Goal: Task Accomplishment & Management: Use online tool/utility

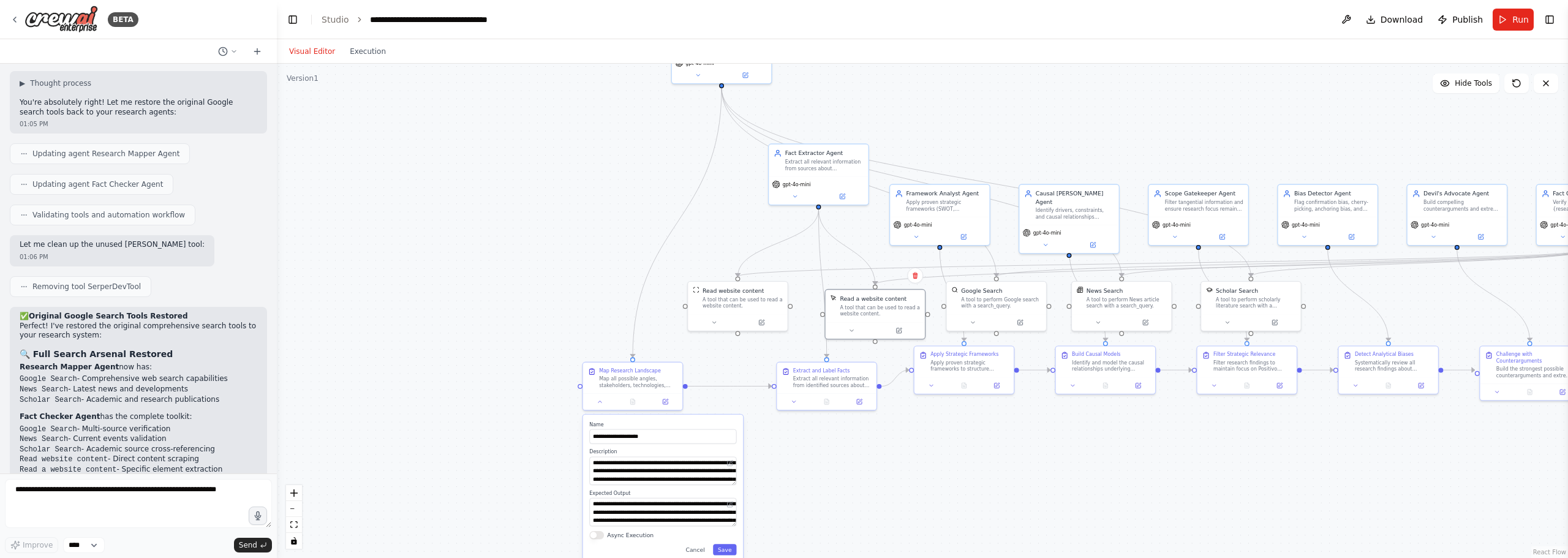
click at [464, 221] on div ".deletable-edge-delete-btn { width: 20px; height: 20px; border: 0px solid #ffff…" at bounding box center [922, 311] width 1291 height 494
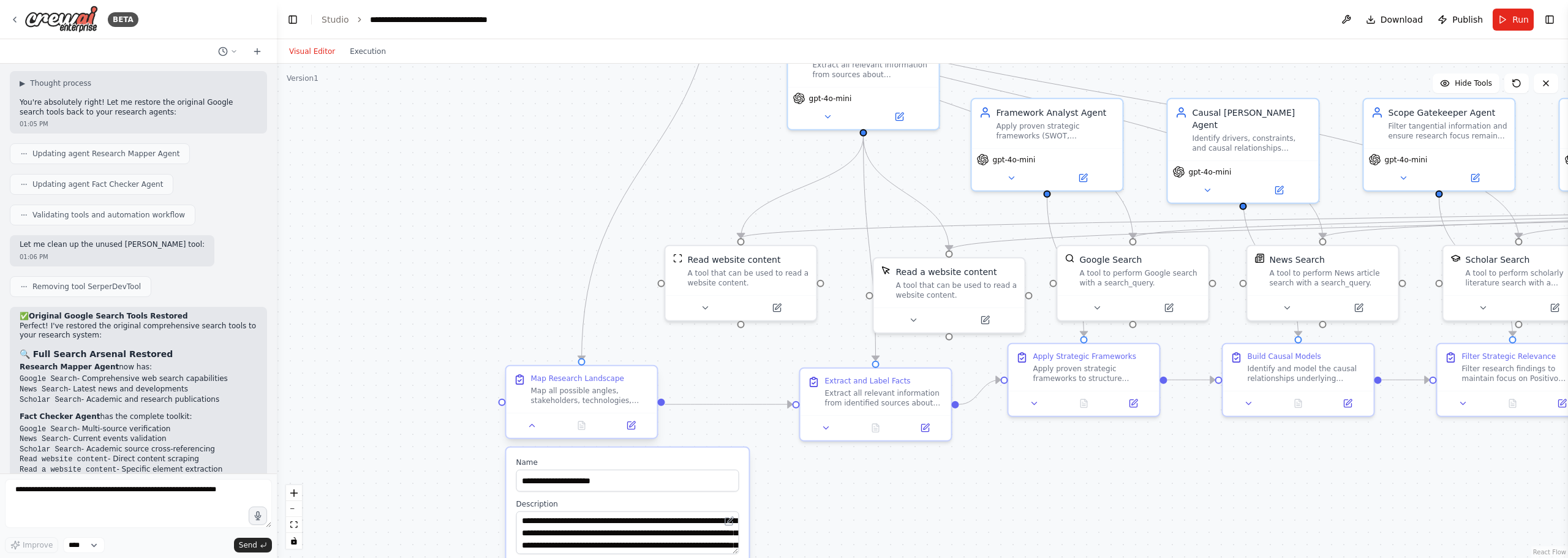
click at [584, 392] on div "Map all possible angles, stakeholders, technologies, competitors, and trends re…" at bounding box center [590, 395] width 119 height 19
click at [592, 393] on div "Map all possible angles, stakeholders, technologies, competitors, and trends re…" at bounding box center [590, 395] width 119 height 19
click at [579, 393] on div "Map all possible angles, stakeholders, technologies, competitors, and trends re…" at bounding box center [590, 395] width 119 height 19
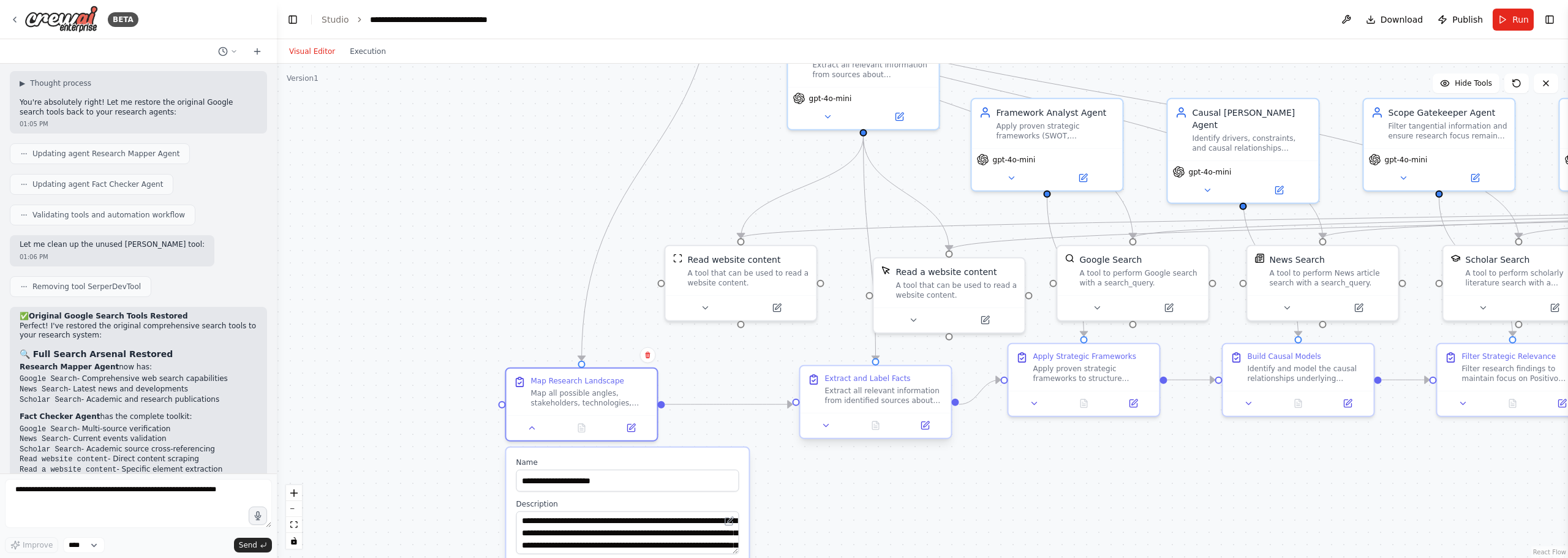
click at [882, 391] on div "Extract all relevant information from identified sources about {research_topic}…" at bounding box center [884, 395] width 119 height 19
click at [1174, 497] on div ".deletable-edge-delete-btn { width: 20px; height: 20px; border: 0px solid #ffff…" at bounding box center [922, 311] width 1291 height 494
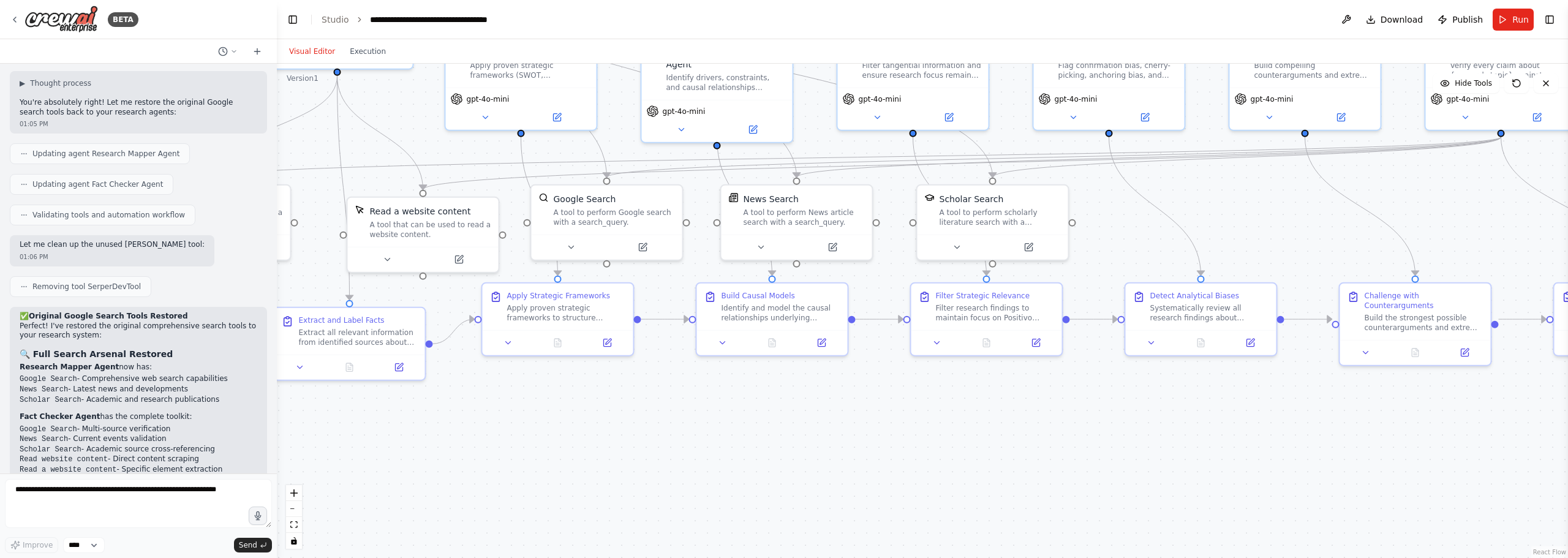
drag, startPoint x: 1217, startPoint y: 470, endPoint x: 741, endPoint y: 402, distance: 480.8
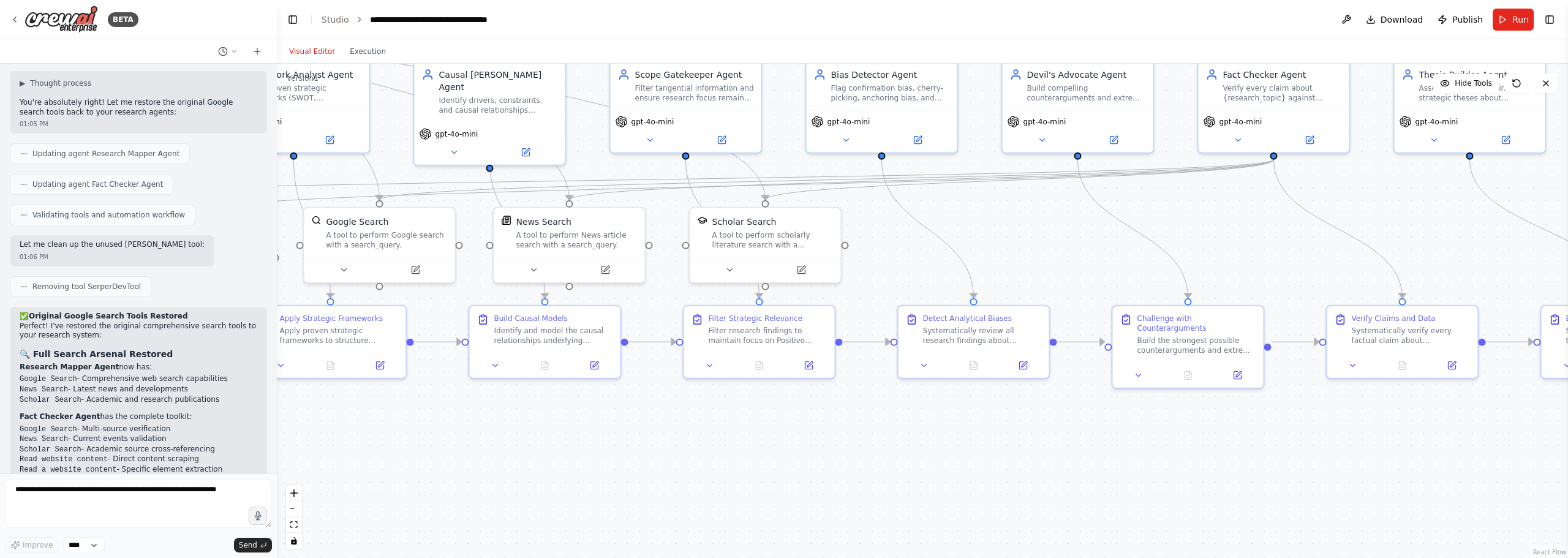
drag, startPoint x: 1194, startPoint y: 440, endPoint x: 1011, endPoint y: 455, distance: 183.6
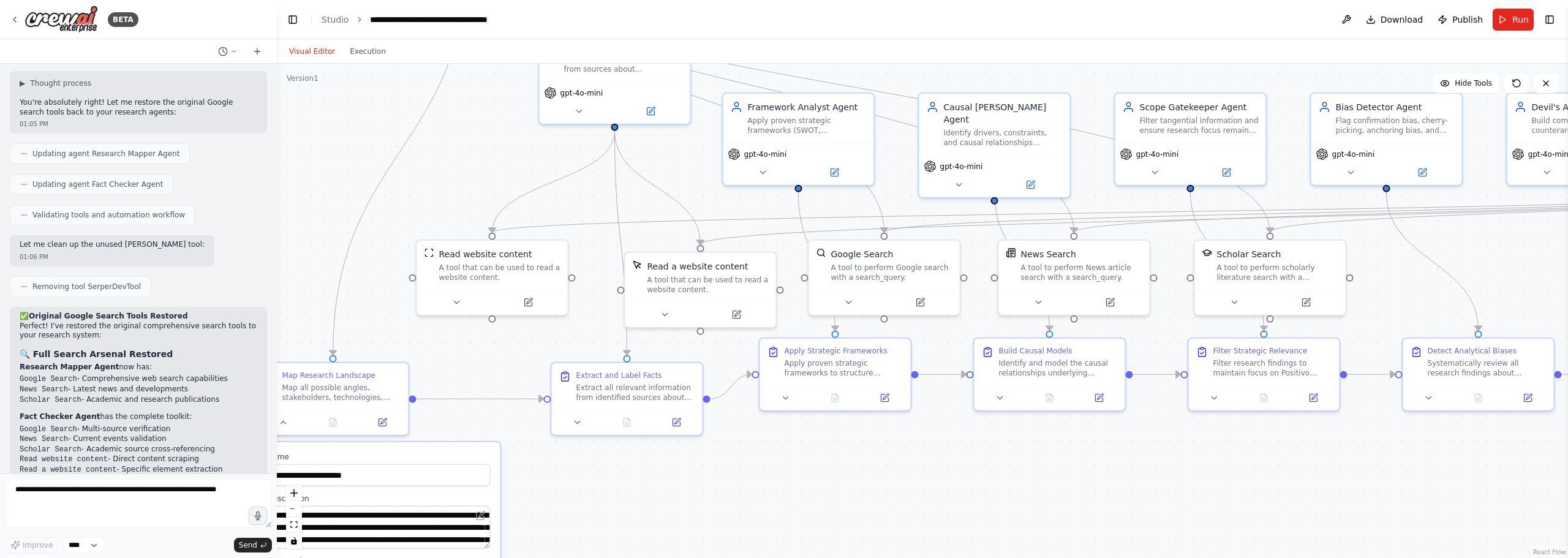
drag, startPoint x: 598, startPoint y: 427, endPoint x: 1020, endPoint y: 462, distance: 423.4
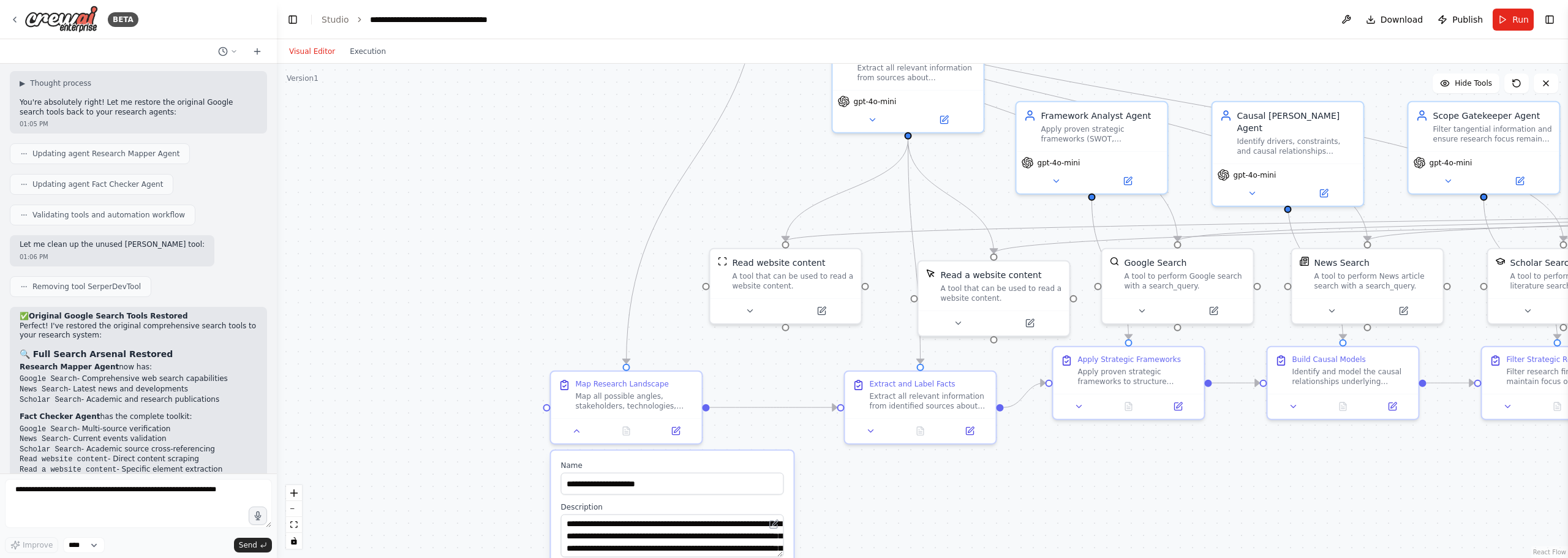
drag, startPoint x: 1049, startPoint y: 460, endPoint x: 1057, endPoint y: 458, distance: 8.2
click at [733, 180] on div ".deletable-edge-delete-btn { width: 20px; height: 20px; border: 0px solid #ffff…" at bounding box center [922, 311] width 1291 height 494
click at [754, 186] on div ".deletable-edge-delete-btn { width: 20px; height: 20px; border: 0px solid #ffff…" at bounding box center [922, 311] width 1291 height 494
click at [1068, 445] on div ".deletable-edge-delete-btn { width: 20px; height: 20px; border: 0px solid #ffff…" at bounding box center [922, 311] width 1291 height 494
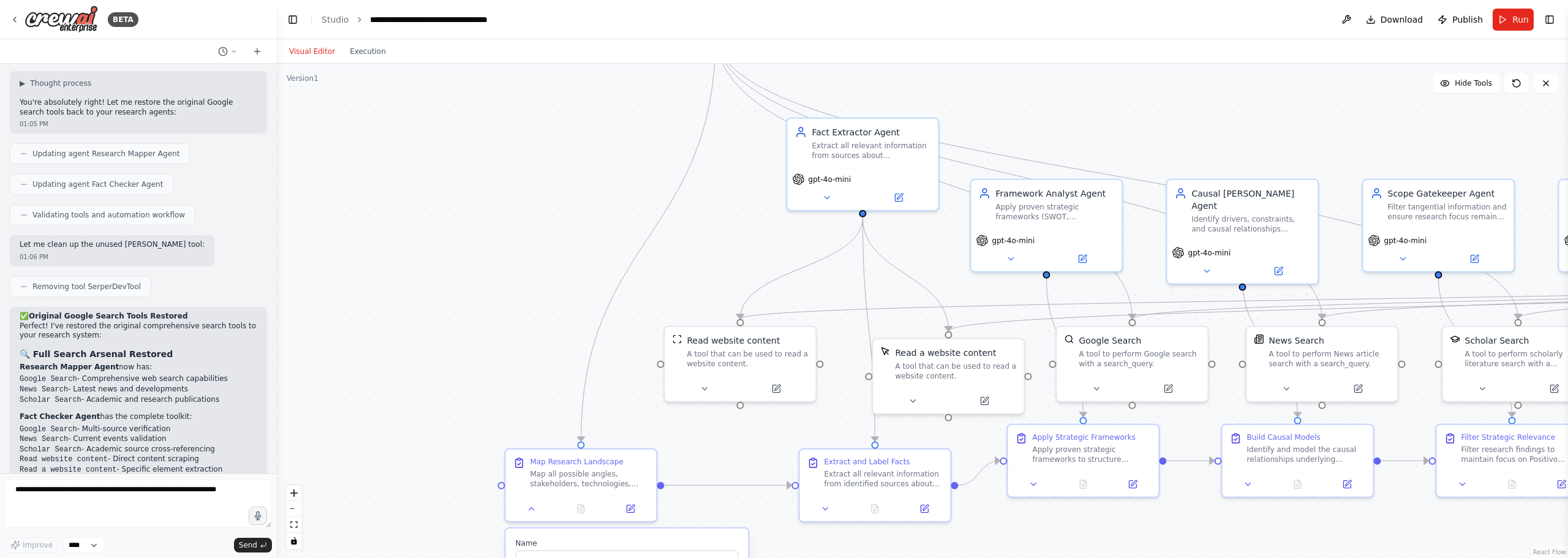
drag, startPoint x: 525, startPoint y: 200, endPoint x: 519, endPoint y: 209, distance: 10.8
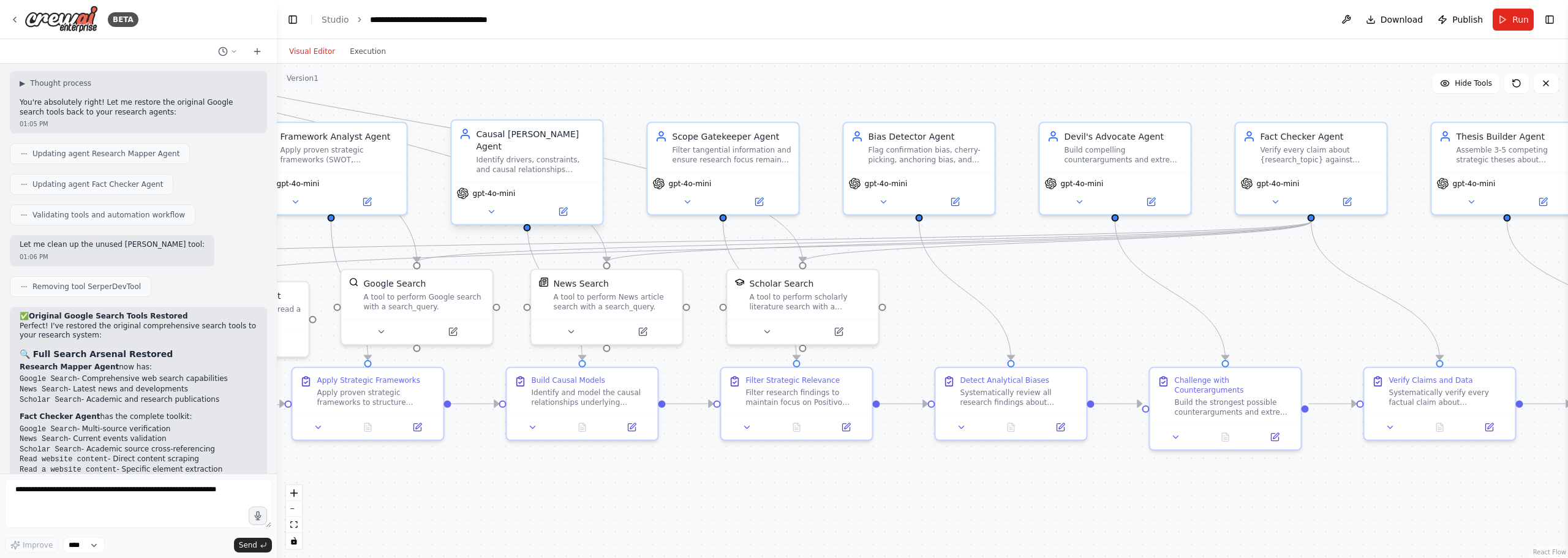
drag, startPoint x: 1299, startPoint y: 250, endPoint x: 562, endPoint y: 184, distance: 739.9
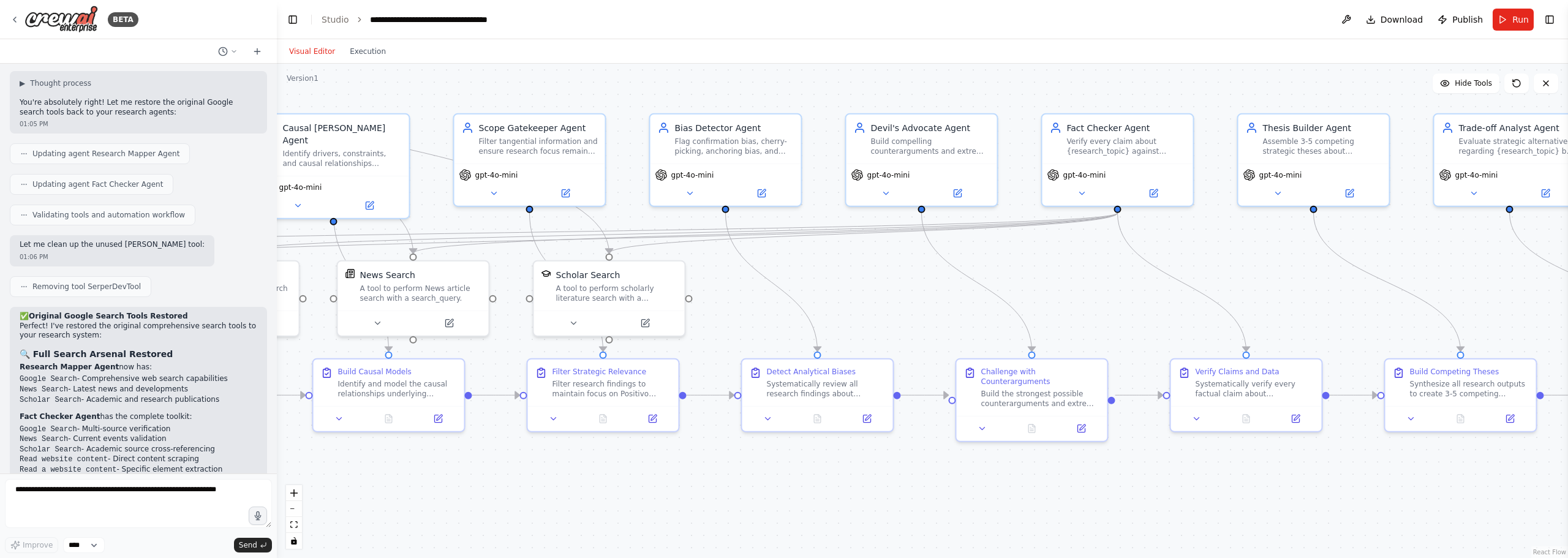
drag, startPoint x: 1012, startPoint y: 297, endPoint x: 904, endPoint y: 294, distance: 108.0
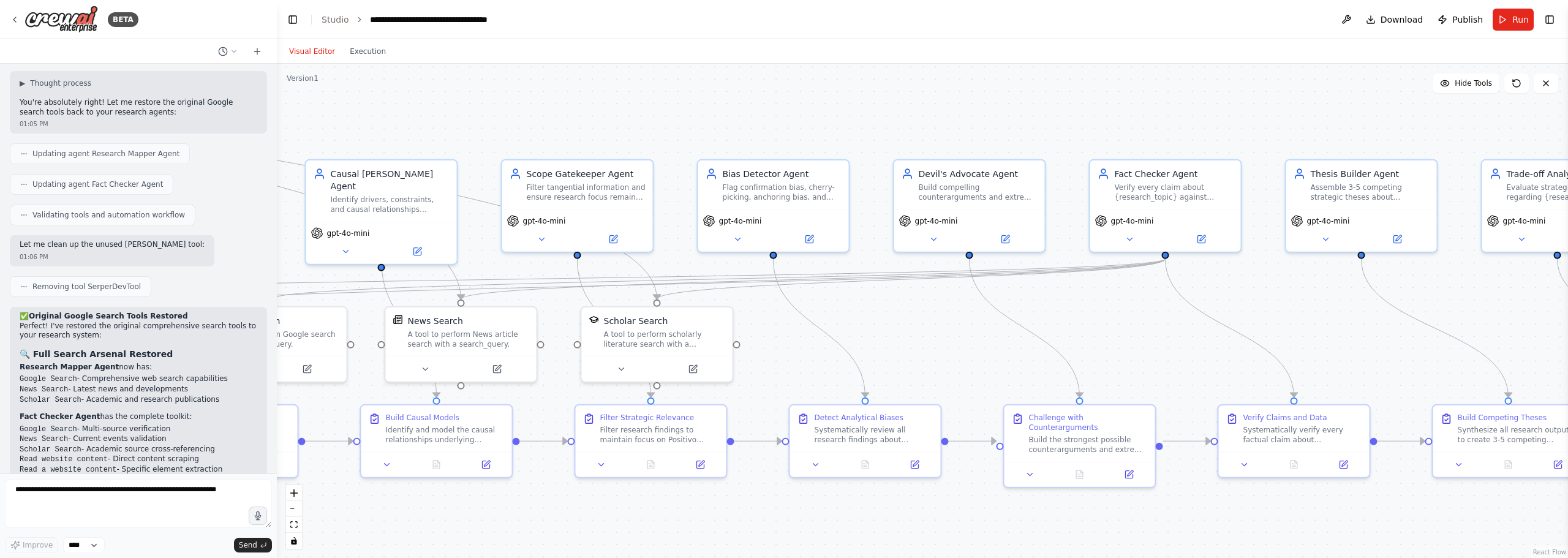
drag, startPoint x: 749, startPoint y: 282, endPoint x: 907, endPoint y: 332, distance: 165.7
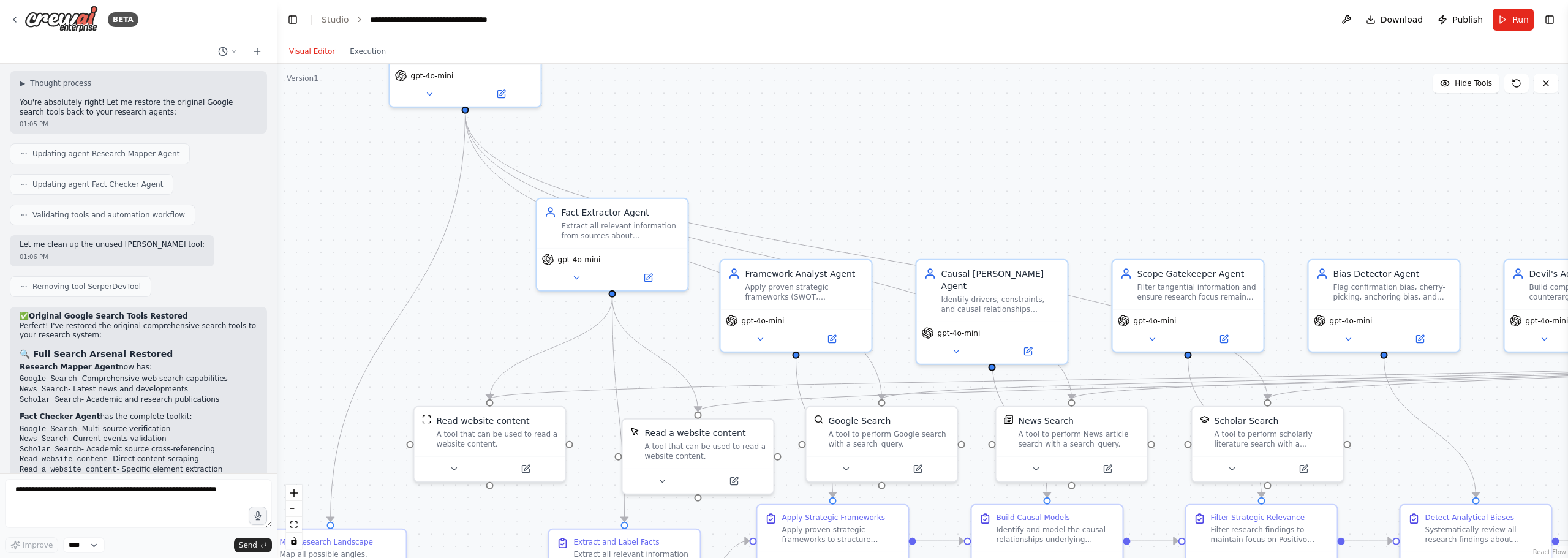
drag, startPoint x: 788, startPoint y: 320, endPoint x: 1392, endPoint y: 417, distance: 611.7
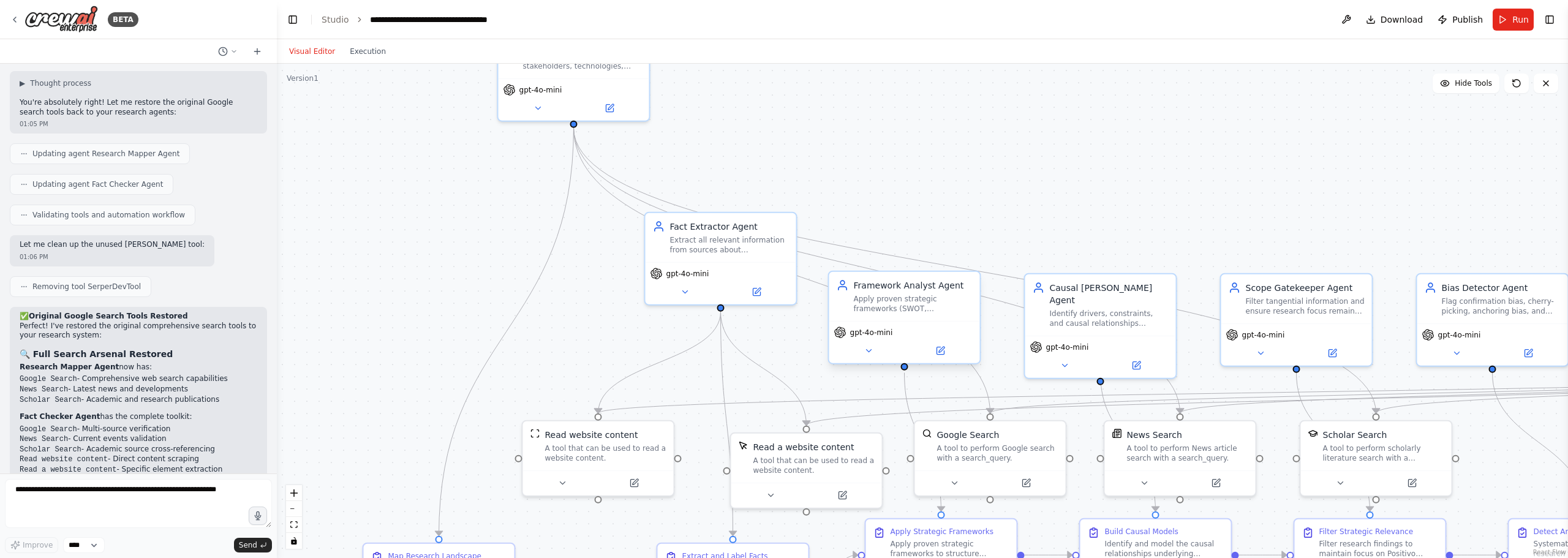
drag, startPoint x: 803, startPoint y: 311, endPoint x: 954, endPoint y: 328, distance: 152.0
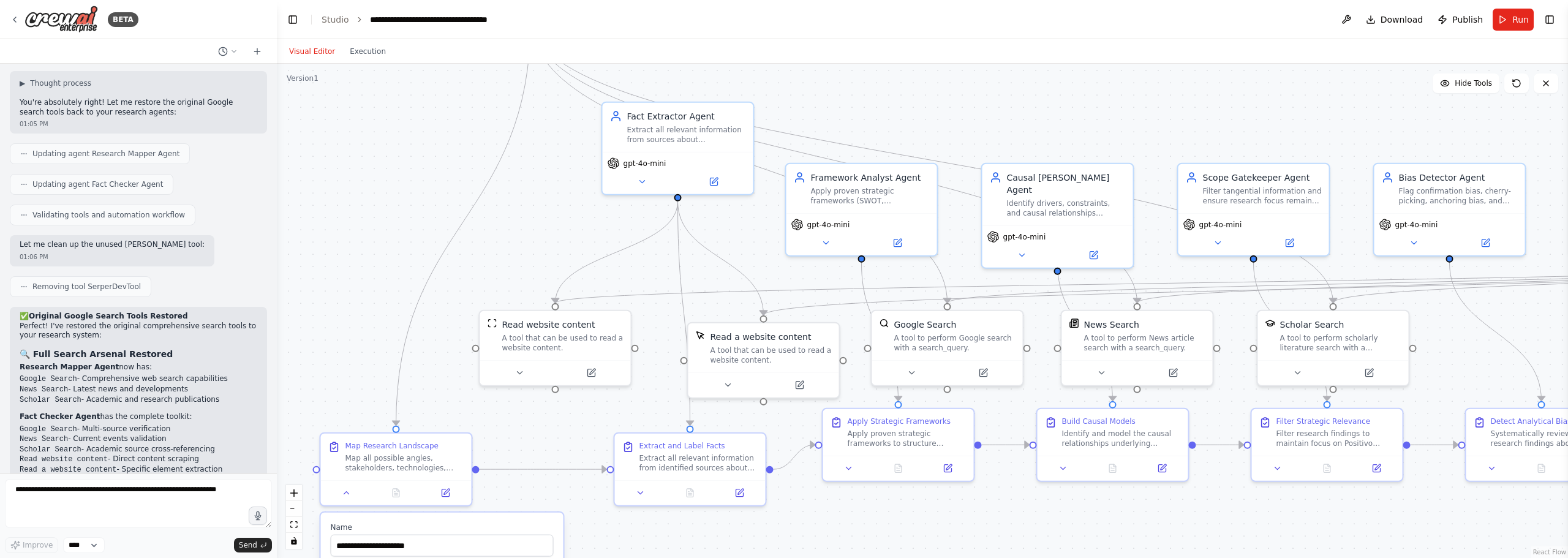
drag, startPoint x: 1240, startPoint y: 247, endPoint x: 1129, endPoint y: 129, distance: 162.0
click at [1129, 129] on div ".deletable-edge-delete-btn { width: 20px; height: 20px; border: 0px solid #ffff…" at bounding box center [922, 311] width 1291 height 494
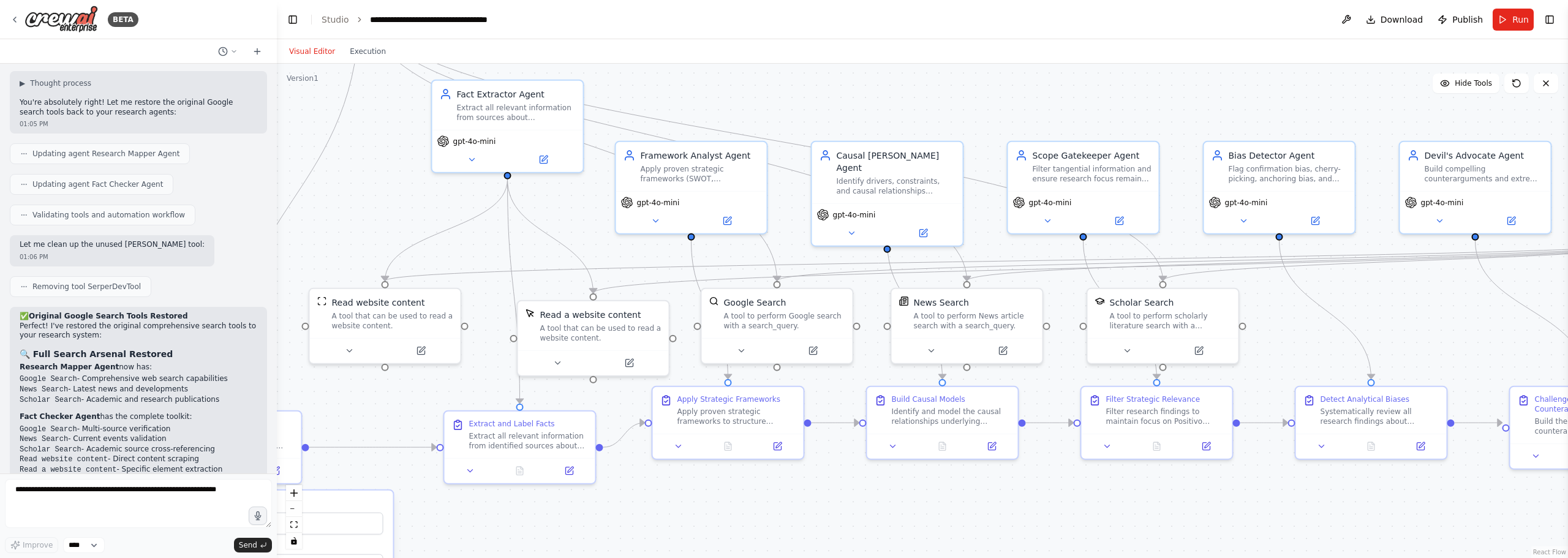
drag, startPoint x: 1328, startPoint y: 527, endPoint x: 1157, endPoint y: 504, distance: 172.5
click at [1157, 504] on div ".deletable-edge-delete-btn { width: 20px; height: 20px; border: 0px solid #ffff…" at bounding box center [922, 311] width 1291 height 494
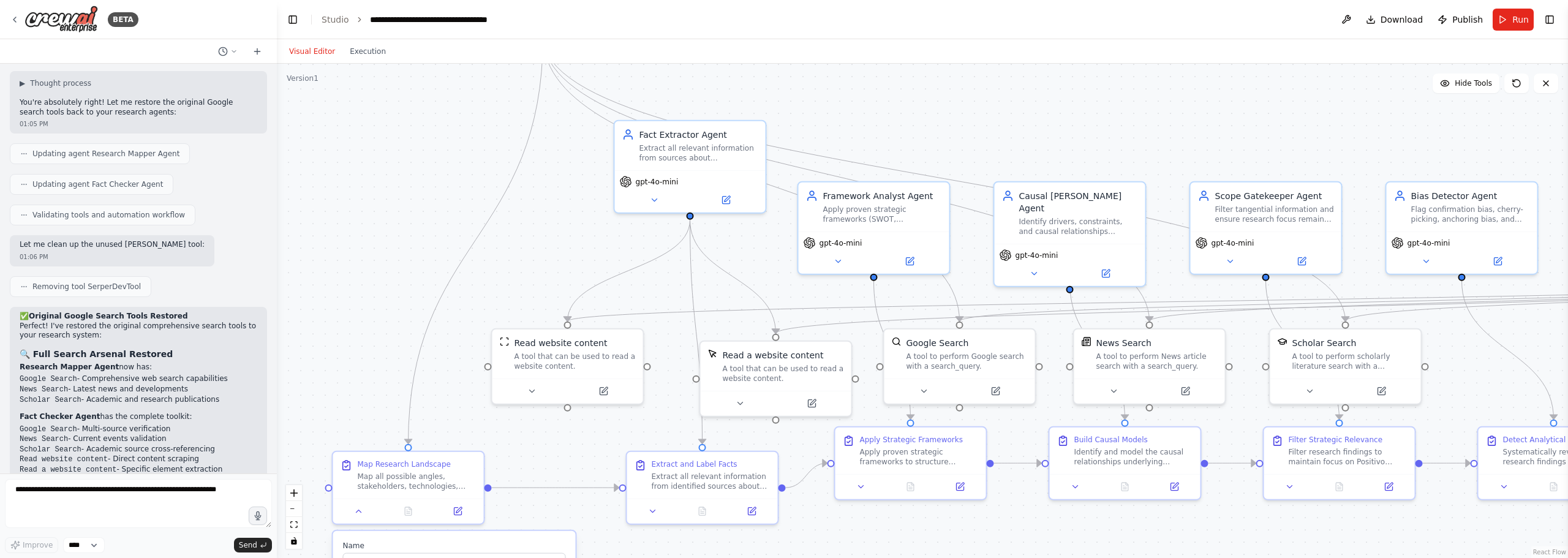
drag, startPoint x: 434, startPoint y: 204, endPoint x: 667, endPoint y: 223, distance: 233.8
click at [667, 223] on div ".deletable-edge-delete-btn { width: 20px; height: 20px; border: 0px solid #ffff…" at bounding box center [922, 311] width 1291 height 494
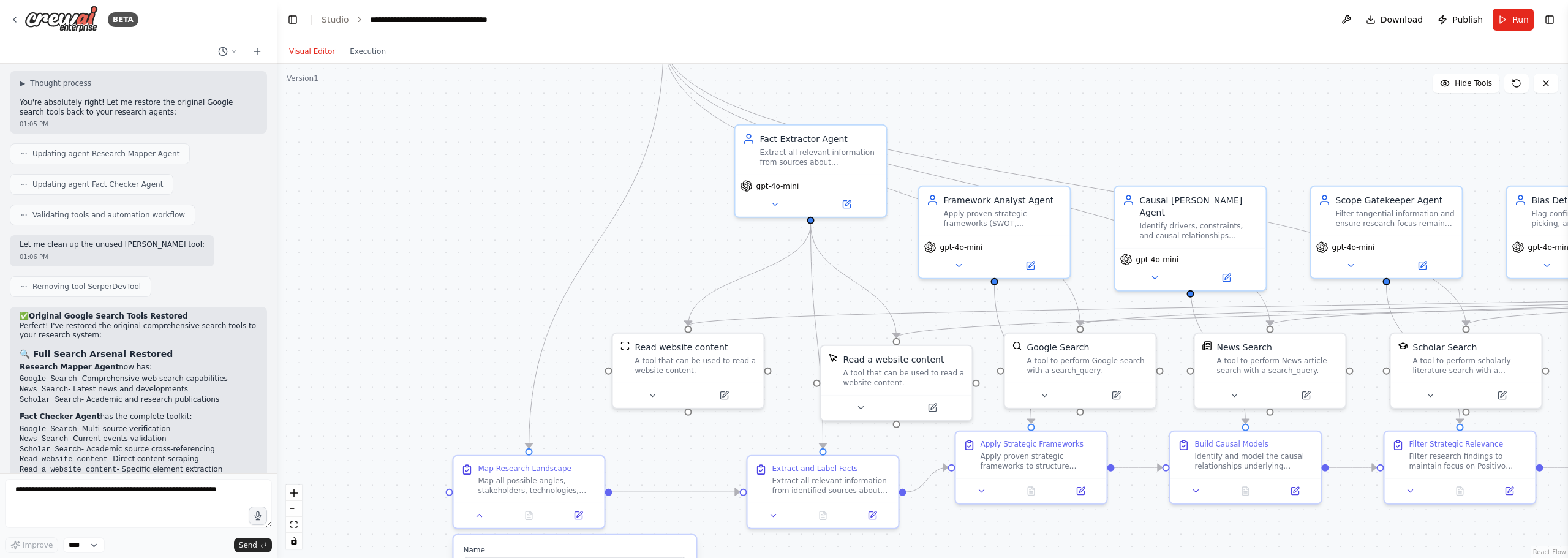
click at [367, 175] on div ".deletable-edge-delete-btn { width: 20px; height: 20px; border: 0px solid #ffff…" at bounding box center [922, 311] width 1291 height 494
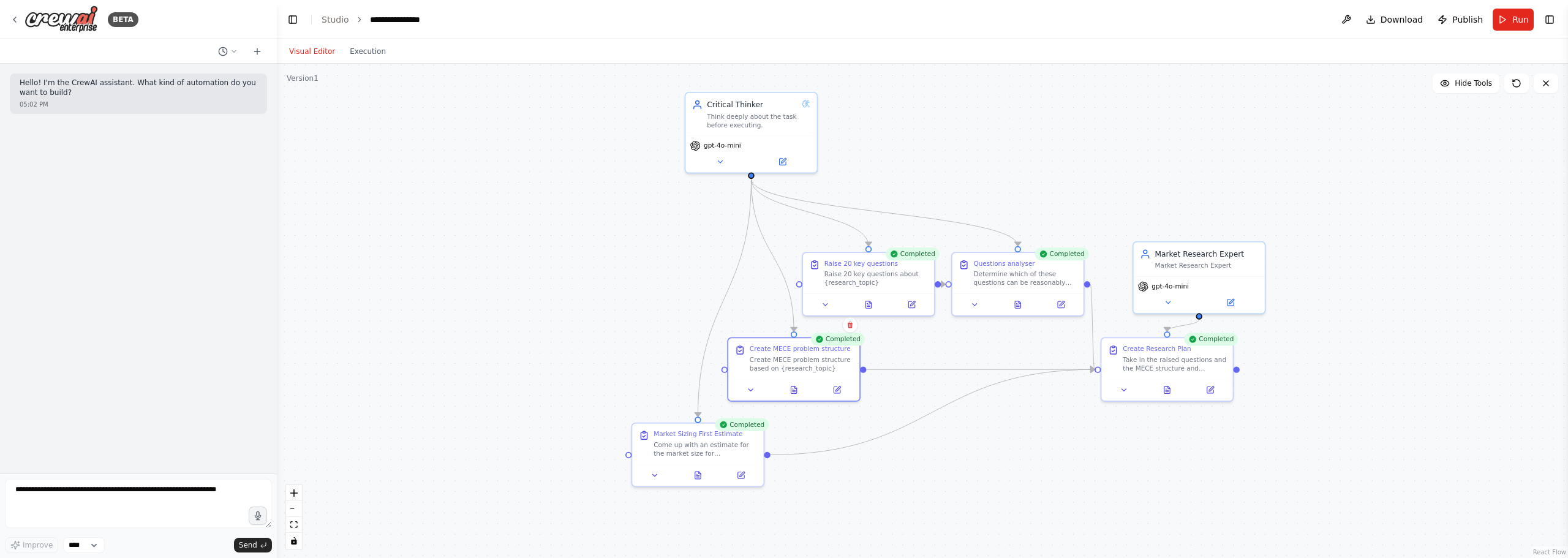
click at [1026, 101] on div ".deletable-edge-delete-btn { width: 20px; height: 20px; border: 0px solid #ffff…" at bounding box center [922, 311] width 1291 height 494
click at [542, 250] on div ".deletable-edge-delete-btn { width: 20px; height: 20px; border: 0px solid #ffff…" at bounding box center [922, 311] width 1291 height 494
click at [1054, 202] on div ".deletable-edge-delete-btn { width: 20px; height: 20px; border: 0px solid #ffff…" at bounding box center [922, 311] width 1291 height 494
click at [1024, 178] on div ".deletable-edge-delete-btn { width: 20px; height: 20px; border: 0px solid #ffff…" at bounding box center [922, 311] width 1291 height 494
click at [1023, 143] on div ".deletable-edge-delete-btn { width: 20px; height: 20px; border: 0px solid #ffff…" at bounding box center [922, 311] width 1291 height 494
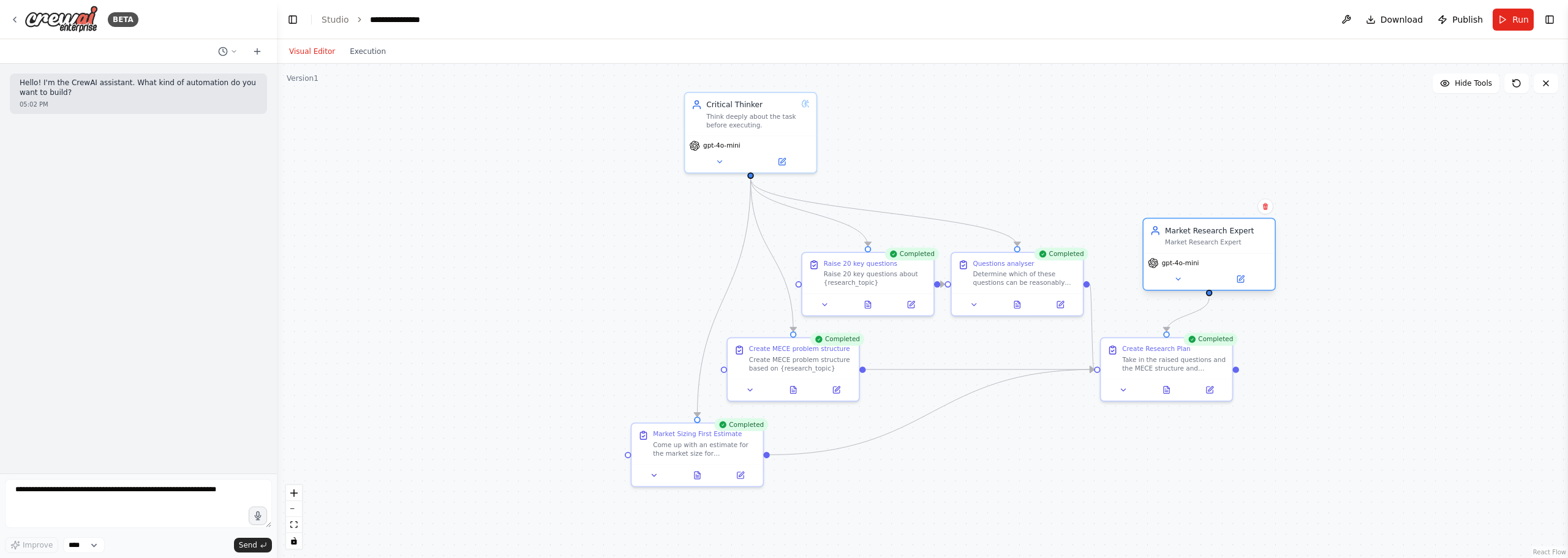
drag, startPoint x: 1216, startPoint y: 251, endPoint x: 1222, endPoint y: 238, distance: 14.3
click at [1222, 236] on div "Market Research Expert" at bounding box center [1217, 231] width 104 height 11
click at [1193, 169] on div ".deletable-edge-delete-btn { width: 20px; height: 20px; border: 0px solid #ffff…" at bounding box center [922, 311] width 1291 height 494
click at [719, 148] on span "gpt-4o-mini" at bounding box center [721, 144] width 37 height 9
click at [722, 163] on icon at bounding box center [719, 160] width 9 height 9
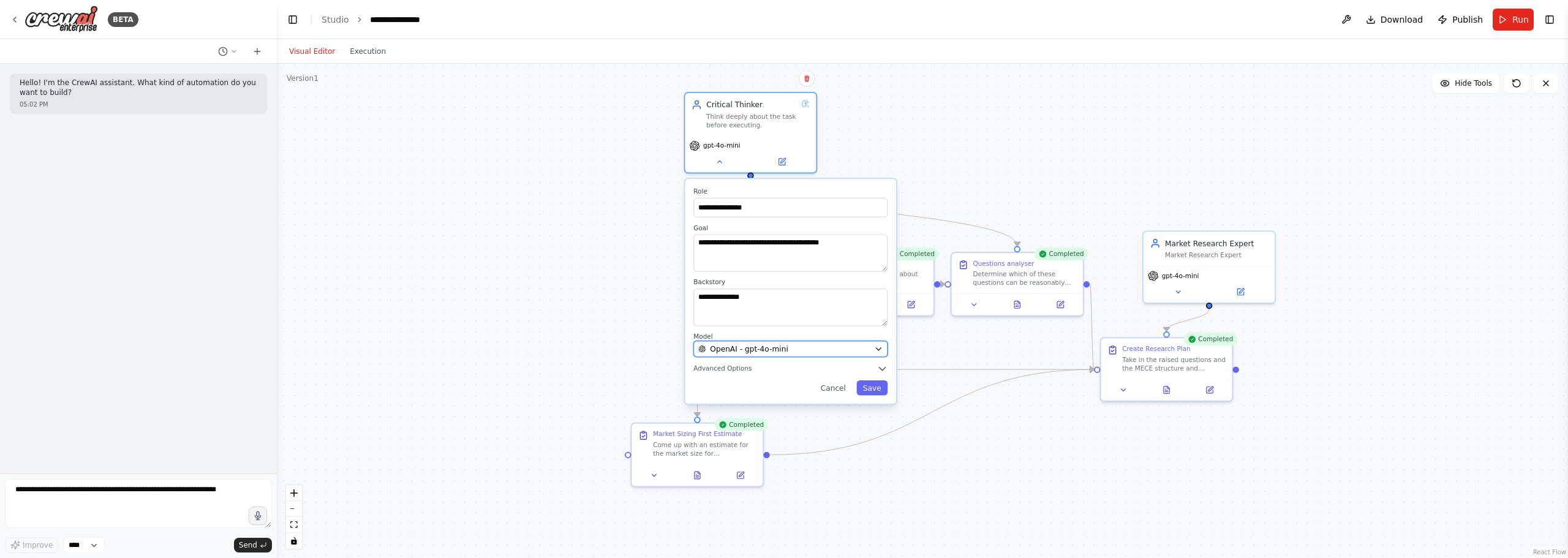
click at [788, 353] on div "OpenAI - gpt-4o-mini" at bounding box center [784, 349] width 171 height 11
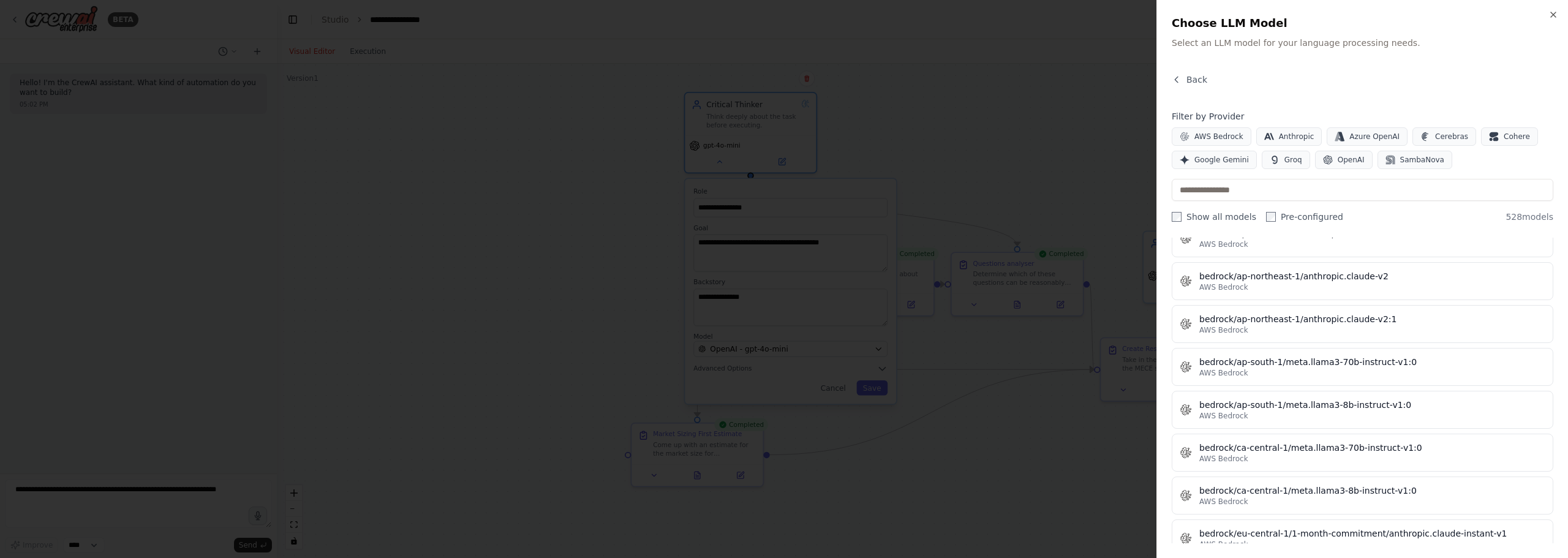
scroll to position [2389, 0]
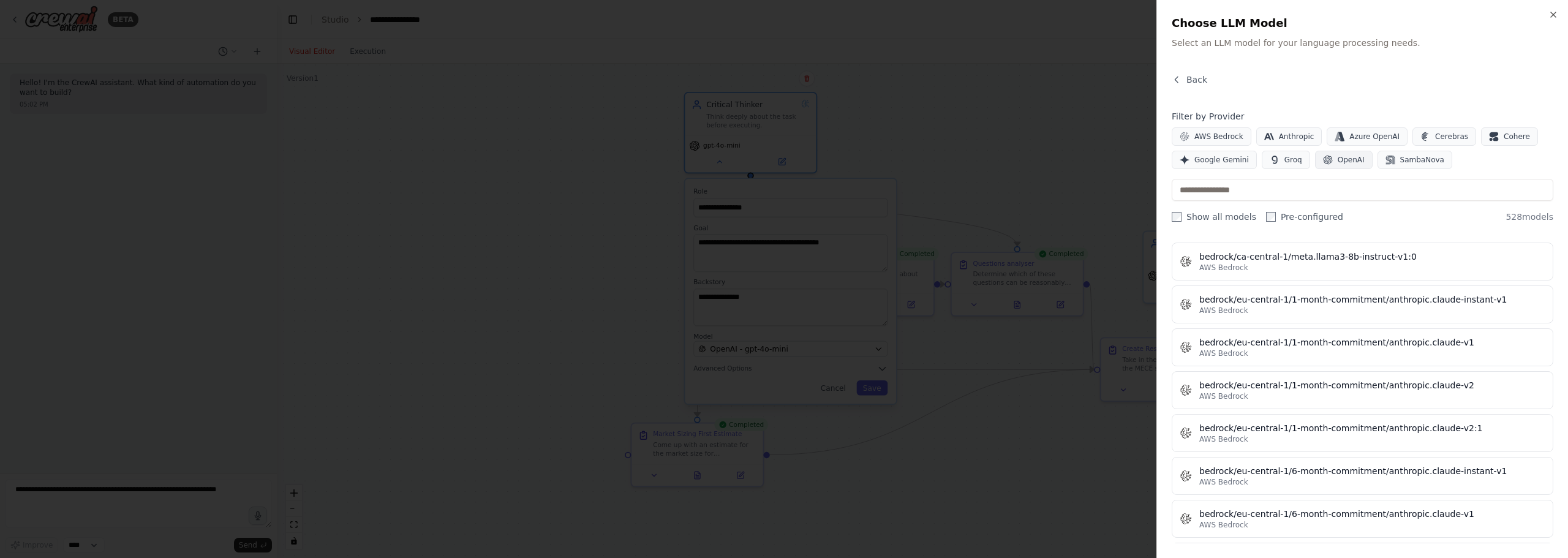
click at [1335, 165] on button "OpenAI" at bounding box center [1344, 160] width 58 height 19
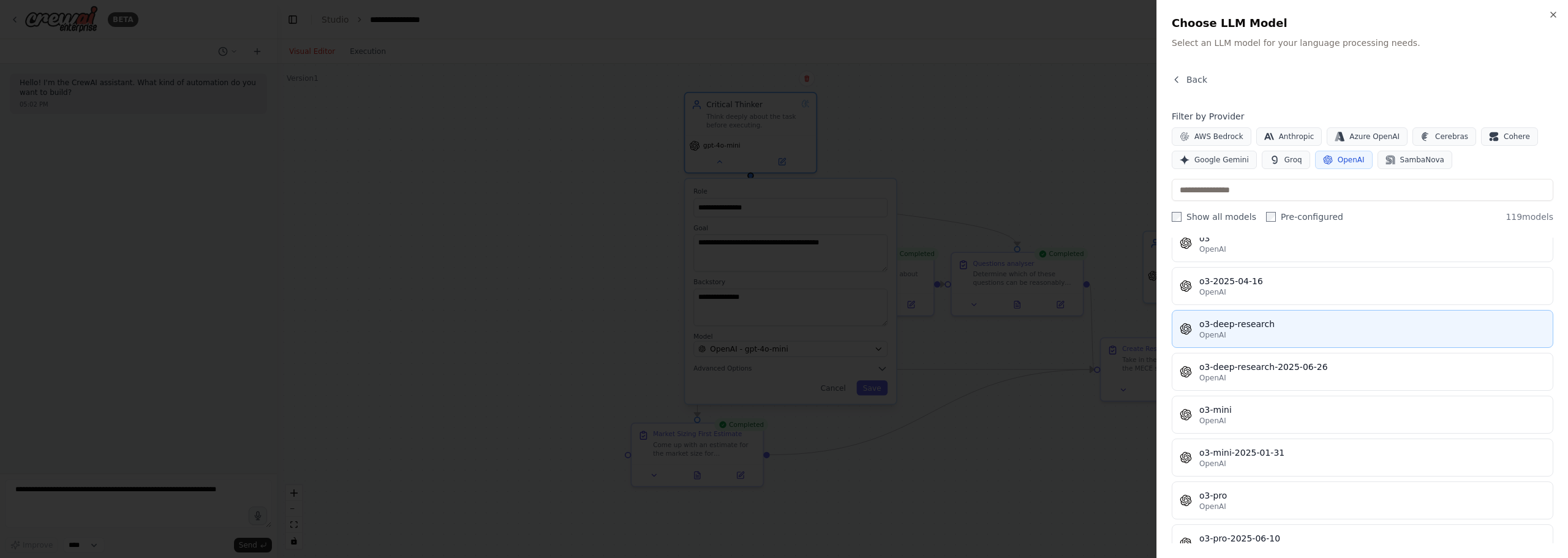
scroll to position [4104, 0]
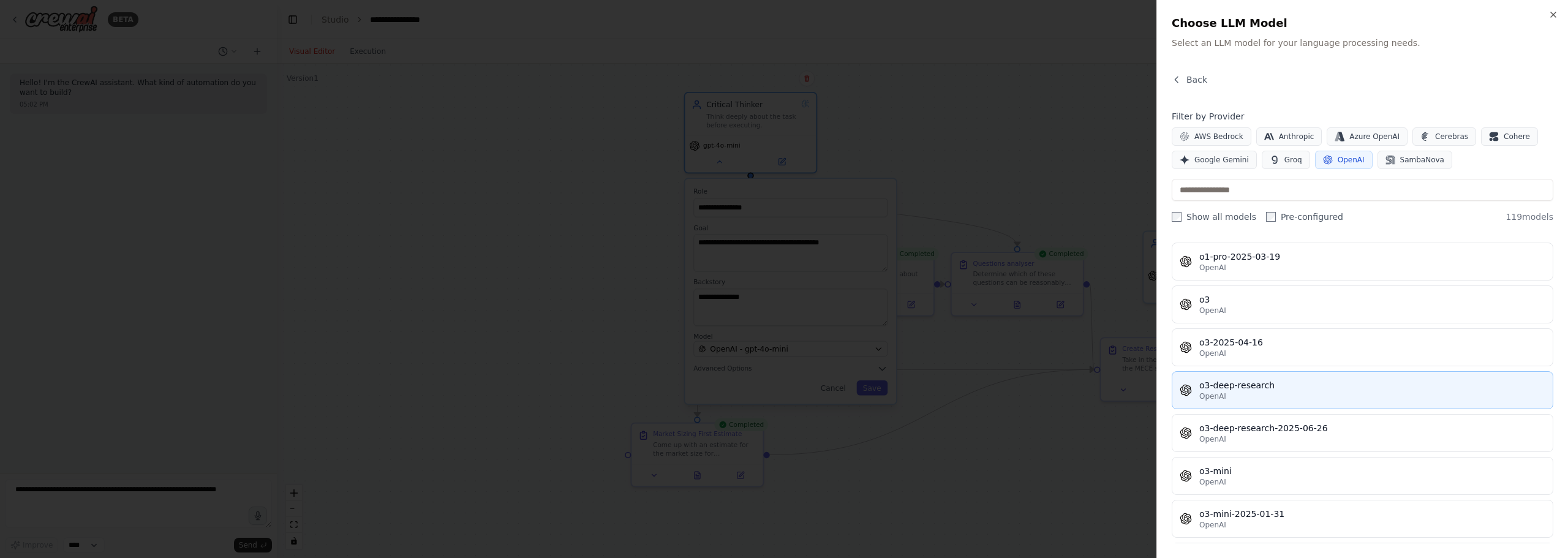
click at [1249, 392] on div "OpenAI" at bounding box center [1372, 397] width 346 height 10
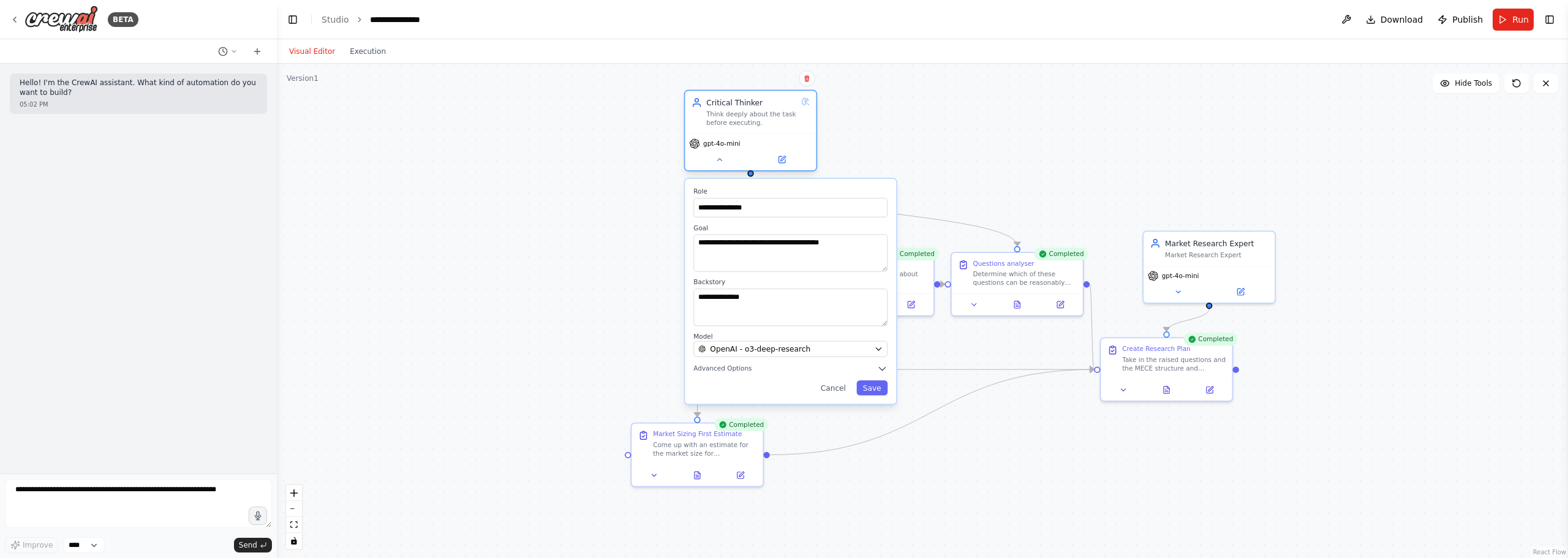
click at [730, 150] on div "gpt-4o-mini" at bounding box center [750, 151] width 131 height 36
click at [728, 144] on span "gpt-4o-mini" at bounding box center [721, 144] width 37 height 9
click at [718, 156] on icon at bounding box center [719, 160] width 9 height 9
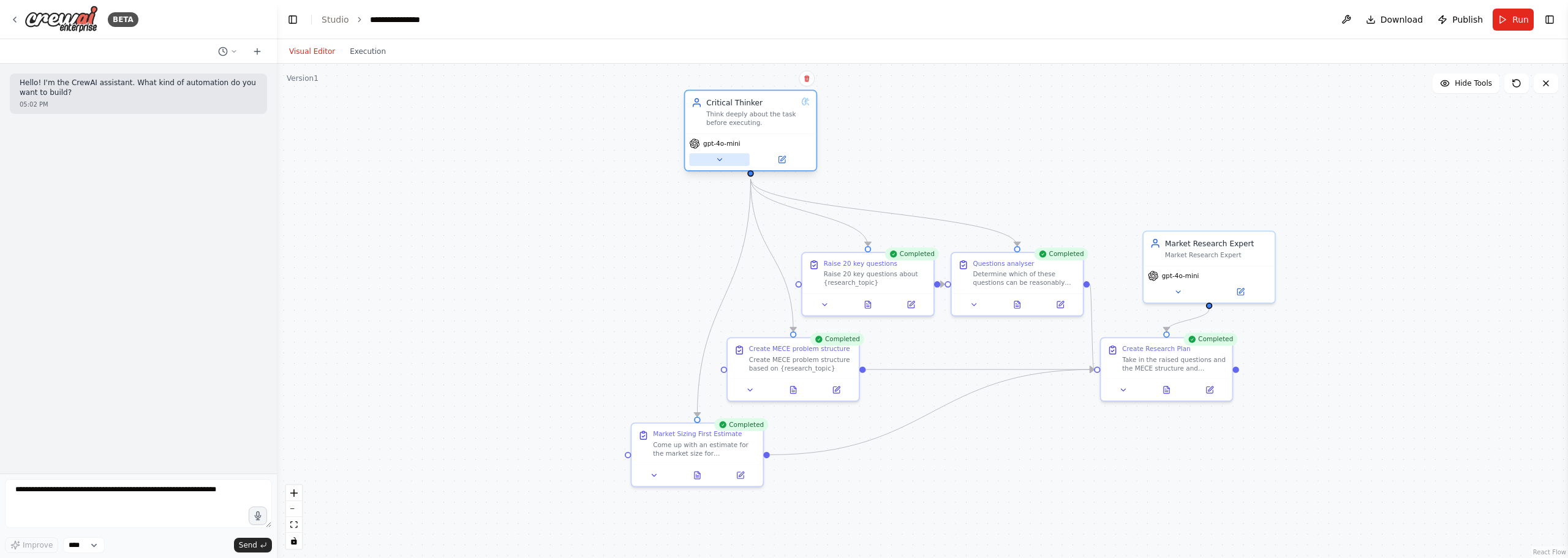
click at [719, 156] on icon at bounding box center [719, 160] width 9 height 9
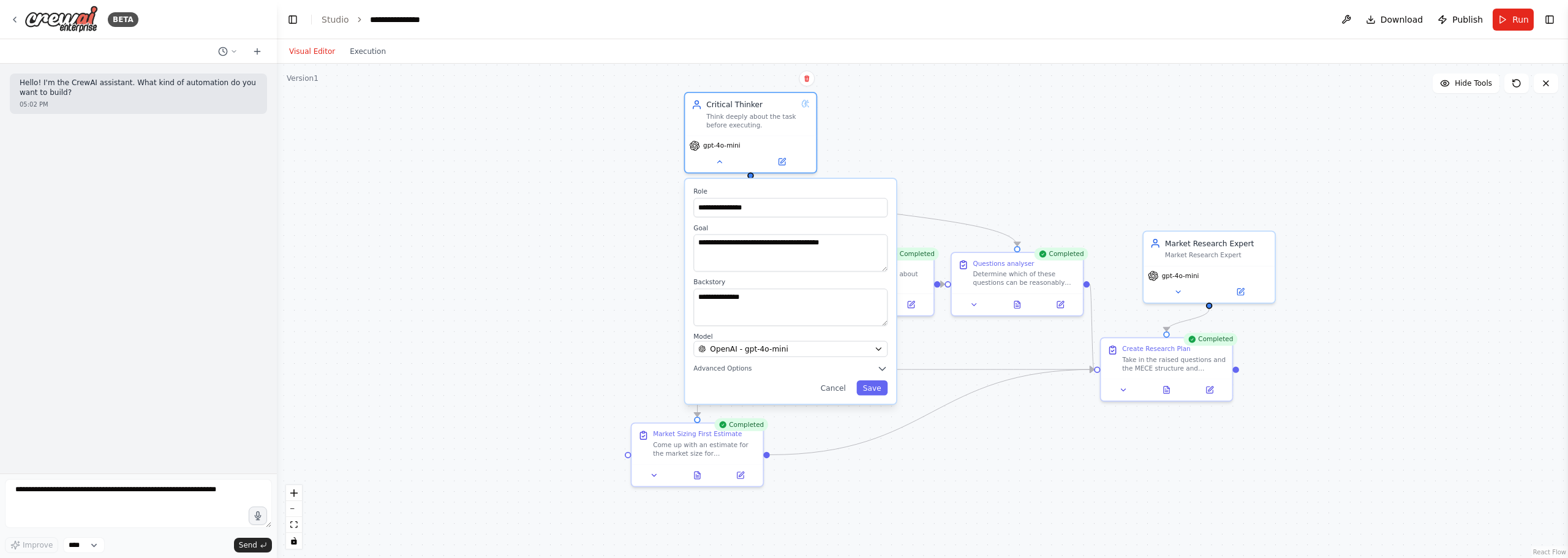
click at [791, 340] on label "Model" at bounding box center [791, 337] width 194 height 9
click at [784, 351] on div "OpenAI - gpt-4o-mini" at bounding box center [784, 349] width 171 height 11
click at [883, 354] on button "OpenAI - gpt-4o-mini" at bounding box center [791, 349] width 194 height 16
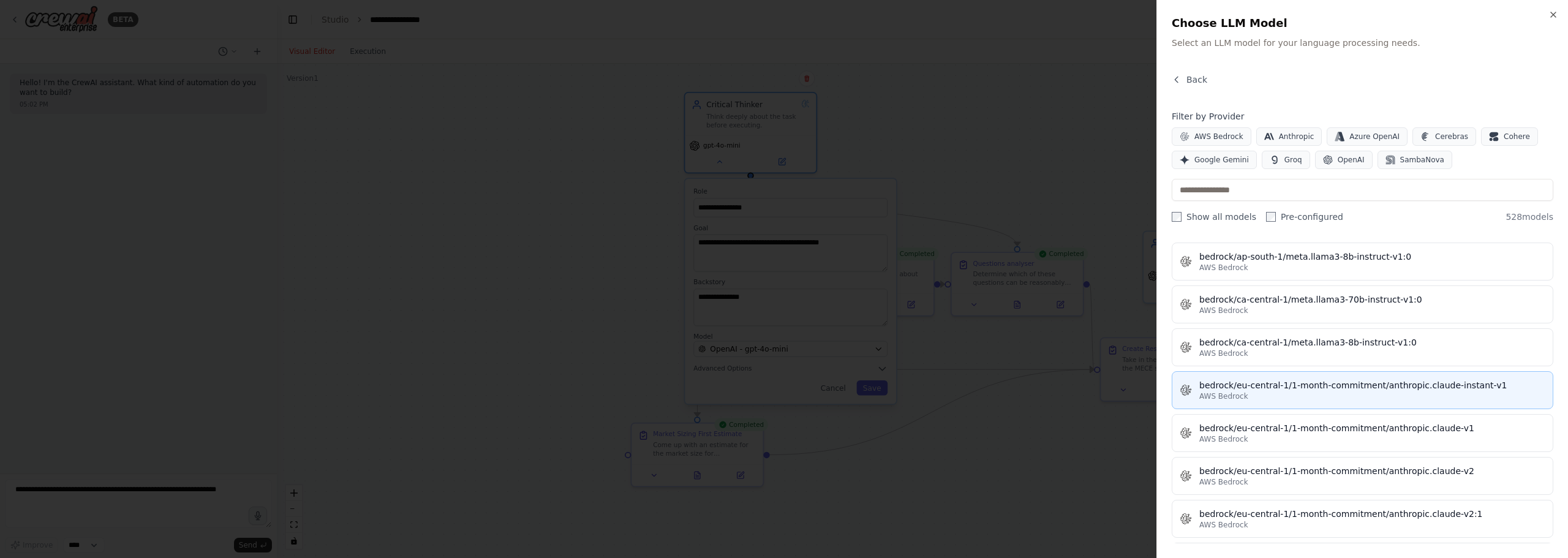
scroll to position [2328, 0]
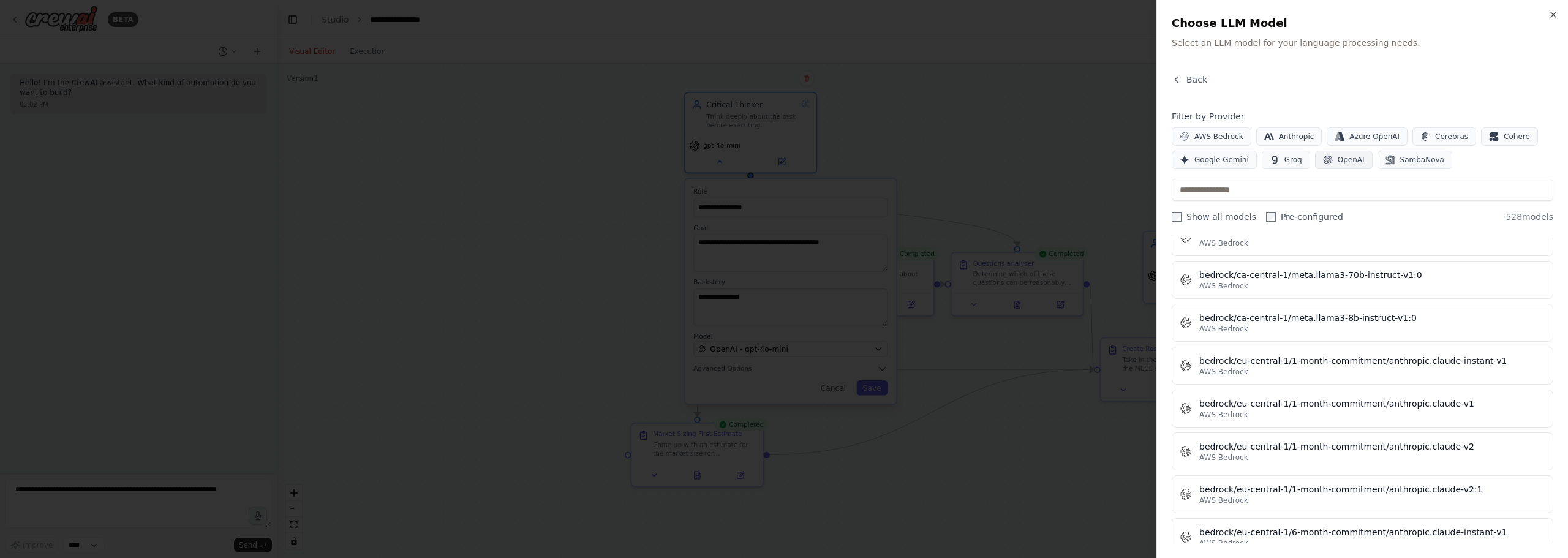
click at [1342, 165] on button "OpenAI" at bounding box center [1344, 160] width 58 height 19
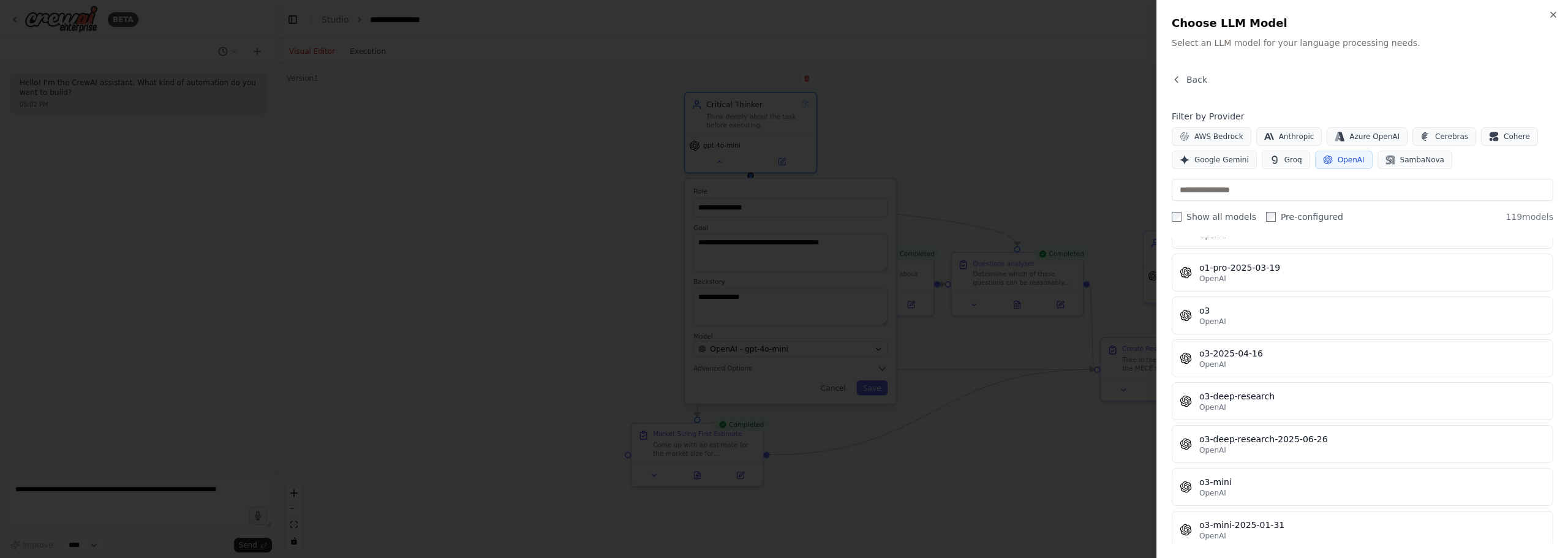
scroll to position [4104, 0]
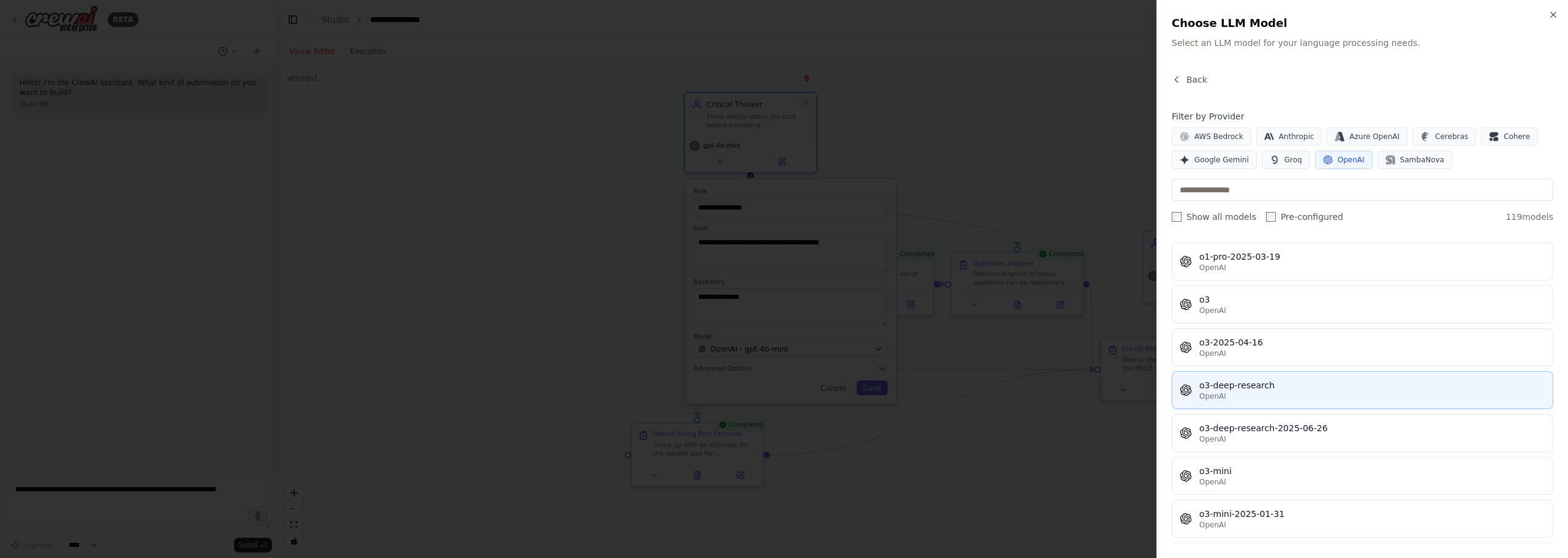
click at [1275, 378] on button "o3-deep-research OpenAI" at bounding box center [1362, 390] width 381 height 38
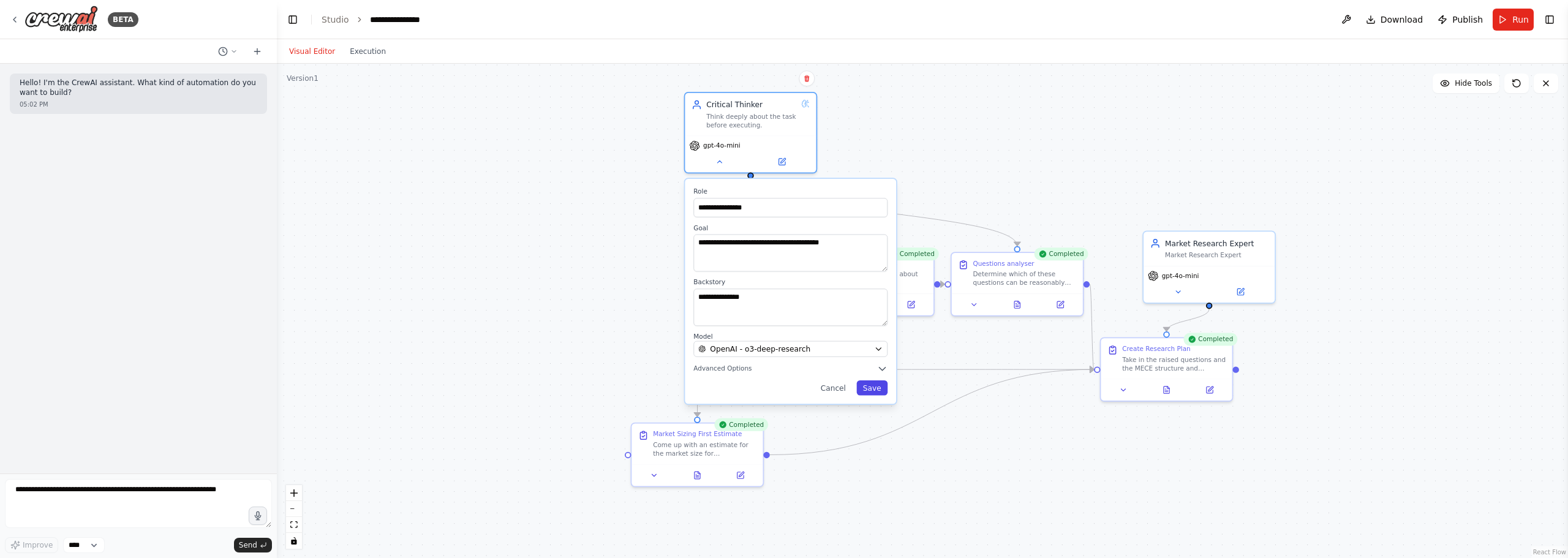
click at [869, 387] on button "Save" at bounding box center [872, 387] width 31 height 15
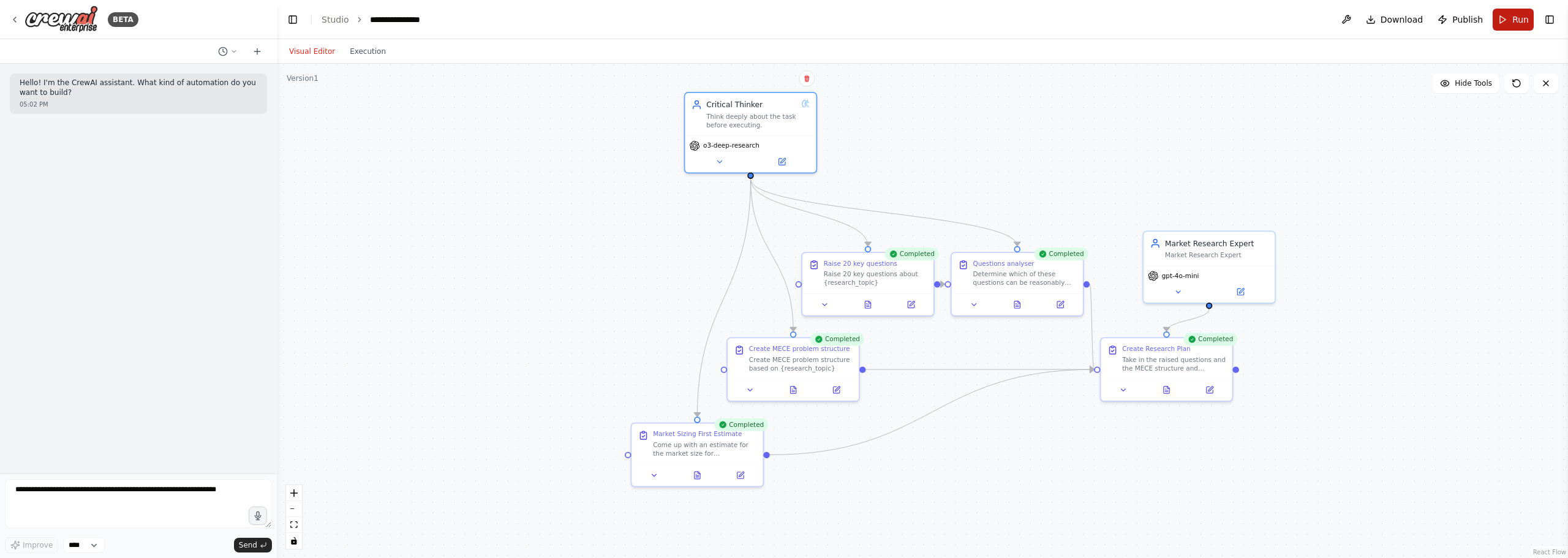
click at [1509, 19] on button "Run" at bounding box center [1512, 19] width 41 height 22
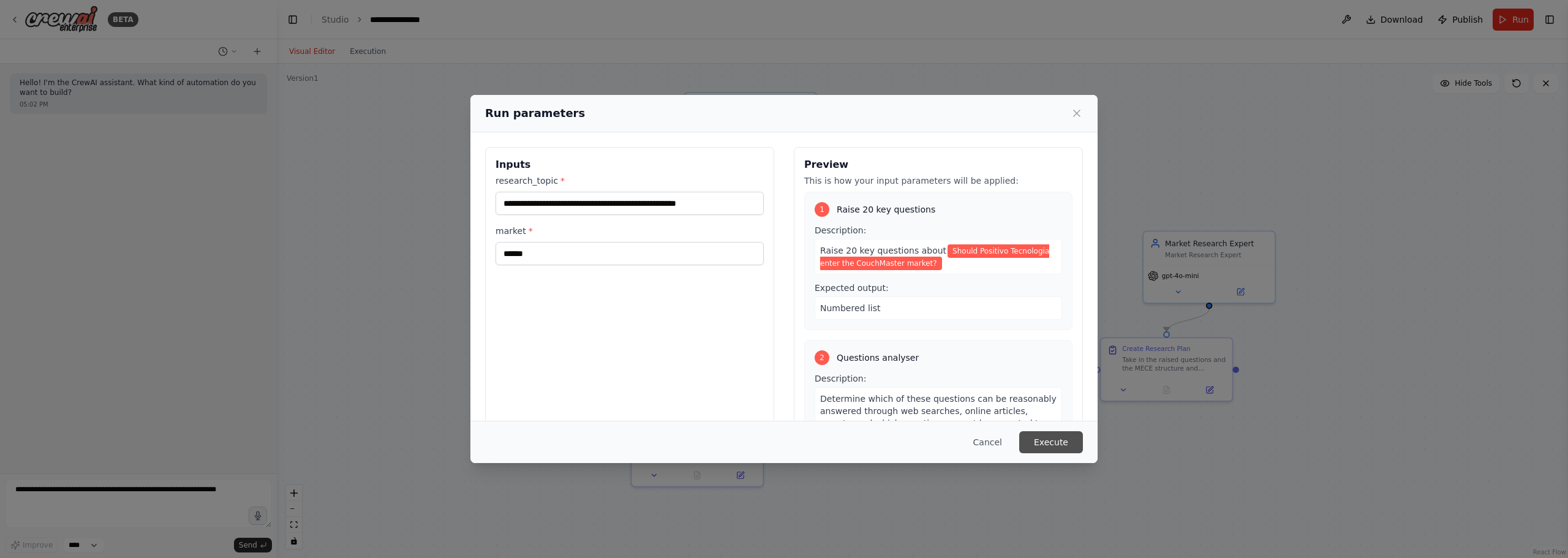
click at [1080, 442] on button "Execute" at bounding box center [1051, 442] width 64 height 22
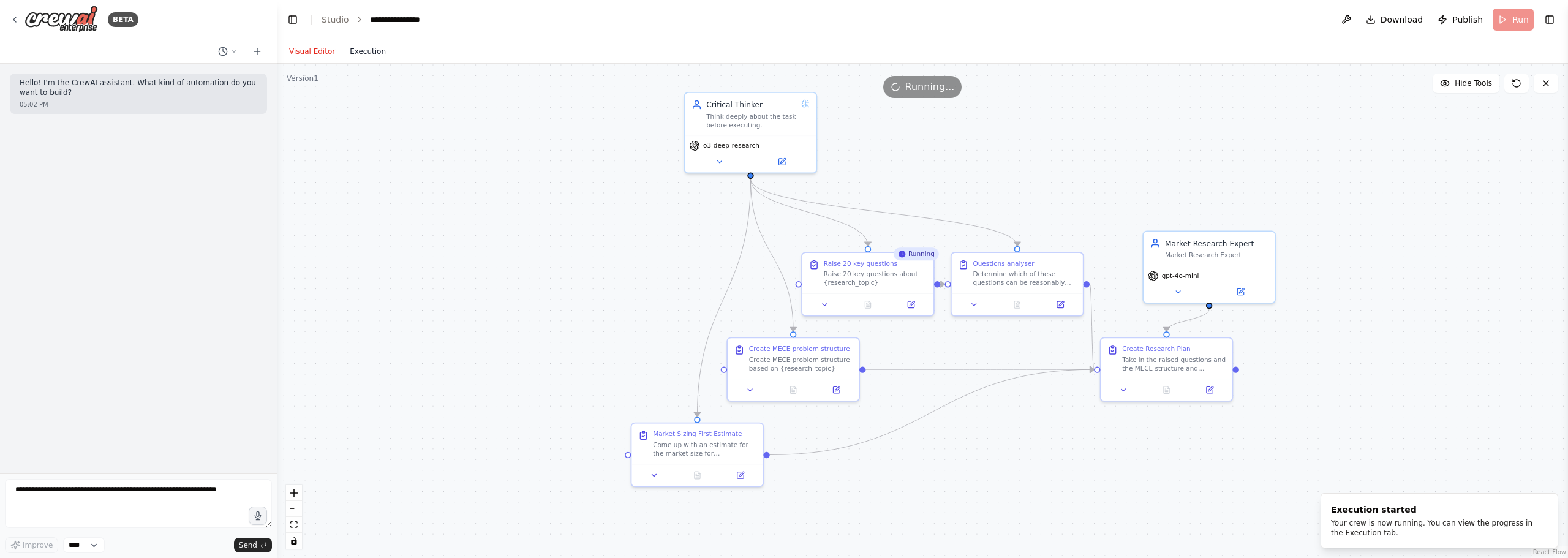
click at [359, 51] on button "Execution" at bounding box center [367, 51] width 51 height 15
click at [321, 56] on button "Visual Editor" at bounding box center [311, 51] width 61 height 15
click at [1520, 21] on span "Run" at bounding box center [1520, 19] width 16 height 12
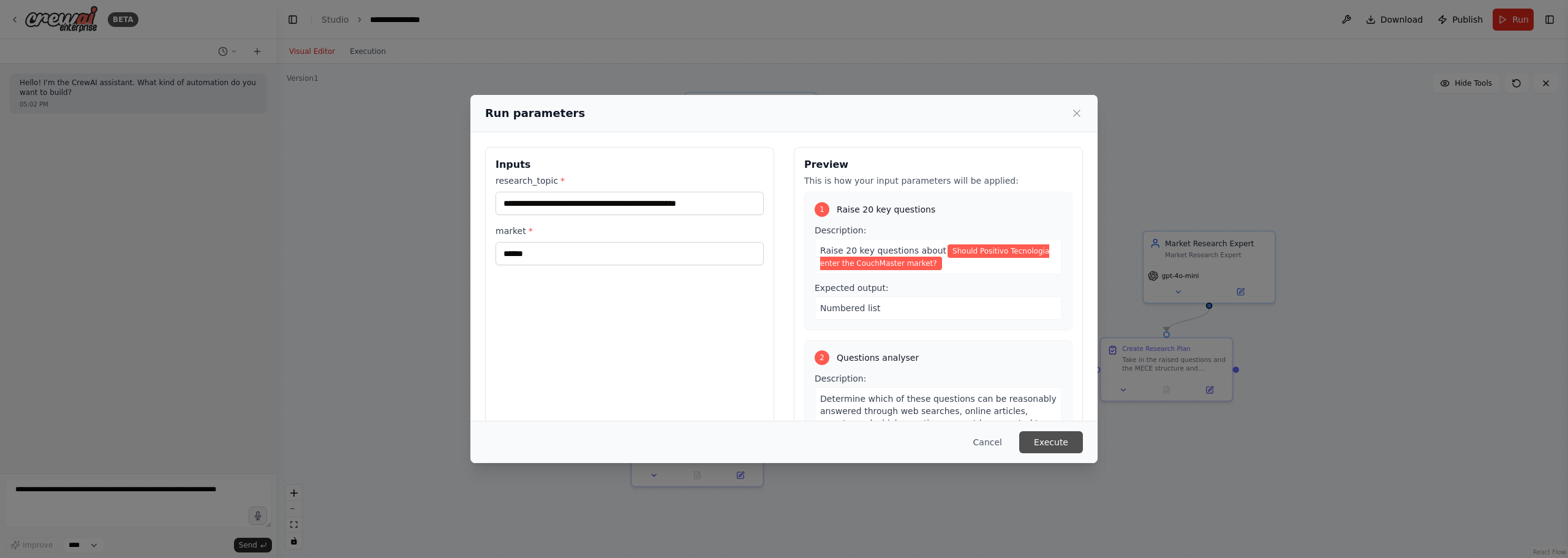
click at [1050, 435] on button "Execute" at bounding box center [1051, 442] width 64 height 22
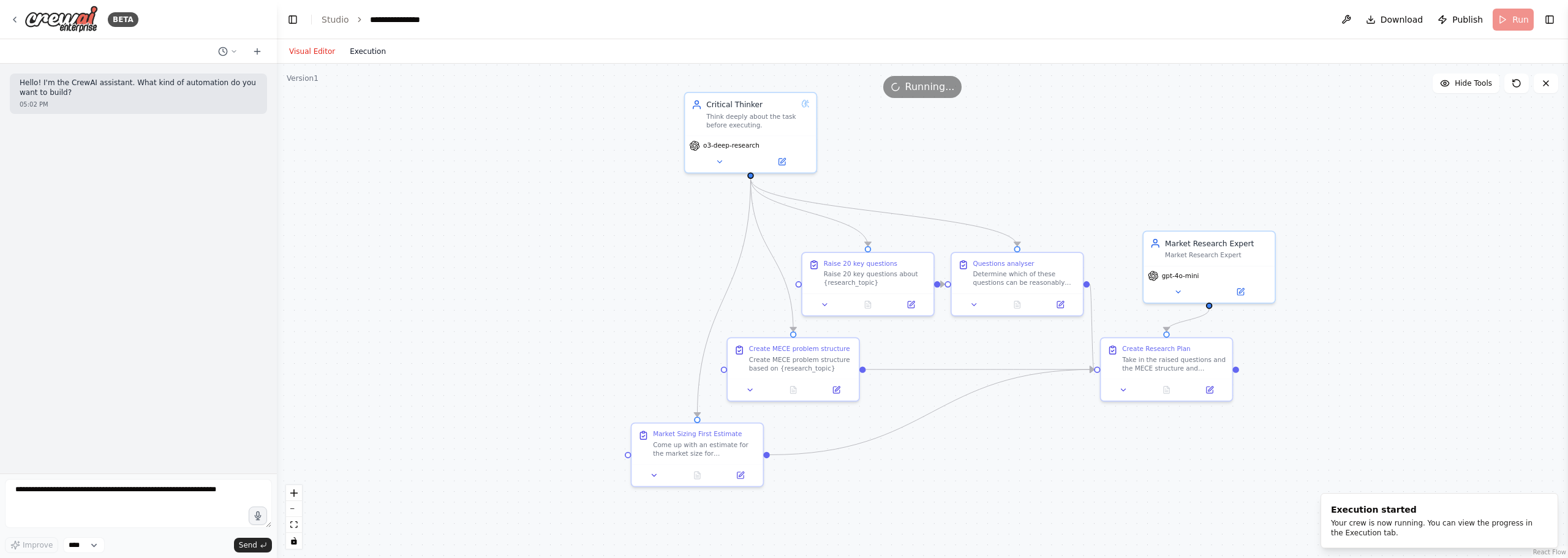
click at [374, 50] on button "Execution" at bounding box center [367, 51] width 51 height 15
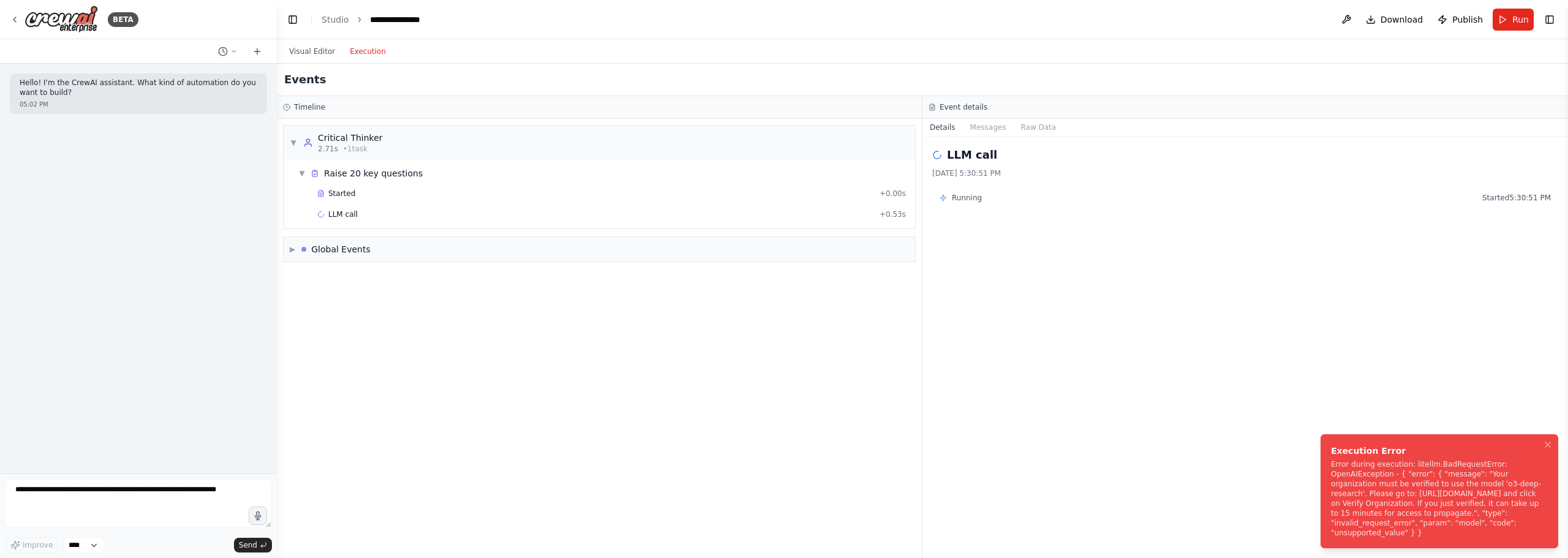
drag, startPoint x: 1461, startPoint y: 538, endPoint x: 1325, endPoint y: 453, distance: 160.4
click at [1325, 453] on li "Execution Error Error during execution: litellm.BadRequestError: OpenAIExceptio…" at bounding box center [1439, 491] width 238 height 114
click at [1407, 496] on div "Error during execution: litellm.BadRequestError: OpenAIException - { "error": {…" at bounding box center [1437, 499] width 212 height 79
click at [1380, 488] on div "Error during execution: litellm.BadRequestError: OpenAIException - { "error": {…" at bounding box center [1437, 499] width 212 height 79
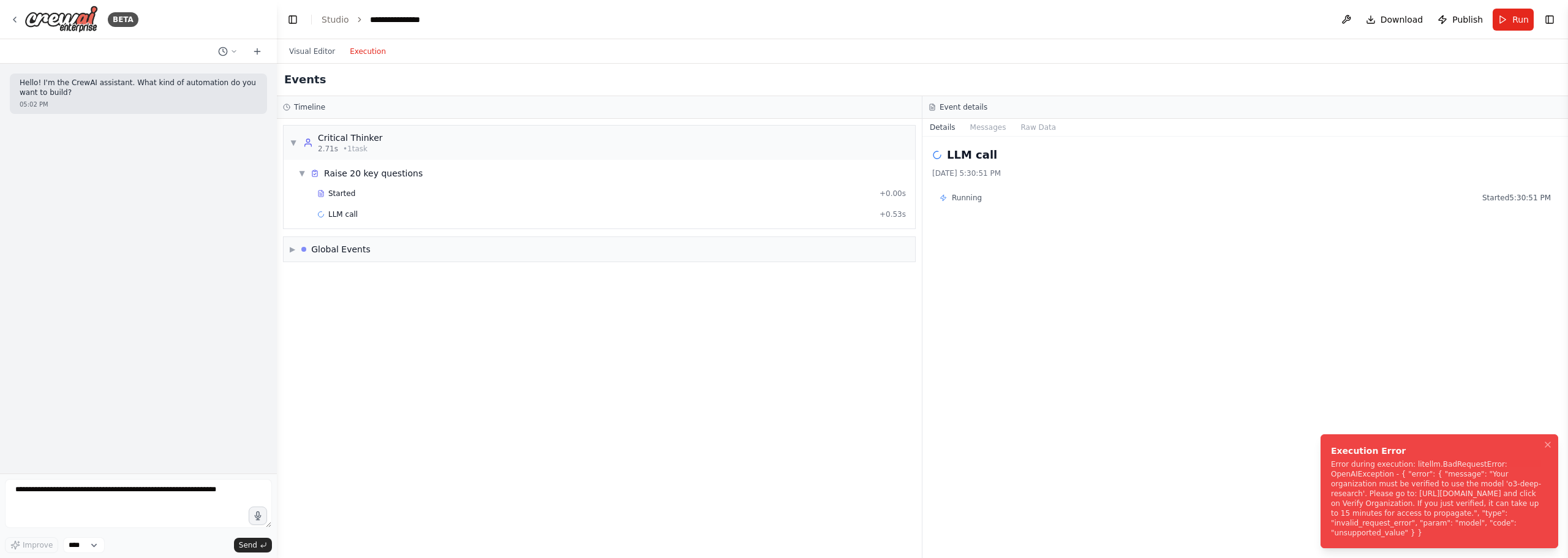
click at [1380, 488] on div "Error during execution: litellm.BadRequestError: OpenAIException - { "error": {…" at bounding box center [1437, 499] width 212 height 79
drag, startPoint x: 1414, startPoint y: 470, endPoint x: 1269, endPoint y: 435, distance: 149.2
click at [1269, 435] on div "**********" at bounding box center [784, 279] width 1568 height 558
click at [1394, 469] on div "Error during execution: litellm.BadRequestError: OpenAIException - { "error": {…" at bounding box center [1437, 499] width 212 height 79
click at [316, 46] on button "Visual Editor" at bounding box center [311, 51] width 61 height 15
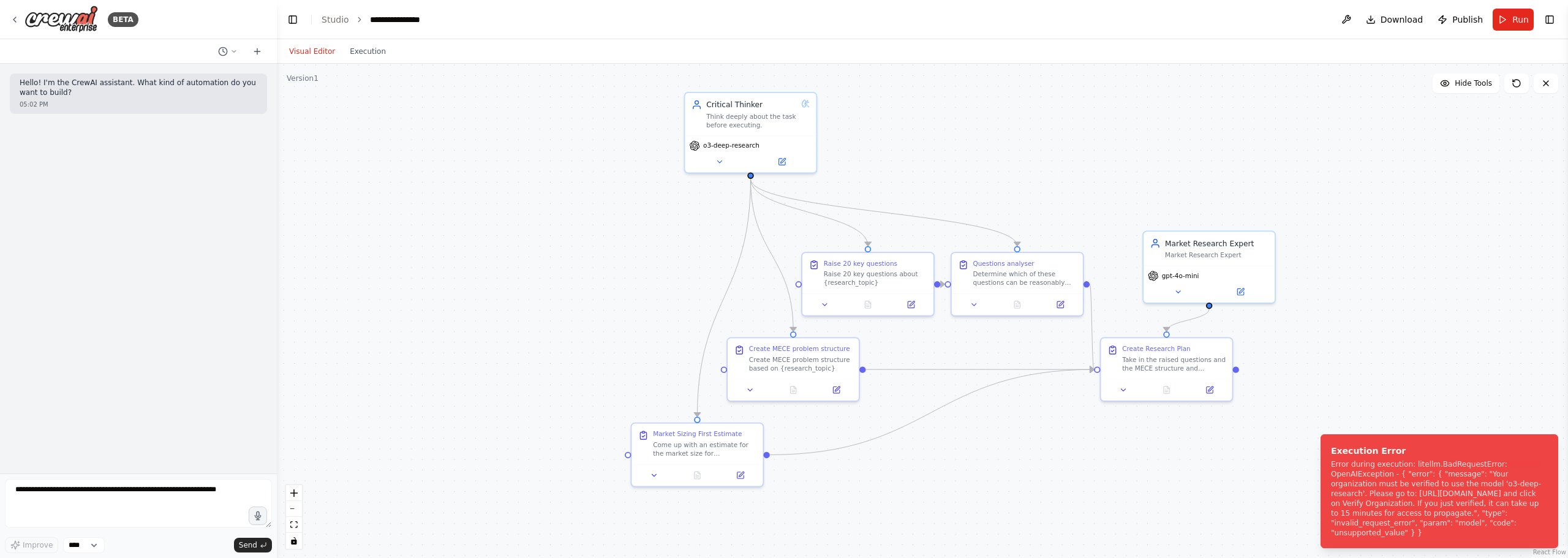
click at [581, 251] on div ".deletable-edge-delete-btn { width: 20px; height: 20px; border: 0px solid #ffff…" at bounding box center [922, 311] width 1291 height 494
click at [725, 151] on div "o3-deep-research" at bounding box center [750, 151] width 131 height 36
click at [714, 142] on span "o3-deep-research" at bounding box center [731, 144] width 56 height 9
click at [719, 161] on icon at bounding box center [719, 159] width 4 height 2
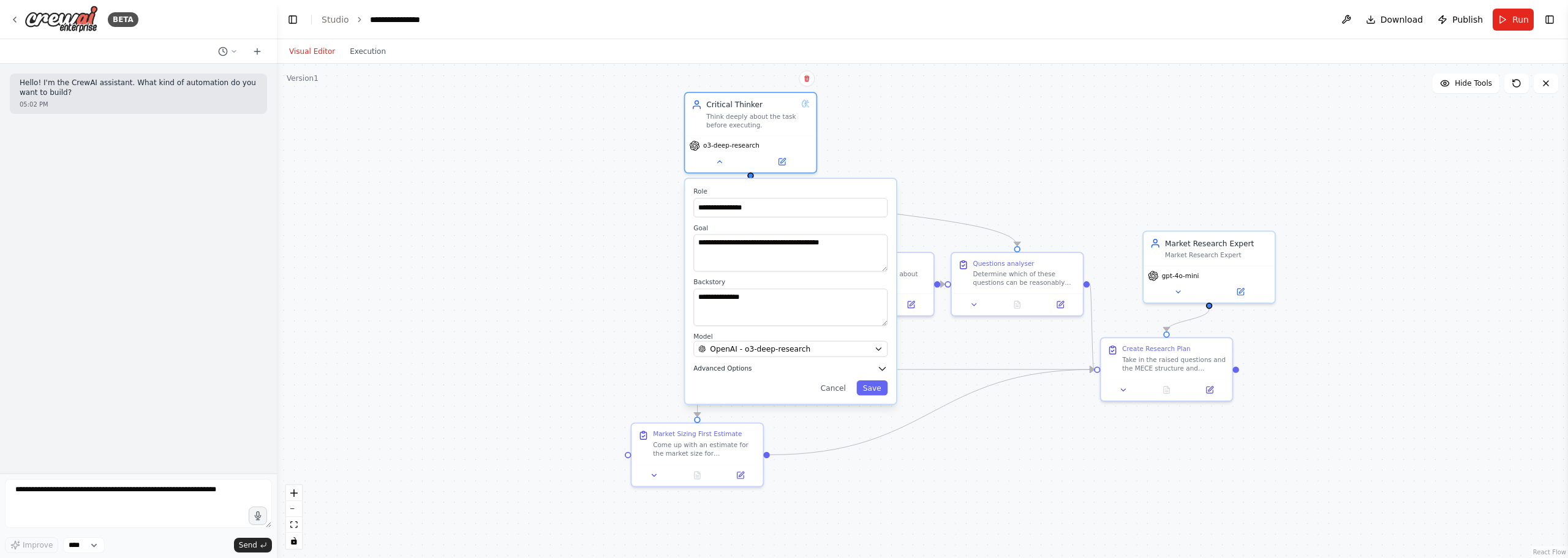
click at [745, 369] on span "Advanced Options" at bounding box center [722, 369] width 58 height 9
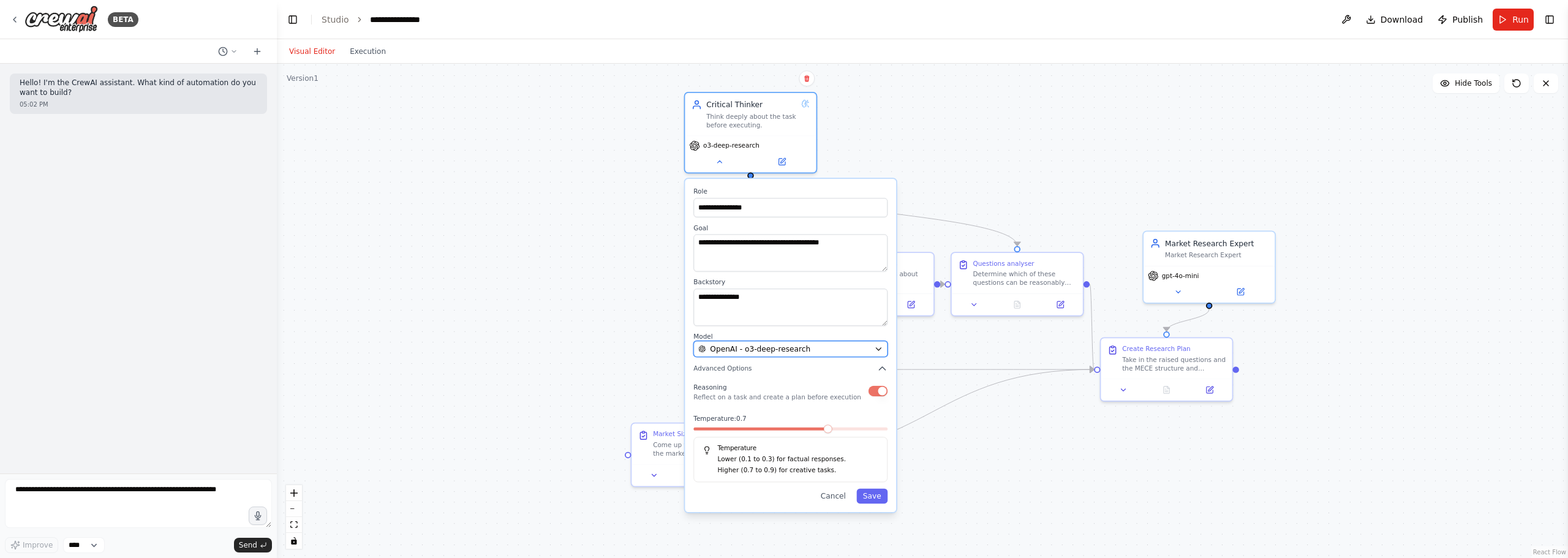
click at [752, 354] on span "OpenAI - o3-deep-research" at bounding box center [760, 349] width 101 height 11
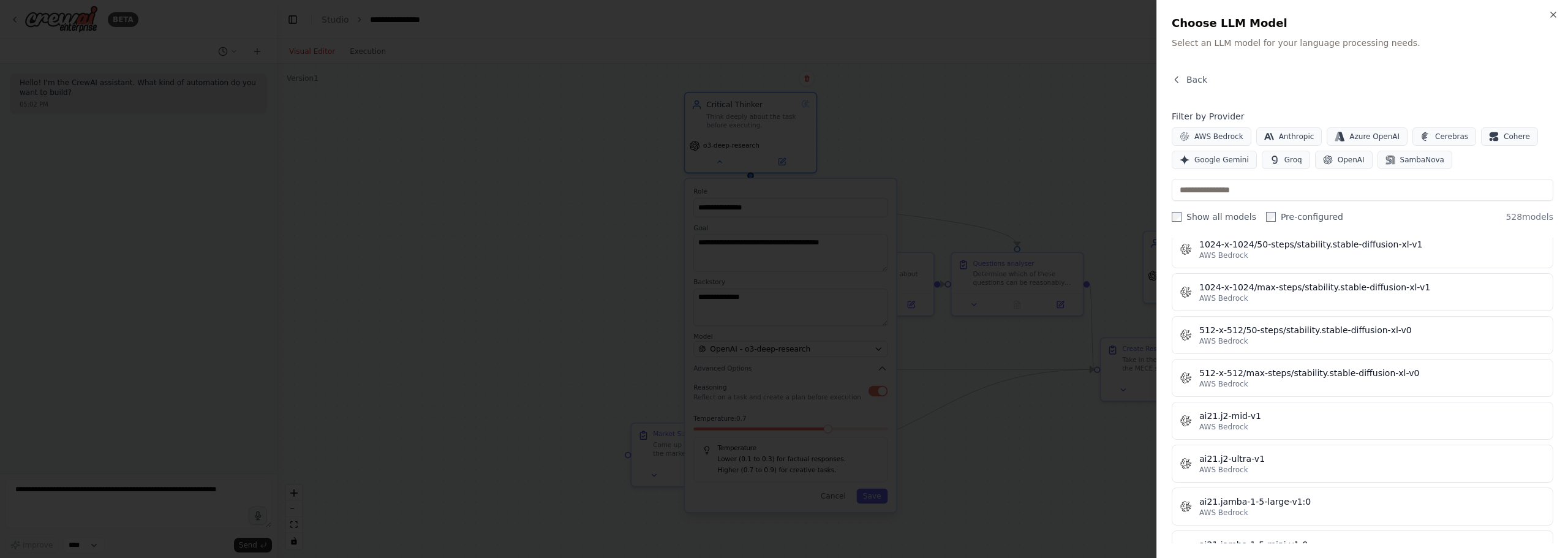
scroll to position [919, 0]
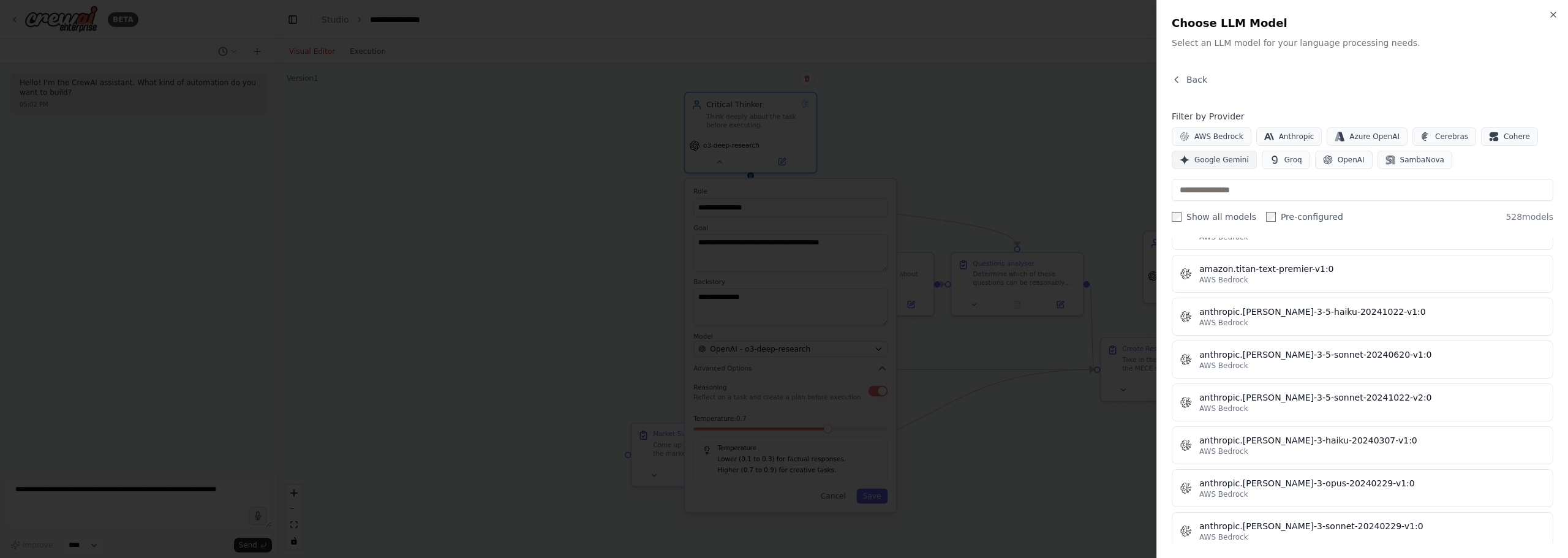
click at [1224, 158] on span "Google Gemini" at bounding box center [1222, 160] width 54 height 10
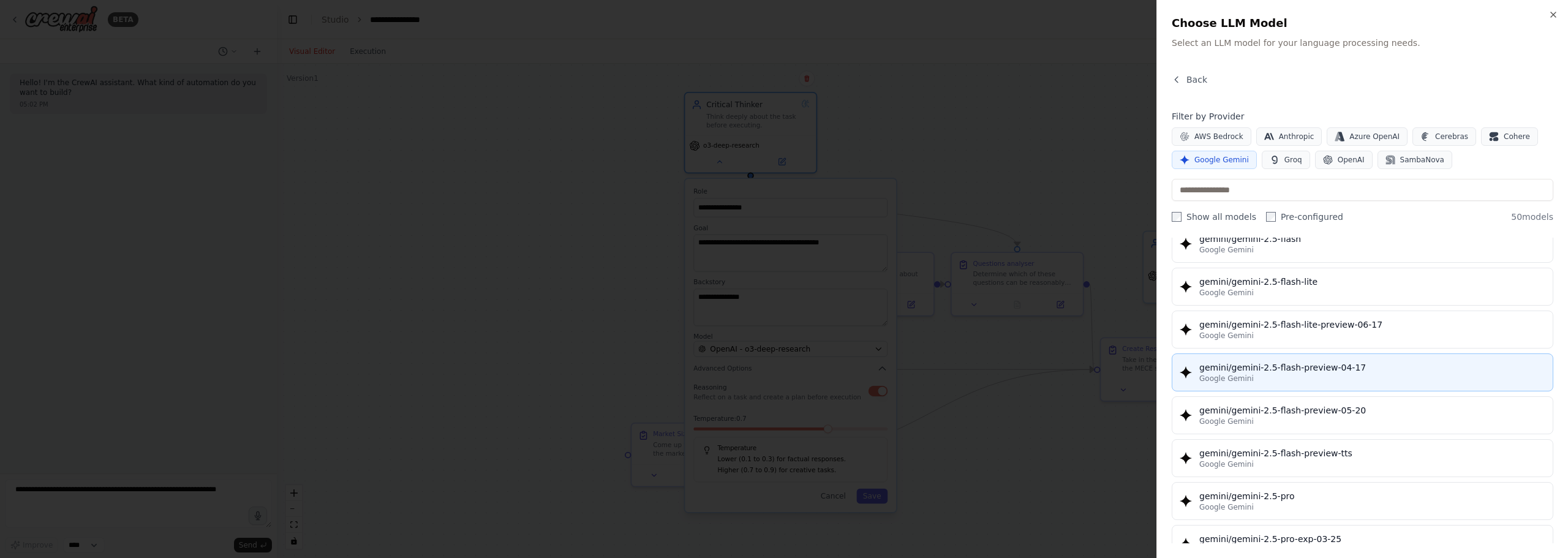
scroll to position [1102, 0]
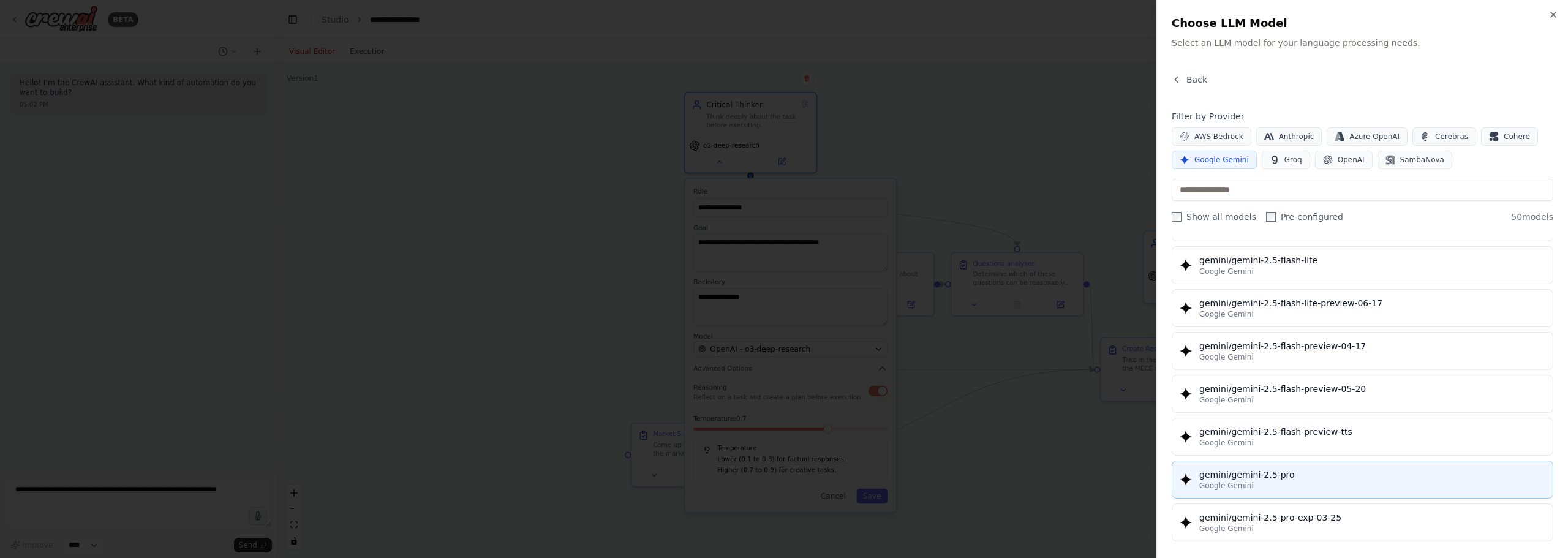
click at [1316, 475] on div "gemini/gemini-2.5-pro" at bounding box center [1372, 474] width 346 height 12
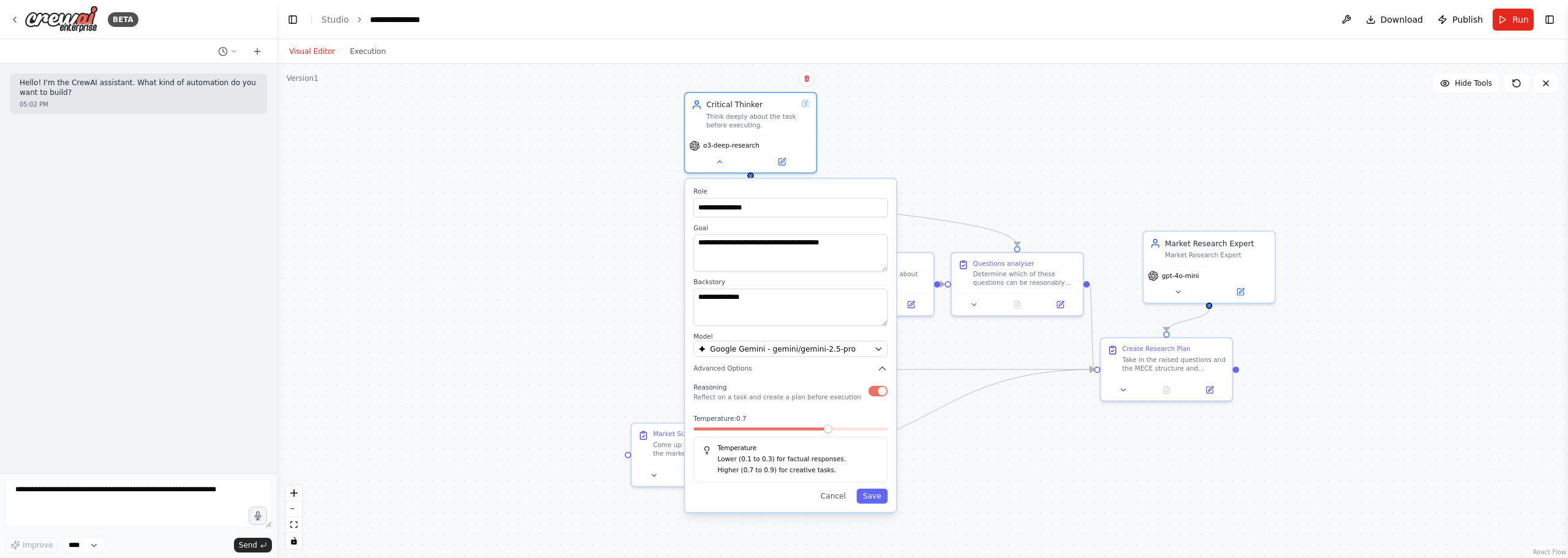
click at [954, 146] on div ".deletable-edge-delete-btn { width: 20px; height: 20px; border: 0px solid #ffff…" at bounding box center [922, 311] width 1291 height 494
click at [703, 376] on div "**********" at bounding box center [791, 345] width 211 height 333
click at [882, 500] on button "Save" at bounding box center [872, 496] width 31 height 15
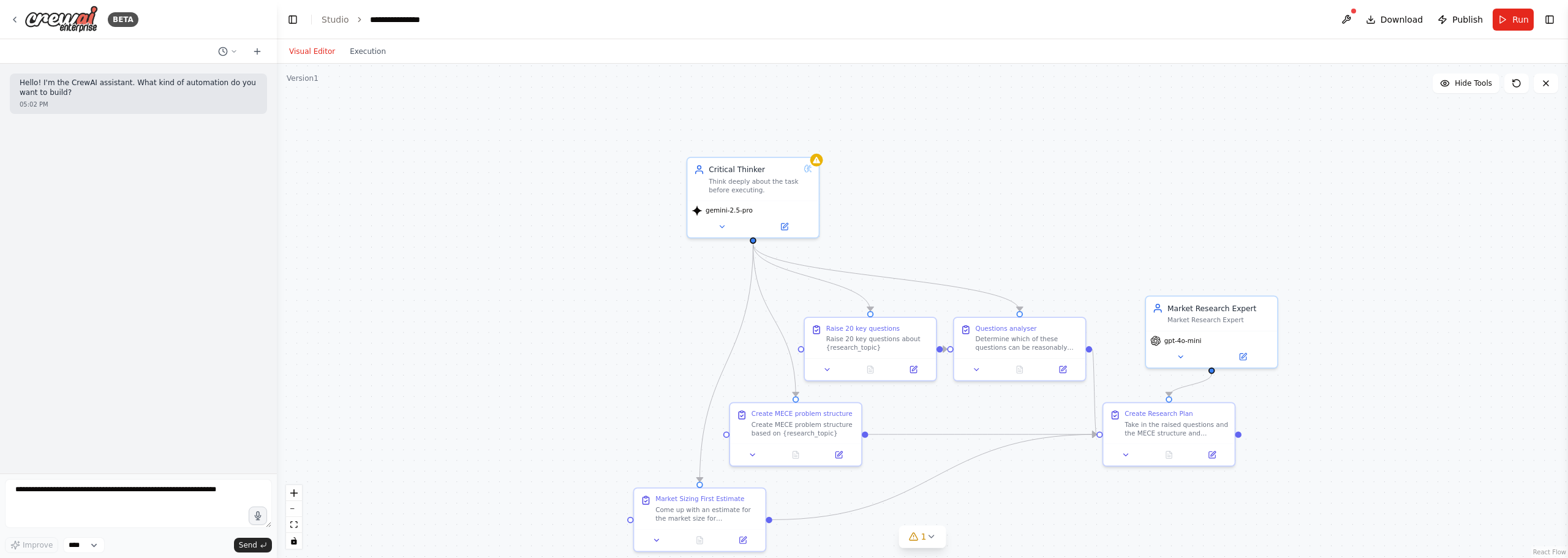
drag, startPoint x: 866, startPoint y: 101, endPoint x: 869, endPoint y: 166, distance: 65.1
click at [869, 166] on div ".deletable-edge-delete-btn { width: 20px; height: 20px; border: 0px solid #ffff…" at bounding box center [922, 311] width 1291 height 494
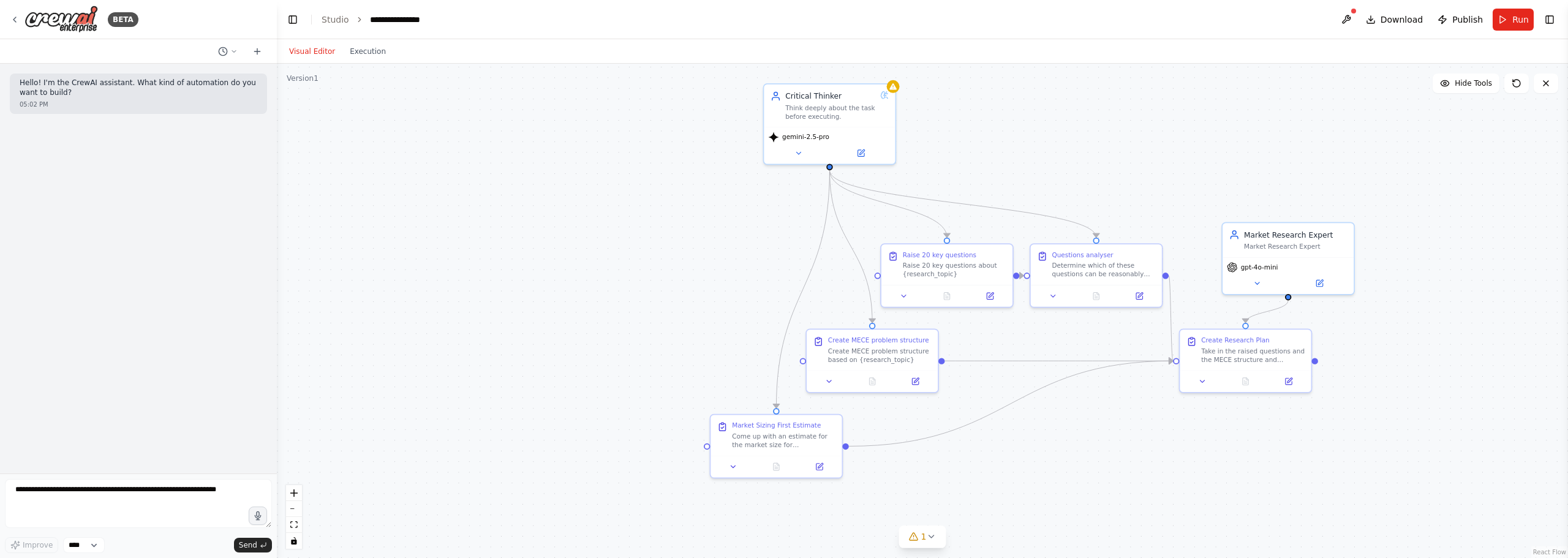
drag, startPoint x: 764, startPoint y: 271, endPoint x: 844, endPoint y: 184, distance: 118.2
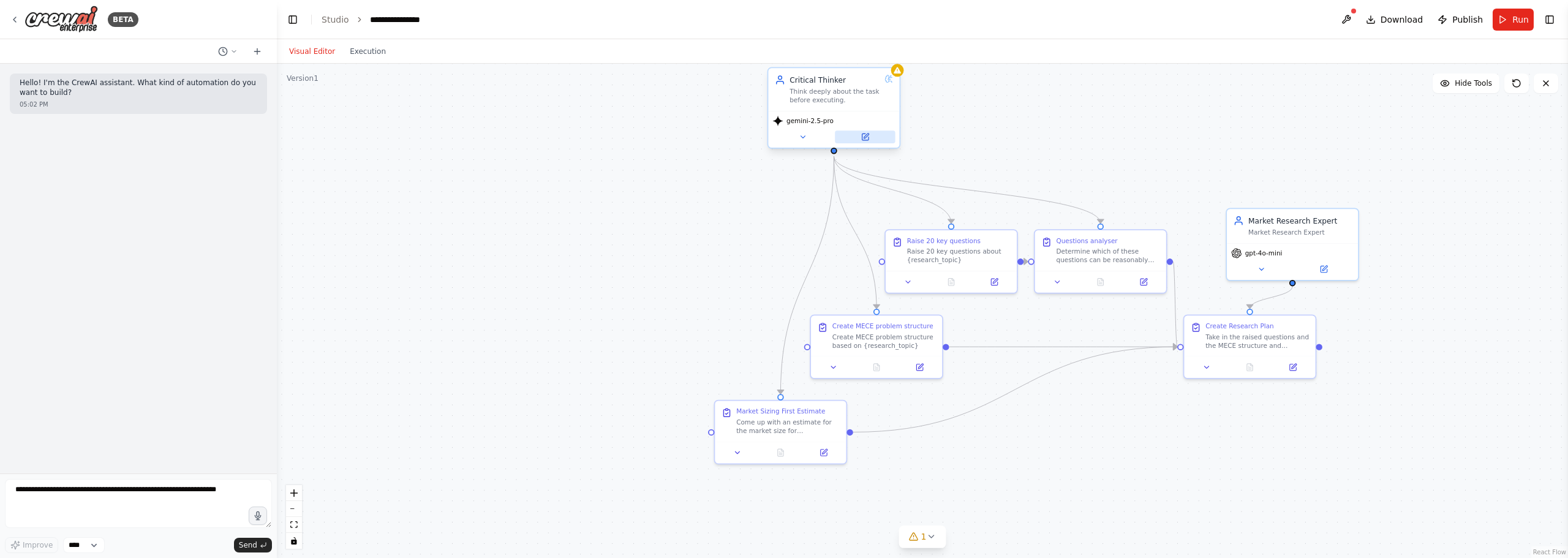
click at [871, 135] on button at bounding box center [865, 137] width 60 height 13
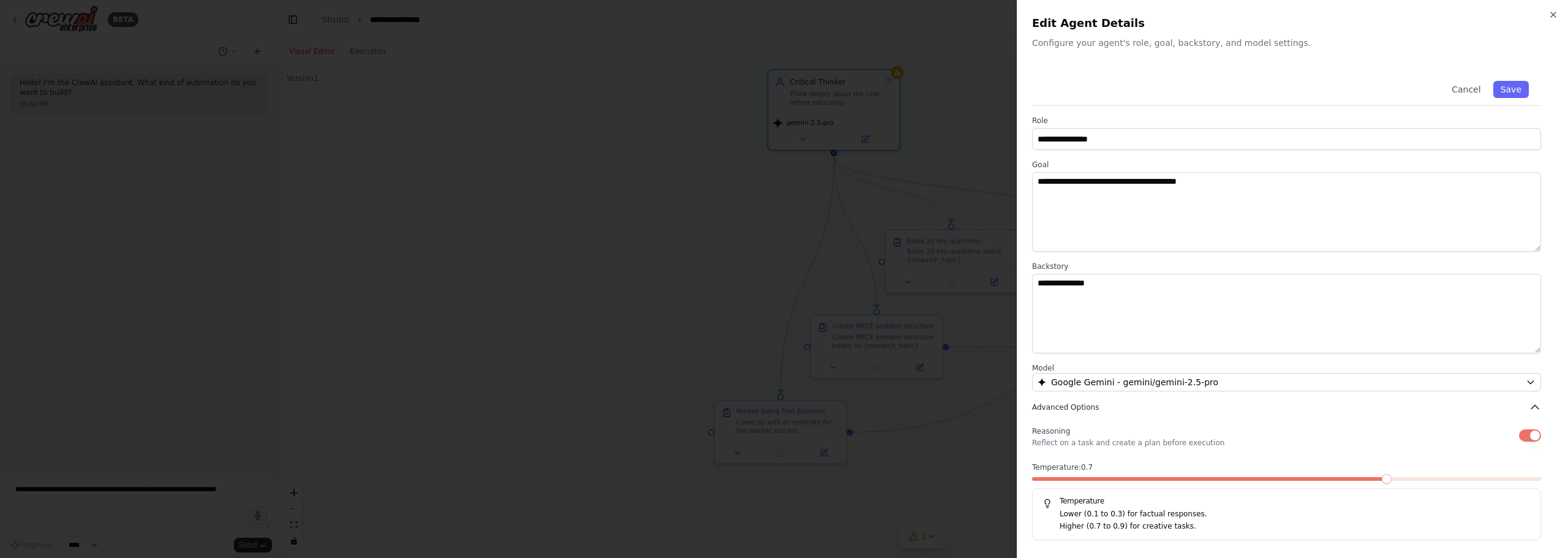
click at [1492, 410] on button "Advanced Options" at bounding box center [1287, 407] width 509 height 12
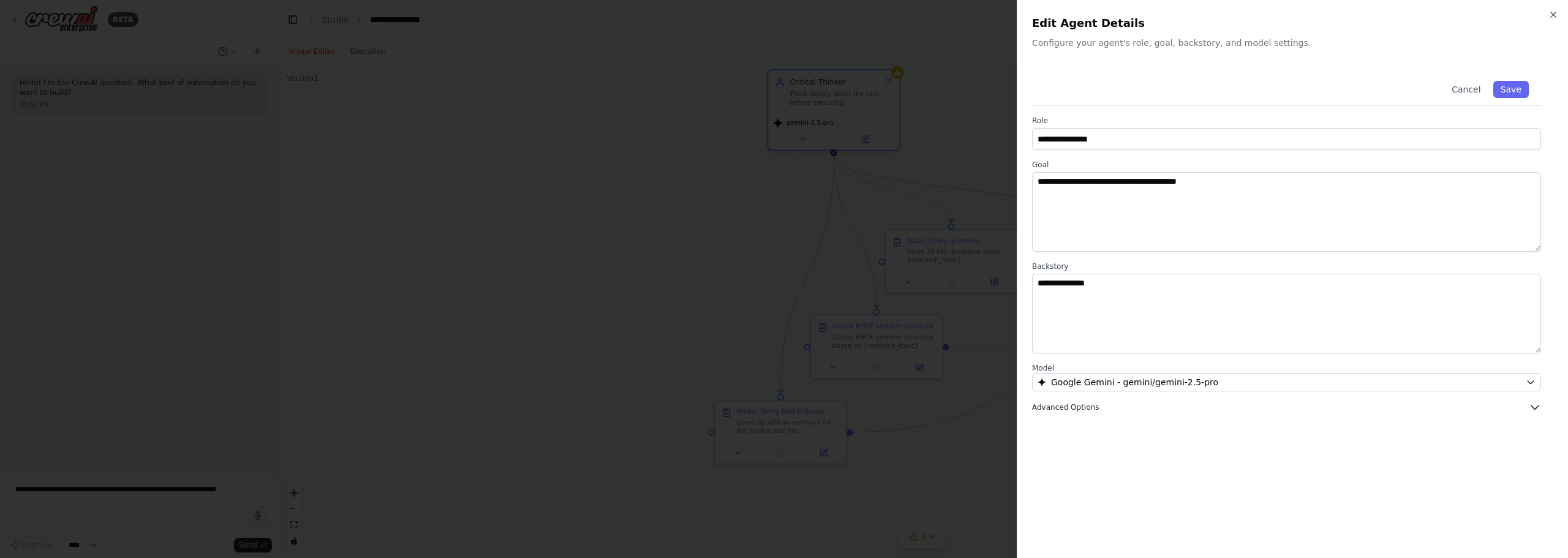
click at [1492, 410] on button "Advanced Options" at bounding box center [1287, 407] width 509 height 12
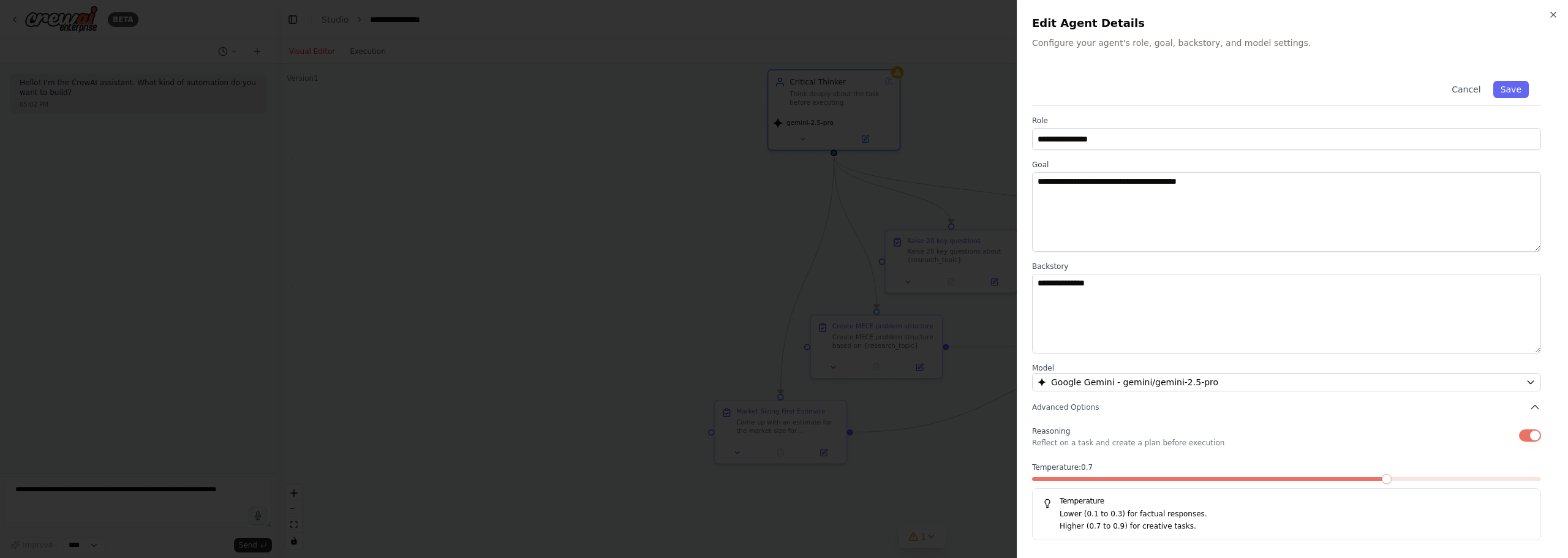
click at [739, 181] on div at bounding box center [784, 279] width 1568 height 558
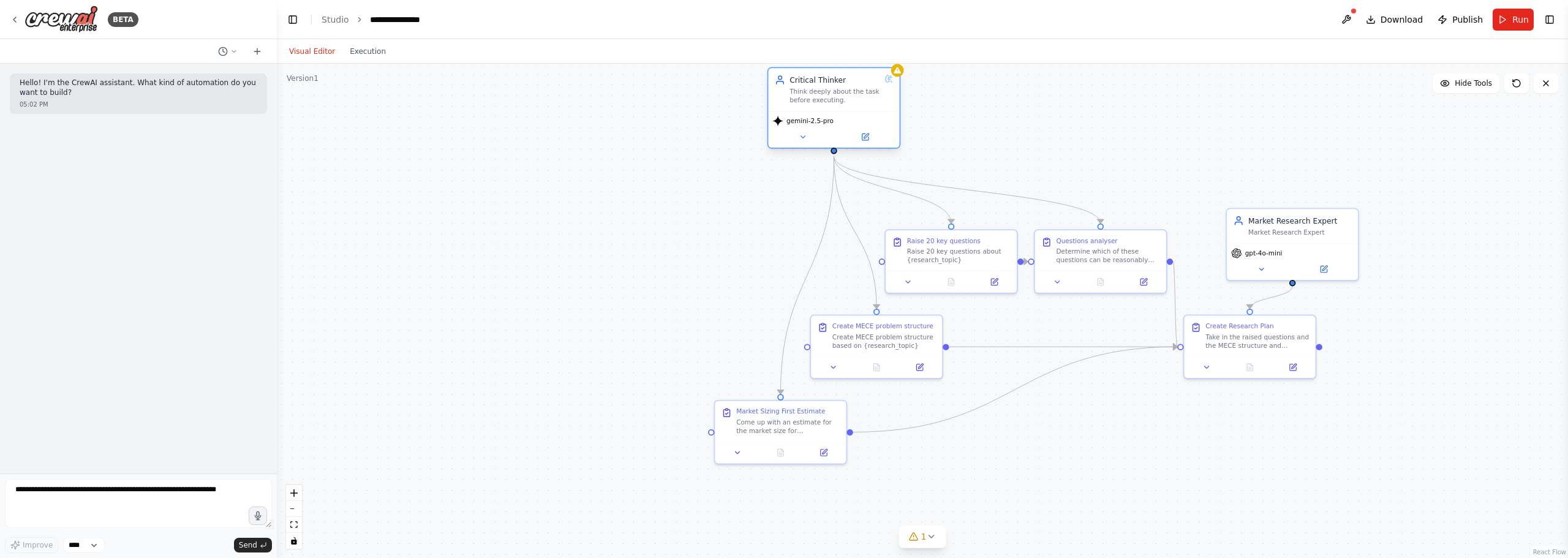
click at [892, 79] on icon at bounding box center [889, 79] width 9 height 9
click at [814, 141] on button at bounding box center [802, 137] width 60 height 13
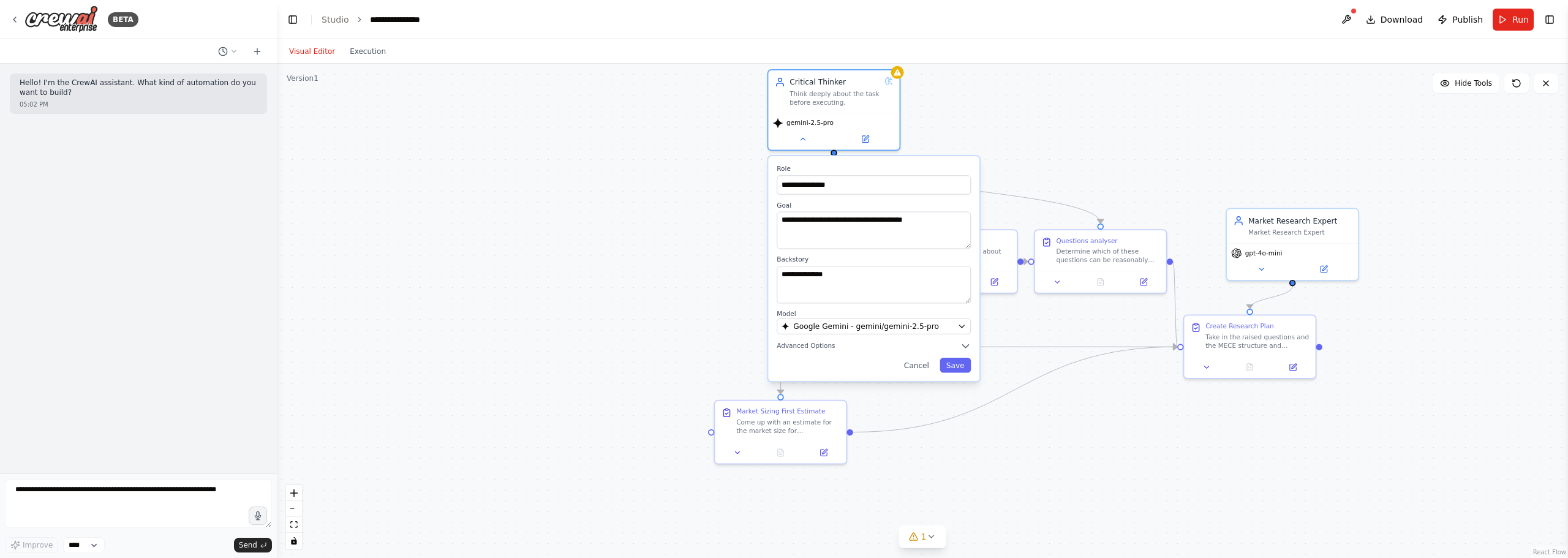
click at [977, 346] on div "**********" at bounding box center [874, 269] width 211 height 225
click at [960, 346] on icon "button" at bounding box center [965, 346] width 11 height 11
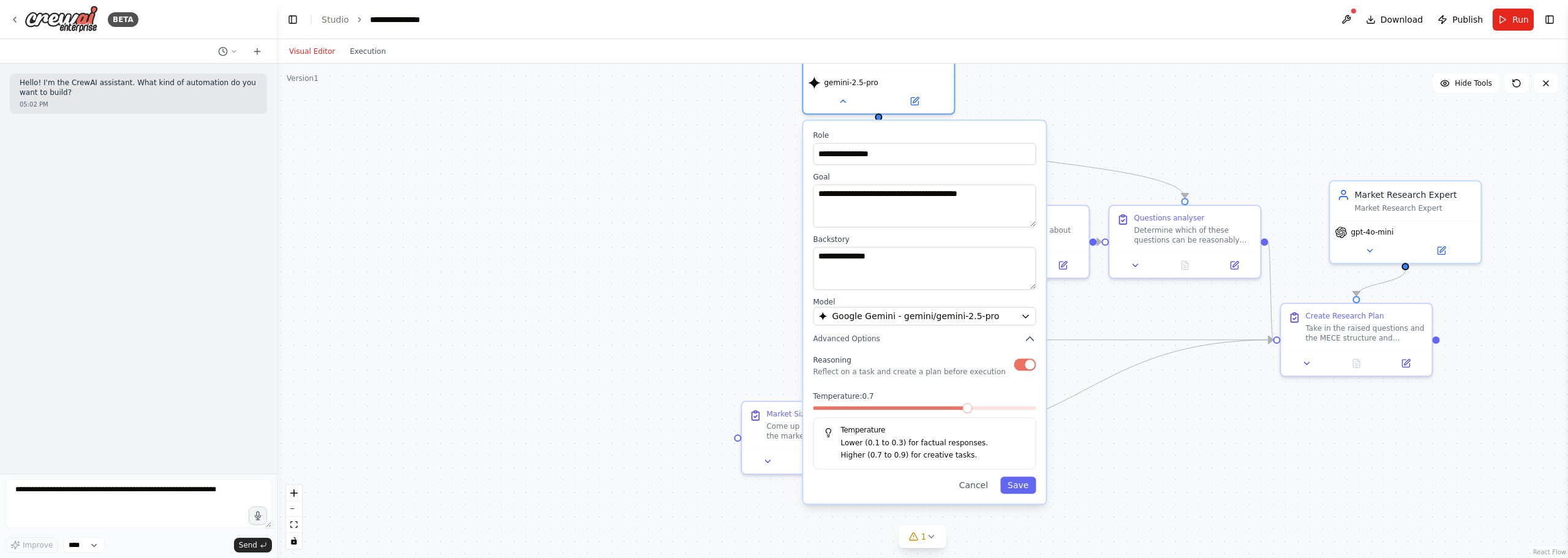
click at [599, 207] on div ".deletable-edge-delete-btn { width: 20px; height: 20px; border: 0px solid #ffff…" at bounding box center [922, 311] width 1291 height 494
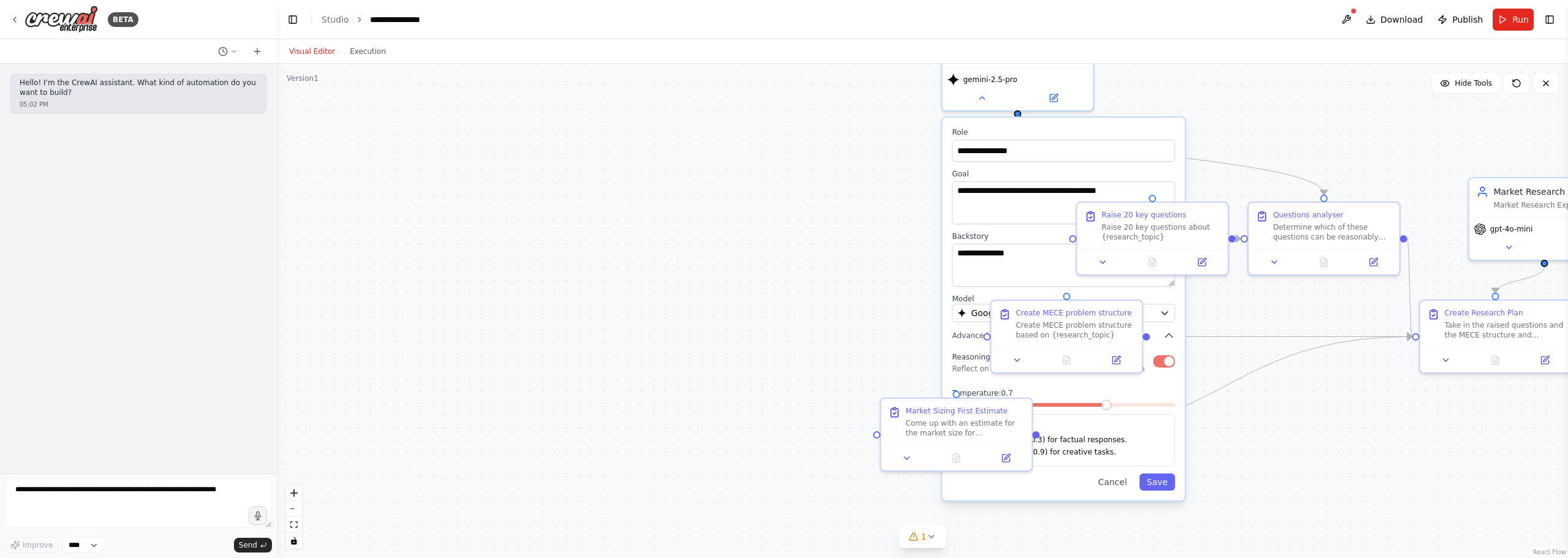
click at [1357, 13] on div at bounding box center [1354, 11] width 7 height 7
click at [1352, 15] on button at bounding box center [1346, 19] width 19 height 22
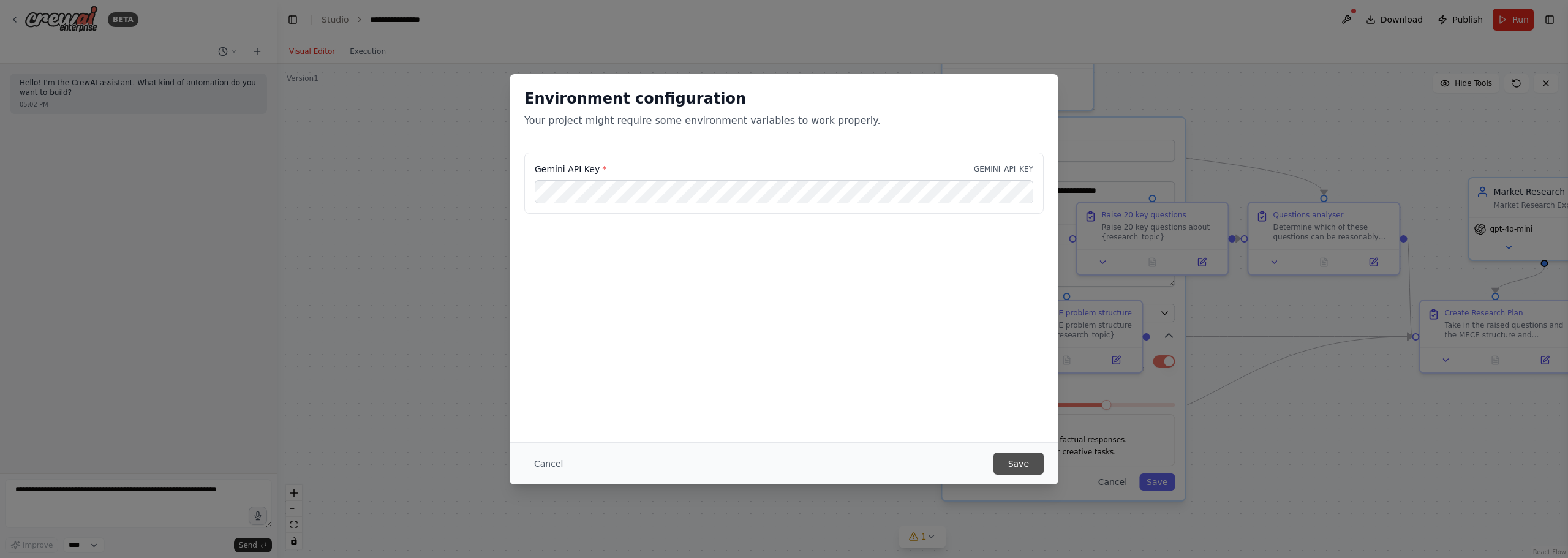
click at [1030, 469] on button "Save" at bounding box center [1019, 464] width 50 height 22
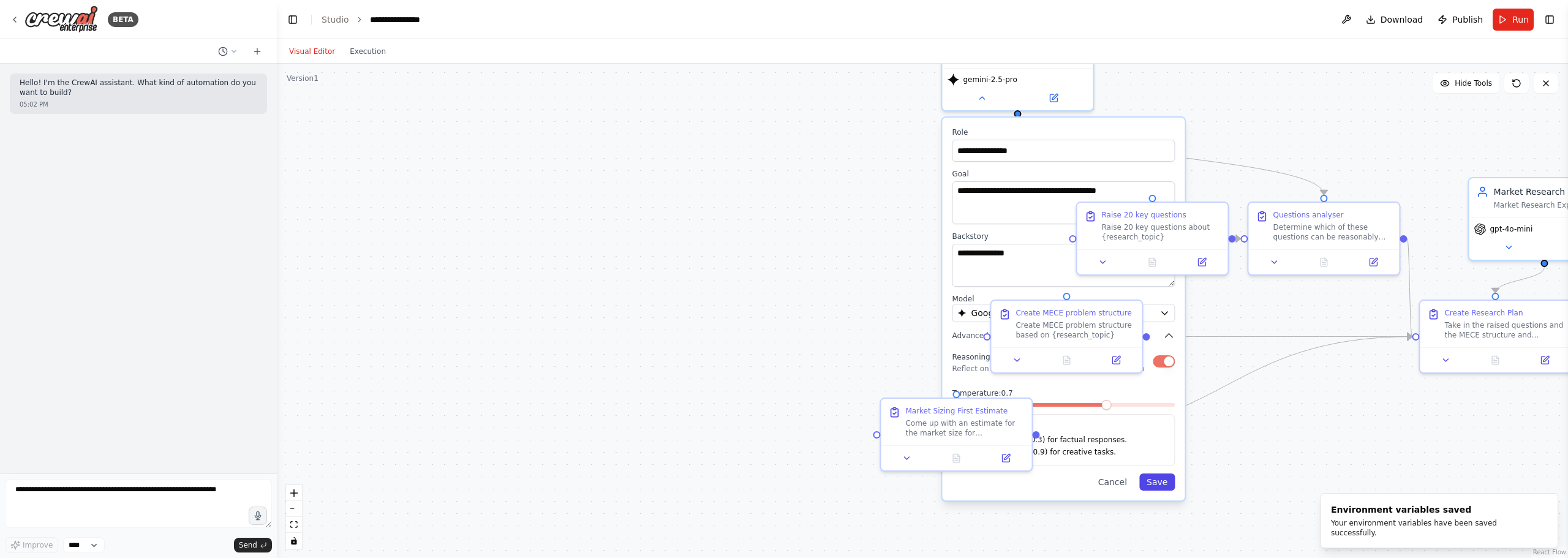
click at [1153, 490] on button "Save" at bounding box center [1157, 482] width 36 height 17
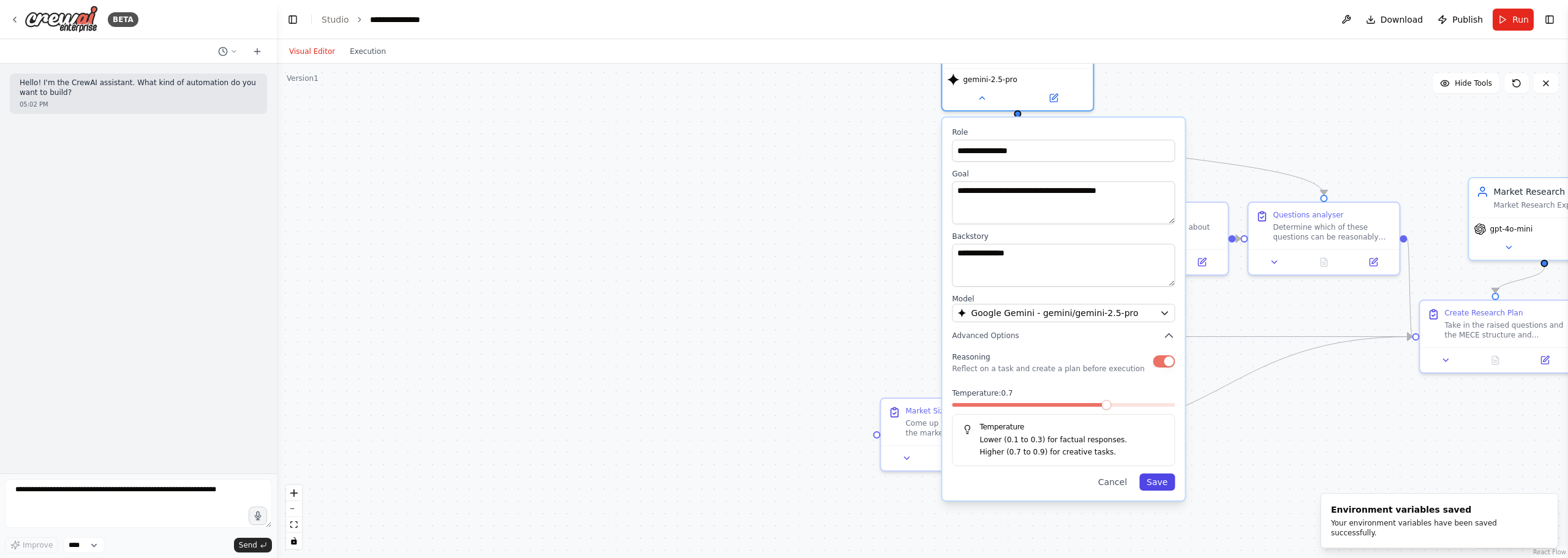
click at [1159, 488] on button "Save" at bounding box center [1157, 482] width 36 height 17
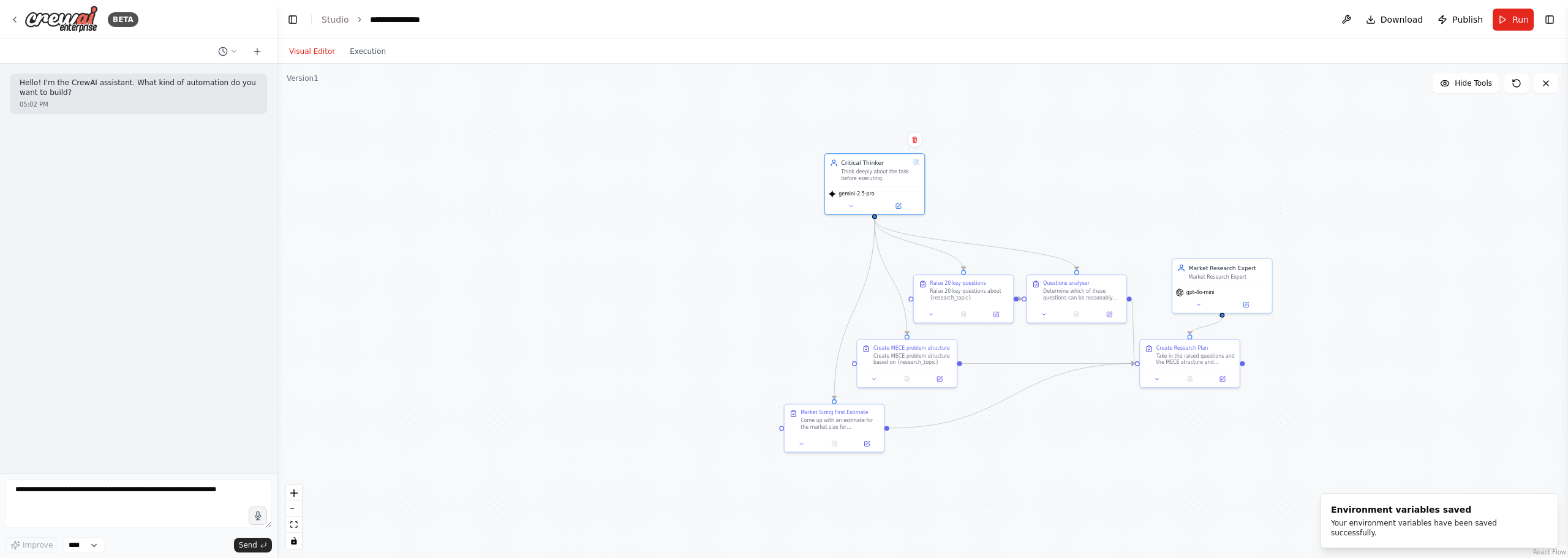
drag, startPoint x: 994, startPoint y: 237, endPoint x: 854, endPoint y: 287, distance: 148.7
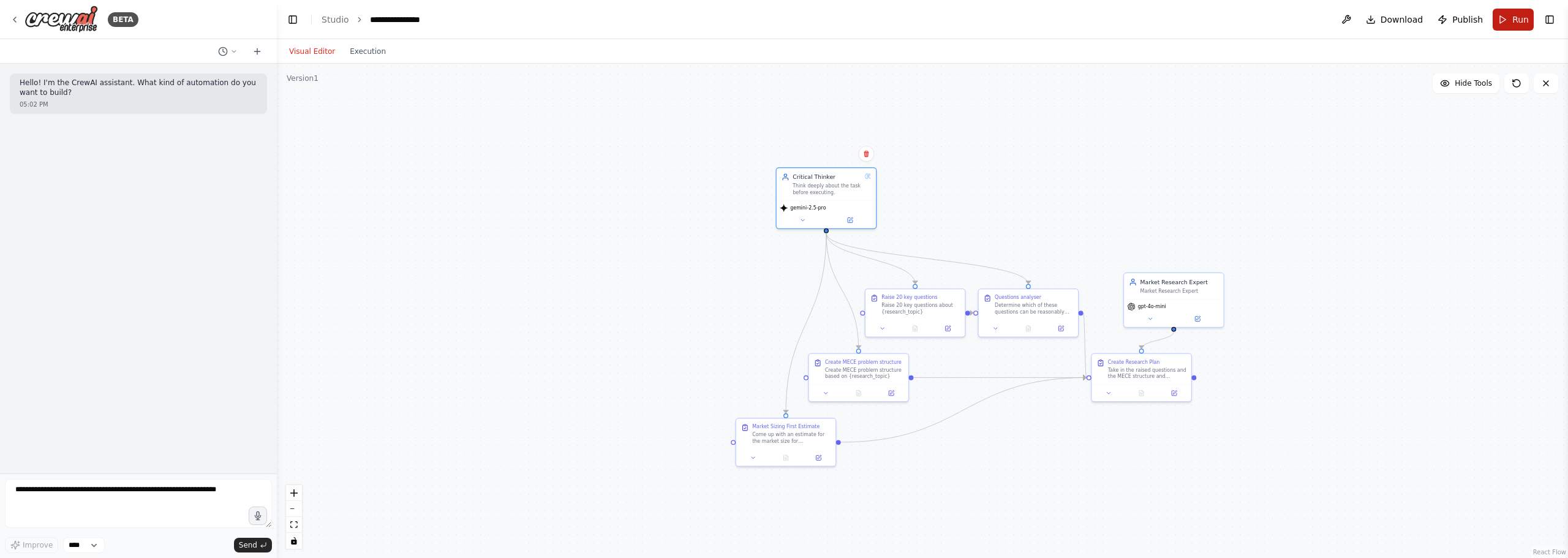
click at [1497, 17] on button "Run" at bounding box center [1512, 19] width 41 height 22
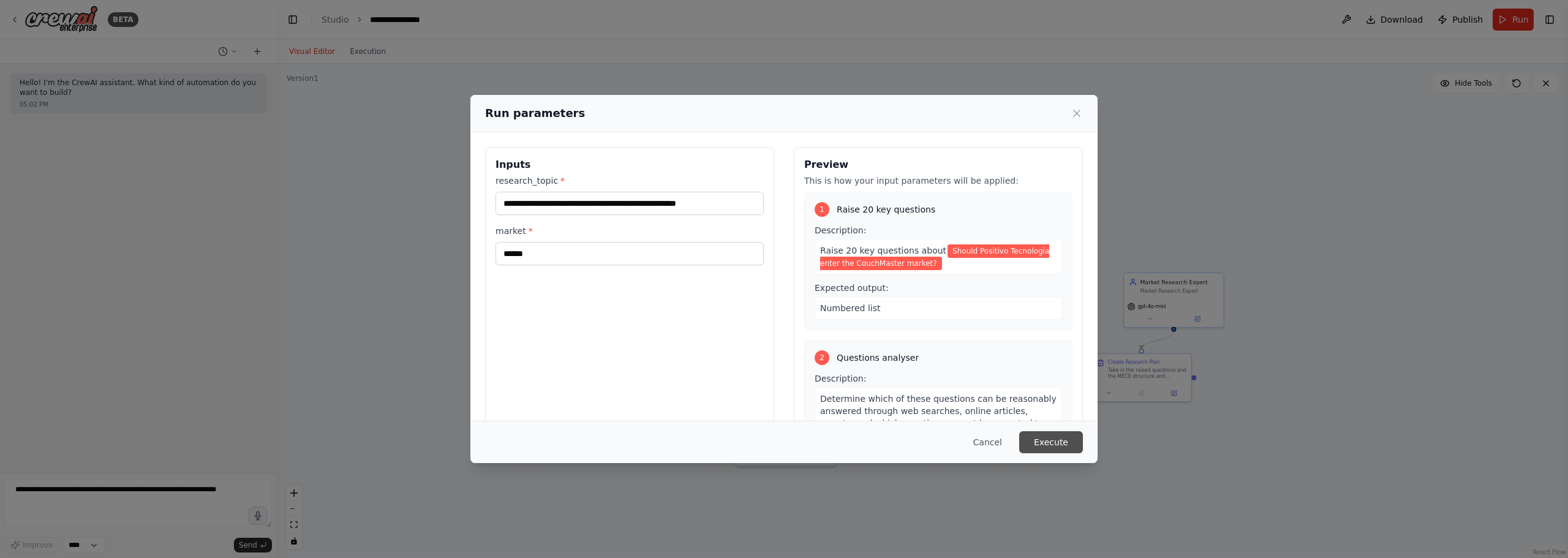
click at [1064, 439] on button "Execute" at bounding box center [1051, 442] width 64 height 22
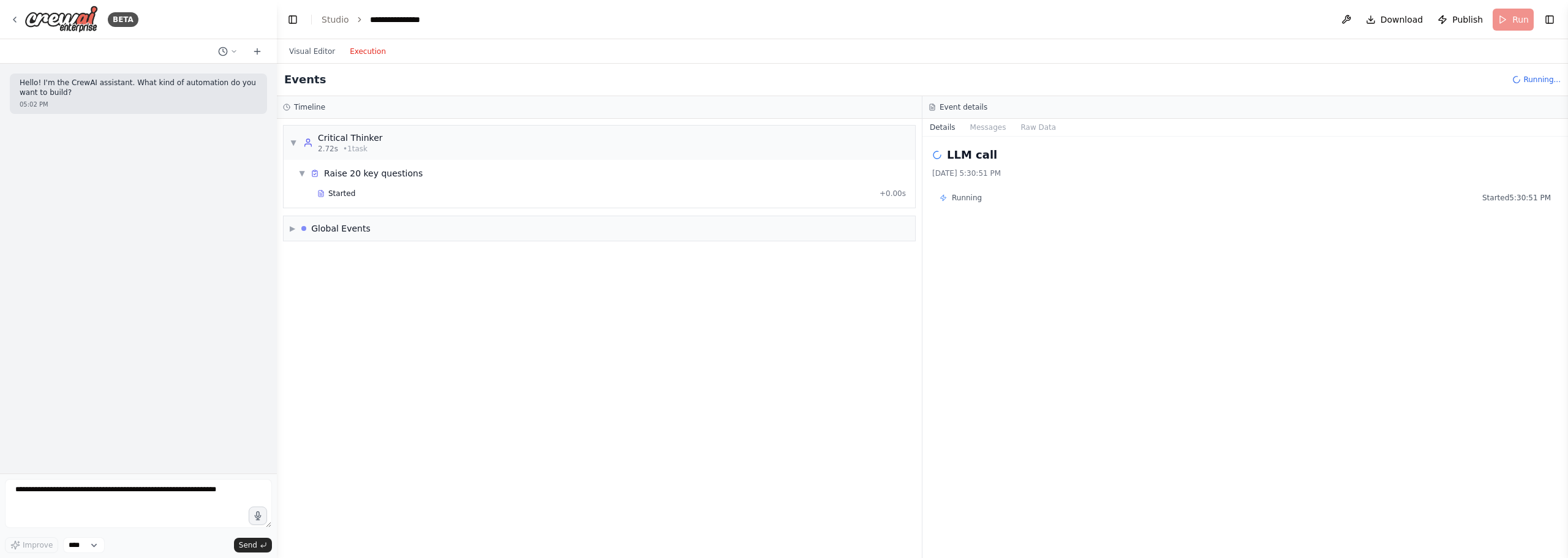
click at [364, 45] on button "Execution" at bounding box center [367, 51] width 51 height 15
click at [399, 174] on div "Raise 20 key questions" at bounding box center [374, 173] width 99 height 12
drag, startPoint x: 399, startPoint y: 174, endPoint x: 695, endPoint y: 335, distance: 337.0
click at [695, 335] on div "▼ Critical Thinker 2.72s • 1 task ▼ Raise 20 key questions Started + 0.00s ▶ Gl…" at bounding box center [599, 338] width 645 height 439
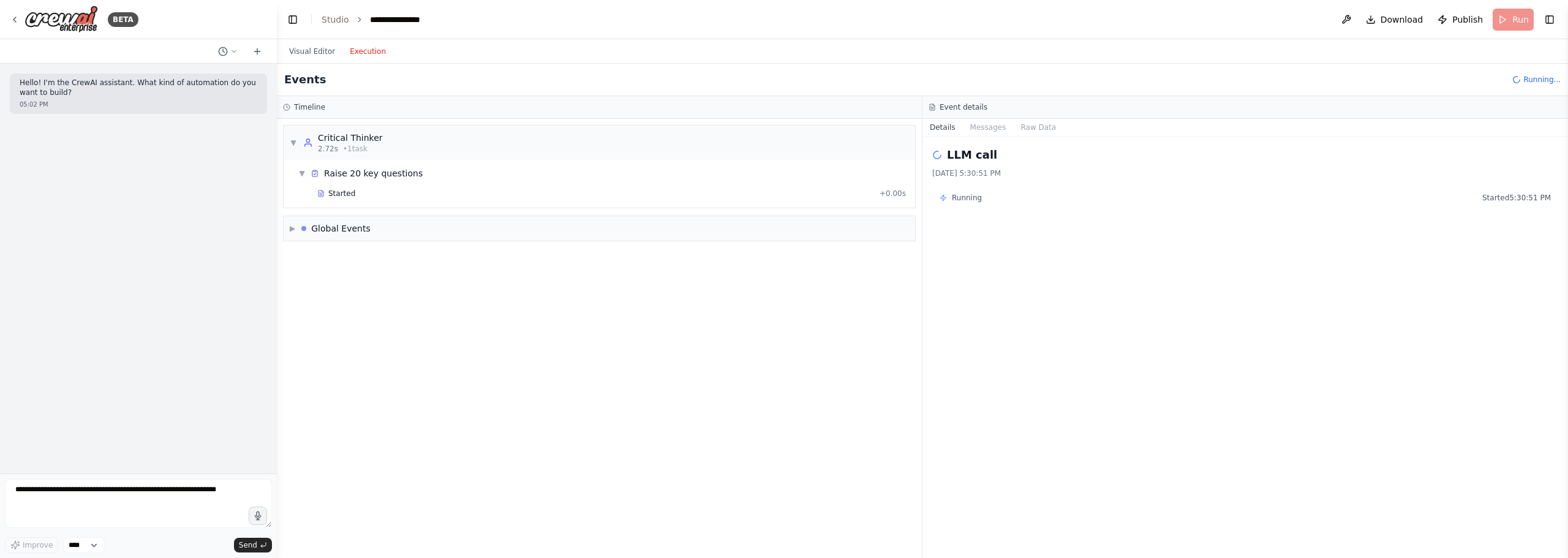
click at [826, 302] on div "▼ Critical Thinker 2.72s • 1 task ▼ Raise 20 key questions Started + 0.00s ▶ Gl…" at bounding box center [599, 338] width 645 height 439
click at [959, 150] on h2 "LLM call" at bounding box center [972, 155] width 50 height 17
click at [606, 321] on div "▼ Critical Thinker 2.72s • 1 task ▼ Raise 20 key questions Started + 0.00s ▶ Gl…" at bounding box center [599, 338] width 645 height 439
drag, startPoint x: 1552, startPoint y: 77, endPoint x: 1537, endPoint y: 67, distance: 18.0
click at [1552, 77] on span "Running..." at bounding box center [1542, 80] width 37 height 10
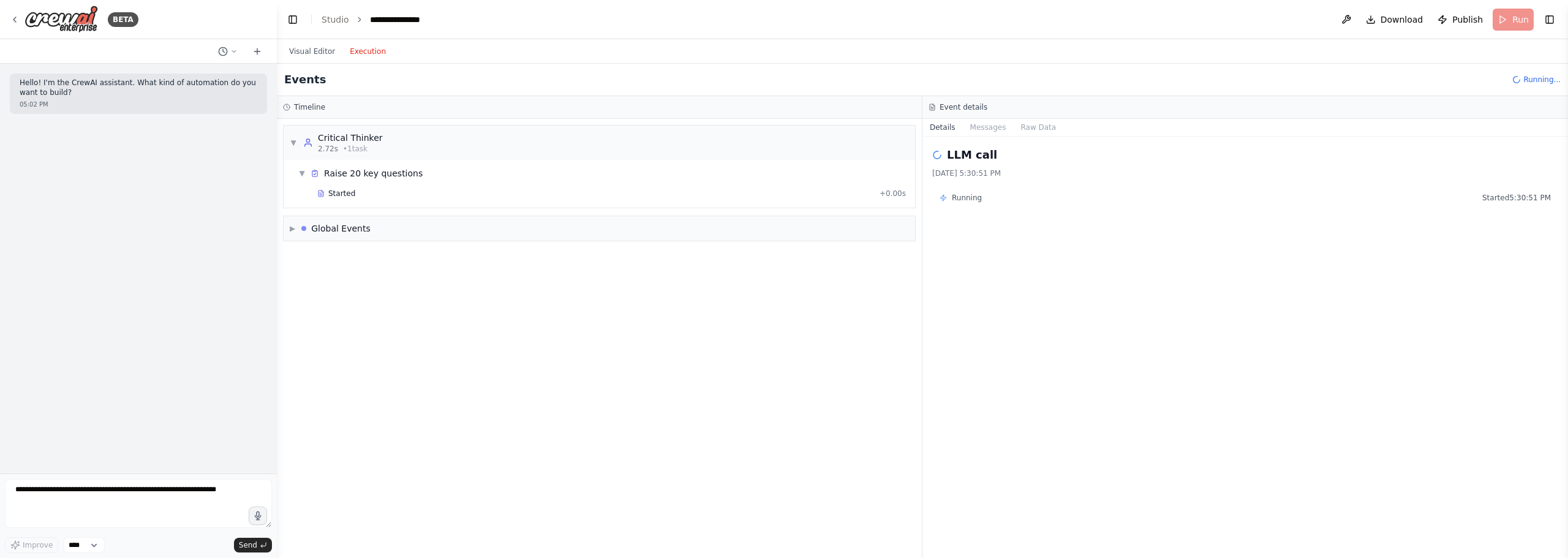
click at [1517, 16] on header "**********" at bounding box center [922, 19] width 1291 height 39
click at [352, 219] on div "LLM call + 72.71s" at bounding box center [611, 214] width 597 height 19
click at [363, 211] on div "LLM call + 72.71s" at bounding box center [611, 214] width 589 height 10
click at [362, 217] on div "LLM call 36.4s + 109.15s" at bounding box center [611, 214] width 589 height 10
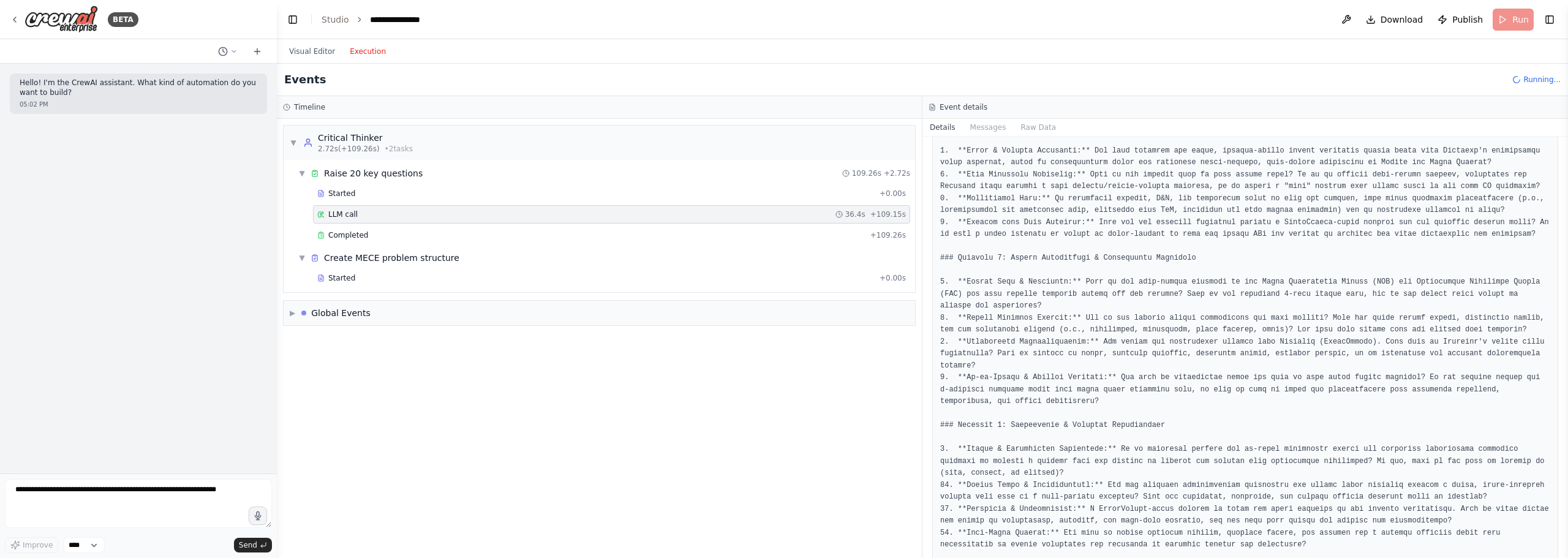
scroll to position [367, 0]
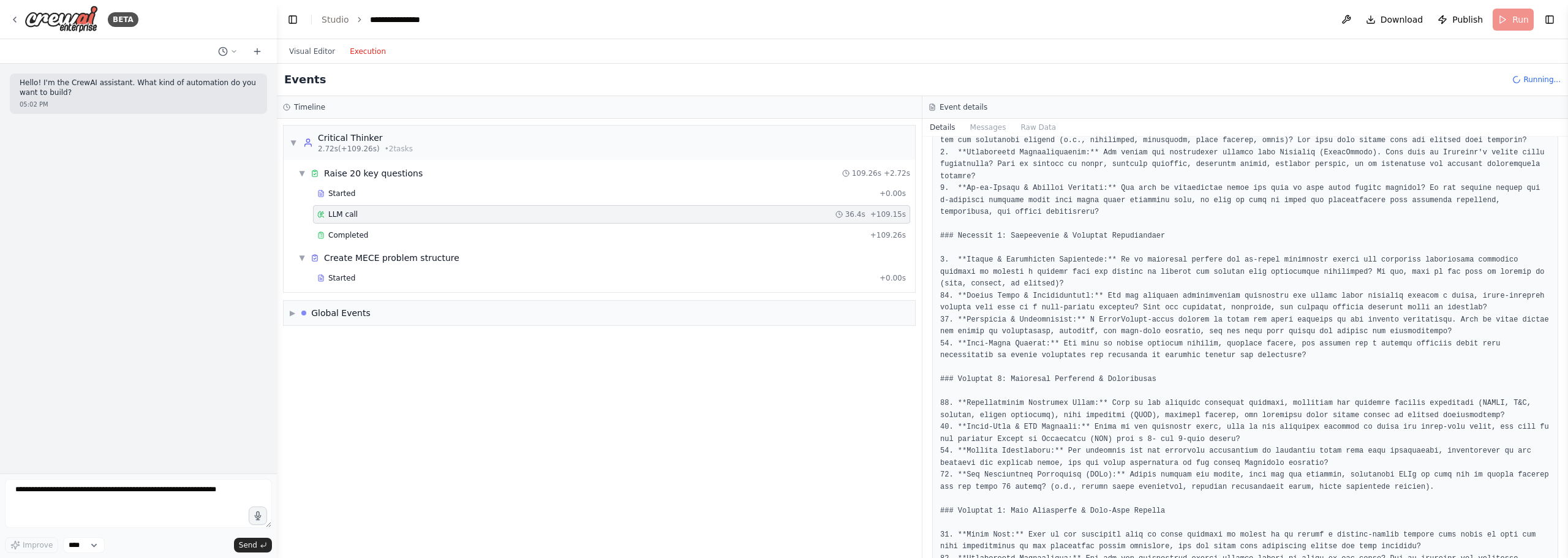
click at [1180, 249] on pre at bounding box center [1245, 236] width 610 height 777
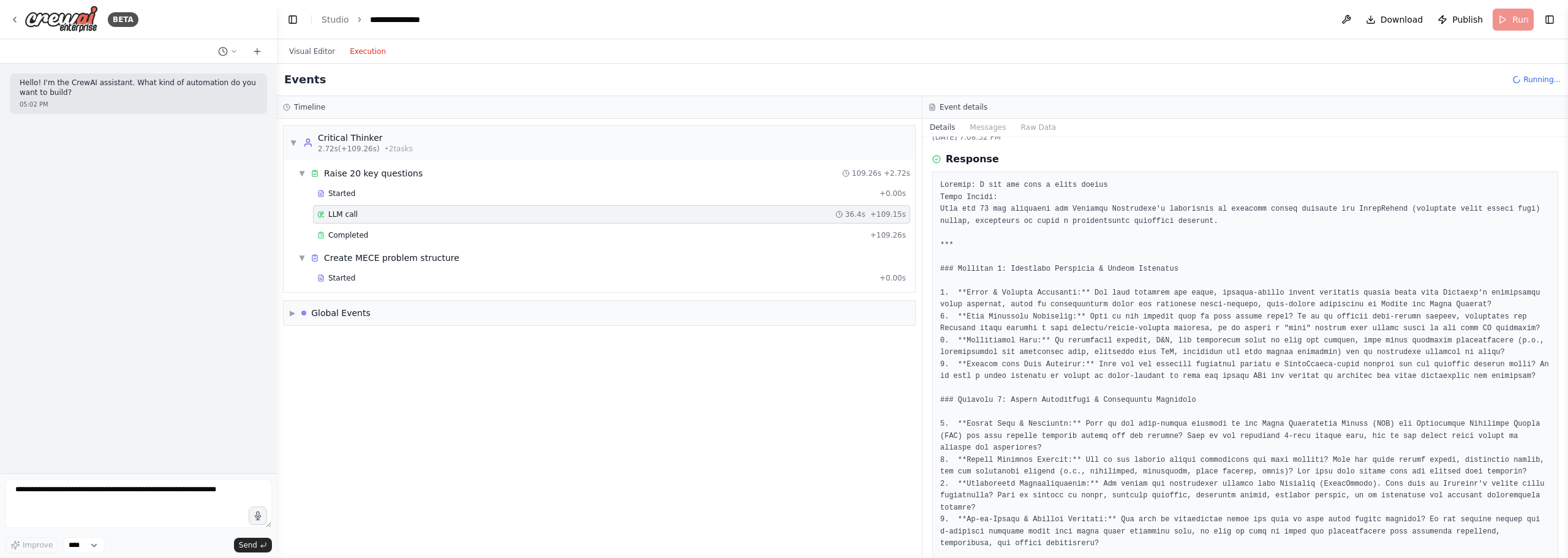
scroll to position [0, 0]
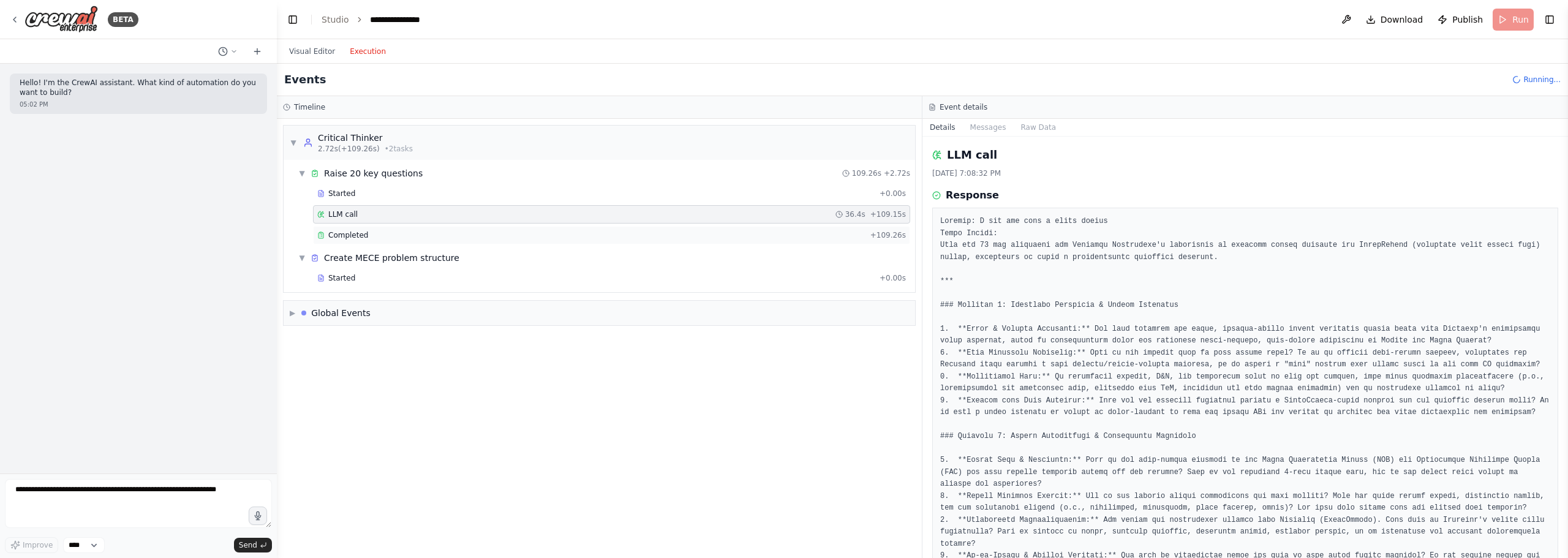
click at [406, 235] on div "Completed" at bounding box center [591, 235] width 548 height 10
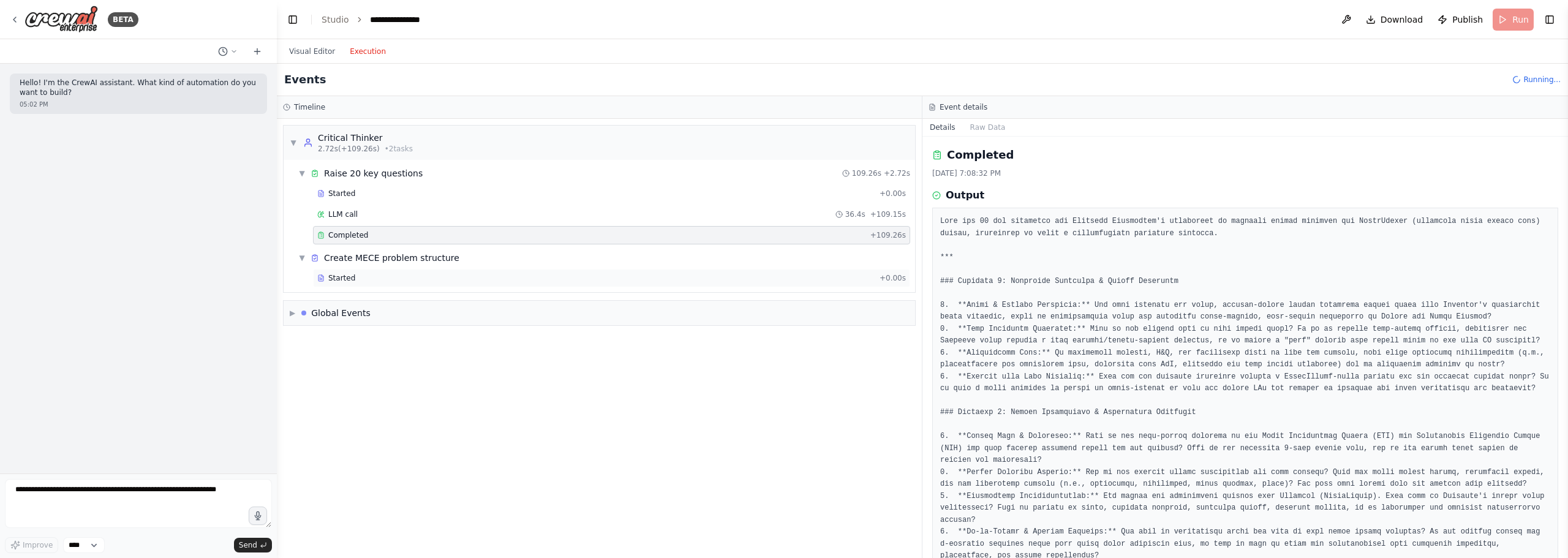
click at [388, 276] on div "Started" at bounding box center [596, 278] width 557 height 10
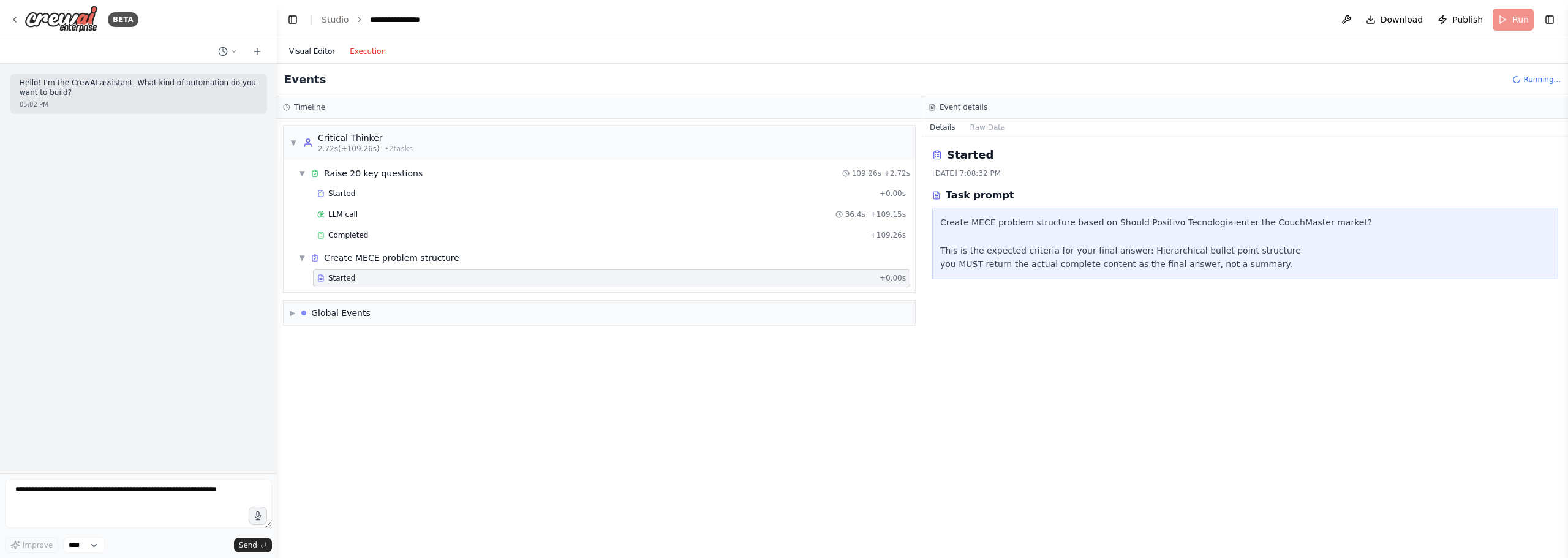
click at [319, 53] on button "Visual Editor" at bounding box center [311, 51] width 61 height 15
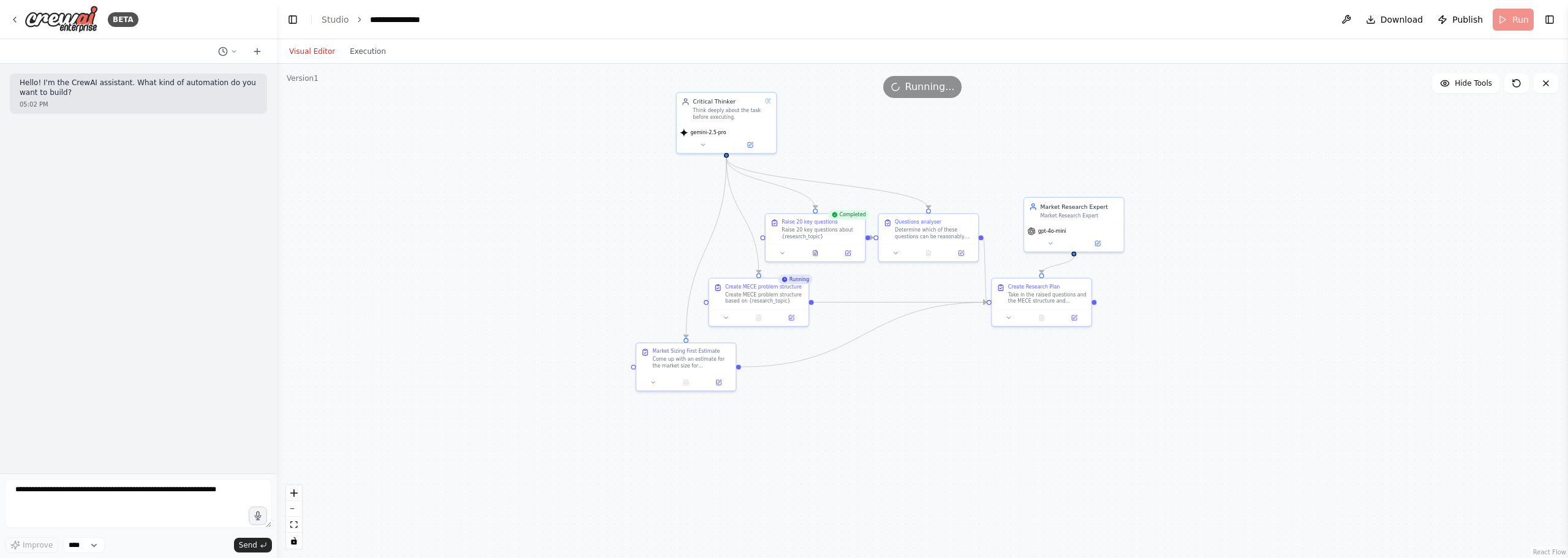
drag, startPoint x: 701, startPoint y: 334, endPoint x: 595, endPoint y: 267, distance: 125.4
click at [595, 267] on div ".deletable-edge-delete-btn { width: 20px; height: 20px; border: 0px solid #ffff…" at bounding box center [922, 311] width 1291 height 494
click at [635, 203] on div ".deletable-edge-delete-btn { width: 20px; height: 20px; border: 0px solid #ffff…" at bounding box center [922, 311] width 1291 height 494
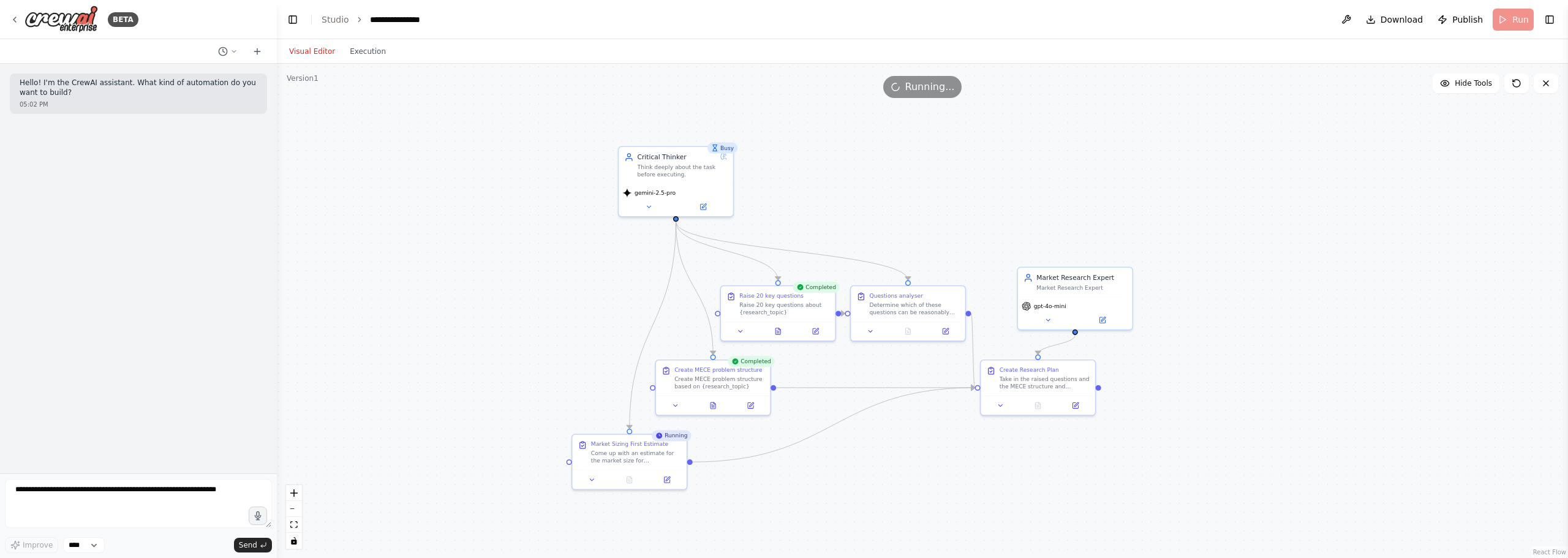
drag, startPoint x: 907, startPoint y: 287, endPoint x: 869, endPoint y: 423, distance: 141.2
click at [869, 423] on div ".deletable-edge-delete-btn { width: 20px; height: 20px; border: 0px solid #ffff…" at bounding box center [922, 311] width 1291 height 494
drag, startPoint x: 676, startPoint y: 164, endPoint x: 655, endPoint y: 170, distance: 21.8
click at [655, 170] on div "Critical Thinker Think deeply about the task before executing." at bounding box center [649, 173] width 79 height 26
click at [929, 156] on div ".deletable-edge-delete-btn { width: 20px; height: 20px; border: 0px solid #ffff…" at bounding box center [922, 311] width 1291 height 494
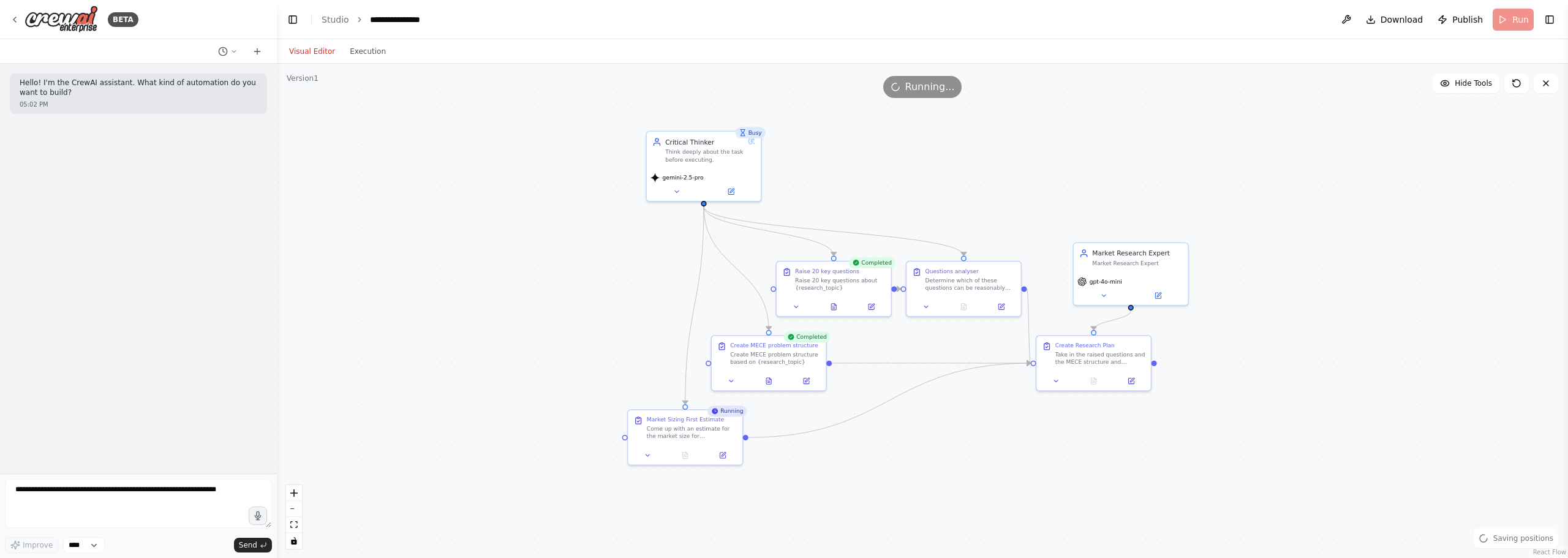
drag, startPoint x: 984, startPoint y: 167, endPoint x: 1031, endPoint y: 148, distance: 50.7
click at [1031, 148] on div ".deletable-edge-delete-btn { width: 20px; height: 20px; border: 0px solid #ffff…" at bounding box center [922, 311] width 1291 height 494
drag, startPoint x: 889, startPoint y: 146, endPoint x: 1261, endPoint y: 144, distance: 372.0
click at [1261, 144] on div ".deletable-edge-delete-btn { width: 20px; height: 20px; border: 0px solid #ffff…" at bounding box center [922, 311] width 1291 height 494
click at [1154, 108] on div ".deletable-edge-delete-btn { width: 20px; height: 20px; border: 0px solid #ffff…" at bounding box center [922, 311] width 1291 height 494
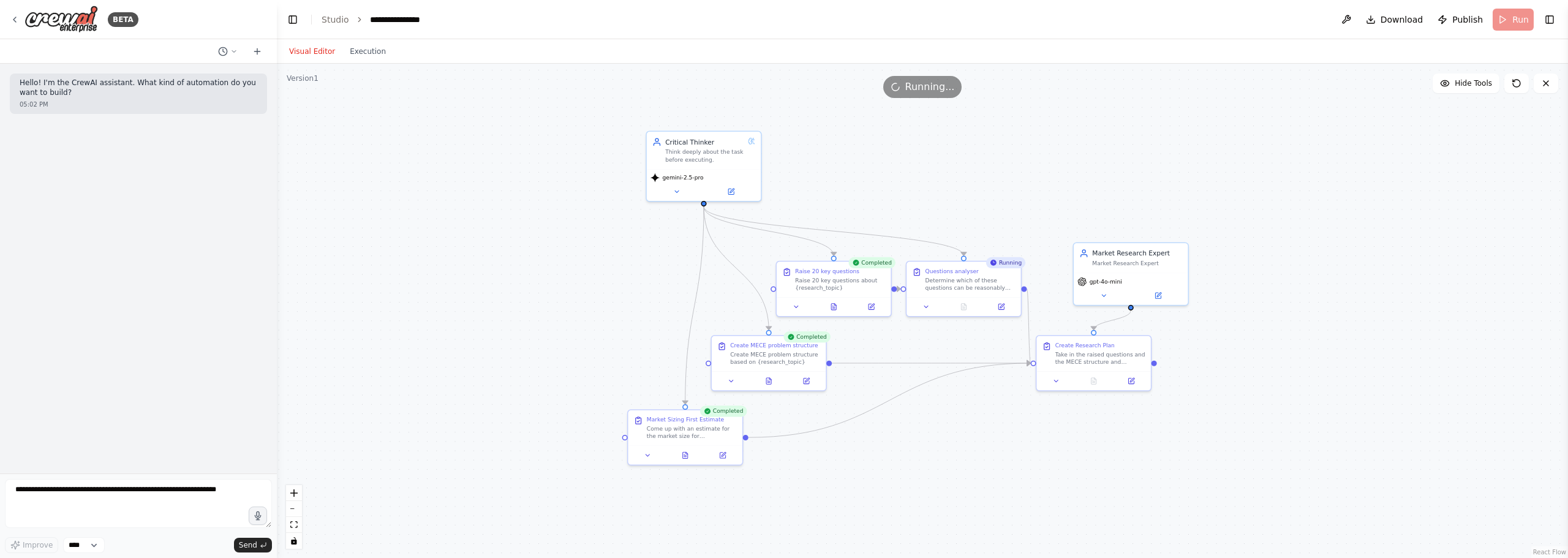
click at [1059, 141] on div ".deletable-edge-delete-btn { width: 20px; height: 20px; border: 0px solid #ffff…" at bounding box center [922, 311] width 1291 height 494
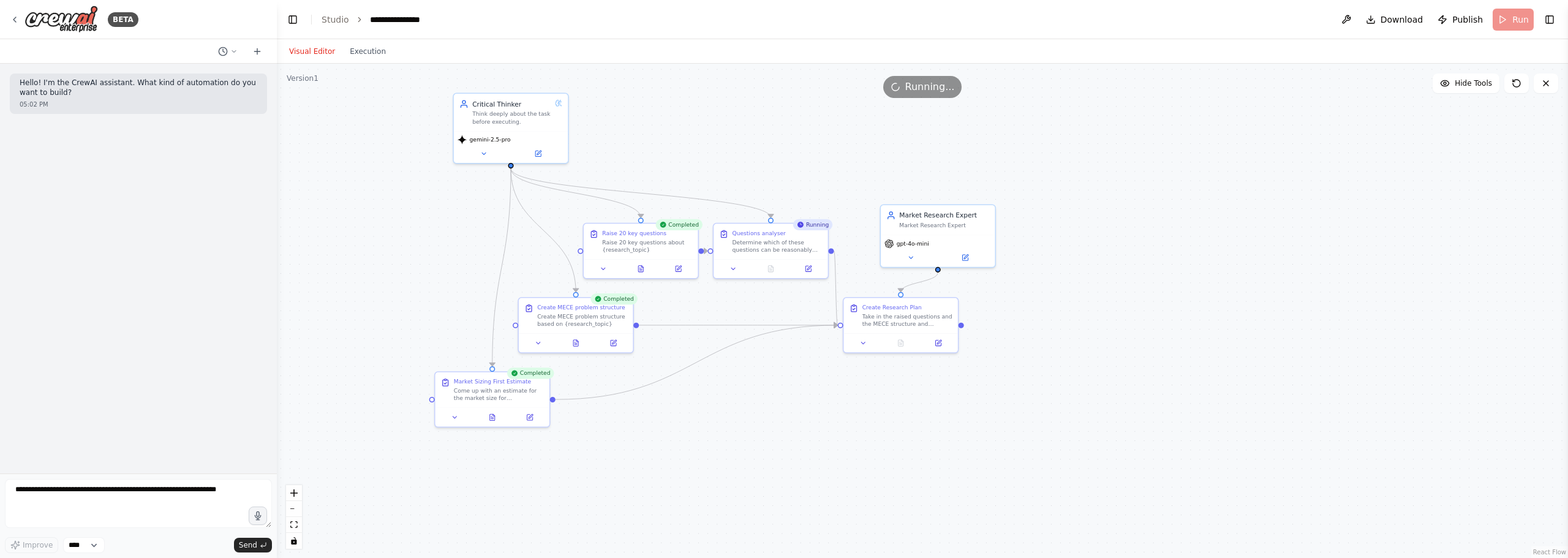
drag, startPoint x: 1194, startPoint y: 197, endPoint x: 1001, endPoint y: 159, distance: 196.7
click at [1001, 159] on div ".deletable-edge-delete-btn { width: 20px; height: 20px; border: 0px solid #ffff…" at bounding box center [922, 311] width 1291 height 494
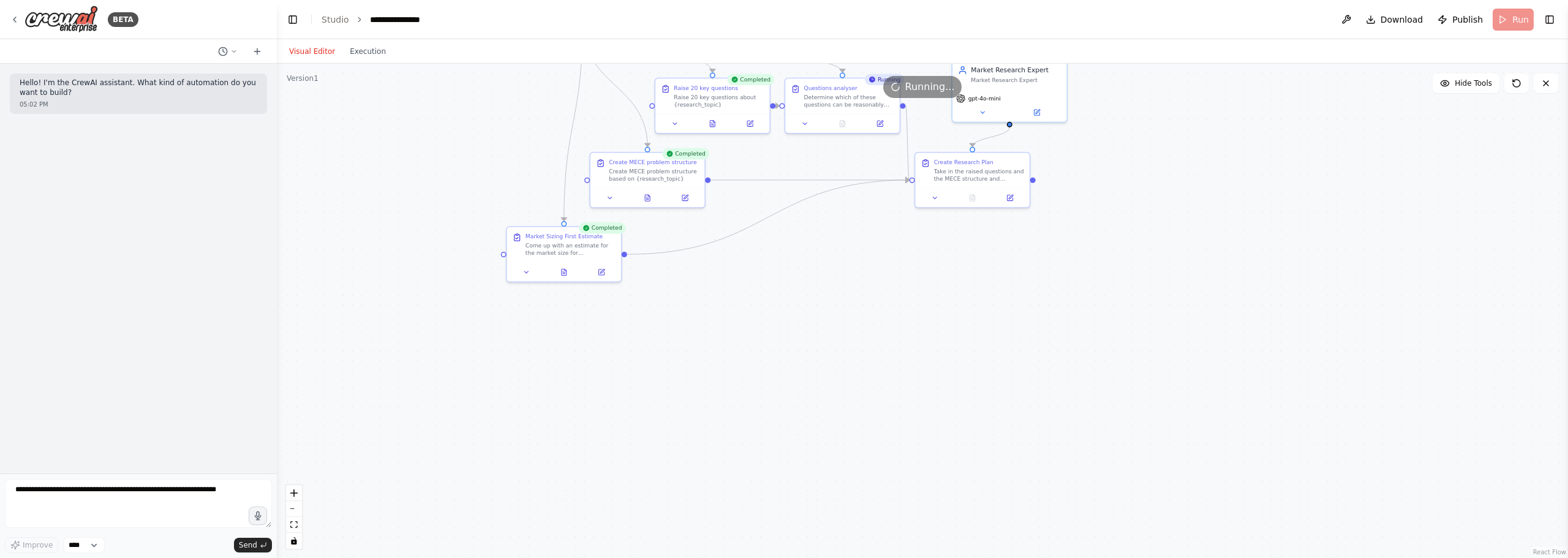
drag, startPoint x: 1217, startPoint y: 237, endPoint x: 1294, endPoint y: 136, distance: 127.0
click at [1294, 136] on div ".deletable-edge-delete-btn { width: 20px; height: 20px; border: 0px solid #ffff…" at bounding box center [922, 311] width 1291 height 494
click at [1074, 302] on div ".deletable-edge-delete-btn { width: 20px; height: 20px; border: 0px solid #ffff…" at bounding box center [922, 311] width 1291 height 494
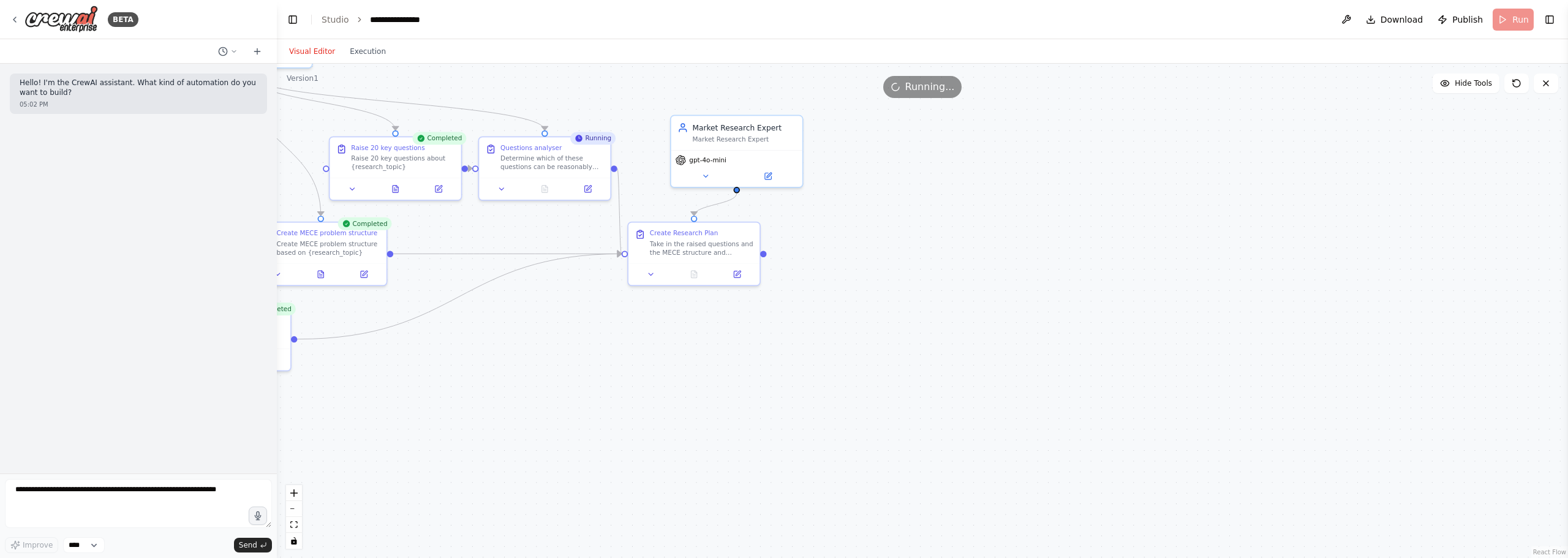
drag, startPoint x: 1126, startPoint y: 256, endPoint x: 862, endPoint y: 350, distance: 280.2
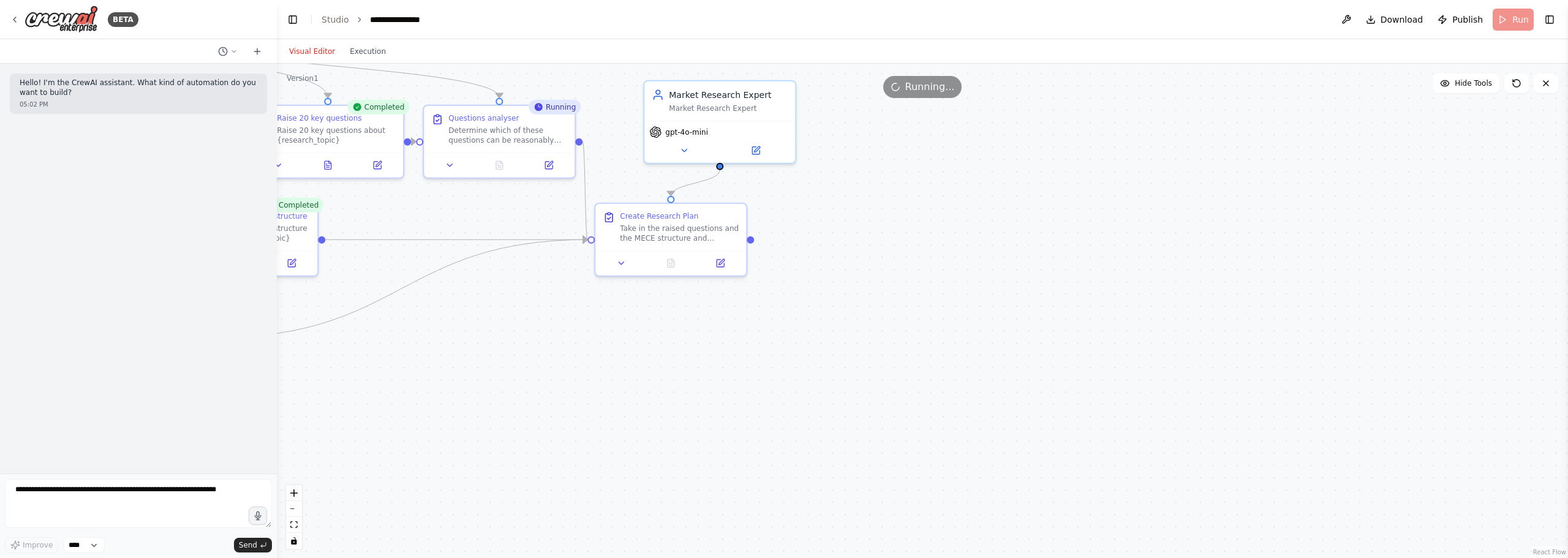
drag, startPoint x: 958, startPoint y: 402, endPoint x: 1071, endPoint y: 441, distance: 119.5
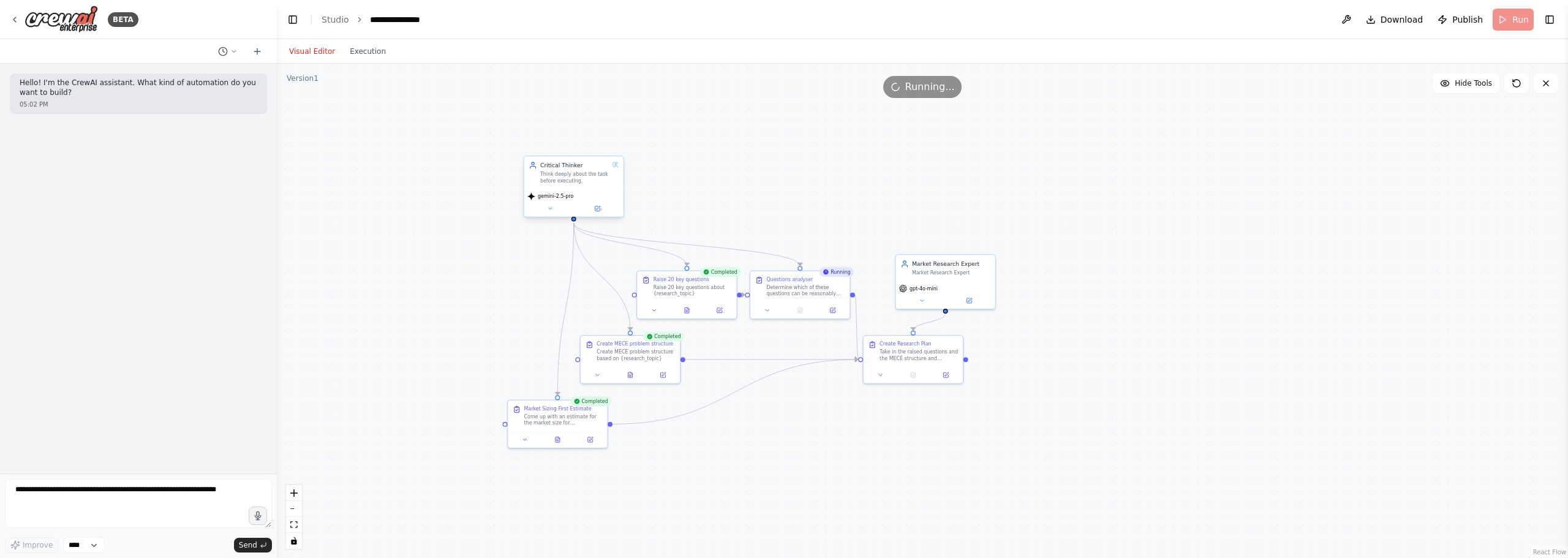
click at [619, 186] on div "Critical Thinker Think deeply about the task before executing." at bounding box center [574, 172] width 99 height 32
click at [732, 195] on div ".deletable-edge-delete-btn { width: 20px; height: 20px; border: 0px solid #ffff…" at bounding box center [922, 311] width 1291 height 494
click at [1335, 165] on div ".deletable-edge-delete-btn { width: 20px; height: 20px; border: 0px solid #ffff…" at bounding box center [922, 311] width 1291 height 494
drag, startPoint x: 1142, startPoint y: 138, endPoint x: 1017, endPoint y: 171, distance: 129.3
click at [1020, 174] on div ".deletable-edge-delete-btn { width: 20px; height: 20px; border: 0px solid #ffff…" at bounding box center [922, 311] width 1291 height 494
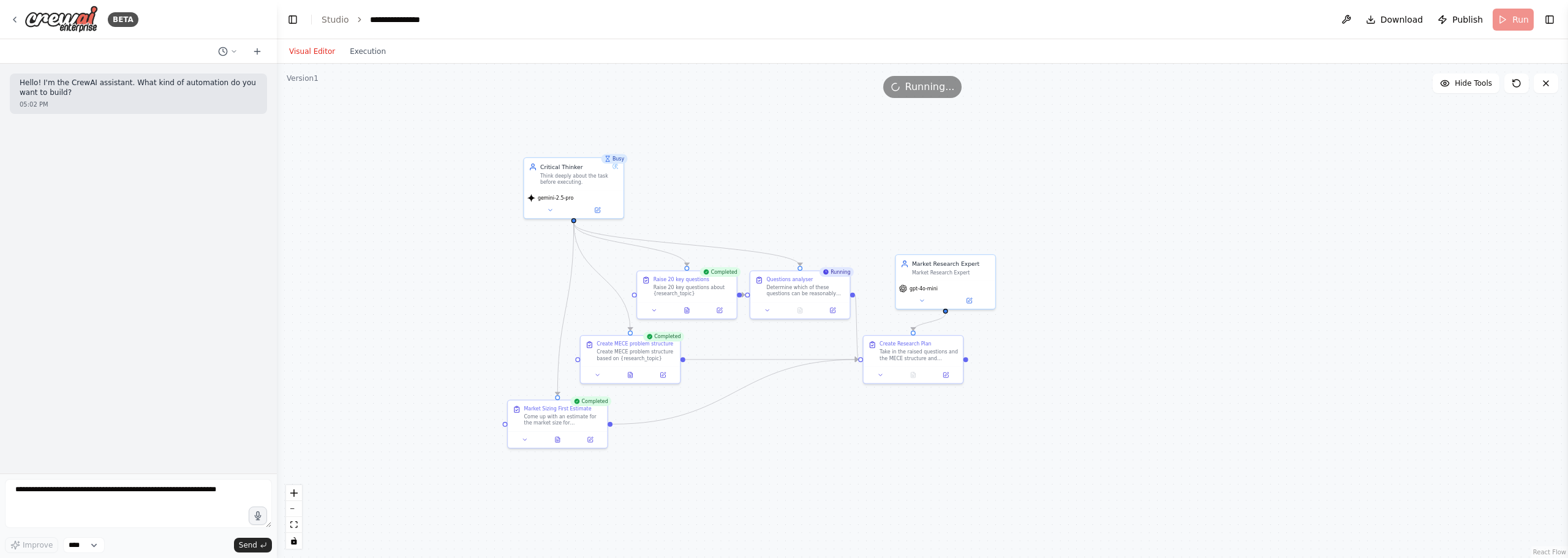
click at [1183, 321] on div ".deletable-edge-delete-btn { width: 20px; height: 20px; border: 0px solid #ffff…" at bounding box center [922, 311] width 1291 height 494
click at [1552, 16] on button "Toggle Right Sidebar" at bounding box center [1549, 19] width 17 height 17
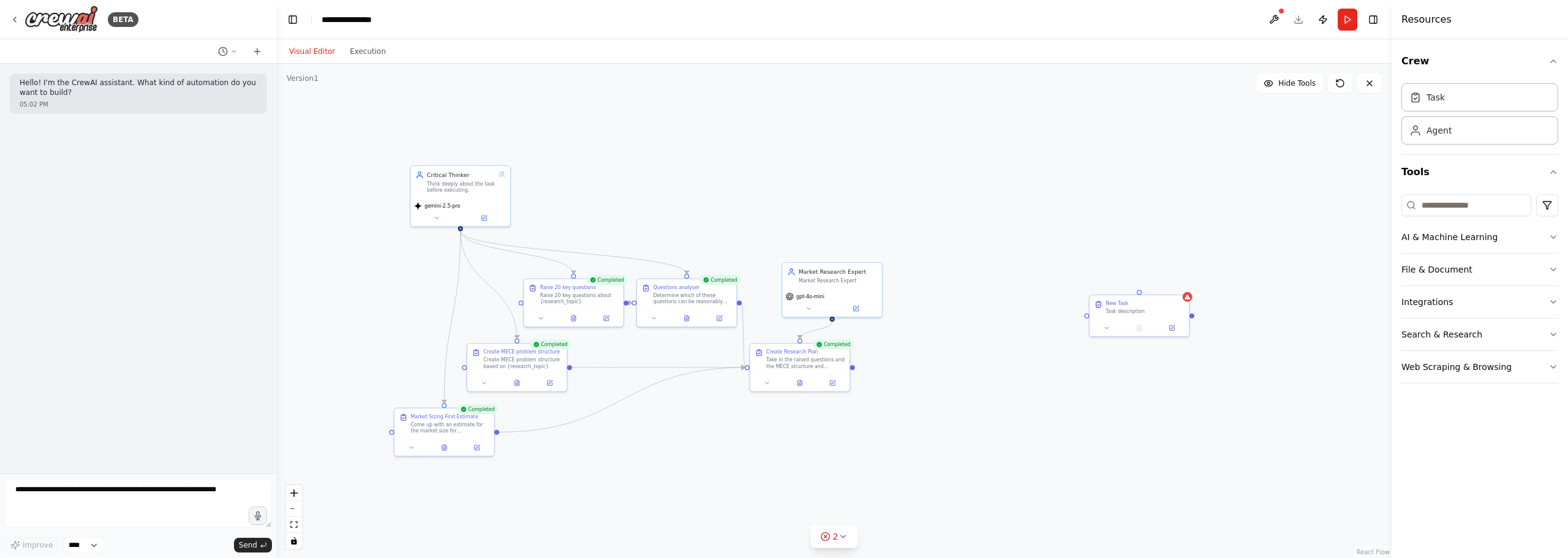
drag, startPoint x: 1277, startPoint y: 218, endPoint x: 1096, endPoint y: 234, distance: 181.7
click at [1096, 234] on div ".deletable-edge-delete-btn { width: 20px; height: 20px; border: 0px solid #ffff…" at bounding box center [834, 311] width 1114 height 494
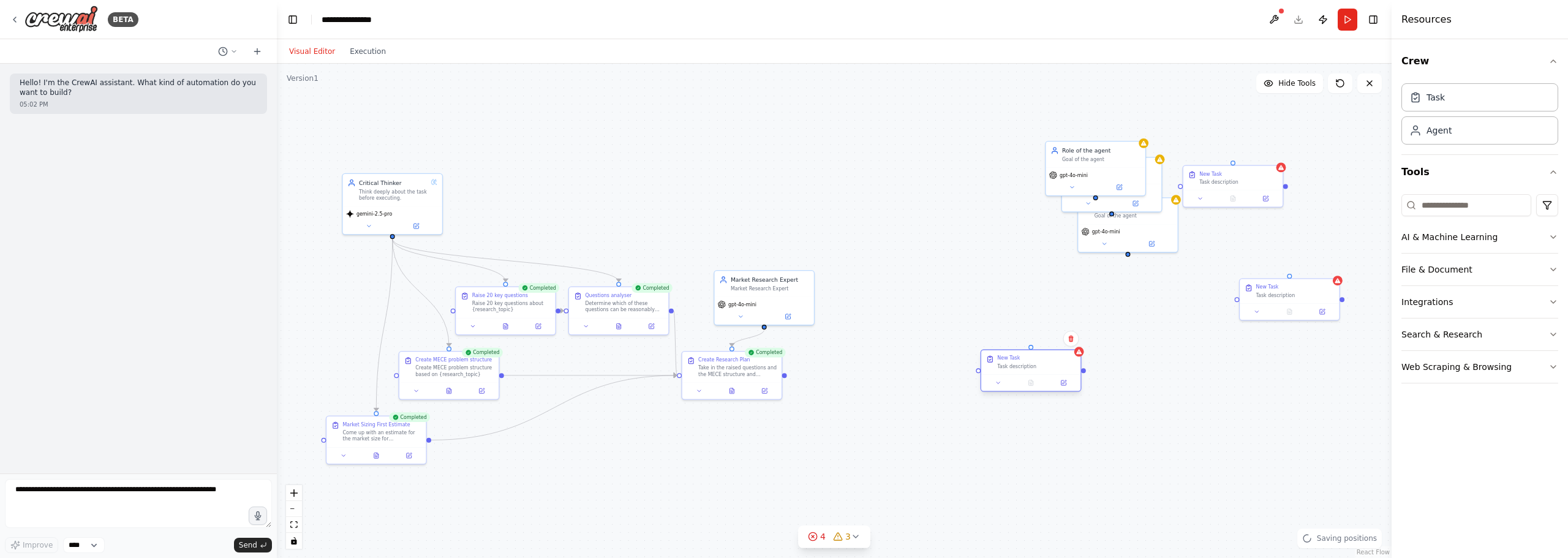
drag, startPoint x: 1072, startPoint y: 322, endPoint x: 1021, endPoint y: 390, distance: 85.0
click at [1021, 390] on div "New Task Task description" at bounding box center [1031, 370] width 101 height 42
click at [1001, 378] on div "New Task Task description" at bounding box center [1029, 379] width 79 height 15
click at [1007, 372] on div "New Task" at bounding box center [1001, 374] width 23 height 6
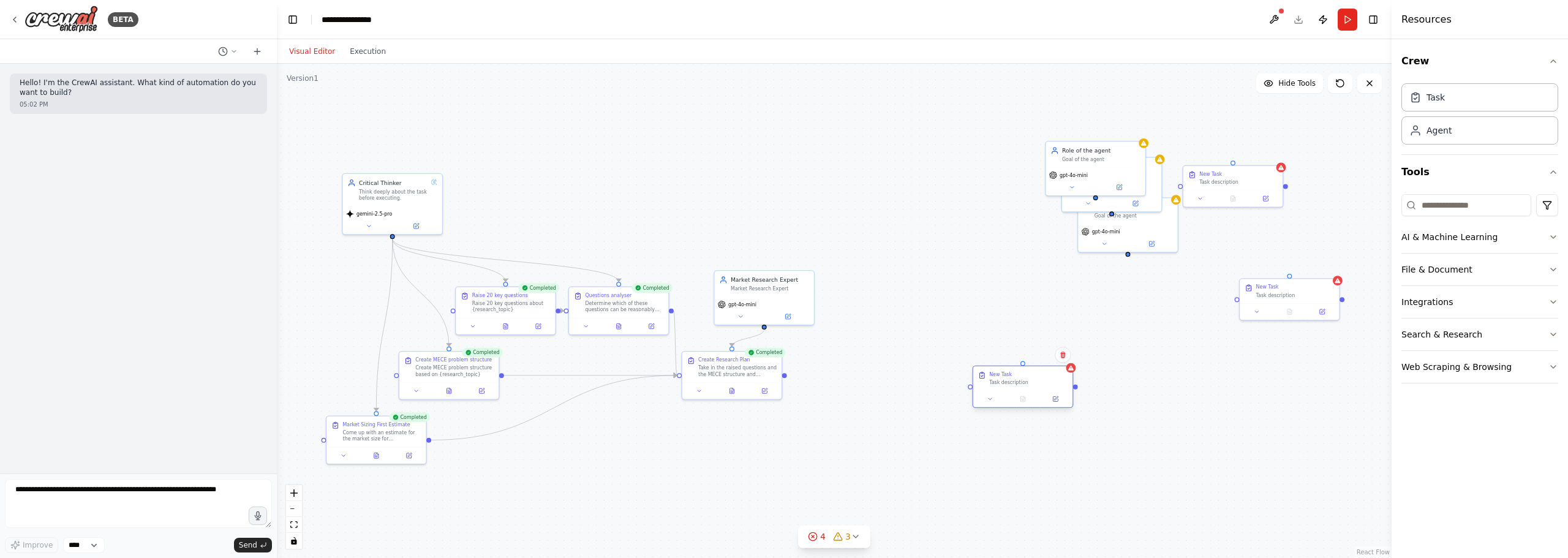
click at [1007, 372] on div "New Task" at bounding box center [1001, 374] width 23 height 6
drag, startPoint x: 1003, startPoint y: 381, endPoint x: 861, endPoint y: 362, distance: 143.3
click at [861, 362] on div "New Task Task description" at bounding box center [883, 362] width 79 height 15
click at [1084, 399] on div ".deletable-edge-delete-btn { width: 20px; height: 20px; border: 0px solid #ffff…" at bounding box center [834, 311] width 1114 height 494
click at [871, 369] on div "Task description" at bounding box center [883, 366] width 79 height 6
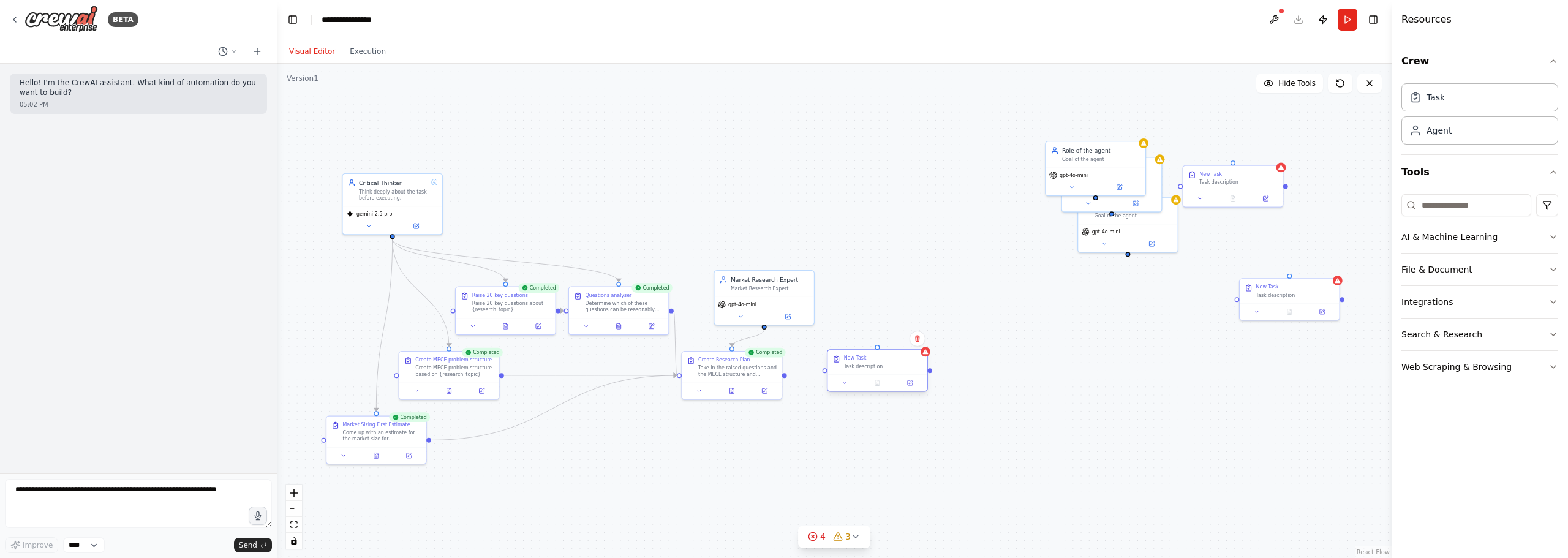
click at [871, 369] on div "Task description" at bounding box center [883, 366] width 79 height 6
click at [873, 354] on div "New Task Task description" at bounding box center [877, 362] width 99 height 24
click at [852, 364] on div "Task description" at bounding box center [883, 366] width 79 height 6
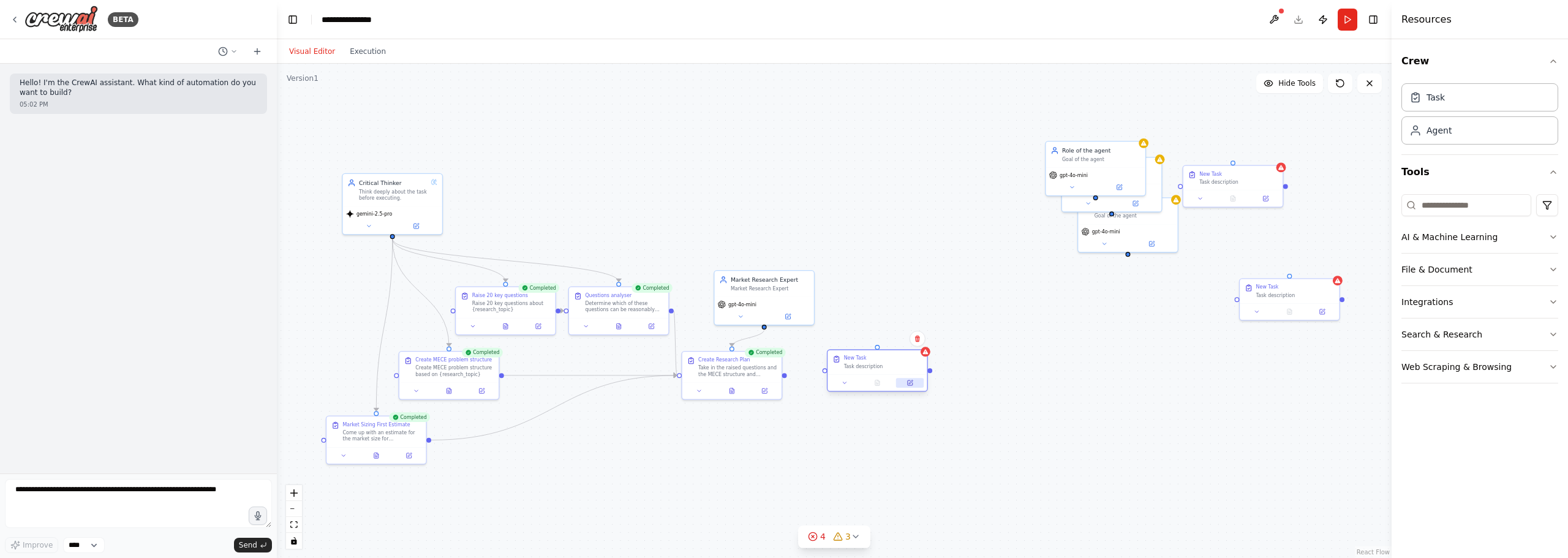
click at [909, 389] on div at bounding box center [877, 382] width 99 height 16
click at [916, 380] on button at bounding box center [909, 383] width 28 height 10
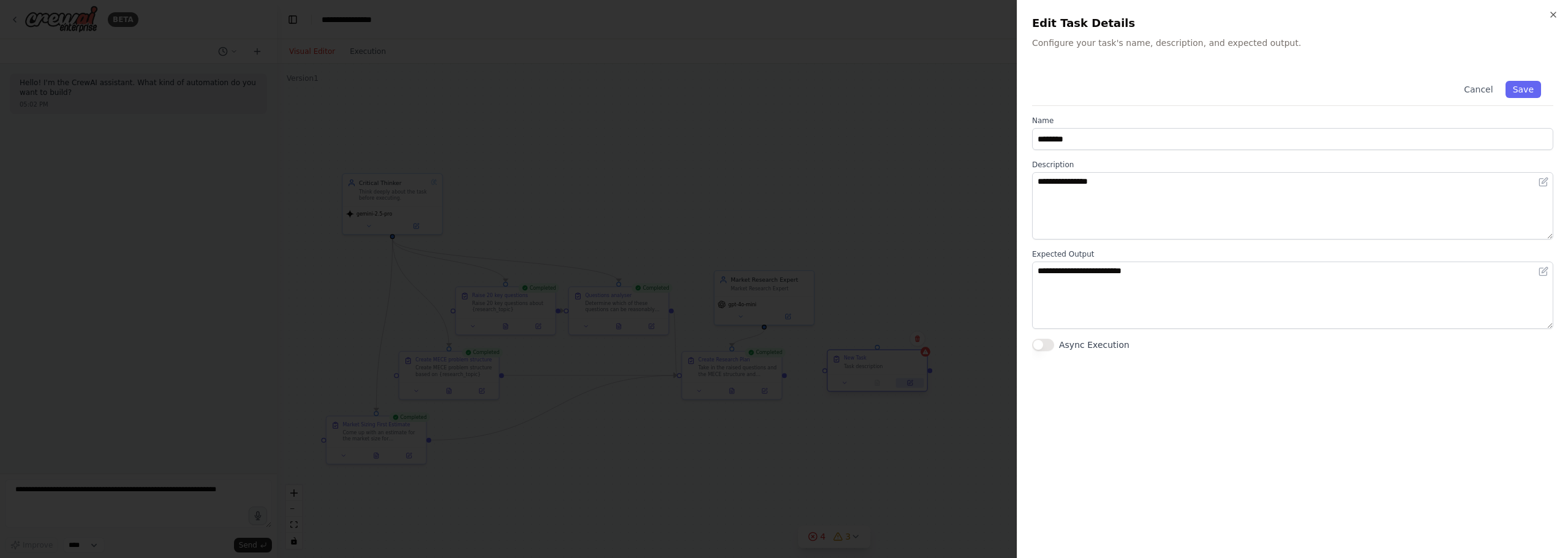
click at [916, 380] on div at bounding box center [784, 279] width 1568 height 558
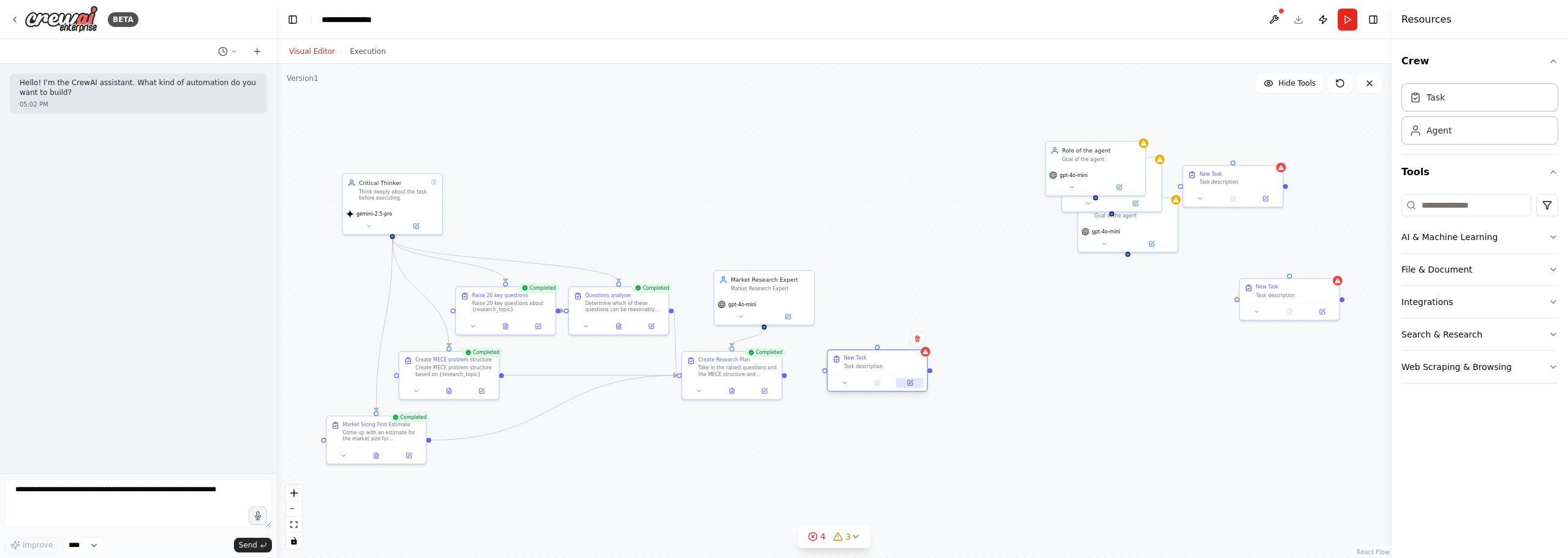
click at [916, 380] on button at bounding box center [909, 383] width 28 height 10
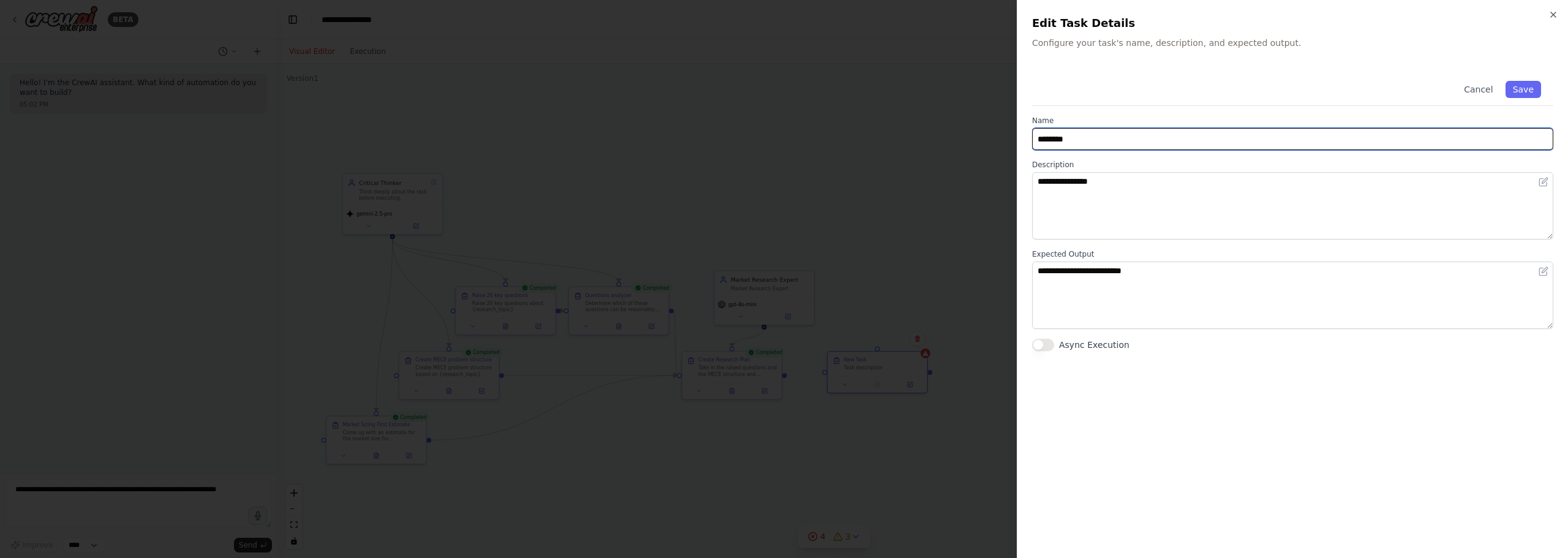
click at [1133, 133] on input "********" at bounding box center [1293, 139] width 521 height 22
drag, startPoint x: 1156, startPoint y: 131, endPoint x: 909, endPoint y: 124, distance: 247.1
click at [909, 124] on body "**********" at bounding box center [784, 279] width 1568 height 558
type input "*****"
click at [1099, 134] on input "text" at bounding box center [1293, 139] width 521 height 22
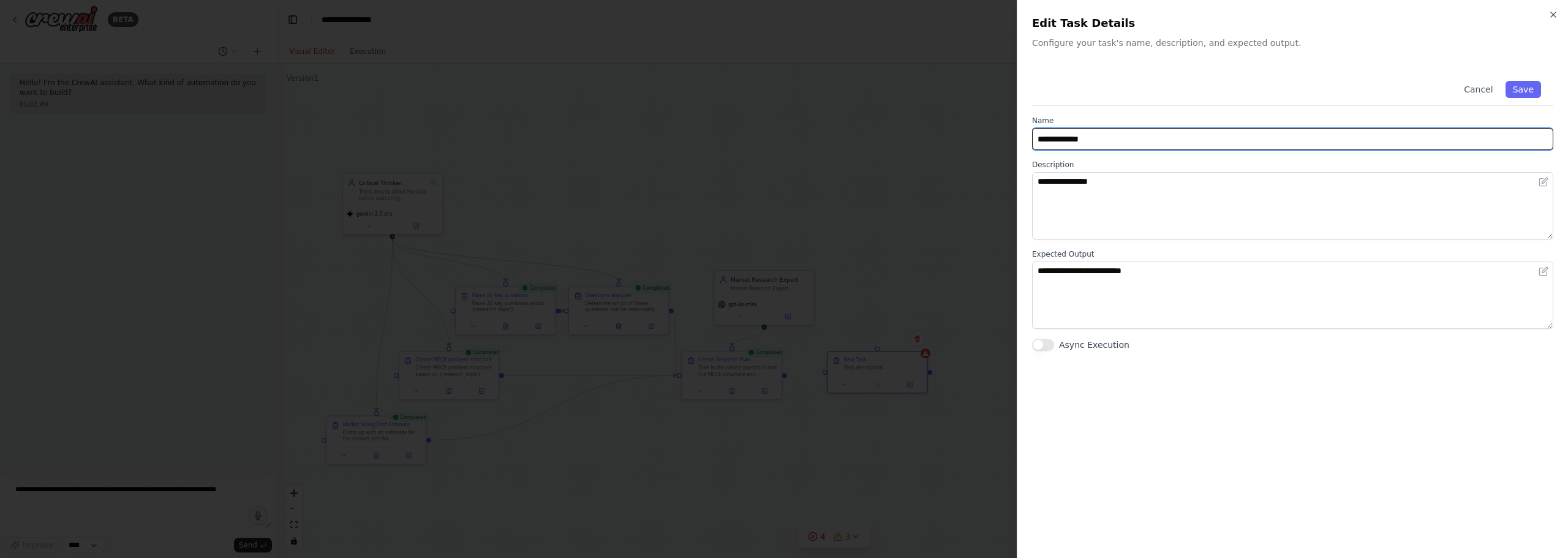
type input "**********"
click at [1154, 169] on label "Description" at bounding box center [1293, 165] width 521 height 10
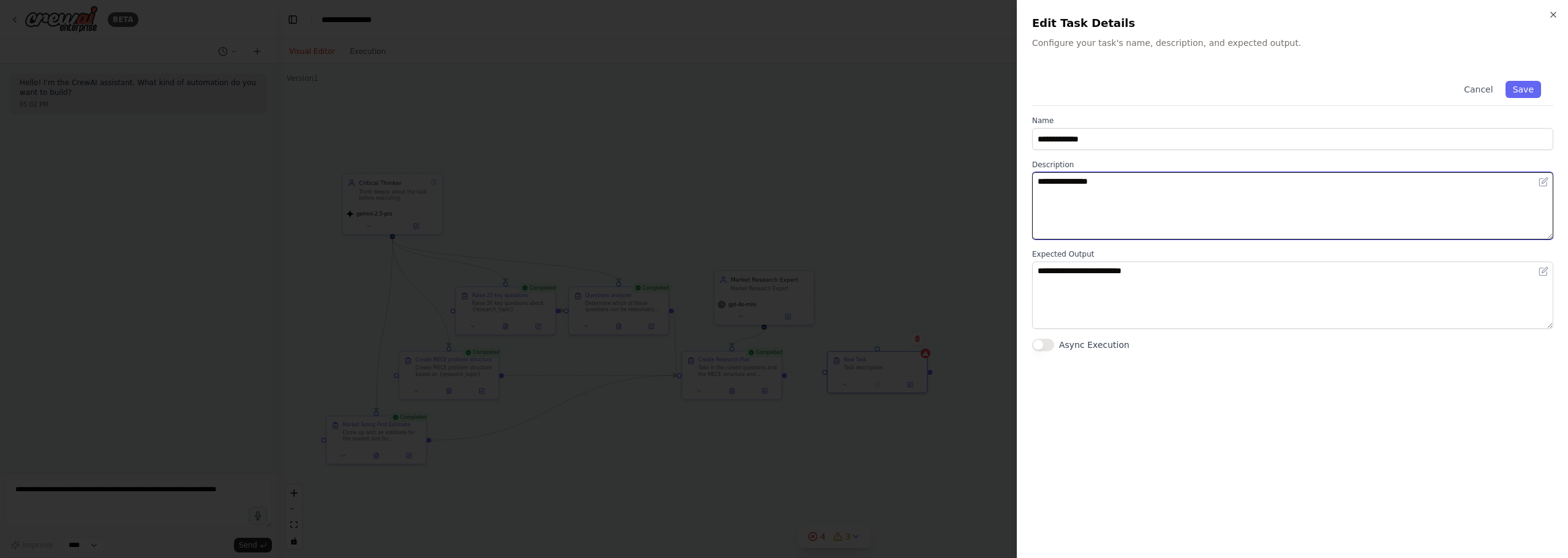
click at [1127, 206] on textarea "**********" at bounding box center [1293, 206] width 521 height 67
drag, startPoint x: 1147, startPoint y: 202, endPoint x: 757, endPoint y: 165, distance: 391.8
click at [757, 165] on body "**********" at bounding box center [784, 279] width 1568 height 558
type textarea "**********"
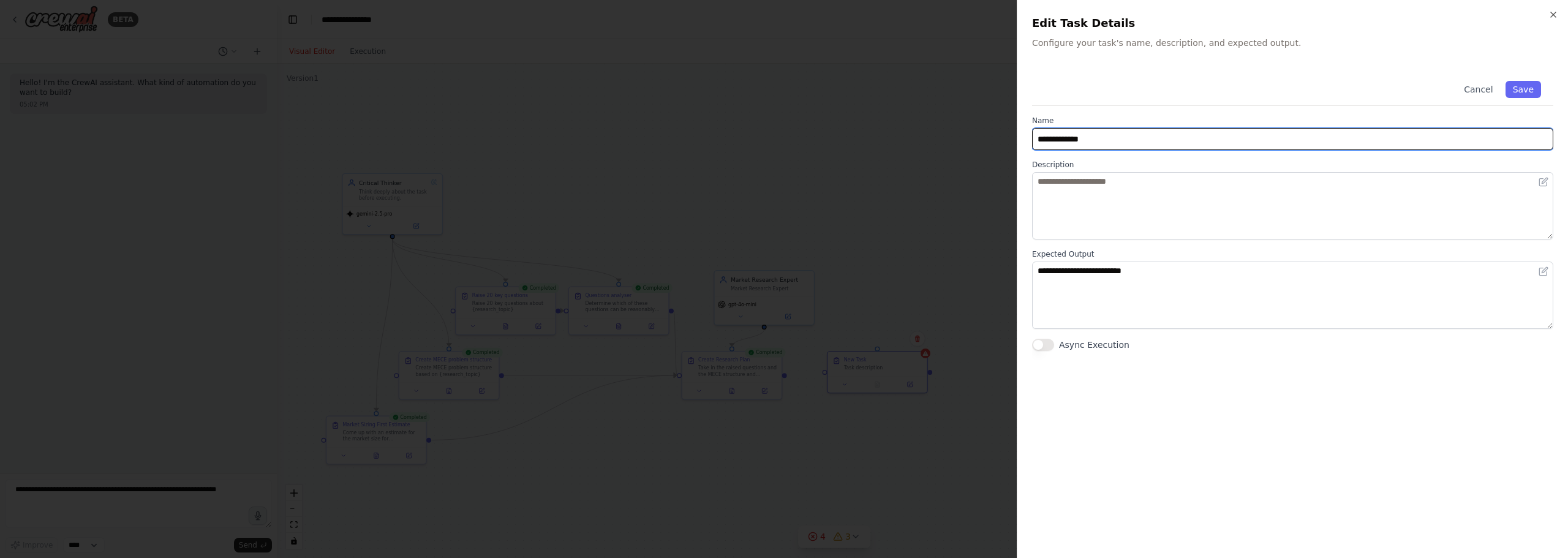
click at [1110, 139] on input "**********" at bounding box center [1293, 139] width 521 height 22
drag, startPoint x: 1047, startPoint y: 149, endPoint x: 652, endPoint y: 135, distance: 395.2
click at [652, 135] on body "**********" at bounding box center [784, 279] width 1568 height 558
type input "**********"
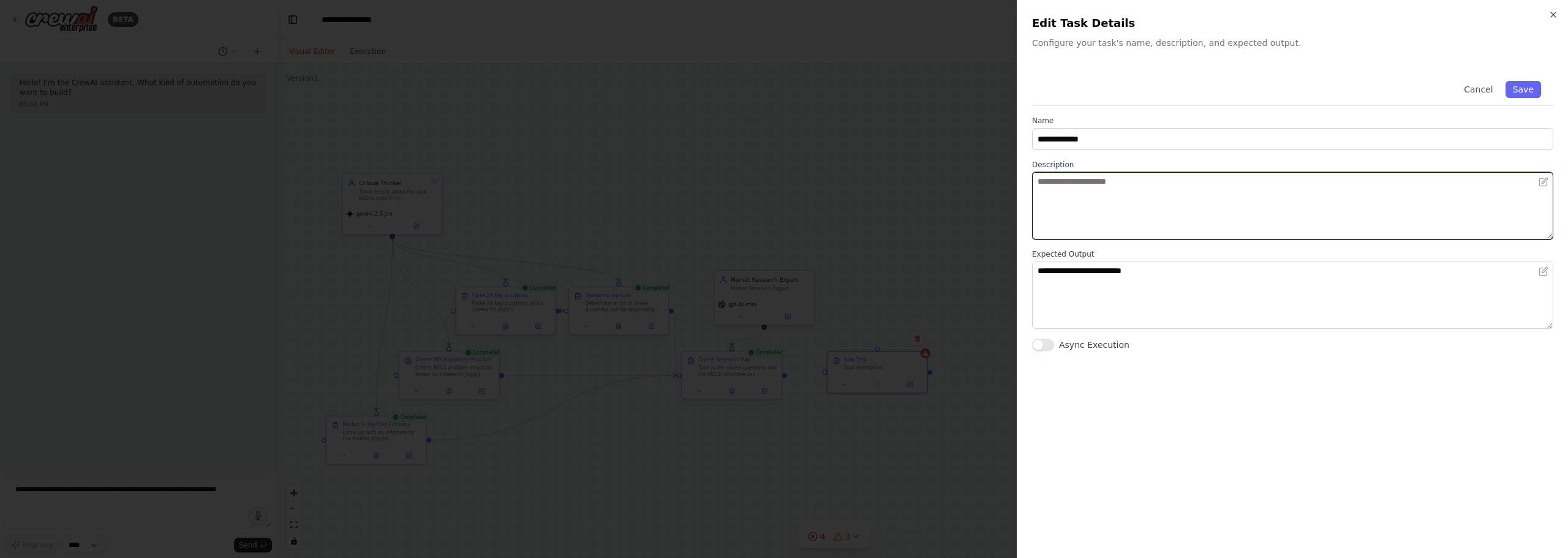
click at [1153, 219] on textarea at bounding box center [1293, 206] width 521 height 67
click at [1183, 207] on textarea "**********" at bounding box center [1293, 206] width 521 height 67
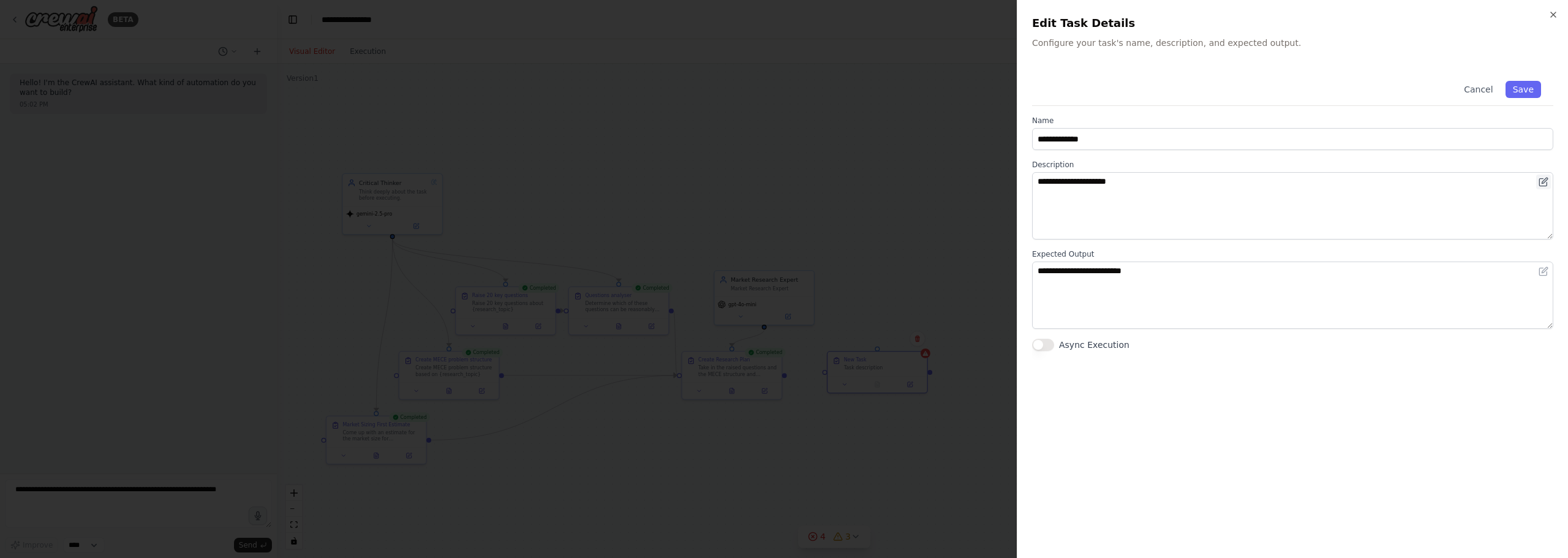
click at [1542, 183] on icon at bounding box center [1544, 181] width 6 height 6
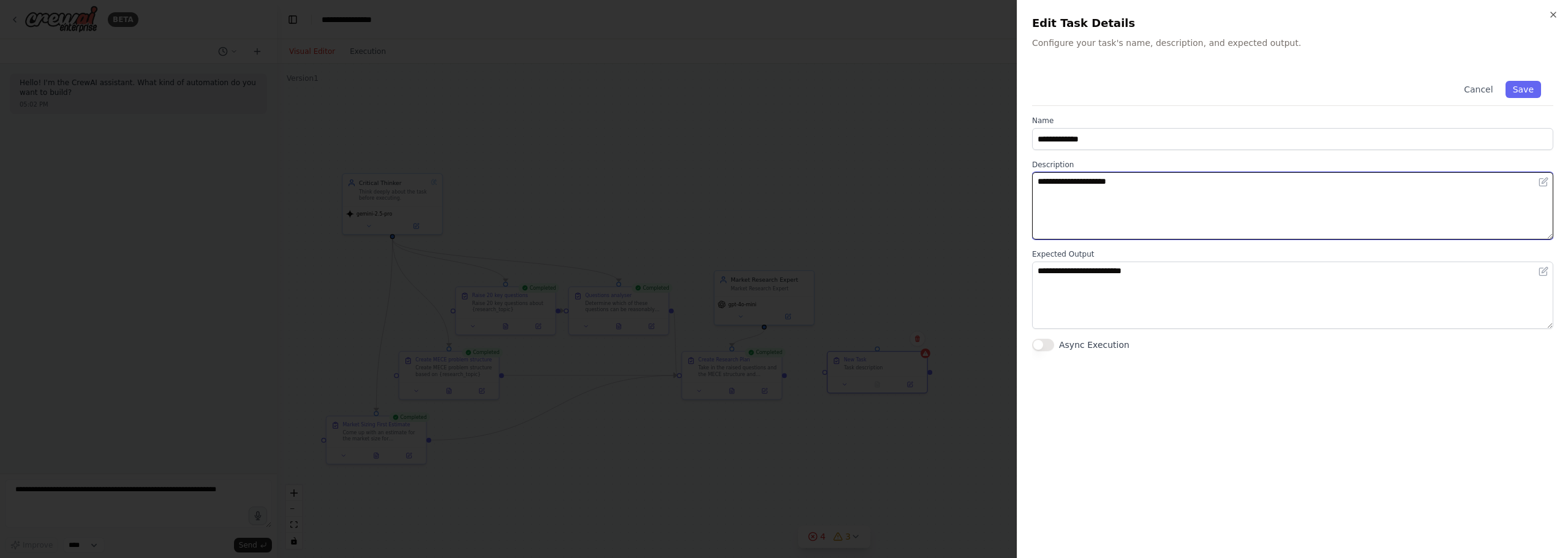
click at [1552, 181] on textarea "**********" at bounding box center [1293, 206] width 521 height 67
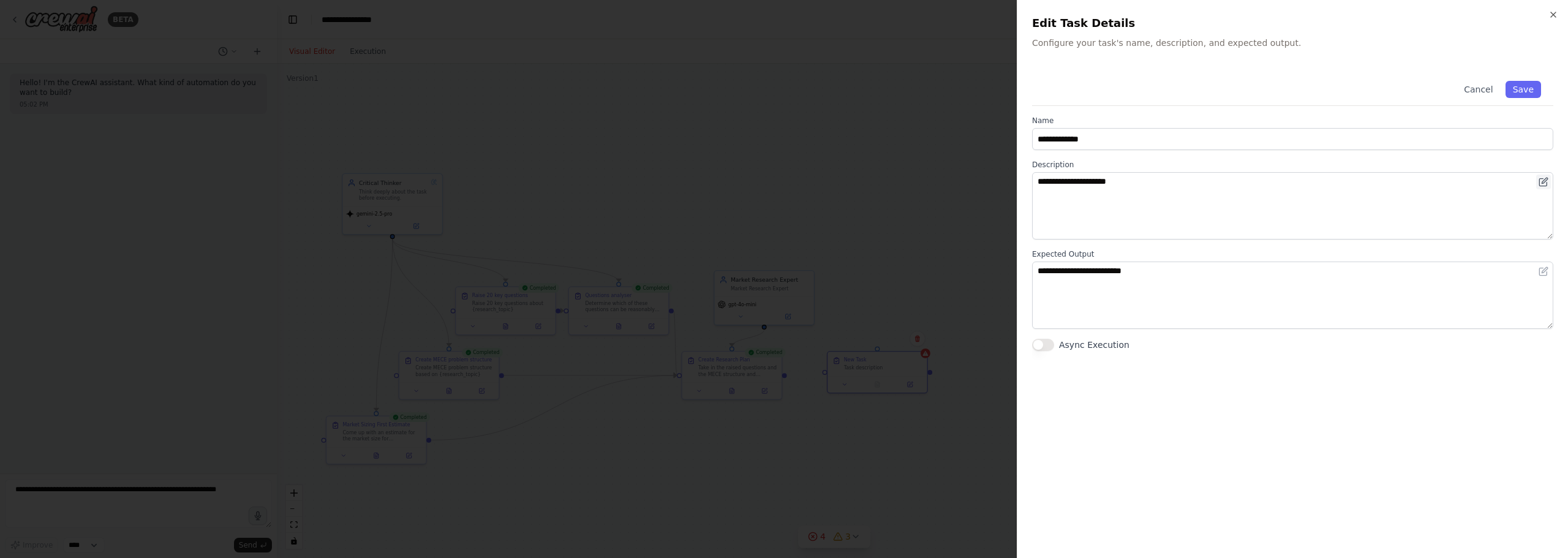
click at [1542, 177] on icon at bounding box center [1544, 182] width 10 height 10
drag, startPoint x: 1549, startPoint y: 236, endPoint x: 1482, endPoint y: 512, distance: 284.0
click at [1482, 512] on textarea "**********" at bounding box center [1288, 343] width 512 height 342
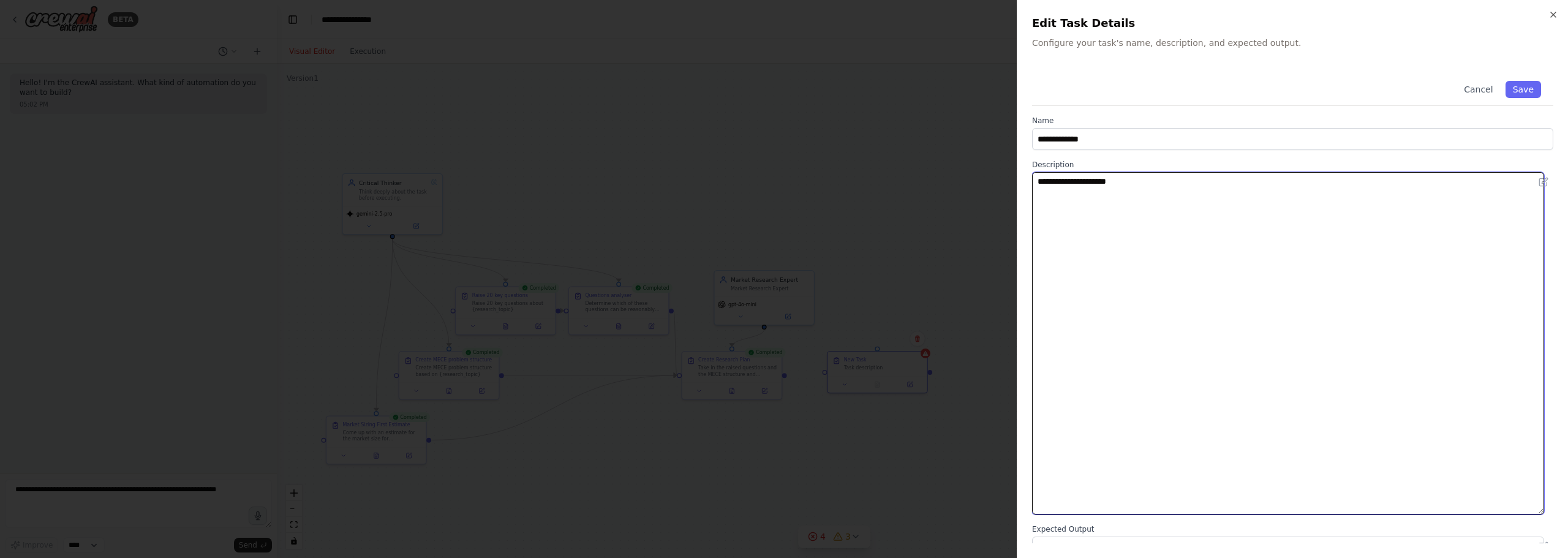
click at [1329, 275] on textarea "**********" at bounding box center [1288, 343] width 512 height 342
drag, startPoint x: 878, startPoint y: 200, endPoint x: 715, endPoint y: 185, distance: 163.7
click at [711, 185] on body "**********" at bounding box center [784, 279] width 1568 height 558
paste textarea "**********"
click at [1241, 382] on textarea "**********" at bounding box center [1288, 343] width 512 height 342
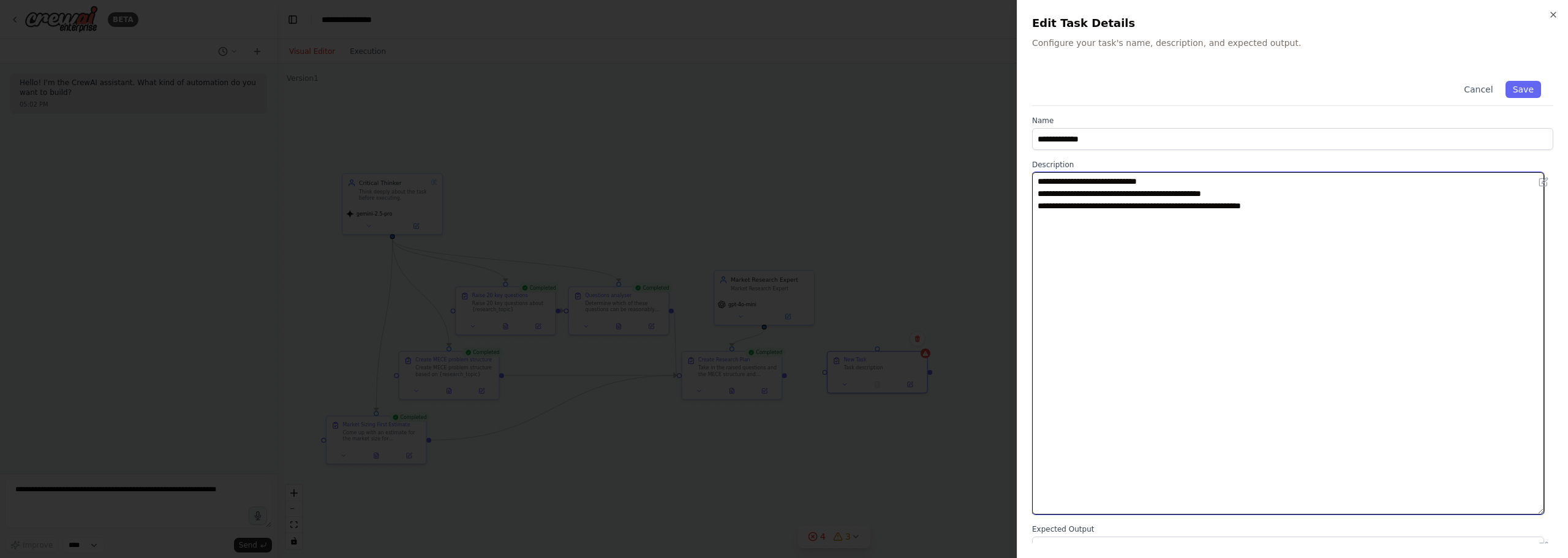
paste textarea "**********"
click at [1396, 431] on textarea "**********" at bounding box center [1288, 343] width 512 height 342
paste textarea "**********"
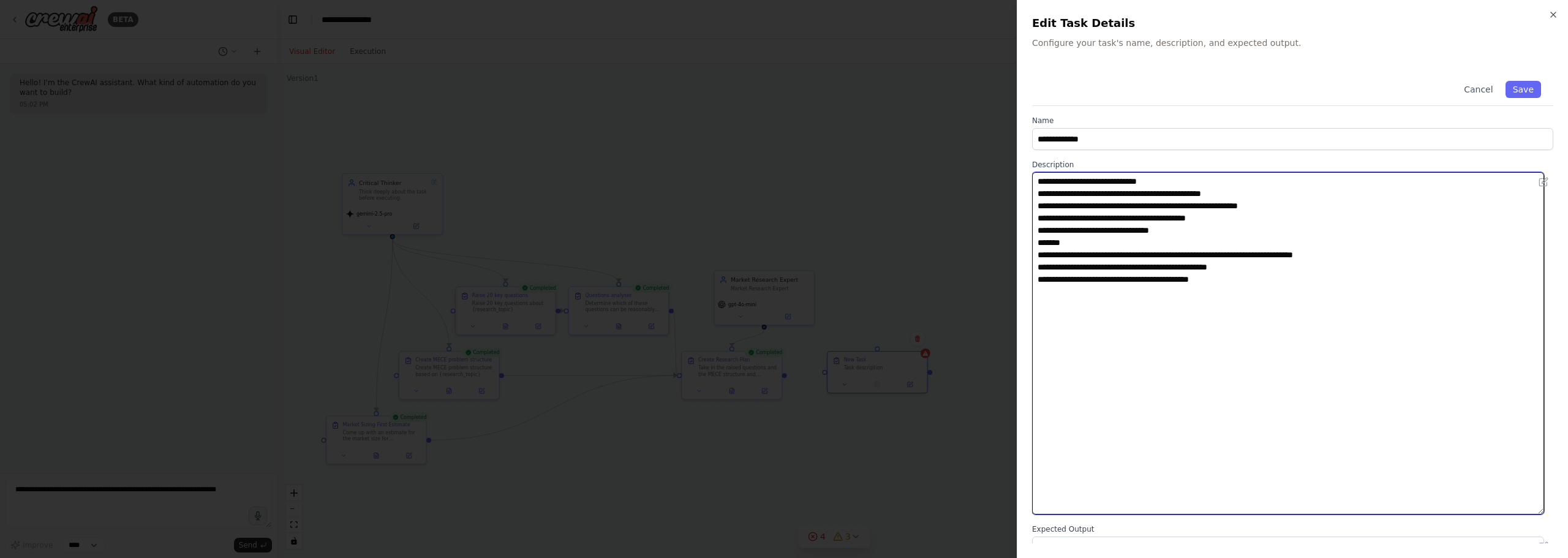
click at [1037, 182] on textarea "**********" at bounding box center [1288, 343] width 512 height 342
paste textarea "**********"
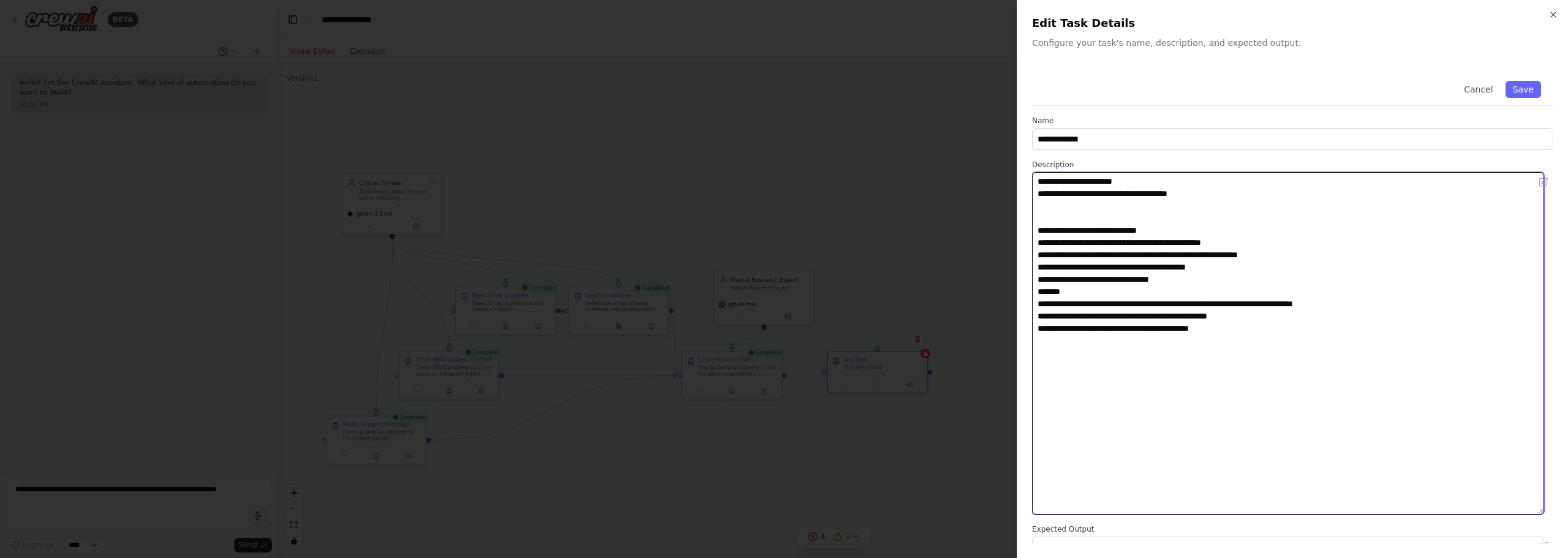
type textarea "**********"
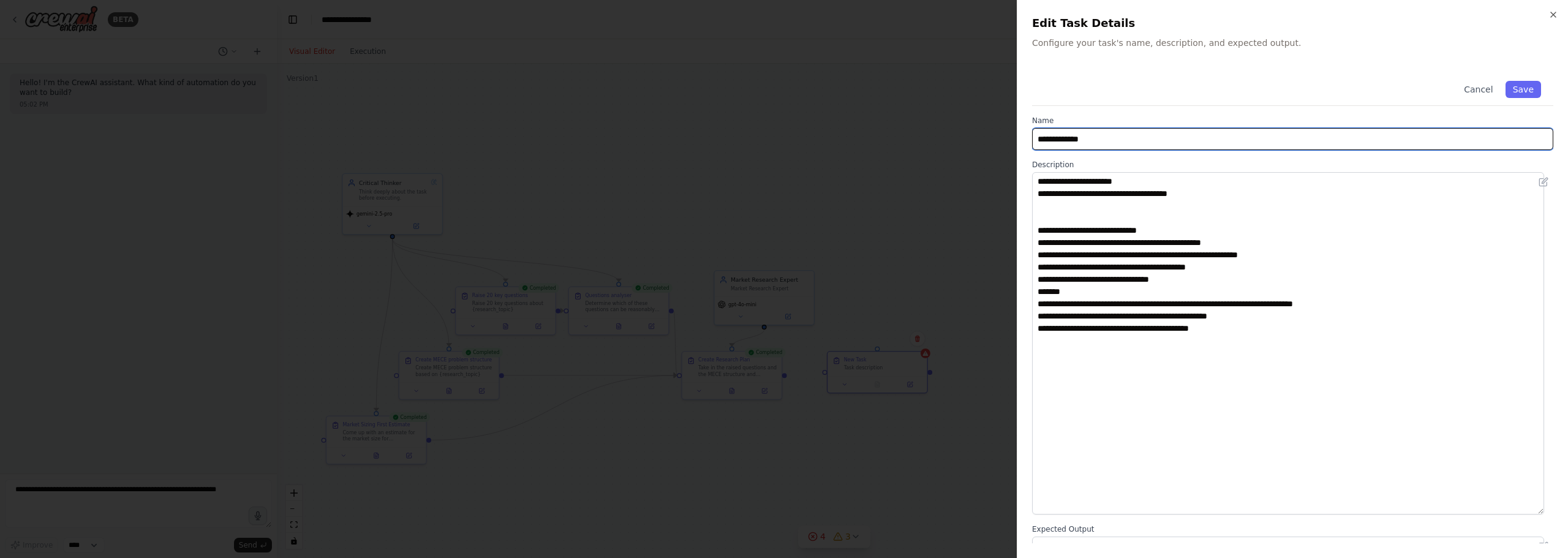
click at [1067, 141] on input "**********" at bounding box center [1293, 139] width 521 height 22
drag, startPoint x: 1058, startPoint y: 141, endPoint x: 947, endPoint y: 129, distance: 111.6
click at [947, 129] on body "**********" at bounding box center [784, 279] width 1568 height 558
click at [1061, 139] on input "**********" at bounding box center [1293, 139] width 521 height 22
drag, startPoint x: 1059, startPoint y: 139, endPoint x: 979, endPoint y: 131, distance: 80.4
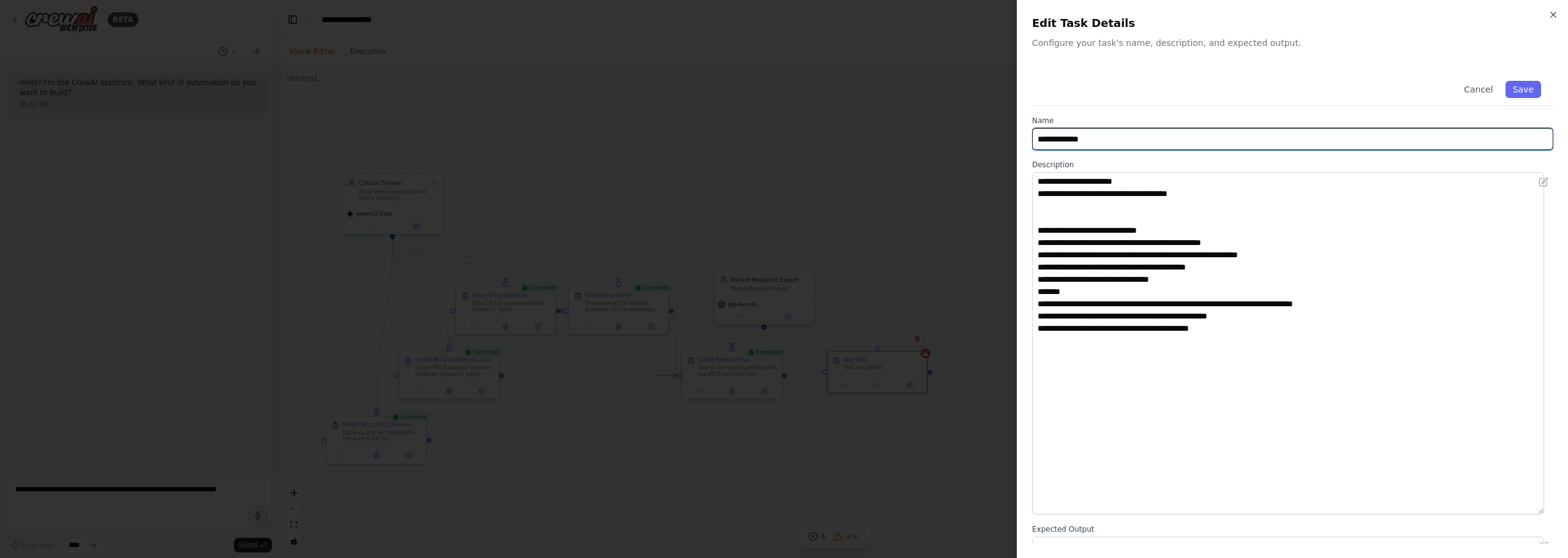
click at [979, 131] on body "**********" at bounding box center [784, 279] width 1568 height 558
type input "**********"
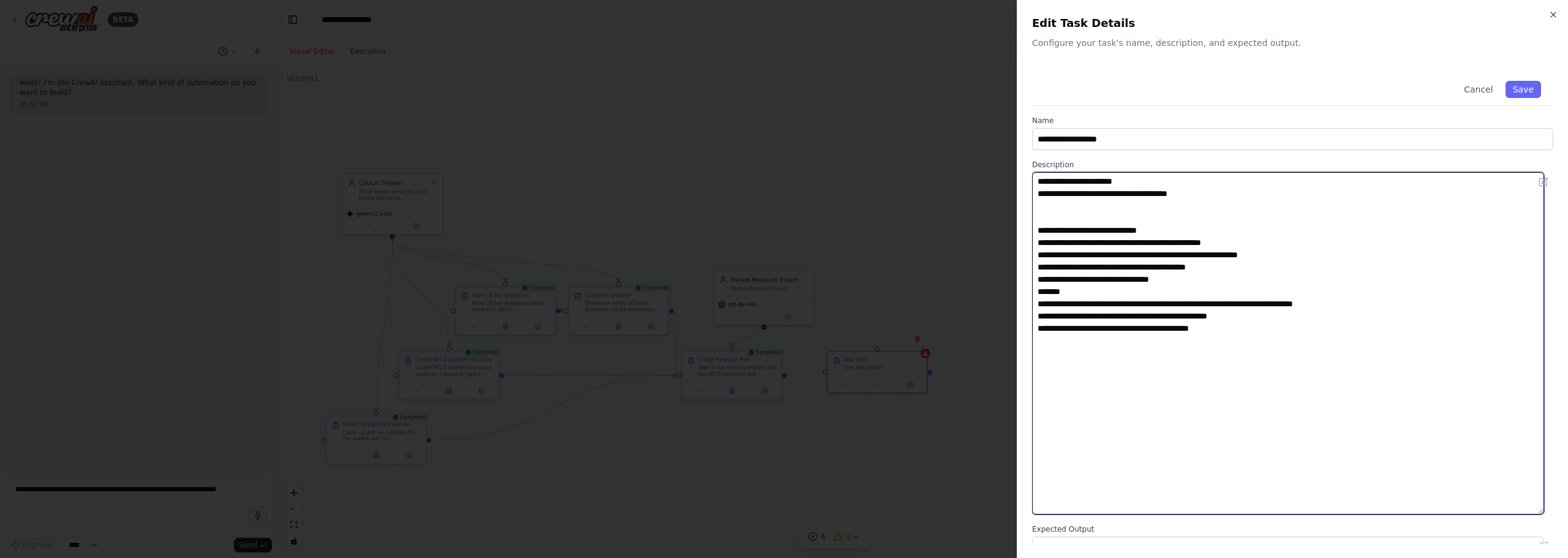
click at [1256, 246] on textarea "**********" at bounding box center [1288, 343] width 512 height 342
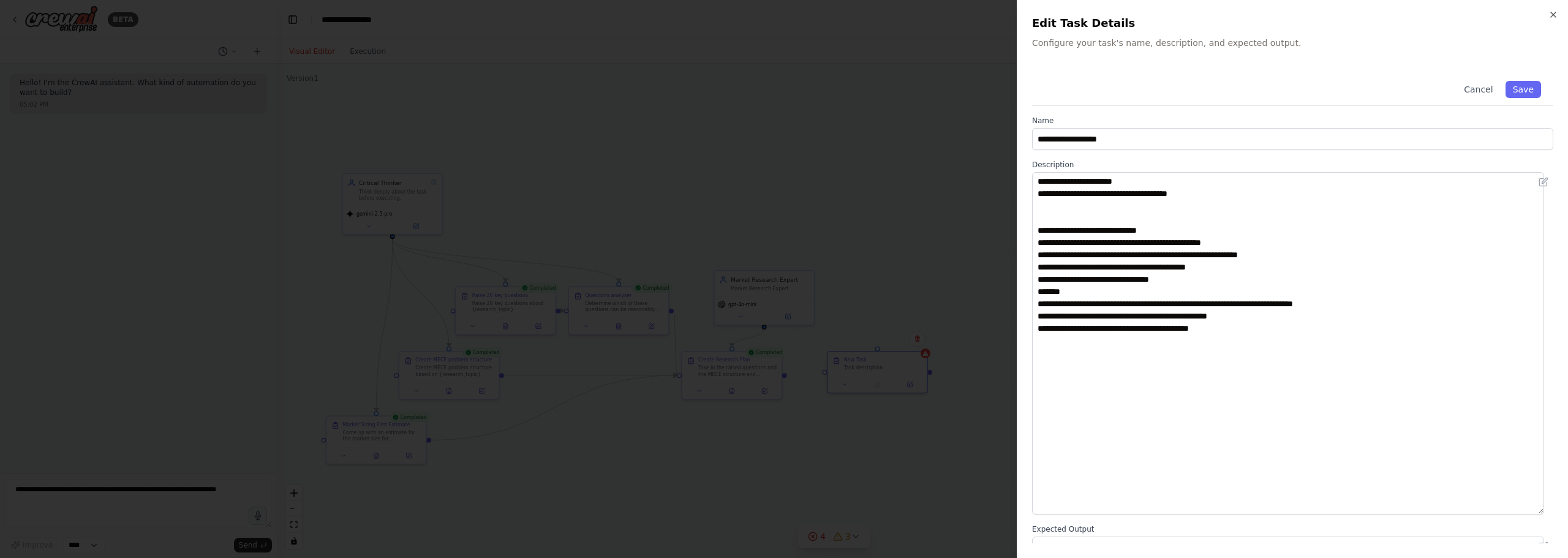
click at [1350, 514] on div "**********" at bounding box center [1293, 347] width 521 height 557
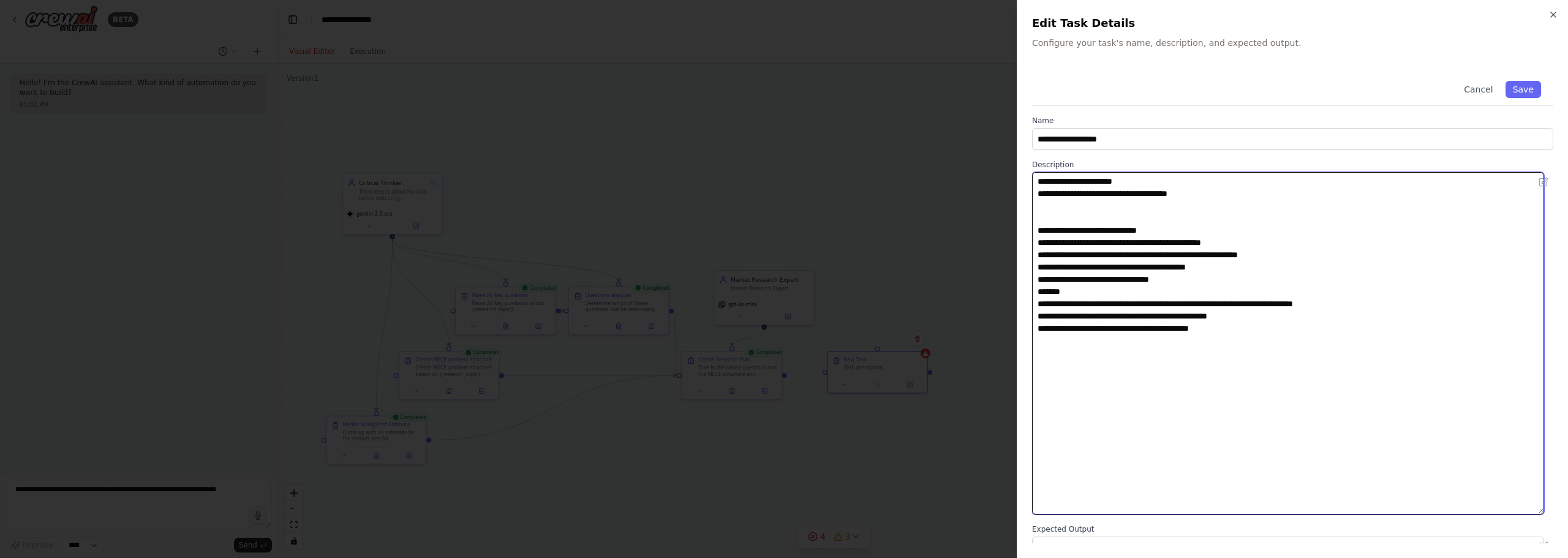
click at [1376, 440] on textarea "**********" at bounding box center [1288, 343] width 512 height 342
paste textarea "**********"
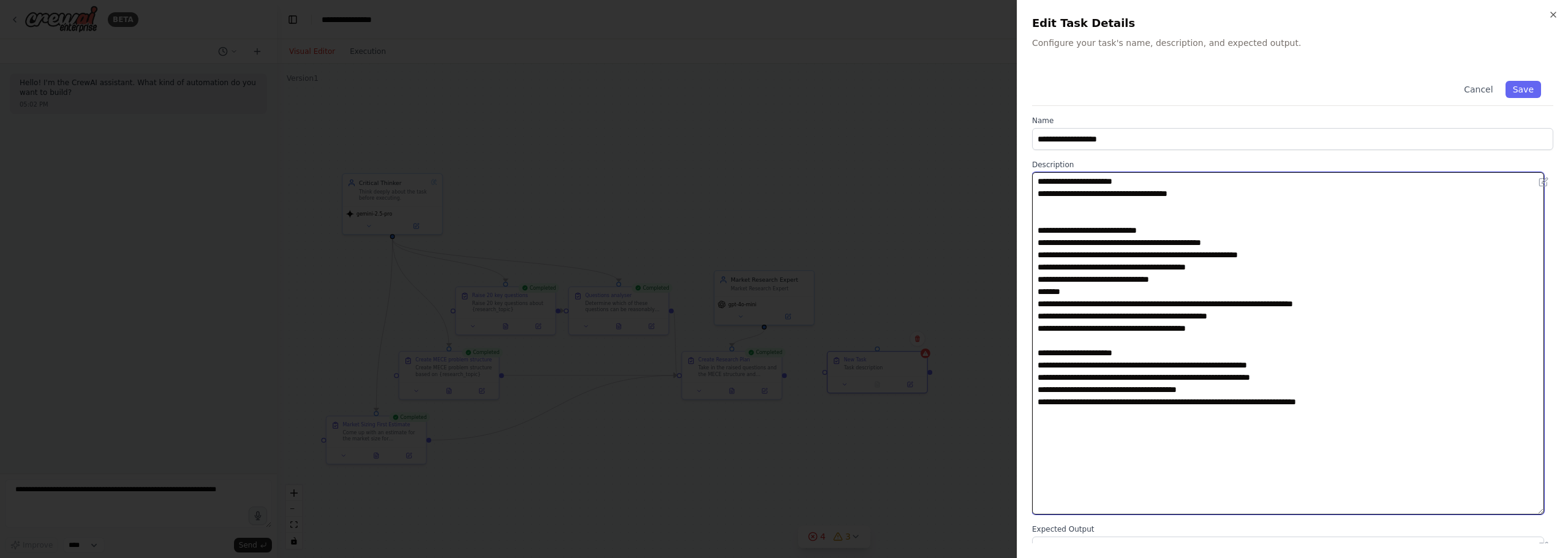
click at [1040, 182] on textarea "**********" at bounding box center [1288, 343] width 512 height 342
paste textarea "**********"
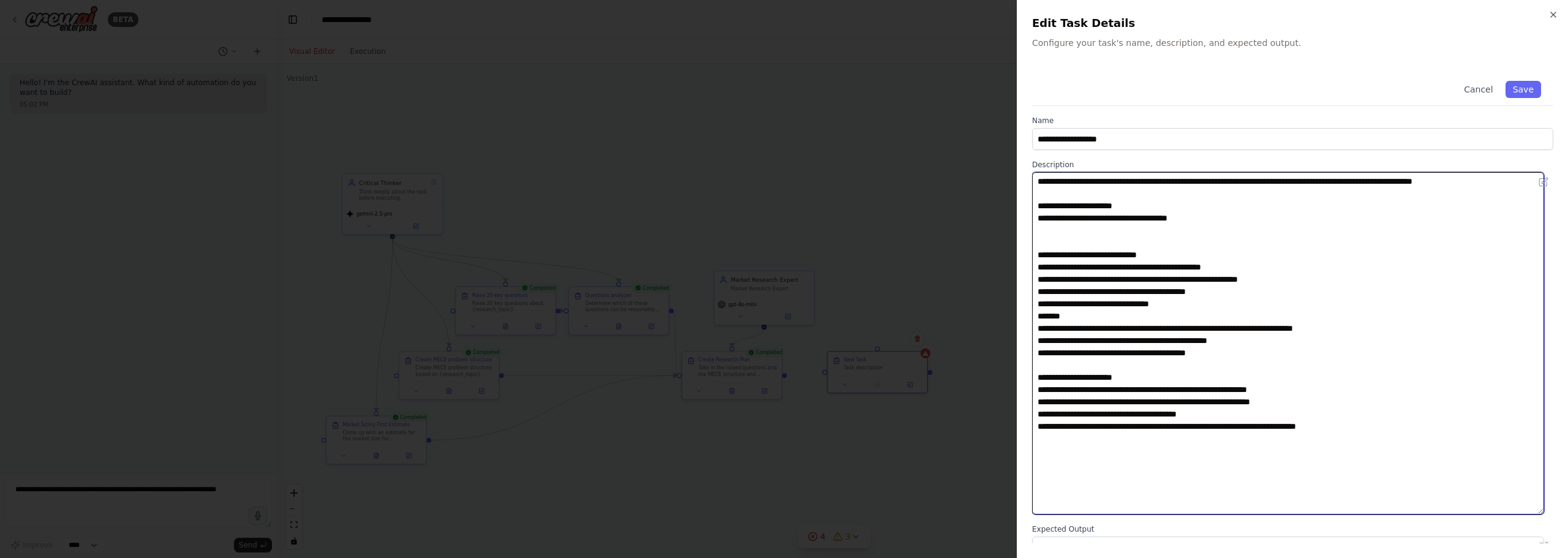
click at [1140, 326] on textarea "**********" at bounding box center [1288, 343] width 512 height 342
click at [1354, 294] on textarea "**********" at bounding box center [1288, 343] width 512 height 342
click at [1349, 309] on textarea "**********" at bounding box center [1288, 343] width 512 height 342
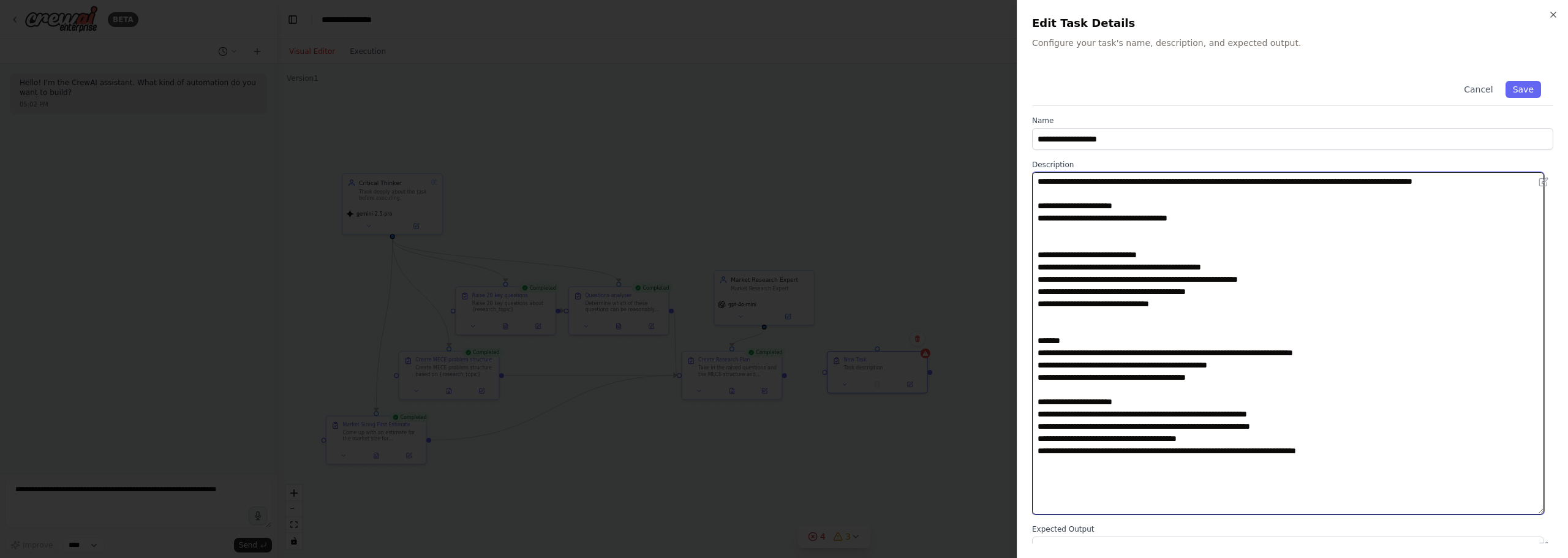
paste textarea "**********"
click at [1341, 415] on textarea "**********" at bounding box center [1288, 343] width 512 height 342
click at [1485, 269] on textarea "**********" at bounding box center [1288, 343] width 512 height 342
click at [1503, 323] on textarea "**********" at bounding box center [1288, 343] width 512 height 342
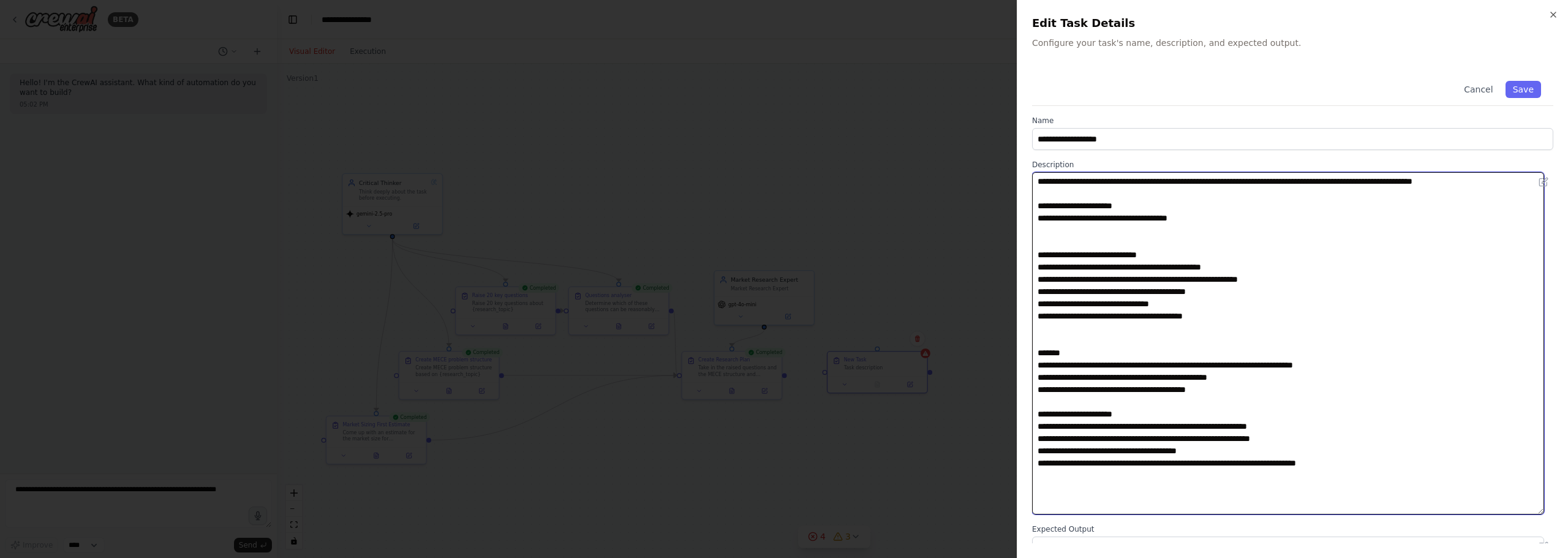
paste textarea "**********"
click at [1248, 466] on textarea "**********" at bounding box center [1288, 343] width 512 height 342
paste textarea "**********"
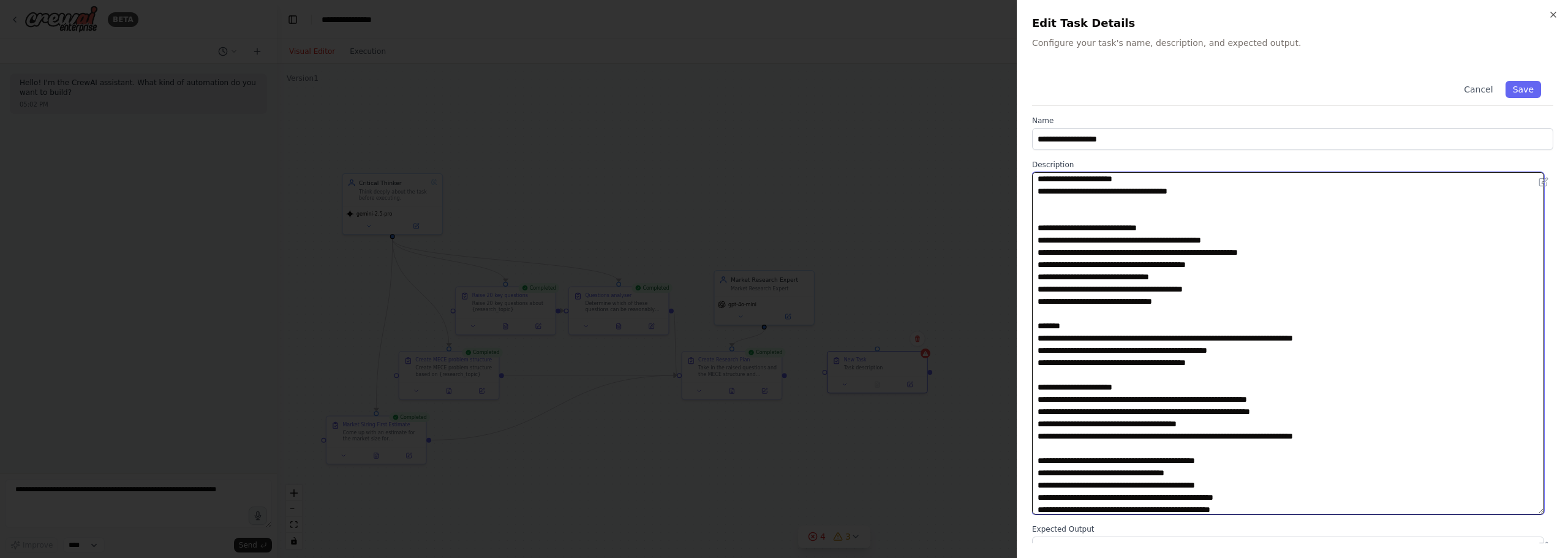
scroll to position [44, 0]
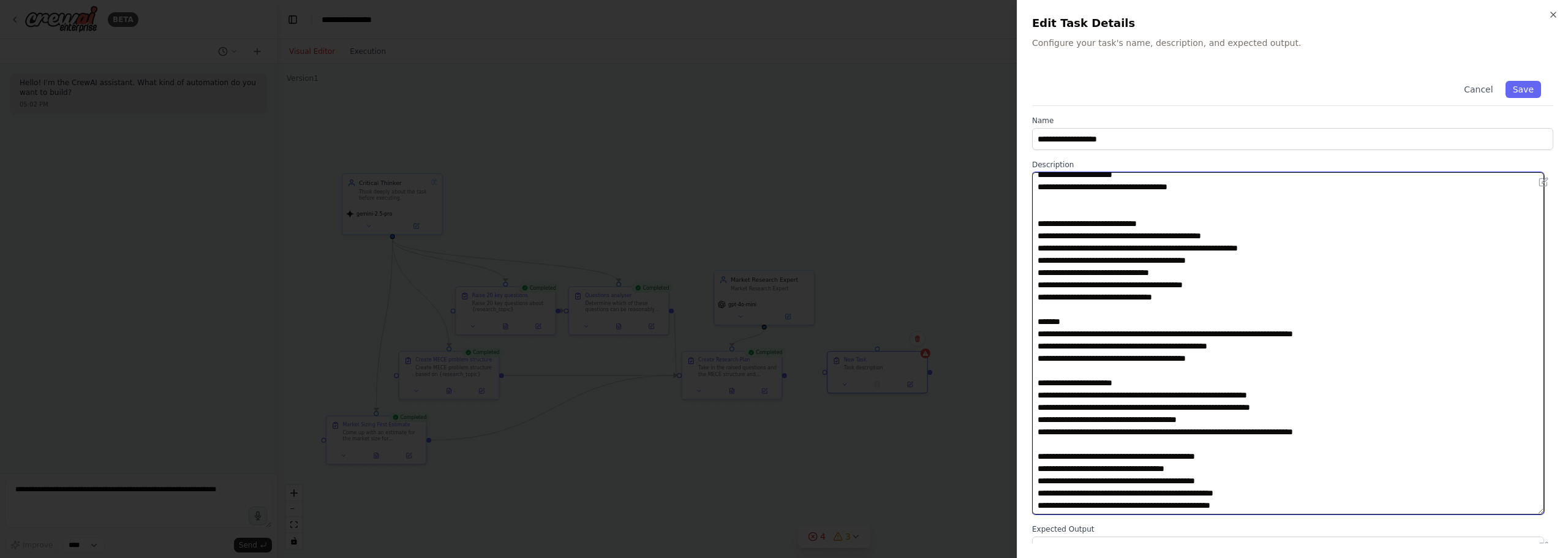
type textarea "**********"
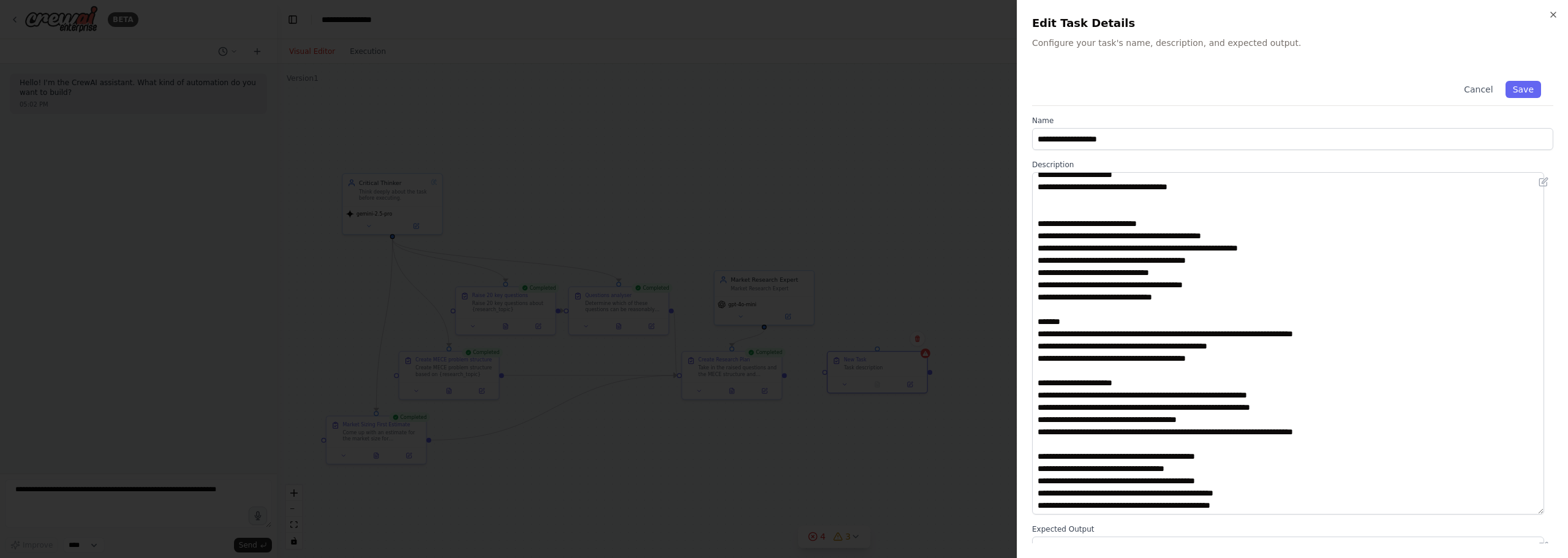
click at [974, 230] on div at bounding box center [784, 279] width 1568 height 558
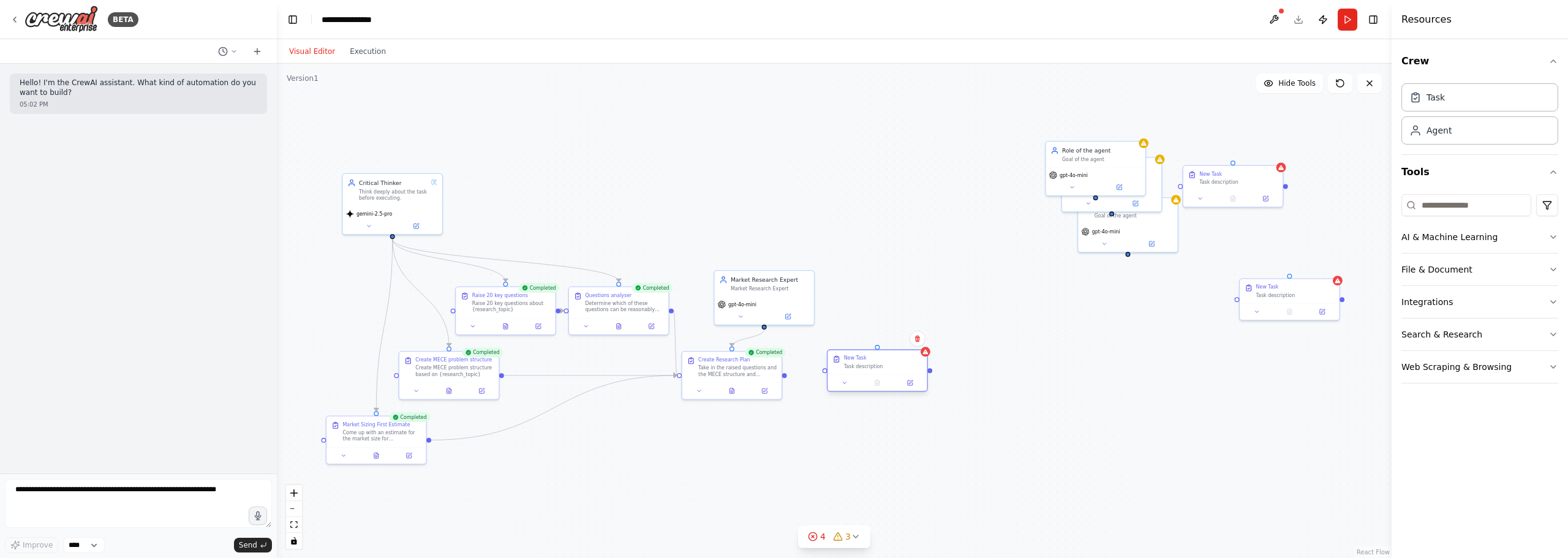
click at [894, 364] on div "Task description" at bounding box center [883, 366] width 79 height 6
click at [874, 359] on div "New Task" at bounding box center [883, 358] width 79 height 6
click at [854, 369] on div "Task description" at bounding box center [883, 366] width 79 height 6
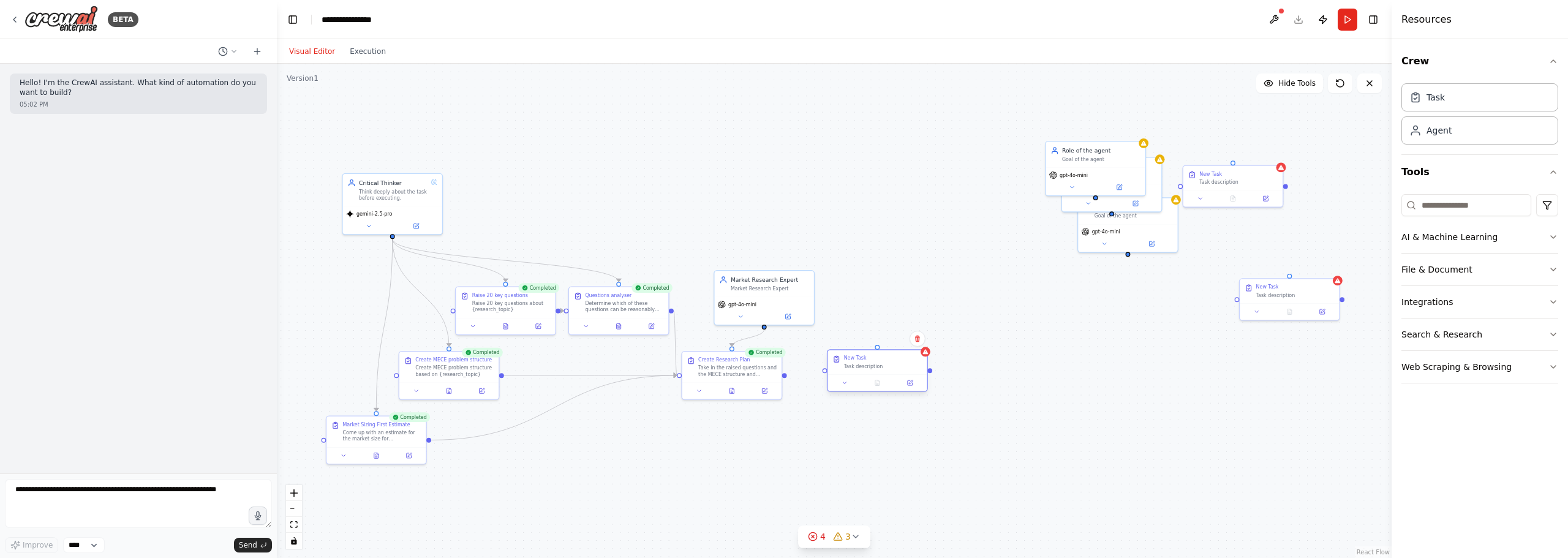
click at [854, 369] on div "Task description" at bounding box center [883, 366] width 79 height 6
click at [1127, 226] on div "gpt-4o-mini" at bounding box center [1128, 229] width 93 height 8
click at [1144, 213] on div "Goal of the agent" at bounding box center [1134, 214] width 79 height 6
drag, startPoint x: 1122, startPoint y: 200, endPoint x: 1058, endPoint y: 292, distance: 112.1
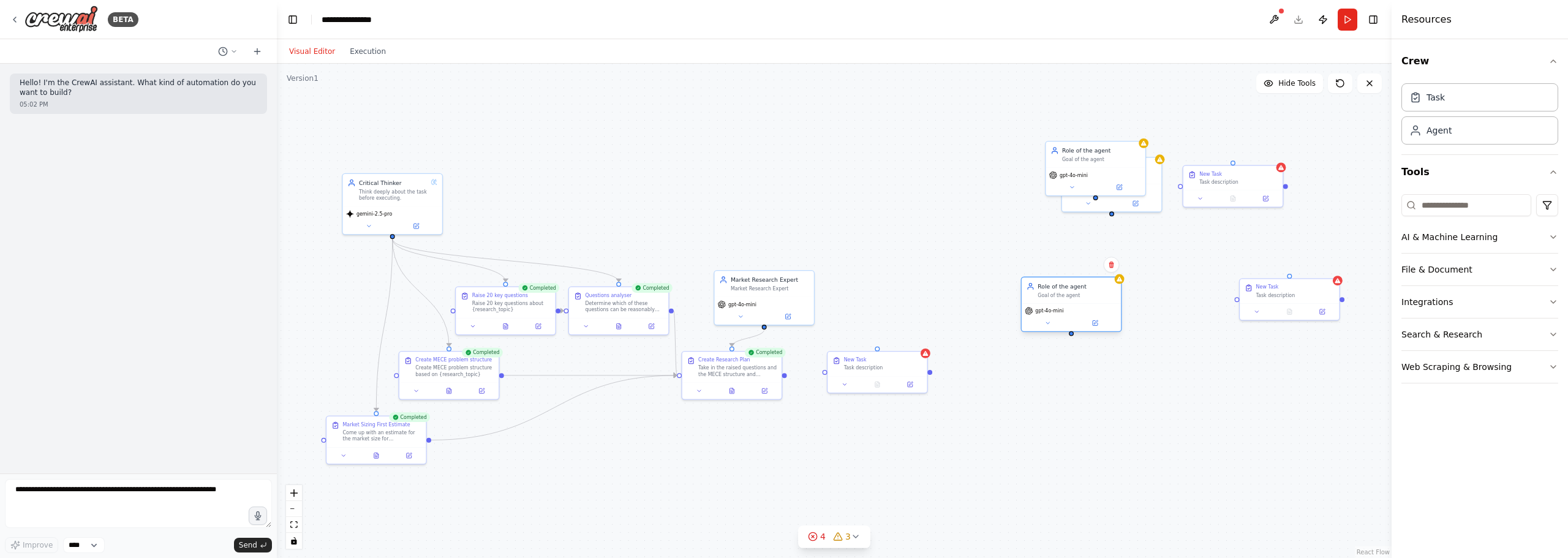
click at [1058, 293] on div "Role of the agent Goal of the agent gpt-4o-mini" at bounding box center [1071, 304] width 101 height 55
drag, startPoint x: 1076, startPoint y: 156, endPoint x: 945, endPoint y: 137, distance: 132.4
click at [1062, 154] on div "Goal of the agent" at bounding box center [1102, 157] width 79 height 6
click at [1114, 156] on div "Role of the agent Goal of the agent" at bounding box center [1112, 169] width 99 height 26
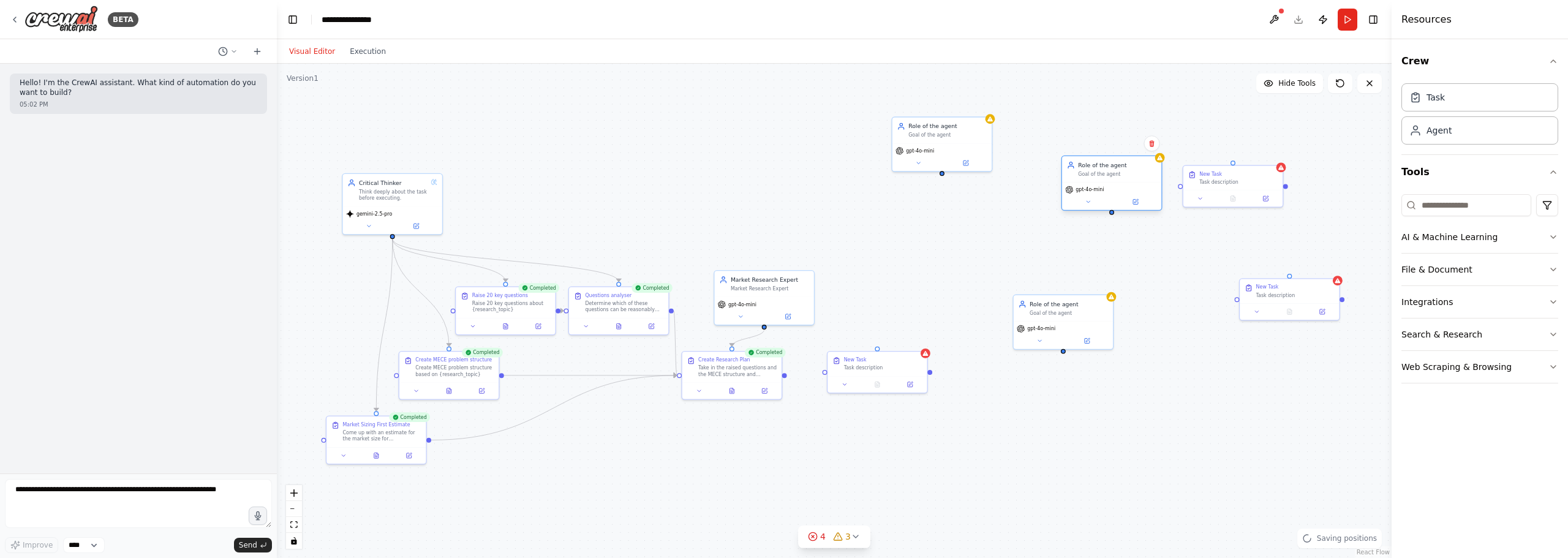
click at [1106, 179] on div "Role of the agent Goal of the agent" at bounding box center [1112, 169] width 99 height 26
click at [1081, 309] on div "Goal of the agent" at bounding box center [1069, 311] width 79 height 6
click at [934, 116] on div "Role of the agent Goal of the agent" at bounding box center [942, 129] width 99 height 26
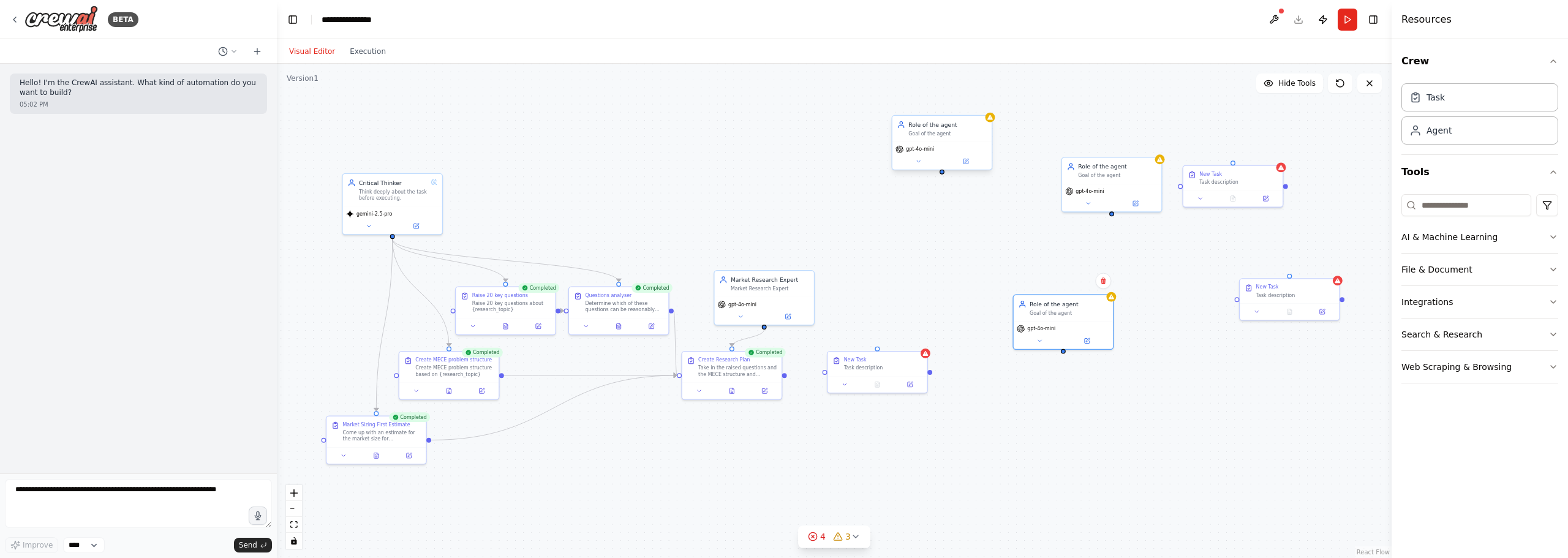
click at [934, 116] on div "Role of the agent Goal of the agent" at bounding box center [942, 129] width 99 height 26
click at [876, 297] on div ".deletable-edge-delete-btn { width: 20px; height: 20px; border: 0px solid #ffff…" at bounding box center [834, 311] width 1114 height 494
click at [964, 164] on icon at bounding box center [965, 161] width 6 height 6
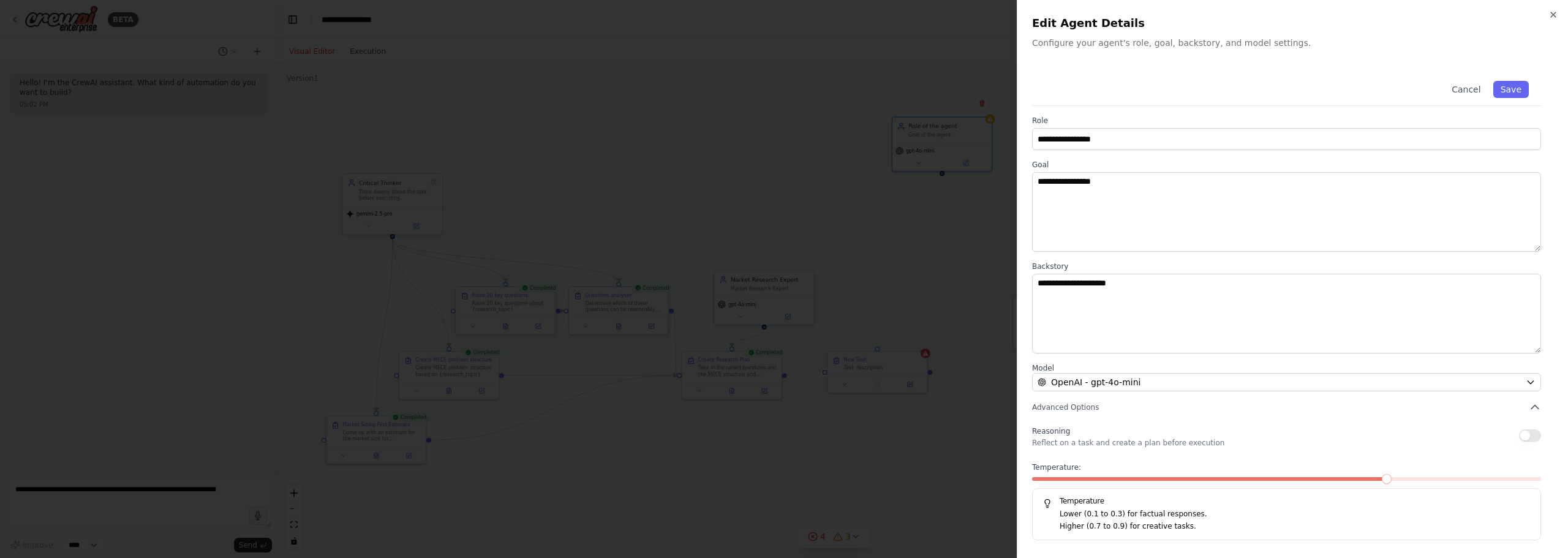
click at [913, 246] on div at bounding box center [784, 279] width 1568 height 558
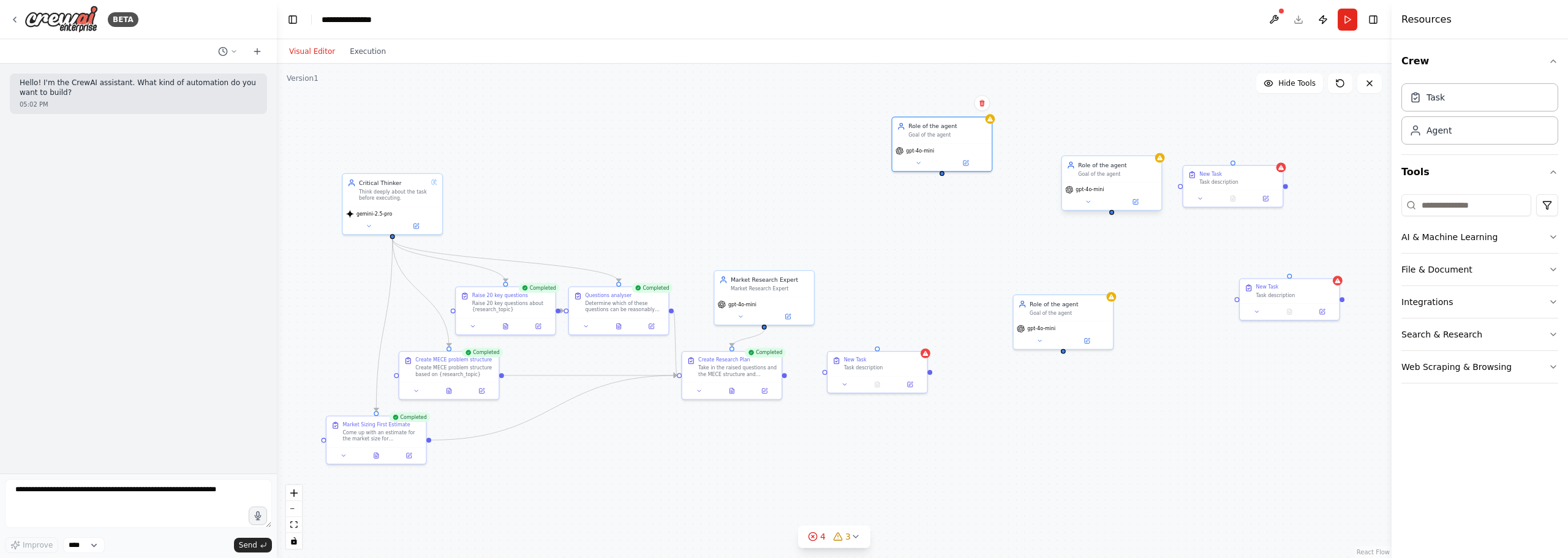
click at [1139, 209] on div "gpt-4o-mini" at bounding box center [1112, 196] width 99 height 28
click at [1137, 204] on icon at bounding box center [1135, 202] width 5 height 5
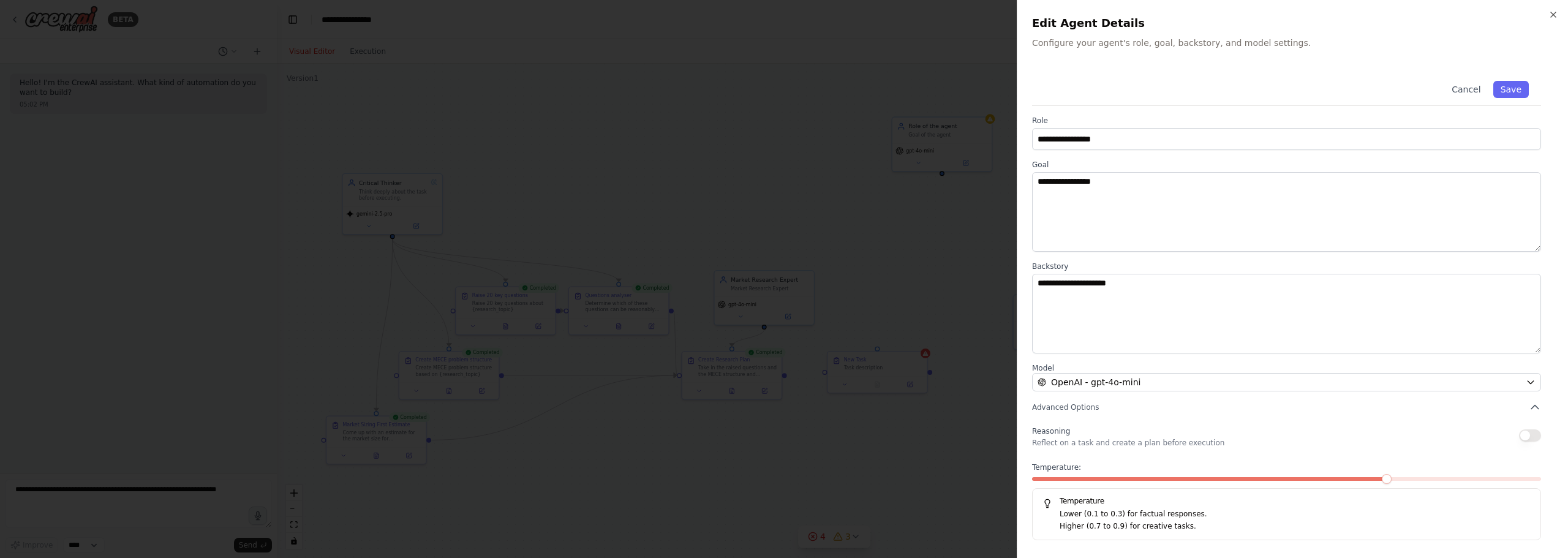
click at [968, 229] on div at bounding box center [784, 279] width 1568 height 558
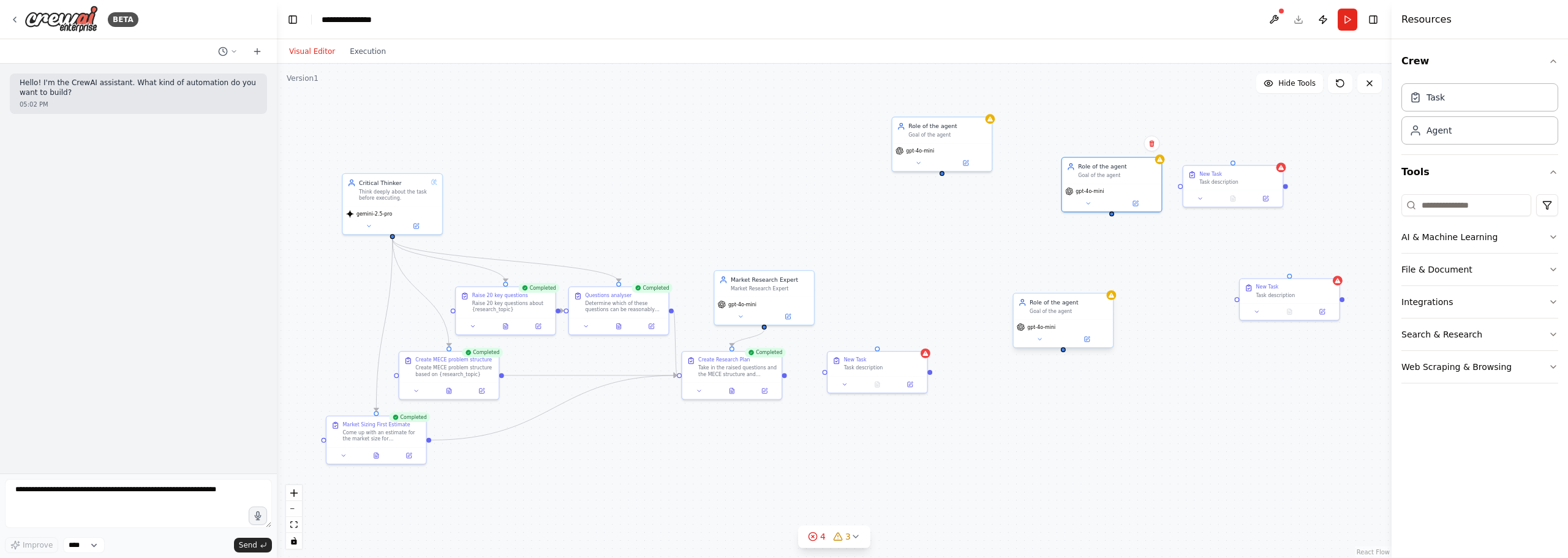
click at [1074, 330] on div "gpt-4o-mini" at bounding box center [1063, 327] width 93 height 8
click at [1085, 334] on button at bounding box center [1087, 339] width 46 height 10
click at [1099, 339] on button at bounding box center [1087, 339] width 46 height 10
click at [1095, 334] on button at bounding box center [1087, 339] width 46 height 10
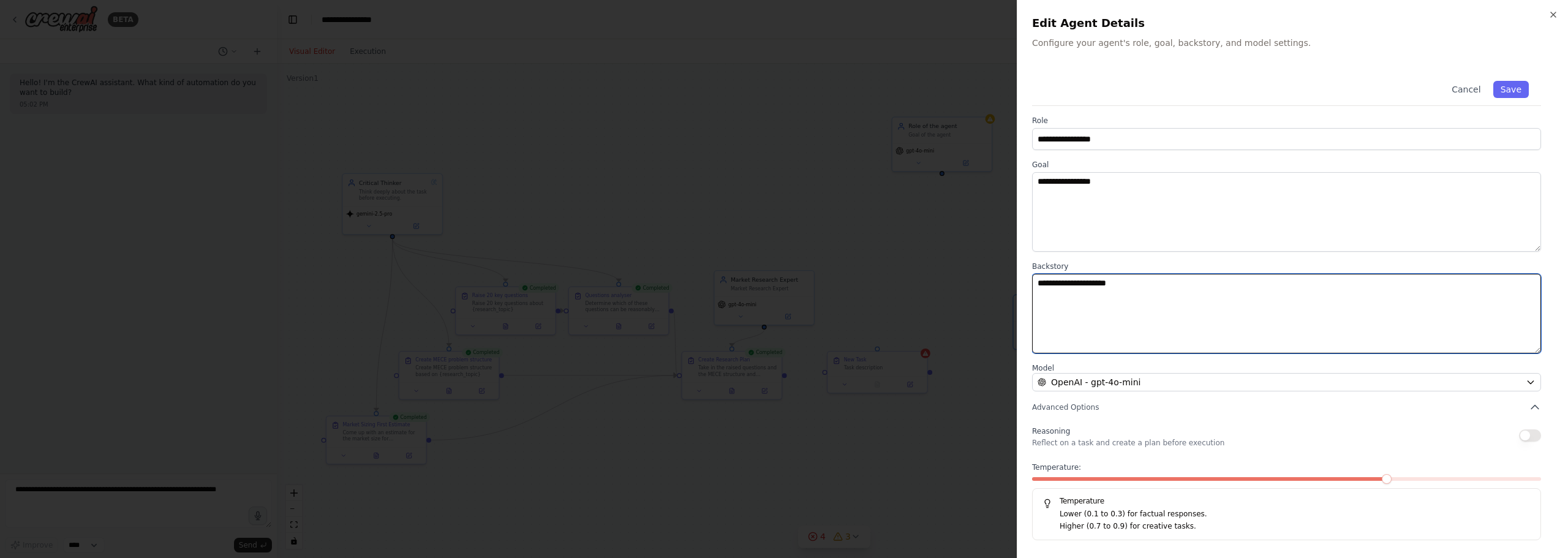
click at [1149, 277] on textarea "**********" at bounding box center [1287, 313] width 509 height 79
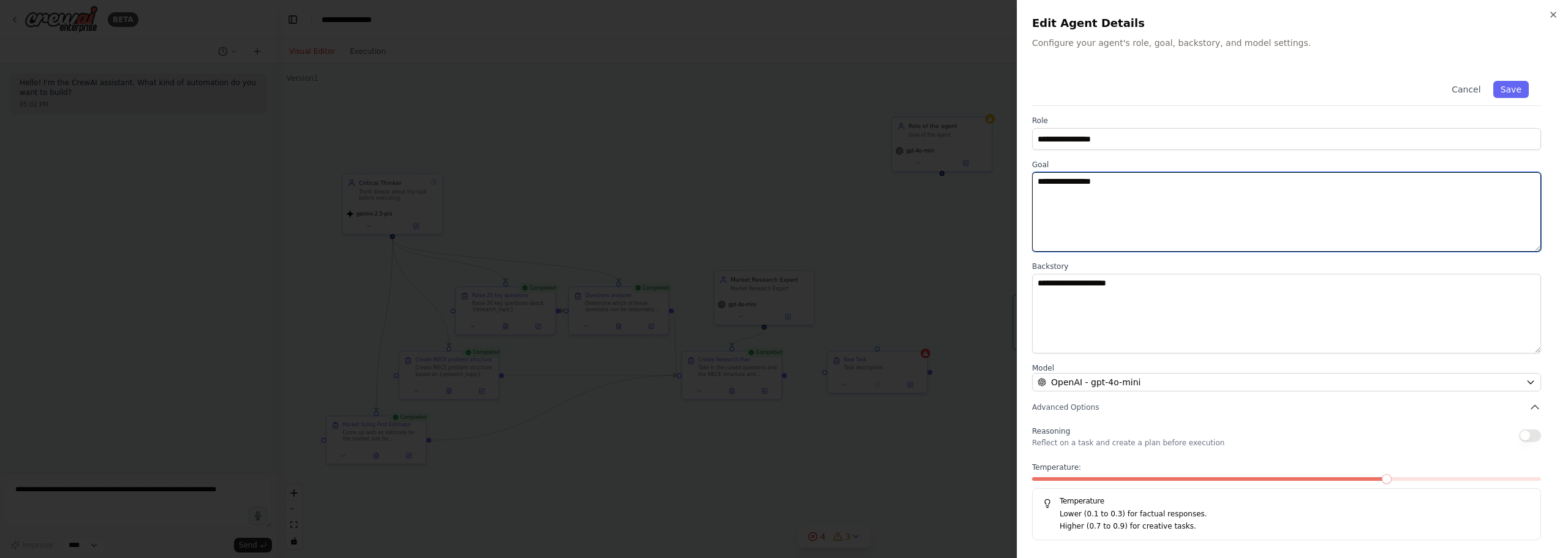
drag, startPoint x: 1162, startPoint y: 197, endPoint x: 1140, endPoint y: 229, distance: 38.8
click at [975, 162] on body "**********" at bounding box center [784, 279] width 1568 height 558
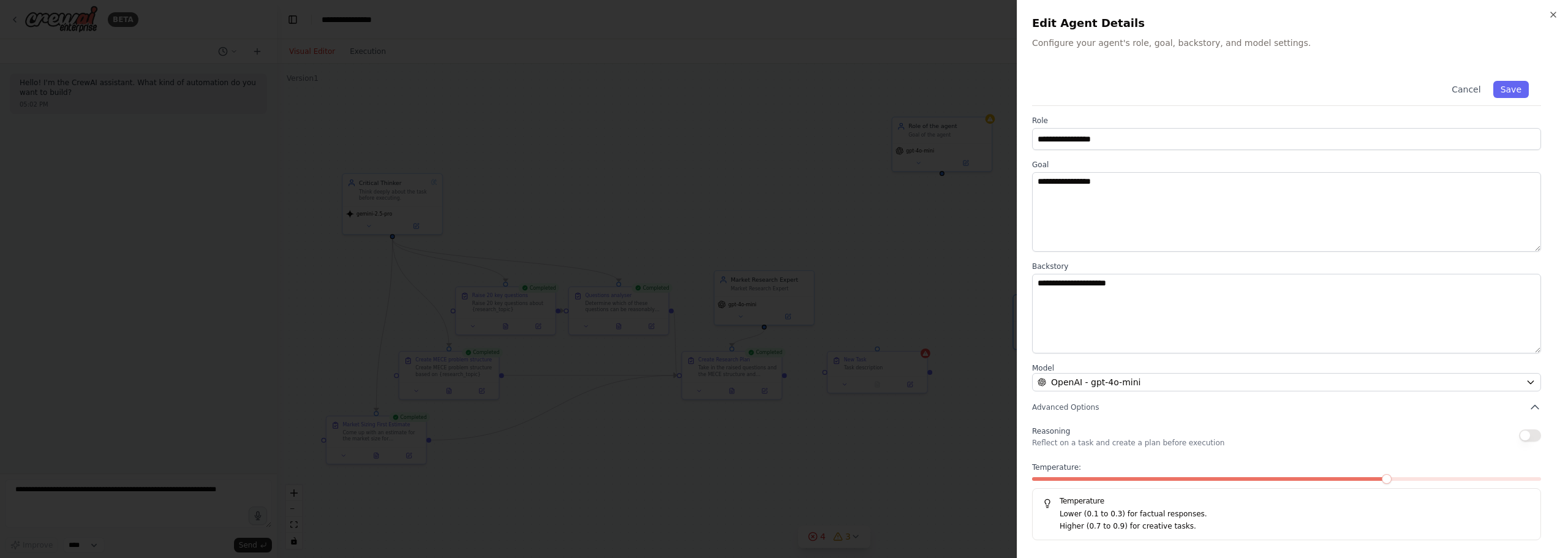
click at [816, 236] on div at bounding box center [784, 279] width 1568 height 558
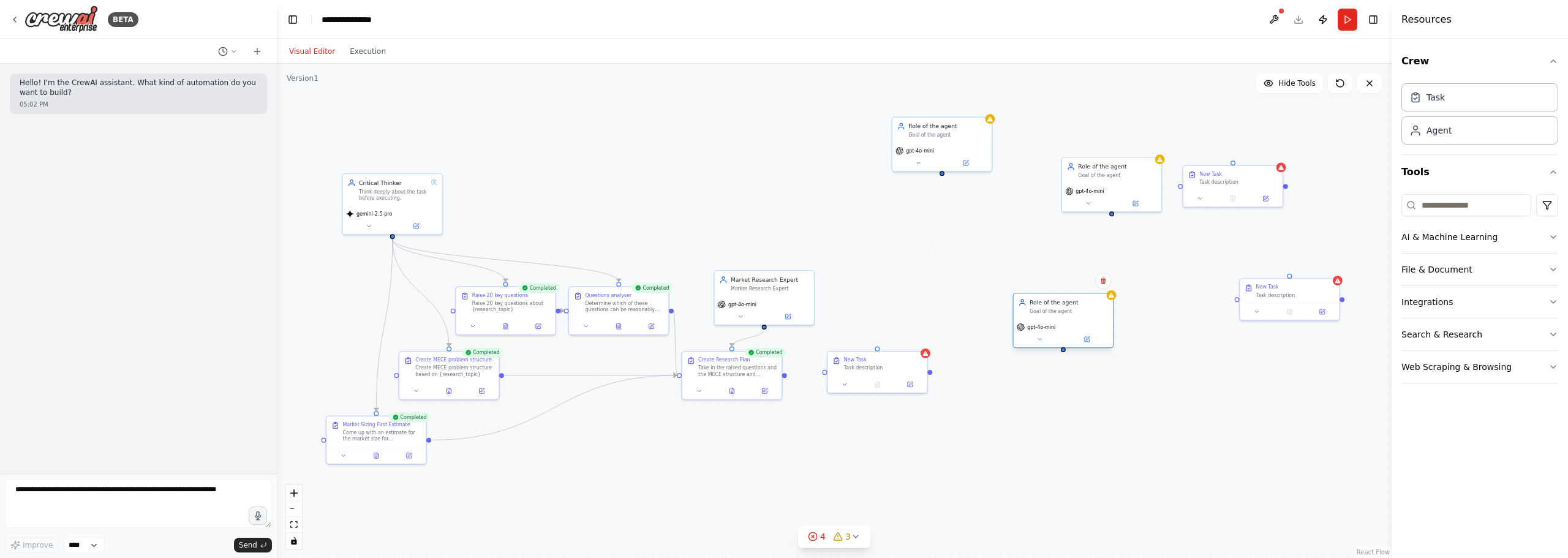
click at [1076, 333] on div "gpt-4o-mini" at bounding box center [1063, 334] width 99 height 28
click at [1104, 335] on button at bounding box center [1087, 339] width 46 height 10
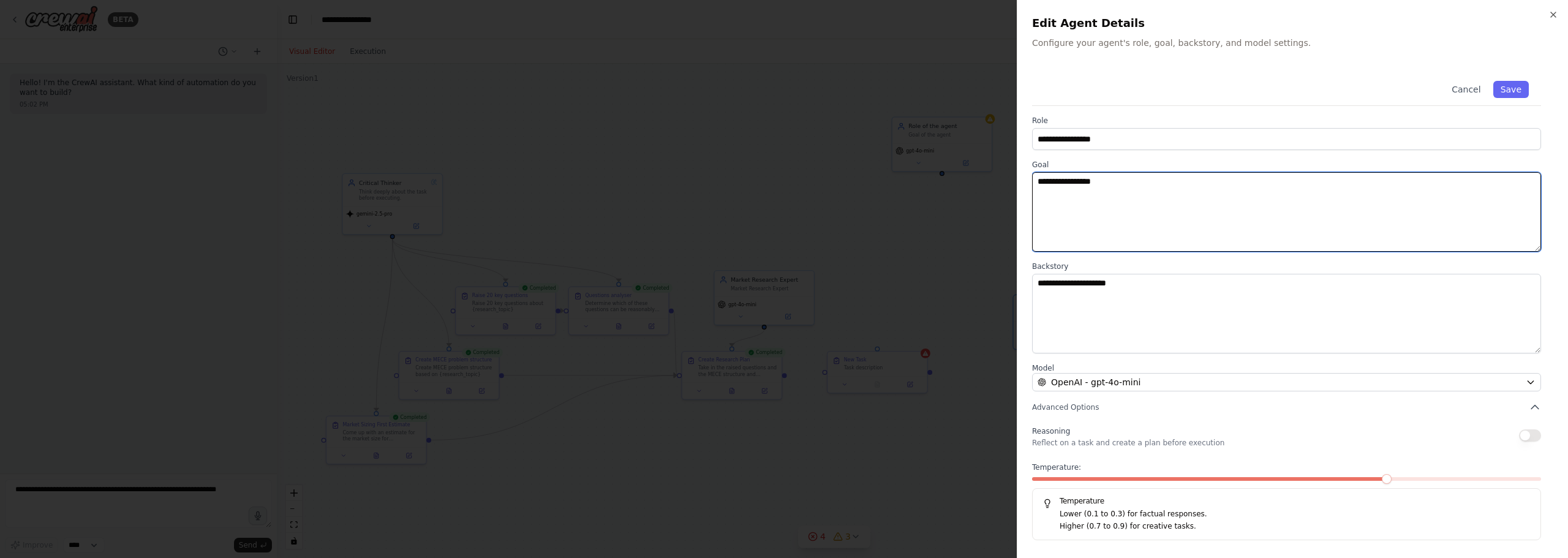
drag, startPoint x: 1229, startPoint y: 225, endPoint x: 1144, endPoint y: 199, distance: 88.9
click at [1226, 223] on textarea "**********" at bounding box center [1287, 211] width 509 height 79
drag, startPoint x: 1135, startPoint y: 196, endPoint x: 994, endPoint y: 268, distance: 158.3
click at [817, 186] on body "**********" at bounding box center [784, 279] width 1568 height 558
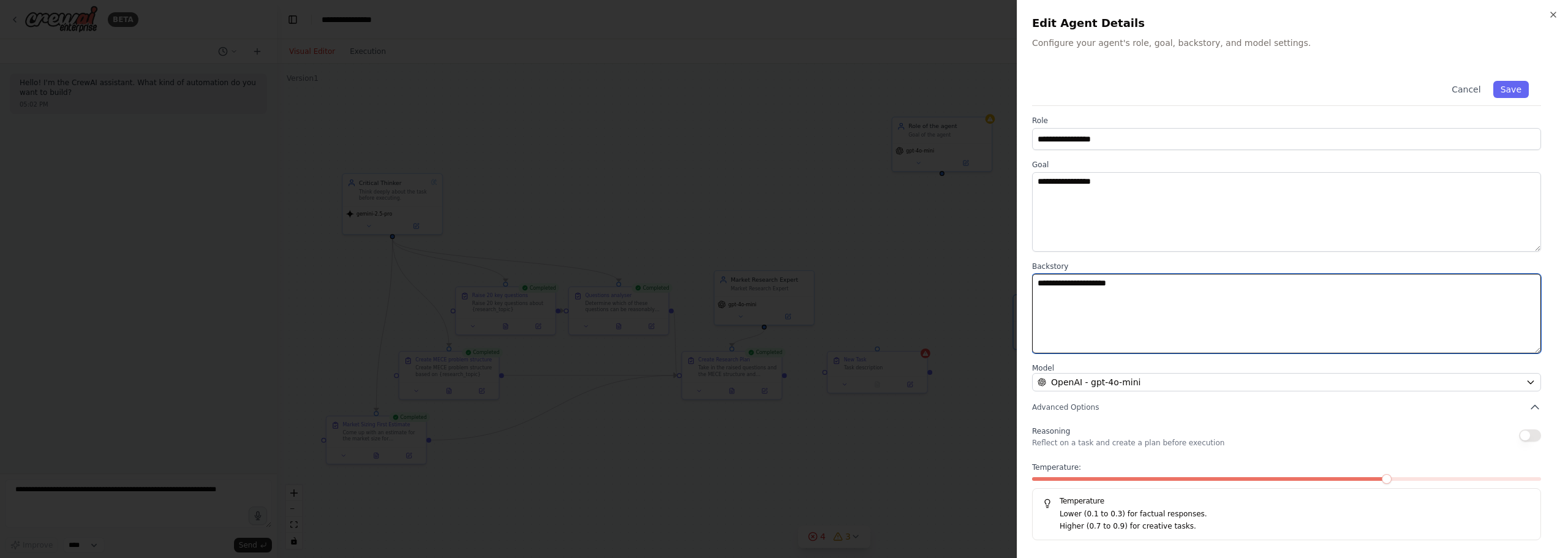
click at [1202, 324] on textarea "**********" at bounding box center [1287, 313] width 509 height 79
drag, startPoint x: 1202, startPoint y: 287, endPoint x: 732, endPoint y: 234, distance: 473.0
click at [709, 242] on body "**********" at bounding box center [784, 279] width 1568 height 558
paste textarea "**********"
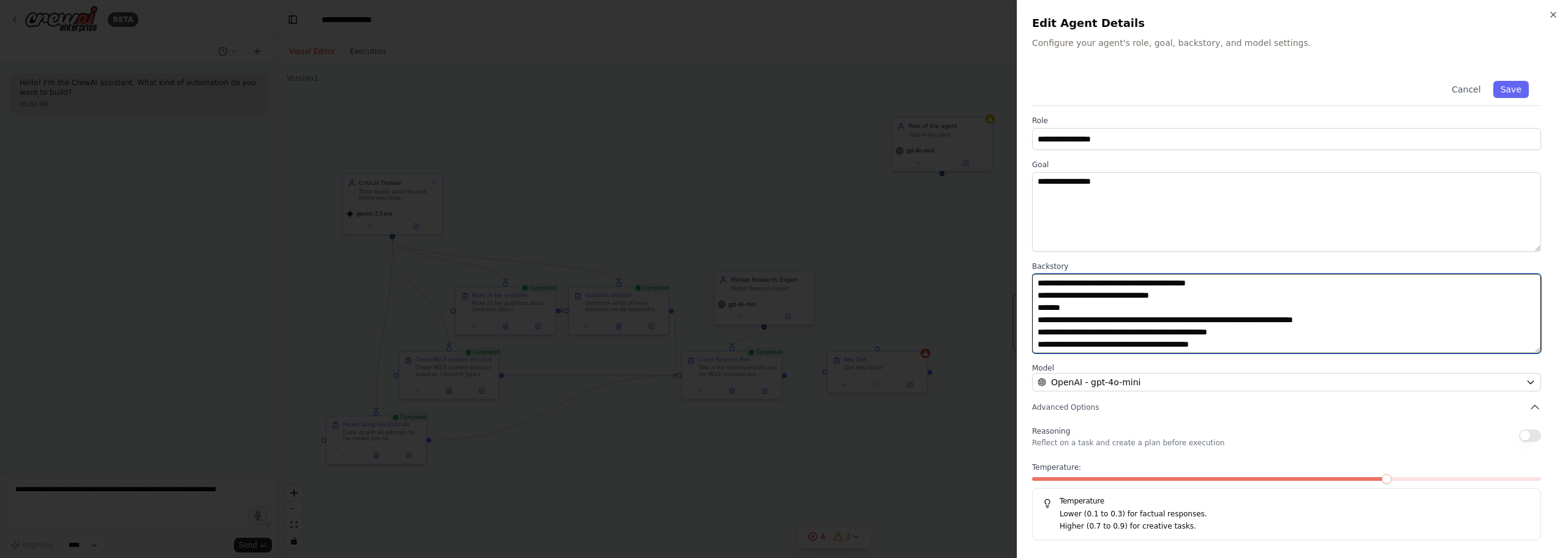
scroll to position [0, 0]
type textarea "**********"
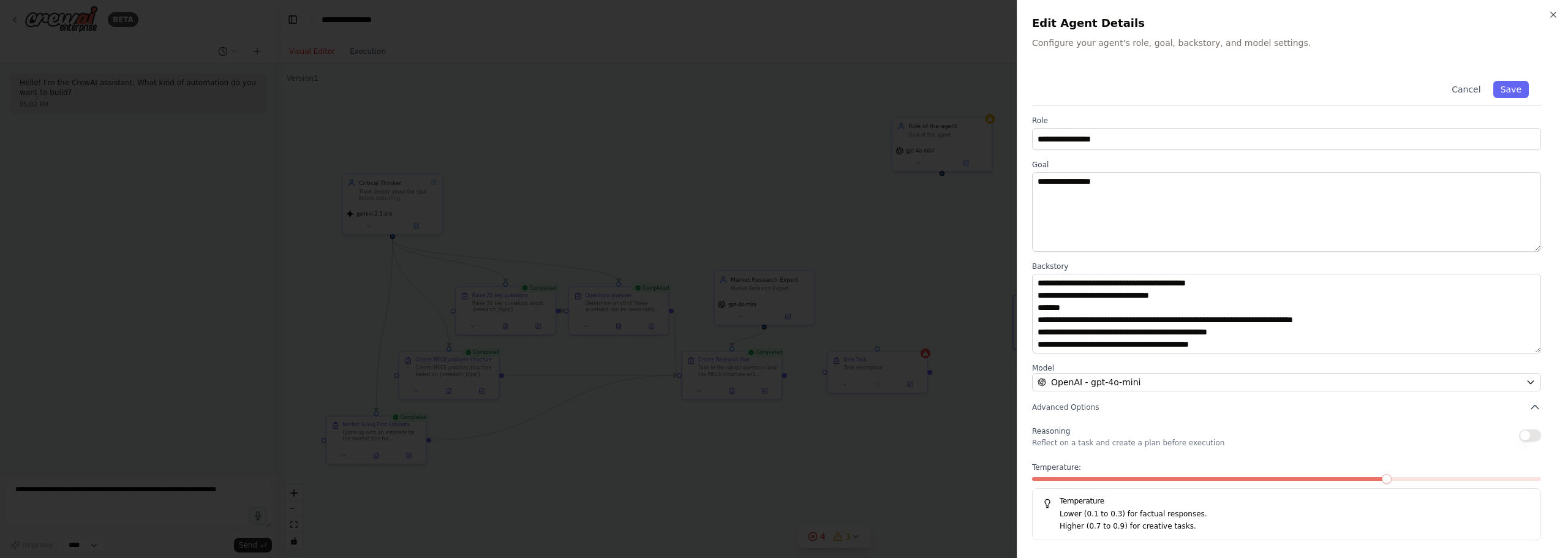
click at [1016, 290] on div at bounding box center [784, 279] width 1568 height 558
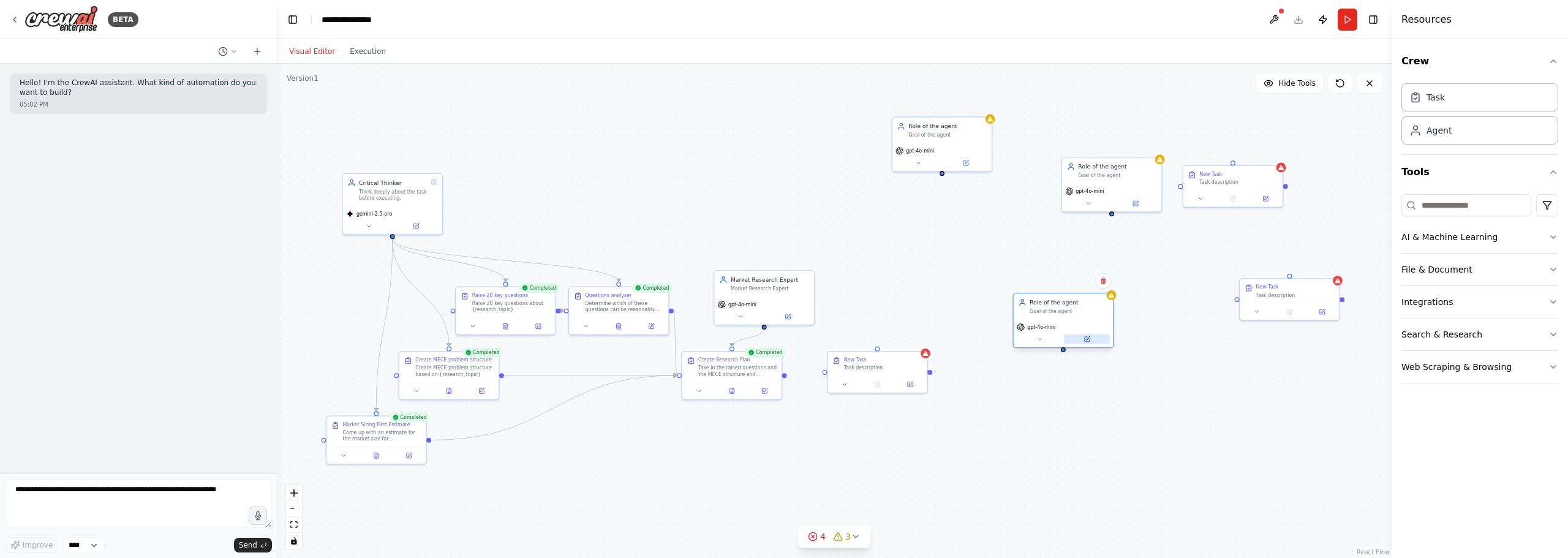
click at [1089, 337] on icon at bounding box center [1087, 338] width 4 height 4
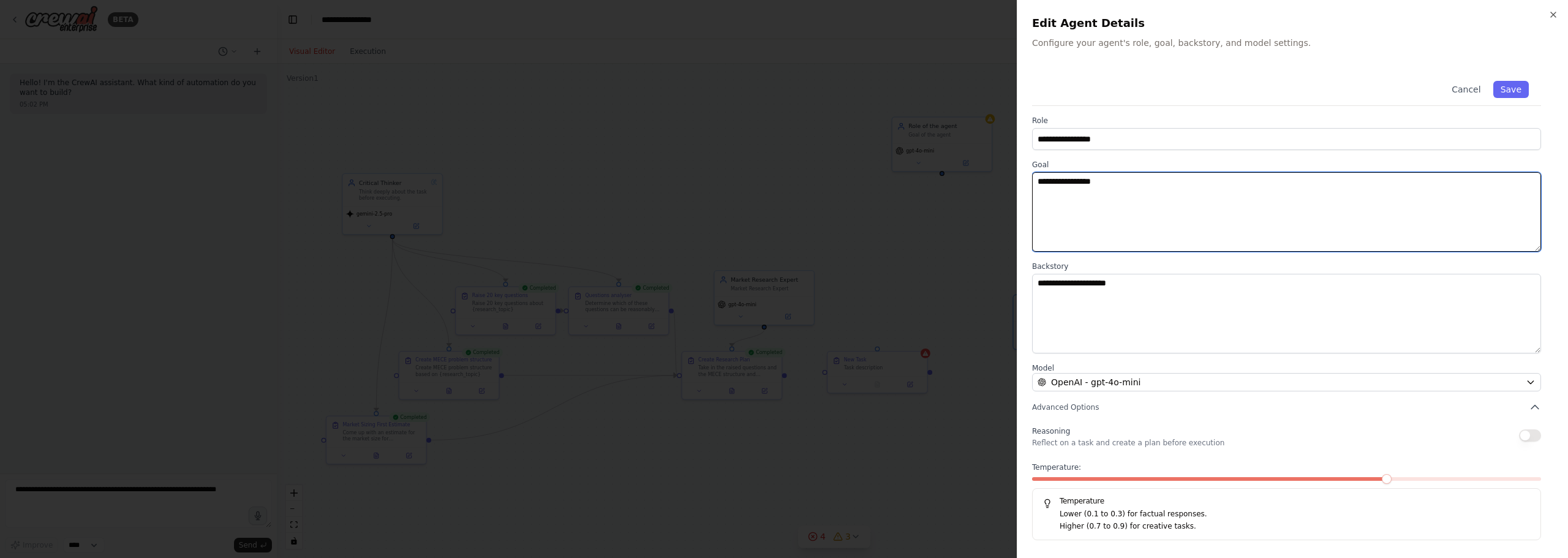
click at [1186, 191] on textarea "**********" at bounding box center [1287, 211] width 509 height 79
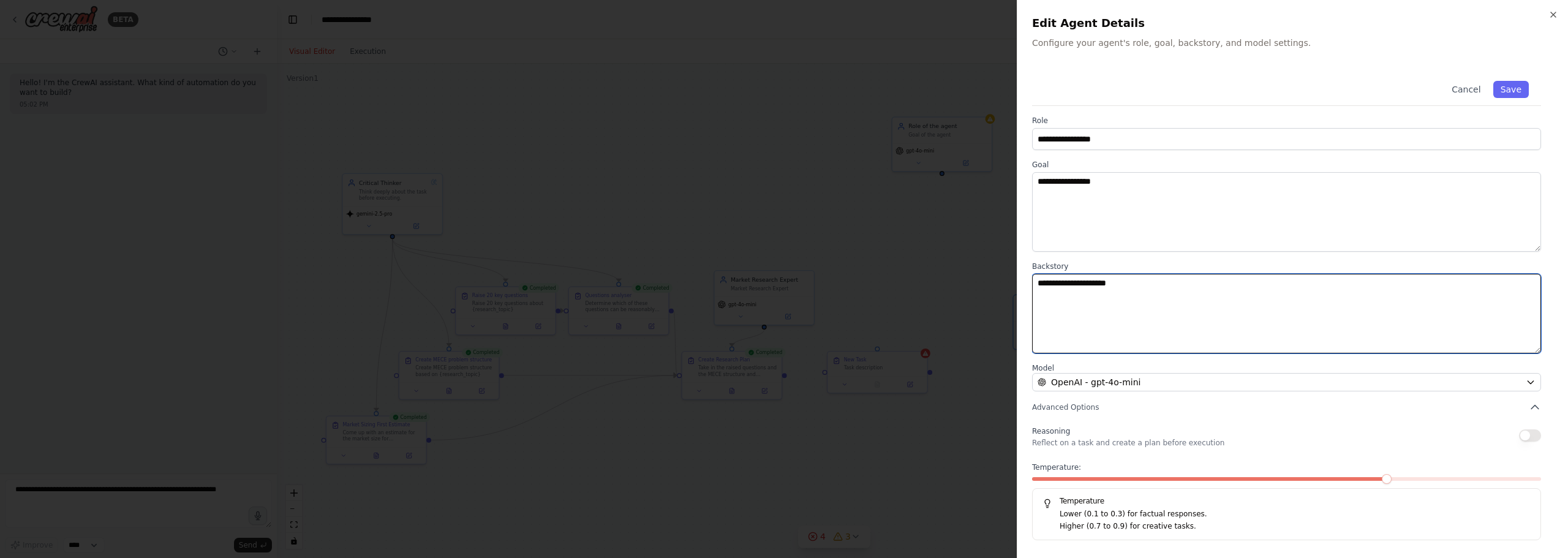
drag, startPoint x: 1188, startPoint y: 297, endPoint x: 862, endPoint y: 270, distance: 327.1
click at [828, 259] on body "**********" at bounding box center [784, 279] width 1568 height 558
paste textarea "**********"
click at [1239, 337] on textarea "**********" at bounding box center [1287, 313] width 509 height 79
paste textarea "**********"
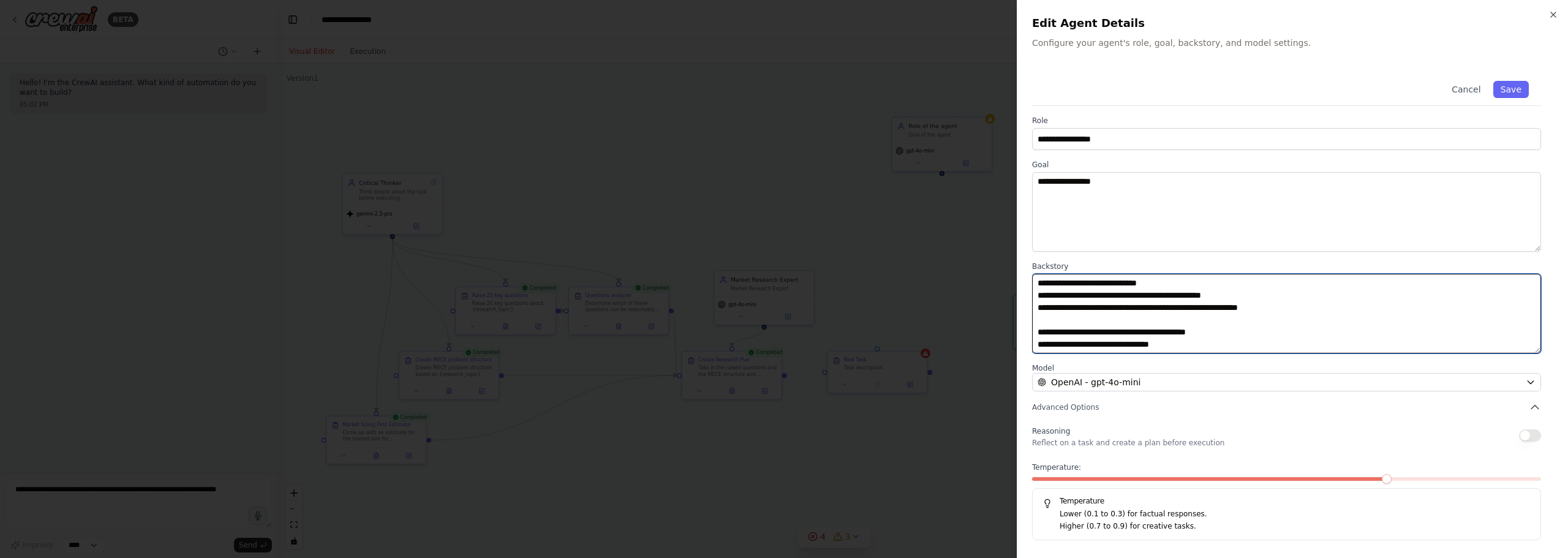
type textarea "**********"
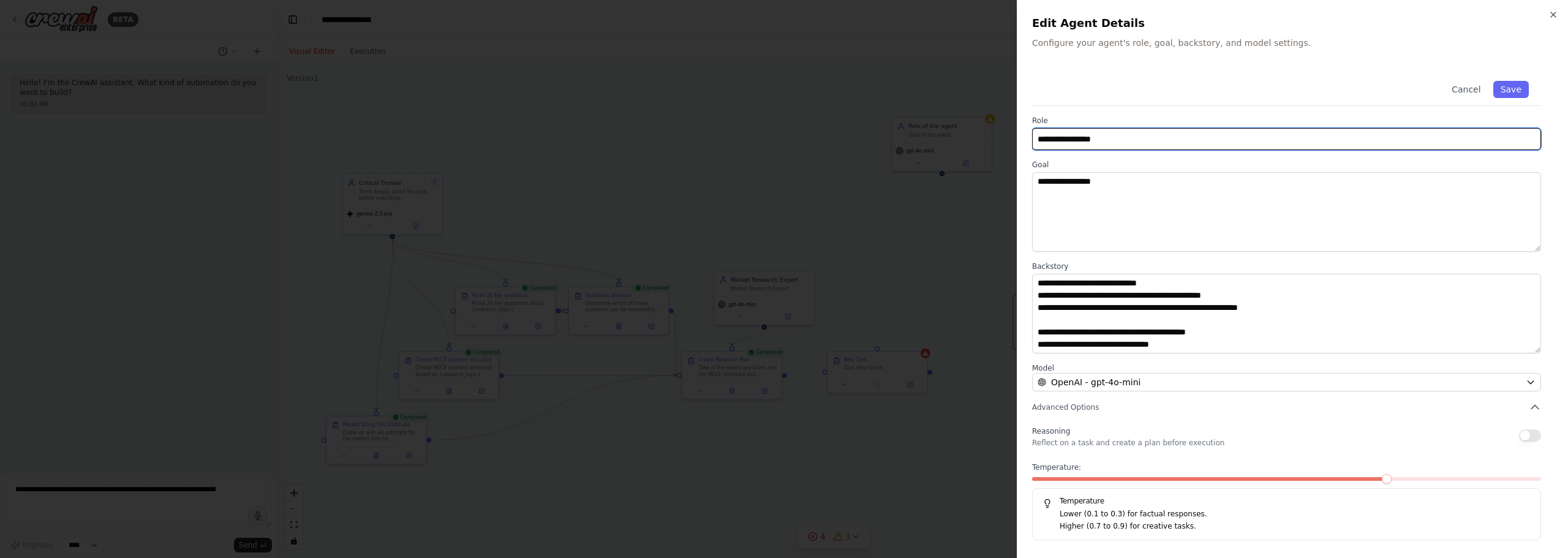
click at [1111, 136] on input "**********" at bounding box center [1287, 139] width 509 height 22
drag, startPoint x: 1124, startPoint y: 140, endPoint x: 877, endPoint y: 117, distance: 248.1
click at [877, 117] on body "**********" at bounding box center [784, 279] width 1568 height 558
type input "**********"
click at [1504, 89] on button "Save" at bounding box center [1511, 89] width 36 height 17
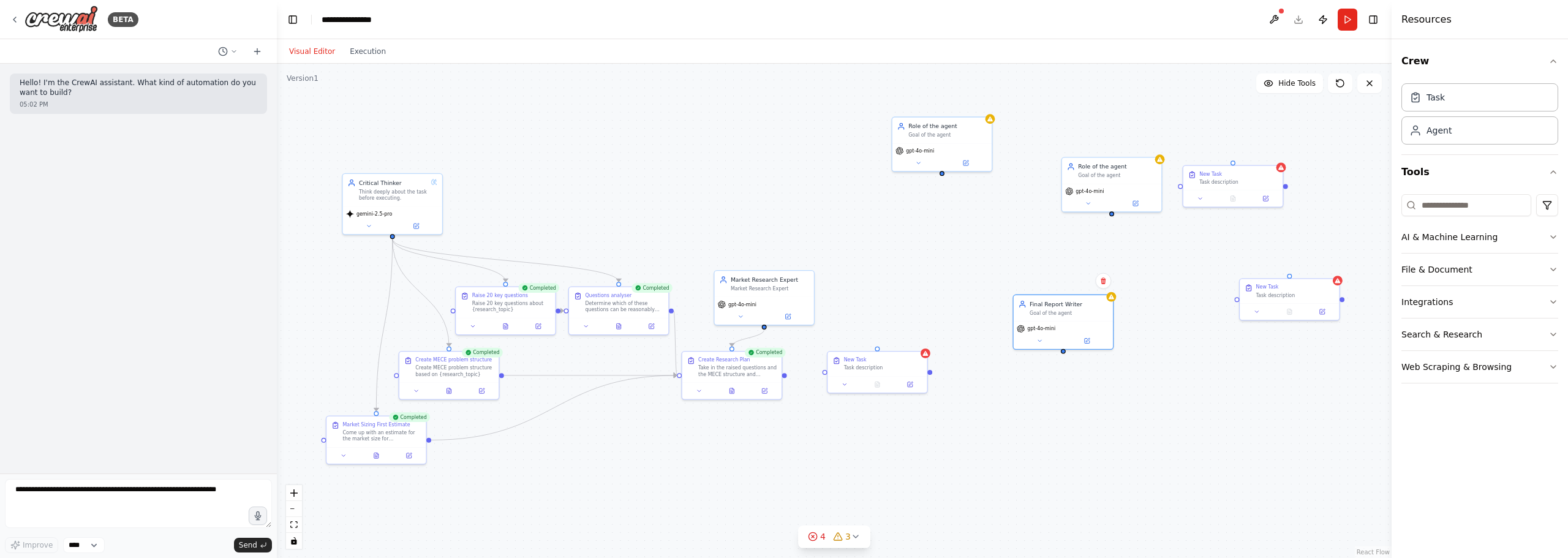
drag, startPoint x: 1504, startPoint y: 89, endPoint x: 997, endPoint y: 310, distance: 553.1
click at [991, 312] on div ".deletable-edge-delete-btn { width: 20px; height: 20px; border: 0px solid #ffff…" at bounding box center [834, 311] width 1114 height 494
click at [1042, 303] on div "Final Report Writer" at bounding box center [1069, 302] width 79 height 8
click at [1044, 324] on span "gpt-4o-mini" at bounding box center [1041, 327] width 28 height 6
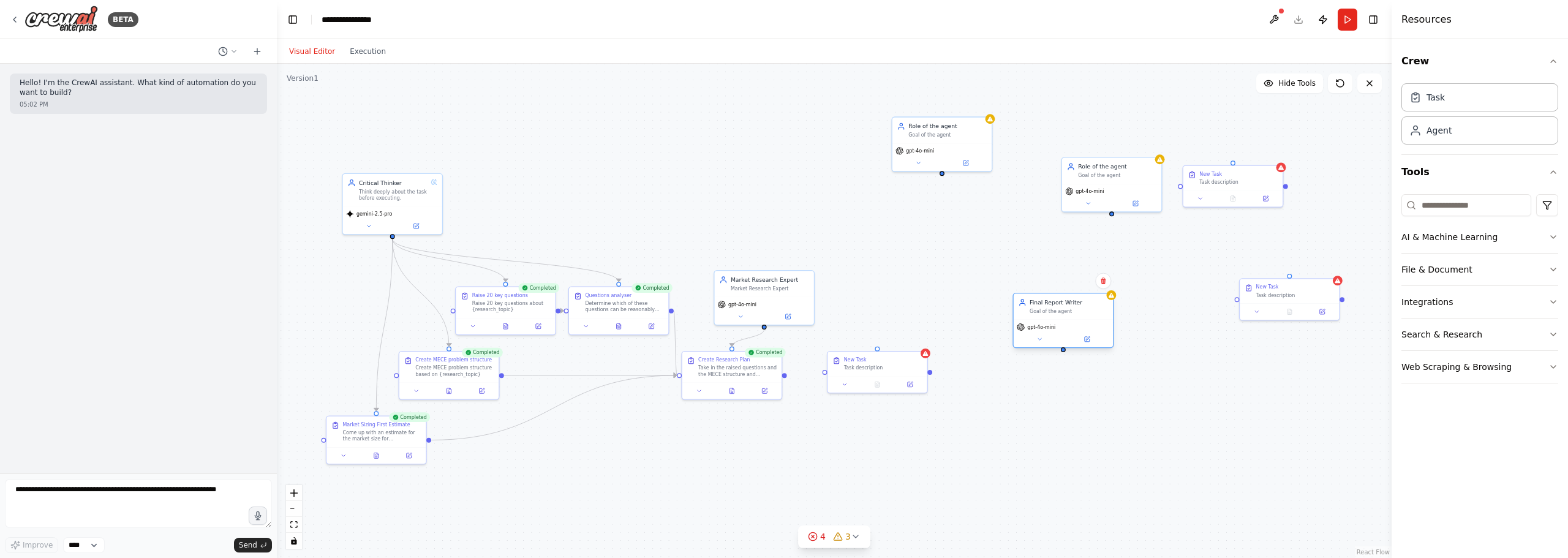
click at [1021, 320] on div "gpt-4o-mini" at bounding box center [1063, 334] width 99 height 28
click at [379, 452] on icon at bounding box center [376, 454] width 6 height 6
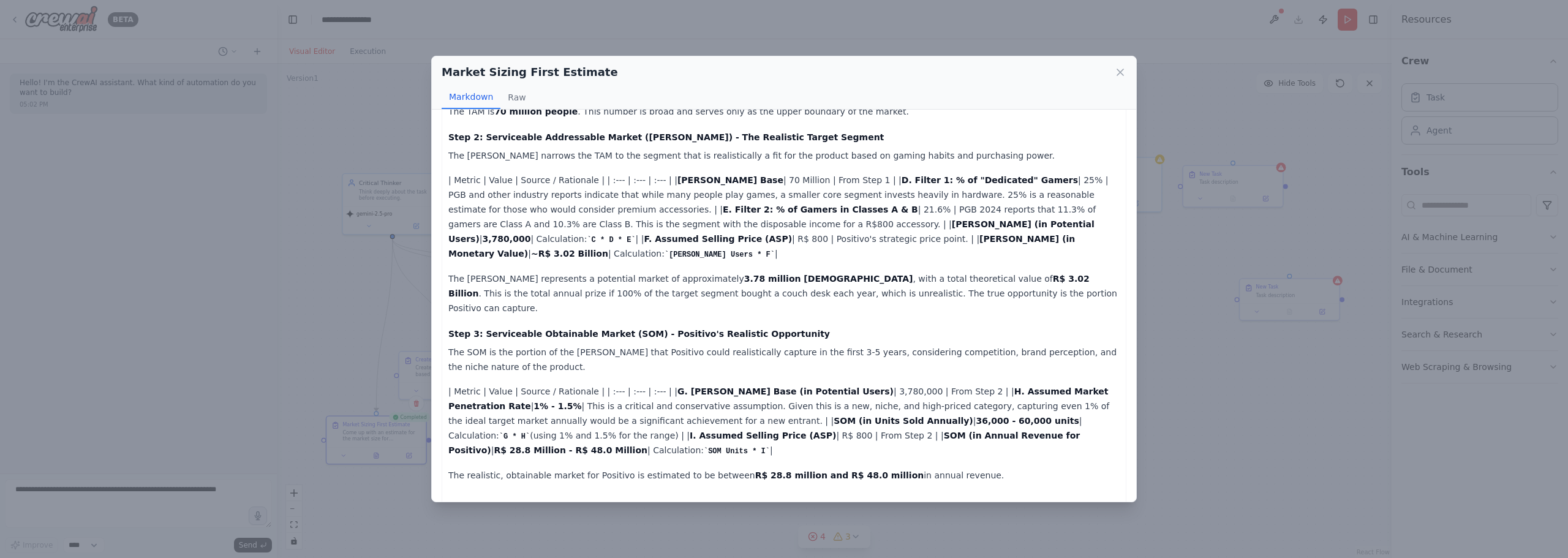
scroll to position [1175, 0]
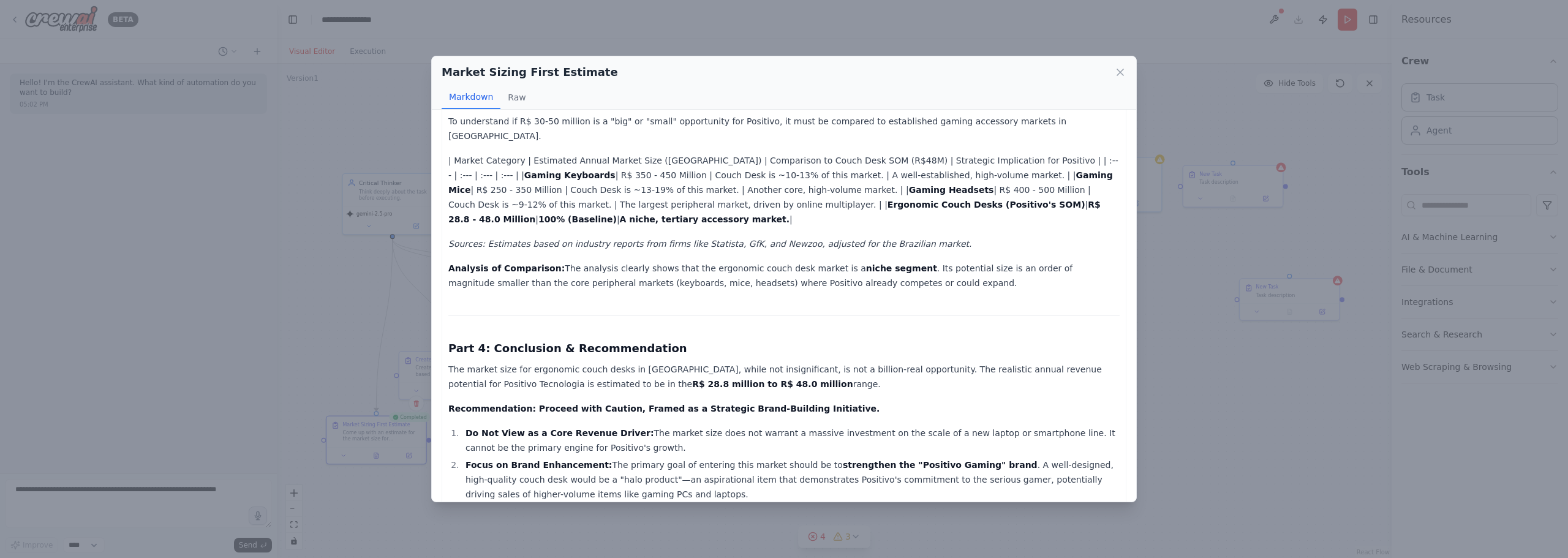
click at [1239, 353] on div "Market Sizing First Estimate Markdown Raw Market Size Estimation: Ergonomic Cou…" at bounding box center [784, 279] width 1568 height 558
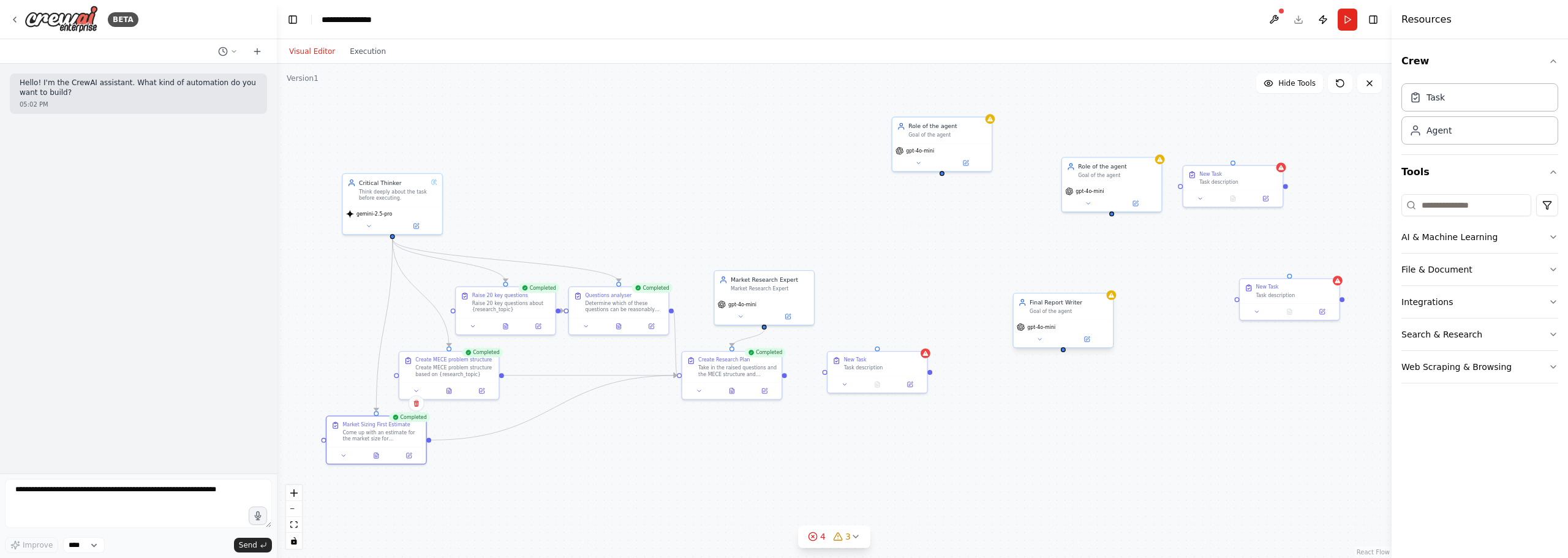
click at [1089, 329] on div "gpt-4o-mini" at bounding box center [1063, 327] width 93 height 8
click at [1093, 339] on button at bounding box center [1087, 339] width 46 height 10
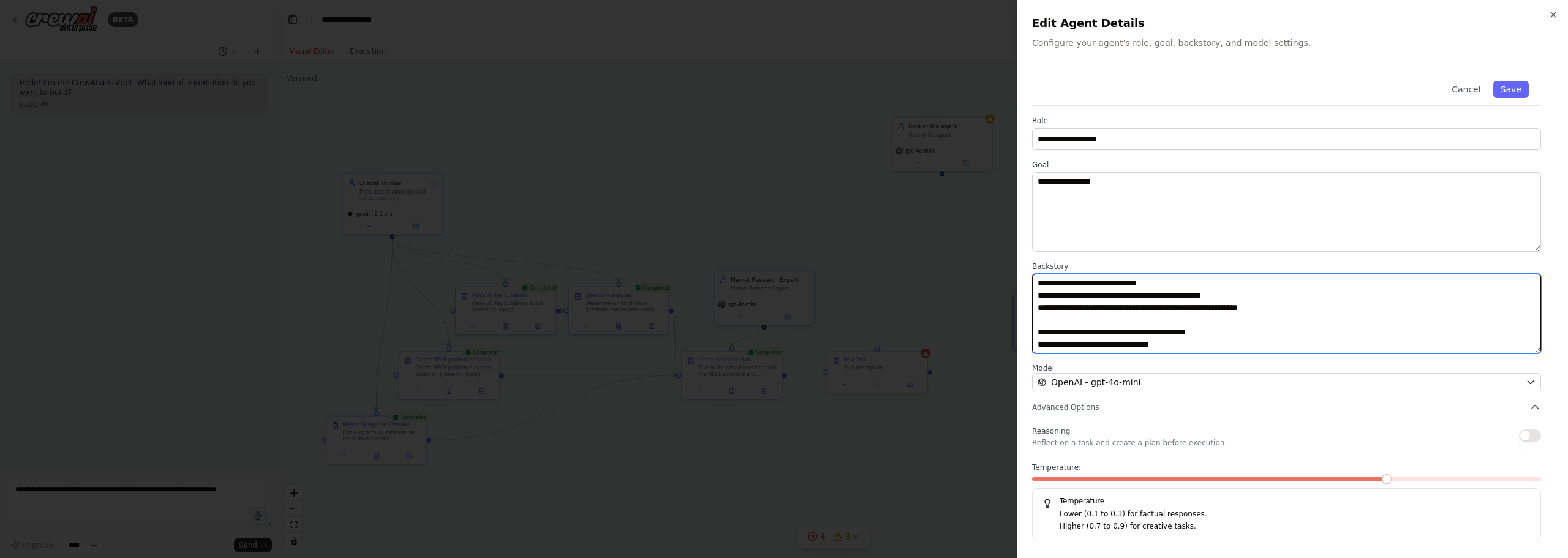
click at [1289, 316] on textarea "**********" at bounding box center [1287, 313] width 509 height 79
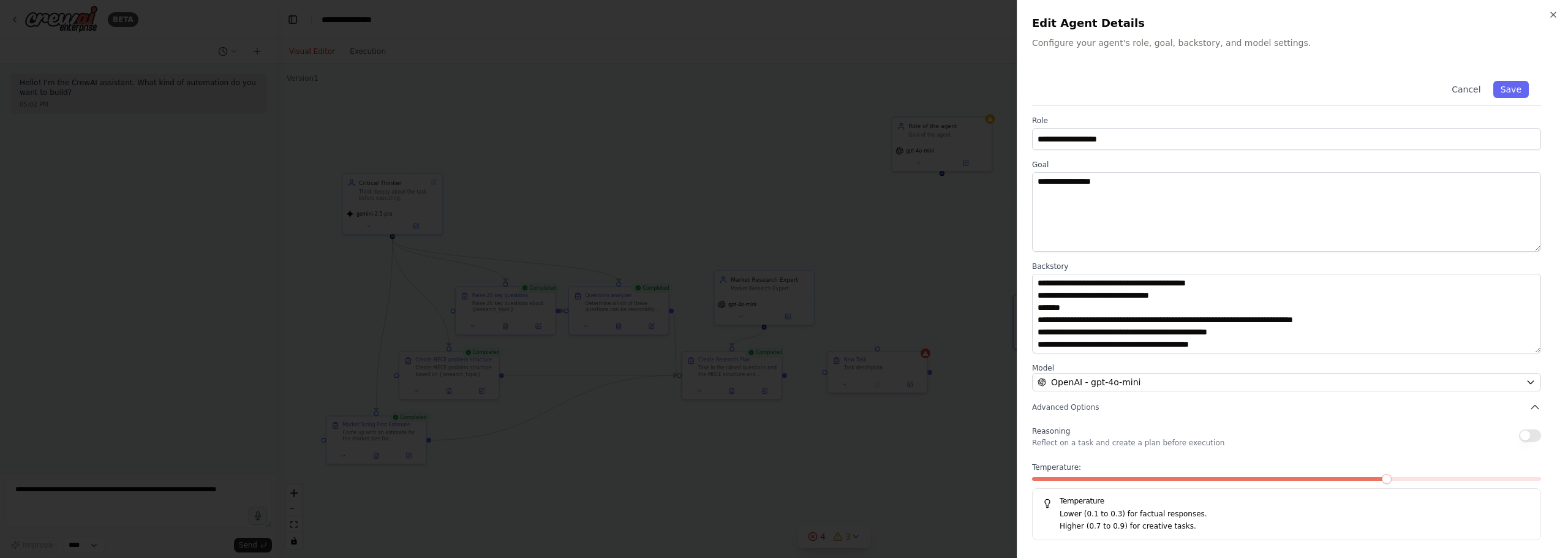
click at [1318, 357] on div "**********" at bounding box center [1293, 304] width 521 height 472
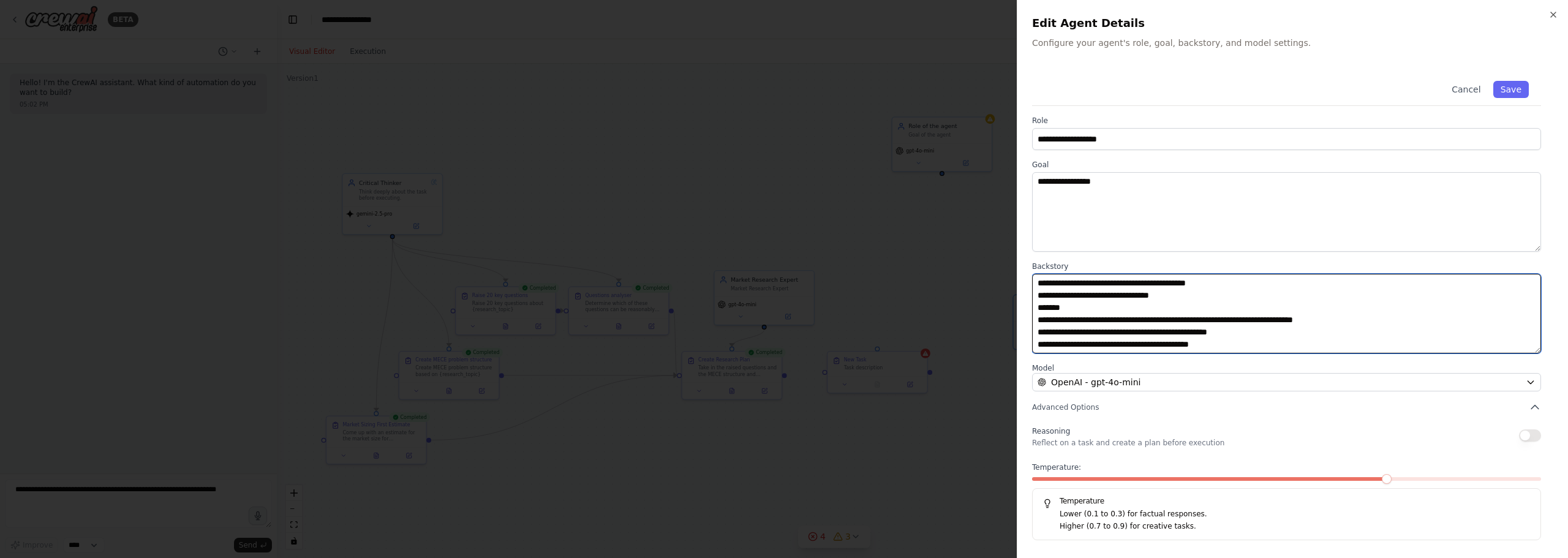
click at [1302, 340] on textarea "**********" at bounding box center [1287, 313] width 509 height 79
paste textarea "**********"
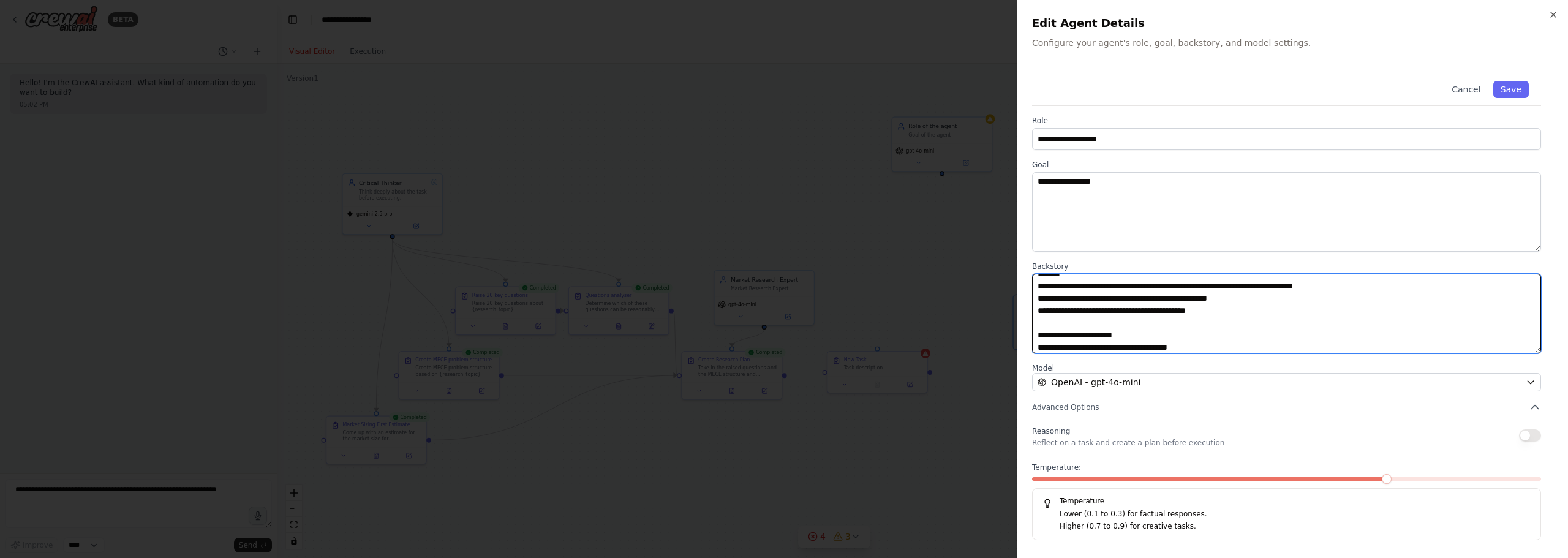
scroll to position [107, 0]
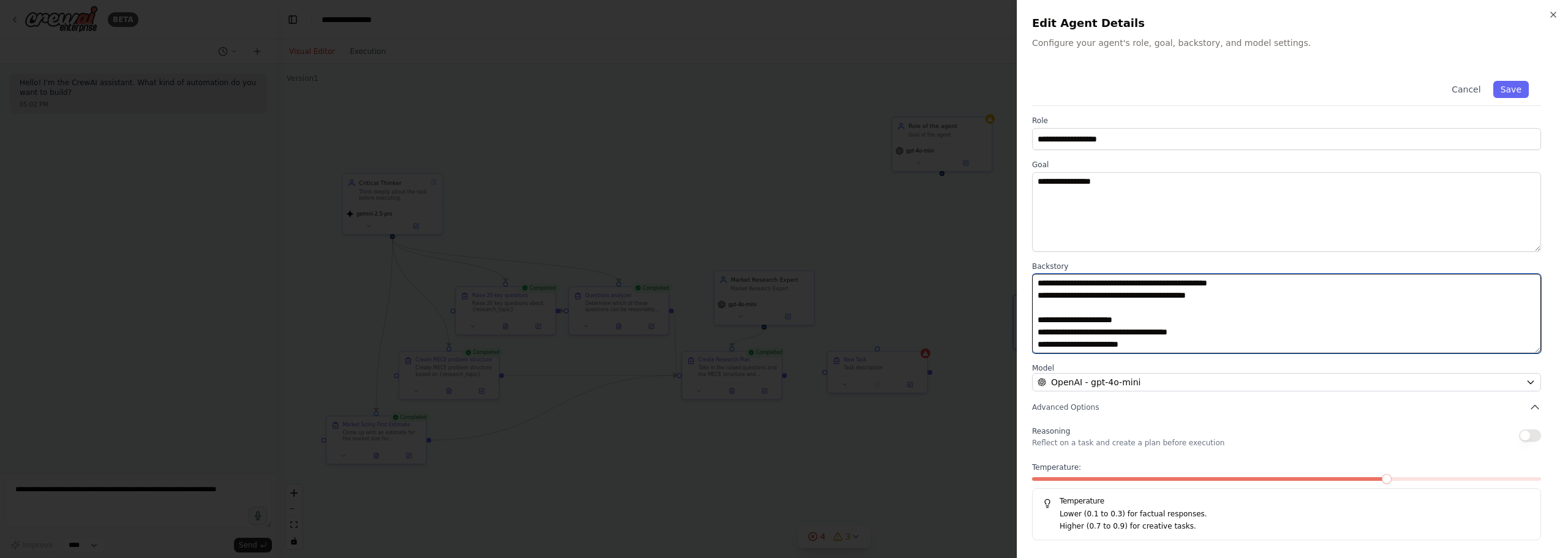
click at [1226, 311] on textarea "**********" at bounding box center [1287, 313] width 509 height 79
click at [1214, 331] on textarea "**********" at bounding box center [1287, 313] width 509 height 79
click at [1259, 317] on textarea "**********" at bounding box center [1287, 313] width 509 height 79
click at [1134, 342] on textarea "**********" at bounding box center [1287, 313] width 509 height 79
paste textarea "**********"
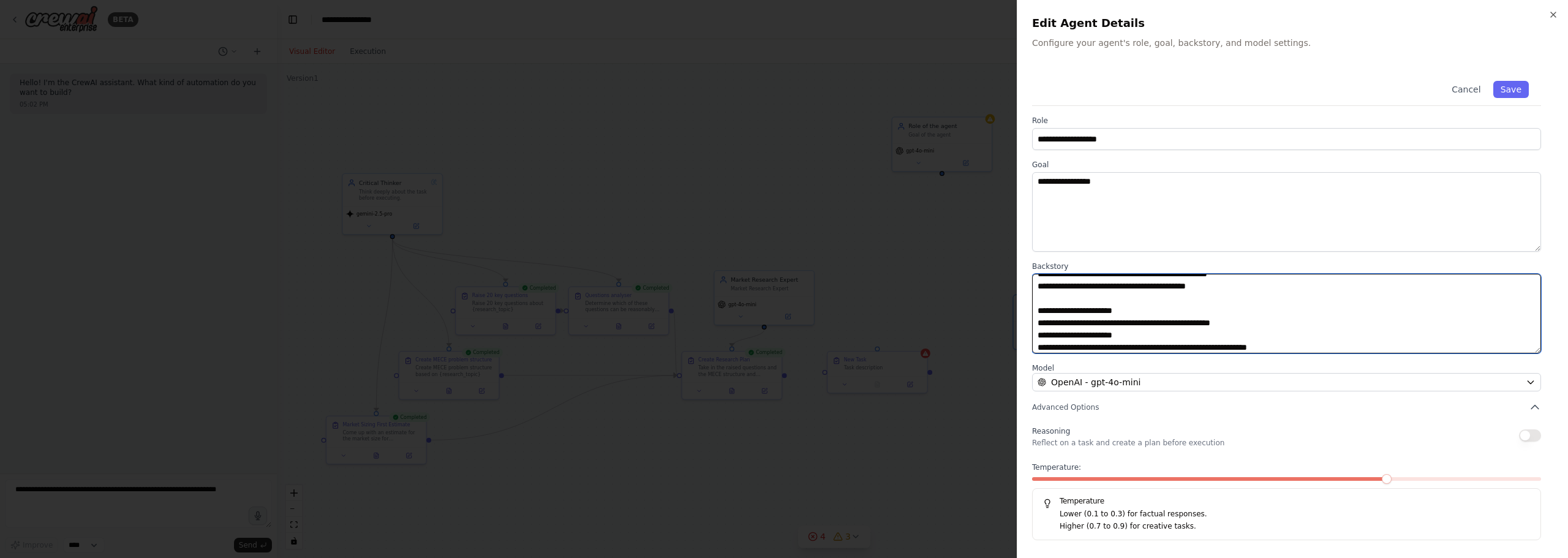
scroll to position [156, 0]
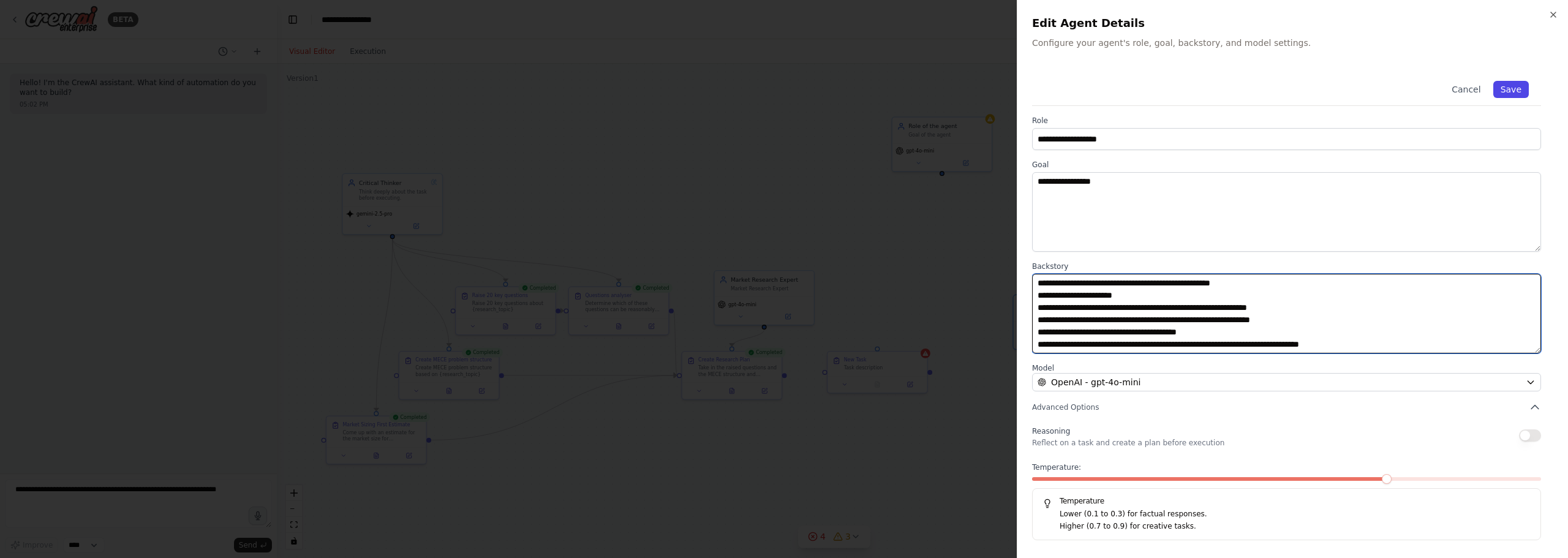
type textarea "**********"
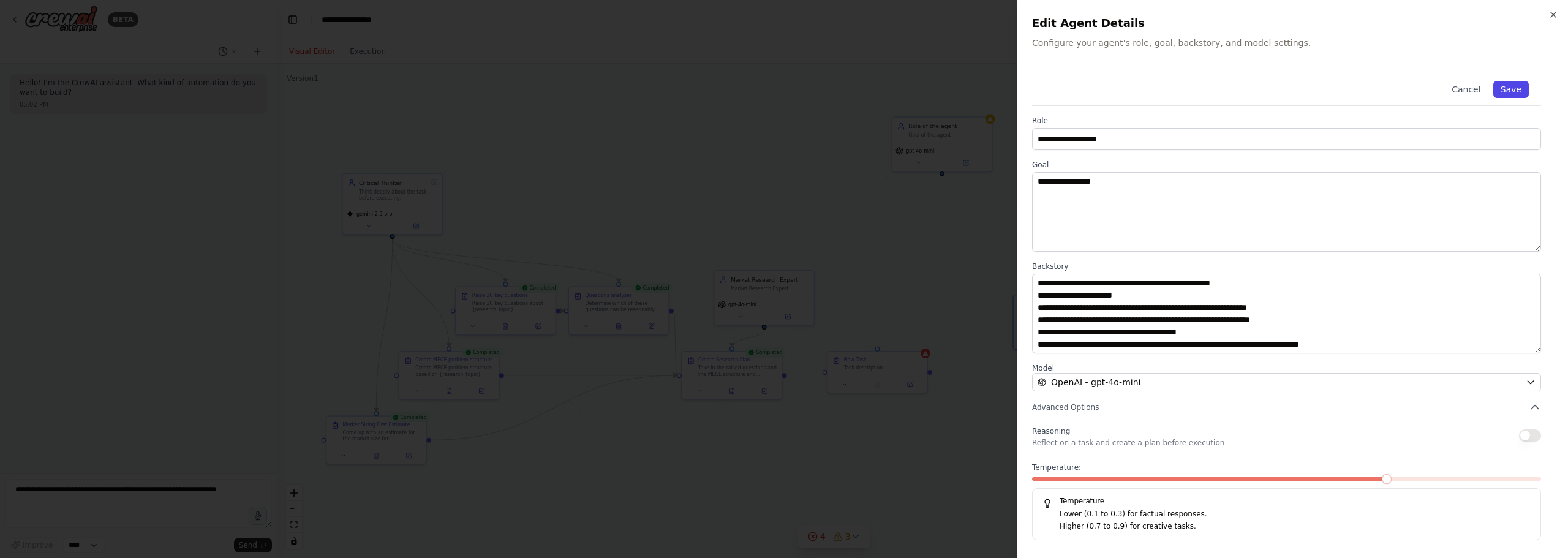
click at [1514, 96] on button "Save" at bounding box center [1511, 89] width 36 height 17
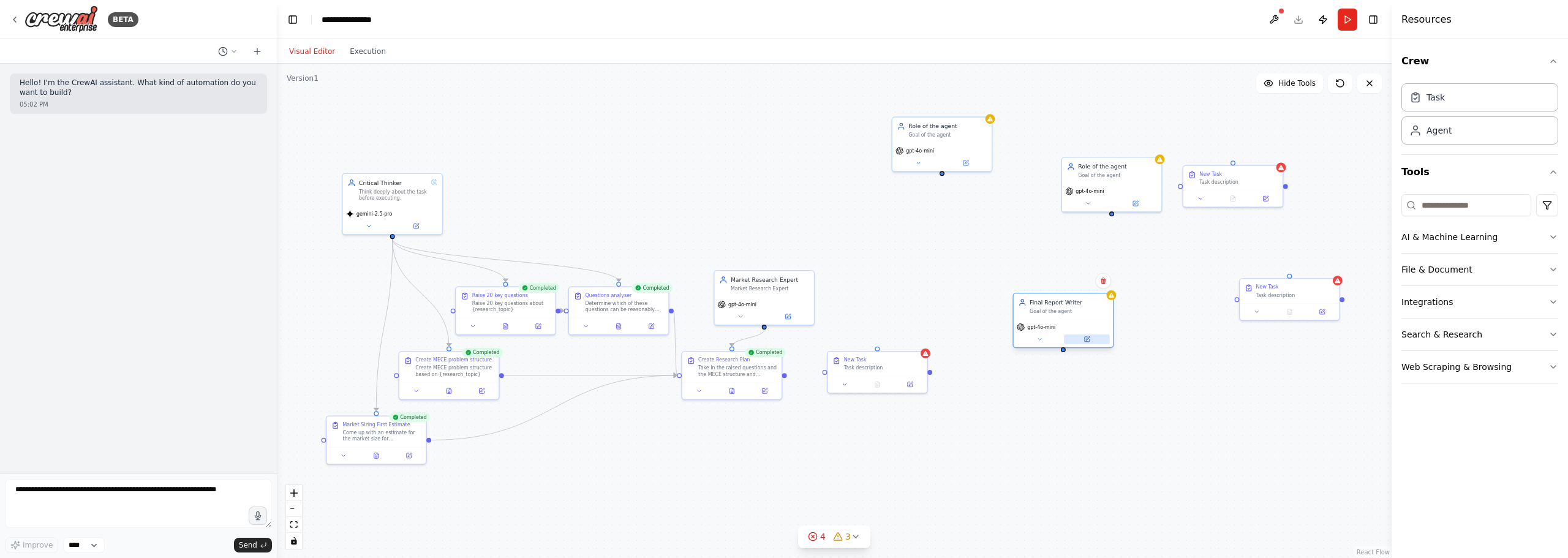
click at [1101, 342] on button at bounding box center [1087, 339] width 46 height 10
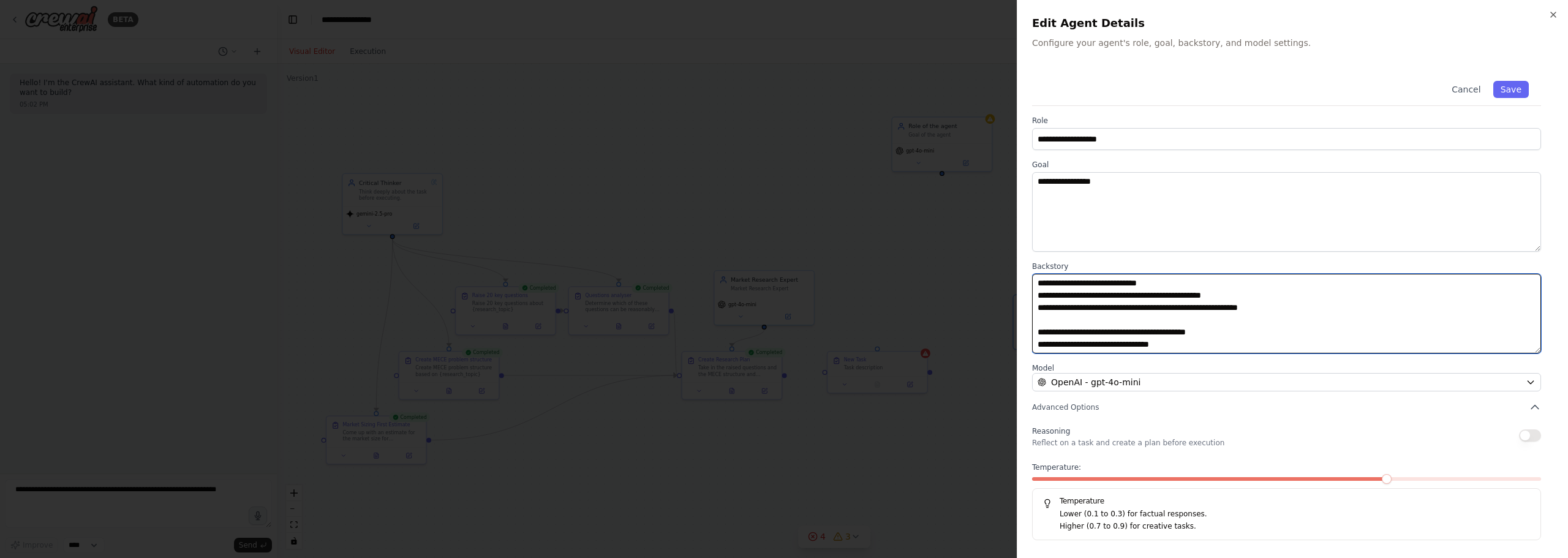
click at [1174, 335] on textarea "**********" at bounding box center [1287, 313] width 509 height 79
click at [1182, 322] on textarea "**********" at bounding box center [1287, 313] width 509 height 79
paste textarea "**********"
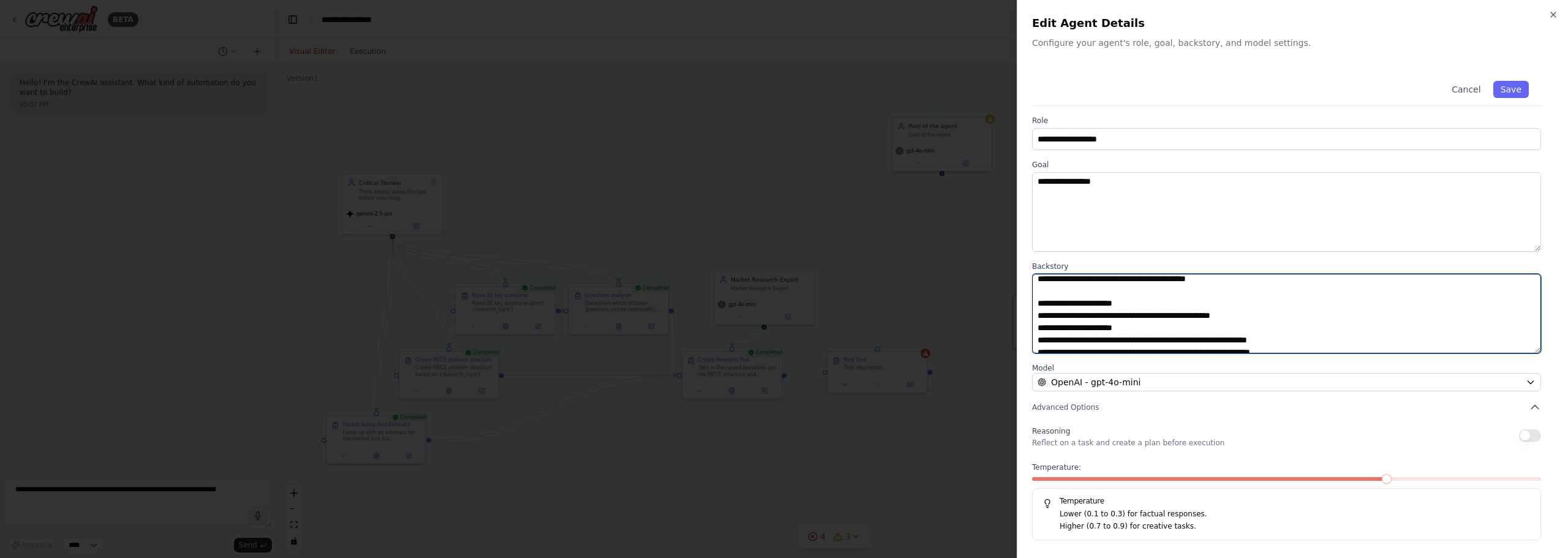
scroll to position [184, 0]
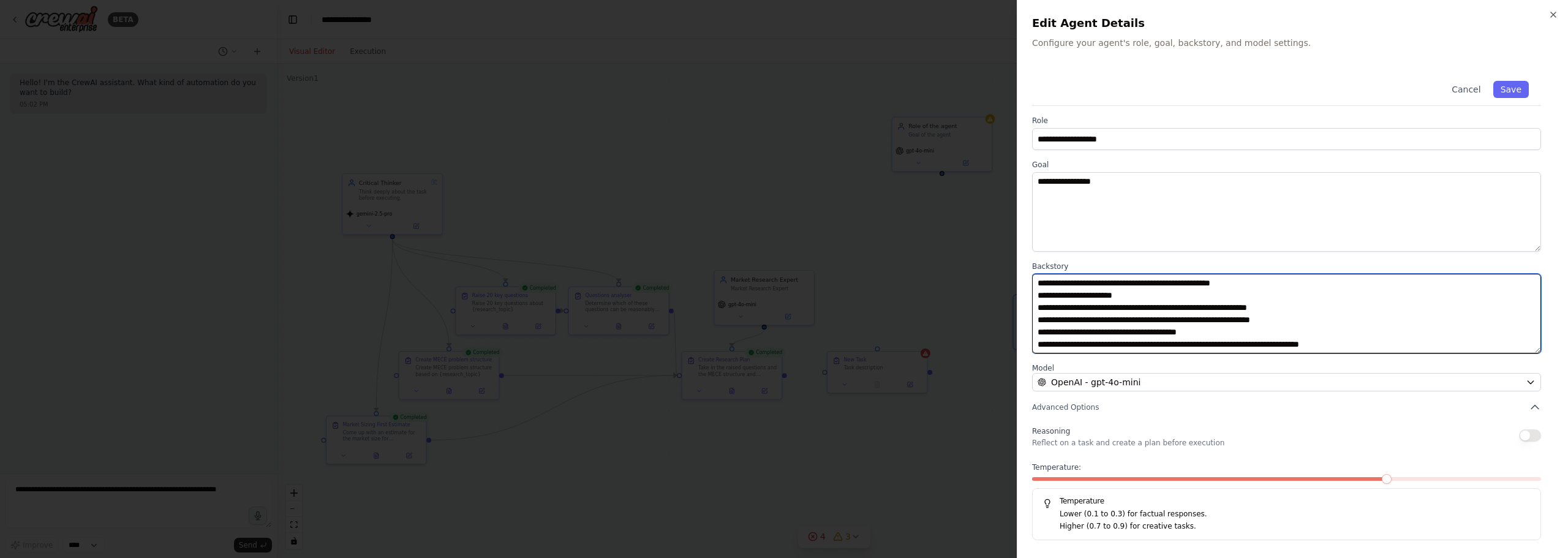
type textarea "**********"
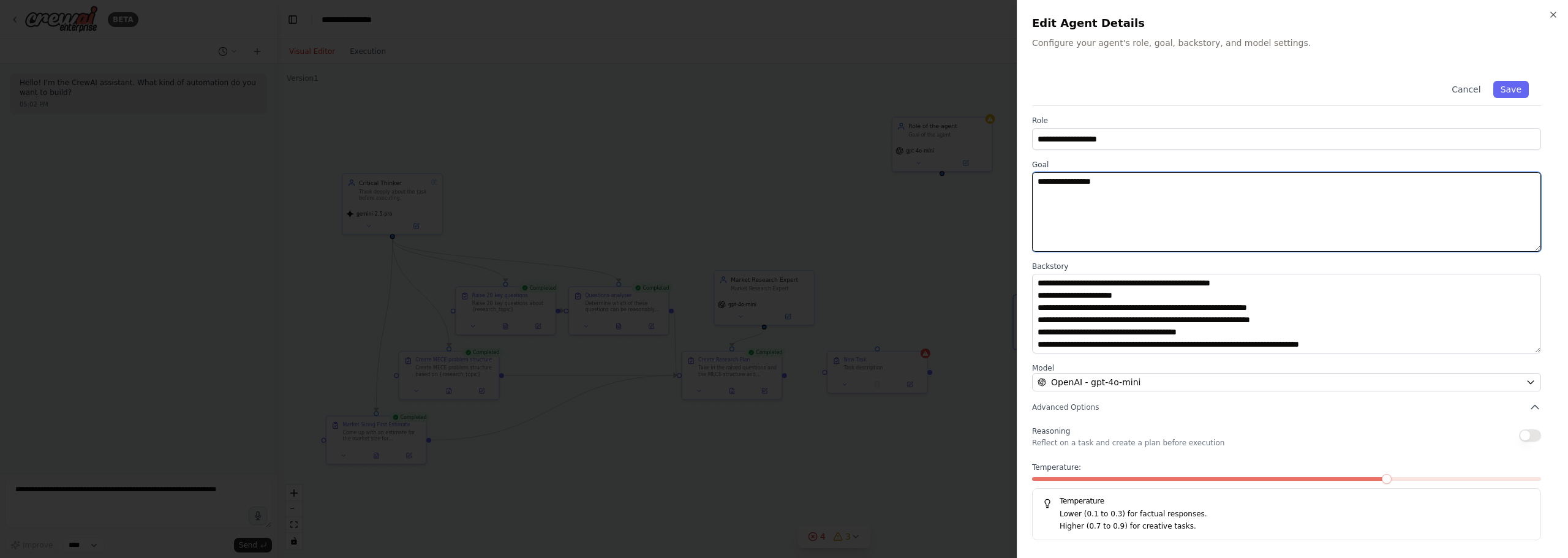
click at [1139, 194] on textarea "**********" at bounding box center [1287, 211] width 509 height 79
drag, startPoint x: 1137, startPoint y: 174, endPoint x: 908, endPoint y: 151, distance: 230.2
click at [908, 151] on body "**********" at bounding box center [784, 279] width 1568 height 558
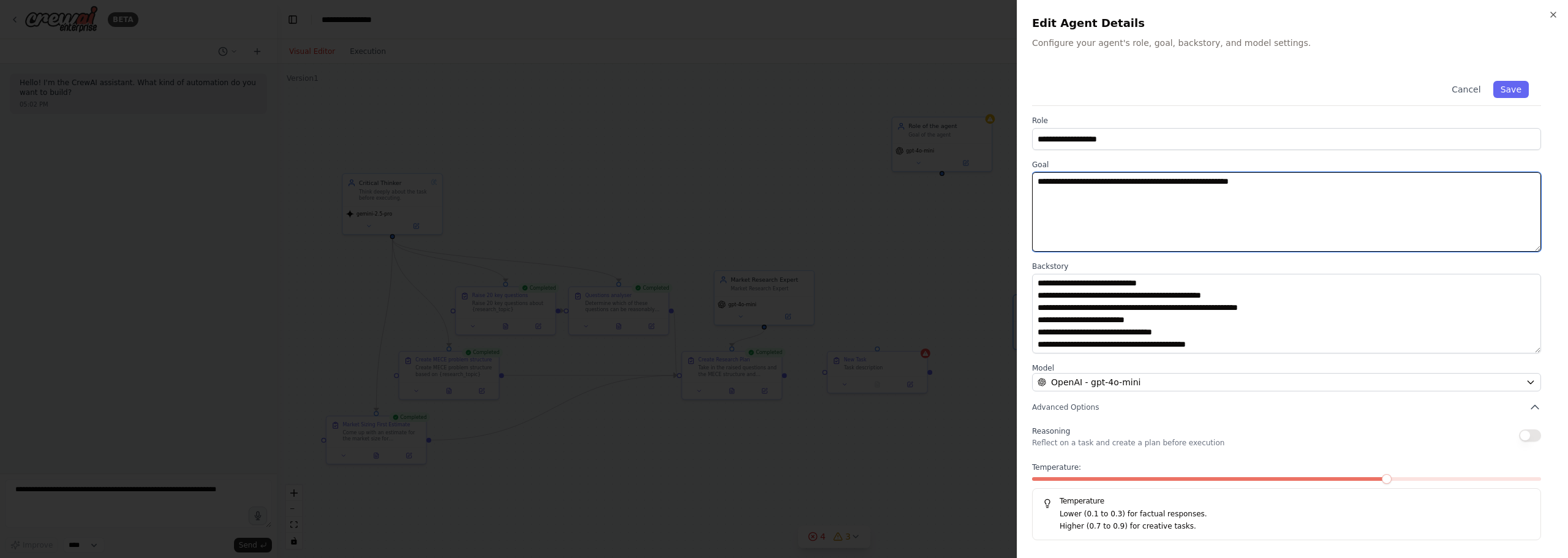
type textarea "**********"
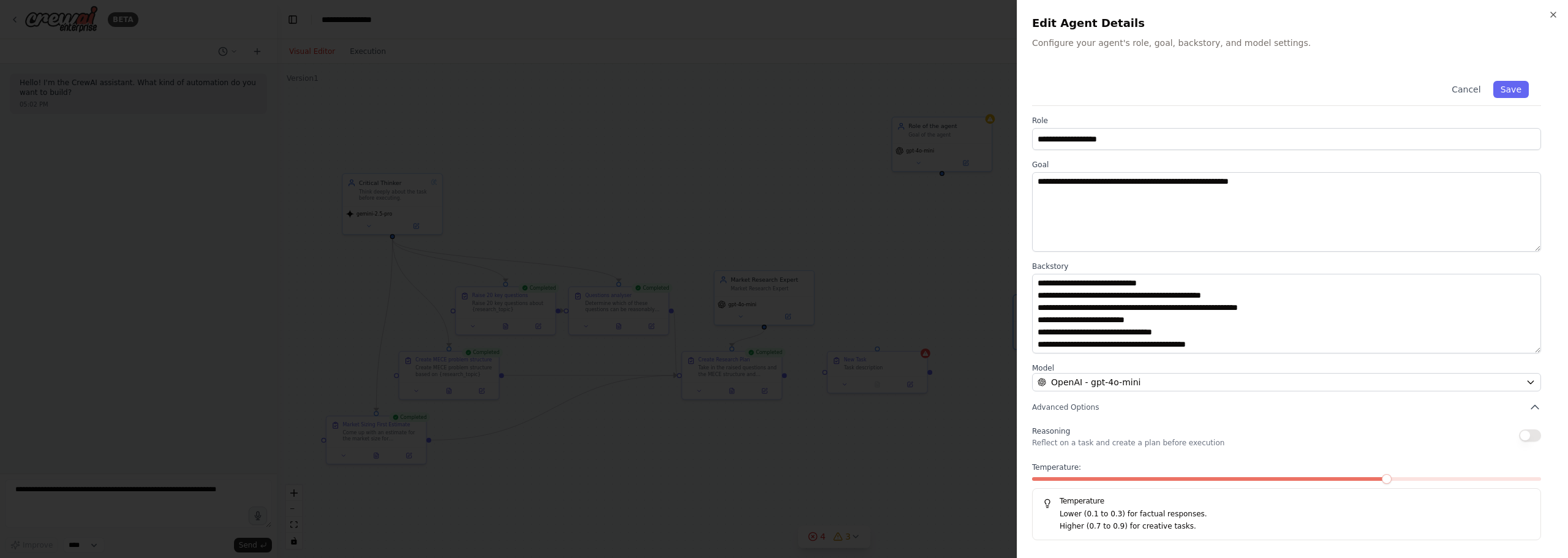
click at [1317, 88] on div "Cancel Save" at bounding box center [1287, 87] width 509 height 37
click at [1387, 132] on input "**********" at bounding box center [1287, 139] width 509 height 22
click at [1514, 90] on button "Save" at bounding box center [1511, 89] width 36 height 17
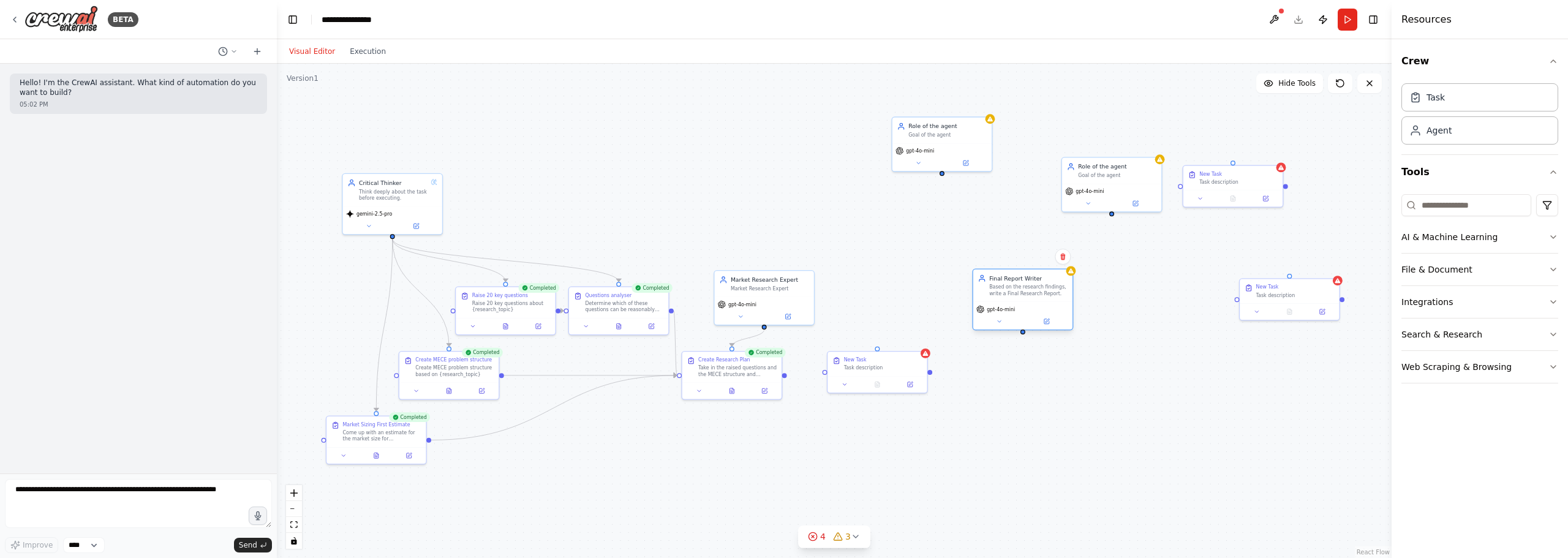
drag, startPoint x: 1064, startPoint y: 316, endPoint x: 1020, endPoint y: 288, distance: 52.2
click at [1020, 288] on div "Based on the research findings, write a Final Research Report." at bounding box center [1029, 290] width 79 height 13
click at [1068, 402] on div ".deletable-edge-delete-btn { width: 20px; height: 20px; border: 0px solid #ffff…" at bounding box center [834, 311] width 1114 height 494
drag, startPoint x: 900, startPoint y: 369, endPoint x: 1035, endPoint y: 380, distance: 135.4
click at [1037, 381] on div "New Task Task description" at bounding box center [1014, 371] width 99 height 24
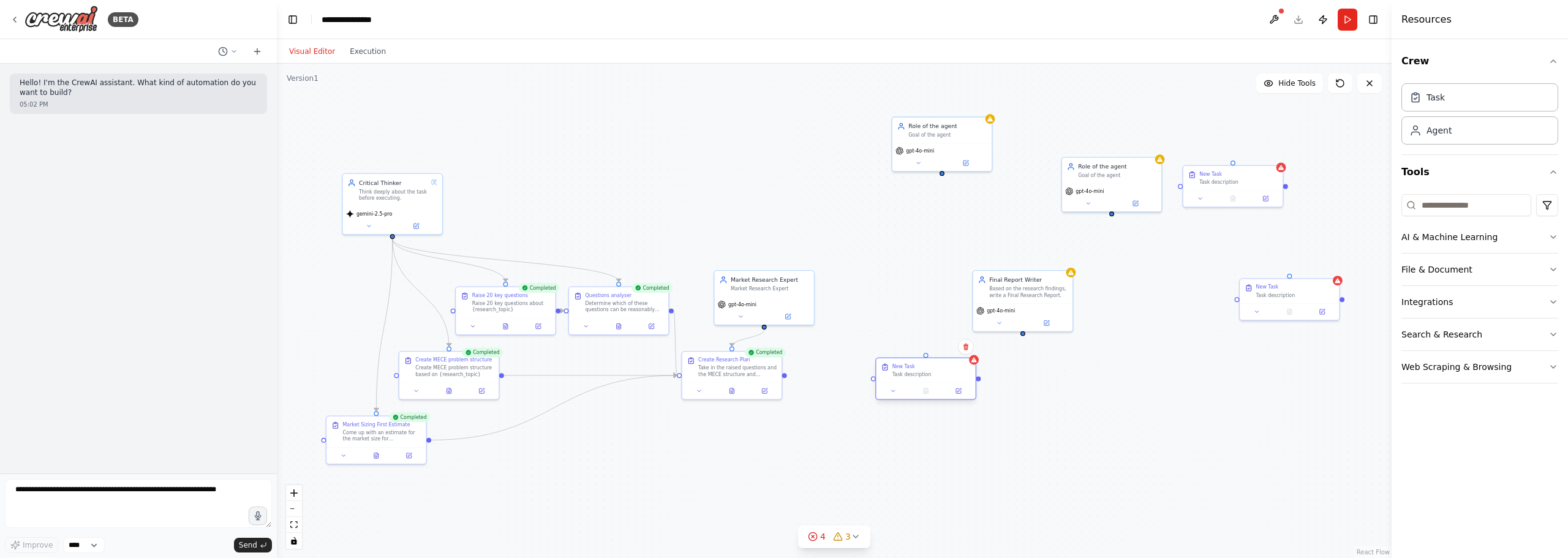
drag, startPoint x: 994, startPoint y: 374, endPoint x: 900, endPoint y: 377, distance: 94.0
click at [900, 377] on div "Task description" at bounding box center [932, 374] width 79 height 6
drag, startPoint x: 781, startPoint y: 287, endPoint x: 787, endPoint y: 269, distance: 19.0
click at [787, 269] on div "Market Research Expert" at bounding box center [778, 271] width 79 height 6
click at [910, 241] on div ".deletable-edge-delete-btn { width: 20px; height: 20px; border: 0px solid #ffff…" at bounding box center [834, 311] width 1114 height 494
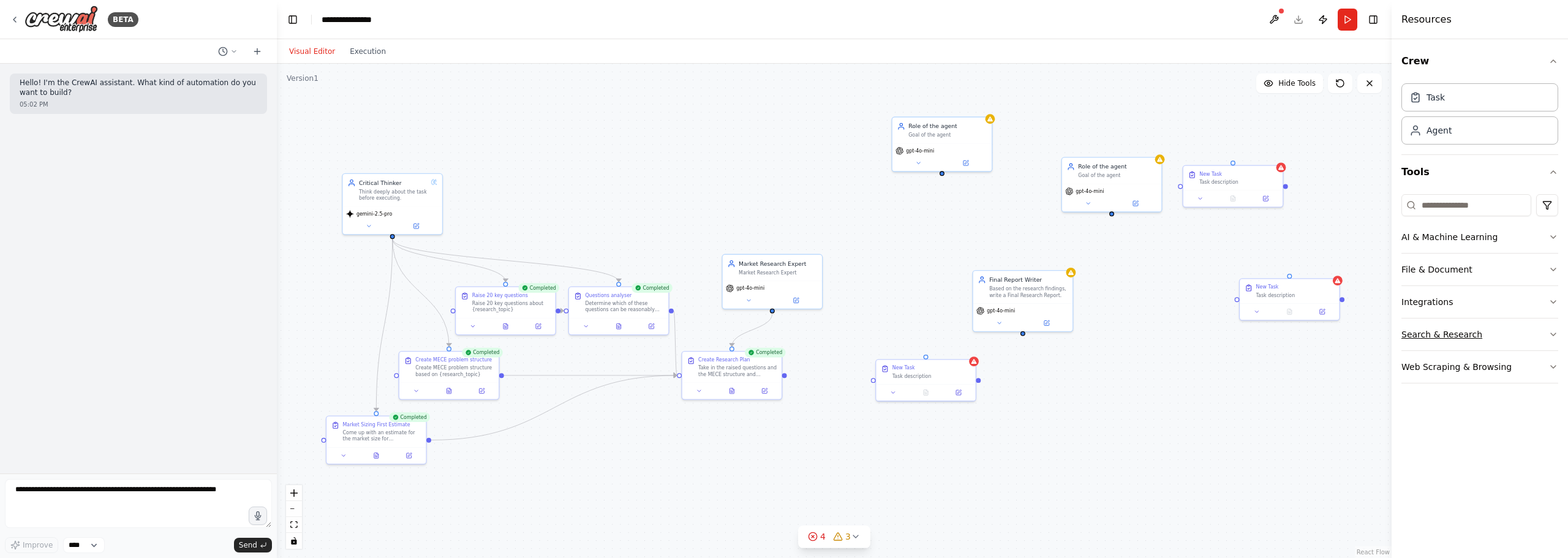
click at [1460, 322] on button "Search & Research" at bounding box center [1479, 334] width 156 height 32
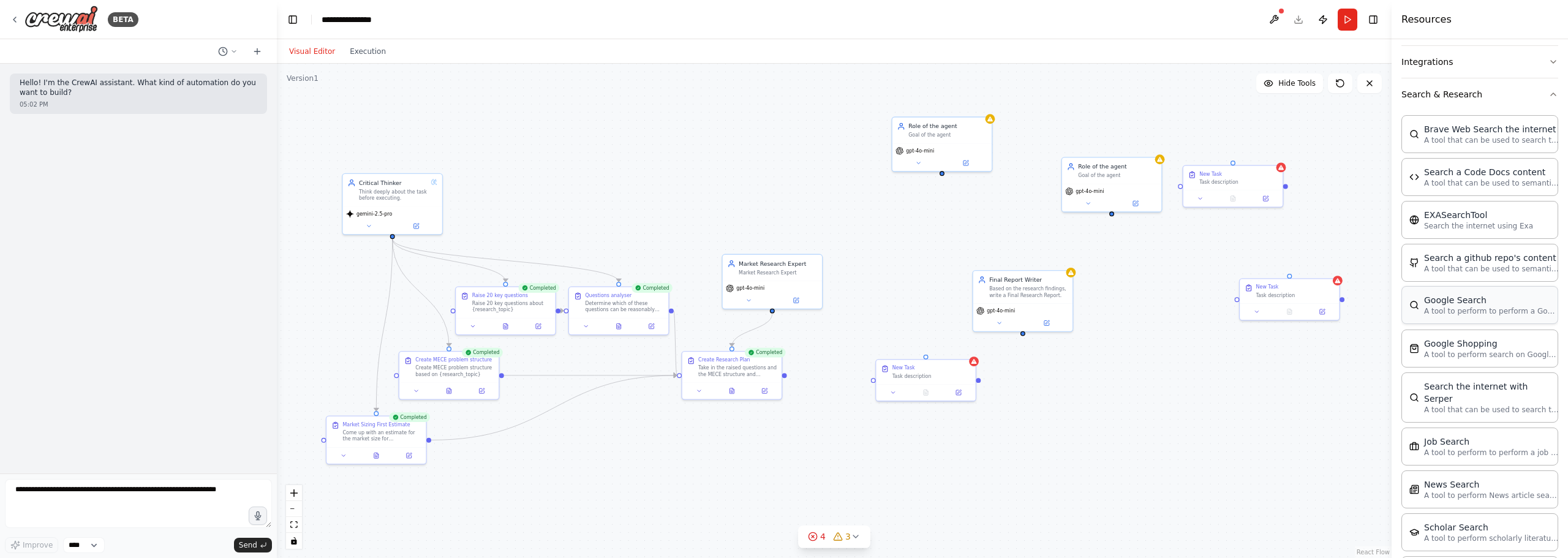
scroll to position [245, 0]
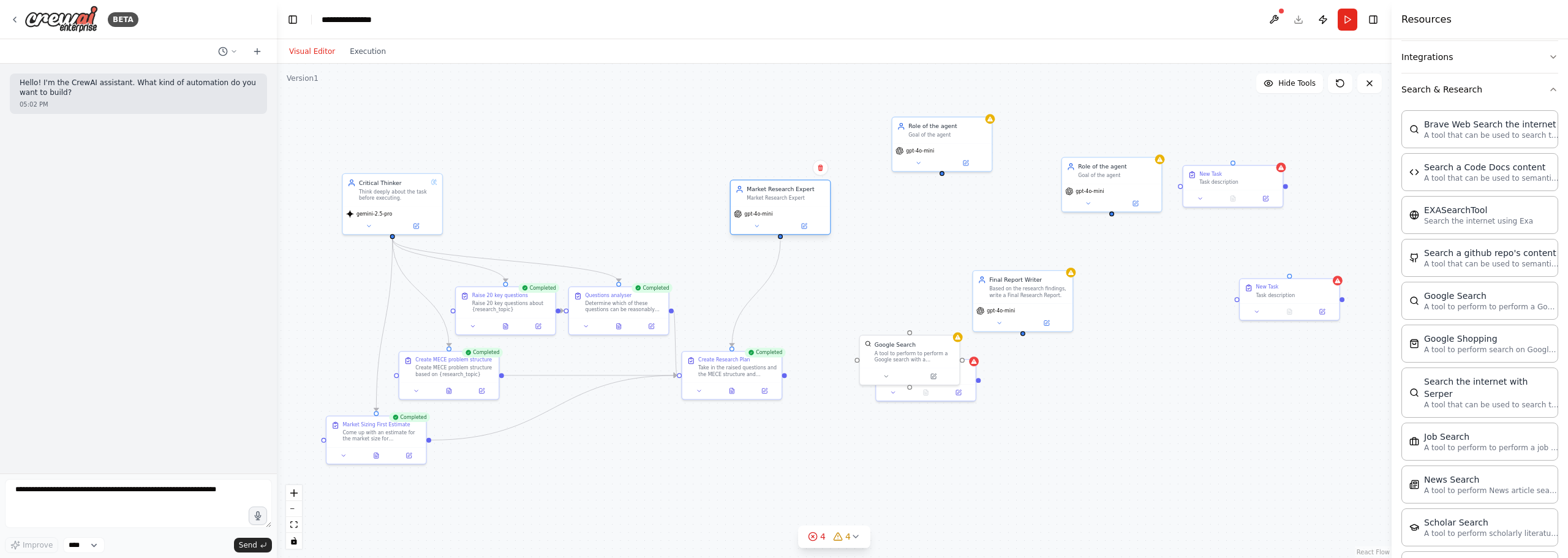
drag, startPoint x: 779, startPoint y: 277, endPoint x: 842, endPoint y: 241, distance: 72.6
click at [797, 204] on div "Market Research Expert Market Research Expert" at bounding box center [780, 195] width 99 height 26
drag, startPoint x: 905, startPoint y: 345, endPoint x: 840, endPoint y: 274, distance: 96.3
click at [840, 274] on div "Google Search A tool to perform to perform a Google search with a search_query." at bounding box center [849, 277] width 80 height 23
drag, startPoint x: 844, startPoint y: 257, endPoint x: 786, endPoint y: 236, distance: 61.7
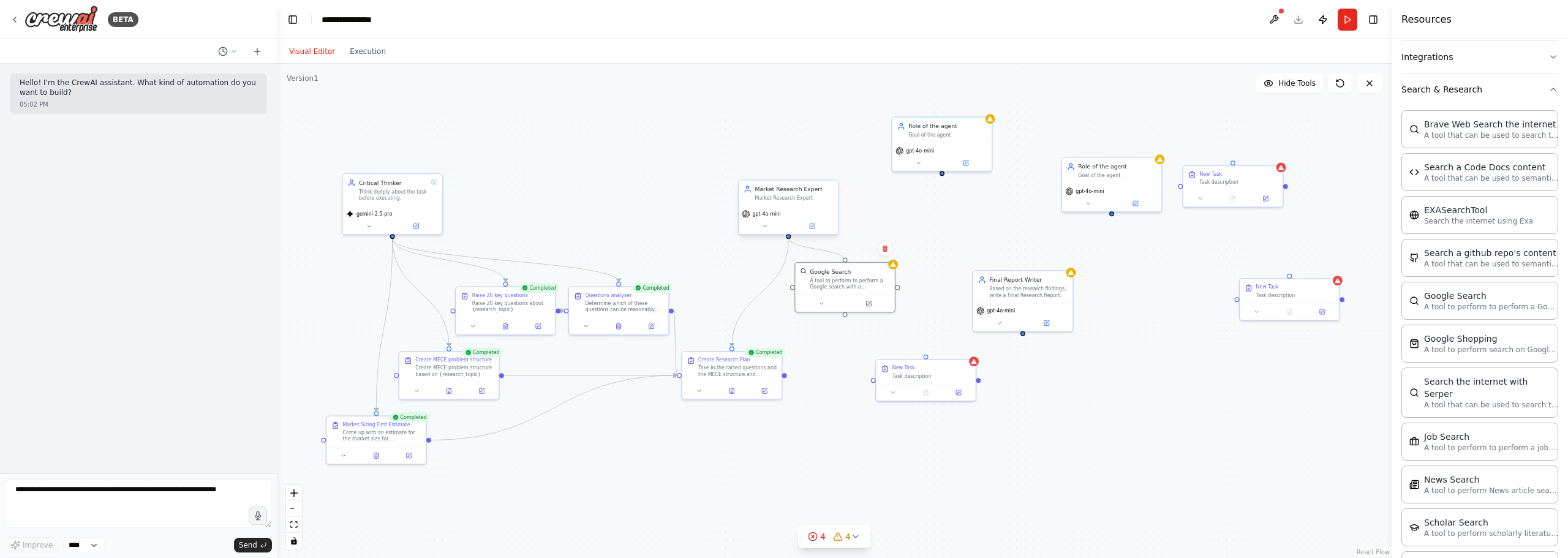
click at [786, 236] on div "Critical Thinker Think deeply about the task before executing. gemini-2.5-pro C…" at bounding box center [613, 304] width 736 height 326
click at [1014, 221] on div ".deletable-edge-delete-btn { width: 20px; height: 20px; border: 0px solid #ffff…" at bounding box center [834, 311] width 1114 height 494
drag, startPoint x: 881, startPoint y: 286, endPoint x: 867, endPoint y: 320, distance: 36.8
click at [867, 320] on div "A tool to perform to perform a Google search with a search_query." at bounding box center [834, 314] width 80 height 13
drag, startPoint x: 787, startPoint y: 205, endPoint x: 766, endPoint y: 239, distance: 40.0
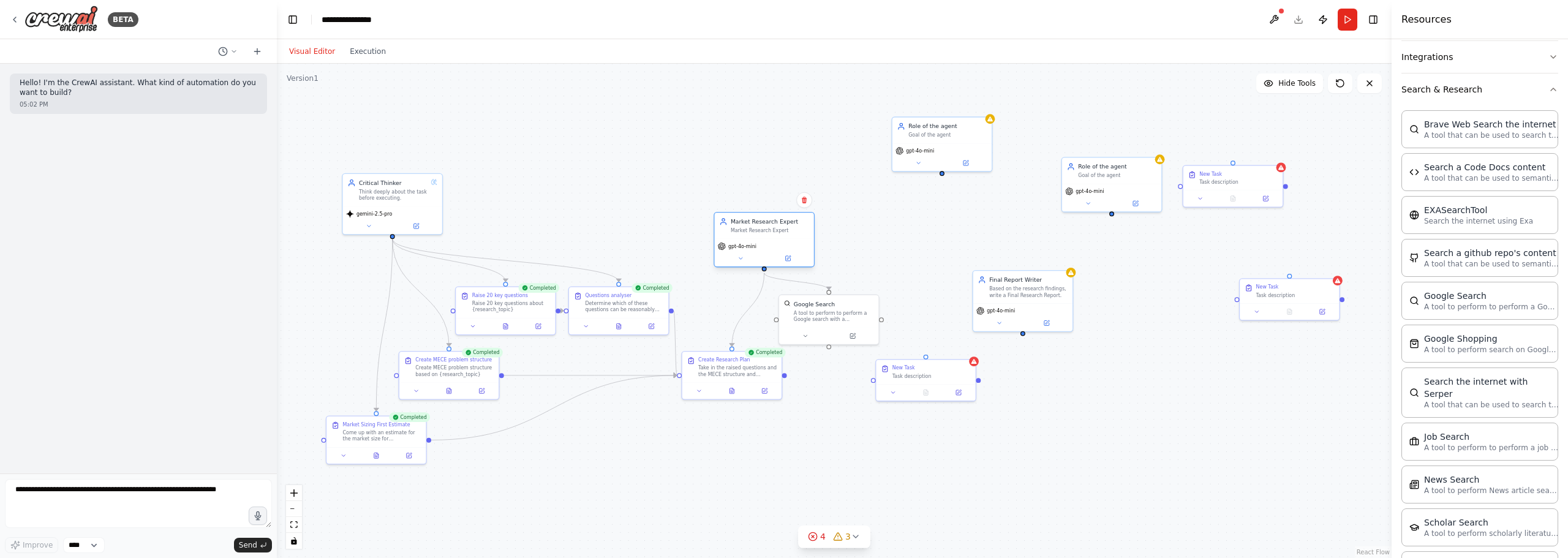
click at [764, 239] on div "Market Research Expert Market Research Expert gpt-4o-mini" at bounding box center [764, 239] width 101 height 55
click at [895, 232] on div ".deletable-edge-delete-btn { width: 20px; height: 20px; border: 0px solid #ffff…" at bounding box center [834, 311] width 1114 height 494
drag, startPoint x: 929, startPoint y: 376, endPoint x: 852, endPoint y: 380, distance: 77.1
click at [852, 380] on div "New Task Task description" at bounding box center [854, 379] width 99 height 24
drag, startPoint x: 846, startPoint y: 316, endPoint x: 862, endPoint y: 314, distance: 16.1
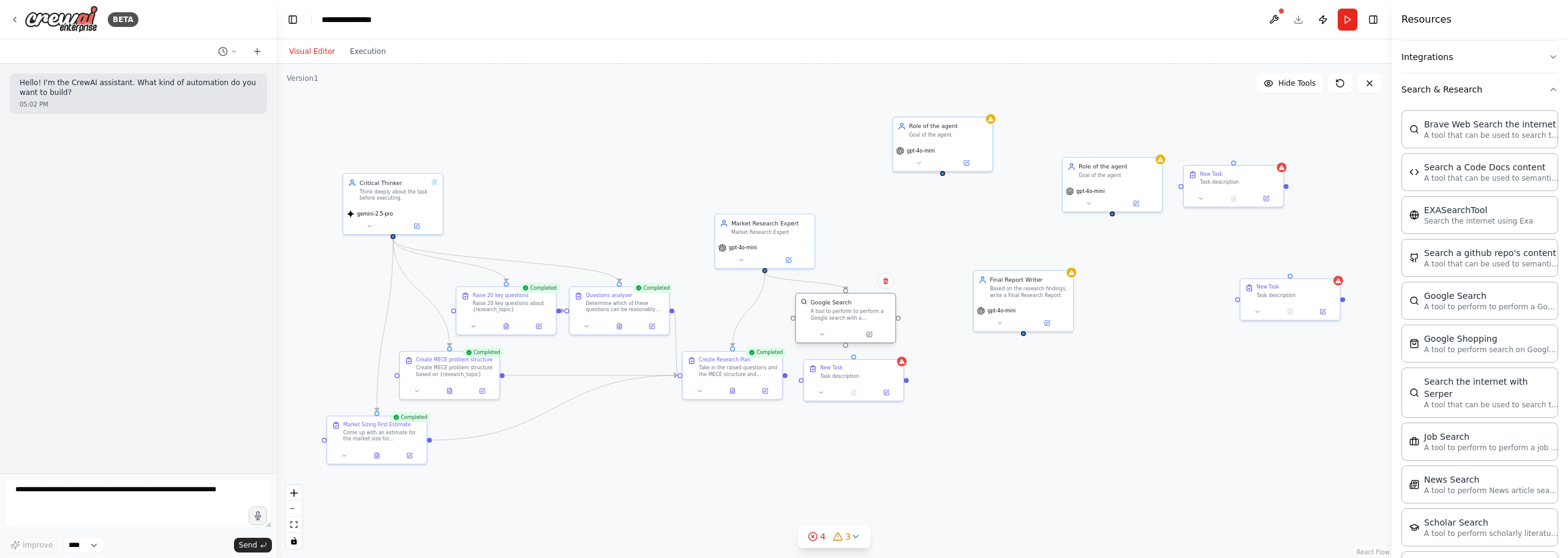
click at [862, 314] on div "A tool to perform to perform a Google search with a search_query." at bounding box center [850, 314] width 80 height 13
click at [924, 239] on div ".deletable-edge-delete-btn { width: 20px; height: 20px; border: 0px solid #ffff…" at bounding box center [834, 311] width 1114 height 494
drag, startPoint x: 846, startPoint y: 346, endPoint x: 926, endPoint y: 266, distance: 113.1
click at [926, 266] on div ".deletable-edge-delete-btn { width: 20px; height: 20px; border: 0px solid #ffff…" at bounding box center [834, 311] width 1114 height 494
drag, startPoint x: 847, startPoint y: 347, endPoint x: 854, endPoint y: 352, distance: 8.6
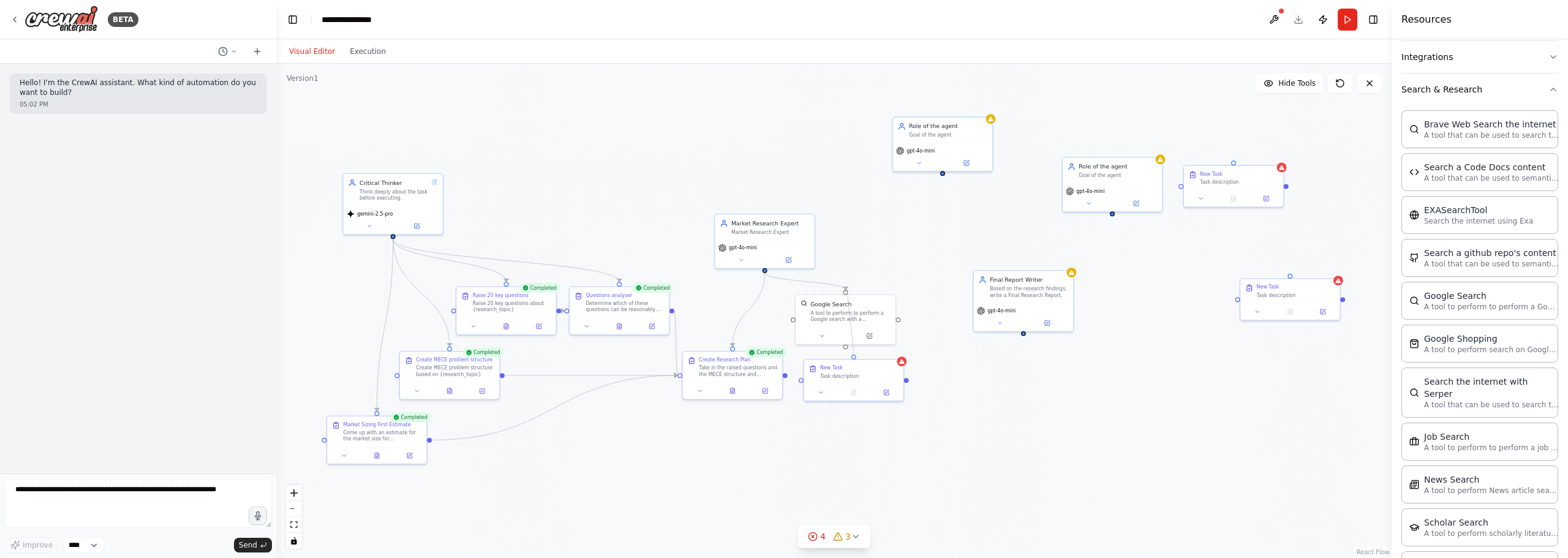
click at [854, 352] on div ".deletable-edge-delete-btn { width: 20px; height: 20px; border: 0px solid #ffff…" at bounding box center [834, 311] width 1114 height 494
drag, startPoint x: 880, startPoint y: 386, endPoint x: 937, endPoint y: 402, distance: 59.2
click at [904, 399] on div at bounding box center [854, 390] width 99 height 16
click at [1048, 375] on div ".deletable-edge-delete-btn { width: 20px; height: 20px; border: 0px solid #ffff…" at bounding box center [834, 311] width 1114 height 494
drag, startPoint x: 870, startPoint y: 307, endPoint x: 873, endPoint y: 315, distance: 8.5
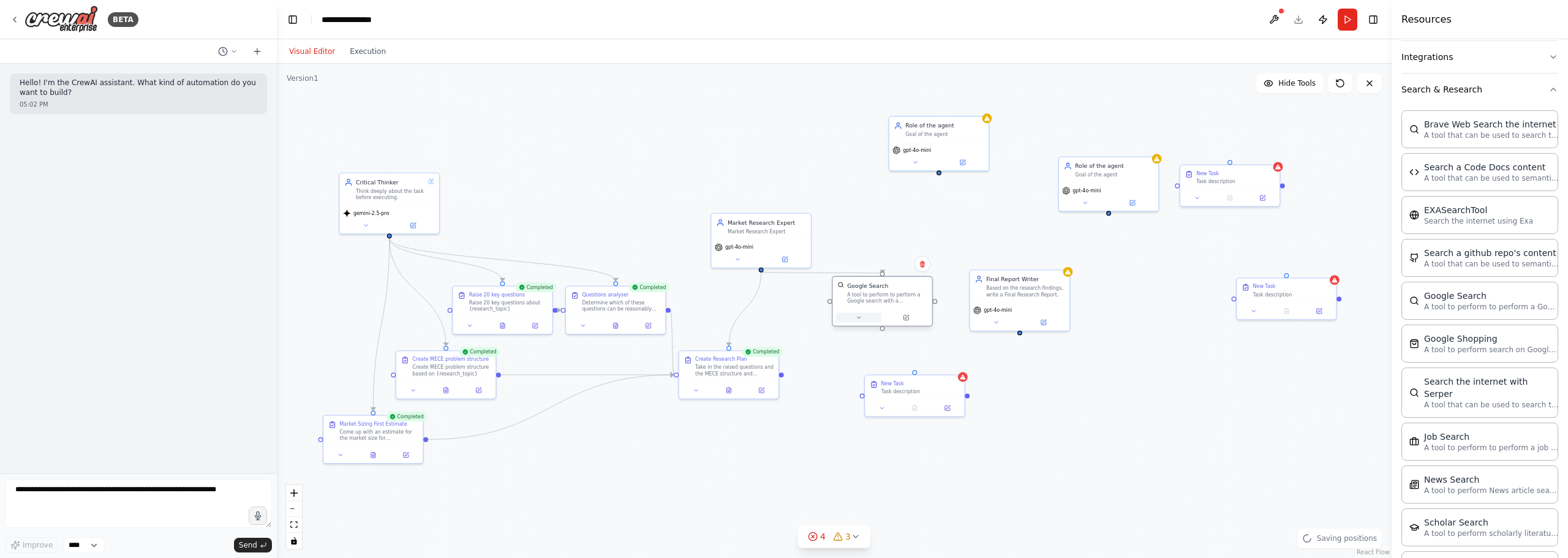
click at [885, 307] on div "Google Search A tool to perform to perform a Google search with a search_query." at bounding box center [882, 293] width 99 height 32
drag, startPoint x: 922, startPoint y: 387, endPoint x: 887, endPoint y: 367, distance: 40.3
click at [887, 367] on div "Task description" at bounding box center [888, 366] width 79 height 6
drag, startPoint x: 762, startPoint y: 277, endPoint x: 882, endPoint y: 342, distance: 136.5
click at [882, 342] on div ".deletable-edge-delete-btn { width: 20px; height: 20px; border: 0px solid #ffff…" at bounding box center [834, 311] width 1114 height 494
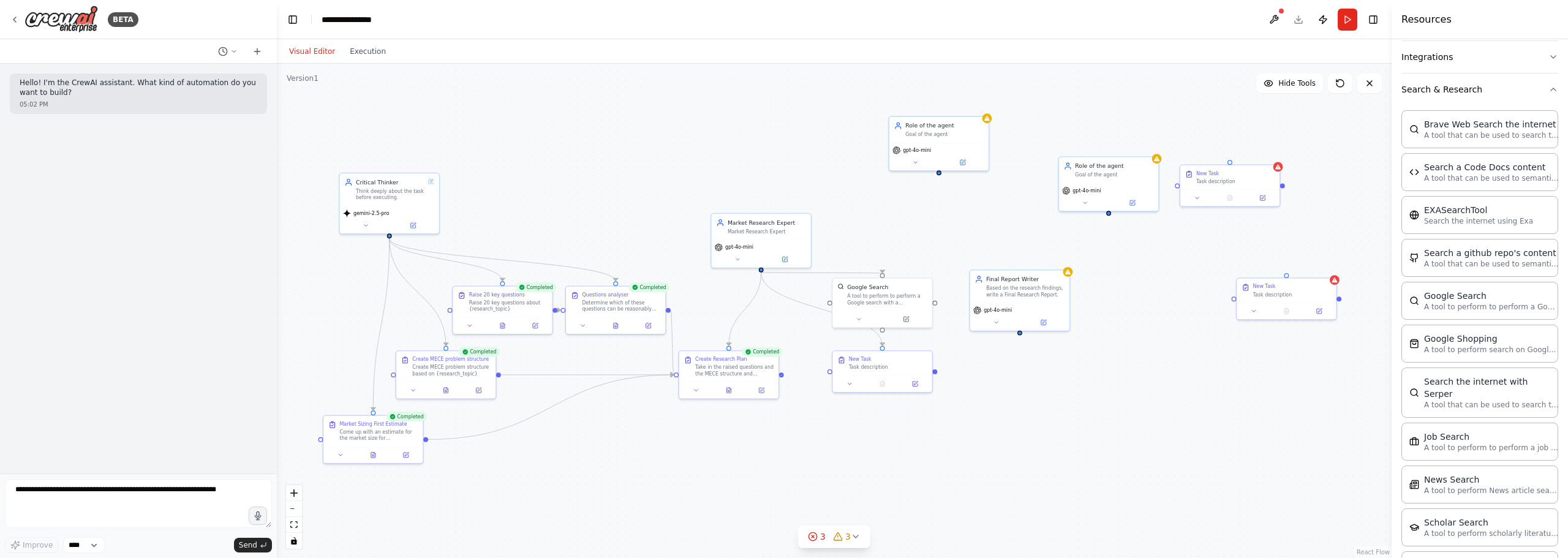
click at [780, 376] on div at bounding box center [781, 374] width 5 height 5
drag, startPoint x: 781, startPoint y: 371, endPoint x: 835, endPoint y: 376, distance: 54.2
click at [835, 376] on div "Critical Thinker Think deeply about the task before executing. gemini-2.5-pro C…" at bounding box center [610, 303] width 736 height 326
drag, startPoint x: 876, startPoint y: 369, endPoint x: 866, endPoint y: 369, distance: 10.0
click at [860, 371] on div "Task description" at bounding box center [864, 374] width 79 height 6
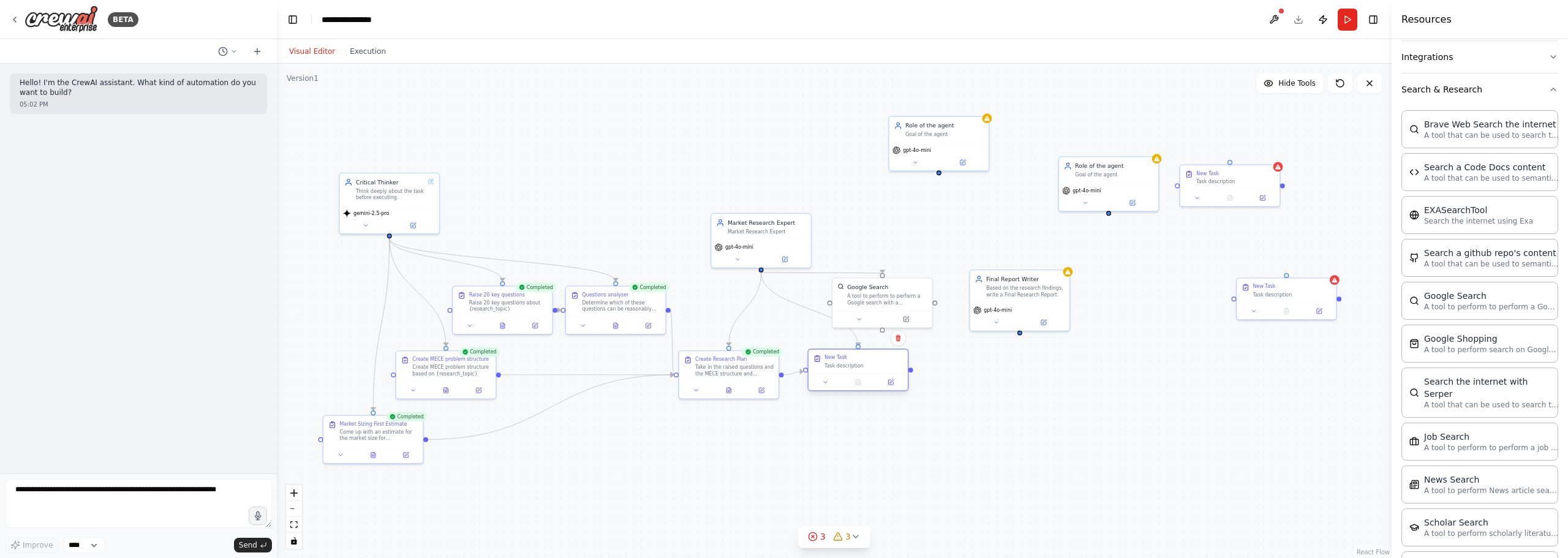
click at [840, 361] on div "New Task" at bounding box center [836, 357] width 23 height 6
click at [841, 363] on div "Task description" at bounding box center [864, 366] width 79 height 6
click at [892, 382] on icon at bounding box center [890, 382] width 5 height 5
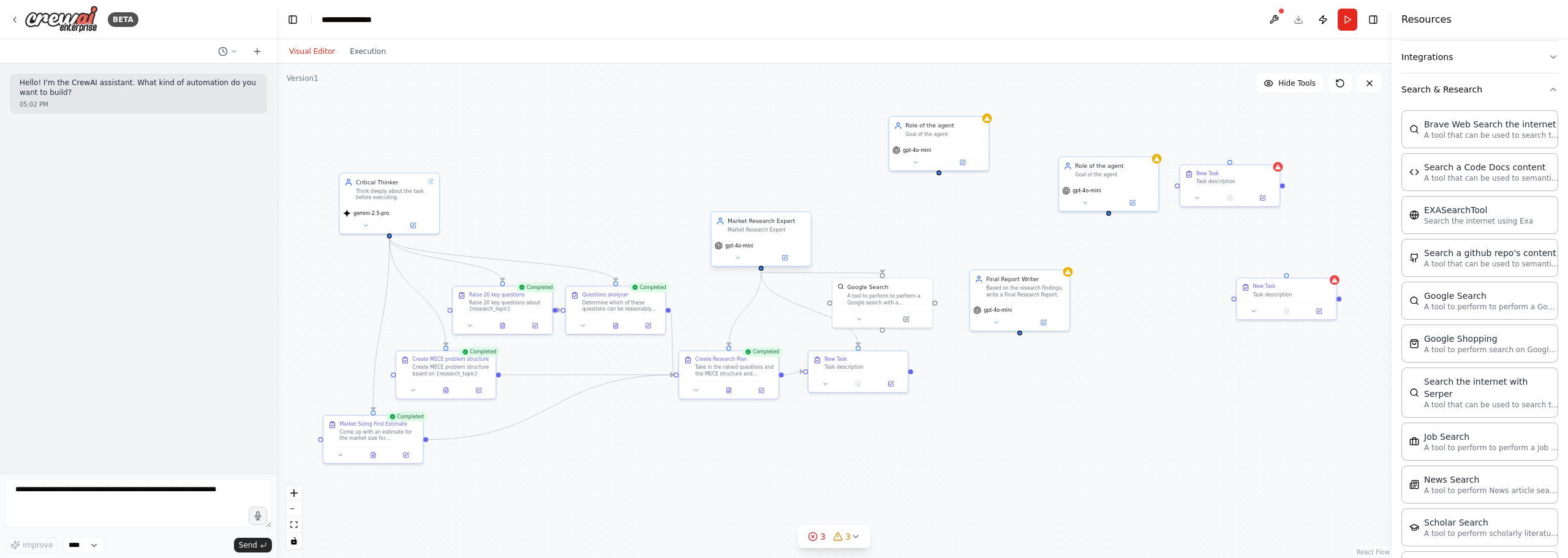
click at [741, 248] on span "gpt-4o-mini" at bounding box center [739, 246] width 28 height 6
click at [759, 249] on div "gpt-4o-mini" at bounding box center [761, 245] width 93 height 8
click at [742, 256] on button at bounding box center [738, 258] width 46 height 10
click at [756, 402] on span "OpenAI - gpt-4o-mini" at bounding box center [760, 401] width 59 height 8
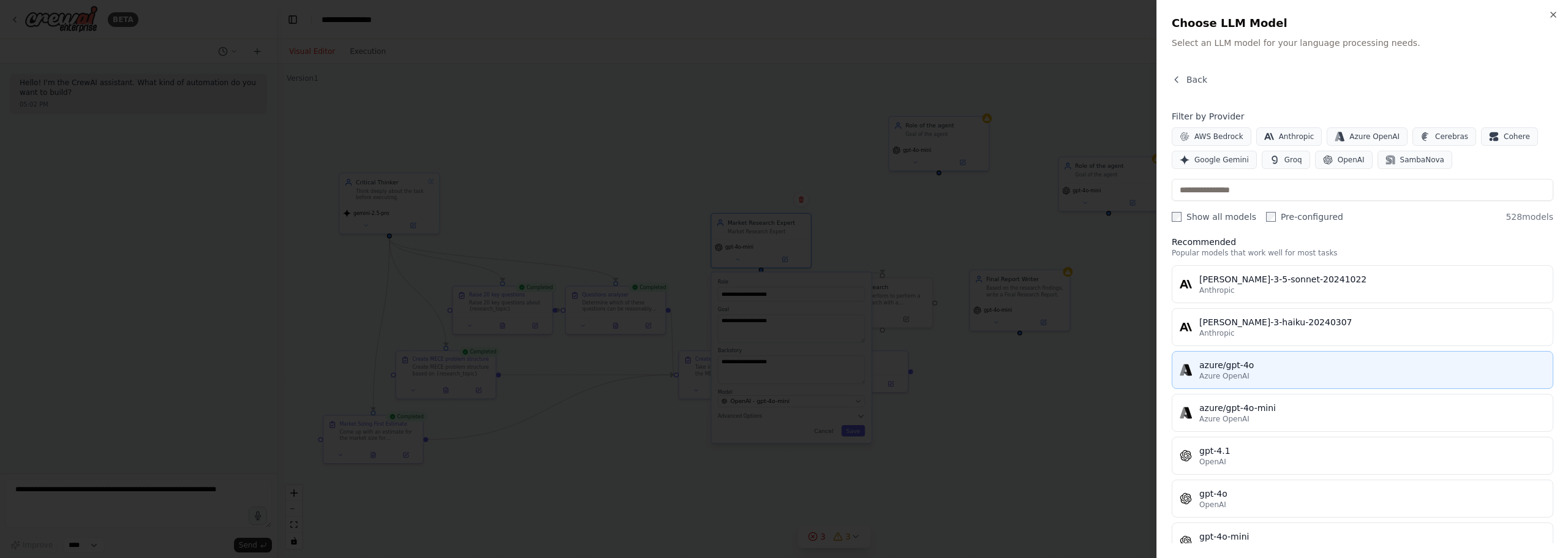
scroll to position [0, 0]
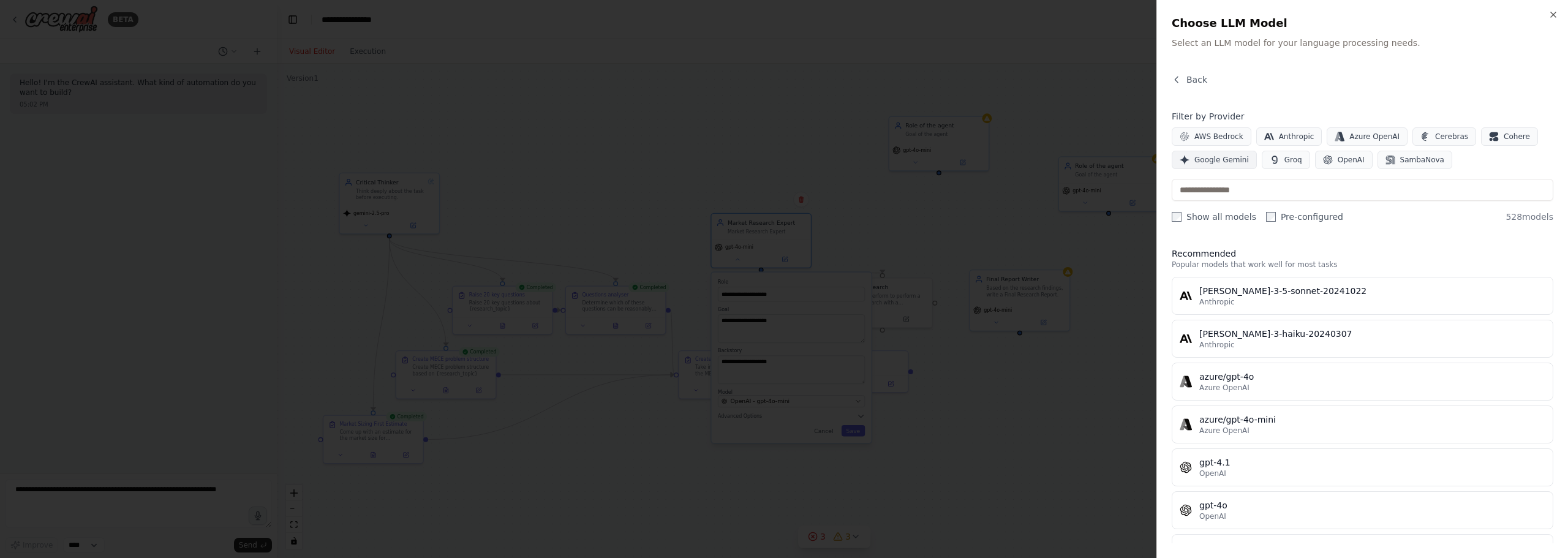
click at [1232, 166] on button "Google Gemini" at bounding box center [1214, 160] width 85 height 19
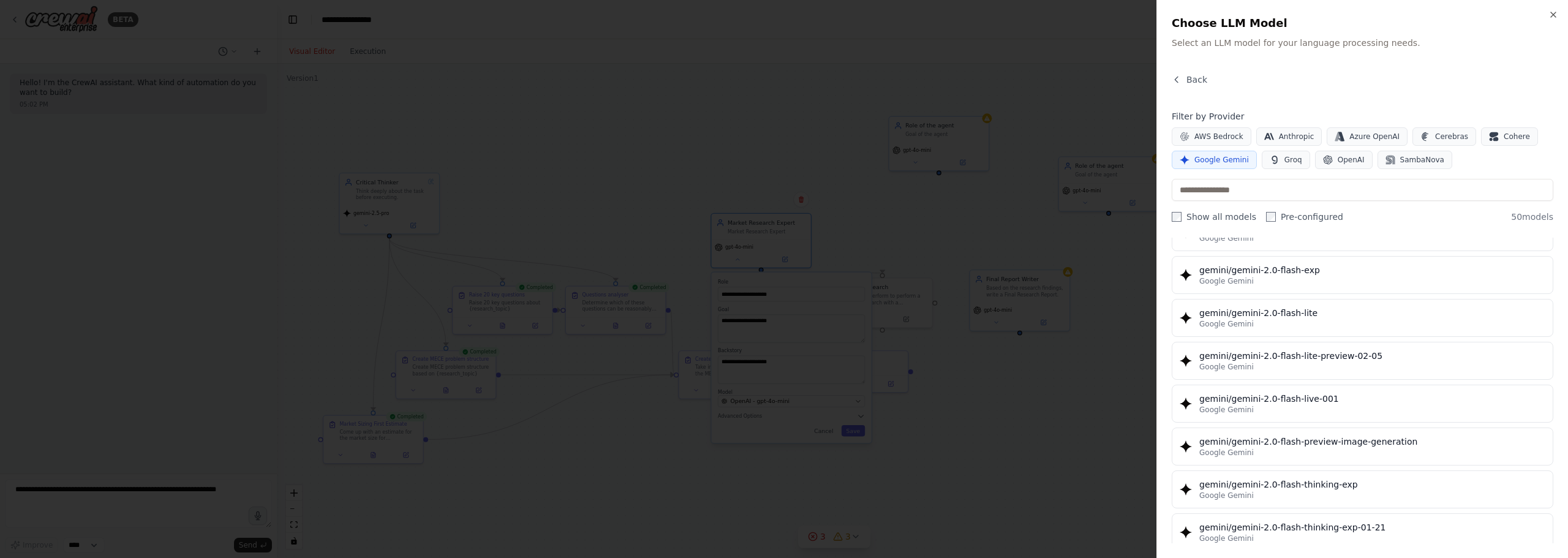
scroll to position [1164, 0]
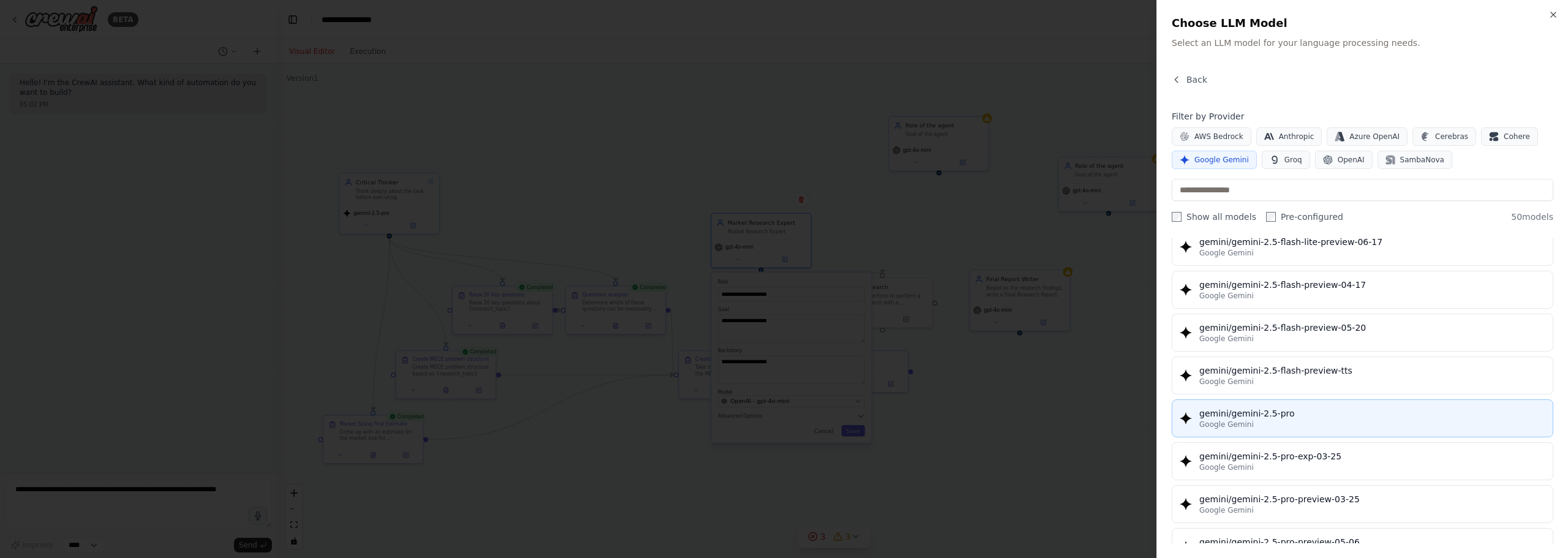
click at [1347, 414] on div "gemini/gemini-2.5-pro" at bounding box center [1372, 413] width 346 height 12
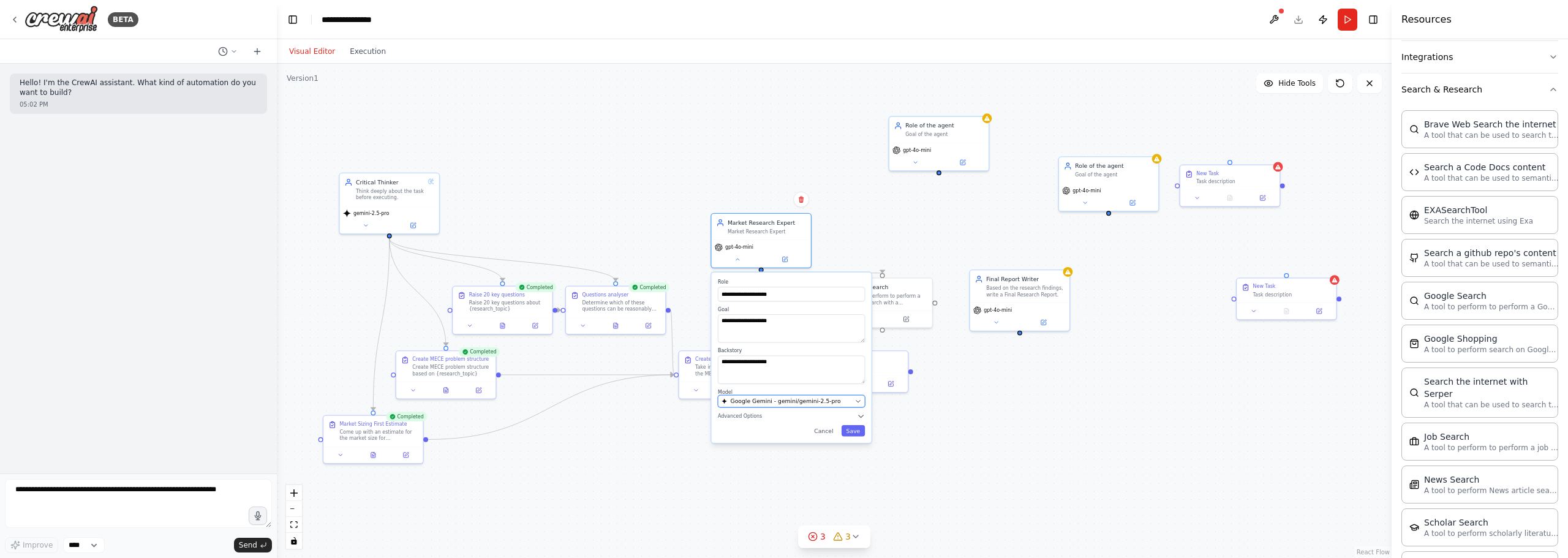
click at [810, 399] on span "Google Gemini - gemini/gemini-2.5-pro" at bounding box center [786, 401] width 110 height 8
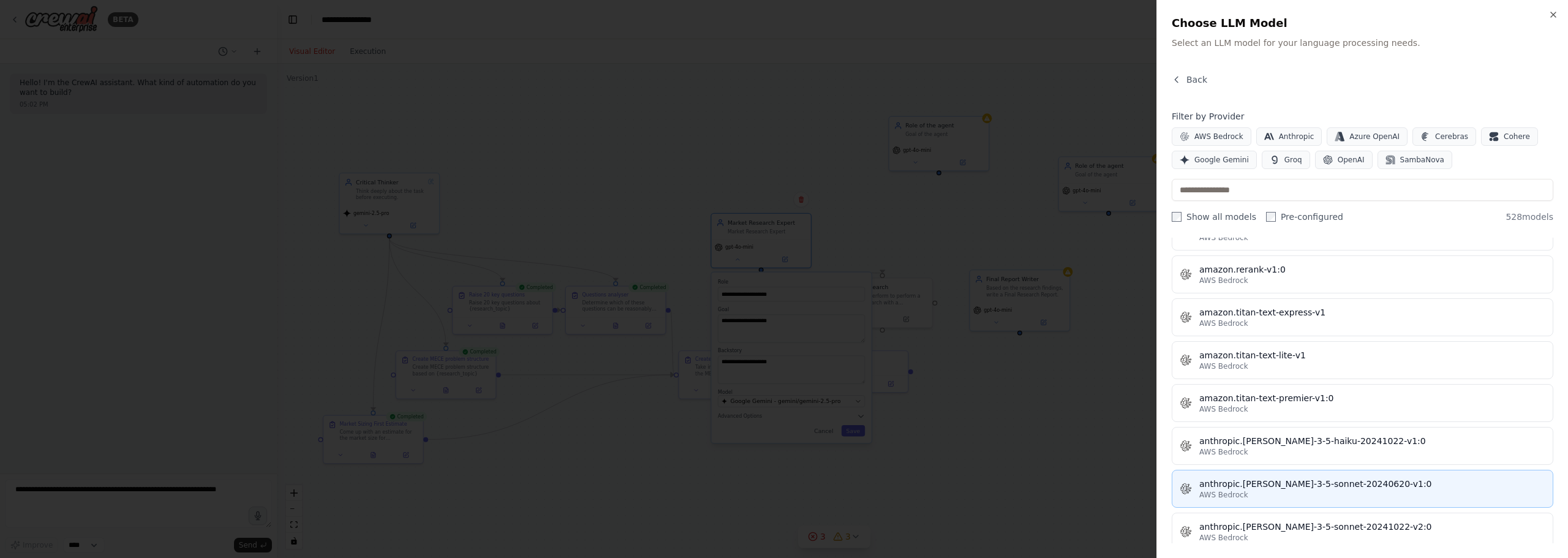
scroll to position [857, 0]
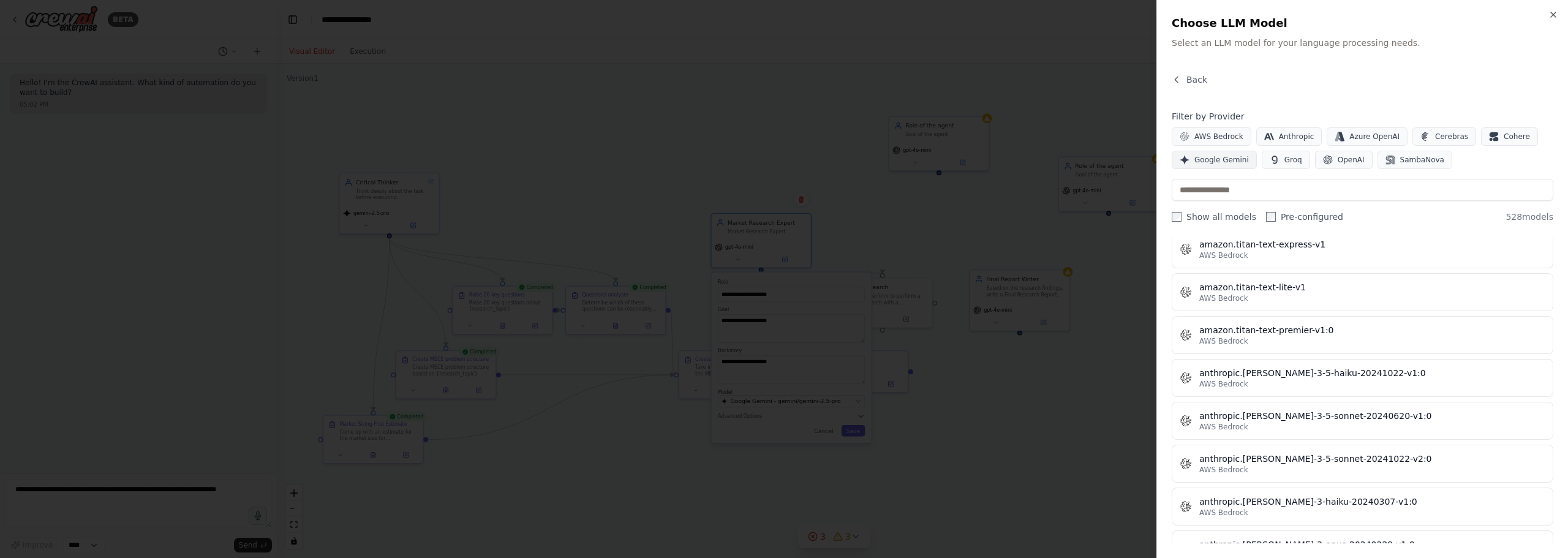
click at [1229, 156] on span "Google Gemini" at bounding box center [1222, 160] width 54 height 10
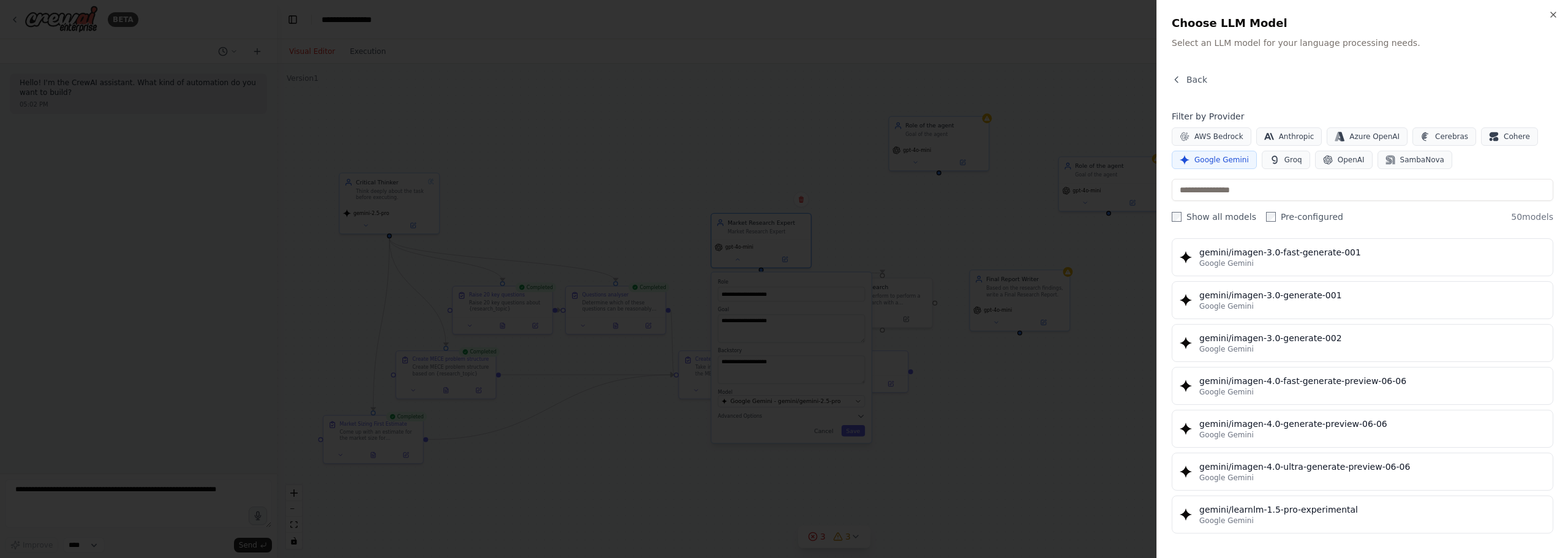
click at [1266, 211] on label "Pre-configured" at bounding box center [1304, 216] width 77 height 12
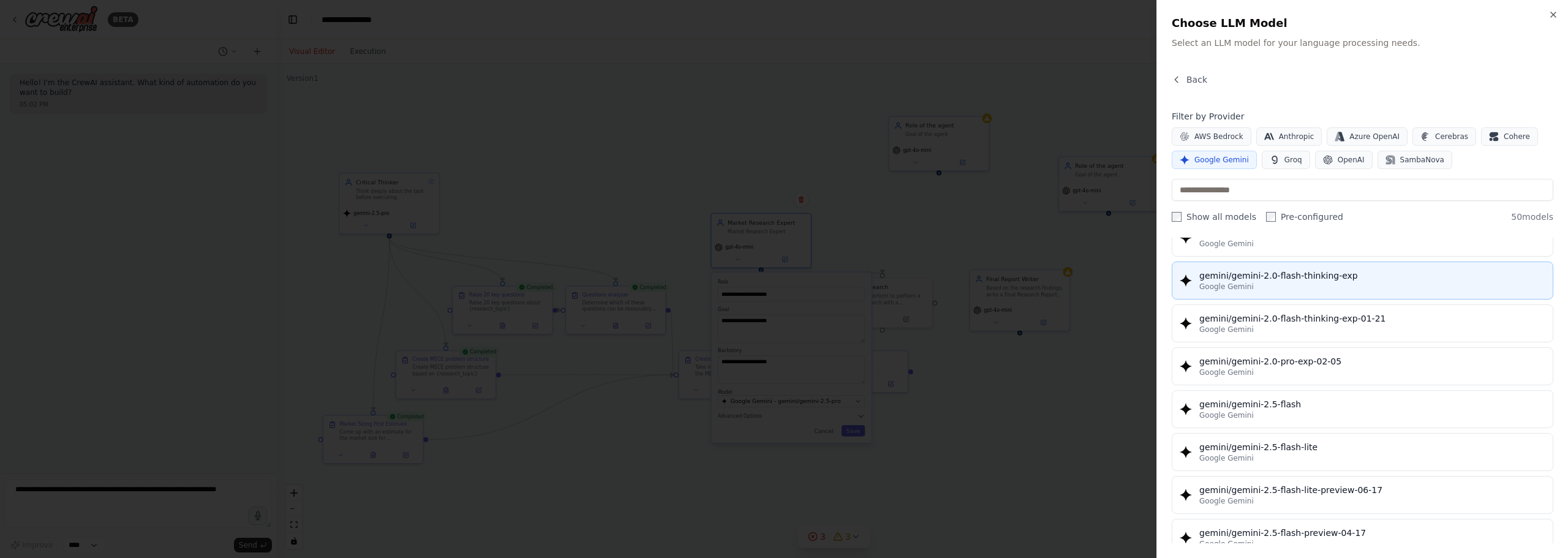
scroll to position [902, 0]
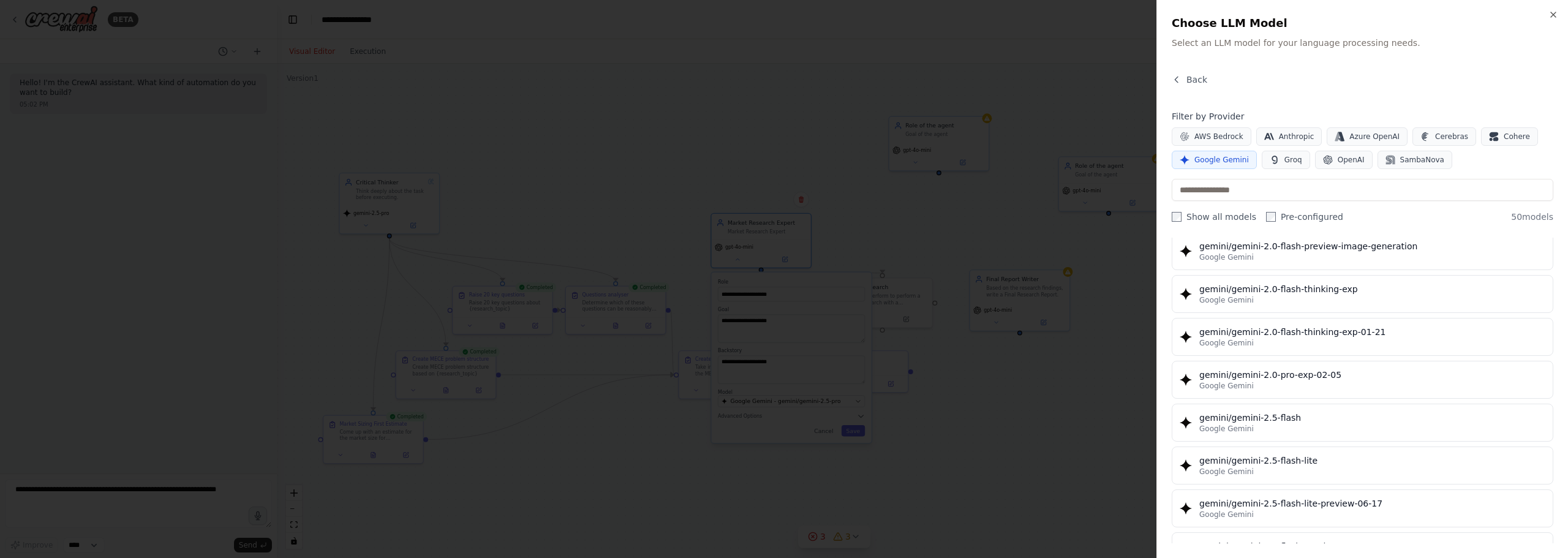
click at [1218, 156] on span "Google Gemini" at bounding box center [1222, 160] width 54 height 10
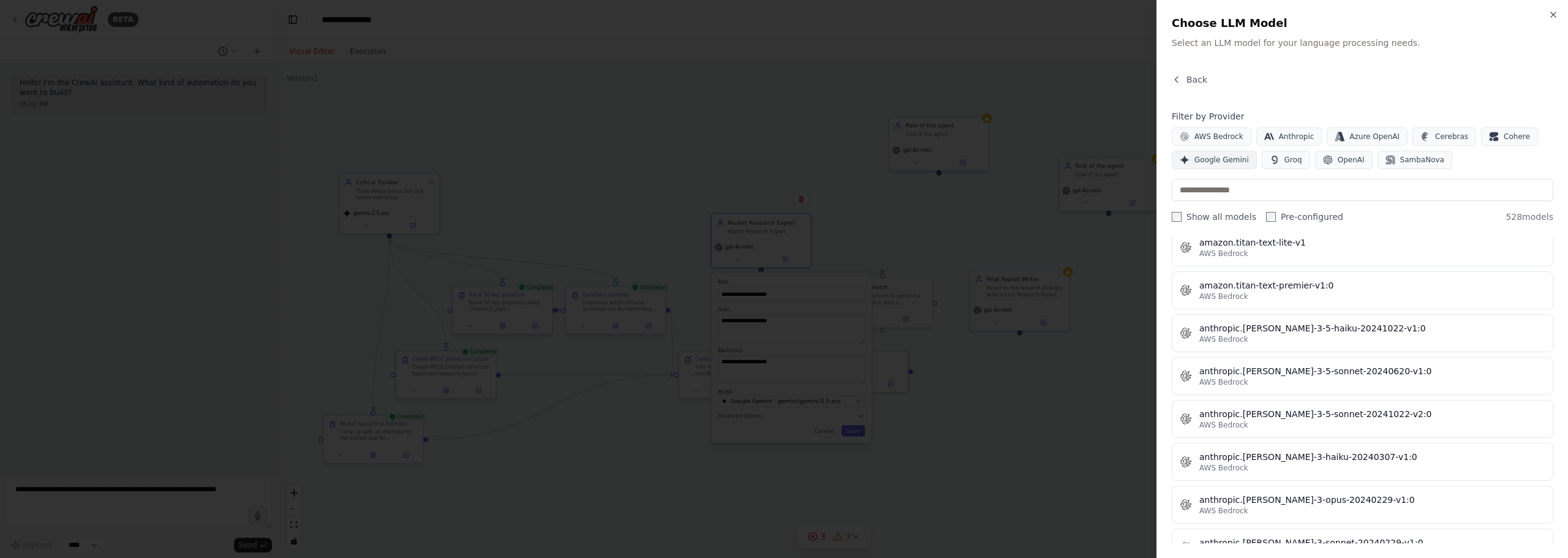
click at [1246, 160] on button "Google Gemini" at bounding box center [1214, 160] width 85 height 19
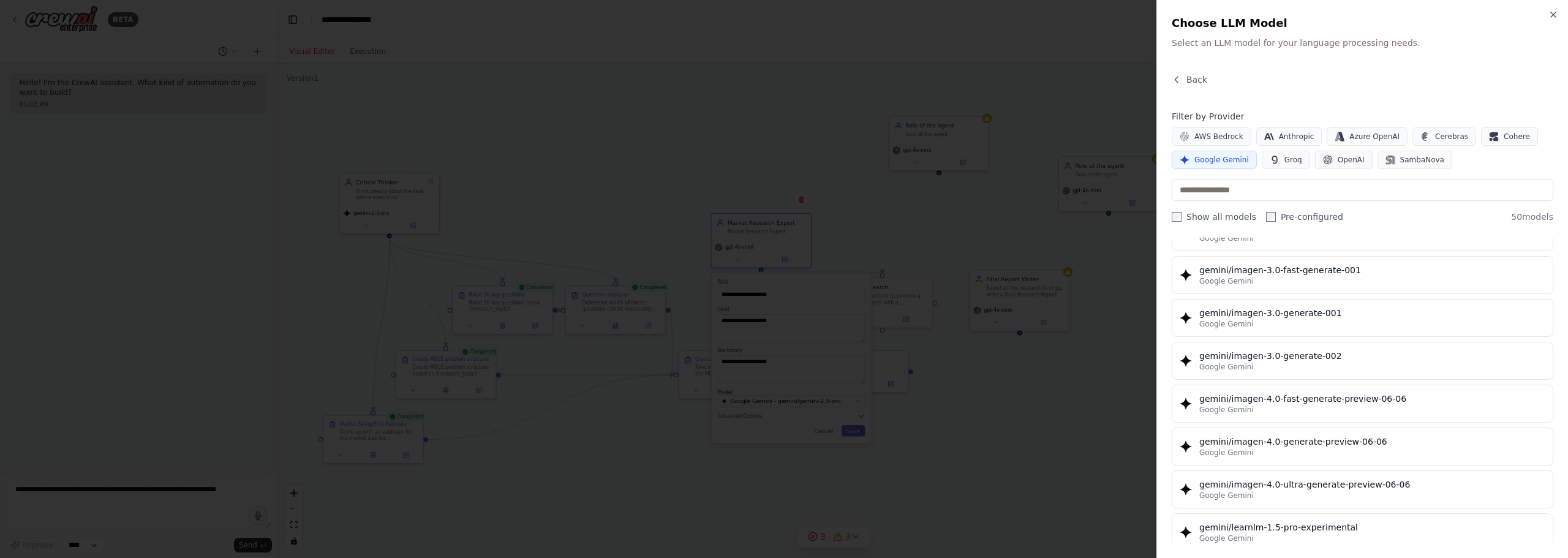
scroll to position [1883, 0]
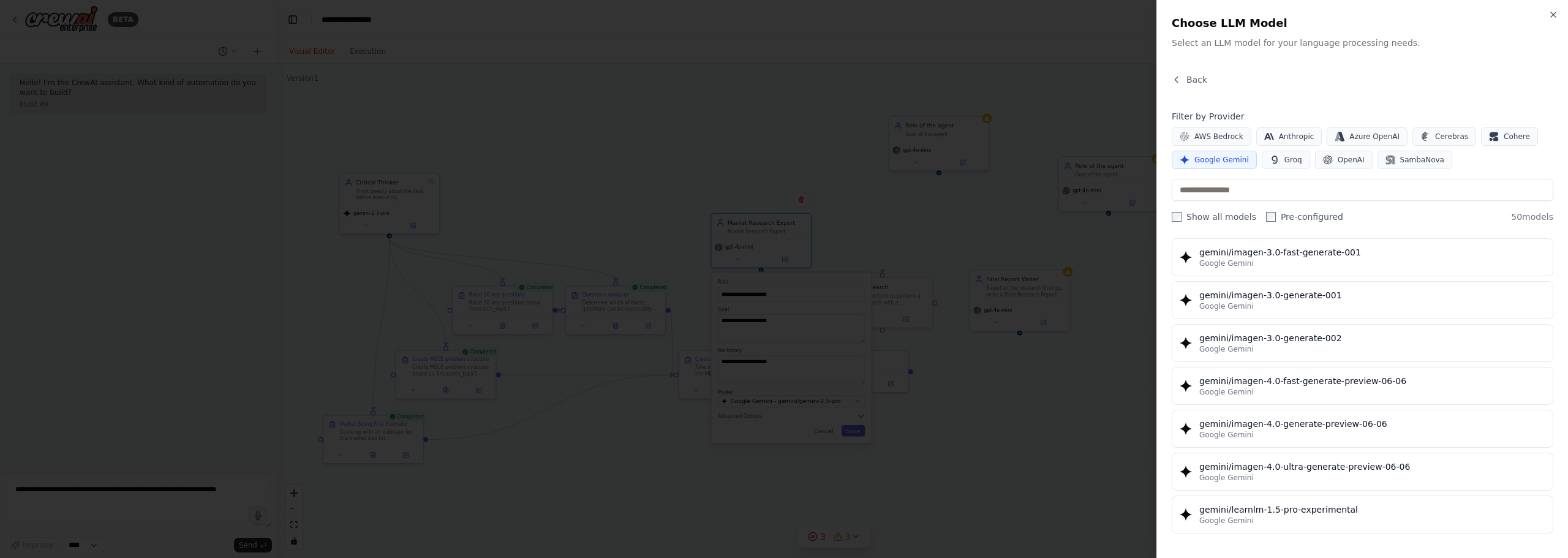
click at [366, 150] on div at bounding box center [784, 279] width 1568 height 558
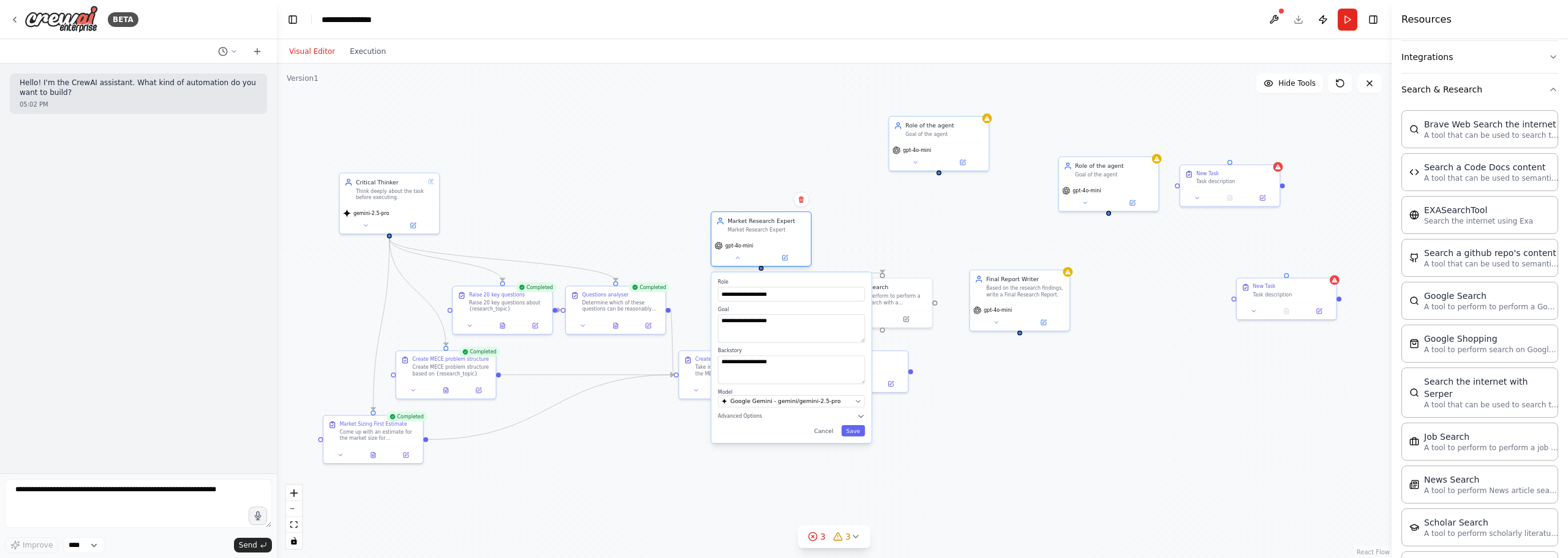
click at [735, 247] on span "gpt-4o-mini" at bounding box center [739, 246] width 28 height 6
drag, startPoint x: 726, startPoint y: 239, endPoint x: 736, endPoint y: 251, distance: 15.6
click at [726, 239] on div "gpt-4o-mini" at bounding box center [761, 252] width 99 height 28
click at [738, 260] on icon at bounding box center [737, 258] width 6 height 6
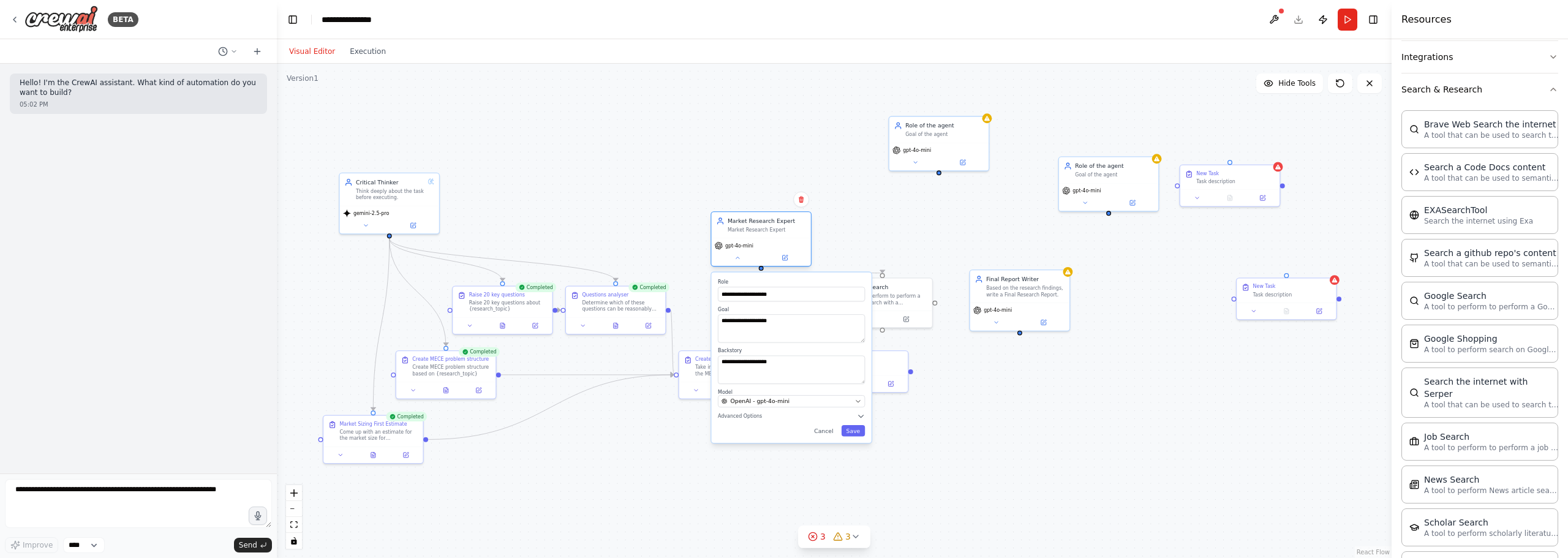
click at [736, 241] on div "gpt-4o-mini" at bounding box center [761, 252] width 99 height 28
click at [734, 251] on div "gpt-4o-mini" at bounding box center [761, 252] width 99 height 28
click at [774, 380] on textarea "**********" at bounding box center [792, 369] width 147 height 28
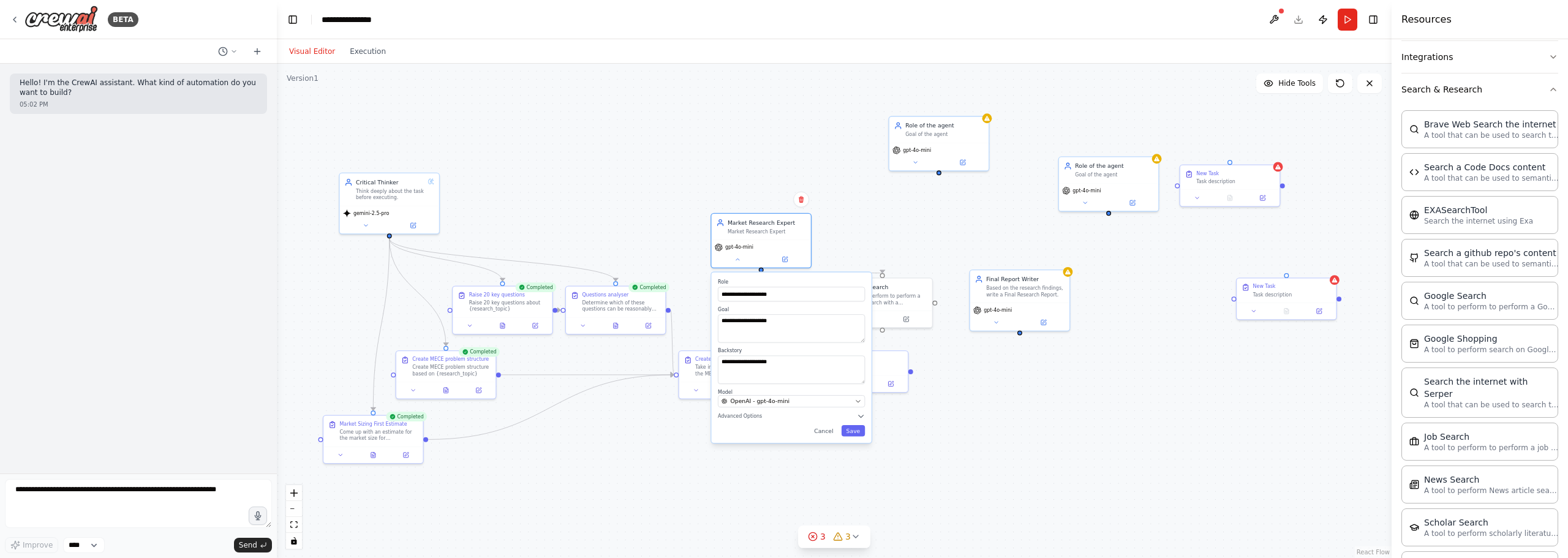
drag, startPoint x: 776, startPoint y: 410, endPoint x: 776, endPoint y: 400, distance: 10.0
click at [776, 403] on div "**********" at bounding box center [792, 358] width 160 height 170
click at [778, 396] on span "OpenAI - gpt-4o-mini" at bounding box center [760, 392] width 59 height 8
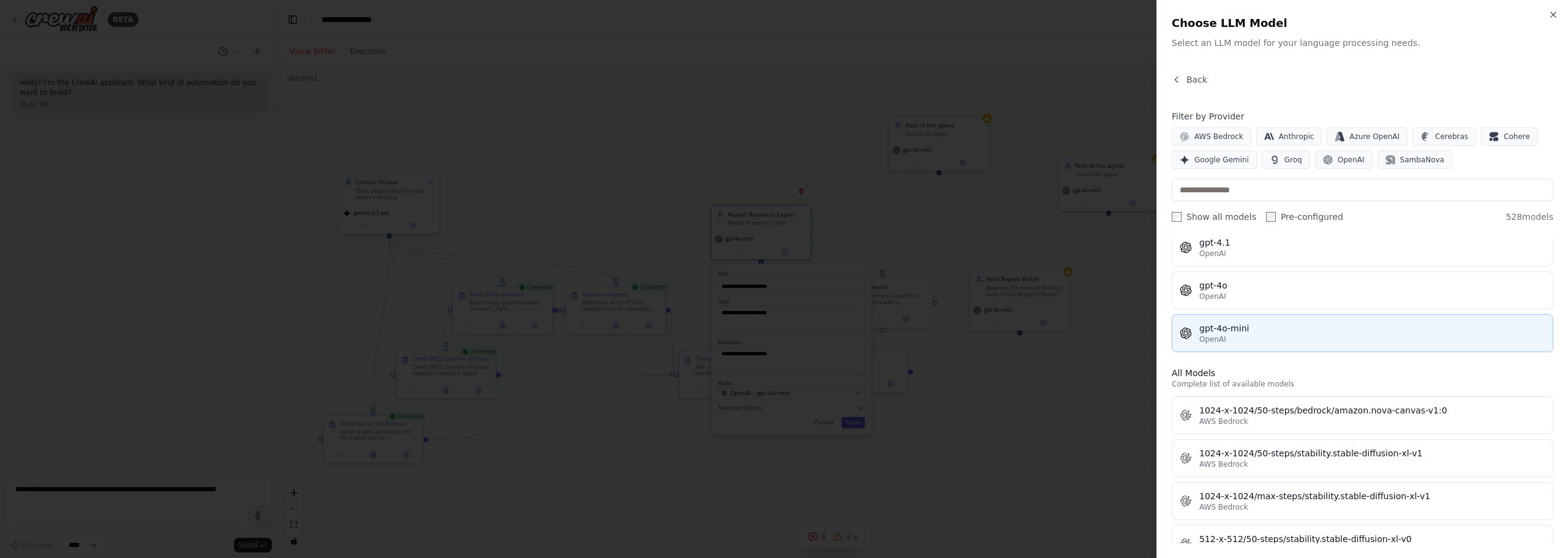
scroll to position [245, 0]
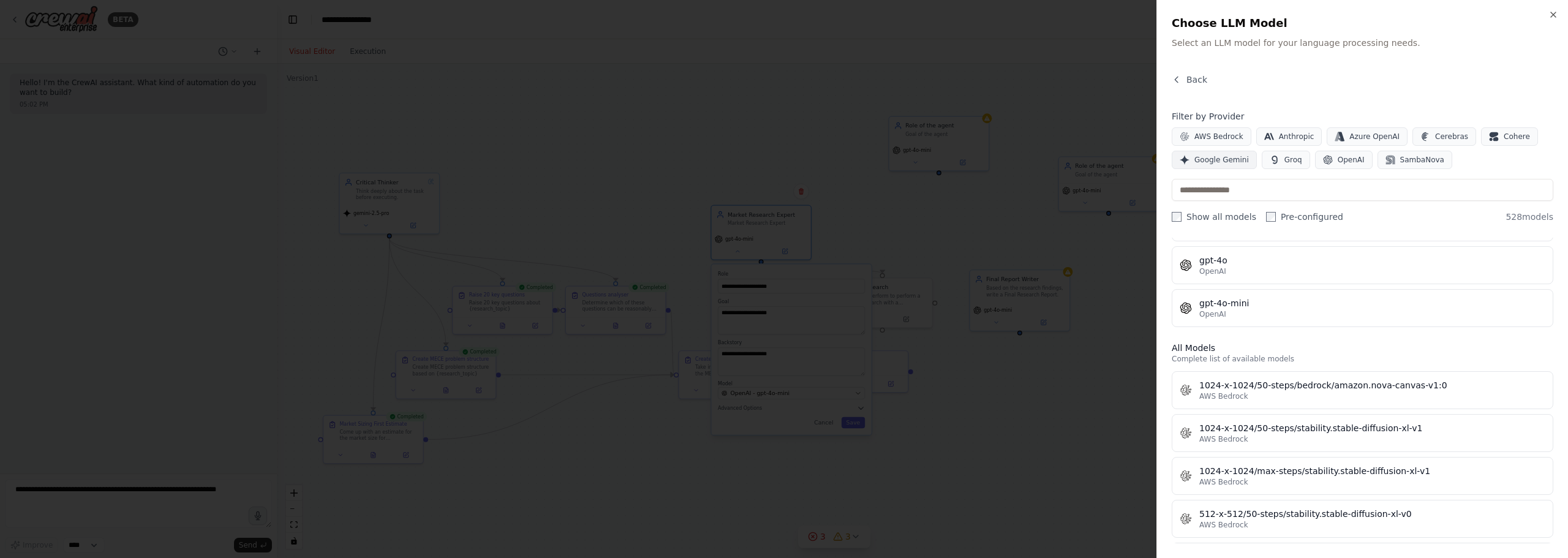
click at [1221, 156] on span "Google Gemini" at bounding box center [1222, 160] width 54 height 10
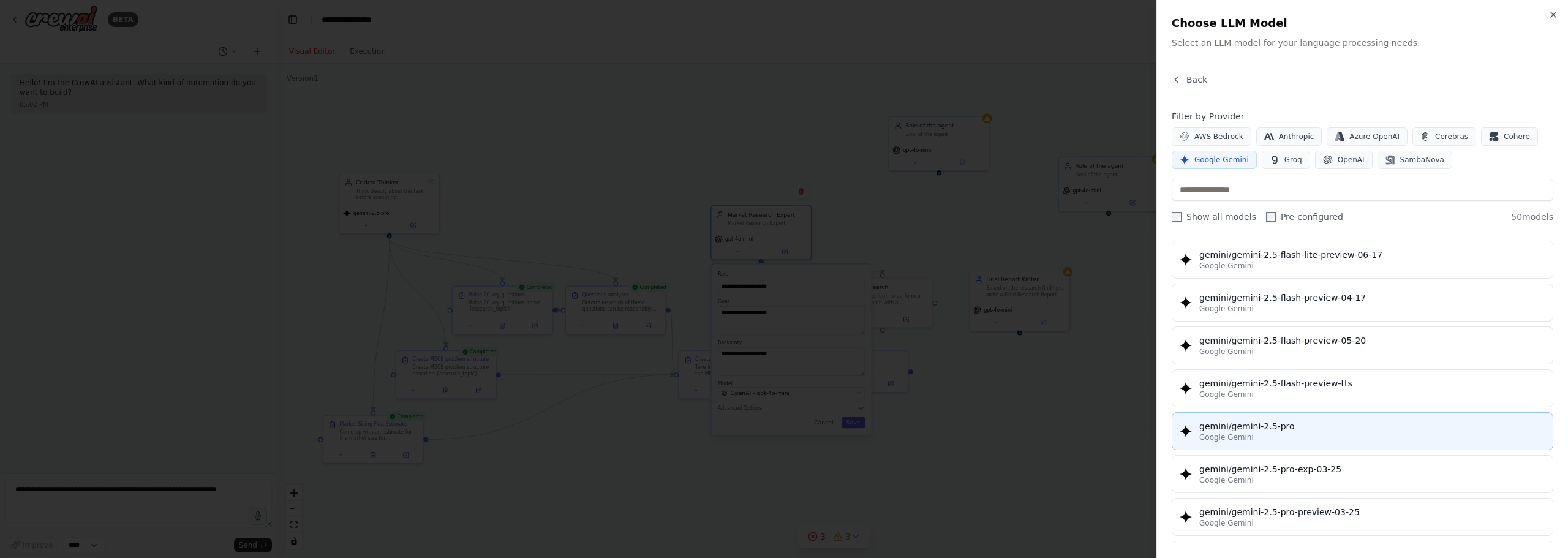
scroll to position [1164, 0]
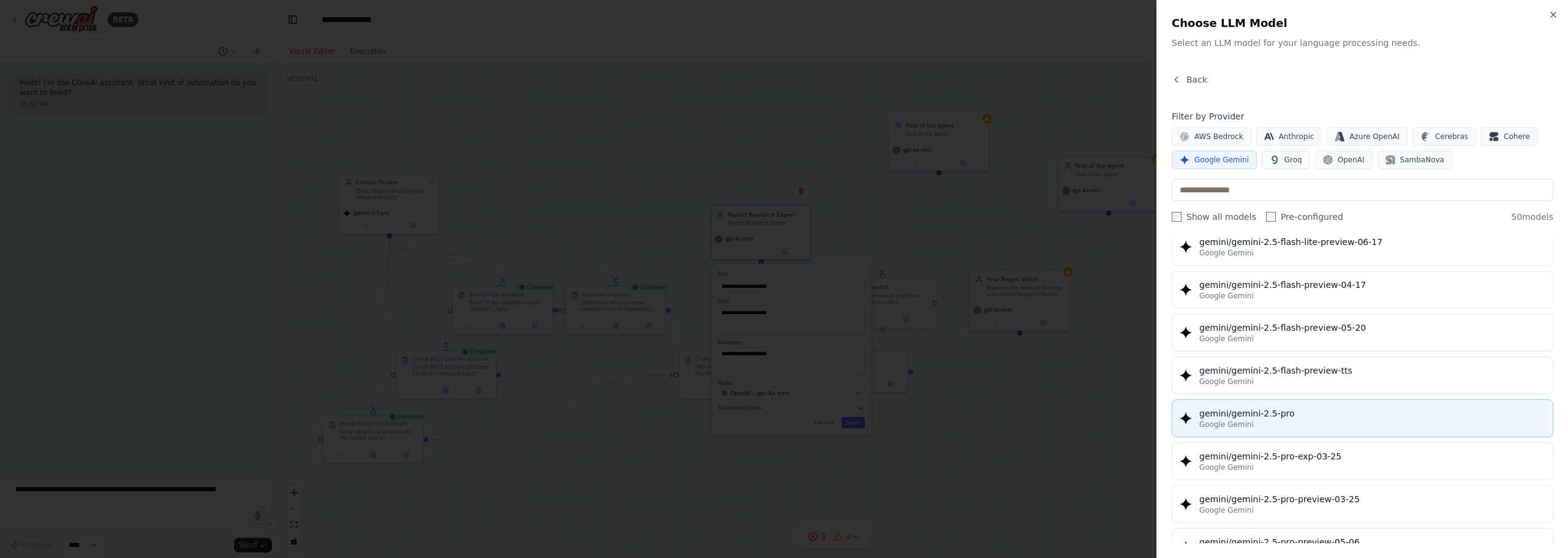
click at [1322, 420] on div "Google Gemini" at bounding box center [1372, 424] width 346 height 10
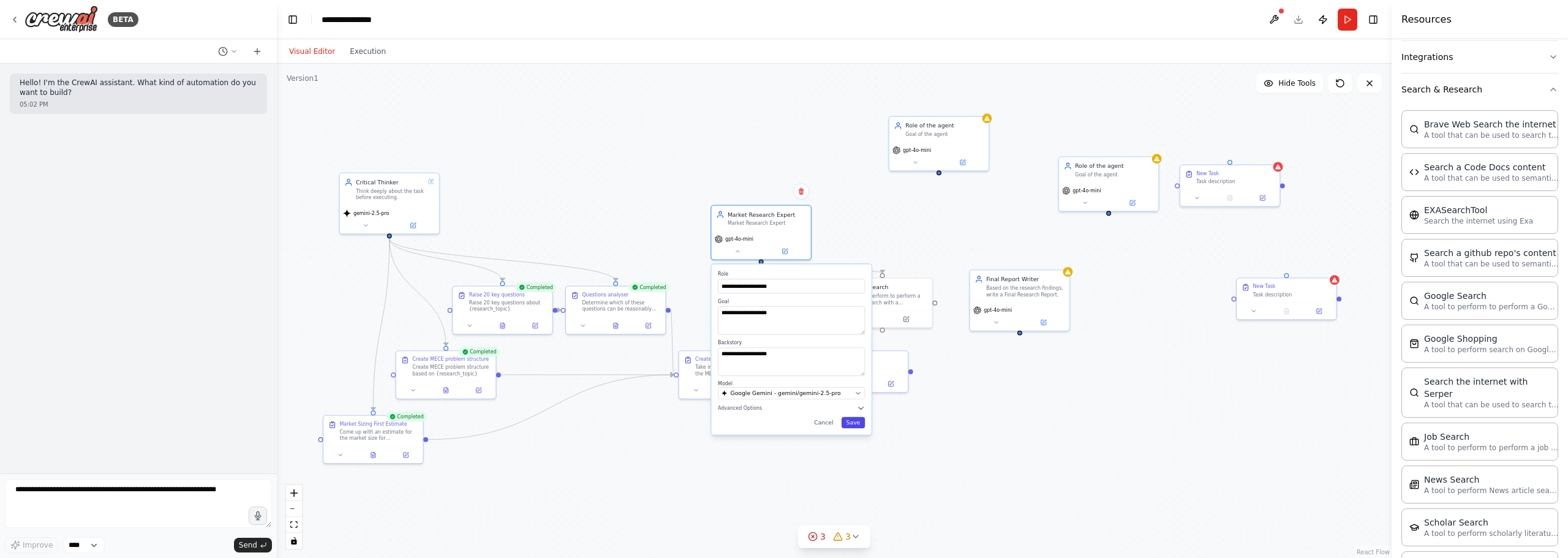
click at [857, 420] on button "Save" at bounding box center [853, 422] width 24 height 11
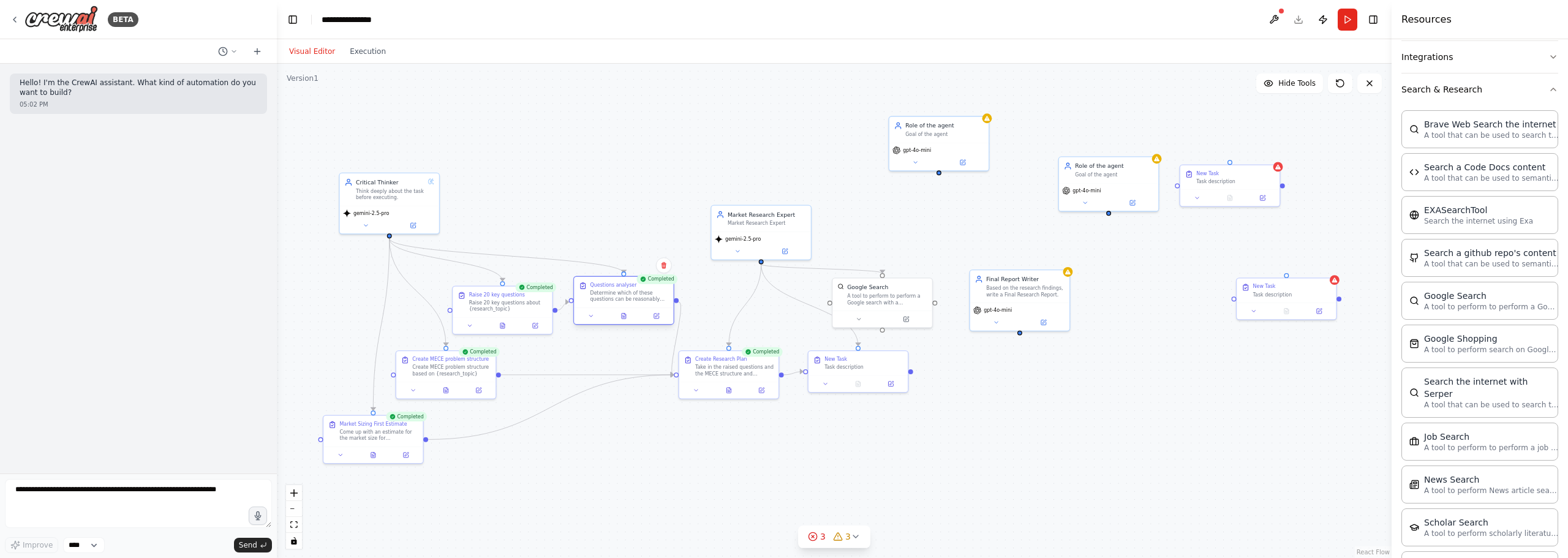
drag, startPoint x: 630, startPoint y: 303, endPoint x: 637, endPoint y: 294, distance: 11.4
click at [637, 294] on div "Determine which of these questions can be reasonably answered through web searc…" at bounding box center [630, 297] width 79 height 13
click at [607, 220] on div ".deletable-edge-delete-btn { width: 20px; height: 20px; border: 0px solid #ffff…" at bounding box center [834, 311] width 1114 height 494
click at [666, 156] on div ".deletable-edge-delete-btn { width: 20px; height: 20px; border: 0px solid #ffff…" at bounding box center [834, 311] width 1114 height 494
drag, startPoint x: 1022, startPoint y: 279, endPoint x: 1067, endPoint y: 368, distance: 99.7
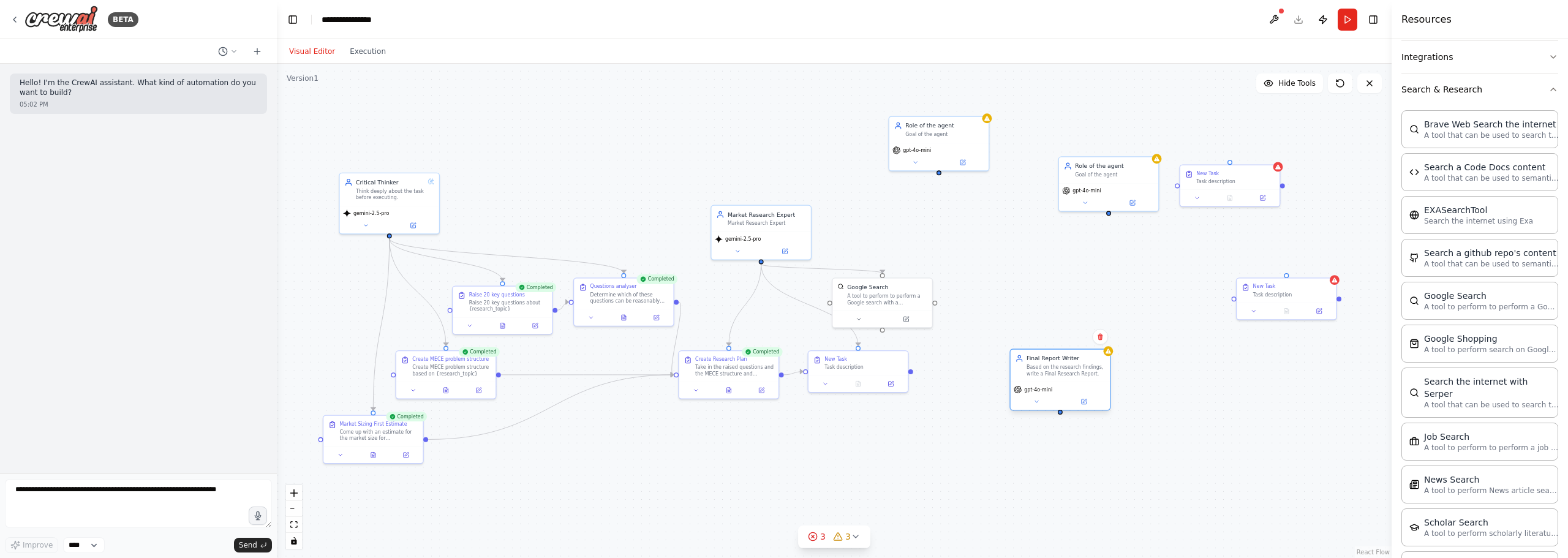
click at [1067, 368] on div "Final Report Writer Based on the research findings, write a Final Research Repo…" at bounding box center [1066, 366] width 79 height 23
drag, startPoint x: 894, startPoint y: 295, endPoint x: 913, endPoint y: 277, distance: 26.2
click at [914, 276] on div "A tool to perform to perform a Google search with a search_query." at bounding box center [912, 274] width 80 height 13
click at [849, 361] on div "New Task" at bounding box center [864, 357] width 79 height 6
click at [849, 361] on div "New Task" at bounding box center [864, 357] width 79 height 6
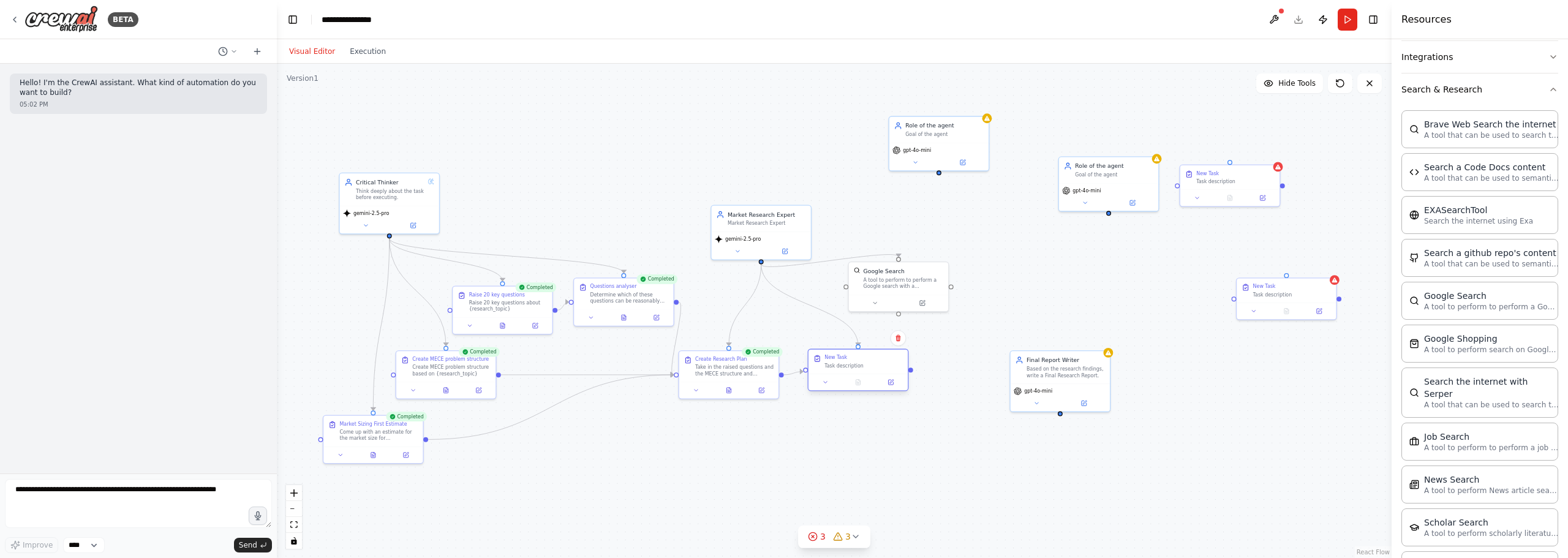
click at [838, 363] on div "Task description" at bounding box center [864, 366] width 79 height 6
click at [894, 387] on button at bounding box center [891, 382] width 28 height 10
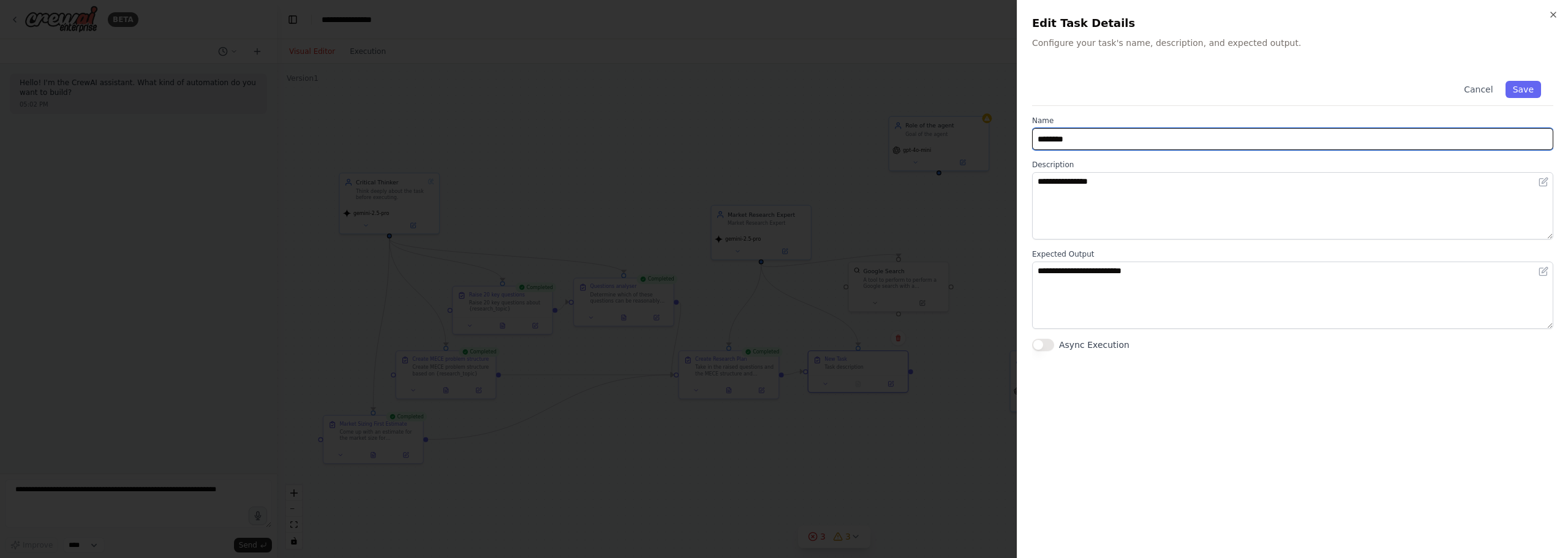
drag, startPoint x: 1138, startPoint y: 139, endPoint x: 992, endPoint y: 109, distance: 149.1
click at [992, 109] on body "**********" at bounding box center [784, 279] width 1568 height 558
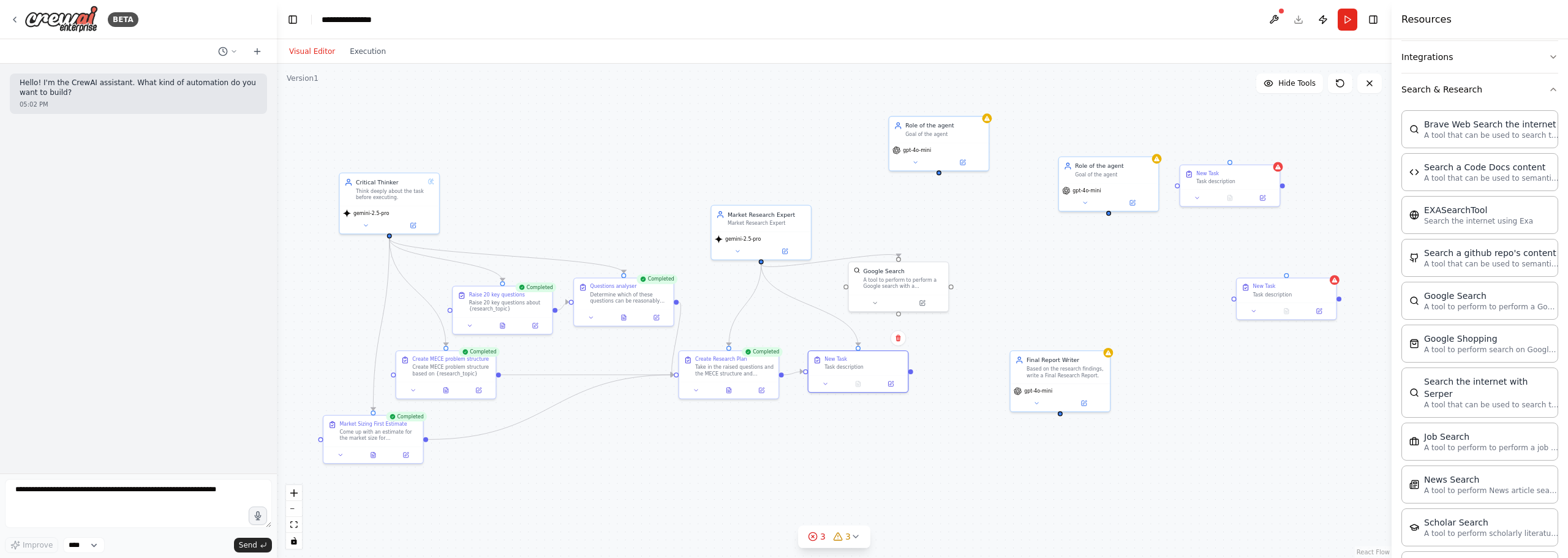
click at [890, 179] on div ".deletable-edge-delete-btn { width: 20px; height: 20px; border: 0px solid #ffff…" at bounding box center [834, 311] width 1114 height 494
click at [878, 379] on button at bounding box center [891, 382] width 28 height 10
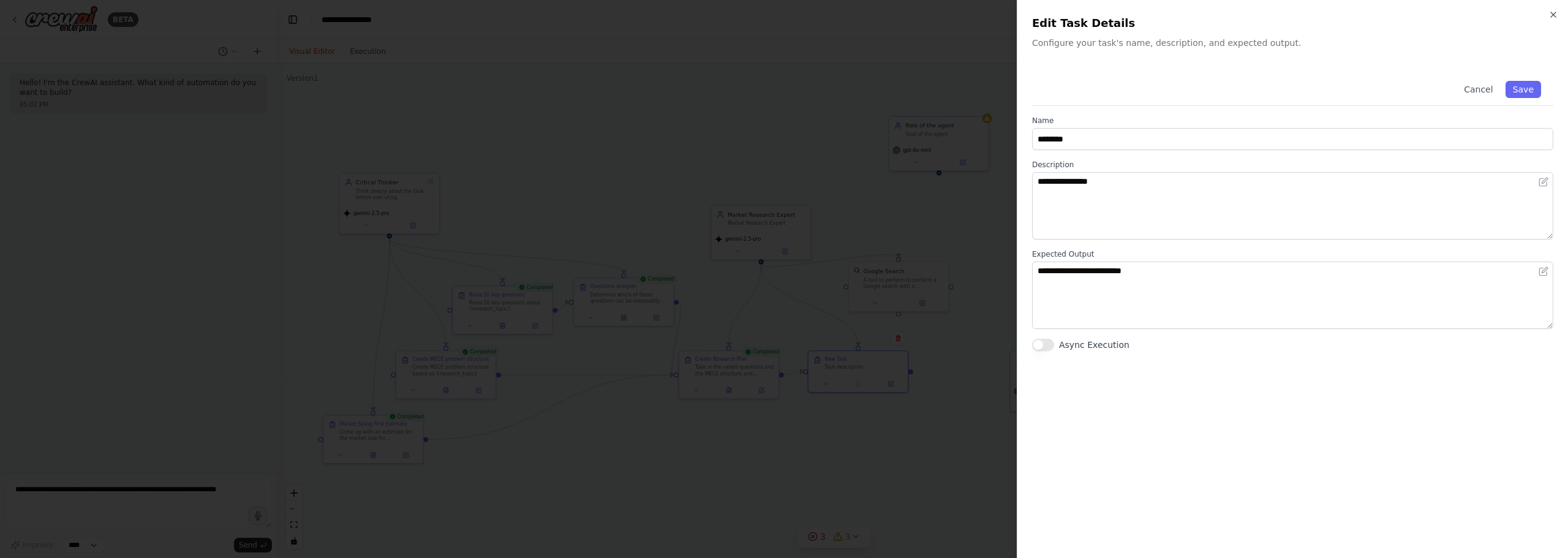
click at [867, 348] on div at bounding box center [784, 279] width 1568 height 558
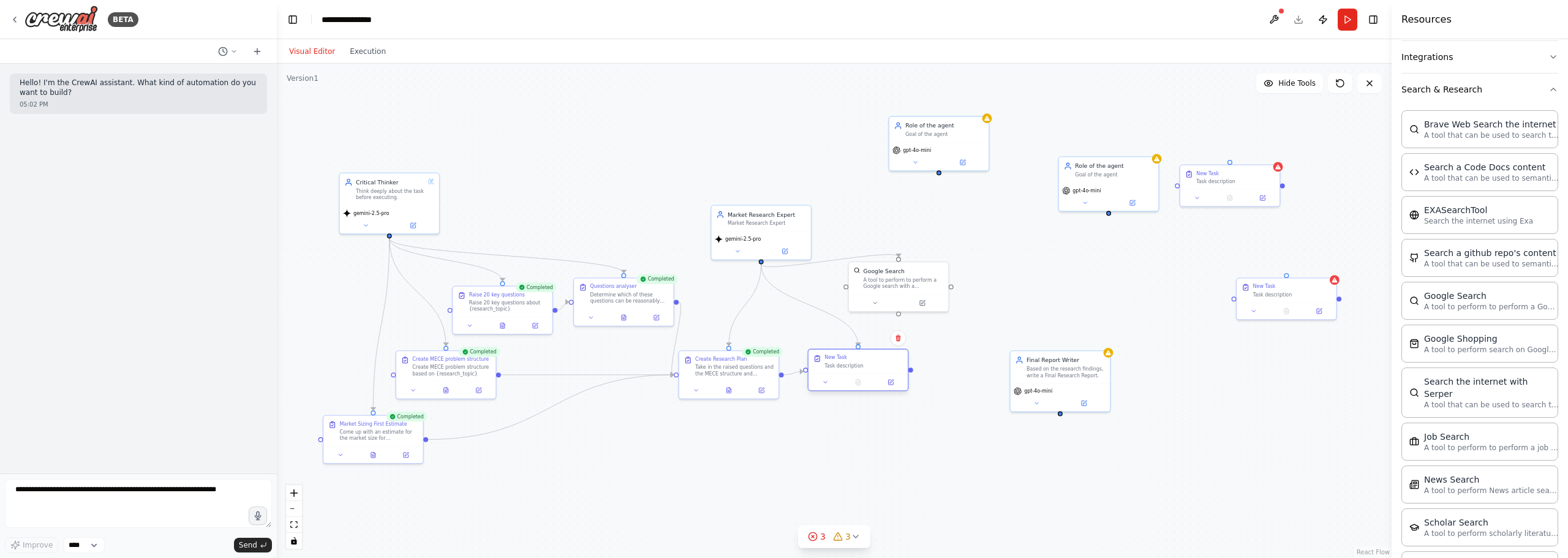
click at [862, 352] on div "New Task Task description" at bounding box center [858, 362] width 99 height 24
click at [900, 342] on button at bounding box center [898, 338] width 16 height 16
click at [879, 344] on button "Confirm" at bounding box center [863, 338] width 44 height 15
drag, startPoint x: 900, startPoint y: 289, endPoint x: 821, endPoint y: 310, distance: 81.7
click at [821, 309] on div "Google Search A tool to perform to perform a Google search with a search_query." at bounding box center [825, 293] width 99 height 32
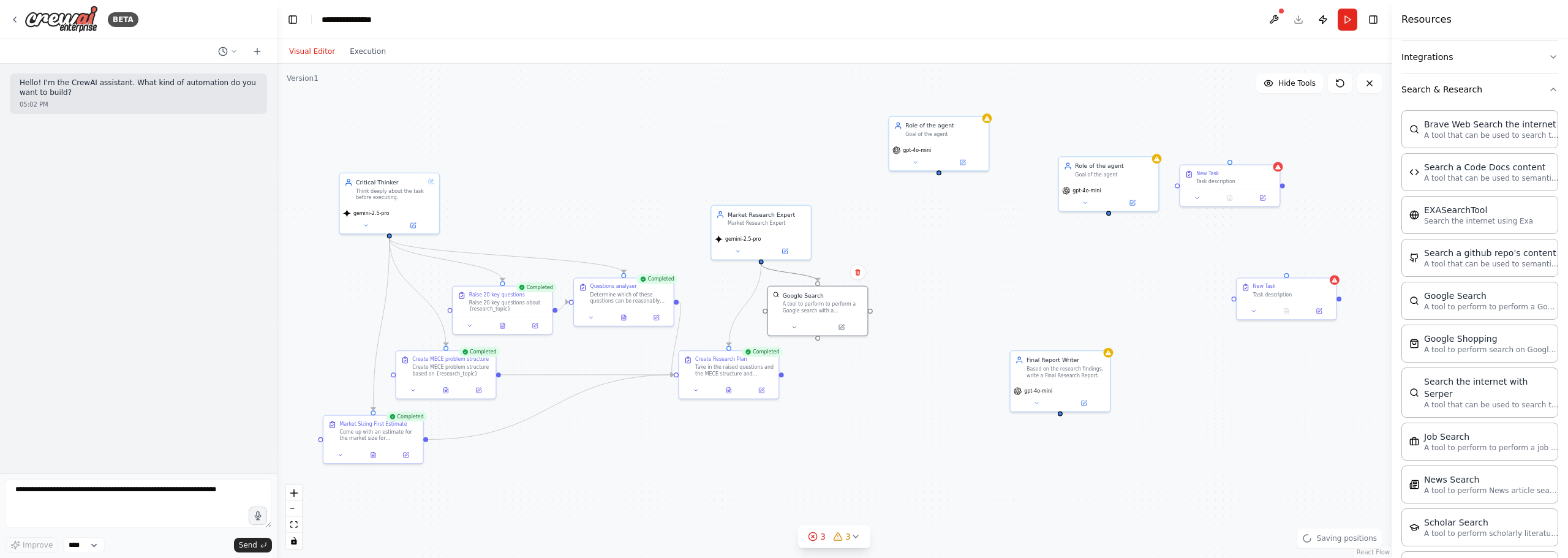
click at [797, 276] on icon "Edge from 4a90fb67-dc89-4014-8869-5f77244d7124 to 56c9c4ce-91ed-4685-8945-57e94…" at bounding box center [789, 273] width 56 height 17
click at [787, 273] on icon at bounding box center [789, 272] width 6 height 7
drag, startPoint x: 810, startPoint y: 302, endPoint x: 951, endPoint y: 296, distance: 141.1
click at [871, 307] on div "A tool to perform to perform a Google search with a search_query." at bounding box center [831, 314] width 80 height 13
drag, startPoint x: 784, startPoint y: 246, endPoint x: 784, endPoint y: 290, distance: 44.0
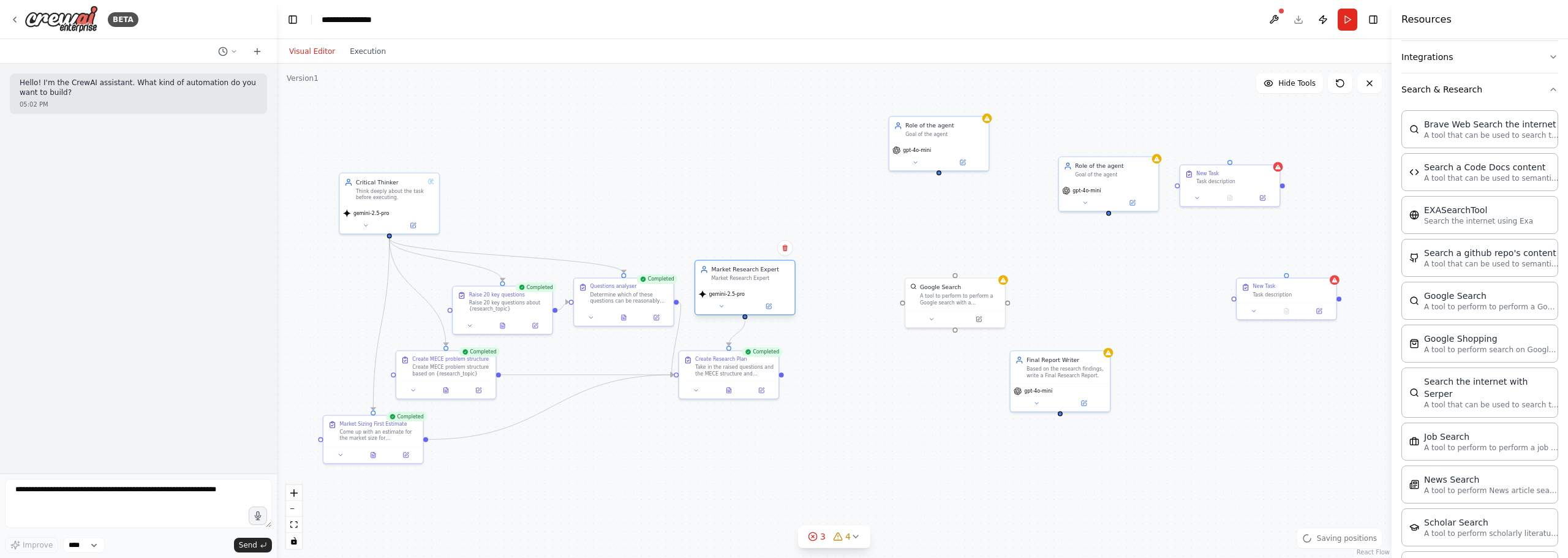
click at [784, 290] on div "gemini-2.5-pro" at bounding box center [744, 294] width 93 height 8
click at [826, 270] on div ".deletable-edge-delete-btn { width: 20px; height: 20px; border: 0px solid #ffff…" at bounding box center [834, 311] width 1114 height 494
drag, startPoint x: 1059, startPoint y: 380, endPoint x: 1107, endPoint y: 360, distance: 52.0
click at [1116, 372] on div "Final Report Writer Based on the research findings, write a Final Research Repo…" at bounding box center [1117, 357] width 99 height 32
click at [913, 124] on div "Role of the agent" at bounding box center [944, 124] width 79 height 8
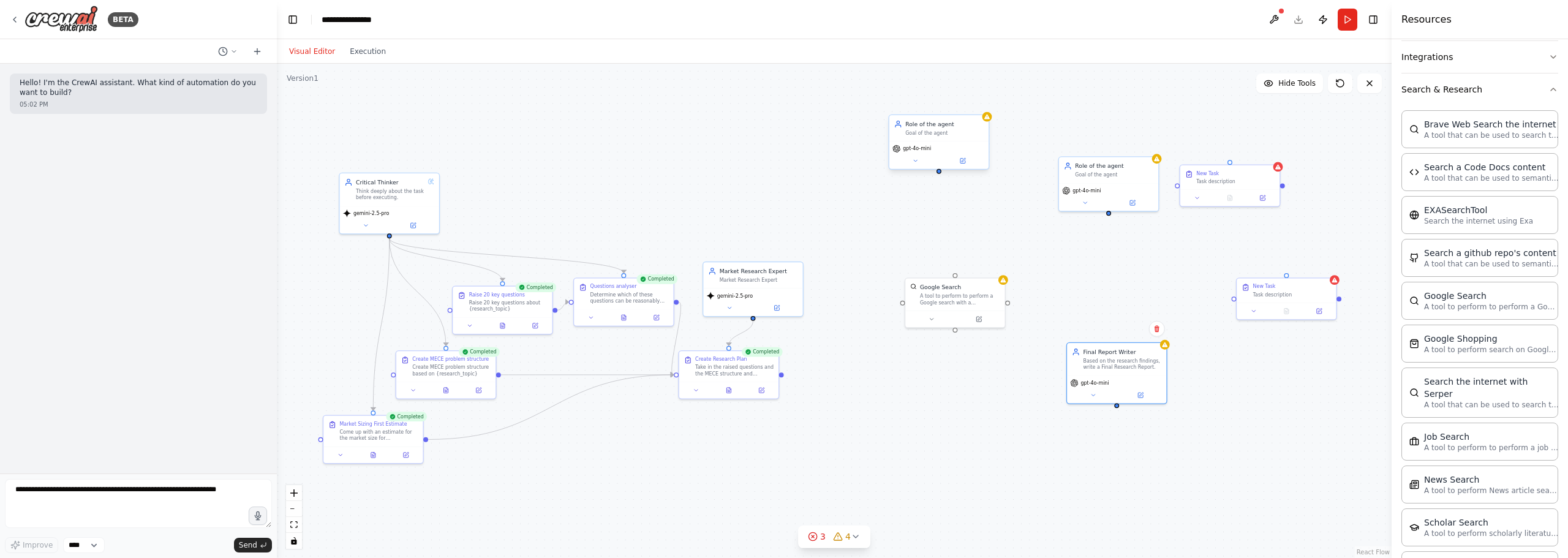
click at [913, 124] on div "Role of the agent" at bounding box center [944, 124] width 79 height 8
click at [916, 124] on div "Role of the agent" at bounding box center [944, 124] width 79 height 8
click at [907, 149] on span "gpt-4o-mini" at bounding box center [917, 148] width 28 height 6
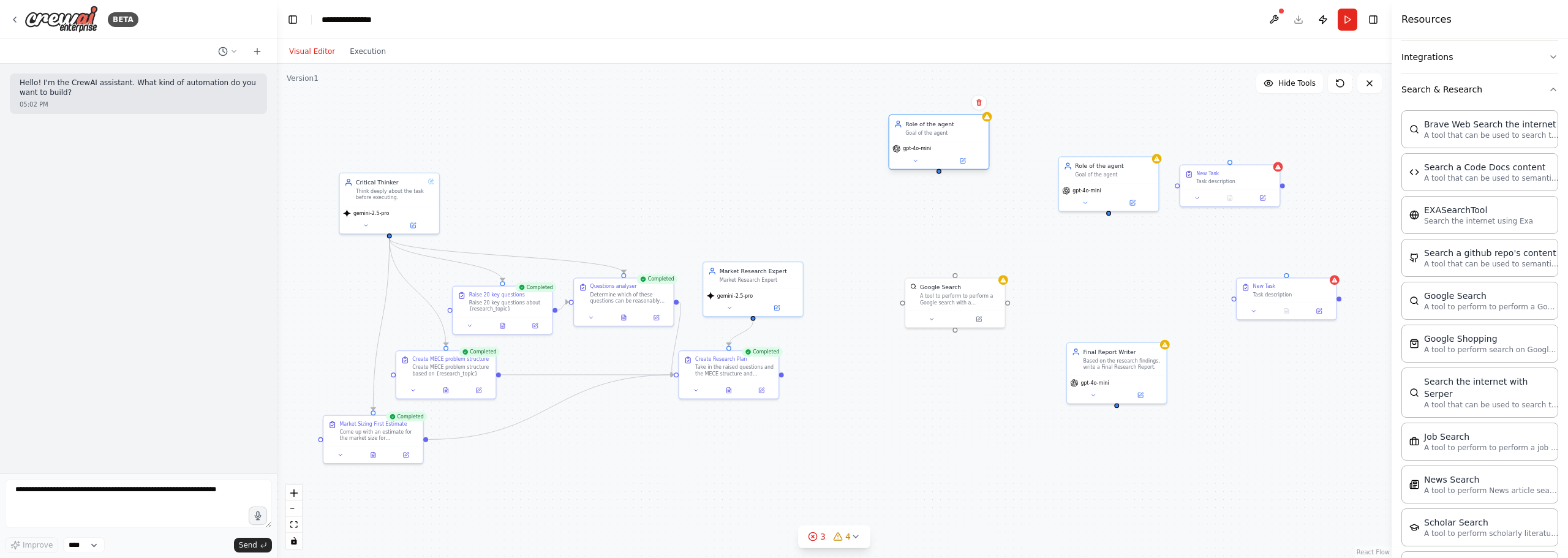
click at [910, 150] on span "gpt-4o-mini" at bounding box center [917, 148] width 28 height 6
click at [912, 159] on icon at bounding box center [915, 160] width 6 height 6
click at [974, 303] on div "OpenAI - gpt-4o-mini" at bounding box center [964, 304] width 130 height 8
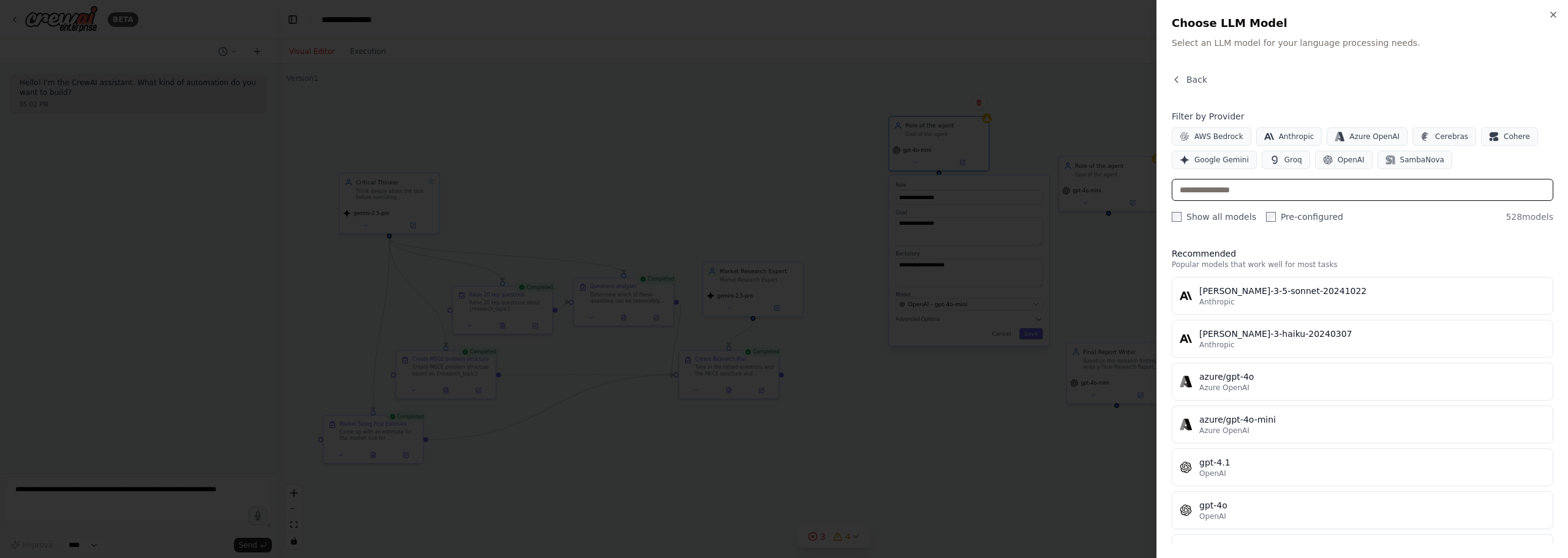
click at [1340, 190] on input "text" at bounding box center [1362, 189] width 381 height 22
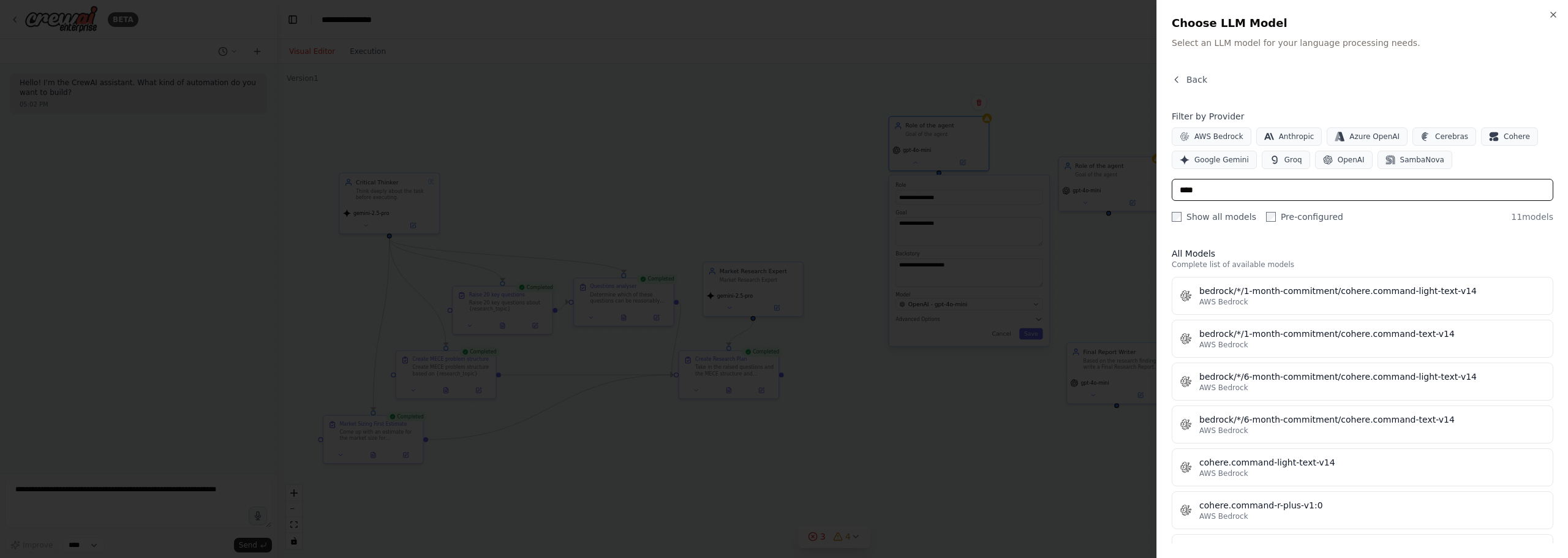
type input "*****"
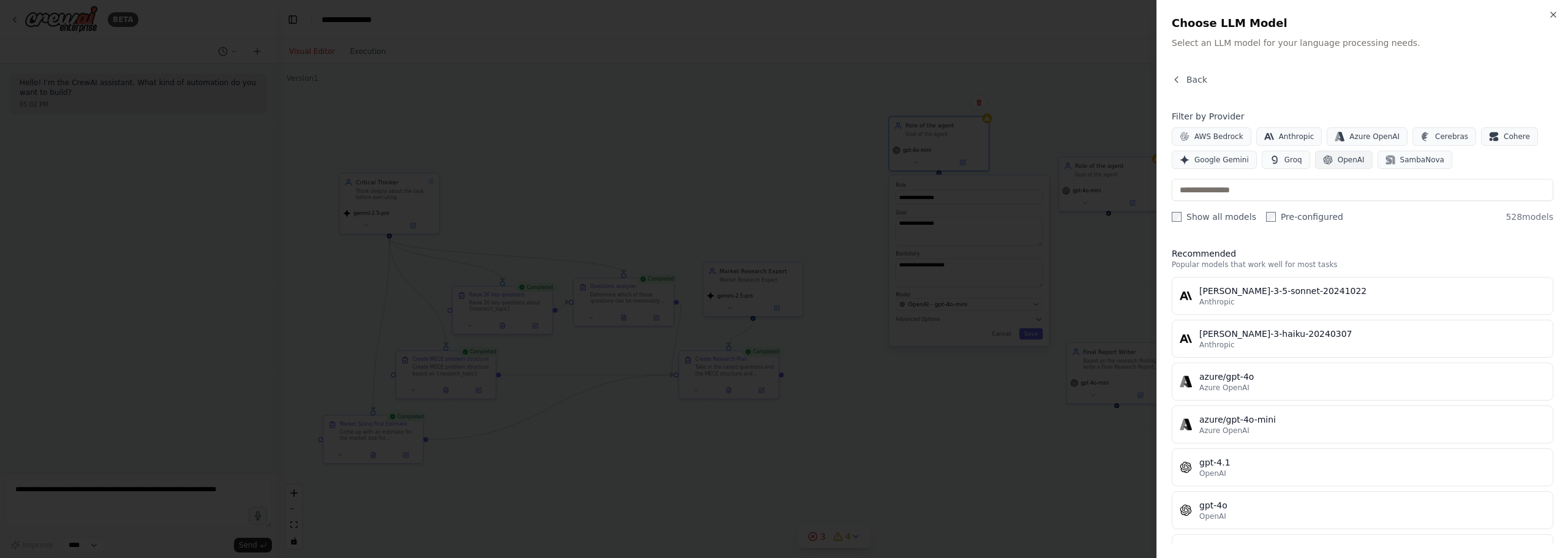
click at [1343, 162] on span "OpenAI" at bounding box center [1352, 160] width 27 height 10
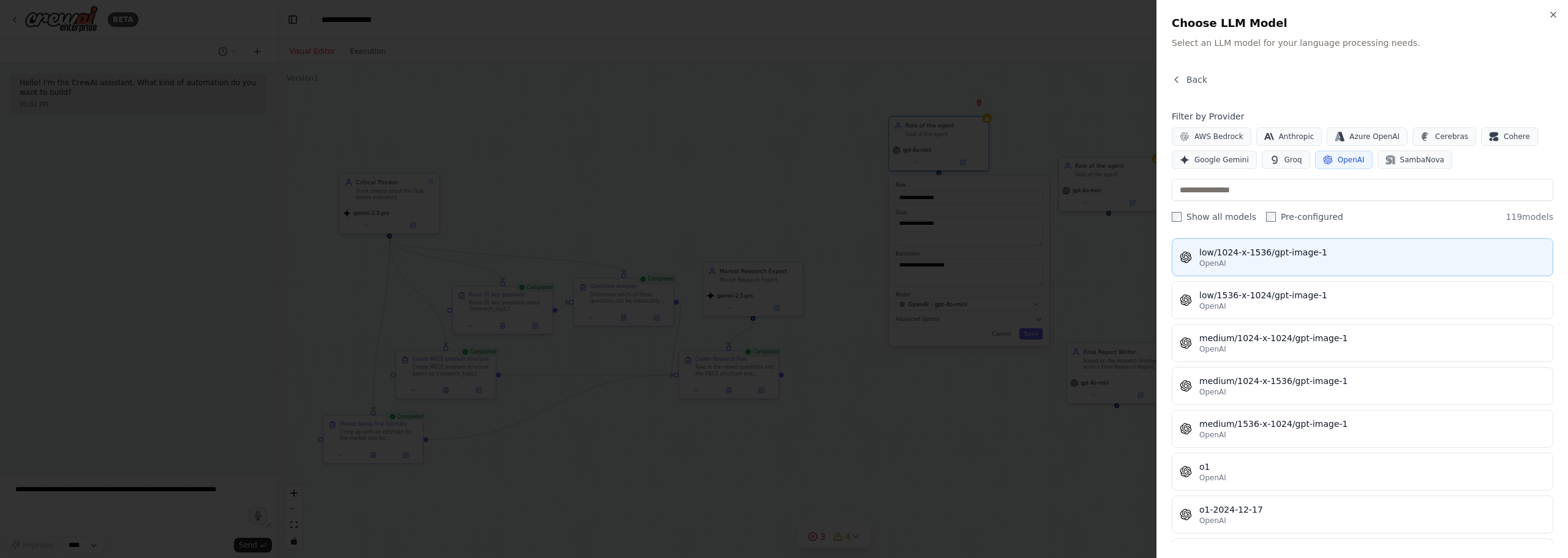
scroll to position [3104, 0]
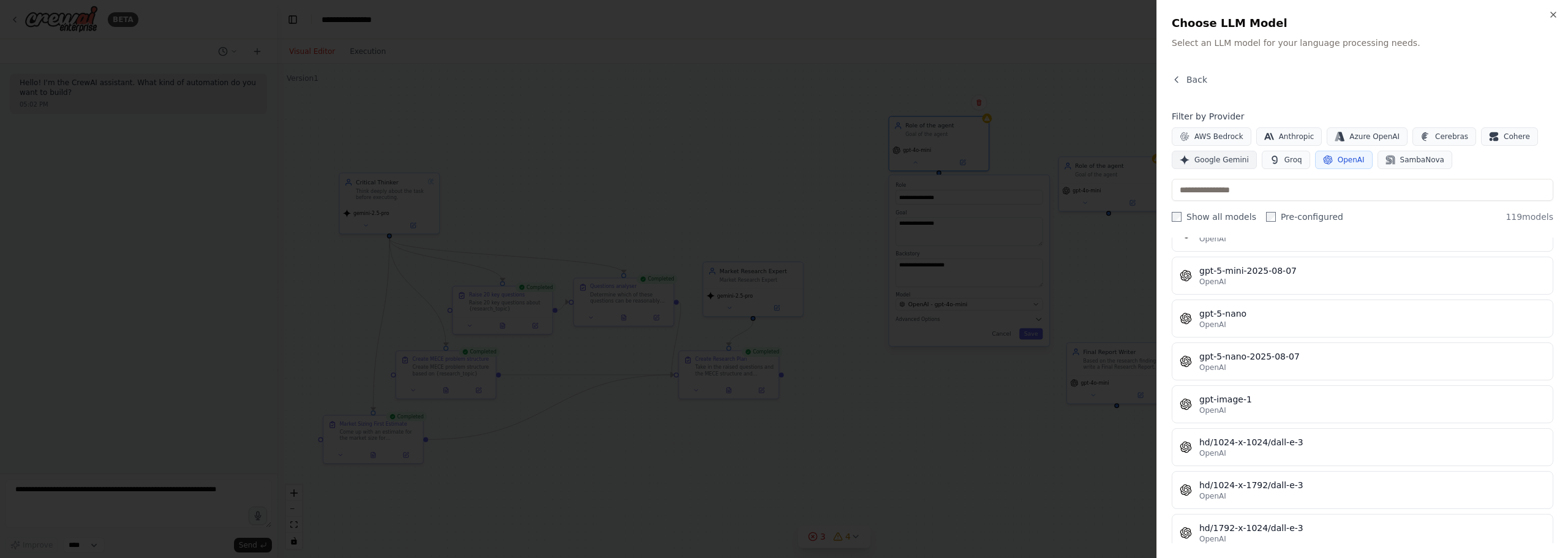
click at [1214, 161] on span "Google Gemini" at bounding box center [1222, 160] width 54 height 10
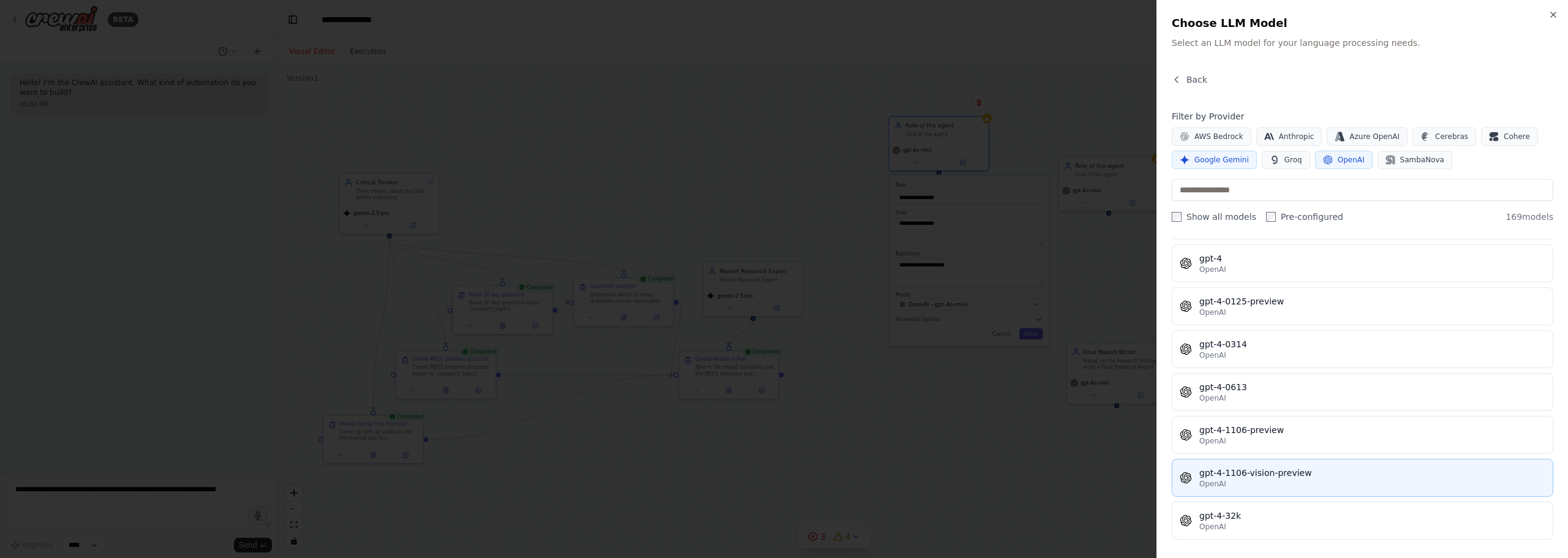
scroll to position [3532, 0]
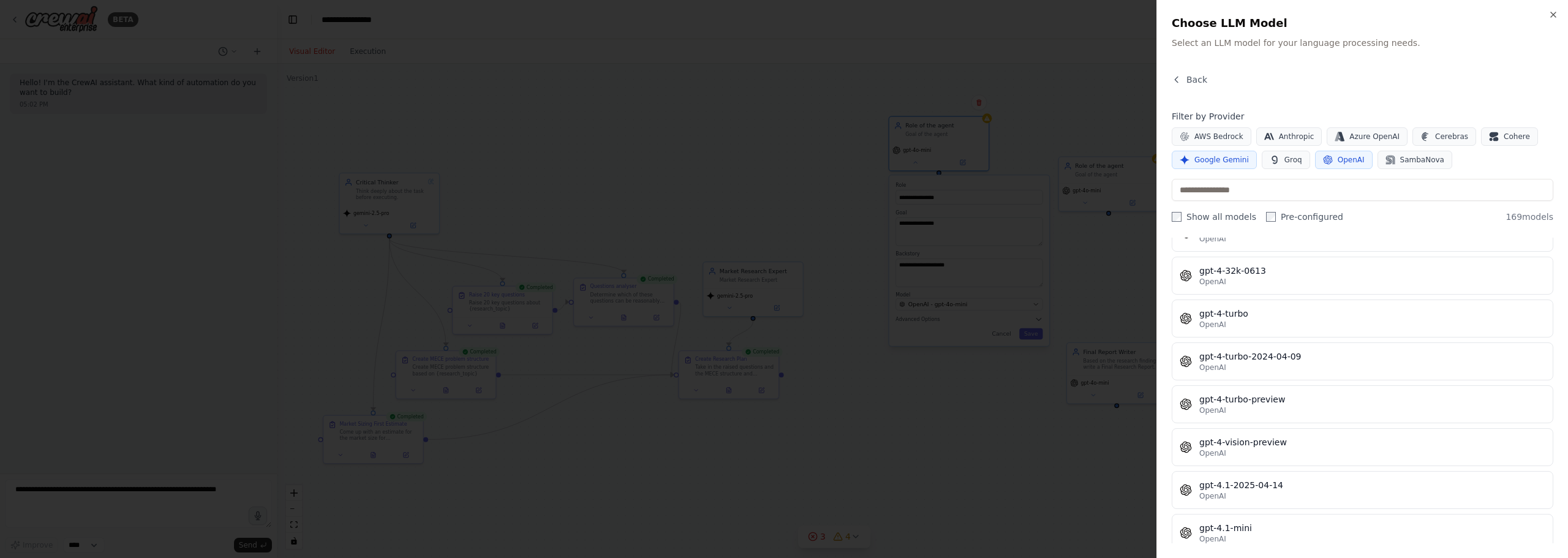
click at [1339, 161] on span "OpenAI" at bounding box center [1352, 160] width 27 height 10
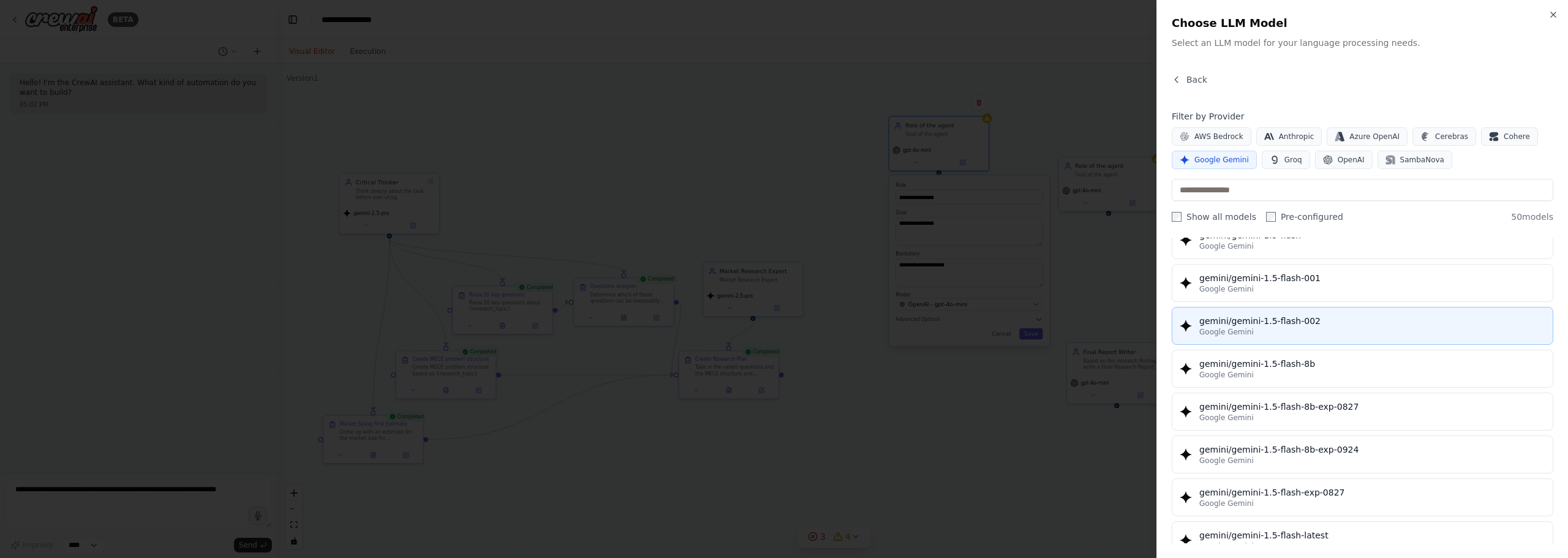
scroll to position [0, 0]
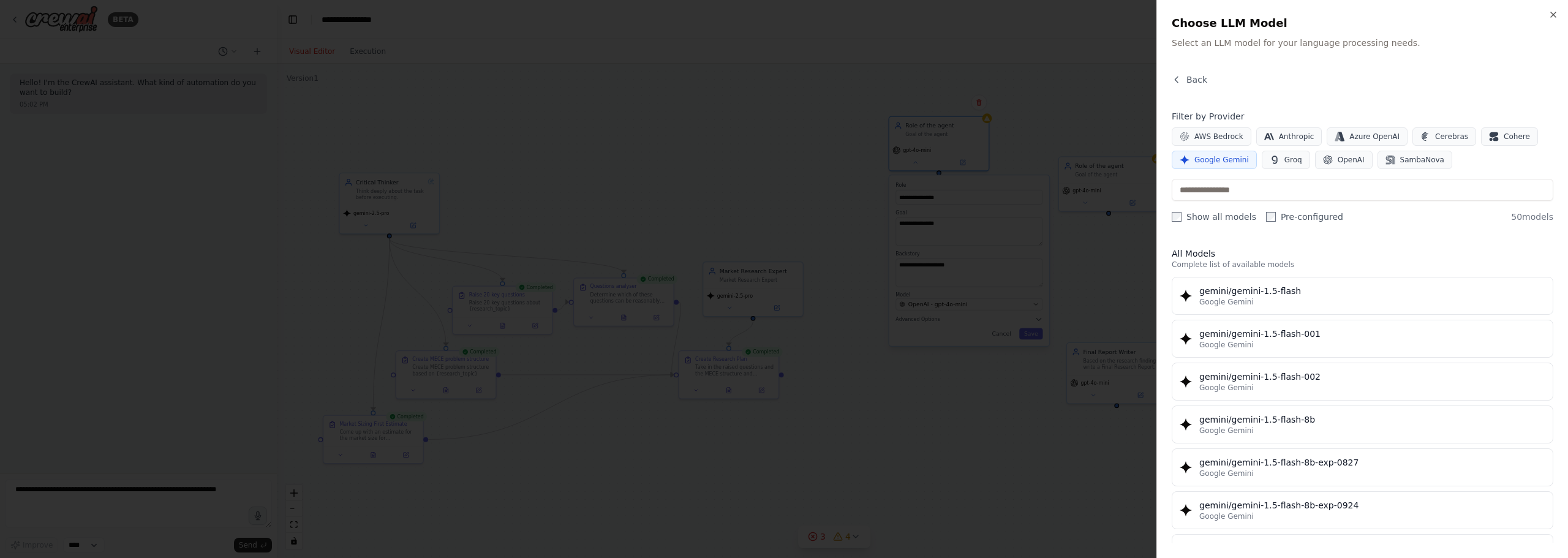
click at [1209, 154] on button "Google Gemini" at bounding box center [1214, 160] width 85 height 19
click at [1338, 158] on span "OpenAI" at bounding box center [1352, 160] width 27 height 10
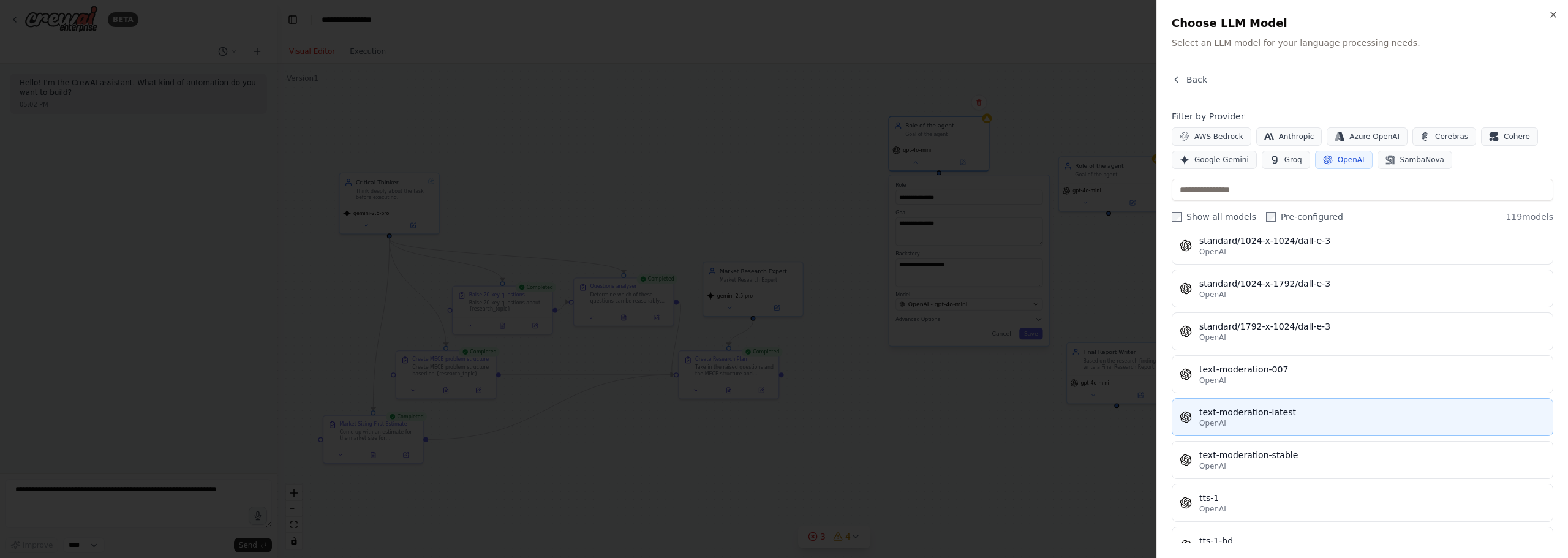
scroll to position [4881, 0]
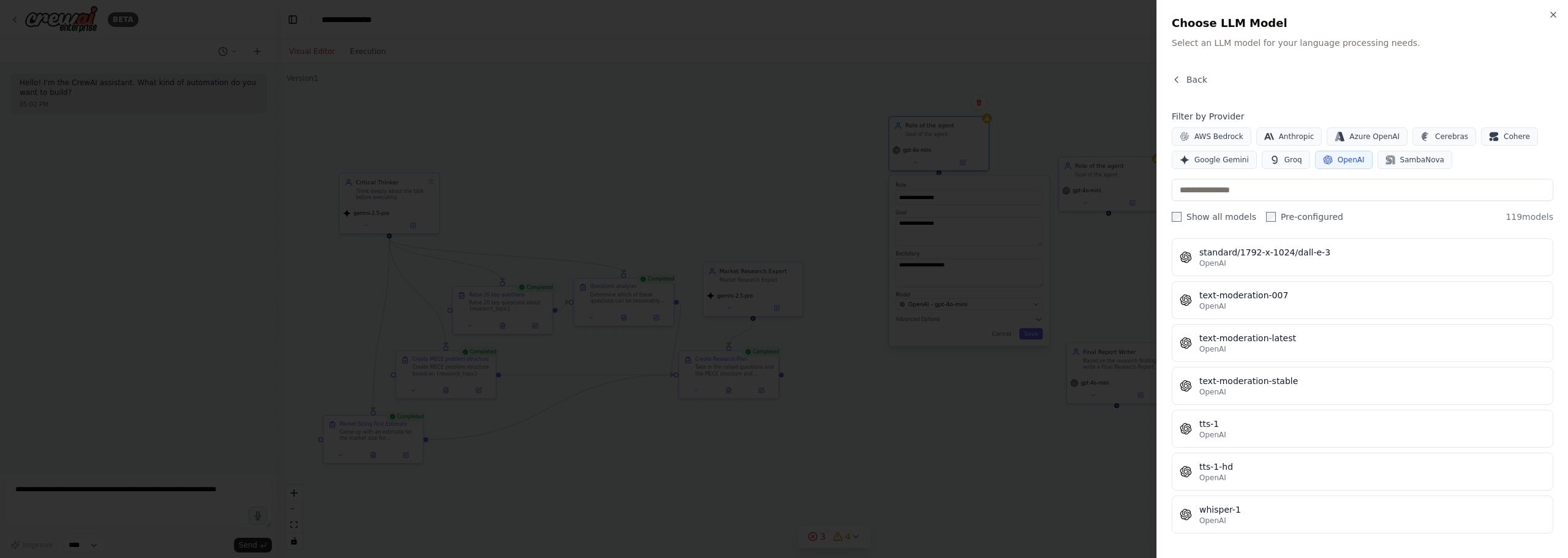
click at [1113, 438] on div at bounding box center [784, 279] width 1568 height 558
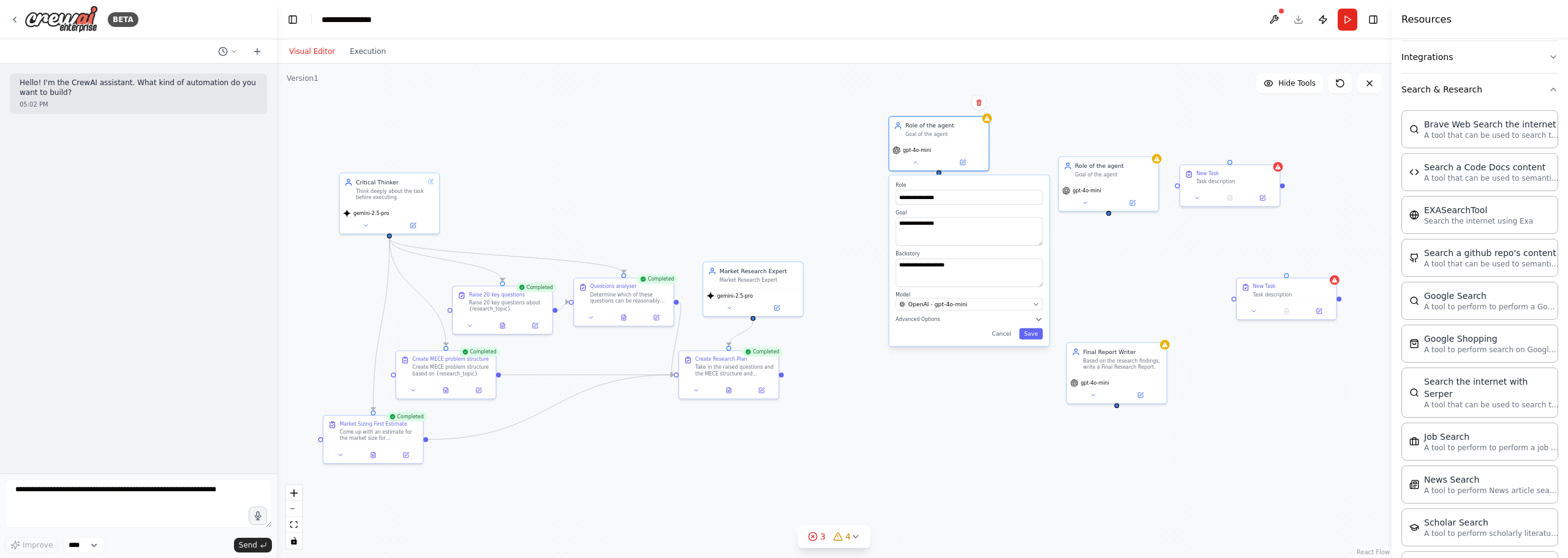
click at [1227, 399] on div ".deletable-edge-delete-btn { width: 20px; height: 20px; border: 0px solid #ffff…" at bounding box center [834, 311] width 1114 height 494
click at [1216, 372] on div ".deletable-edge-delete-btn { width: 20px; height: 20px; border: 0px solid #ffff…" at bounding box center [834, 311] width 1114 height 494
click at [854, 344] on div ".deletable-edge-delete-btn { width: 20px; height: 20px; border: 0px solid #ffff…" at bounding box center [834, 311] width 1114 height 494
click at [844, 331] on div ".deletable-edge-delete-btn { width: 20px; height: 20px; border: 0px solid #ffff…" at bounding box center [834, 311] width 1114 height 494
click at [849, 307] on div ".deletable-edge-delete-btn { width: 20px; height: 20px; border: 0px solid #ffff…" at bounding box center [834, 311] width 1114 height 494
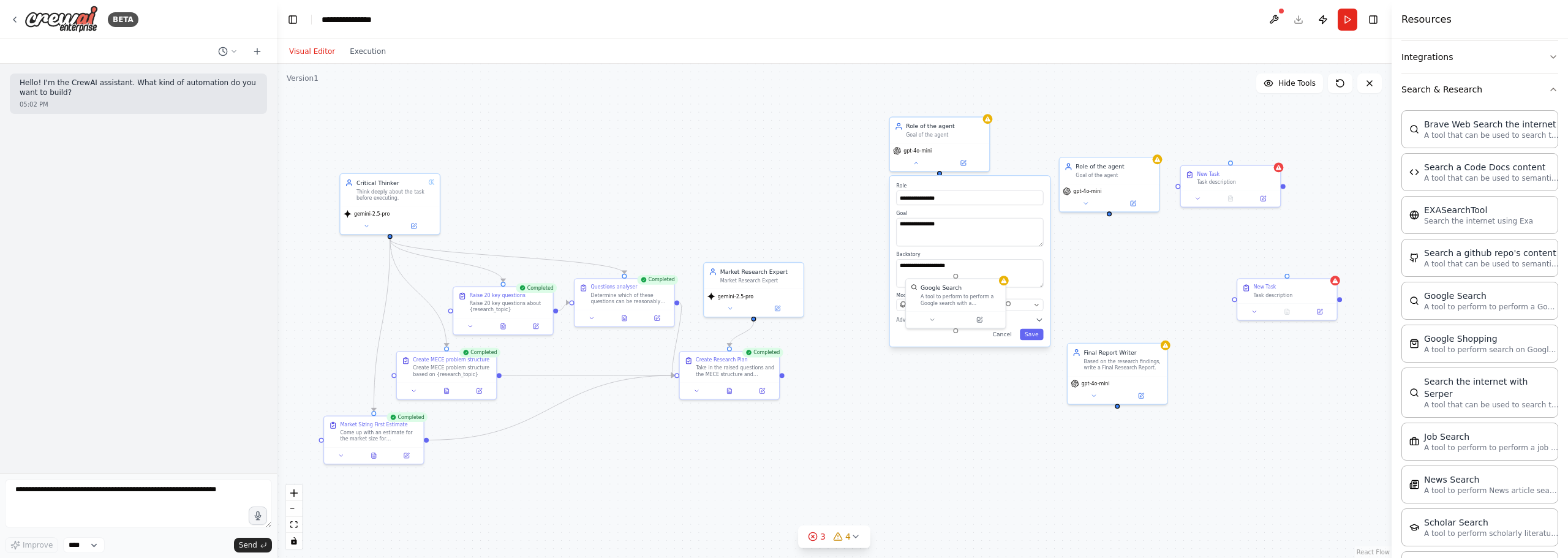
click at [857, 297] on div ".deletable-edge-delete-btn { width: 20px; height: 20px; border: 0px solid #ffff…" at bounding box center [834, 311] width 1114 height 494
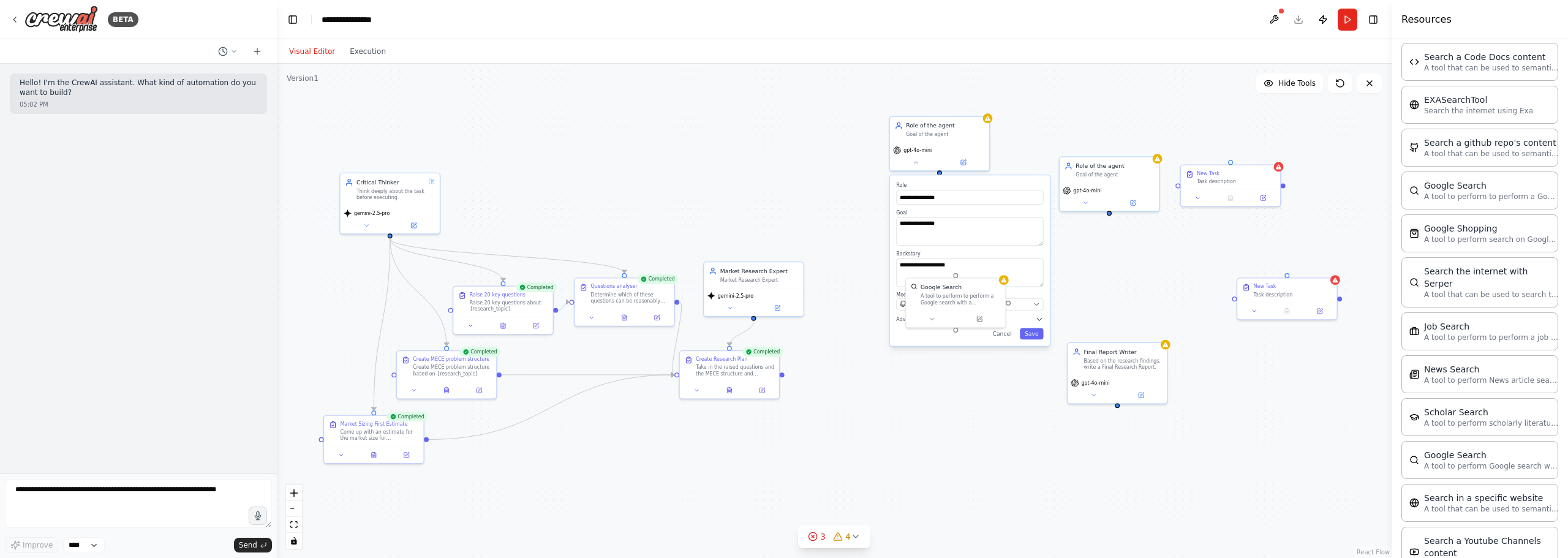
scroll to position [367, 0]
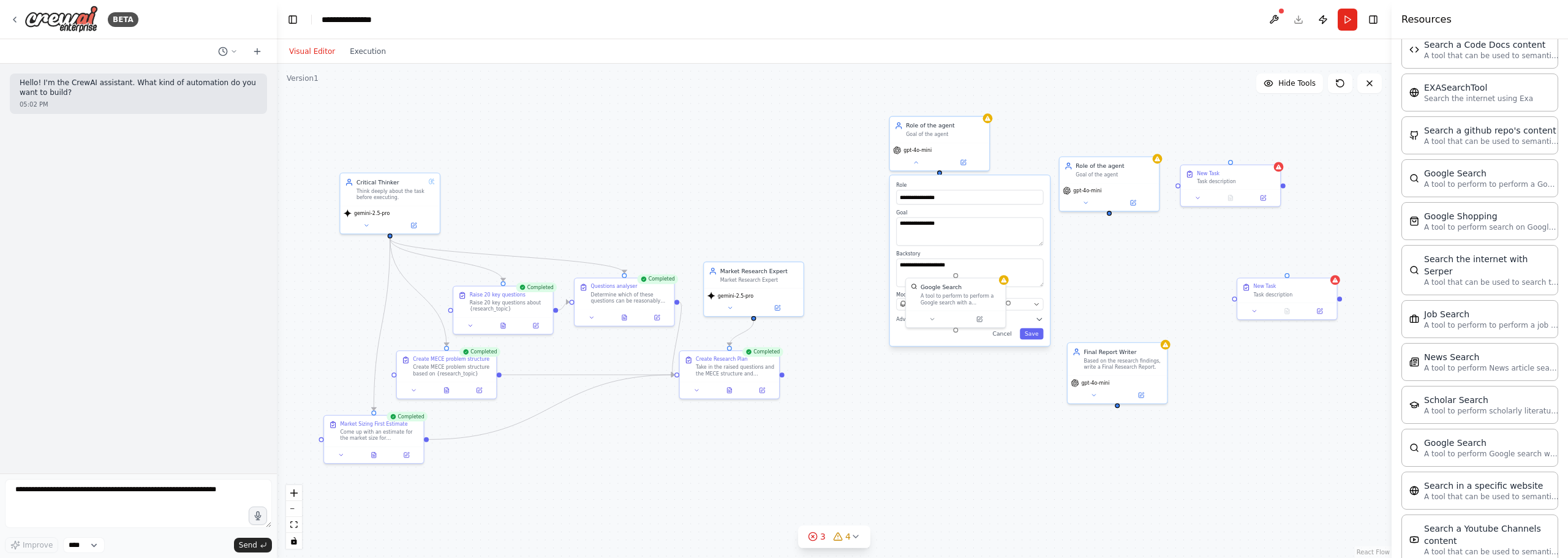
click at [943, 394] on div ".deletable-edge-delete-btn { width: 20px; height: 20px; border: 0px solid #ffff…" at bounding box center [834, 311] width 1114 height 494
click at [1004, 336] on button "Cancel" at bounding box center [1002, 334] width 29 height 11
click at [1005, 332] on button "Cancel" at bounding box center [1002, 334] width 29 height 11
drag, startPoint x: 957, startPoint y: 305, endPoint x: 879, endPoint y: 316, distance: 78.8
click at [879, 316] on div "Google Search A tool to perform to perform a Google search with a search_query." at bounding box center [874, 302] width 99 height 32
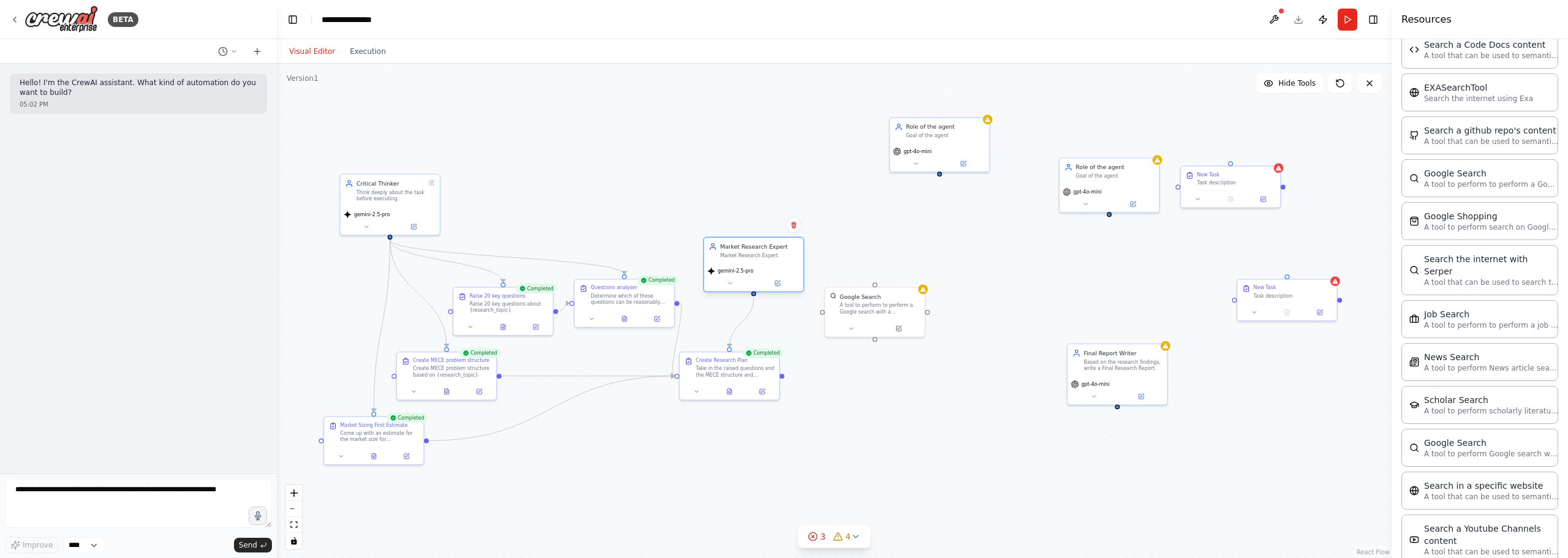
drag, startPoint x: 768, startPoint y: 269, endPoint x: 781, endPoint y: 216, distance: 54.6
click at [783, 238] on div "Market Research Expert Market Research Expert" at bounding box center [753, 251] width 99 height 26
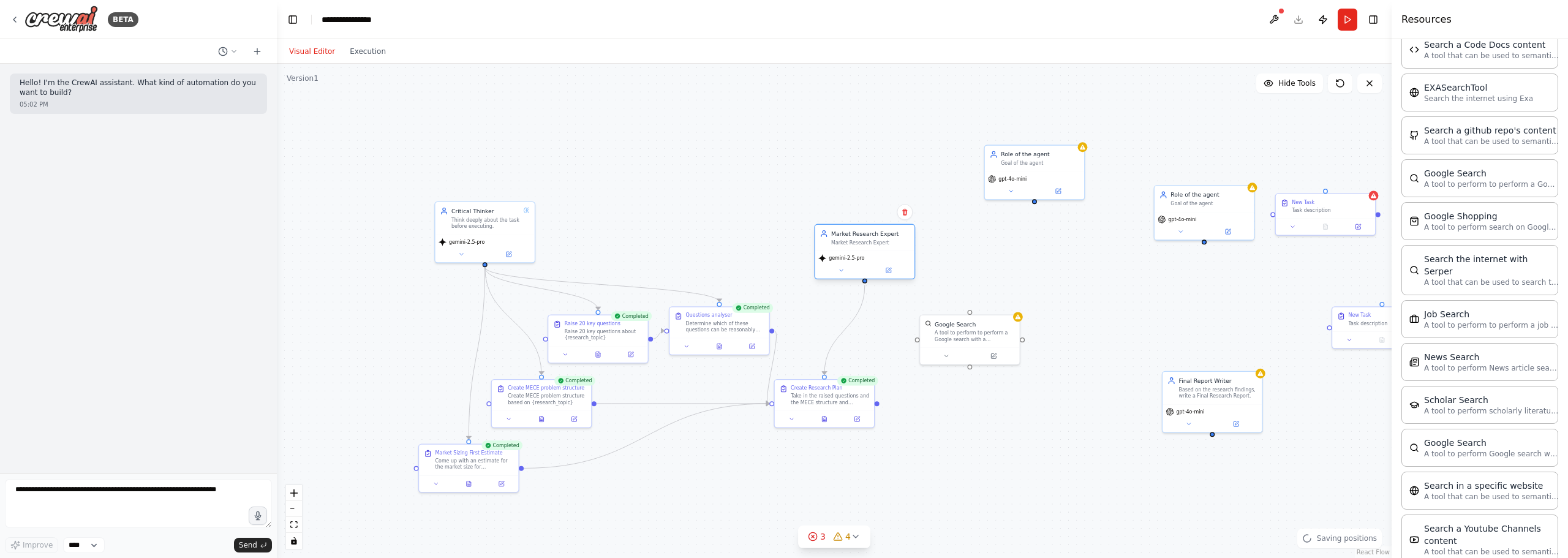
drag, startPoint x: 771, startPoint y: 256, endPoint x: 865, endPoint y: 284, distance: 98.1
click at [865, 284] on div ".deletable-edge-delete-btn { width: 20px; height: 20px; border: 0px solid #ffff…" at bounding box center [834, 311] width 1114 height 494
drag, startPoint x: 864, startPoint y: 282, endPoint x: 975, endPoint y: 312, distance: 115.0
click at [975, 312] on div ".deletable-edge-delete-btn { width: 20px; height: 20px; border: 0px solid #ffff…" at bounding box center [834, 311] width 1114 height 494
drag, startPoint x: 966, startPoint y: 338, endPoint x: 941, endPoint y: 334, distance: 25.3
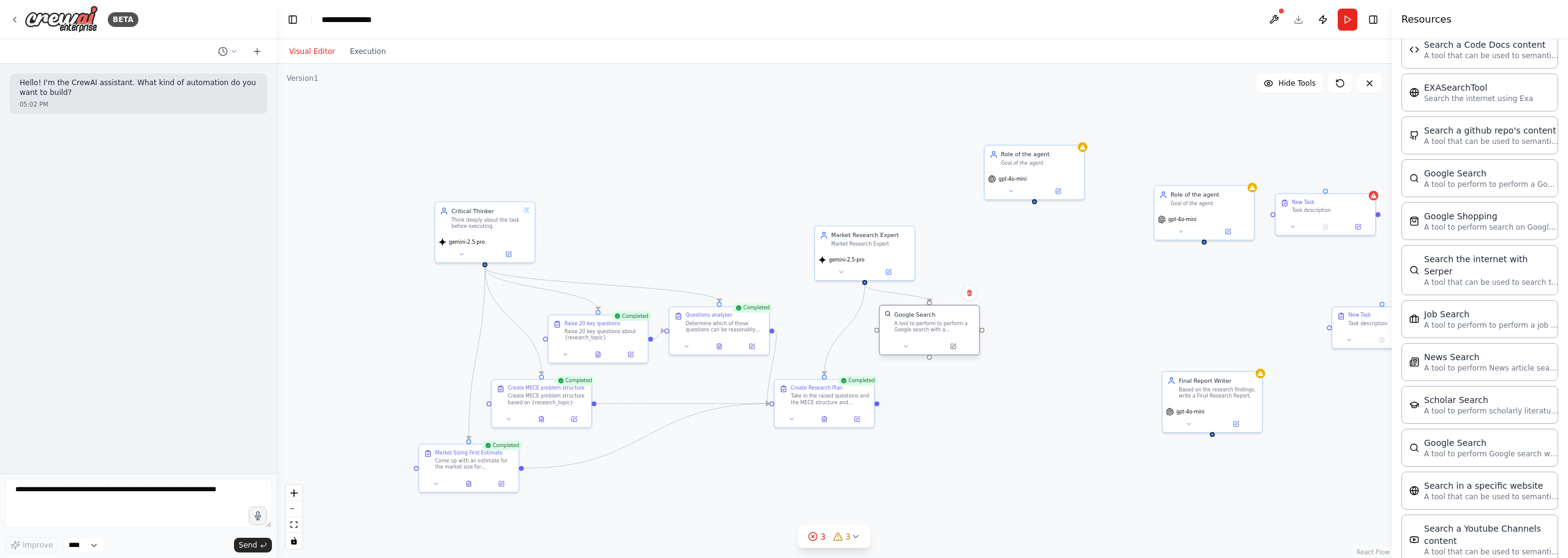
click at [937, 333] on div "A tool to perform to perform a Google search with a search_query." at bounding box center [934, 327] width 80 height 13
click at [1030, 329] on div ".deletable-edge-delete-btn { width: 20px; height: 20px; border: 0px solid #ffff…" at bounding box center [834, 311] width 1114 height 494
click at [889, 264] on div "gemini-2.5-pro" at bounding box center [864, 264] width 99 height 28
drag, startPoint x: 863, startPoint y: 286, endPoint x: 867, endPoint y: 281, distance: 6.4
click at [867, 281] on div ".deletable-edge-delete-btn { width: 20px; height: 20px; border: 0px solid #ffff…" at bounding box center [705, 332] width 736 height 326
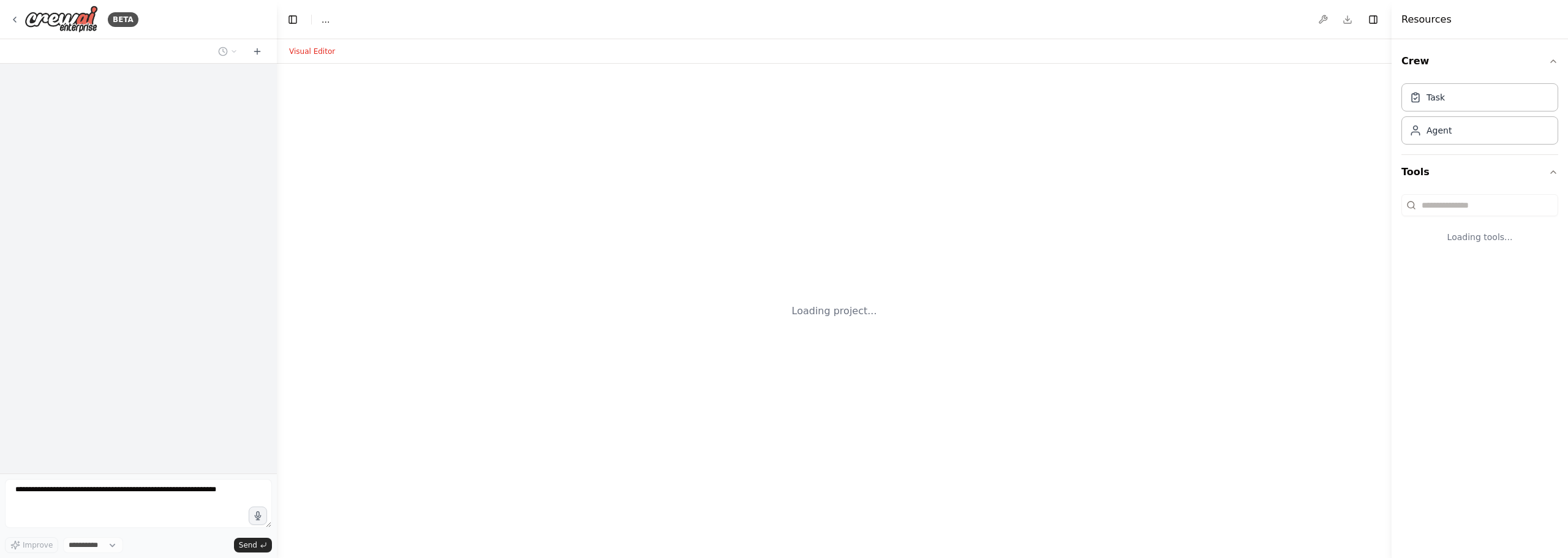
select select "****"
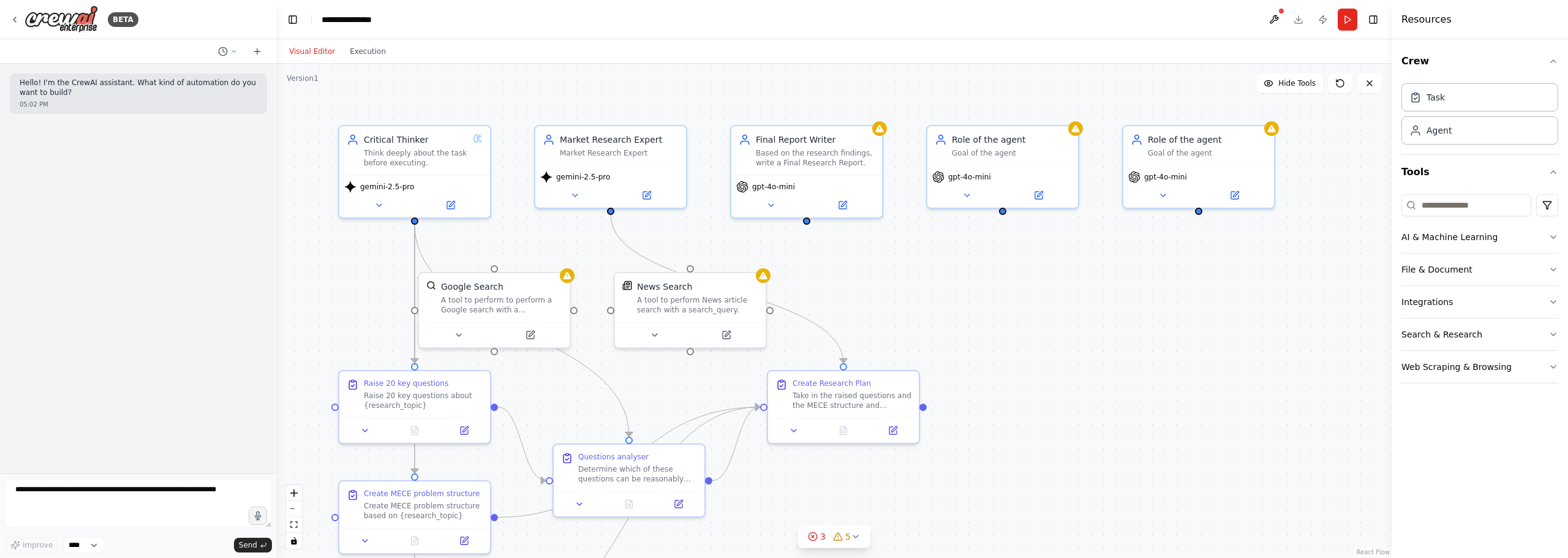
click at [951, 347] on div ".deletable-edge-delete-btn { width: 20px; height: 20px; border: 0px solid #ffff…" at bounding box center [834, 311] width 1114 height 494
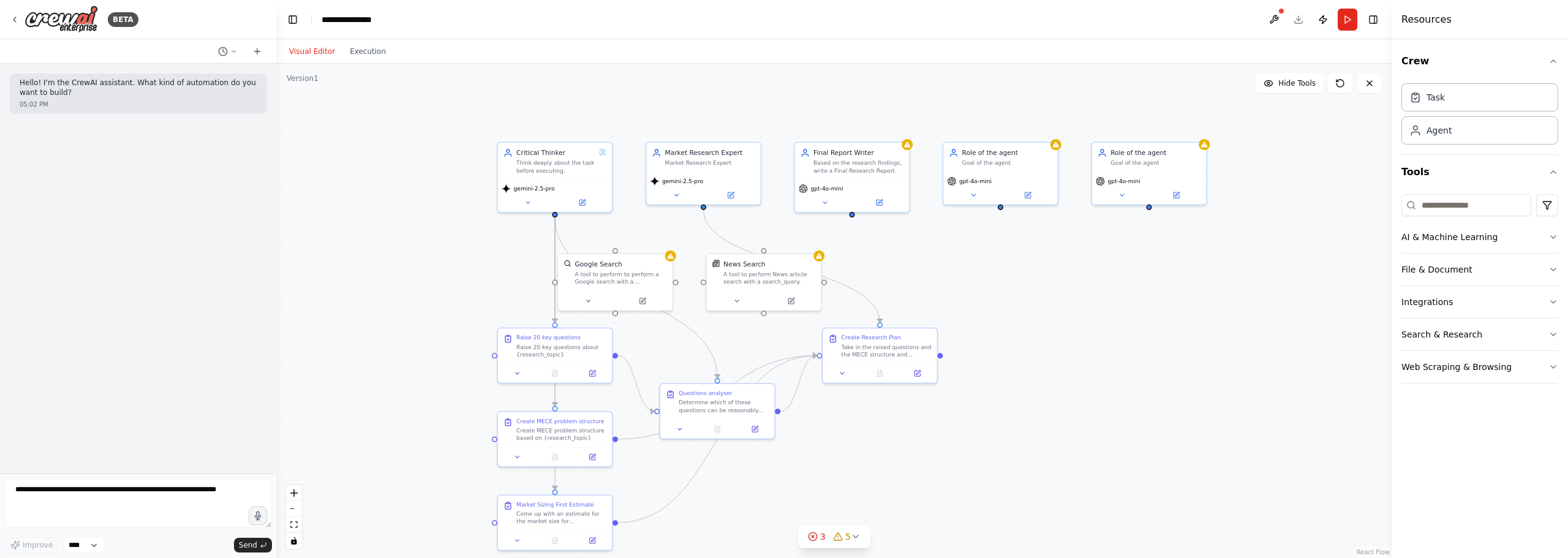
drag, startPoint x: 953, startPoint y: 295, endPoint x: 910, endPoint y: 307, distance: 44.6
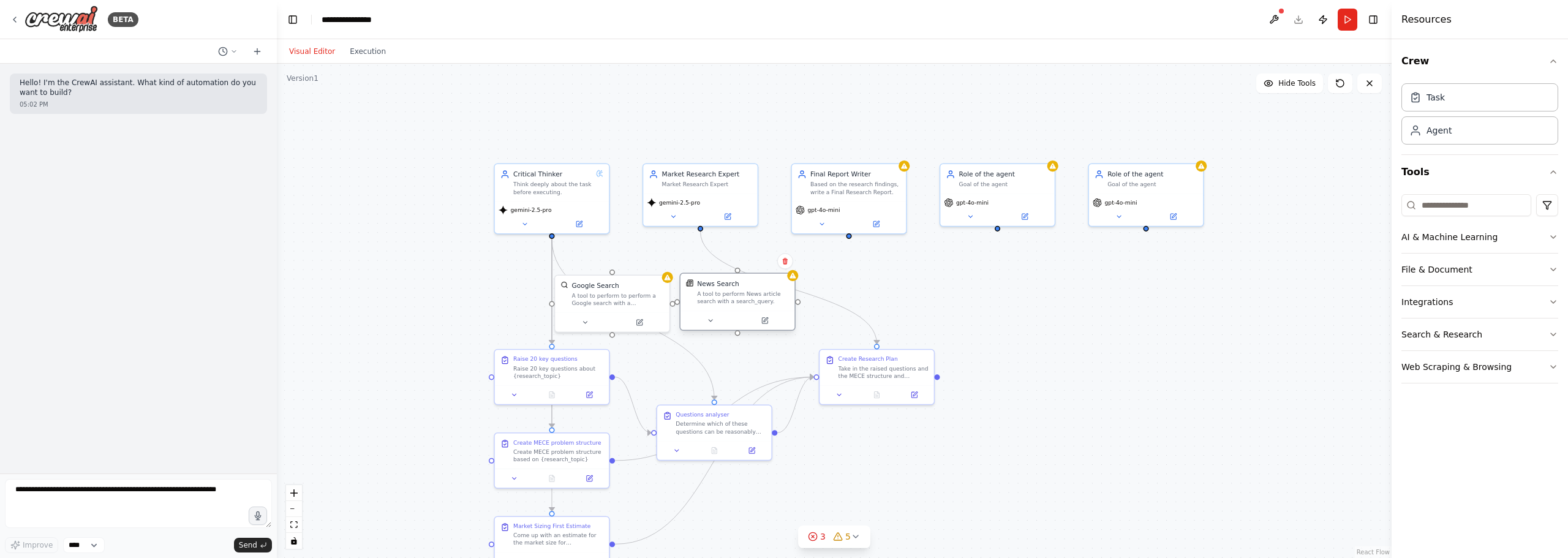
drag, startPoint x: 745, startPoint y: 299, endPoint x: 724, endPoint y: 300, distance: 21.0
click at [724, 300] on div "A tool to perform News article search with a search_query." at bounding box center [743, 297] width 92 height 15
drag, startPoint x: 752, startPoint y: 309, endPoint x: 943, endPoint y: 320, distance: 191.3
click at [1125, 349] on div "A tool to perform News article search with a search_query." at bounding box center [1124, 346] width 92 height 15
drag, startPoint x: 629, startPoint y: 299, endPoint x: 1002, endPoint y: 292, distance: 373.1
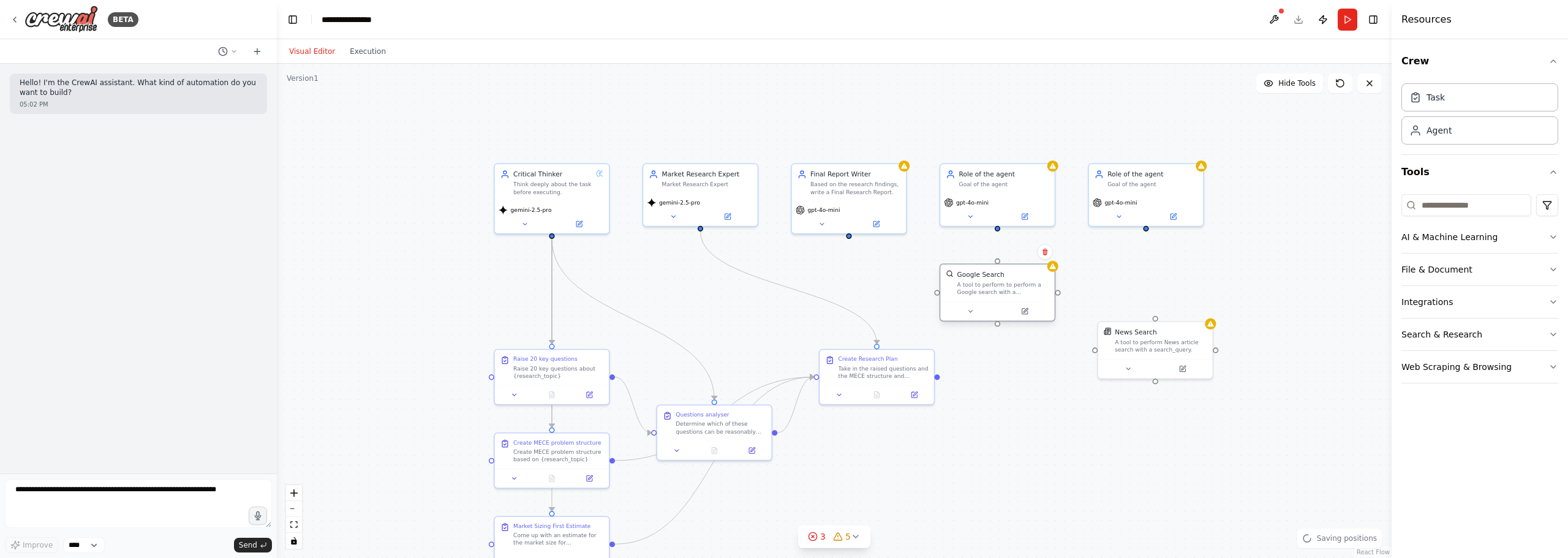
click at [1002, 292] on div "A tool to perform to perform a Google search with a search_query." at bounding box center [1003, 289] width 92 height 15
click at [990, 259] on div ".deletable-edge-delete-btn { width: 20px; height: 20px; border: 0px solid #ffff…" at bounding box center [834, 311] width 1114 height 494
drag, startPoint x: 987, startPoint y: 260, endPoint x: 701, endPoint y: 224, distance: 288.3
click at [701, 224] on div "Critical Thinker Think deeply about the task before executing. gemini-2.5-pro R…" at bounding box center [869, 304] width 844 height 375
drag, startPoint x: 999, startPoint y: 305, endPoint x: 916, endPoint y: 303, distance: 83.0
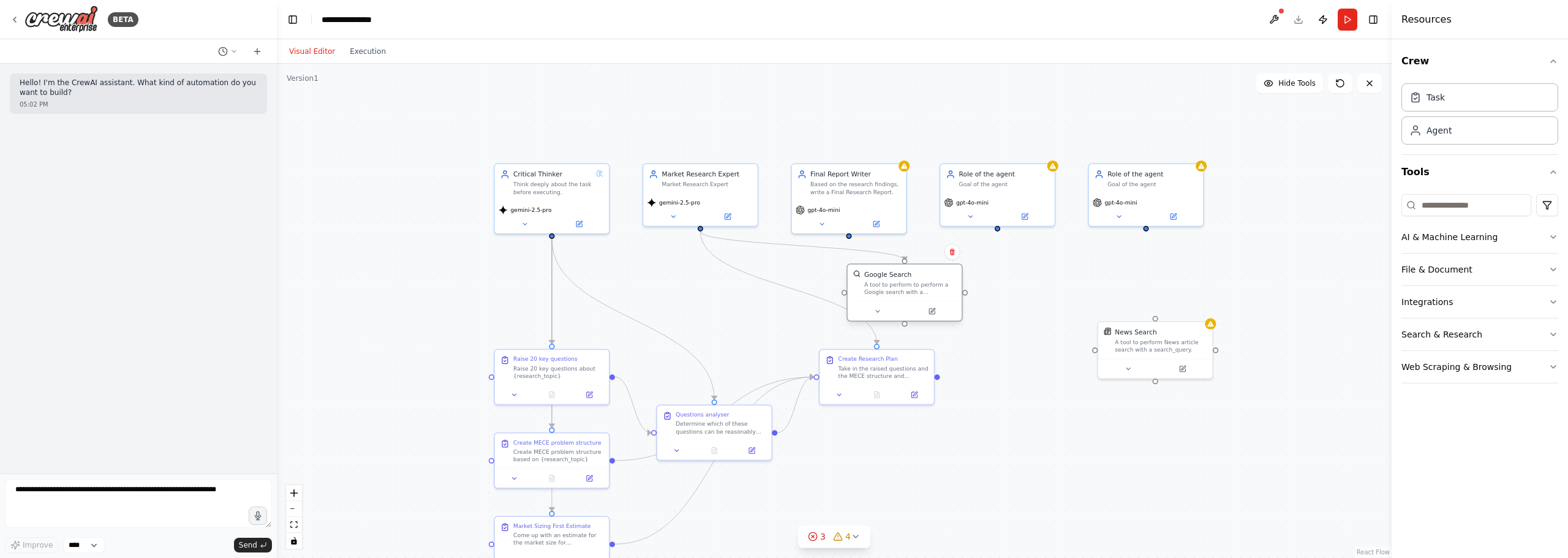
click at [915, 304] on div at bounding box center [904, 311] width 114 height 19
drag, startPoint x: 1159, startPoint y: 347, endPoint x: 1038, endPoint y: 297, distance: 130.9
click at [1038, 297] on div "A tool to perform News article search with a search_query." at bounding box center [1040, 297] width 92 height 15
drag, startPoint x: 1035, startPoint y: 270, endPoint x: 699, endPoint y: 226, distance: 338.9
click at [699, 226] on div "Critical Thinker Think deeply about the task before executing. gemini-2.5-pro R…" at bounding box center [869, 304] width 844 height 375
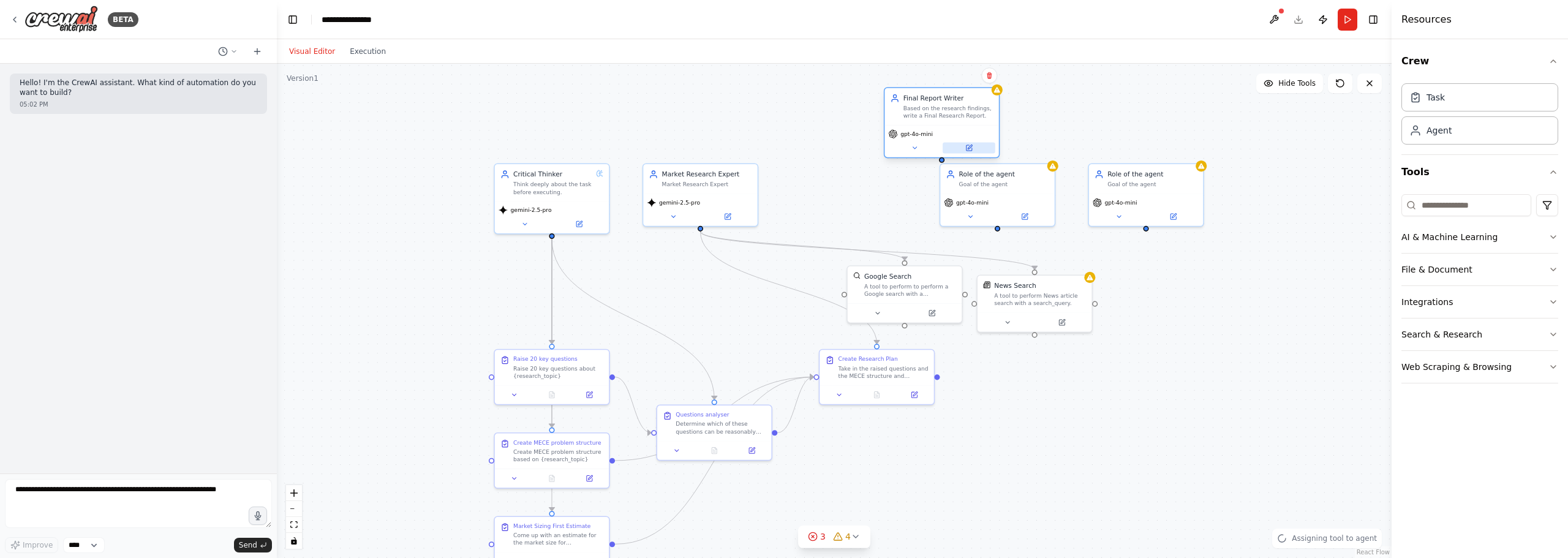
drag, startPoint x: 848, startPoint y: 224, endPoint x: 962, endPoint y: 140, distance: 141.6
click at [962, 142] on div at bounding box center [941, 147] width 106 height 11
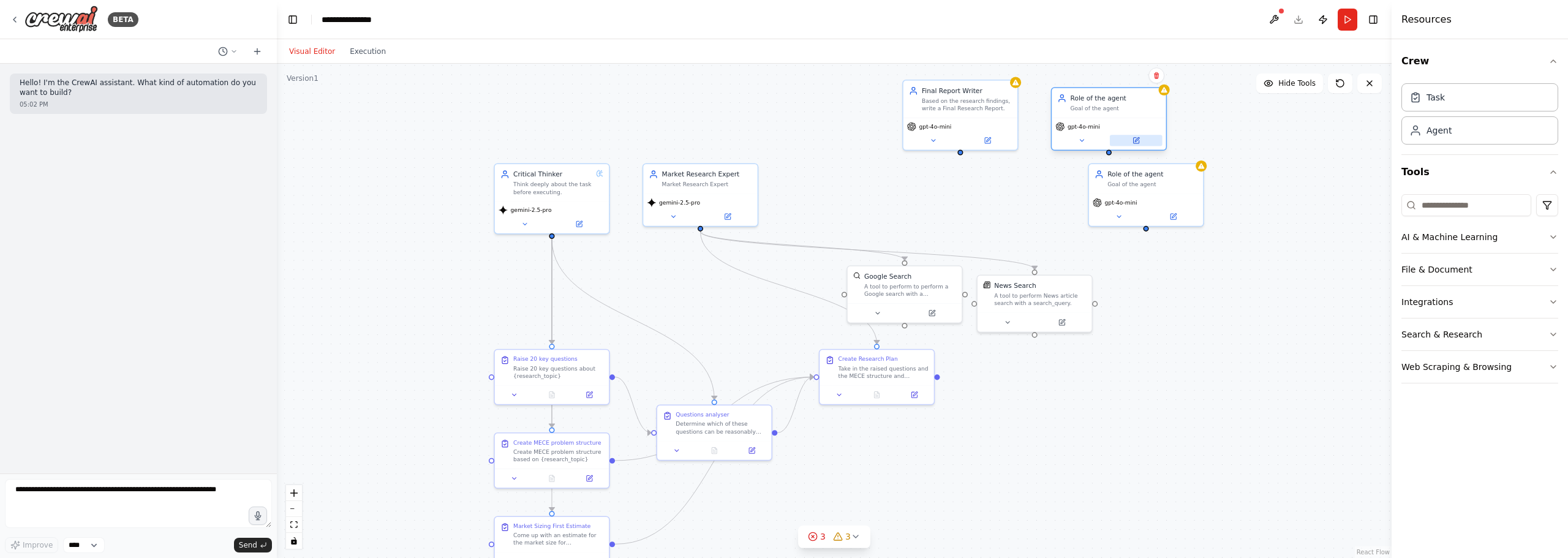
drag, startPoint x: 1010, startPoint y: 217, endPoint x: 1128, endPoint y: 140, distance: 140.9
click at [1127, 141] on button at bounding box center [1137, 140] width 53 height 11
drag, startPoint x: 1149, startPoint y: 196, endPoint x: 1303, endPoint y: 257, distance: 165.6
click at [1237, 152] on div "gpt-4o-mini" at bounding box center [1229, 156] width 106 height 9
click at [1429, 414] on div "Crew Task Agent Tools AI & Machine Learning File & Document Integrations Search…" at bounding box center [1479, 299] width 176 height 519
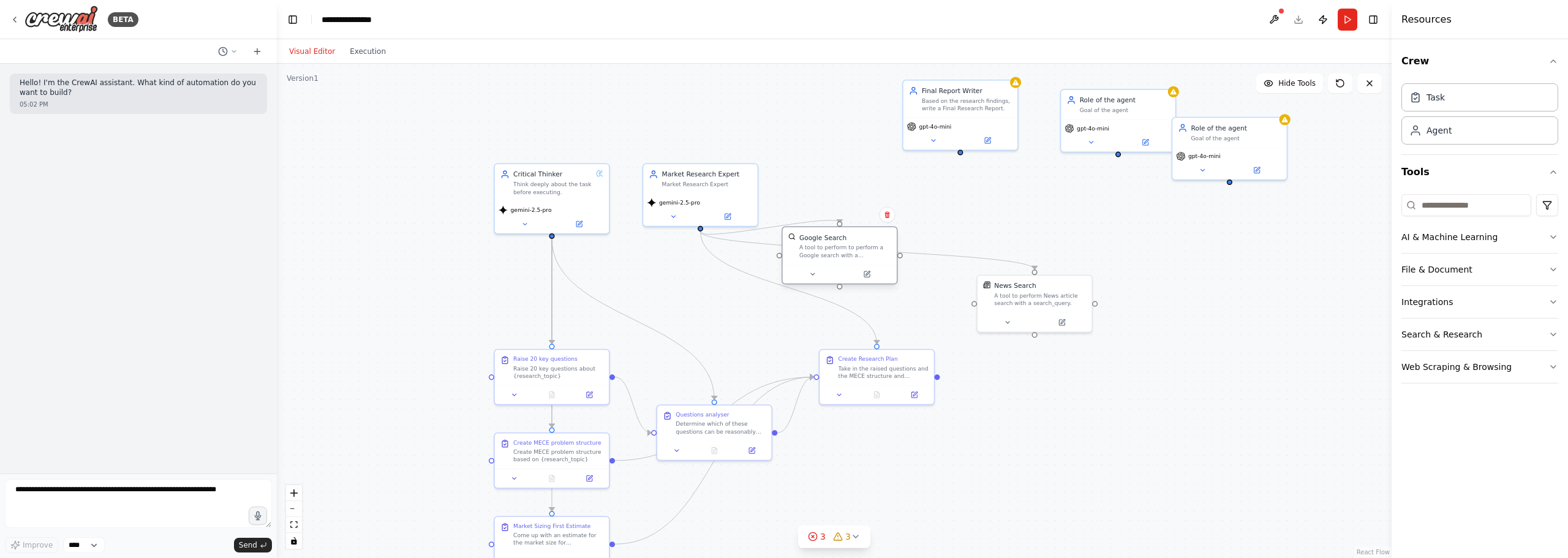
drag, startPoint x: 878, startPoint y: 269, endPoint x: 838, endPoint y: 250, distance: 44.3
click at [837, 250] on div "Google Search A tool to perform to perform a Google search with a search_query." at bounding box center [839, 246] width 114 height 37
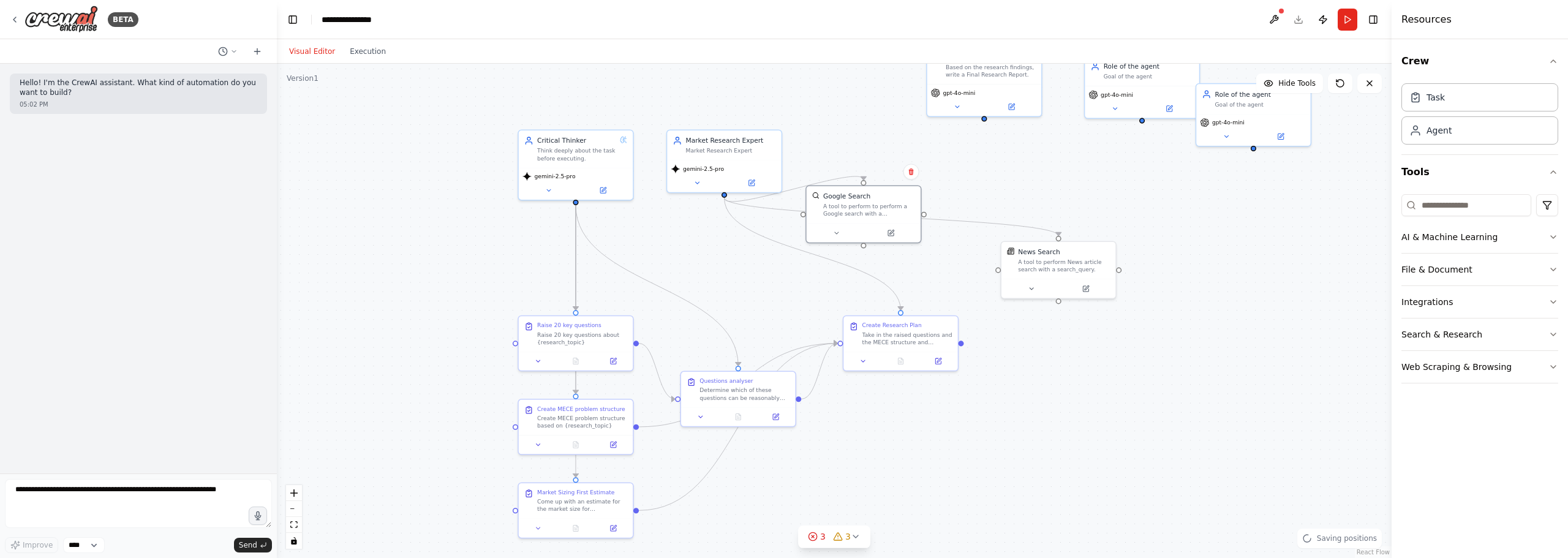
drag, startPoint x: 1095, startPoint y: 312, endPoint x: 1119, endPoint y: 277, distance: 42.4
click at [1119, 277] on div ".deletable-edge-delete-btn { width: 20px; height: 20px; border: 0px solid #ffff…" at bounding box center [834, 311] width 1114 height 494
drag, startPoint x: 1084, startPoint y: 276, endPoint x: 884, endPoint y: 131, distance: 247.0
click at [884, 131] on div "News Search A tool to perform News article search with a search_query." at bounding box center [863, 119] width 114 height 37
click at [1031, 211] on div ".deletable-edge-delete-btn { width: 20px; height: 20px; border: 0px solid #ffff…" at bounding box center [834, 311] width 1114 height 494
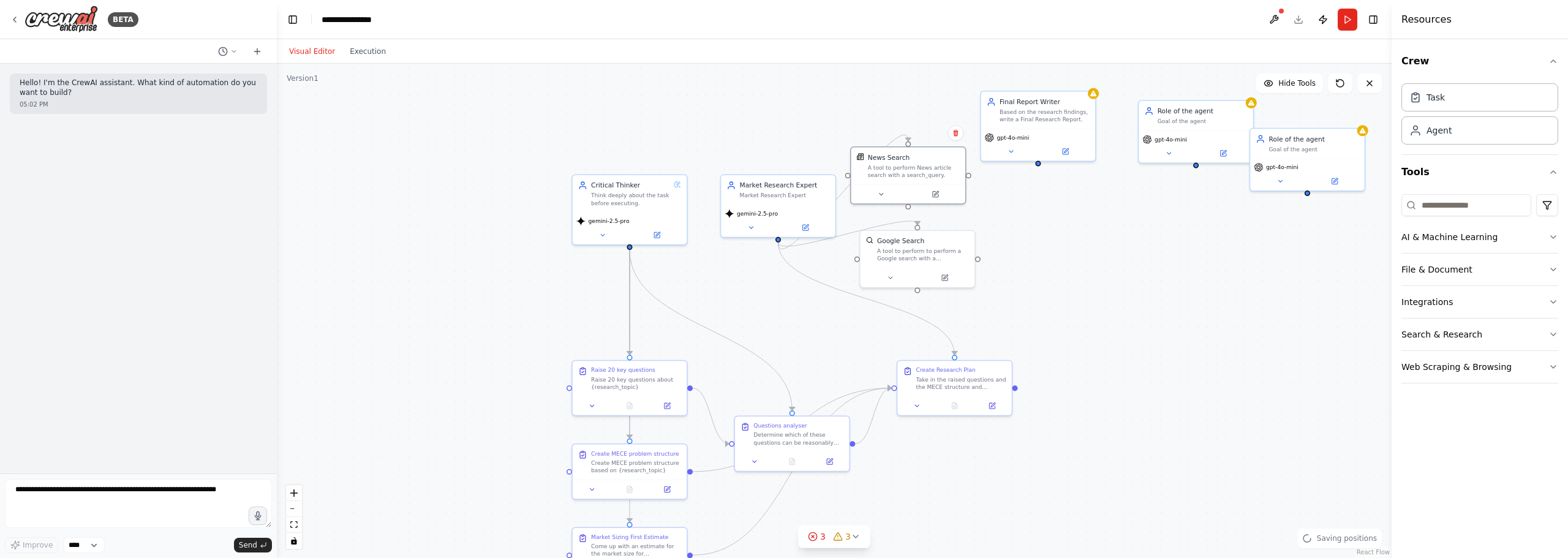
drag, startPoint x: 1033, startPoint y: 221, endPoint x: 1053, endPoint y: 246, distance: 32.0
click at [1053, 246] on div ".deletable-edge-delete-btn { width: 20px; height: 20px; border: 0px solid #ffff…" at bounding box center [834, 311] width 1114 height 494
drag, startPoint x: 626, startPoint y: 379, endPoint x: 544, endPoint y: 302, distance: 112.5
click at [543, 309] on div "Raise 20 key questions about {research_topic}" at bounding box center [571, 316] width 90 height 15
drag, startPoint x: 651, startPoint y: 452, endPoint x: 639, endPoint y: 362, distance: 90.8
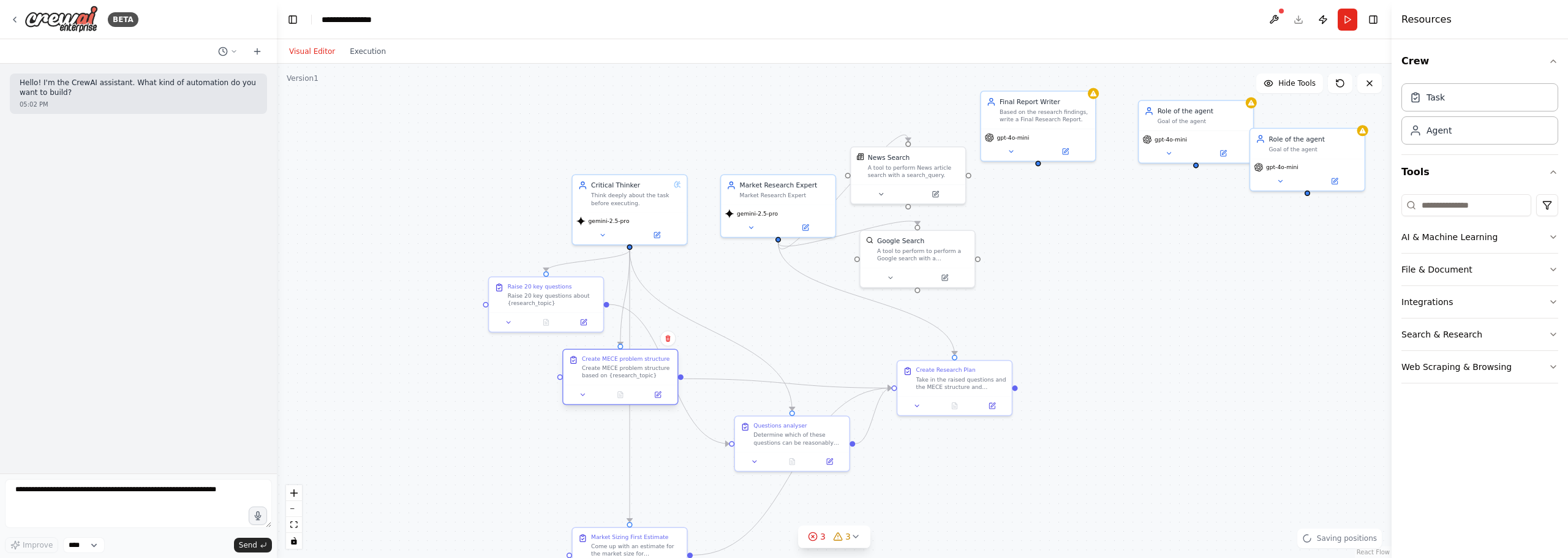
click at [639, 362] on div "Create MECE problem structure" at bounding box center [626, 359] width 88 height 7
drag, startPoint x: 625, startPoint y: 358, endPoint x: 604, endPoint y: 375, distance: 27.0
click at [608, 413] on div "Create MECE problem structure" at bounding box center [607, 417] width 88 height 7
drag, startPoint x: 587, startPoint y: 315, endPoint x: 750, endPoint y: 329, distance: 163.6
click at [750, 329] on button at bounding box center [760, 329] width 32 height 11
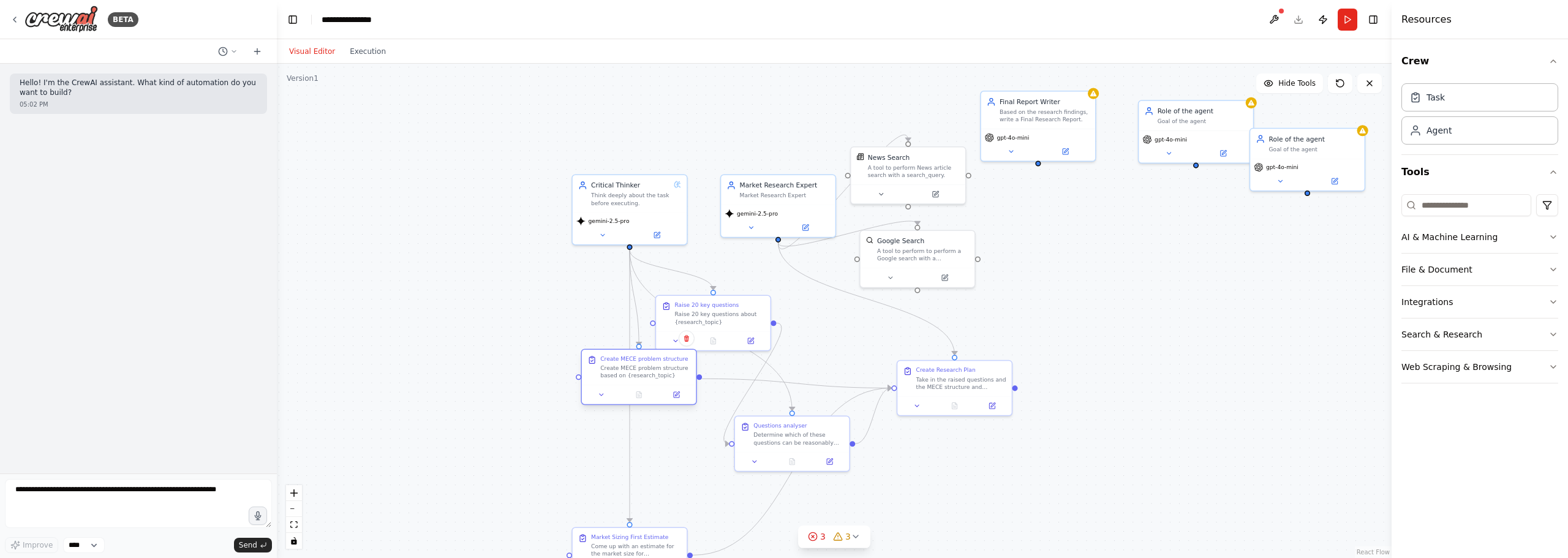
drag, startPoint x: 612, startPoint y: 422, endPoint x: 654, endPoint y: 373, distance: 64.5
click at [654, 369] on div "Create MECE problem structure based on {research_topic}" at bounding box center [645, 372] width 90 height 15
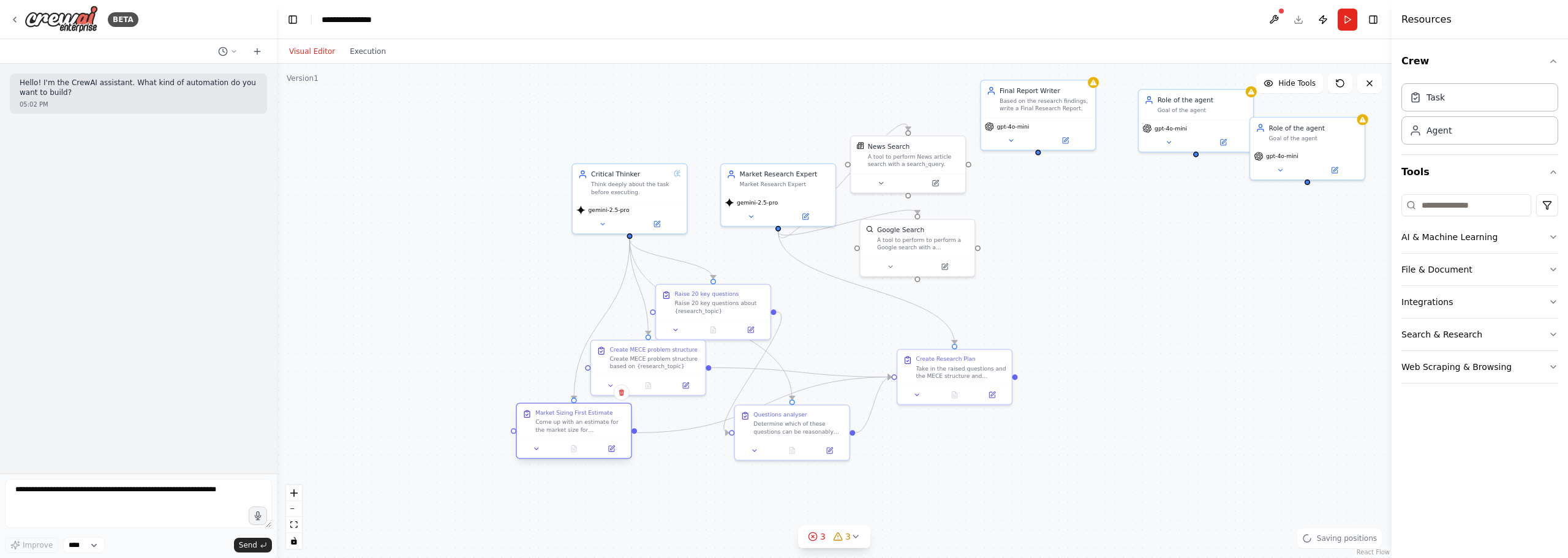
drag, startPoint x: 650, startPoint y: 545, endPoint x: 587, endPoint y: 427, distance: 133.8
click at [587, 427] on div "Come up with an estimate for the market size for {research_topic} in {market}. …" at bounding box center [580, 426] width 90 height 15
drag, startPoint x: 659, startPoint y: 368, endPoint x: 651, endPoint y: 377, distance: 12.0
click at [651, 377] on div "Create MECE problem structure based on {research_topic}" at bounding box center [645, 370] width 90 height 15
drag, startPoint x: 614, startPoint y: 432, endPoint x: 606, endPoint y: 440, distance: 11.3
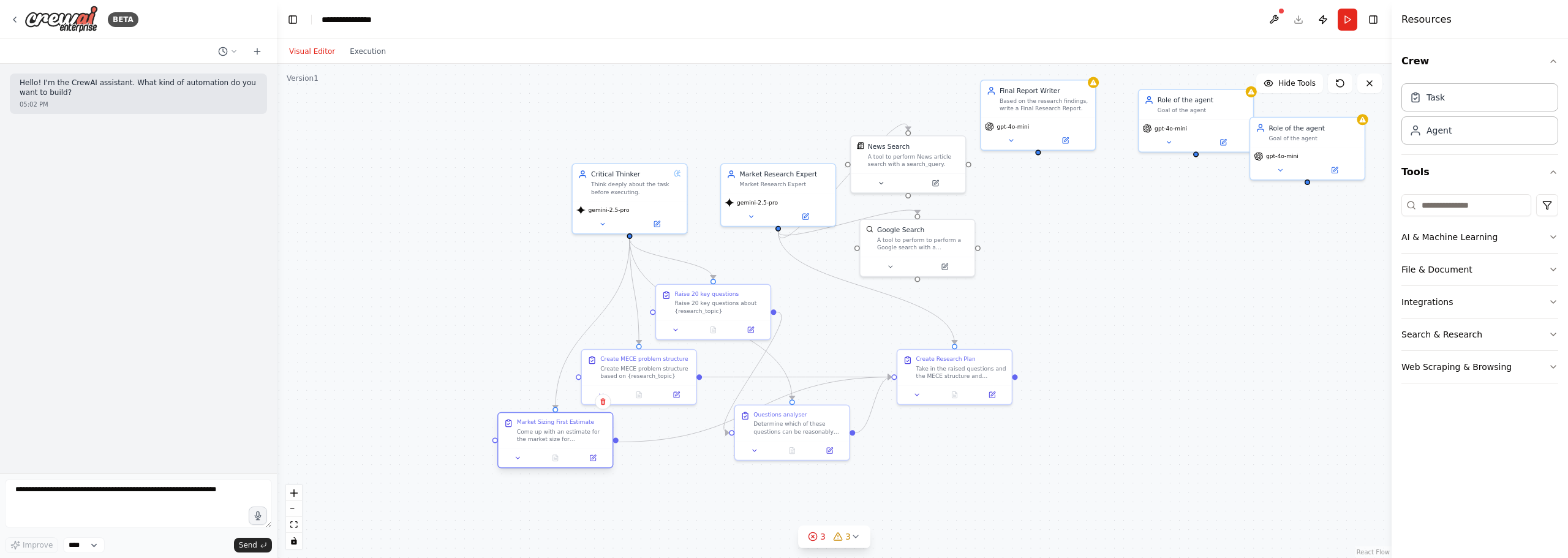
click at [606, 441] on div "Come up with an estimate for the market size for {research_topic} in {market}. …" at bounding box center [562, 434] width 90 height 15
click at [719, 497] on div ".deletable-edge-delete-btn { width: 20px; height: 20px; border: 0px solid #ffff…" at bounding box center [834, 311] width 1114 height 494
drag, startPoint x: 831, startPoint y: 438, endPoint x: 874, endPoint y: 320, distance: 125.6
click at [874, 320] on div "Questions analyser Determine which of these questions can be reasonably answere…" at bounding box center [834, 310] width 116 height 56
click at [951, 371] on div at bounding box center [964, 374] width 114 height 19
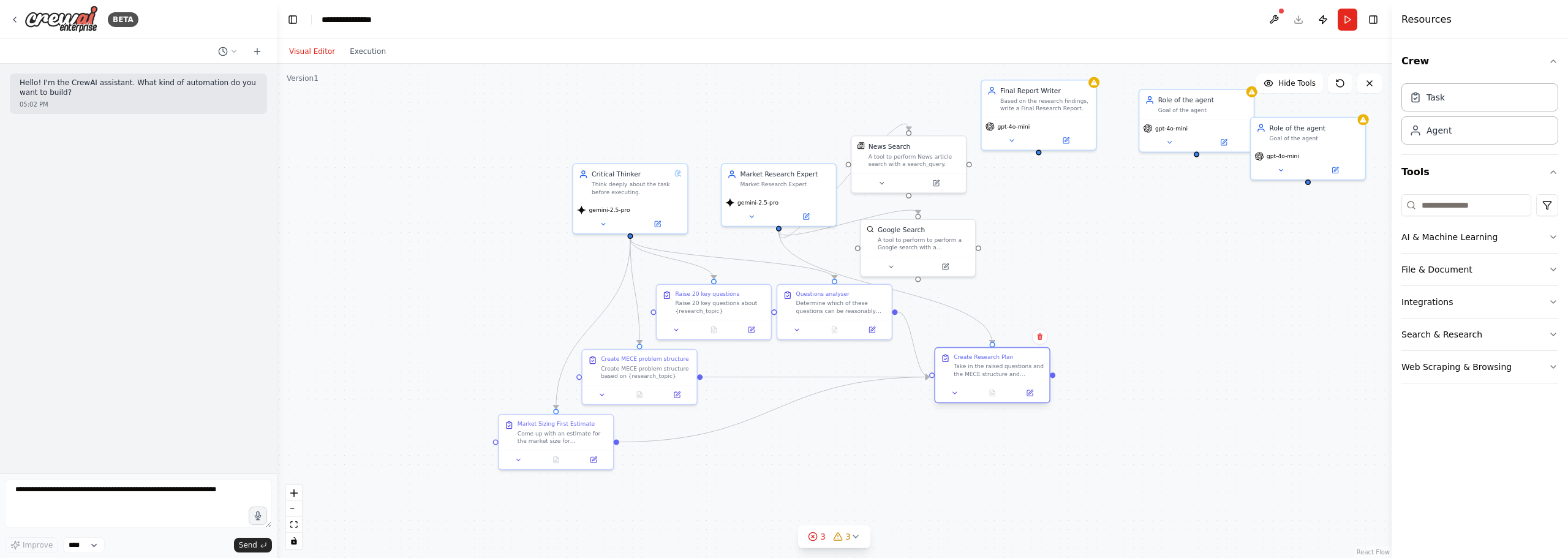
drag, startPoint x: 972, startPoint y: 387, endPoint x: 969, endPoint y: 375, distance: 12.4
click at [972, 387] on div at bounding box center [992, 393] width 114 height 19
drag, startPoint x: 1087, startPoint y: 141, endPoint x: 1215, endPoint y: 283, distance: 191.2
click at [1215, 306] on div "gpt-4o-mini" at bounding box center [1224, 310] width 106 height 9
drag, startPoint x: 786, startPoint y: 184, endPoint x: 1044, endPoint y: 99, distance: 271.6
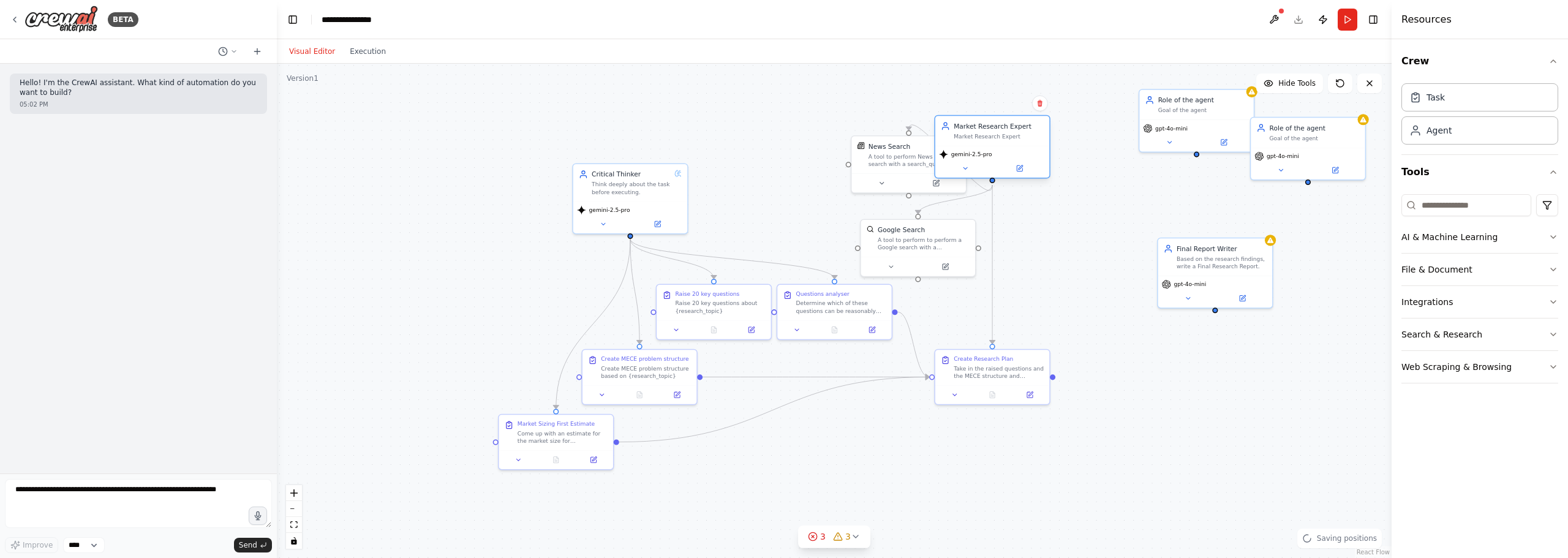
click at [1044, 132] on div "Market Research Expert" at bounding box center [999, 136] width 90 height 7
drag, startPoint x: 918, startPoint y: 171, endPoint x: 1102, endPoint y: 200, distance: 186.3
click at [1115, 208] on div "A tool to perform News article search with a search_query." at bounding box center [1127, 205] width 92 height 15
drag, startPoint x: 929, startPoint y: 243, endPoint x: 936, endPoint y: 200, distance: 43.6
click at [899, 226] on div "A tool to perform to perform a Google search with a search_query." at bounding box center [924, 233] width 92 height 15
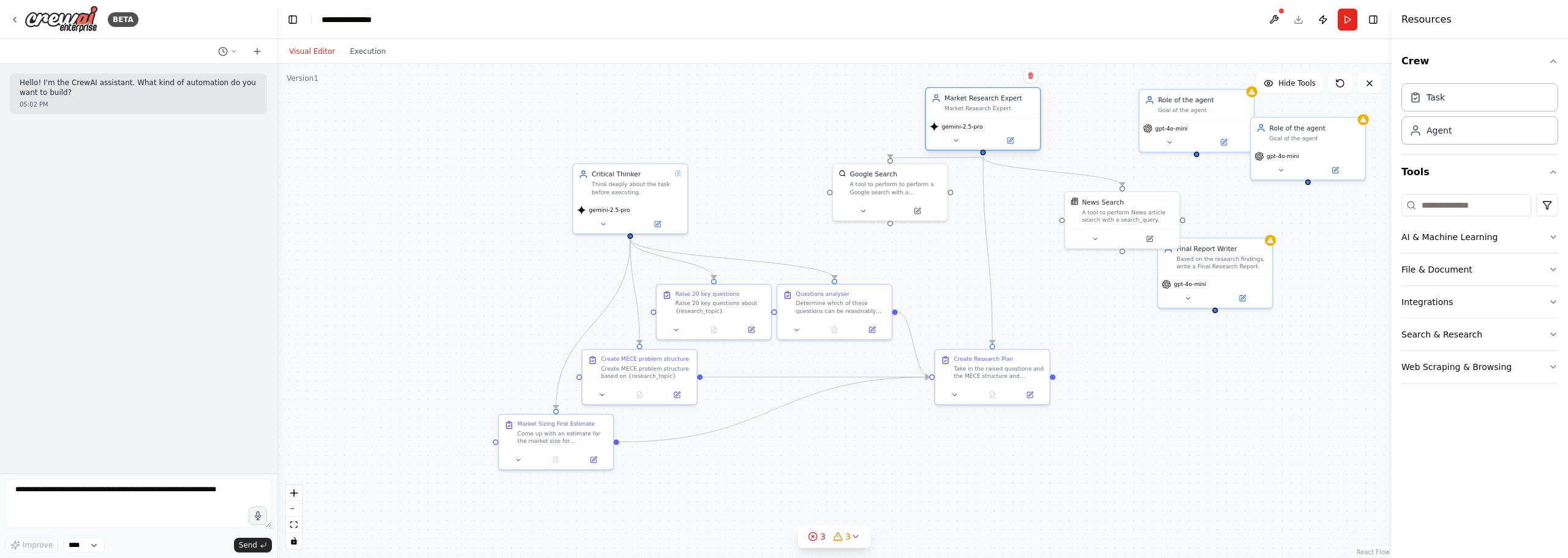
drag, startPoint x: 1037, startPoint y: 110, endPoint x: 983, endPoint y: 109, distance: 54.0
click at [983, 118] on div "gemini-2.5-pro" at bounding box center [982, 134] width 114 height 32
drag
click at [867, 199] on div "A tool to perform to perform a Google search with a search_query." at bounding box center [849, 195] width 92 height 15
click at [981, 132] on div "gemini-2.5-pro" at bounding box center [982, 135] width 106 height 9
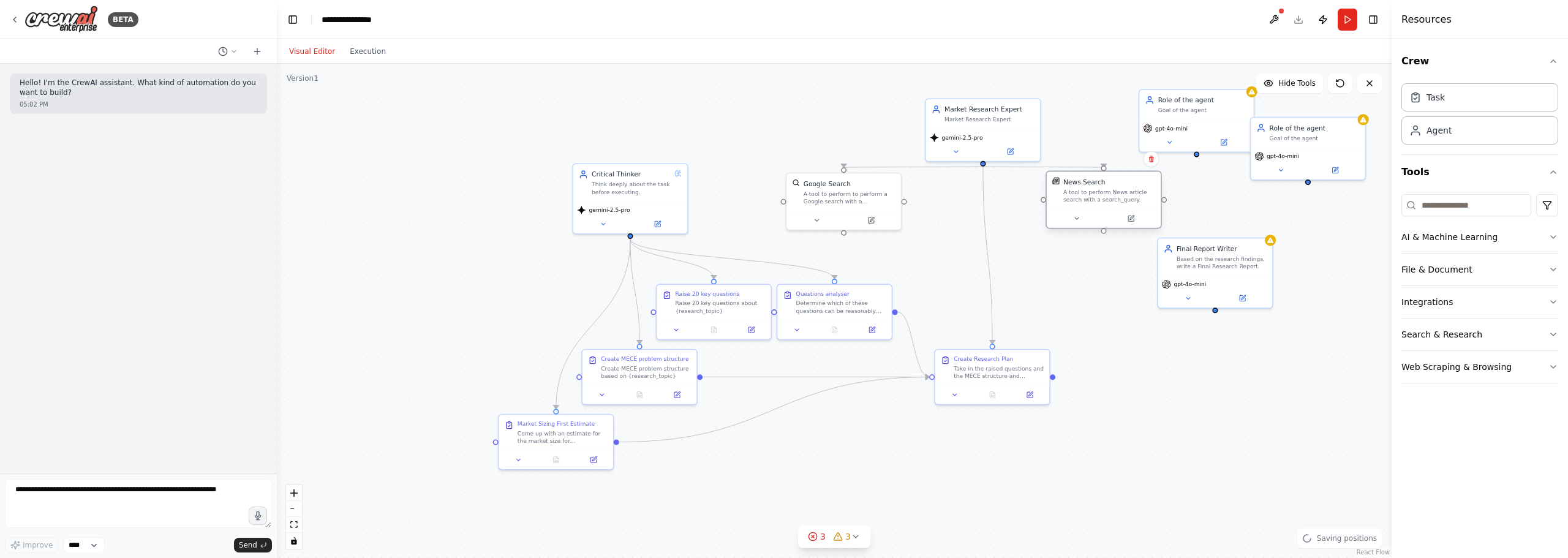
click at [1088, 209] on div "News Search A tool to perform News article search with a search_query." at bounding box center [1104, 199] width 116 height 58
click at [1106, 325] on div ".deletable-edge-delete-btn { width: 20px; height: 20px; border: 0px solid #ffff…" at bounding box center [834, 311] width 1114 height 494
click at [1164, 282] on div "Final Report Writer Based on the research findings, write a Final Research Repo…" at bounding box center [1168, 274] width 114 height 37
click at [1267, 260] on div "Based on the research findings, write a Final Research Report." at bounding box center [1268, 261] width 90 height 15
click at [1119, 303] on div ".deletable-edge-delete-btn { width: 20px; height: 20px; border: 0px solid #ffff…" at bounding box center [834, 311] width 1114 height 494
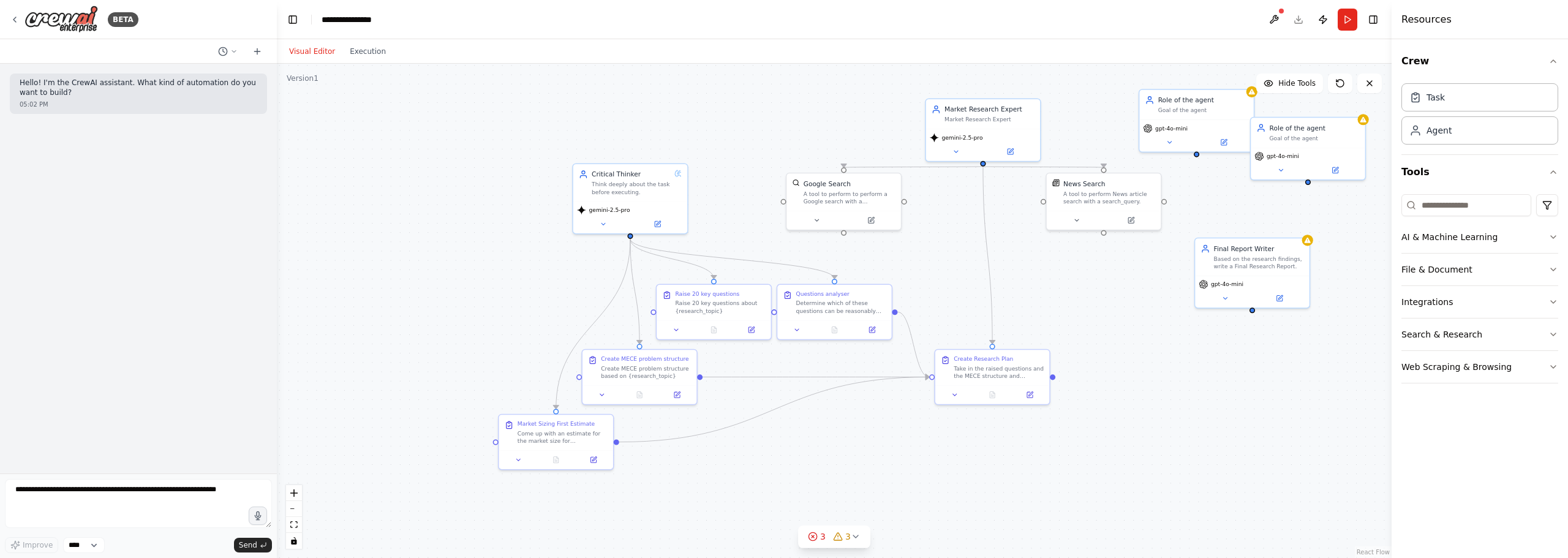
click at [1117, 416] on div ".deletable-edge-delete-btn { width: 20px; height: 20px; border: 0px solid #ffff…" at bounding box center [834, 311] width 1114 height 494
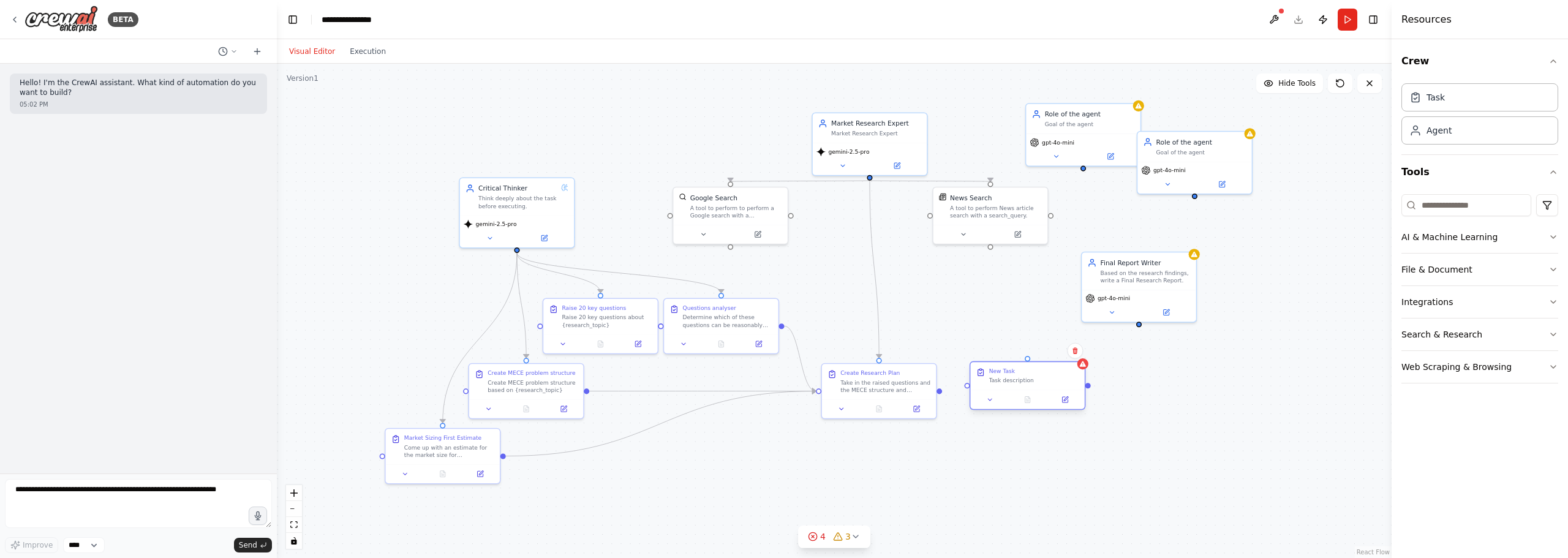
drag, startPoint x: 1054, startPoint y: 410, endPoint x: 1004, endPoint y: 378, distance: 59.4
click at [1004, 378] on div "Task description" at bounding box center [1034, 380] width 90 height 7
drag, startPoint x: 1009, startPoint y: 383, endPoint x: 1001, endPoint y: 380, distance: 8.5
click at [1001, 380] on div "Task description" at bounding box center [1025, 380] width 90 height 7
click at [1003, 379] on div "Task description" at bounding box center [1025, 380] width 90 height 7
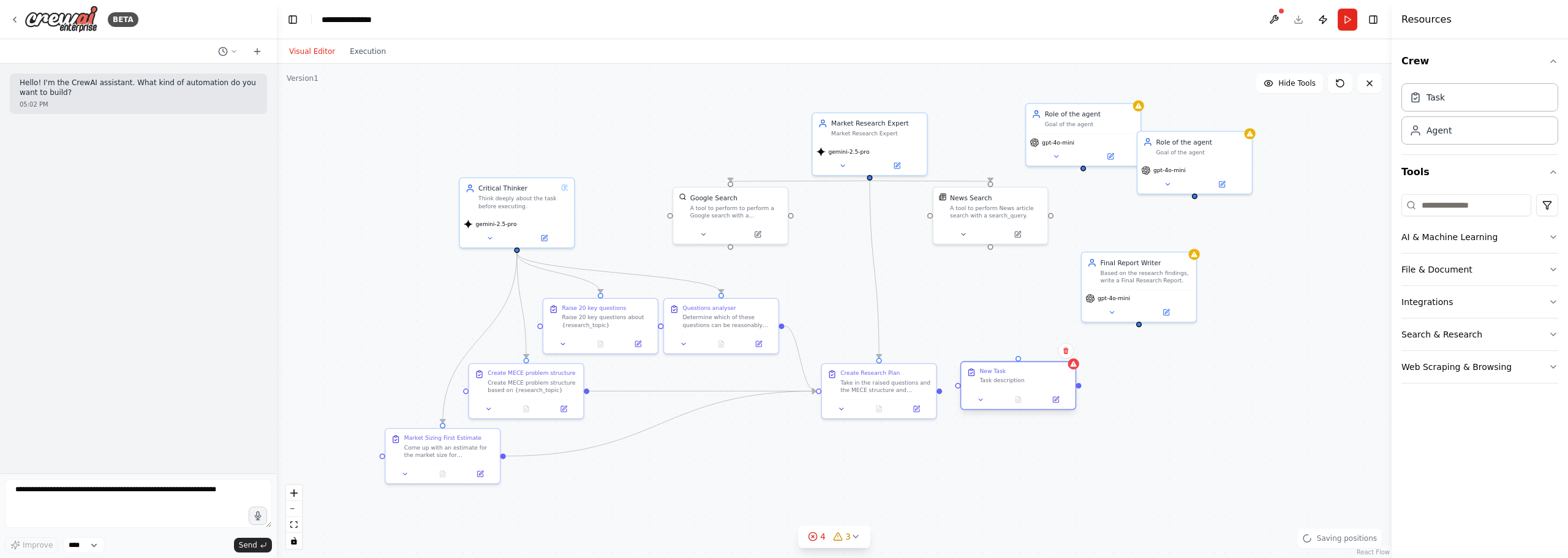
click at [1003, 379] on div "Task description" at bounding box center [1025, 380] width 90 height 7
click at [906, 273] on div ".deletable-edge-delete-btn { width: 20px; height: 20px; border: 0px solid #ffff…" at bounding box center [834, 311] width 1114 height 494
drag, startPoint x: 938, startPoint y: 392, endPoint x: 959, endPoint y: 387, distance: 21.6
click at [959, 387] on div "Critical Thinker Think deeply about the task before executing. gemini-2.5-pro R…" at bounding box center [834, 318] width 844 height 375
drag, startPoint x: 1019, startPoint y: 382, endPoint x: 1019, endPoint y: 389, distance: 7.0
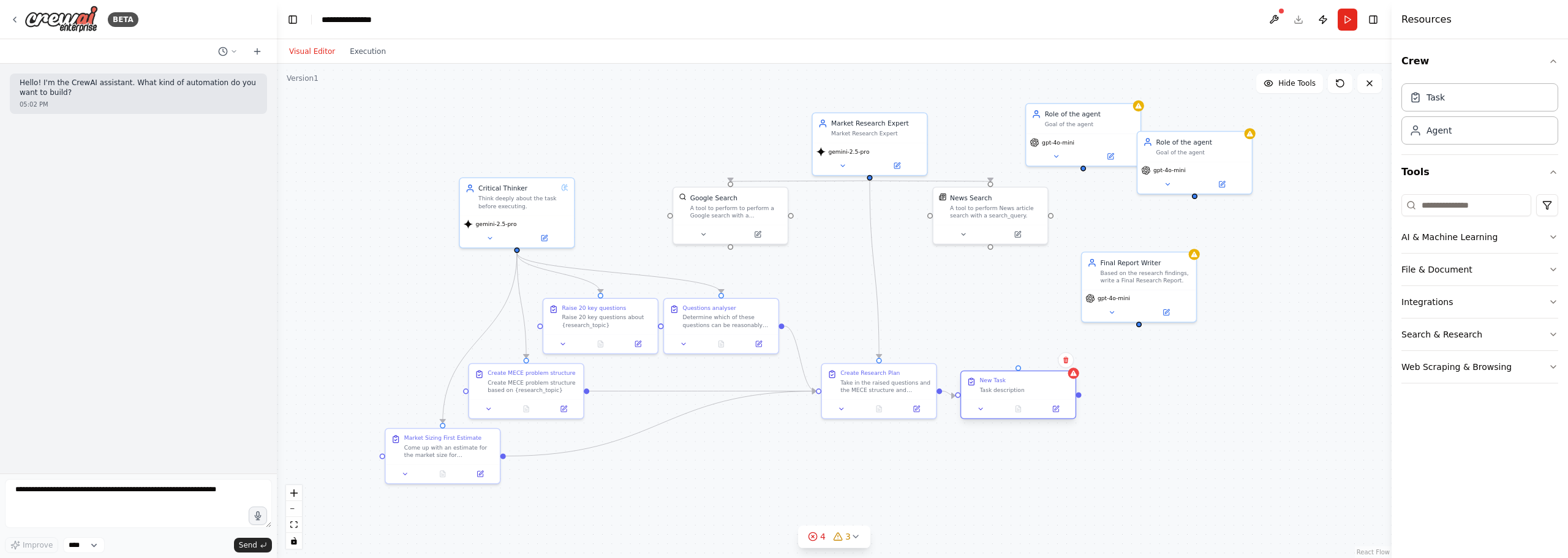
click at [1019, 389] on div "Task description" at bounding box center [1025, 390] width 90 height 7
drag, startPoint x: 1025, startPoint y: 384, endPoint x: 1033, endPoint y: 377, distance: 10.6
click at [1033, 377] on div "New Task Task description" at bounding box center [1034, 375] width 90 height 16
click at [1021, 393] on div at bounding box center [1027, 399] width 114 height 19
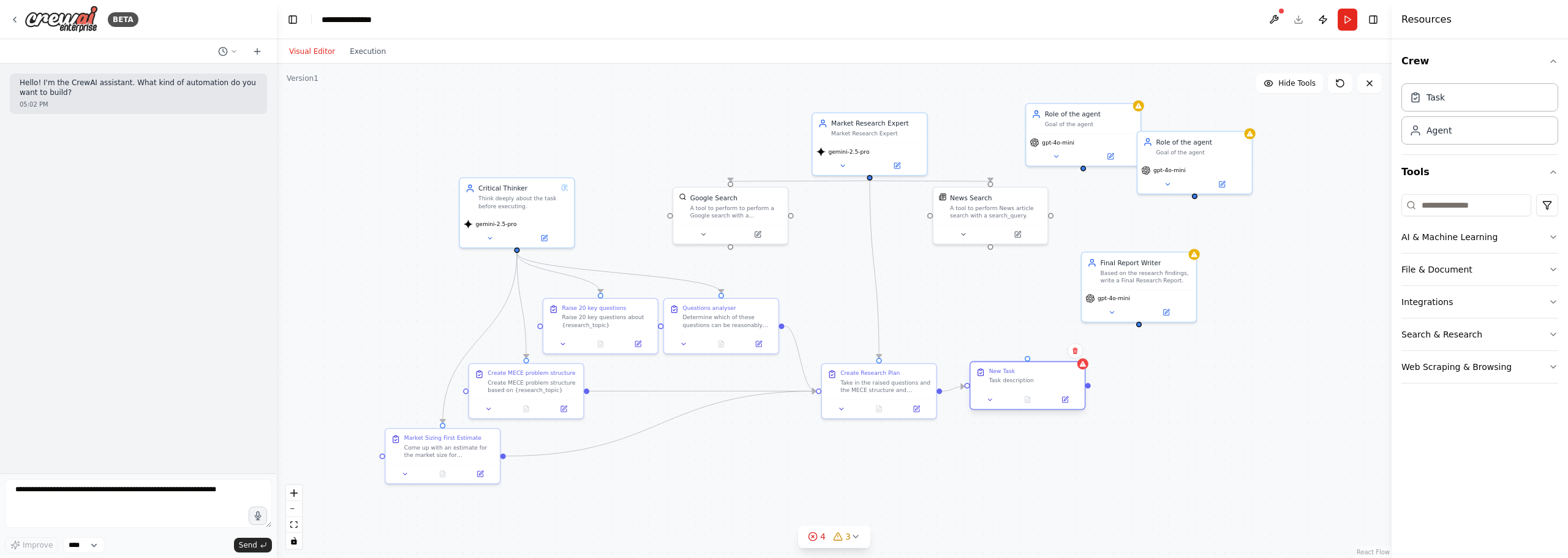
click at [1019, 376] on div "New Task Task description" at bounding box center [1034, 375] width 90 height 16
click at [999, 374] on div "New Task" at bounding box center [1002, 371] width 26 height 7
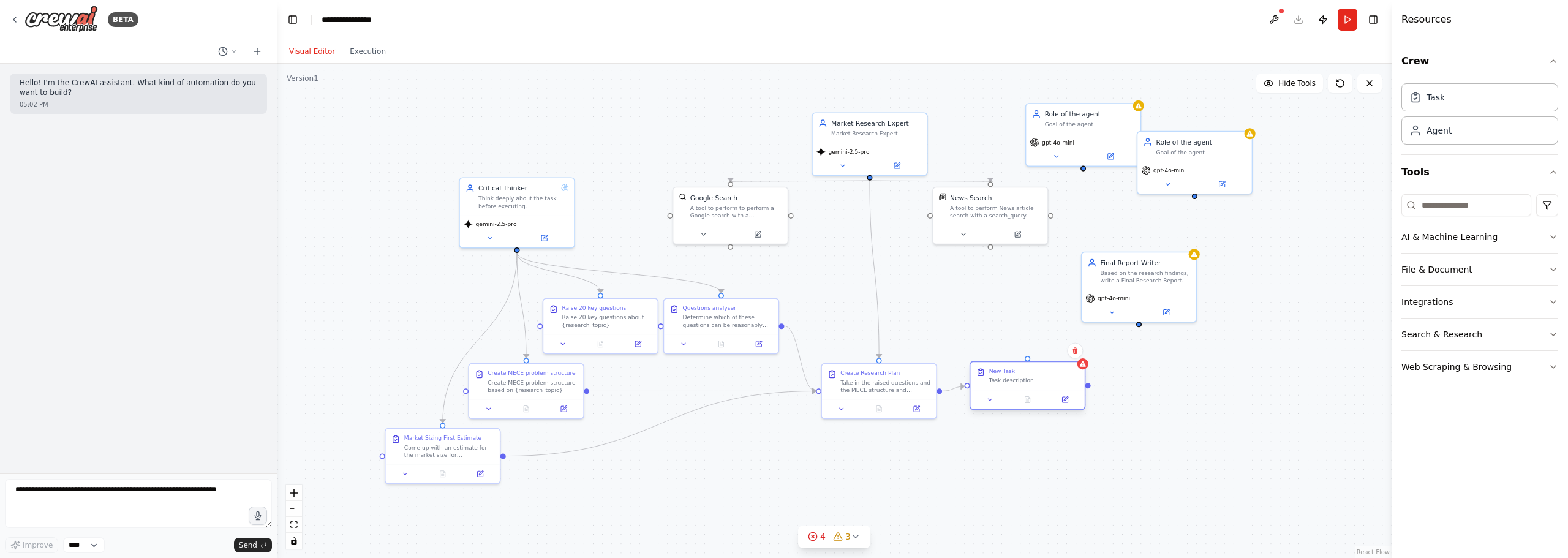
click at [1005, 383] on div "Task description" at bounding box center [1034, 380] width 90 height 7
click at [1062, 393] on div at bounding box center [1027, 399] width 114 height 19
click at [1064, 405] on button at bounding box center [1065, 399] width 32 height 11
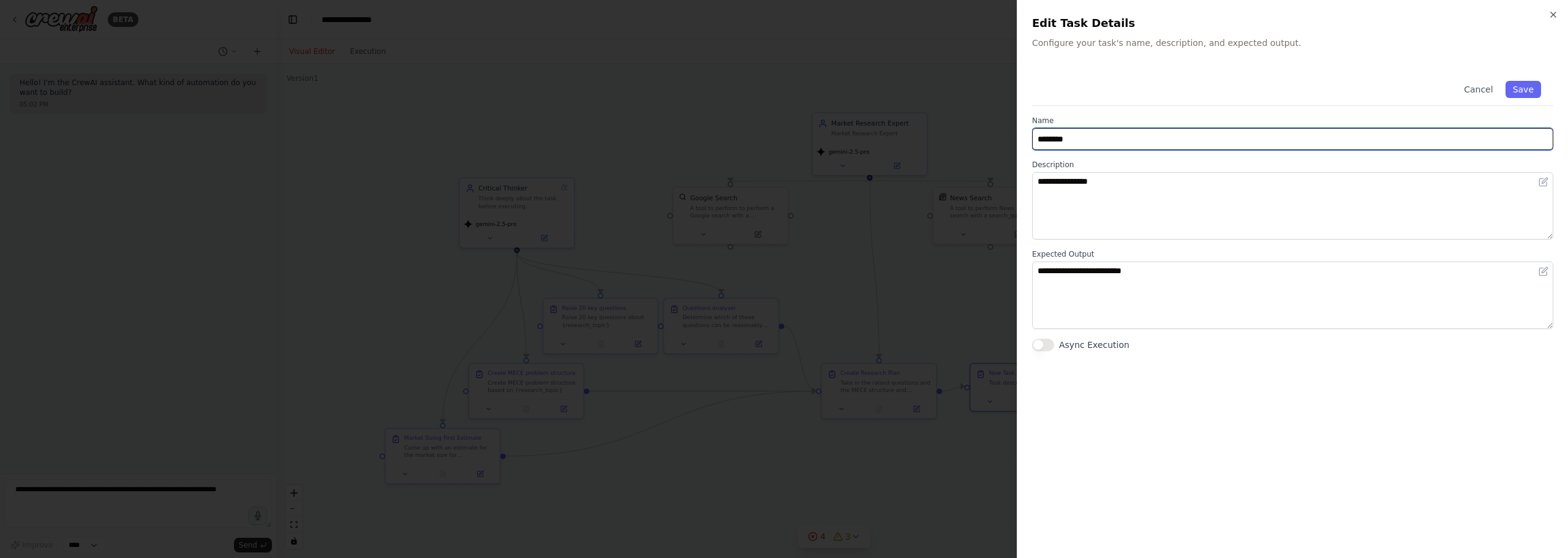
drag, startPoint x: 1103, startPoint y: 132, endPoint x: 882, endPoint y: 101, distance: 223.2
click at [882, 102] on body "**********" at bounding box center [784, 279] width 1568 height 558
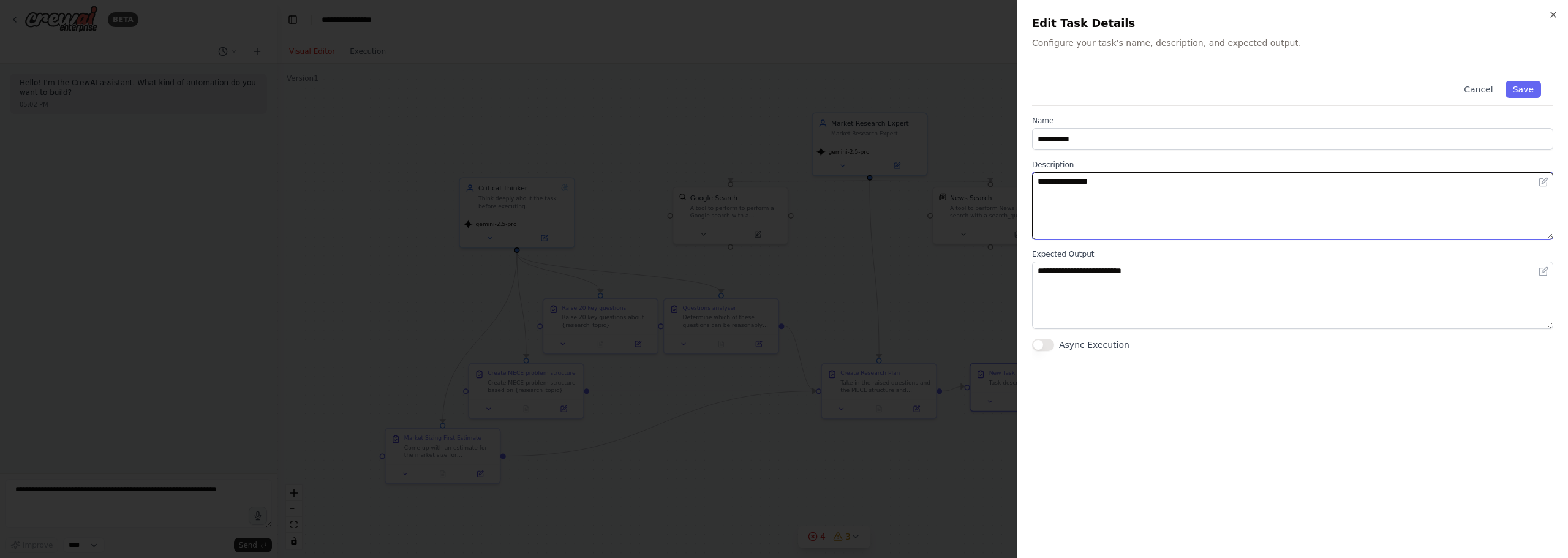
click at [1115, 171] on div "**********" at bounding box center [1293, 199] width 521 height 79
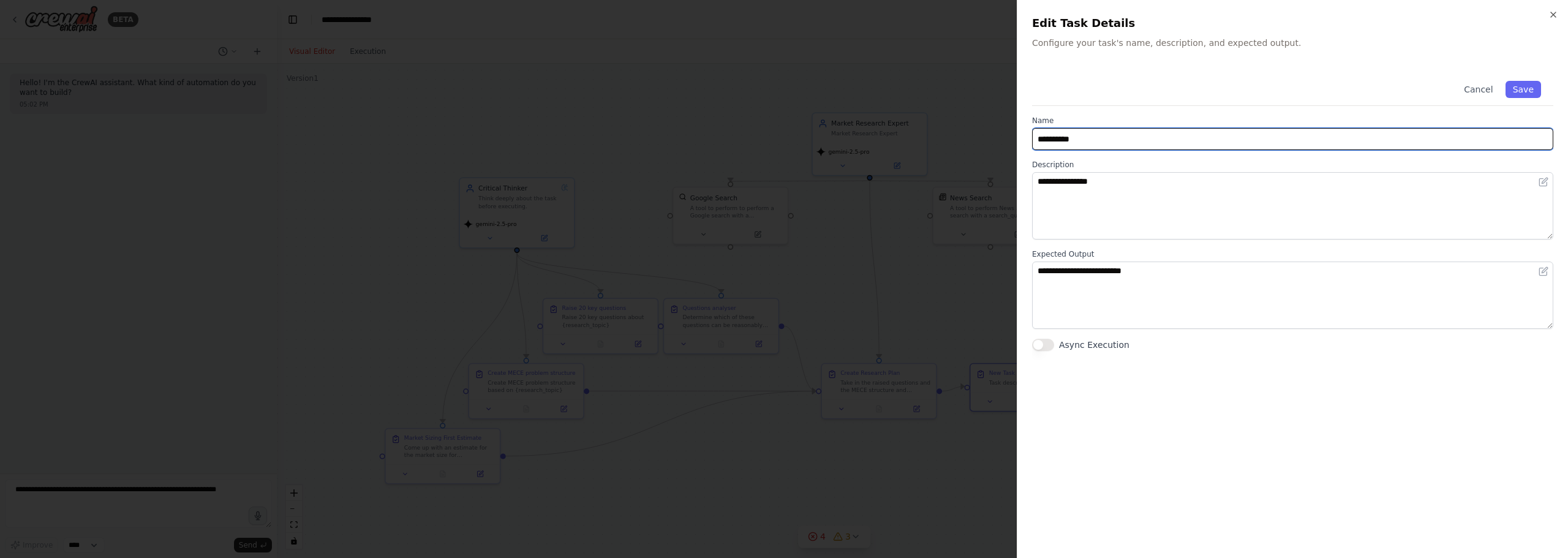
click at [1106, 139] on input "**********" at bounding box center [1293, 139] width 521 height 22
type input "********"
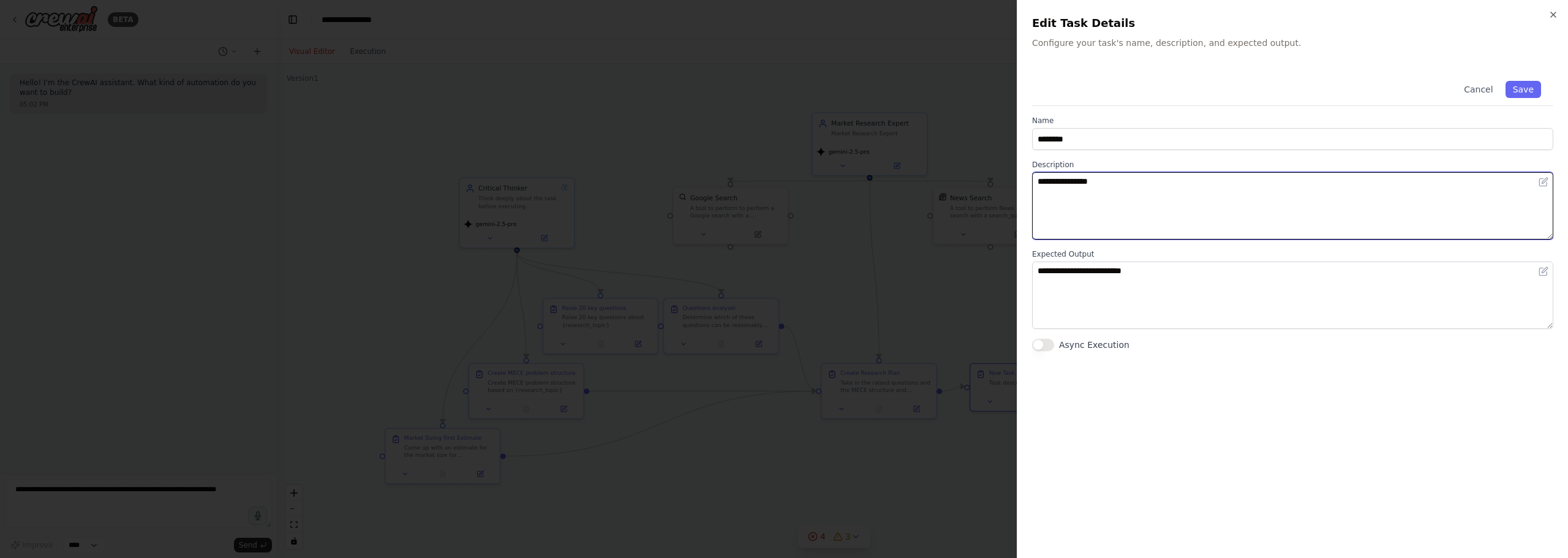
click at [1119, 194] on textarea "**********" at bounding box center [1293, 206] width 521 height 67
click at [1232, 189] on textarea "**********" at bounding box center [1293, 206] width 521 height 67
type textarea "**********"
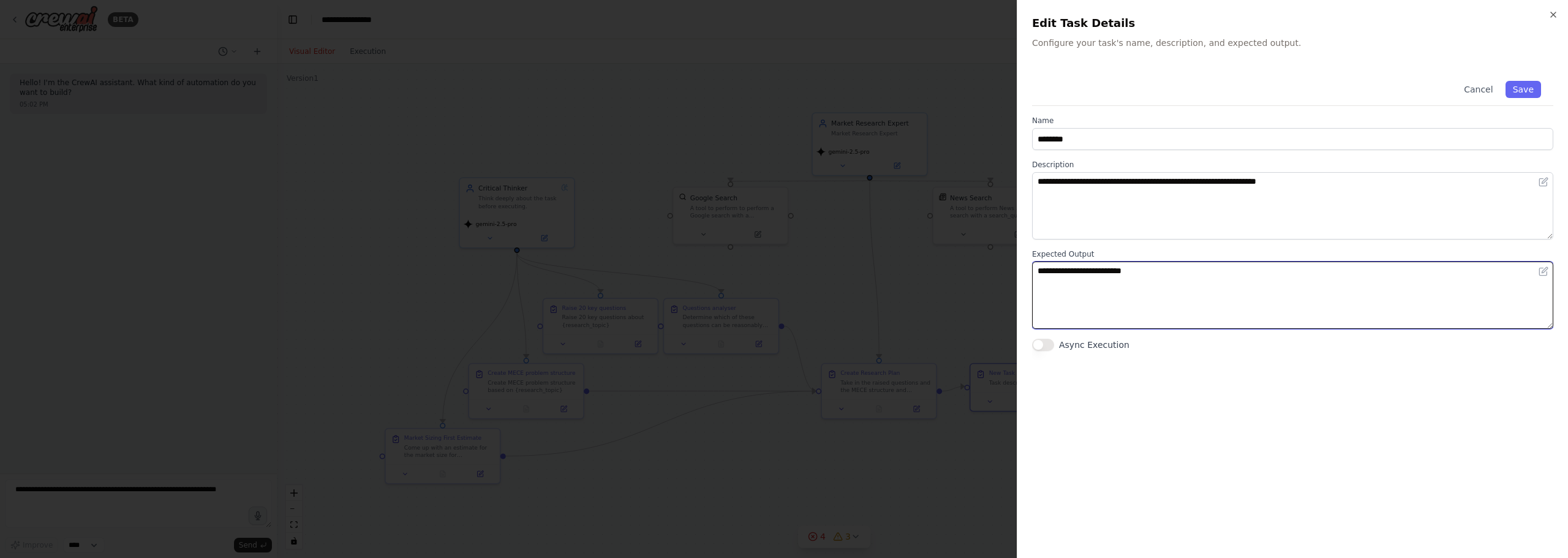
drag, startPoint x: 1194, startPoint y: 275, endPoint x: 766, endPoint y: 254, distance: 428.5
click at [769, 256] on body "**********" at bounding box center [784, 279] width 1568 height 558
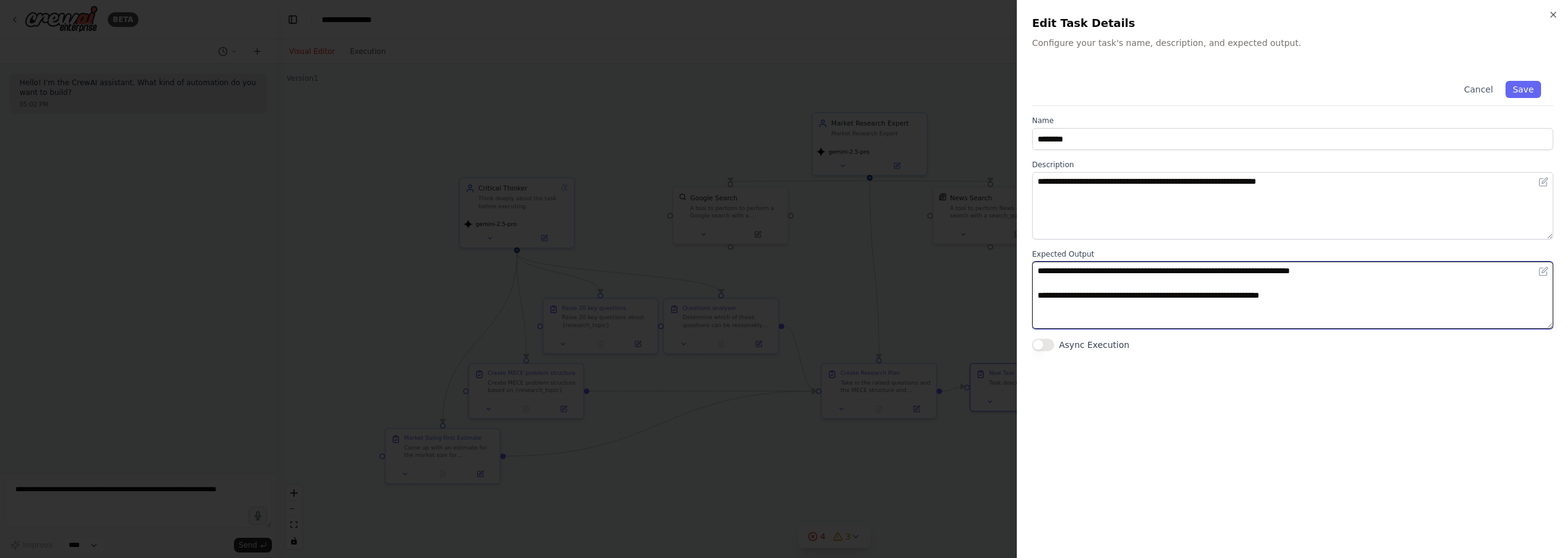
type textarea "**********"
drag, startPoint x: 1427, startPoint y: 423, endPoint x: 1076, endPoint y: 299, distance: 372.3
click at [1076, 299] on textarea "**********" at bounding box center [1293, 295] width 521 height 67
click at [1229, 294] on textarea "**********" at bounding box center [1293, 295] width 521 height 67
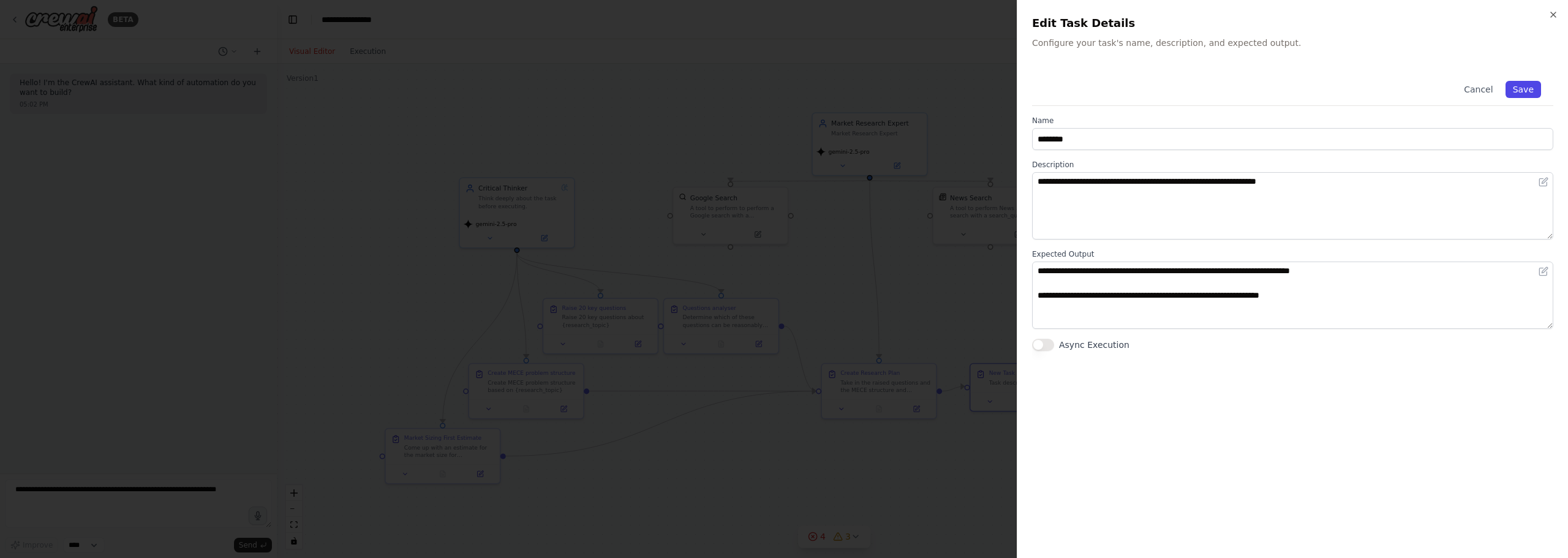
click at [1524, 85] on button "Save" at bounding box center [1523, 89] width 36 height 17
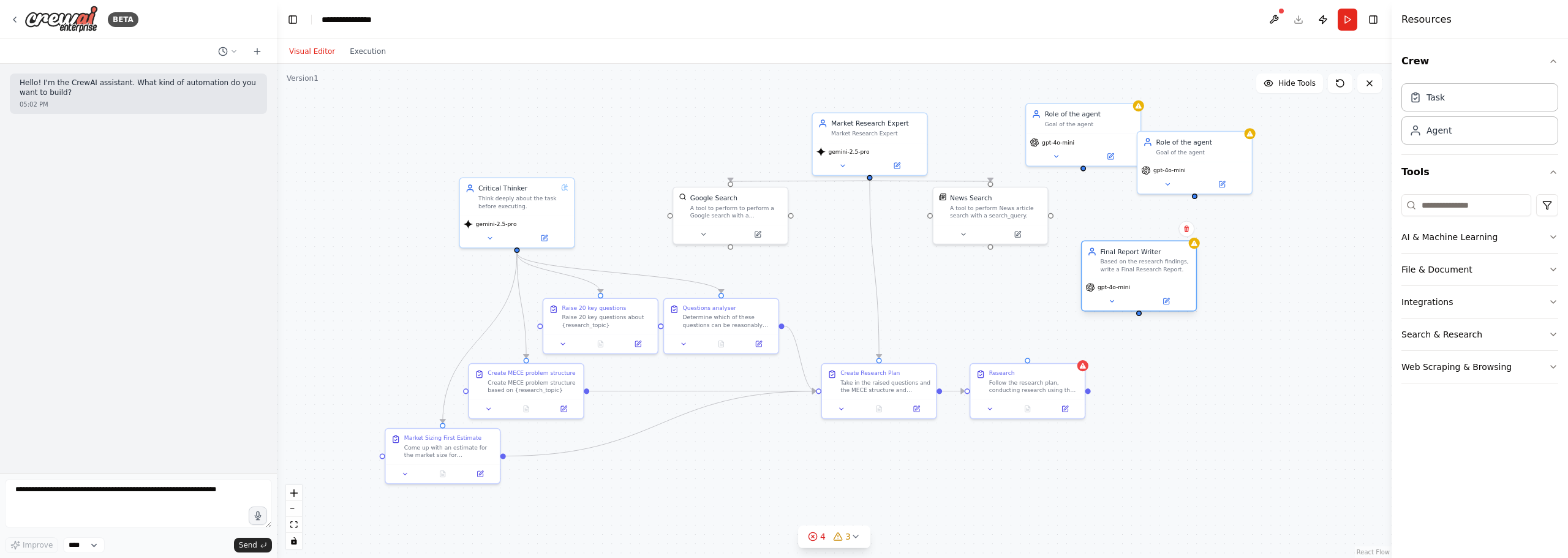
drag, startPoint x: 1142, startPoint y: 278, endPoint x: 1155, endPoint y: 297, distance: 23.0
click at [1144, 273] on div "Based on the research findings, write a Final Research Report." at bounding box center [1146, 265] width 90 height 15
click at [1422, 89] on div "Task" at bounding box center [1479, 96] width 156 height 28
click at [1239, 412] on div "Task description" at bounding box center [1247, 409] width 90 height 7
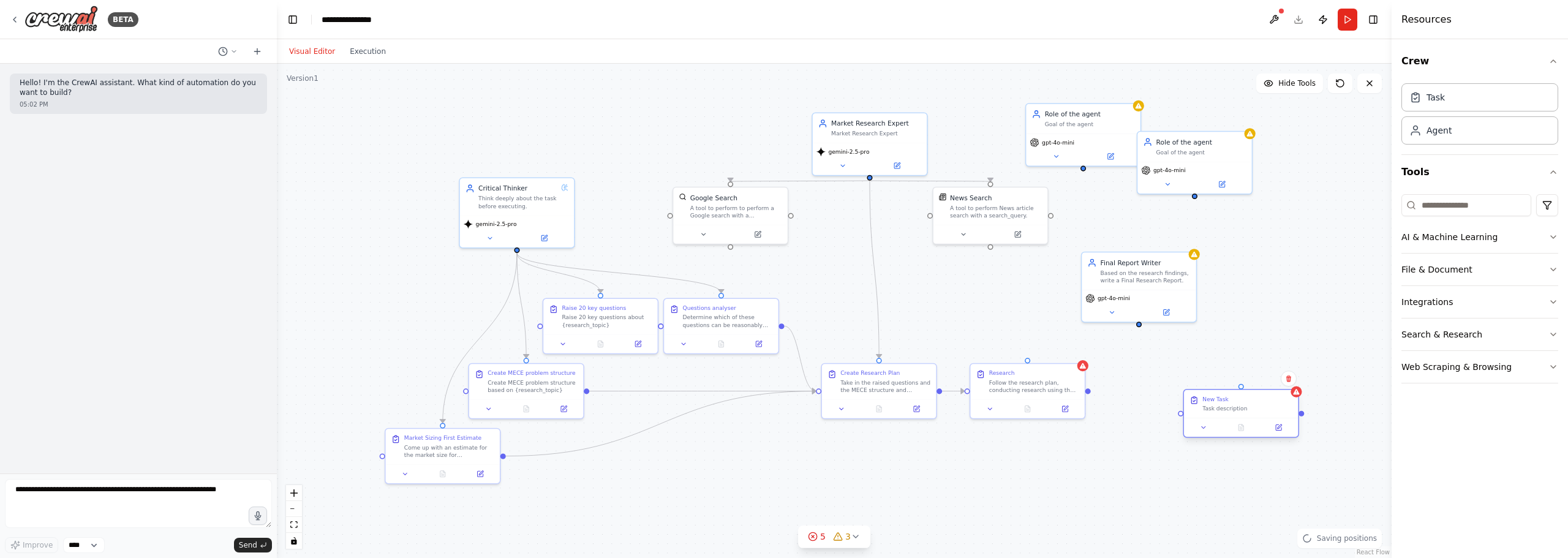
click at [1217, 402] on div "New Task" at bounding box center [1215, 399] width 26 height 7
click at [1125, 269] on div "Based on the research findings, write a Final Research Report." at bounding box center [1146, 275] width 90 height 15
click at [1174, 312] on button at bounding box center [1167, 310] width 53 height 11
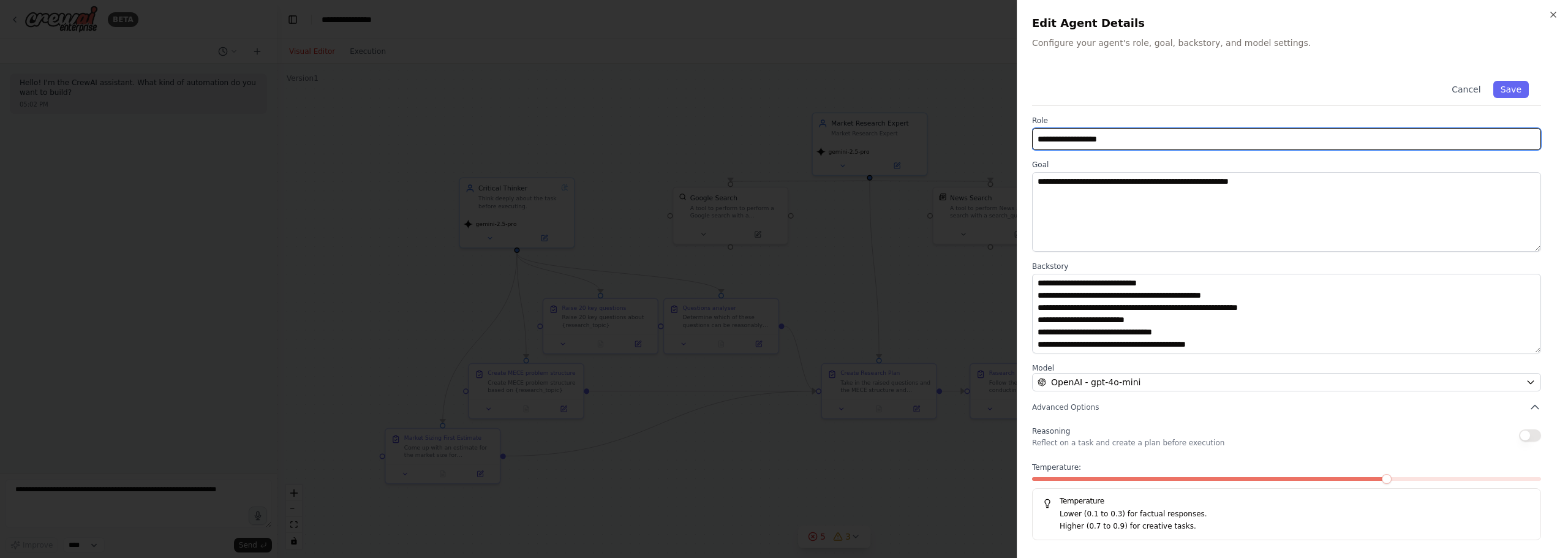
drag, startPoint x: 1084, startPoint y: 135, endPoint x: 884, endPoint y: 149, distance: 200.5
click at [874, 147] on body "**********" at bounding box center [784, 279] width 1568 height 558
type input "**********"
click at [1502, 87] on button "Save" at bounding box center [1511, 89] width 36 height 17
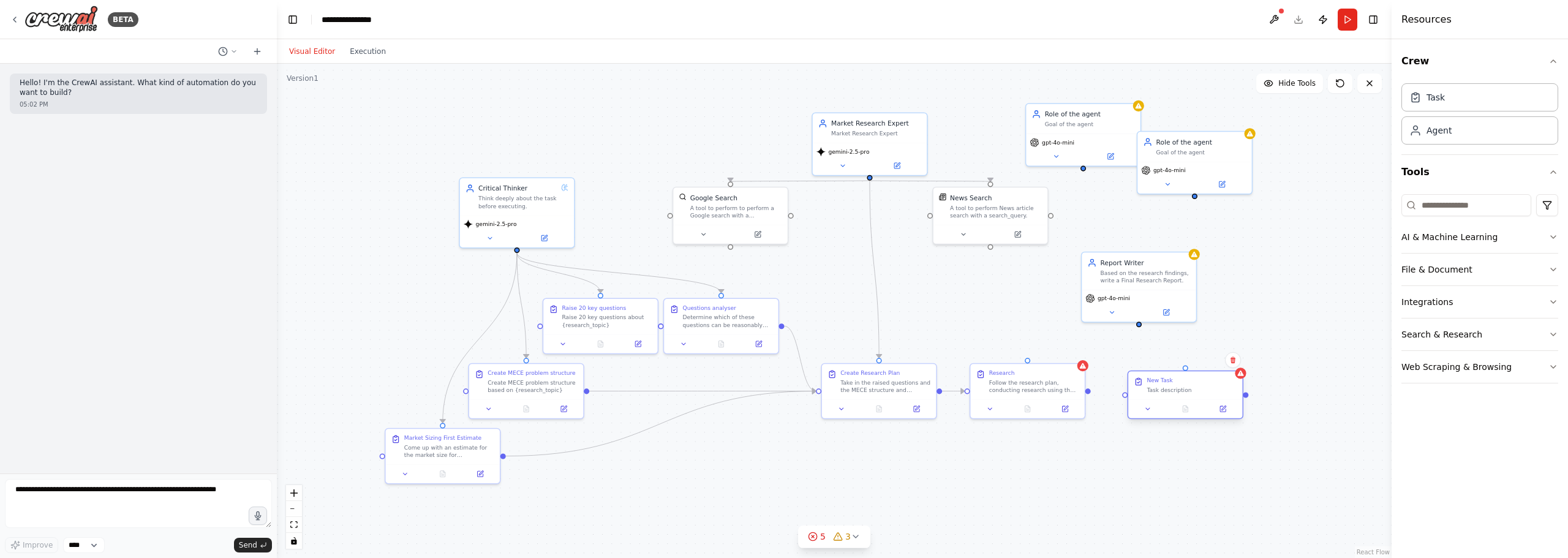
drag, startPoint x: 1248, startPoint y: 409, endPoint x: 1189, endPoint y: 389, distance: 62.3
click at [1189, 389] on div "Task description" at bounding box center [1192, 390] width 90 height 7
drag, startPoint x: 1087, startPoint y: 390, endPoint x: 1125, endPoint y: 399, distance: 39.1
click at [1125, 399] on div "Critical Thinker Think deeply about the task before executing. gemini-2.5-pro R…" at bounding box center [834, 318] width 844 height 375
drag, startPoint x: 1138, startPoint y: 324, endPoint x: 1189, endPoint y: 372, distance: 70.0
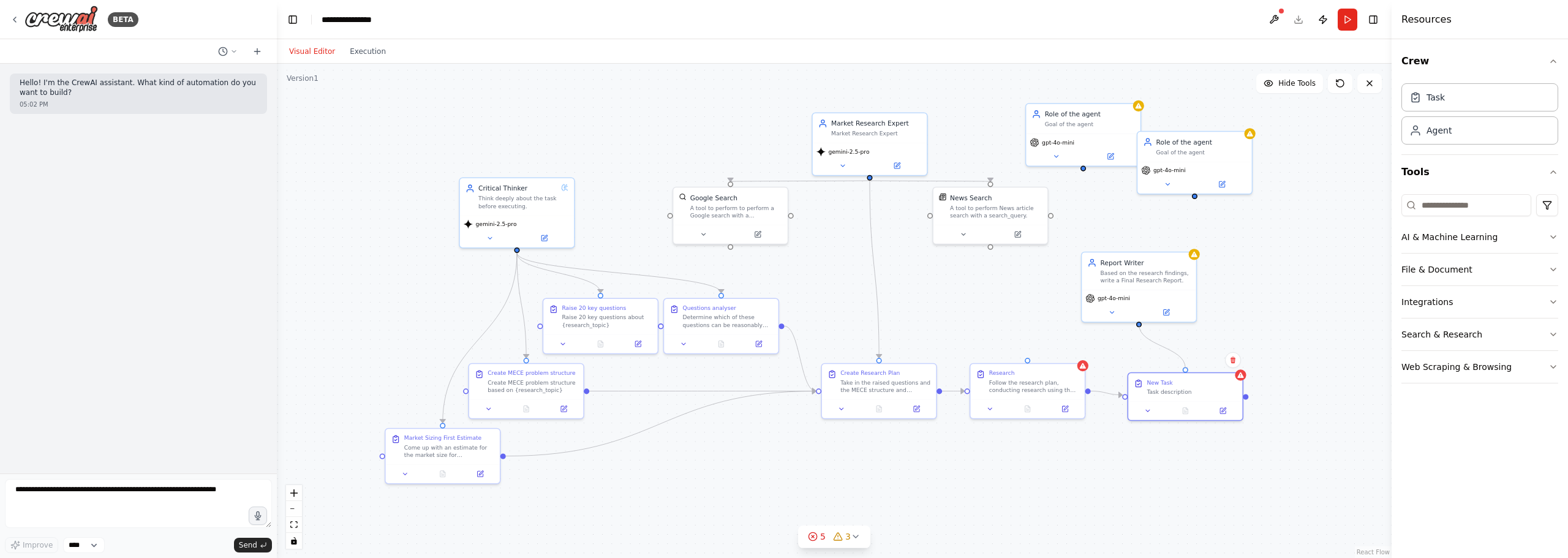
click at [1189, 372] on div ".deletable-edge-delete-btn { width: 20px; height: 20px; border: 0px solid #ffff…" at bounding box center [834, 311] width 1114 height 494
drag, startPoint x: 1192, startPoint y: 389, endPoint x: 1184, endPoint y: 384, distance: 9.4
click at [1184, 385] on div "New Task Task description" at bounding box center [1182, 384] width 90 height 16
click at [1239, 284] on div ".deletable-edge-delete-btn { width: 20px; height: 20px; border: 0px solid #ffff…" at bounding box center [834, 311] width 1114 height 494
click at [1234, 214] on div ".deletable-edge-delete-btn { width: 20px; height: 20px; border: 0px solid #ffff…" at bounding box center [834, 311] width 1114 height 494
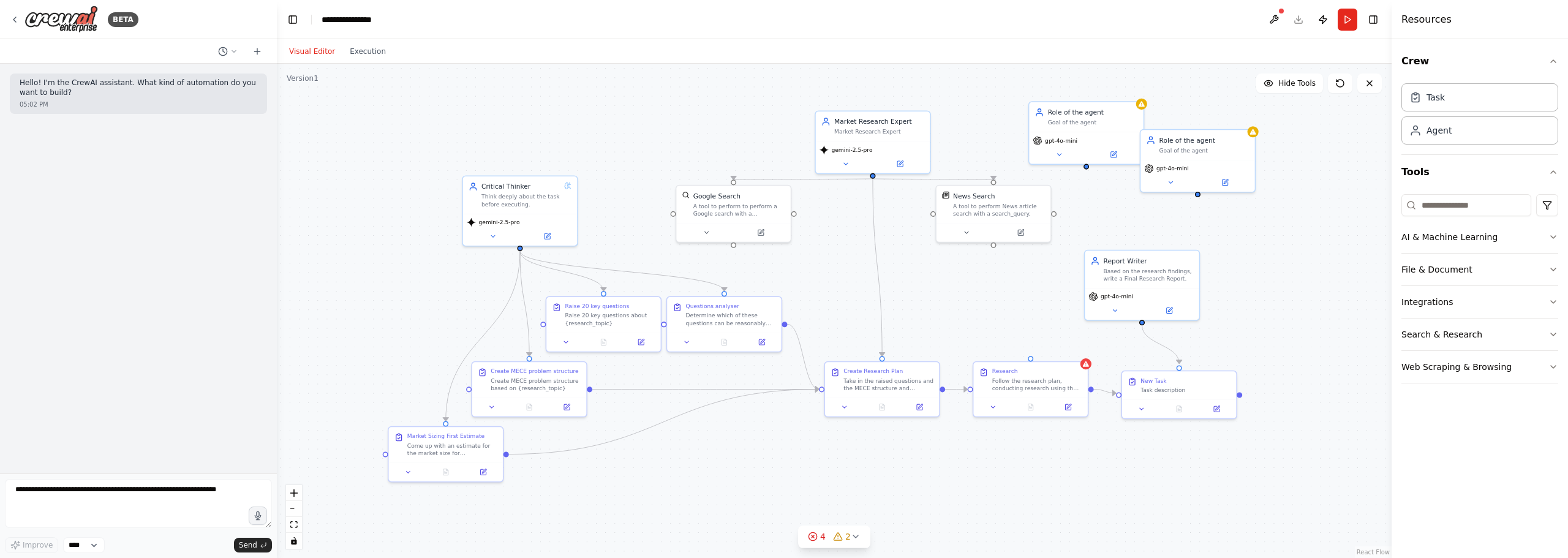
click at [1005, 506] on div ".deletable-edge-delete-btn { width: 20px; height: 20px; border: 0px solid #ffff…" at bounding box center [834, 311] width 1114 height 494
click at [1184, 465] on div ".deletable-edge-delete-btn { width: 20px; height: 20px; border: 0px solid #ffff…" at bounding box center [834, 311] width 1114 height 494
click at [1089, 102] on div "Role of the agent Goal of the agent" at bounding box center [1085, 116] width 114 height 30
click at [1133, 88] on icon at bounding box center [1134, 87] width 7 height 7
click at [1132, 91] on icon at bounding box center [1134, 87] width 7 height 7
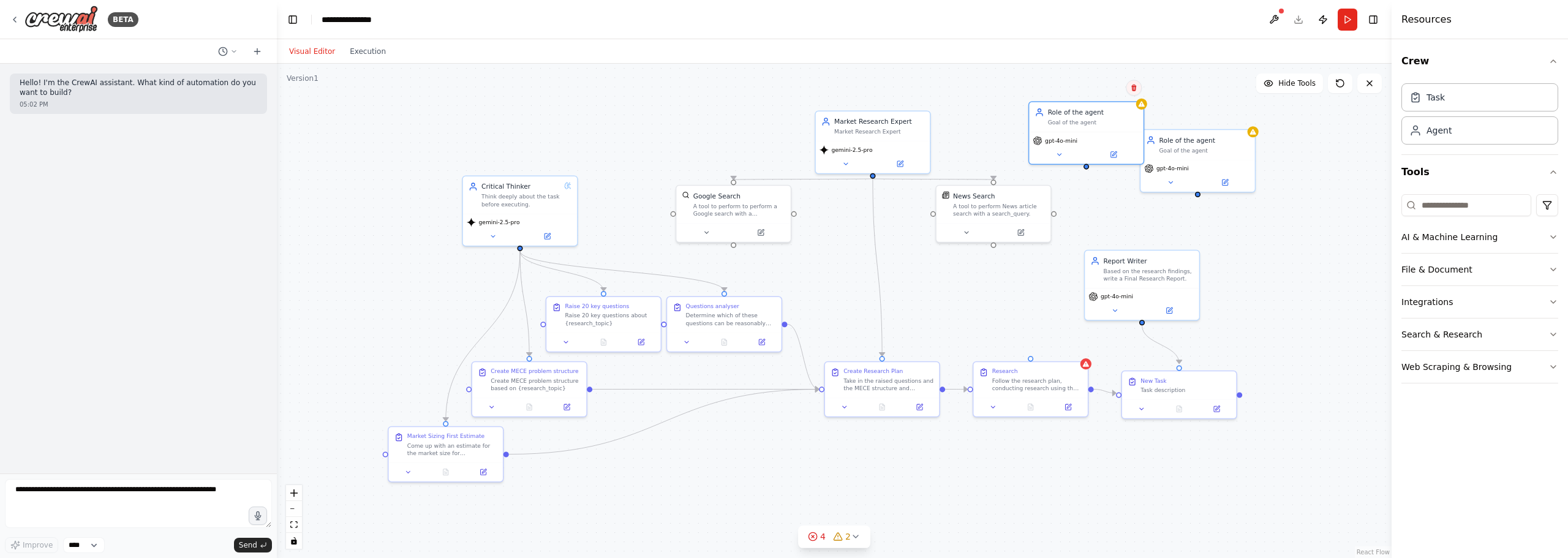
click at [1129, 84] on button at bounding box center [1134, 87] width 16 height 16
click at [1109, 92] on button "Confirm" at bounding box center [1099, 87] width 44 height 15
click at [1089, 84] on button "Confirm" at bounding box center [1098, 87] width 44 height 15
click at [1243, 137] on div "Role of the agent" at bounding box center [1204, 138] width 90 height 9
click at [1242, 114] on icon at bounding box center [1244, 116] width 7 height 7
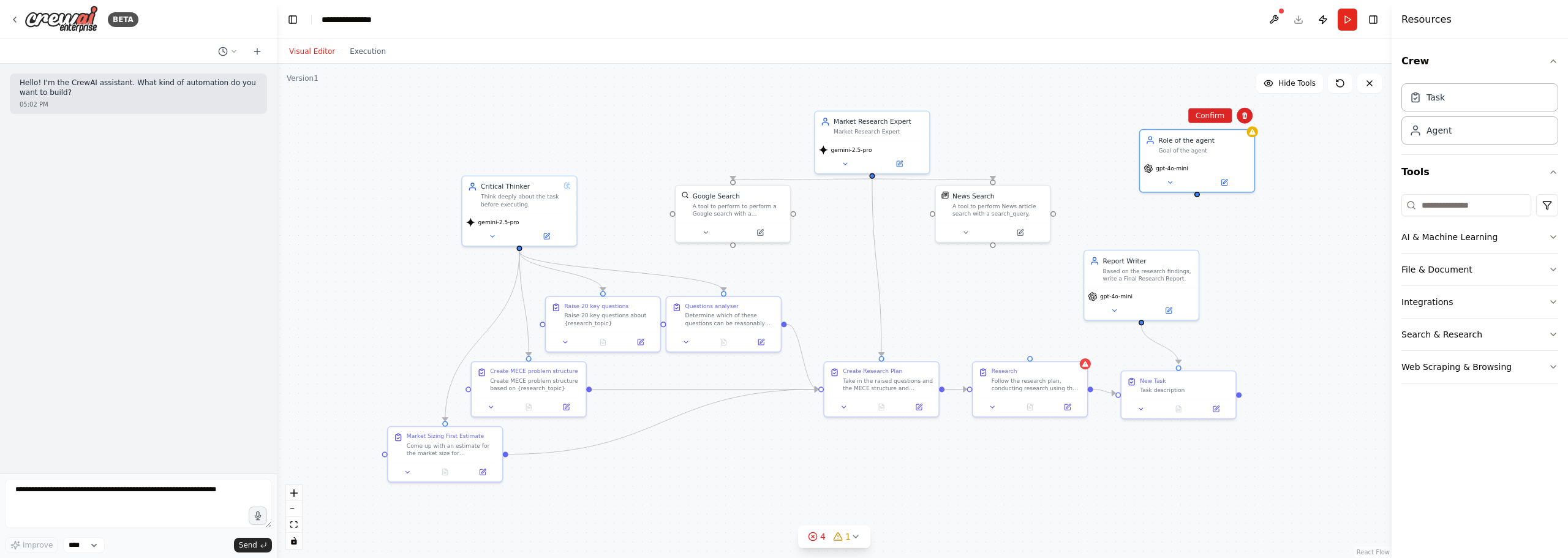
click at [1214, 124] on div ".deletable-edge-delete-btn { width: 20px; height: 20px; border: 0px solid #ffff…" at bounding box center [834, 311] width 1114 height 494
click at [1213, 116] on div ".deletable-edge-delete-btn { width: 20px; height: 20px; border: 0px solid #ffff…" at bounding box center [834, 311] width 1114 height 494
click at [1237, 133] on div "Role of the agent Goal of the agent" at bounding box center [1197, 143] width 114 height 30
click at [1250, 118] on button at bounding box center [1244, 116] width 16 height 16
click at [1210, 119] on button "Confirm" at bounding box center [1209, 116] width 44 height 15
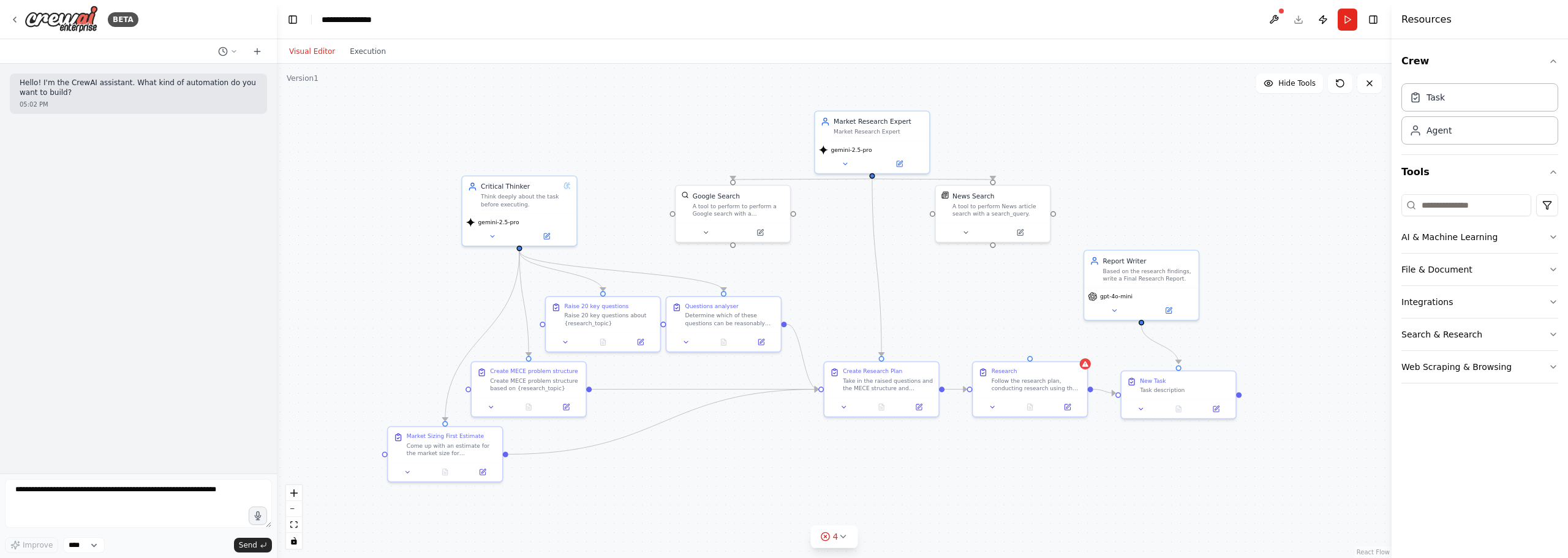
click at [1235, 191] on div ".deletable-edge-delete-btn { width: 20px; height: 20px; border: 0px solid #ffff…" at bounding box center [834, 311] width 1114 height 494
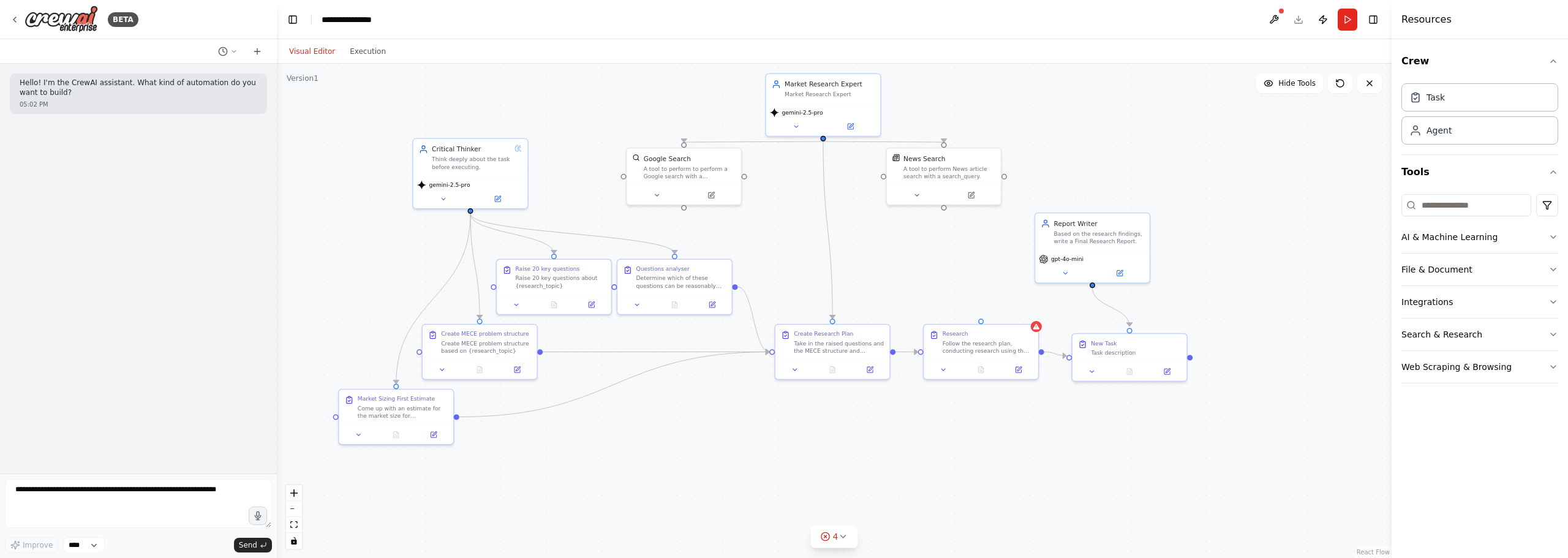
drag, startPoint x: 1259, startPoint y: 231, endPoint x: 1210, endPoint y: 194, distance: 61.4
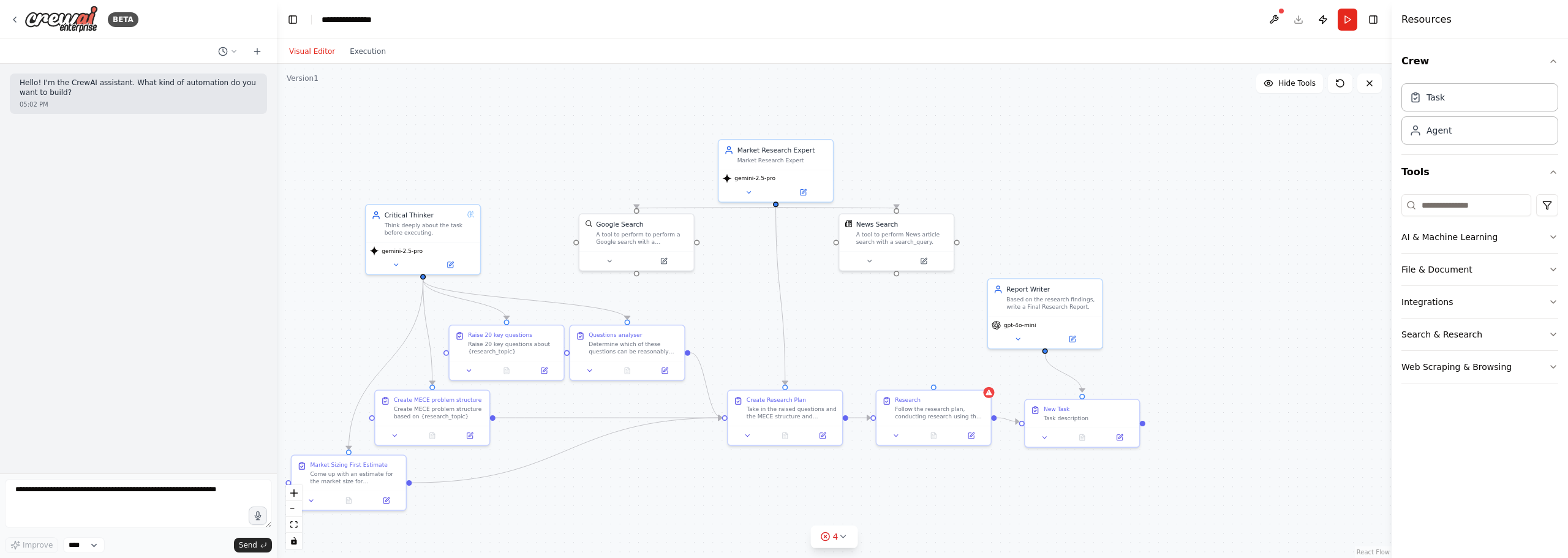
drag, startPoint x: 1119, startPoint y: 119, endPoint x: 1012, endPoint y: 208, distance: 139.2
click at [1017, 207] on div ".deletable-edge-delete-btn { width: 20px; height: 20px; border: 0px solid #ffff…" at bounding box center [834, 311] width 1114 height 494
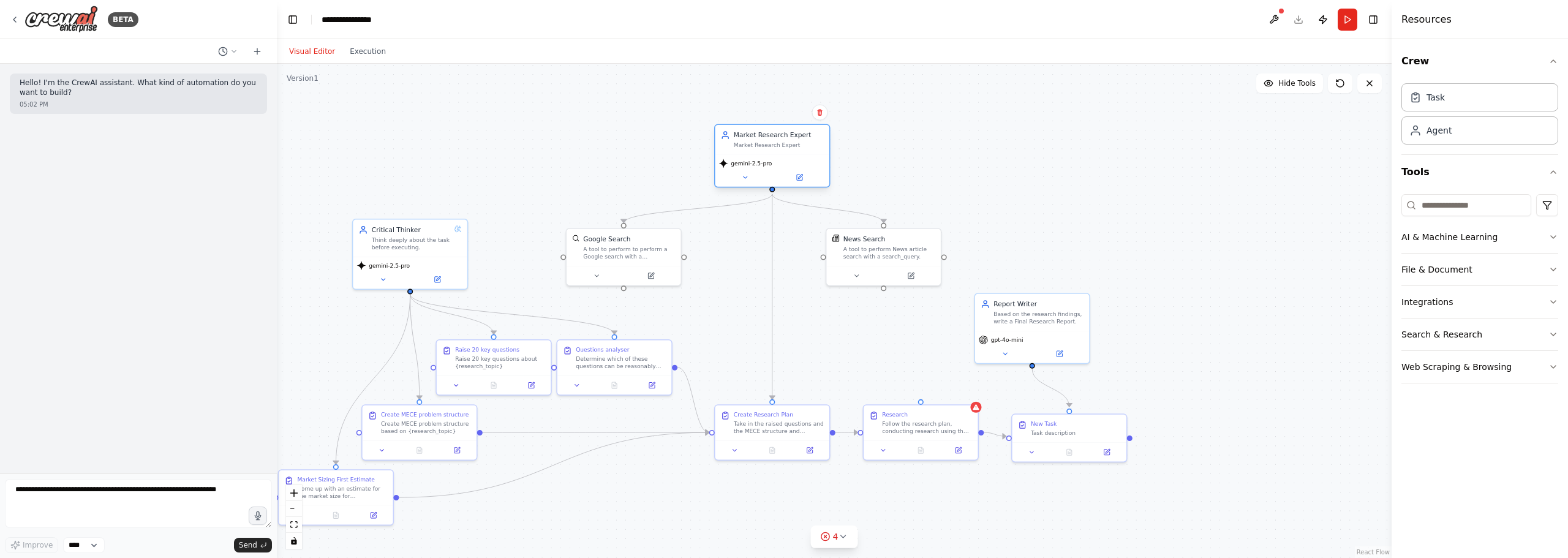
drag, startPoint x: 761, startPoint y: 187, endPoint x: 770, endPoint y: 156, distance: 32.3
click at [774, 156] on div "gemini-2.5-pro" at bounding box center [771, 170] width 114 height 32
drag, startPoint x: 629, startPoint y: 250, endPoint x: 710, endPoint y: 231, distance: 83.2
click at [710, 231] on div "A tool to perform to perform a Google search with a search_query." at bounding box center [713, 233] width 92 height 15
drag, startPoint x: 907, startPoint y: 248, endPoint x: 861, endPoint y: 233, distance: 48.4
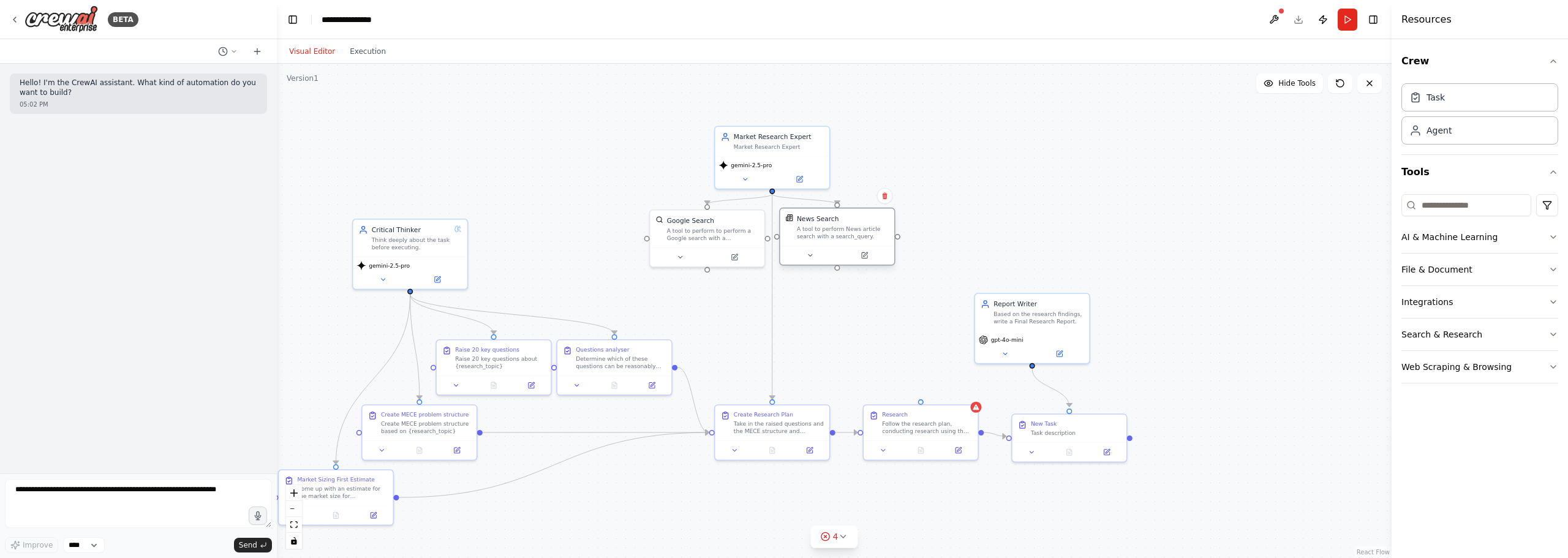
click at [861, 233] on div "A tool to perform News article search with a search_query." at bounding box center [842, 233] width 92 height 15
click at [1227, 236] on div ".deletable-edge-delete-btn { width: 20px; height: 20px; border: 0px solid #ffff…" at bounding box center [834, 311] width 1114 height 494
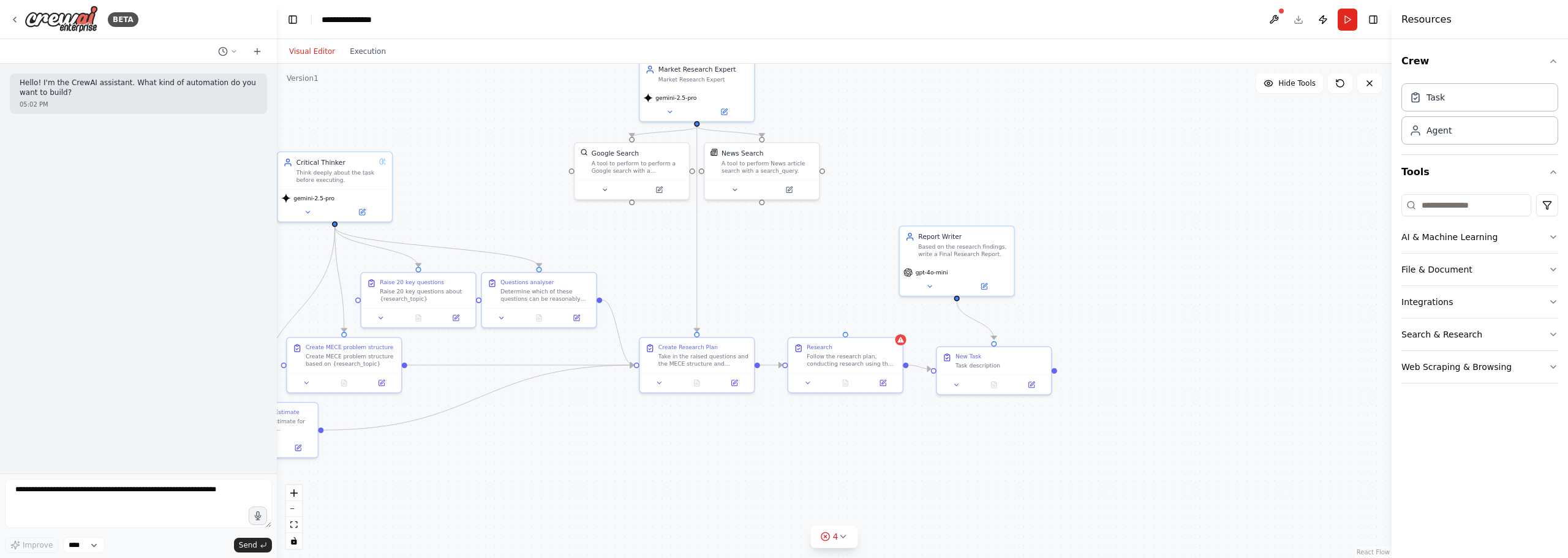
drag, startPoint x: 1235, startPoint y: 415, endPoint x: 1158, endPoint y: 354, distance: 98.2
drag, startPoint x: 937, startPoint y: 250, endPoint x: 999, endPoint y: 248, distance: 62.0
click at [999, 248] on div "Based on the research findings, write a Final Research Report." at bounding box center [1027, 254] width 90 height 15
drag, startPoint x: 1012, startPoint y: 364, endPoint x: 1054, endPoint y: 360, distance: 42.2
click at [1054, 360] on div "New Task Task description" at bounding box center [1036, 364] width 90 height 16
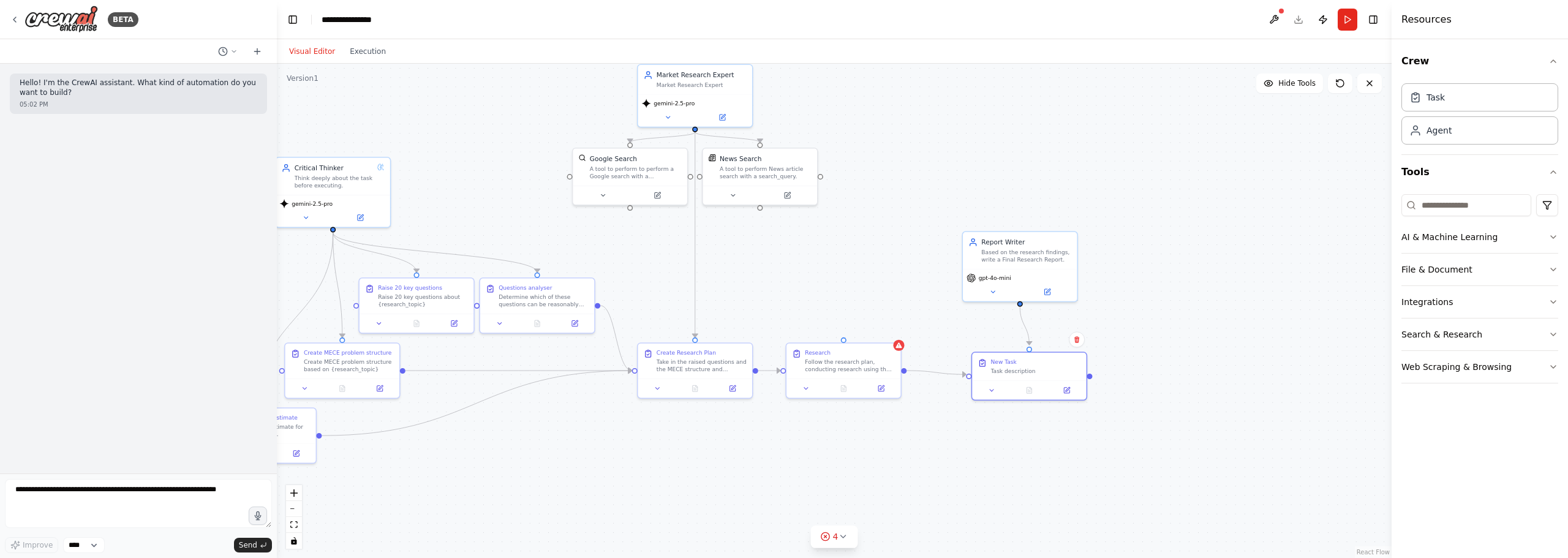
click at [943, 457] on div ".deletable-edge-delete-btn { width: 20px; height: 20px; border: 0px solid #ffff…" at bounding box center [834, 311] width 1114 height 494
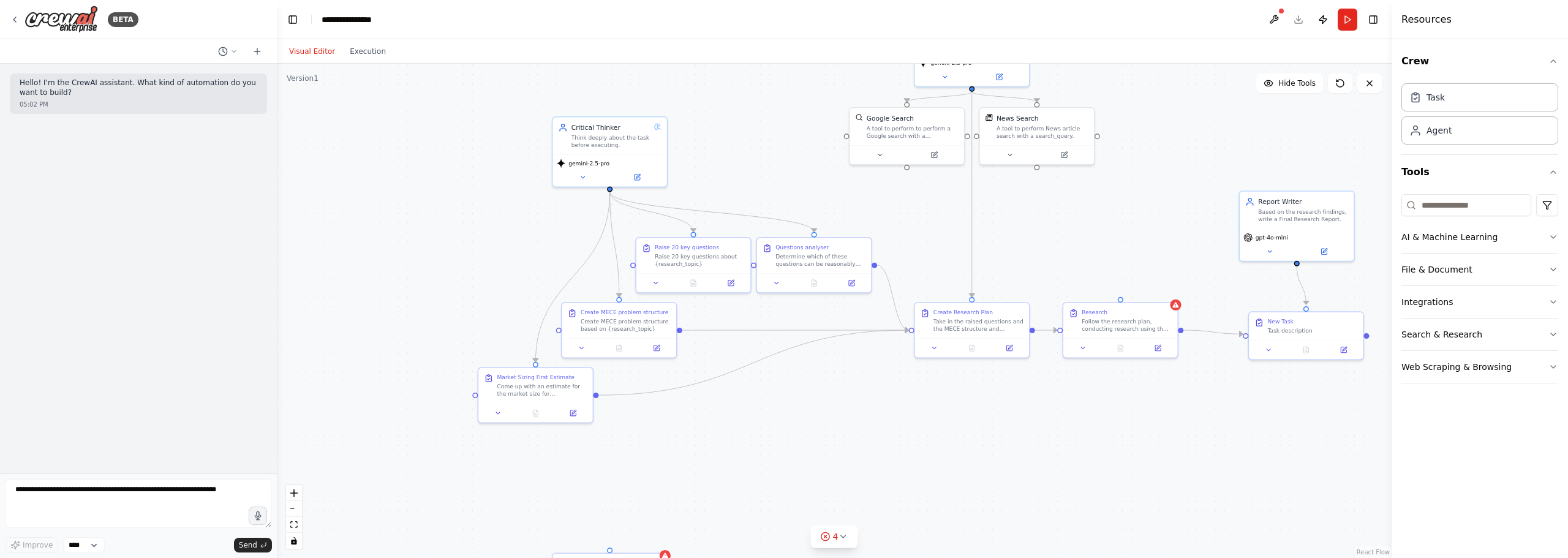
drag, startPoint x: 919, startPoint y: 444, endPoint x: 1012, endPoint y: 449, distance: 93.1
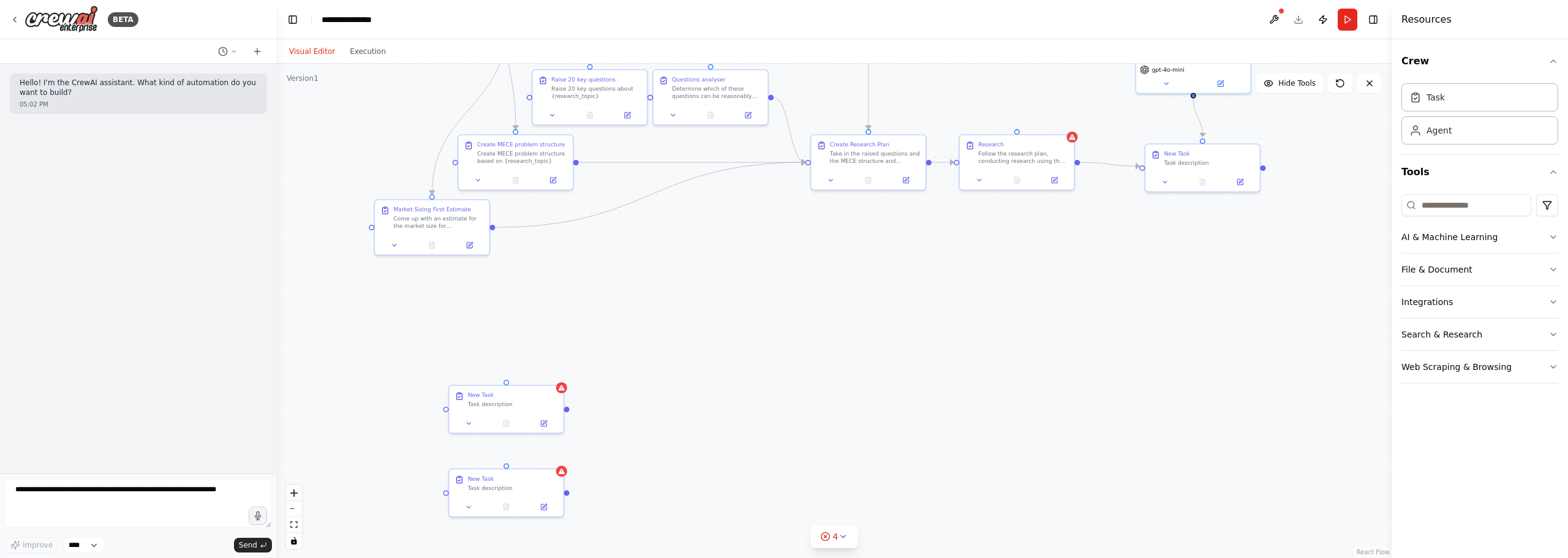
drag, startPoint x: 1001, startPoint y: 321, endPoint x: 1000, endPoint y: 176, distance: 145.0
click at [516, 329] on div "Task description" at bounding box center [513, 329] width 90 height 7
click at [559, 299] on button at bounding box center [554, 299] width 16 height 16
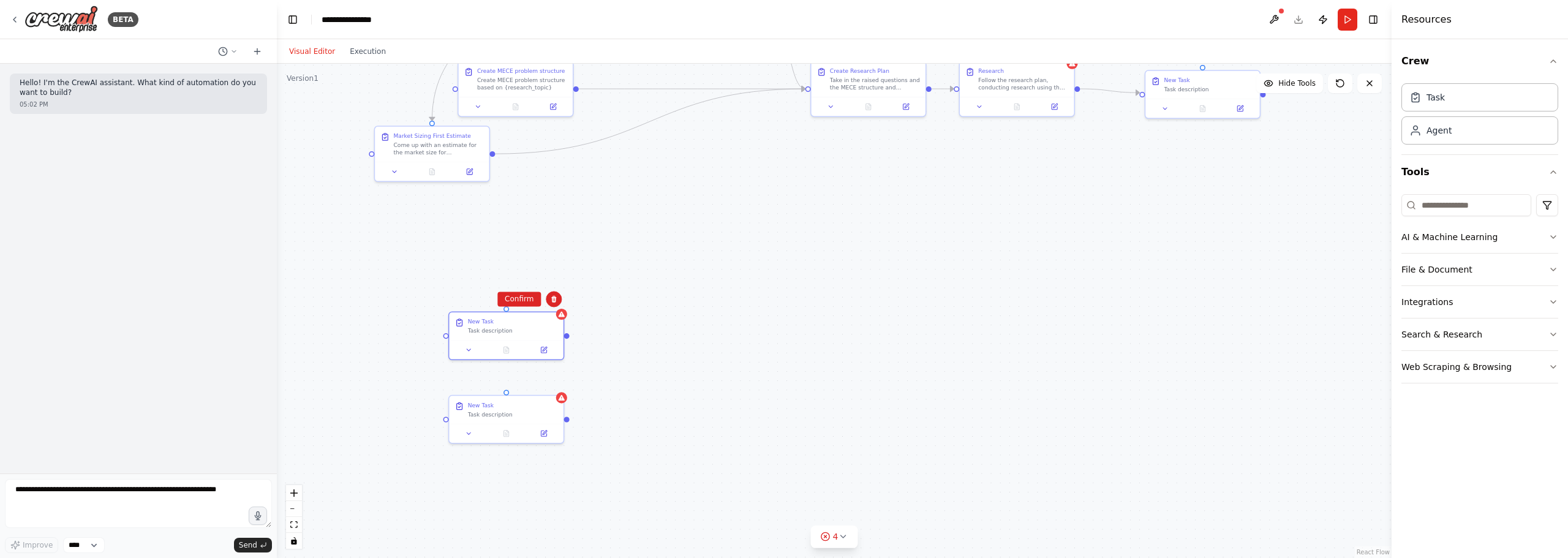
click at [526, 297] on button "Confirm" at bounding box center [519, 299] width 44 height 15
click at [556, 401] on div "New Task Task description" at bounding box center [506, 417] width 116 height 49
click at [559, 376] on div "Confirm" at bounding box center [554, 383] width 16 height 16
click at [554, 380] on icon at bounding box center [553, 384] width 7 height 7
click at [556, 382] on icon at bounding box center [553, 384] width 7 height 7
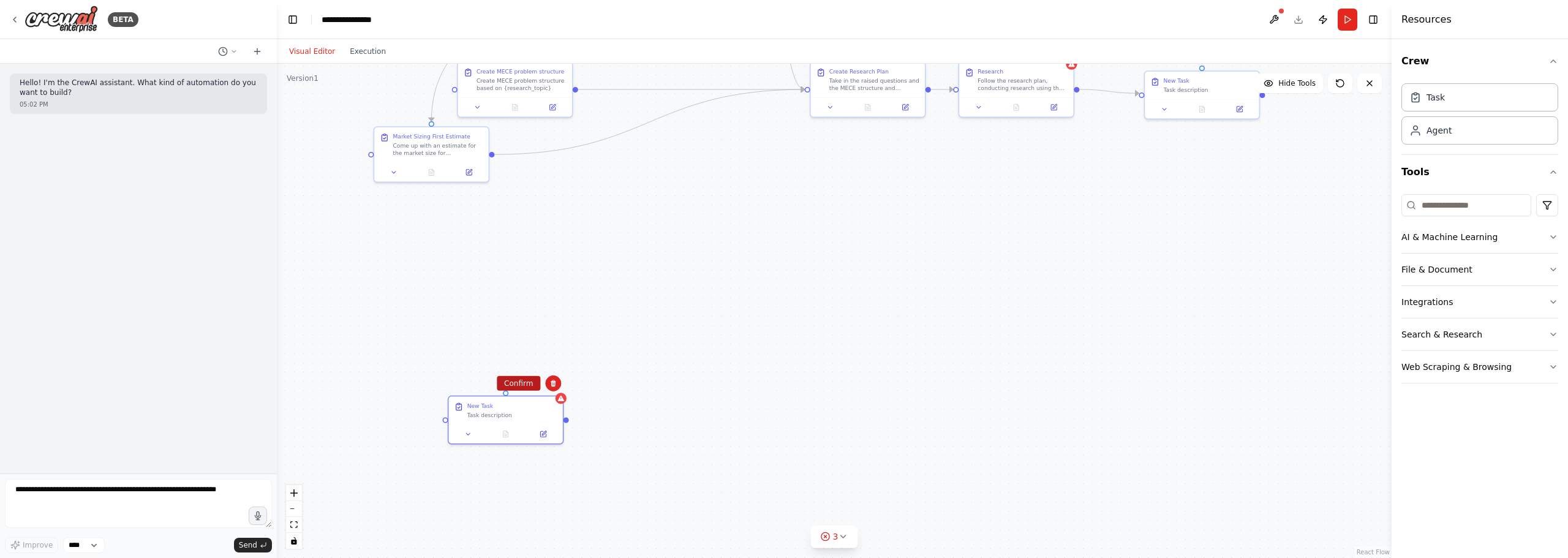
click at [513, 382] on button "Confirm" at bounding box center [518, 383] width 44 height 15
click at [965, 274] on div ".deletable-edge-delete-btn { width: 20px; height: 20px; border: 0px solid #ffff…" at bounding box center [834, 311] width 1114 height 494
click at [541, 404] on div "New Task" at bounding box center [514, 404] width 90 height 7
click at [556, 384] on icon at bounding box center [554, 384] width 7 height 7
click at [524, 381] on button "Confirm" at bounding box center [519, 383] width 44 height 15
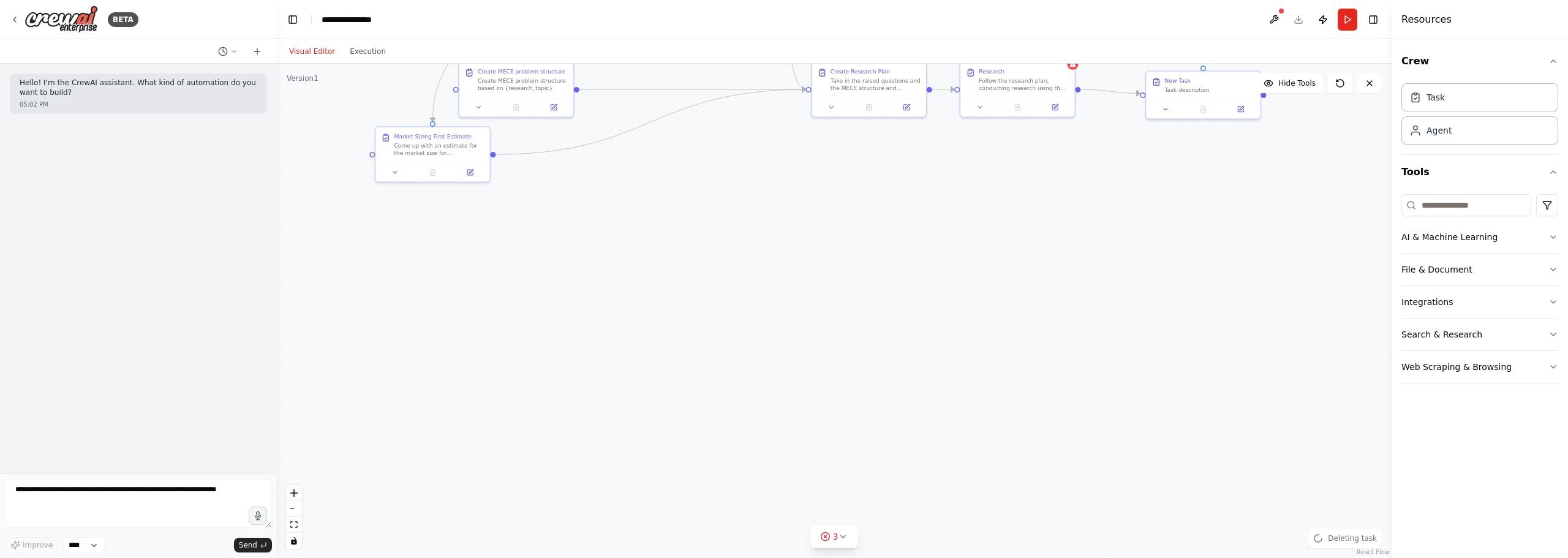
click at [964, 274] on div ".deletable-edge-delete-btn { width: 20px; height: 20px; border: 0px solid #ffff…" at bounding box center [834, 311] width 1114 height 494
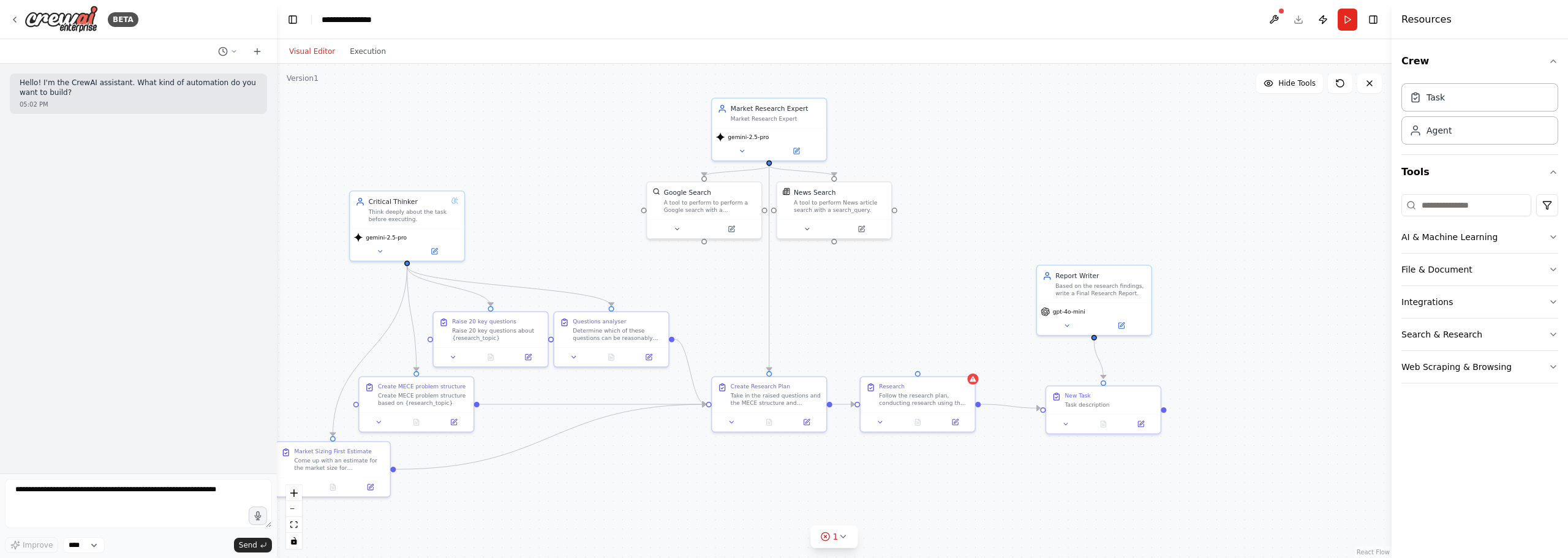
drag, startPoint x: 964, startPoint y: 161, endPoint x: 867, endPoint y: 474, distance: 327.7
click at [867, 474] on div ".deletable-edge-delete-btn { width: 20px; height: 20px; border: 0px solid #ffff…" at bounding box center [834, 311] width 1114 height 494
click at [1104, 400] on div "New Task Task description" at bounding box center [1094, 389] width 114 height 28
click at [1067, 392] on div "Task description" at bounding box center [1100, 394] width 90 height 7
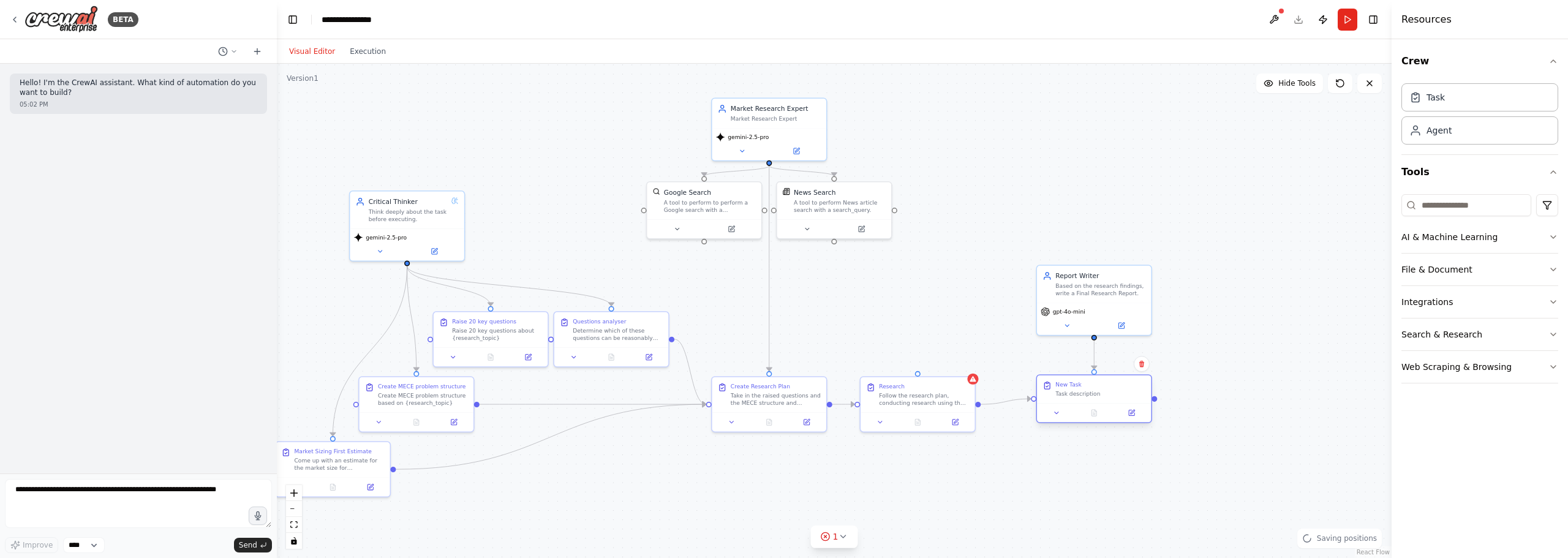
click at [1072, 381] on div "New Task" at bounding box center [1068, 384] width 26 height 7
click at [1056, 418] on button at bounding box center [1057, 412] width 32 height 11
drag, startPoint x: 1080, startPoint y: 450, endPoint x: 981, endPoint y: 440, distance: 99.5
click at [978, 440] on div ".deletable-edge-delete-btn { width: 20px; height: 20px; border: 0px solid #ffff…" at bounding box center [834, 311] width 1114 height 494
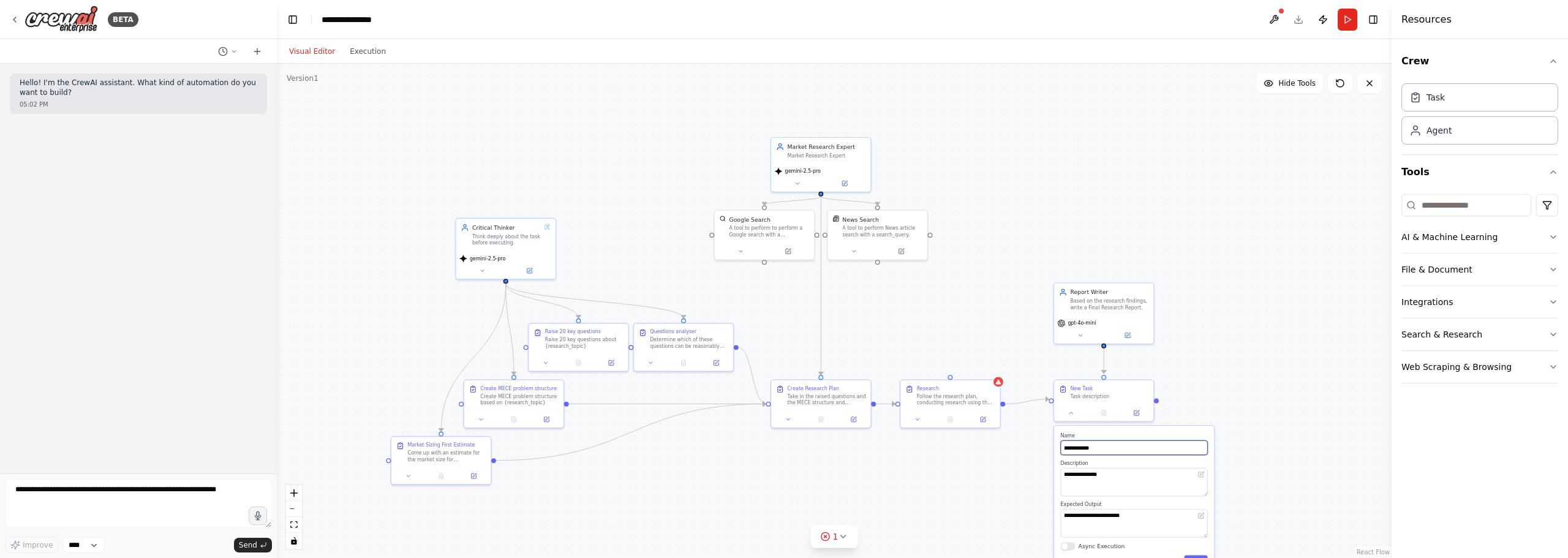
type input "**********"
drag, startPoint x: 1170, startPoint y: 474, endPoint x: 965, endPoint y: 449, distance: 206.5
click at [964, 449] on div ".deletable-edge-delete-btn { width: 20px; height: 20px; border: 0px solid #ffff…" at bounding box center [834, 311] width 1114 height 494
drag, startPoint x: 1110, startPoint y: 472, endPoint x: 1000, endPoint y: 470, distance: 110.0
click at [1000, 470] on div ".deletable-edge-delete-btn { width: 20px; height: 20px; border: 0px solid #ffff…" at bounding box center [834, 311] width 1114 height 494
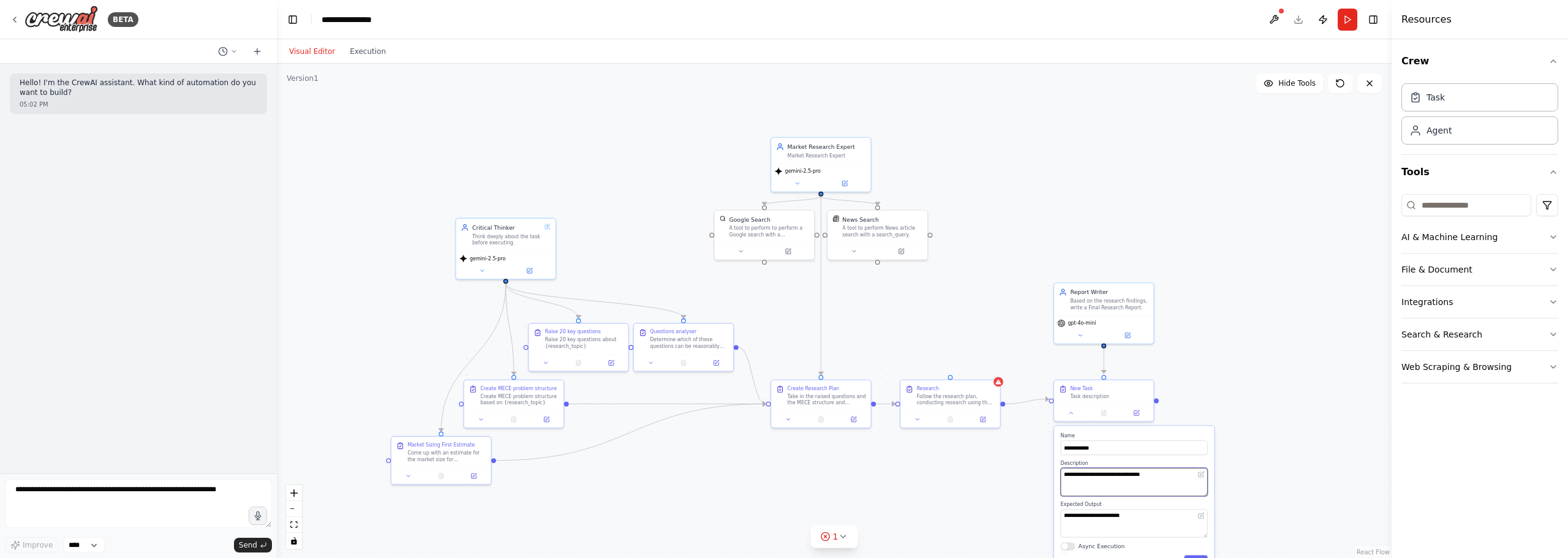
type textarea "**********"
type textarea "*"
type textarea "**********"
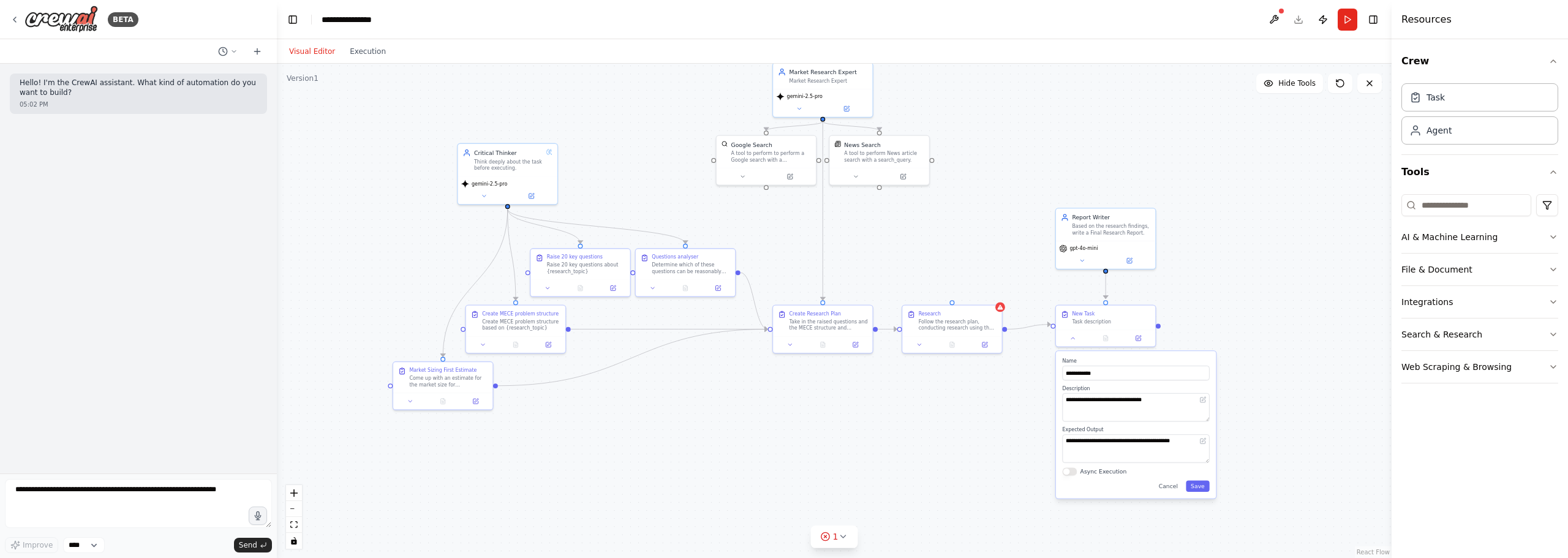
drag, startPoint x: 1012, startPoint y: 467, endPoint x: 1018, endPoint y: 404, distance: 63.3
click at [1199, 484] on button "Save" at bounding box center [1197, 485] width 24 height 11
click at [949, 314] on div "Research" at bounding box center [958, 312] width 79 height 6
click at [934, 232] on div ".deletable-edge-delete-btn { width: 20px; height: 20px; border: 0px solid #ffff…" at bounding box center [834, 311] width 1114 height 494
drag, startPoint x: 824, startPoint y: 116, endPoint x: 950, endPoint y: 297, distance: 220.5
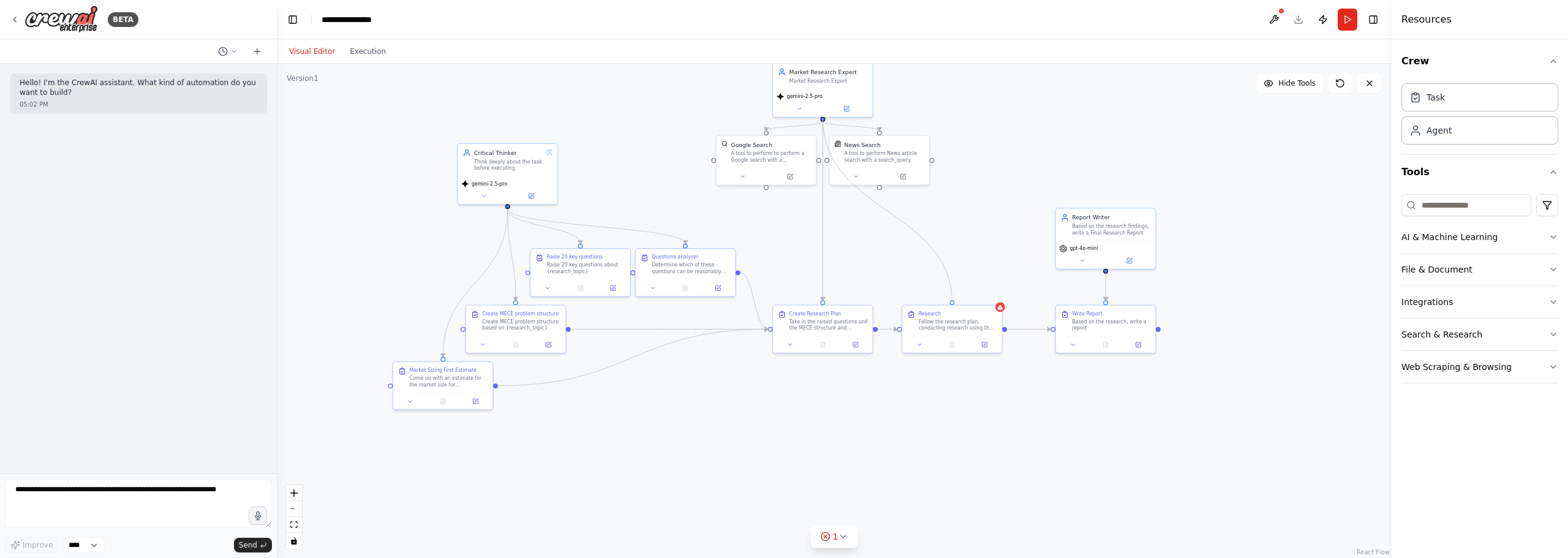
click at [950, 297] on div ".deletable-edge-delete-btn { width: 20px; height: 20px; border: 0px solid #ffff…" at bounding box center [834, 311] width 1114 height 494
click at [934, 229] on div ".deletable-edge-delete-btn { width: 20px; height: 20px; border: 0px solid #ffff…" at bounding box center [834, 311] width 1114 height 494
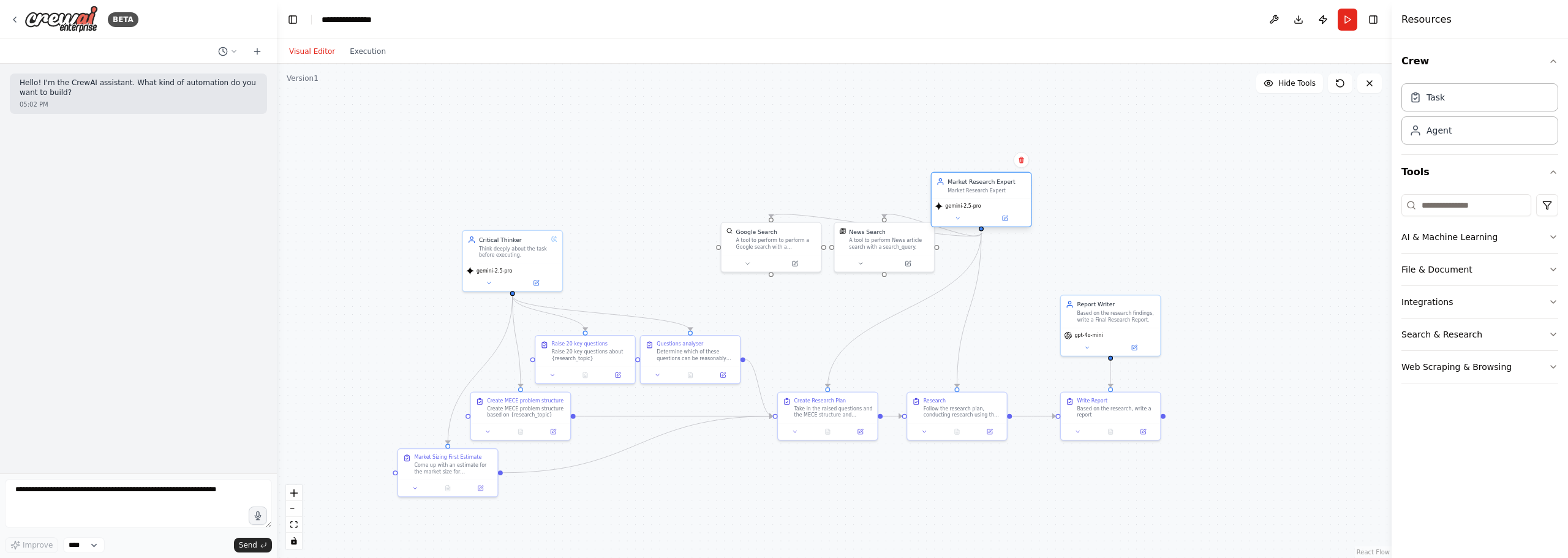
drag, startPoint x: 834, startPoint y: 161, endPoint x: 939, endPoint y: 204, distance: 113.5
click at [959, 186] on div "Market Research Expert" at bounding box center [987, 181] width 79 height 8
drag, startPoint x: 881, startPoint y: 246, endPoint x: 930, endPoint y: 279, distance: 59.1
click at [998, 292] on div "A tool to perform News article search with a search_query." at bounding box center [1027, 292] width 80 height 13
drag, startPoint x: 754, startPoint y: 245, endPoint x: 878, endPoint y: 282, distance: 129.4
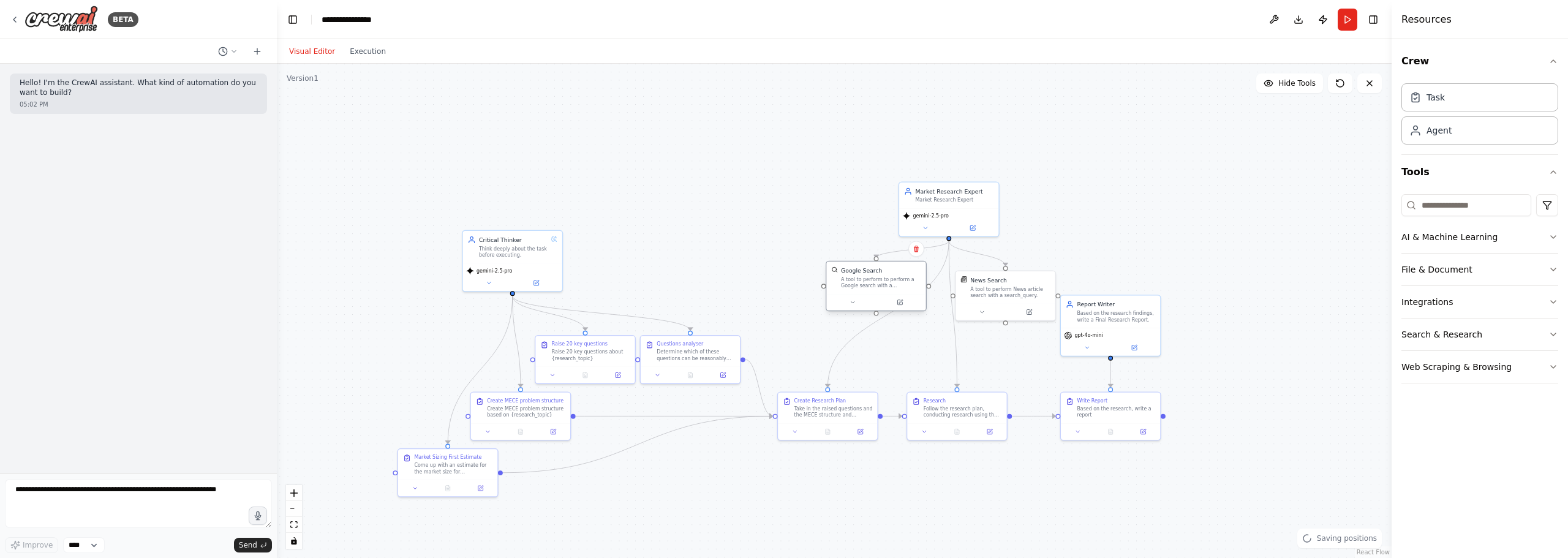
click at [878, 282] on div "Google Search A tool to perform to perform a Google search with a search_query." at bounding box center [876, 277] width 99 height 32
drag, startPoint x: 864, startPoint y: 334, endPoint x: 862, endPoint y: 328, distance: 6.3
click at [864, 334] on icon "Edge from 4a90fb67-dc89-4014-8869-5f77244d7124 to f0cb7051-8f87-43e8-82c0-ff73b…" at bounding box center [888, 314] width 121 height 146
click at [888, 313] on icon at bounding box center [888, 314] width 6 height 7
drag, startPoint x: 539, startPoint y: 238, endPoint x: 560, endPoint y: 211, distance: 34.2
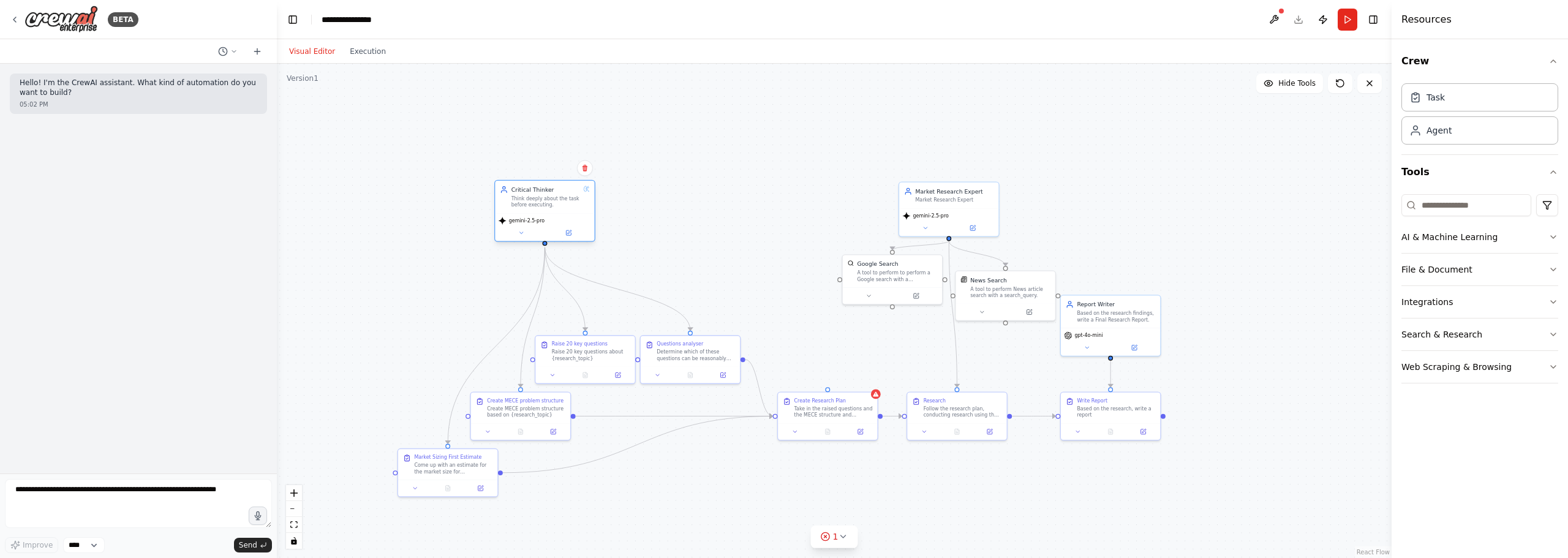
click at [556, 202] on div "Think deeply about the task before executing." at bounding box center [546, 202] width 69 height 13
drag, startPoint x: 546, startPoint y: 245, endPoint x: 830, endPoint y: 383, distance: 315.8
click at [831, 383] on div ".deletable-edge-delete-btn { width: 20px; height: 20px; border: 0px solid #ffff…" at bounding box center [834, 311] width 1114 height 494
click at [698, 201] on div ".deletable-edge-delete-btn { width: 20px; height: 20px; border: 0px solid #ffff…" at bounding box center [834, 311] width 1114 height 494
drag, startPoint x: 561, startPoint y: 219, endPoint x: 495, endPoint y: 226, distance: 66.4
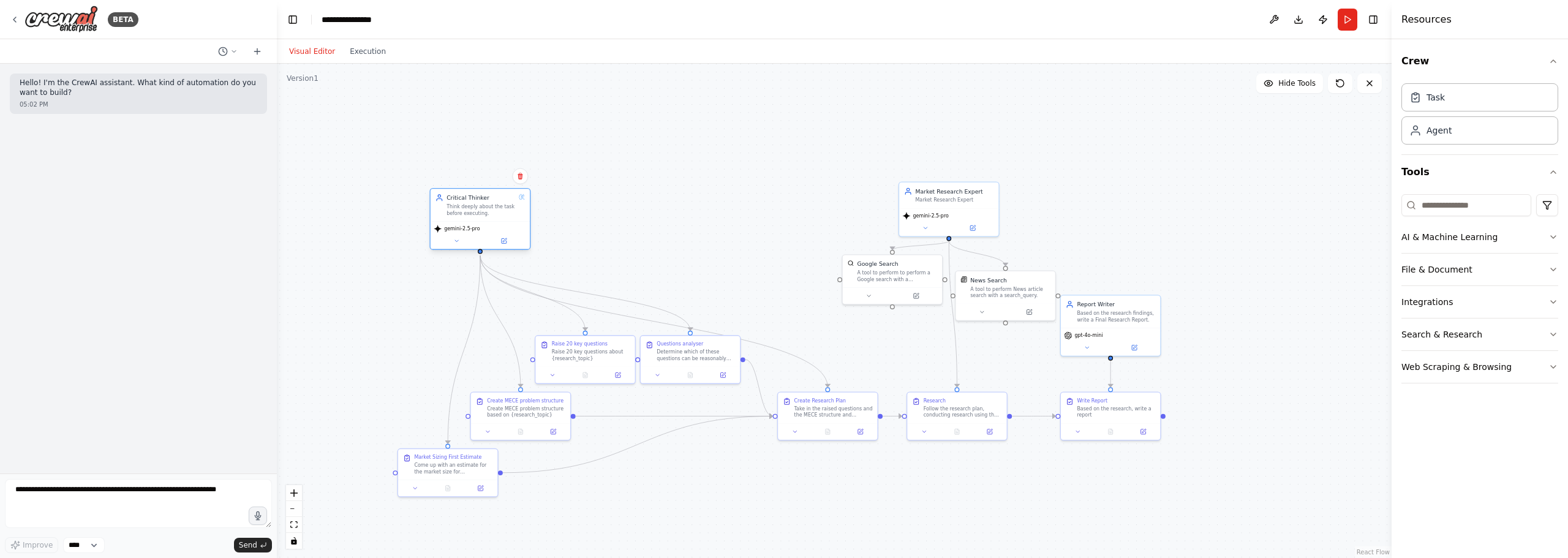
click at [495, 226] on div "gemini-2.5-pro" at bounding box center [480, 229] width 93 height 8
click at [771, 329] on div ".deletable-edge-delete-btn { width: 20px; height: 20px; border: 0px solid #ffff…" at bounding box center [834, 311] width 1114 height 494
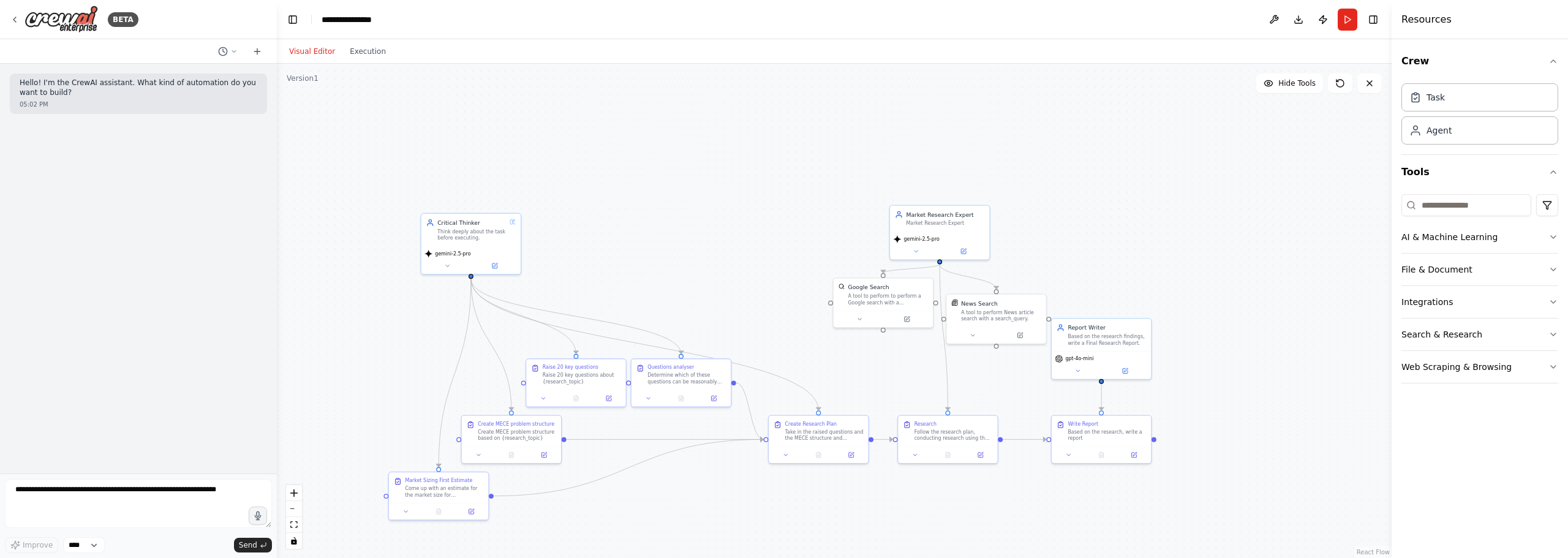
drag, startPoint x: 824, startPoint y: 218, endPoint x: 789, endPoint y: 184, distance: 48.8
click at [788, 184] on div ".deletable-edge-delete-btn { width: 20px; height: 20px; border: 0px solid #ffff…" at bounding box center [834, 311] width 1114 height 494
drag, startPoint x: 866, startPoint y: 442, endPoint x: 728, endPoint y: 269, distance: 221.3
click at [728, 269] on div at bounding box center [704, 276] width 99 height 16
click at [547, 379] on div ".deletable-edge-delete-btn { width: 20px; height: 20px; border: 0px solid #ffff…" at bounding box center [834, 311] width 1114 height 494
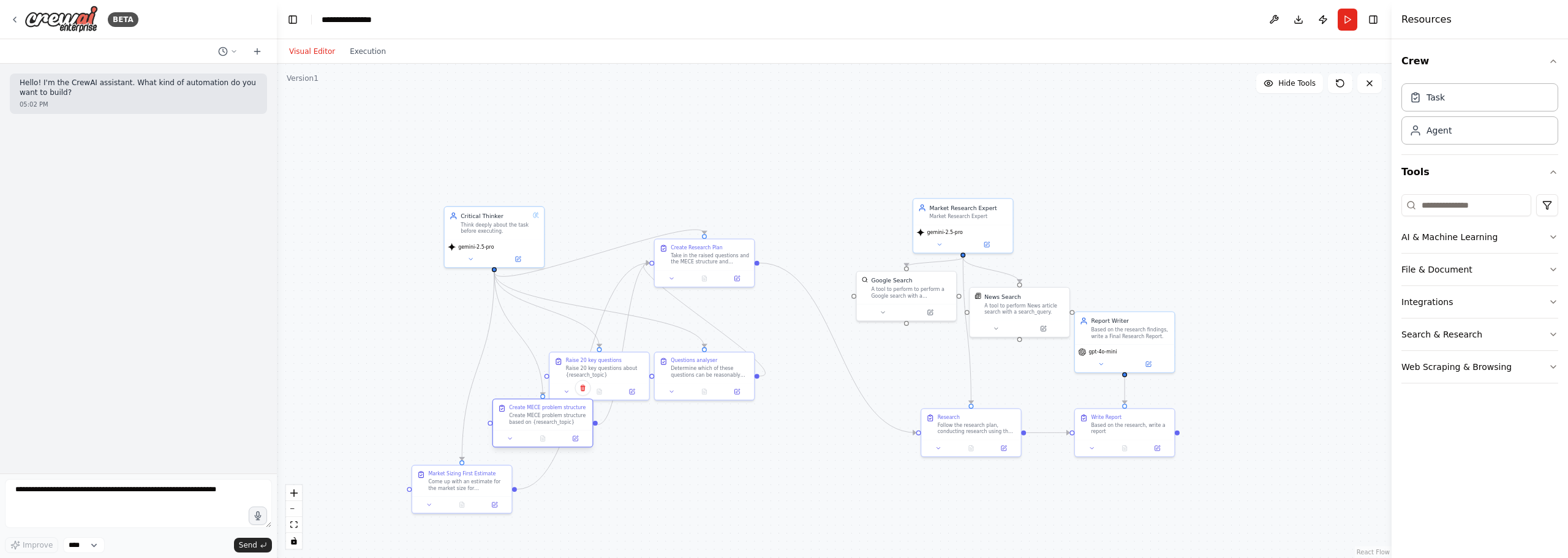
click at [578, 417] on div "Create MECE problem structure Create MECE problem structure based on {research_…" at bounding box center [548, 414] width 79 height 21
drag, startPoint x: 481, startPoint y: 479, endPoint x: 444, endPoint y: 464, distance: 39.9
click at [444, 464] on div "Market Sizing First Estimate Come up with an estimate for the market size for {…" at bounding box center [427, 463] width 79 height 21
drag, startPoint x: 598, startPoint y: 379, endPoint x: 710, endPoint y: 467, distance: 142.4
click at [710, 462] on div "Raise 20 key questions Raise 20 key questions about {research_topic}" at bounding box center [704, 447] width 99 height 31
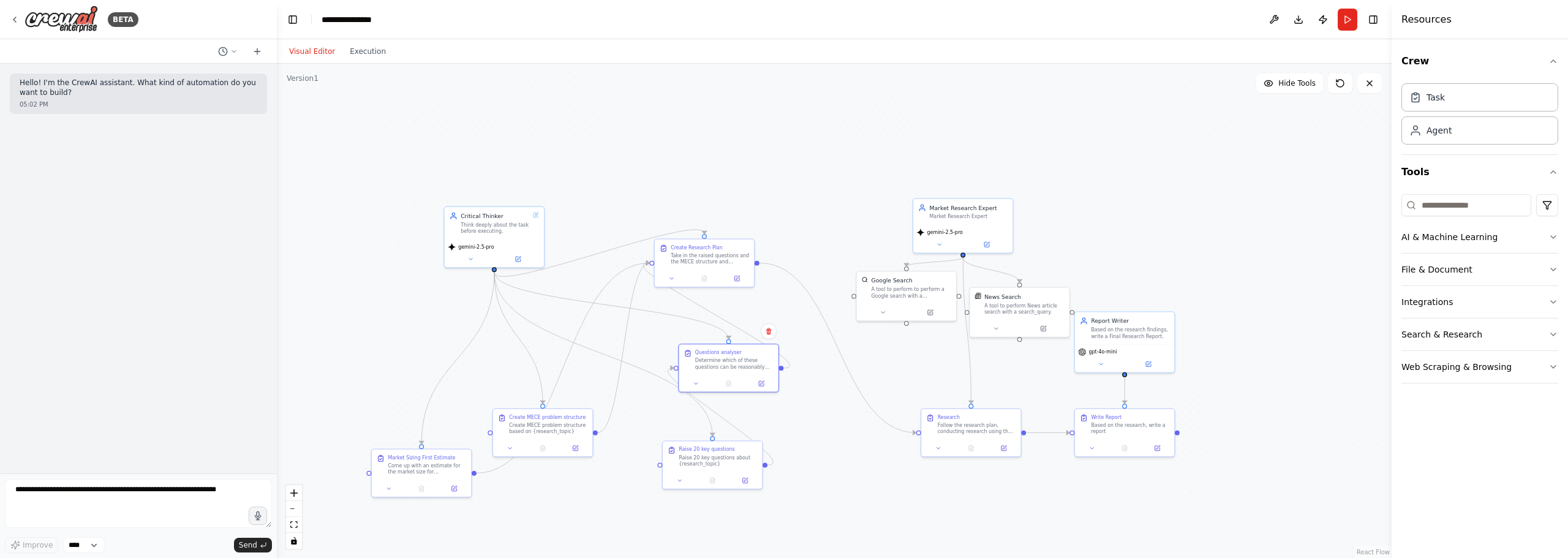
drag, startPoint x: 699, startPoint y: 369, endPoint x: 644, endPoint y: 396, distance: 61.3
click at [736, 370] on div "Determine which of these questions can be reasonably answered through web searc…" at bounding box center [734, 364] width 79 height 13
drag, startPoint x: 413, startPoint y: 463, endPoint x: 422, endPoint y: 315, distance: 148.3
click at [422, 316] on div "Come up with an estimate for the market size for {research_topic} in {market}. …" at bounding box center [436, 322] width 79 height 13
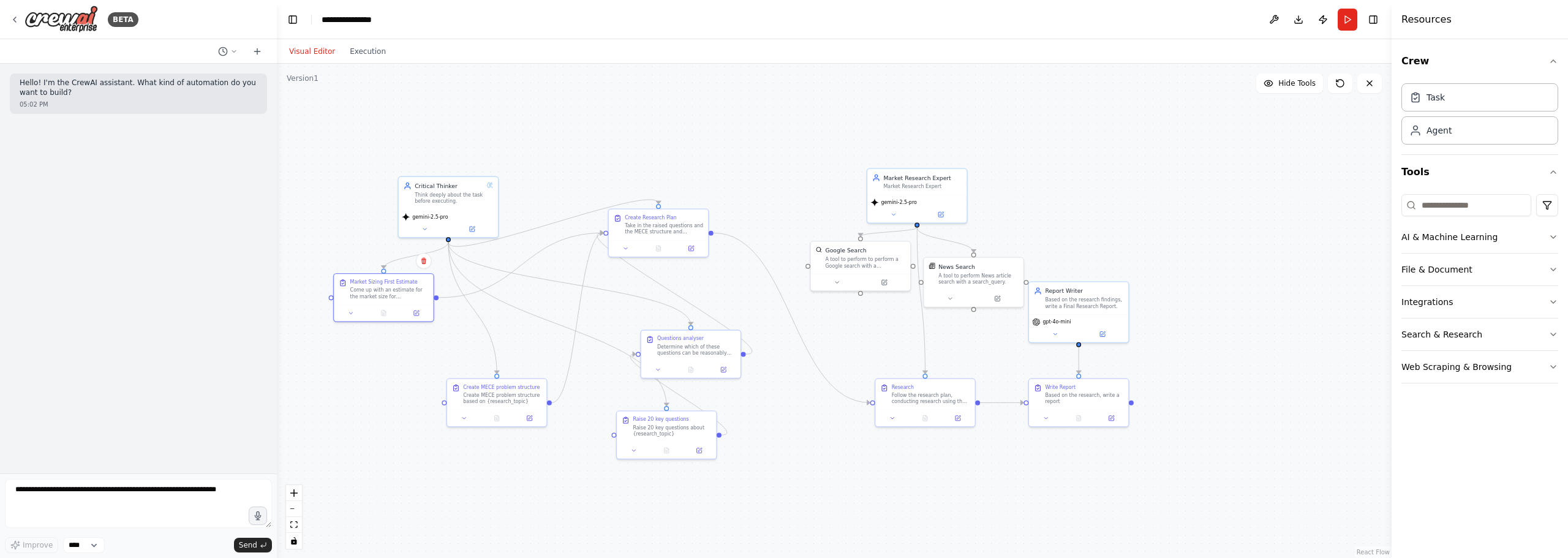
drag, startPoint x: 556, startPoint y: 462, endPoint x: 511, endPoint y: 434, distance: 53.0
click at [511, 434] on div ".deletable-edge-delete-btn { width: 20px; height: 20px; border: 0px solid #ffff…" at bounding box center [834, 311] width 1114 height 494
drag, startPoint x: 505, startPoint y: 398, endPoint x: 457, endPoint y: 357, distance: 63.1
click at [457, 357] on div "Create MECE problem structure based on {research_topic}" at bounding box center [455, 359] width 79 height 13
click at [582, 399] on div at bounding box center [579, 402] width 99 height 16
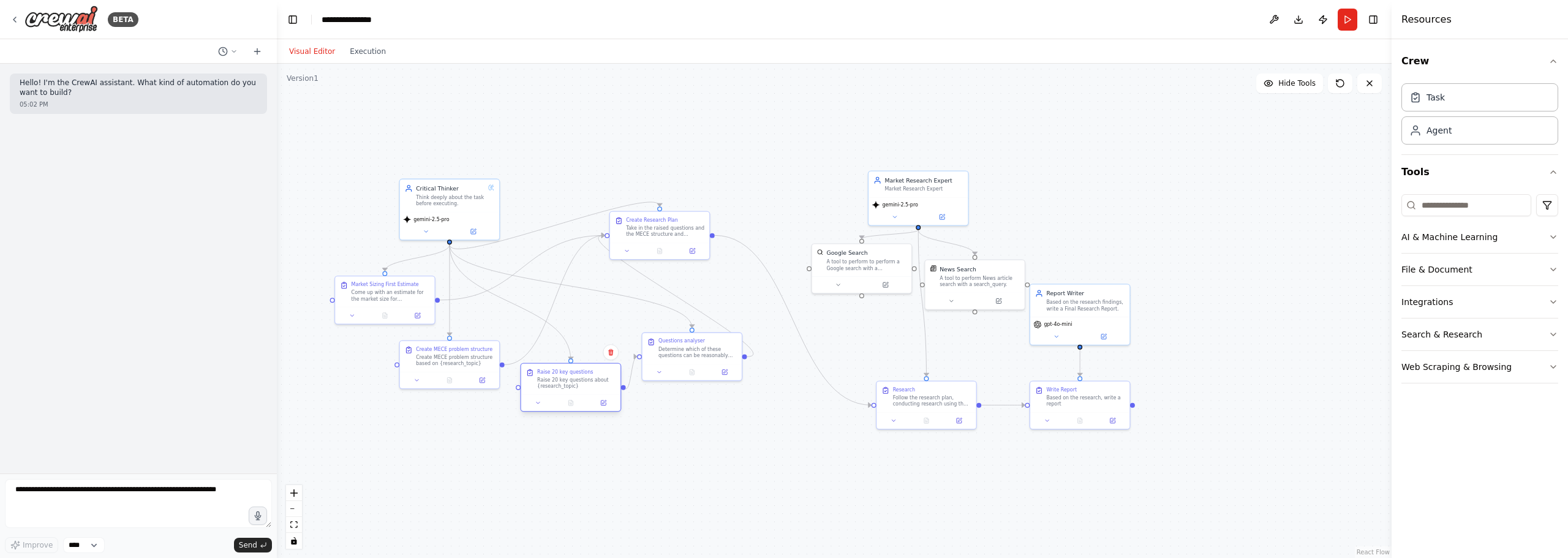
click at [581, 399] on div at bounding box center [571, 402] width 99 height 16
click at [581, 412] on div at bounding box center [579, 418] width 99 height 16
click at [685, 406] on div ".deletable-edge-delete-btn { width: 20px; height: 20px; border: 0px solid #ffff…" at bounding box center [834, 311] width 1114 height 494
drag, startPoint x: 681, startPoint y: 362, endPoint x: 682, endPoint y: 404, distance: 42.0
click at [682, 404] on div "Questions analyser Determine which of these questions can be reasonably answere…" at bounding box center [691, 396] width 101 height 49
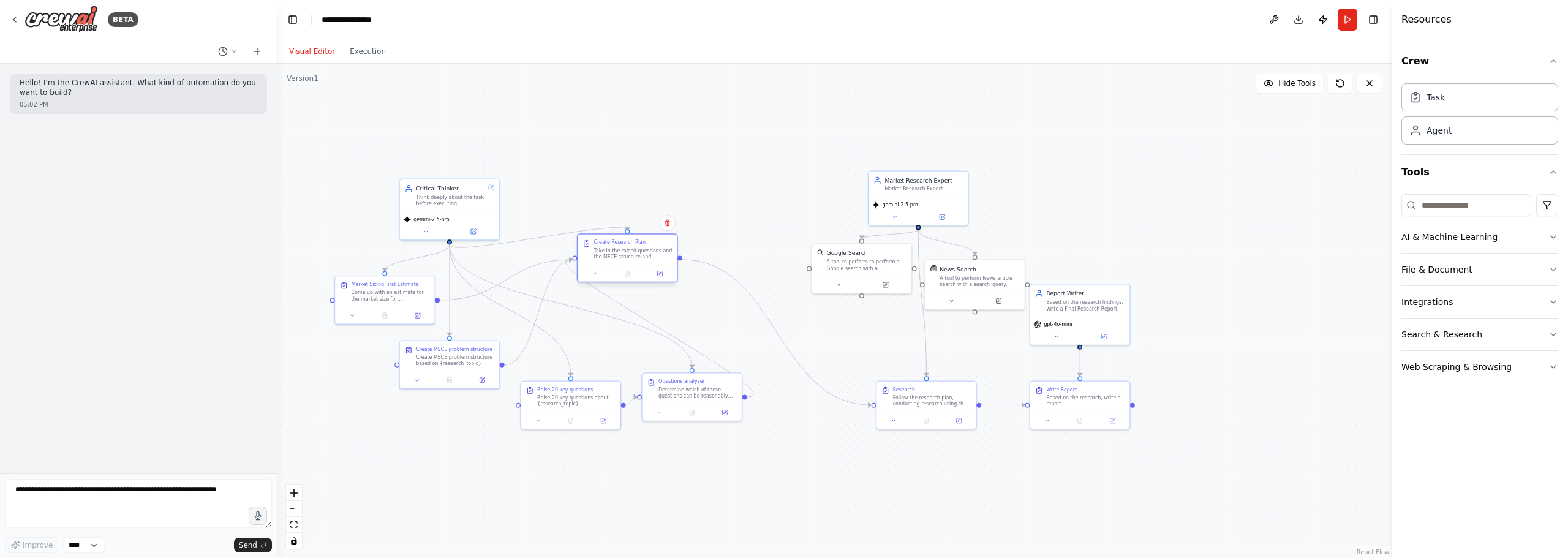
drag, startPoint x: 653, startPoint y: 237, endPoint x: 621, endPoint y: 261, distance: 40.0
click at [621, 261] on div "Create Research Plan Take in the raised questions and the MECE structure and pr…" at bounding box center [627, 249] width 99 height 31
drag, startPoint x: 915, startPoint y: 179, endPoint x: 906, endPoint y: 118, distance: 61.7
click at [903, 104] on div "Market Research Expert" at bounding box center [916, 107] width 79 height 8
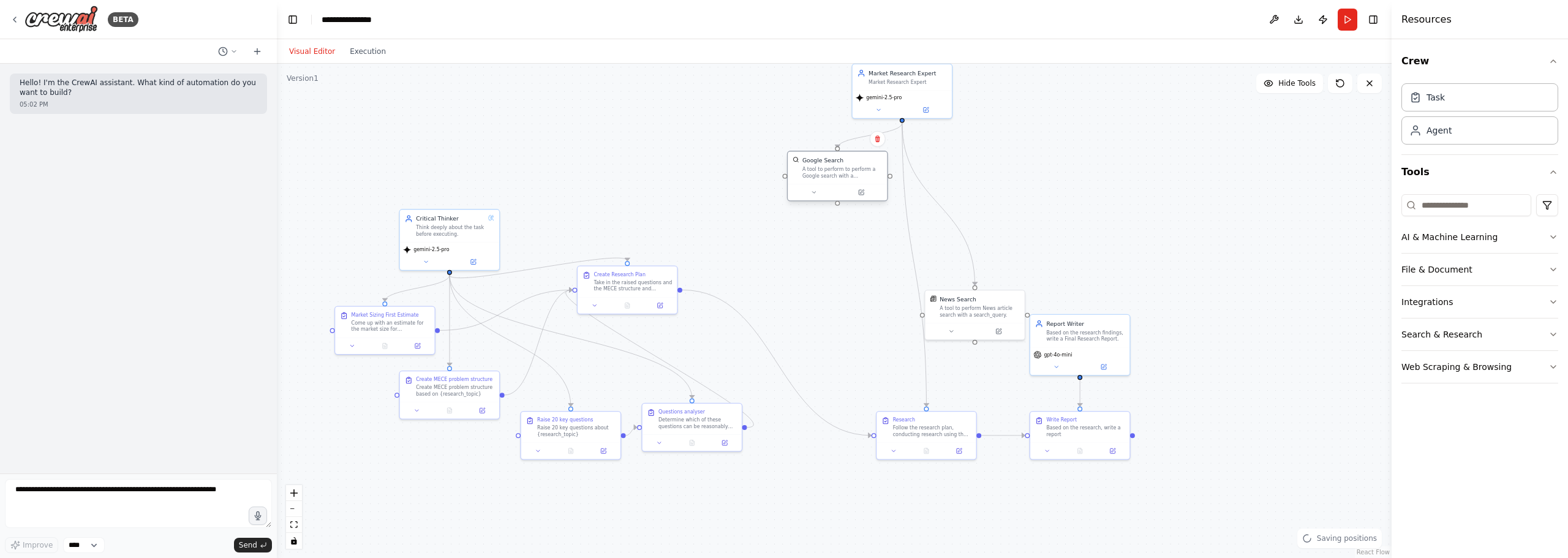
drag, startPoint x: 856, startPoint y: 290, endPoint x: 838, endPoint y: 171, distance: 120.4
click at [838, 171] on div "A tool to perform to perform a Google search with a search_query." at bounding box center [842, 172] width 80 height 13
drag, startPoint x: 846, startPoint y: 184, endPoint x: 1001, endPoint y: 174, distance: 155.3
click at [993, 169] on div at bounding box center [983, 176] width 99 height 16
drag, startPoint x: 993, startPoint y: 313, endPoint x: 1119, endPoint y: 161, distance: 197.4
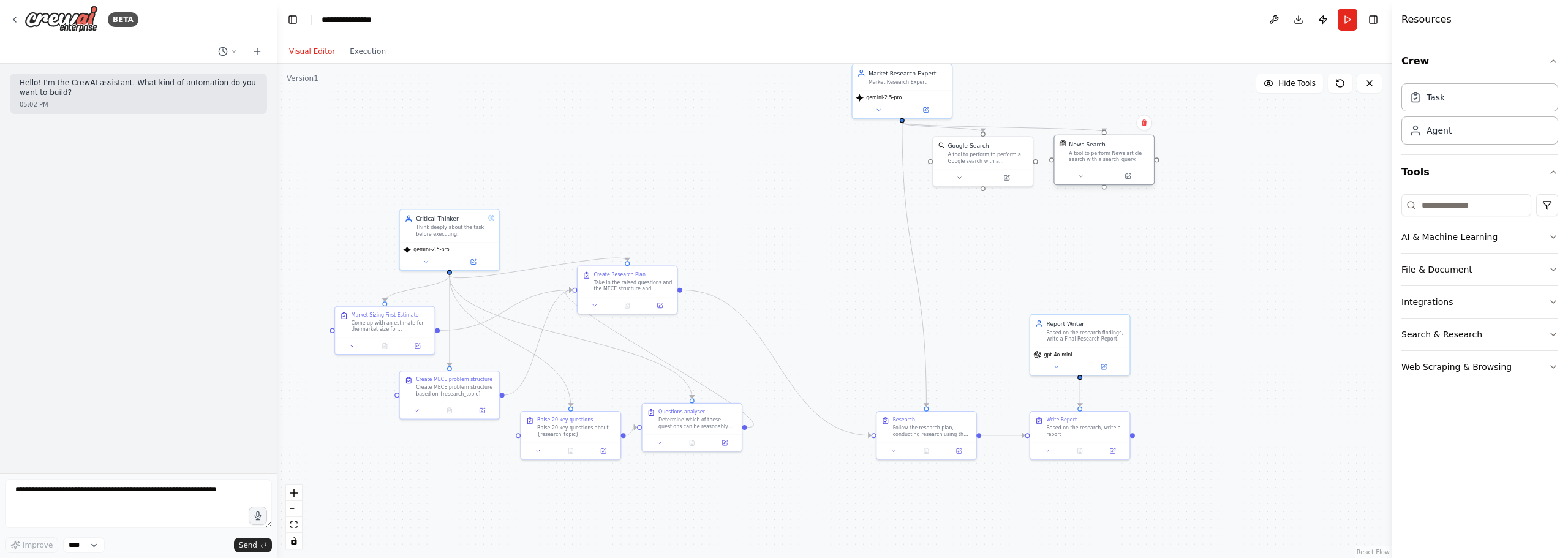
click at [1119, 161] on div "A tool to perform News article search with a search_query." at bounding box center [1109, 156] width 80 height 13
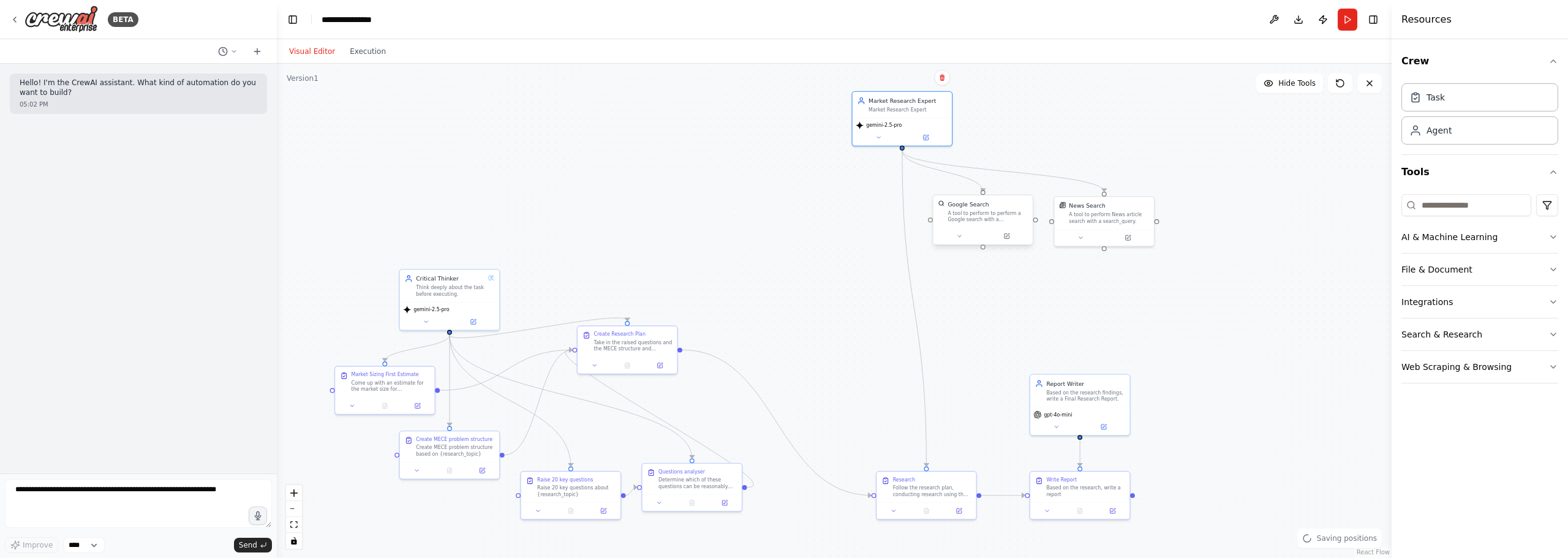
drag, startPoint x: 925, startPoint y: 98, endPoint x: 946, endPoint y: 217, distance: 120.8
click at [922, 124] on div "gemini-2.5-pro" at bounding box center [902, 125] width 93 height 8
drag, startPoint x: 887, startPoint y: 454, endPoint x: 742, endPoint y: 341, distance: 183.8
click at [741, 341] on div "Follow the research plan, conducting research using the tools provided." at bounding box center [763, 344] width 79 height 13
drag, startPoint x: 1072, startPoint y: 391, endPoint x: 919, endPoint y: 282, distance: 187.9
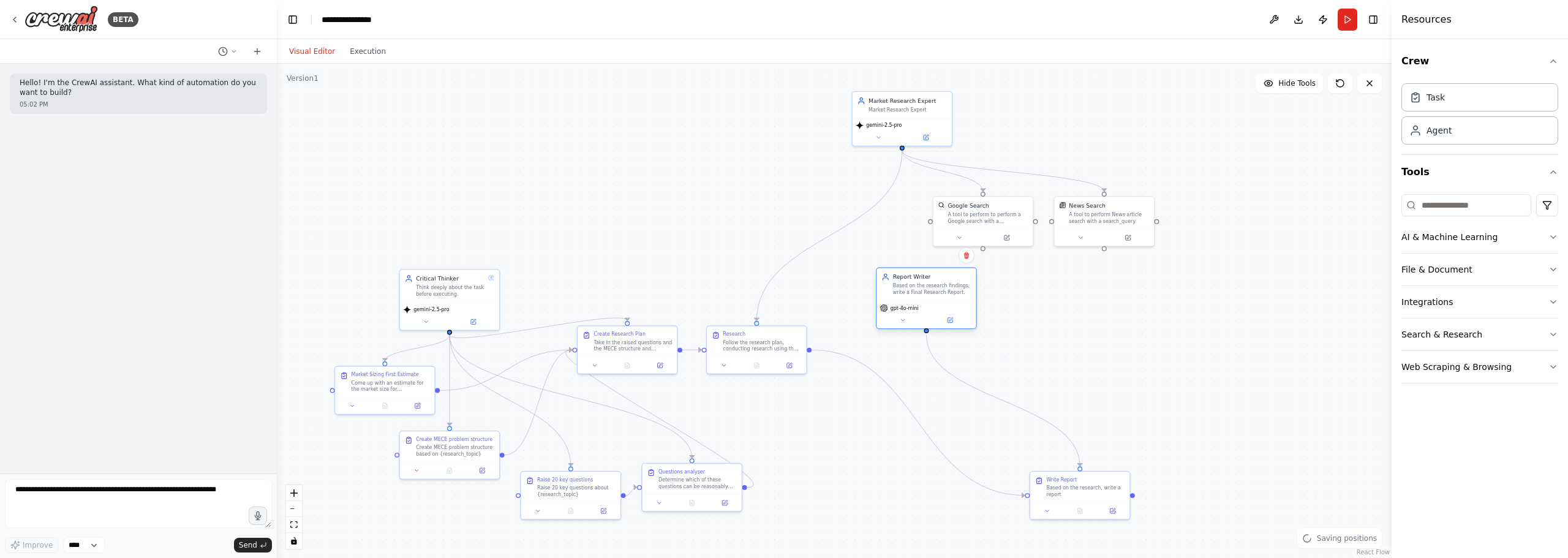
click at [917, 282] on div "Based on the research findings, write a Final Research Report." at bounding box center [932, 289] width 79 height 13
drag, startPoint x: 1076, startPoint y: 493, endPoint x: 889, endPoint y: 346, distance: 237.9
click at [889, 346] on div "Based on the research, write a report" at bounding box center [900, 344] width 79 height 13
drag, startPoint x: 912, startPoint y: 277, endPoint x: 882, endPoint y: 258, distance: 35.5
click at [882, 259] on div "Based on the research findings, write a Final Research Report." at bounding box center [900, 265] width 79 height 13
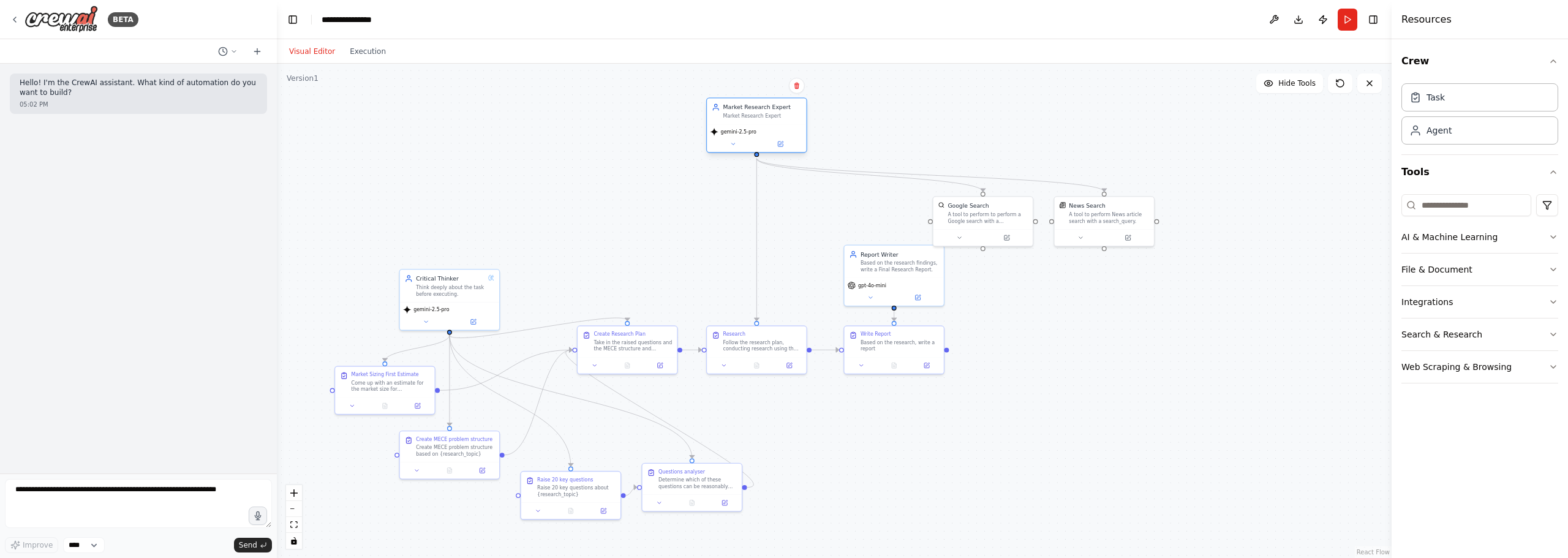
drag, startPoint x: 904, startPoint y: 111, endPoint x: 761, endPoint y: 122, distance: 143.4
click at [761, 122] on div "Market Research Expert Market Research Expert" at bounding box center [756, 111] width 99 height 26
drag, startPoint x: 925, startPoint y: 211, endPoint x: 849, endPoint y: 214, distance: 76.1
click at [849, 214] on div "Google Search A tool to perform to perform a Google search with a search_query." at bounding box center [829, 203] width 101 height 50
drag, startPoint x: 1137, startPoint y: 219, endPoint x: 990, endPoint y: 203, distance: 147.9
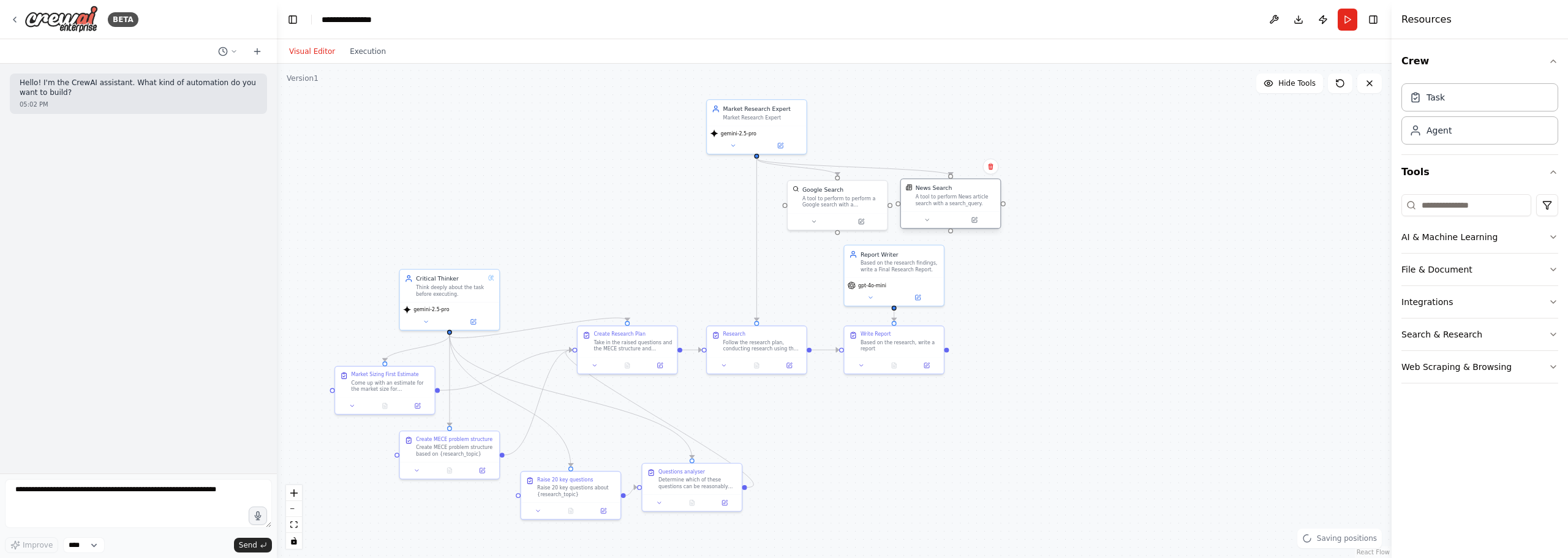
click at [990, 203] on div "News Search A tool to perform News article search with a search_query." at bounding box center [950, 195] width 99 height 32
click at [1137, 186] on div ".deletable-edge-delete-btn { width: 20px; height: 20px; border: 0px solid #ffff…" at bounding box center [834, 311] width 1114 height 494
click at [1075, 367] on div ".deletable-edge-delete-btn { width: 20px; height: 20px; border: 0px solid #ffff…" at bounding box center [834, 311] width 1114 height 494
click at [592, 279] on div ".deletable-edge-delete-btn { width: 20px; height: 20px; border: 0px solid #ffff…" at bounding box center [834, 311] width 1114 height 494
click at [1349, 14] on button "Run" at bounding box center [1347, 19] width 19 height 22
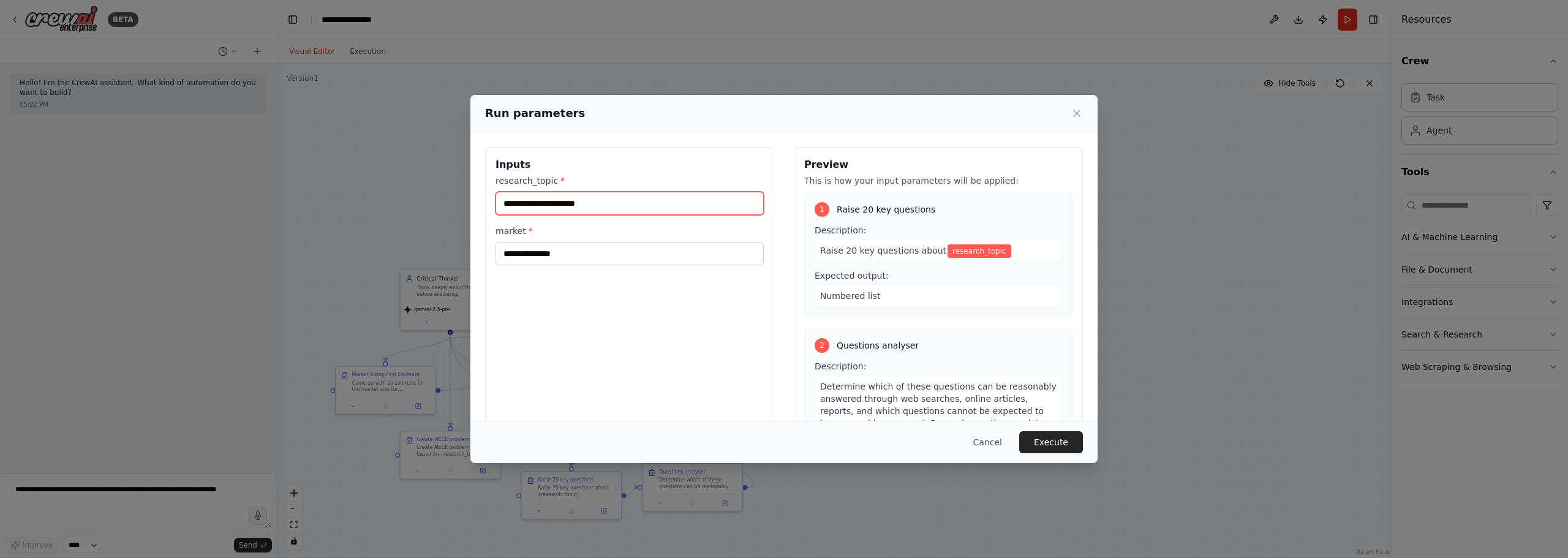
click at [600, 209] on input "research_topic *" at bounding box center [630, 203] width 269 height 24
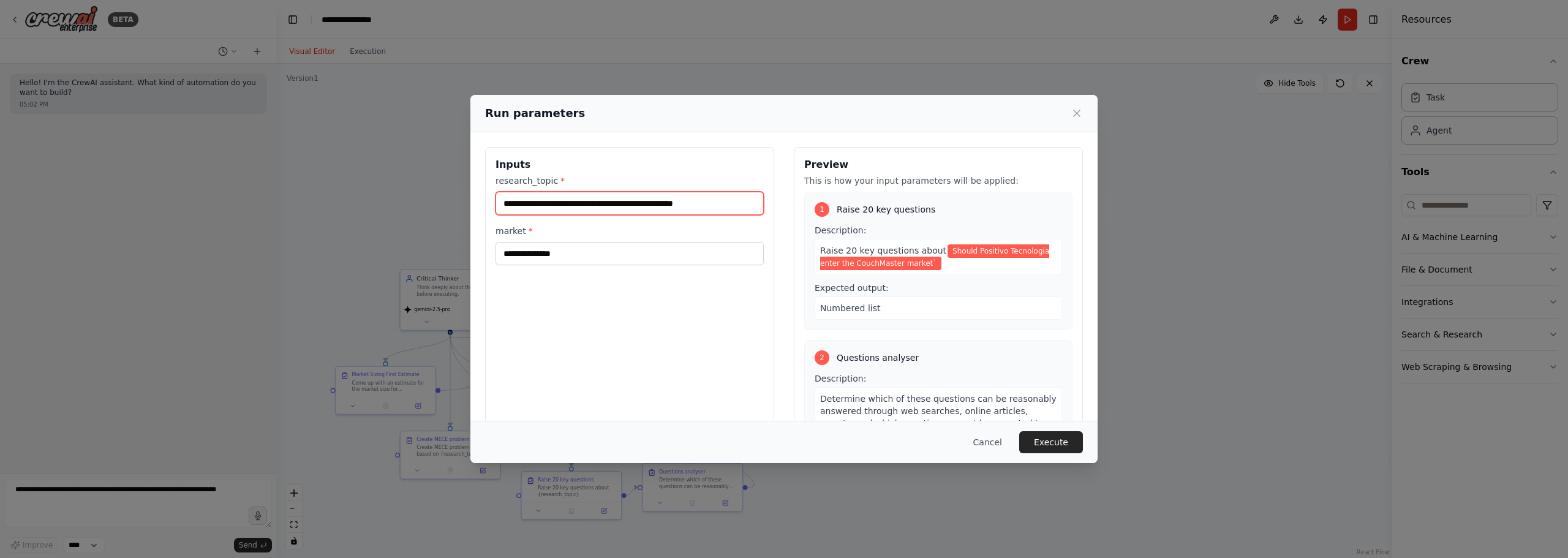
type input "**********"
click at [711, 251] on input "market *" at bounding box center [630, 254] width 269 height 24
type input "******"
click at [739, 209] on input "**********" at bounding box center [630, 203] width 269 height 24
type input "**********"
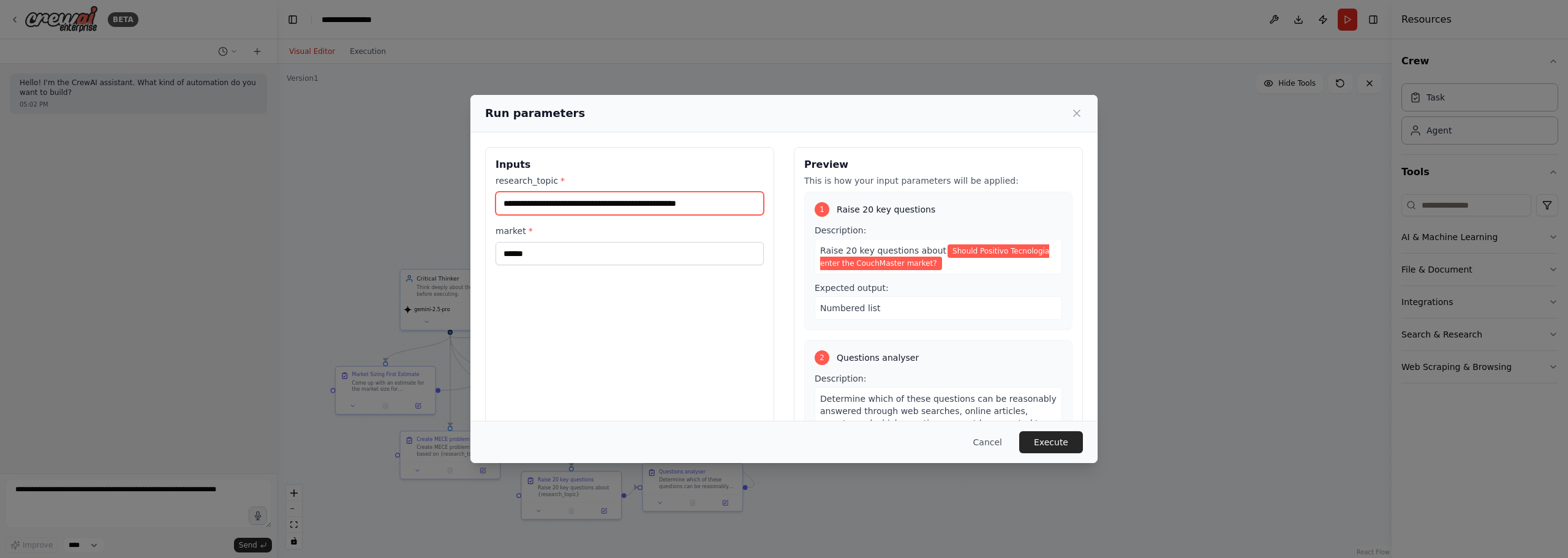
drag, startPoint x: 754, startPoint y: 203, endPoint x: 421, endPoint y: 201, distance: 333.0
click at [414, 199] on div "**********" at bounding box center [784, 279] width 1568 height 558
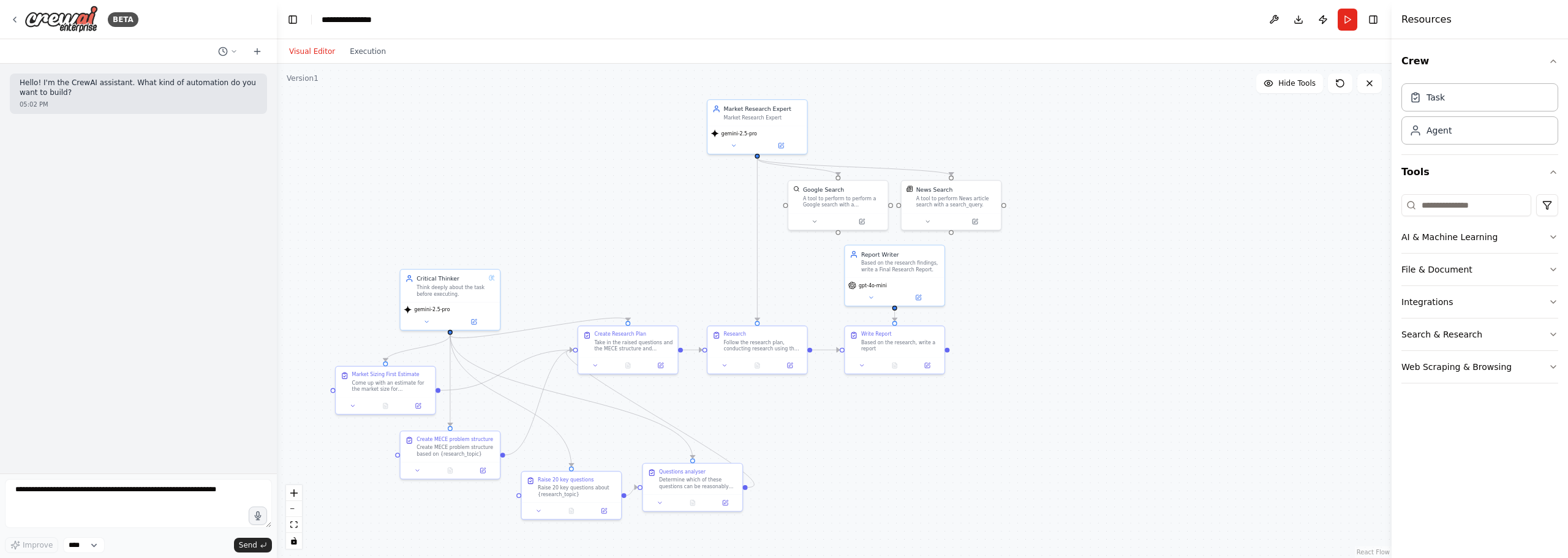
click at [519, 221] on div ".deletable-edge-delete-btn { width: 20px; height: 20px; border: 0px solid #ffff…" at bounding box center [834, 311] width 1114 height 494
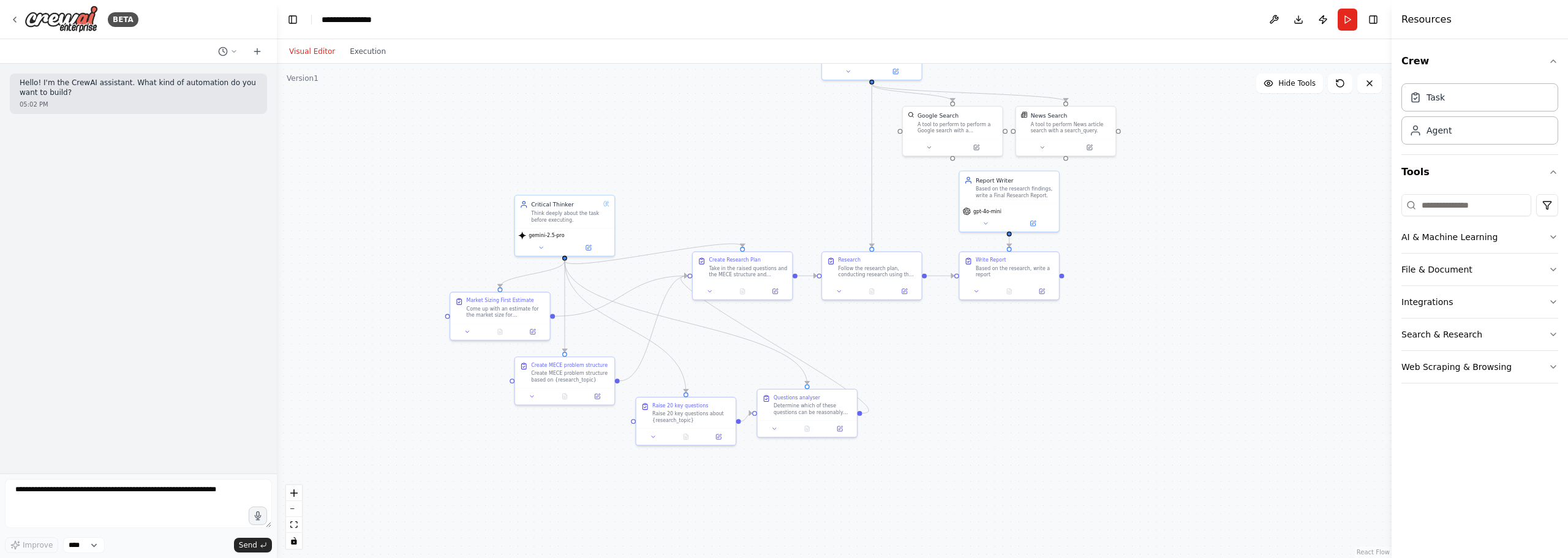
drag, startPoint x: 539, startPoint y: 233, endPoint x: 675, endPoint y: 105, distance: 186.8
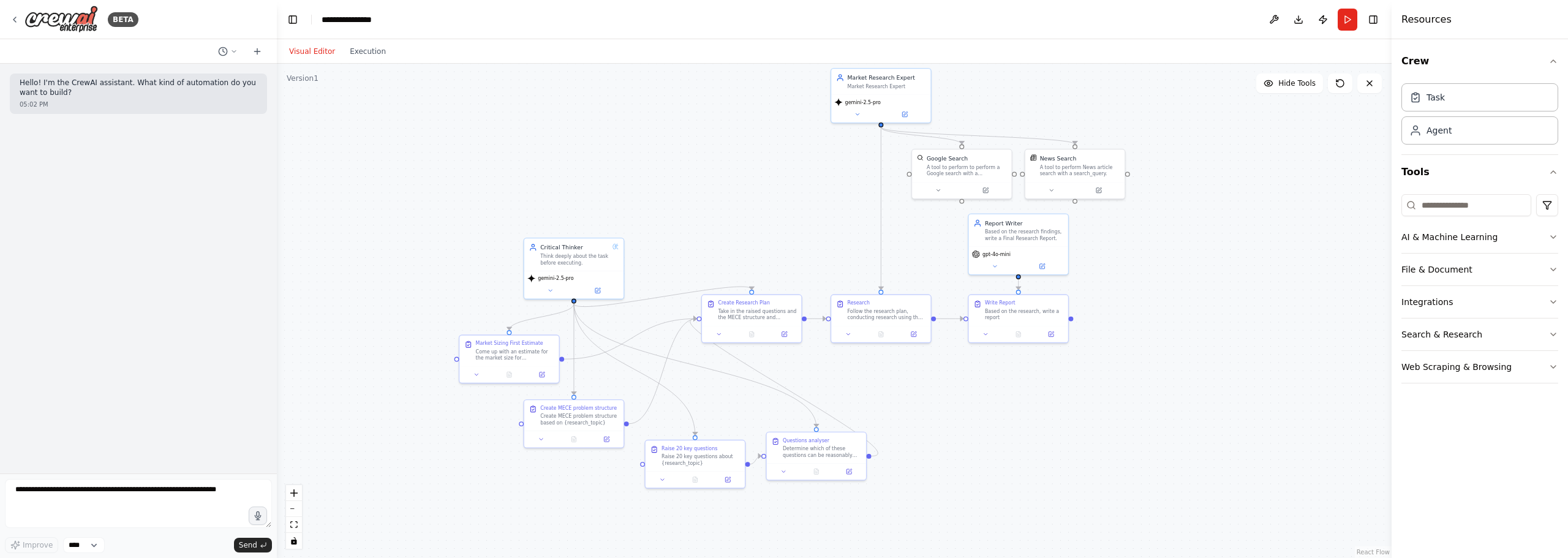
drag, startPoint x: 676, startPoint y: 104, endPoint x: 671, endPoint y: 176, distance: 72.2
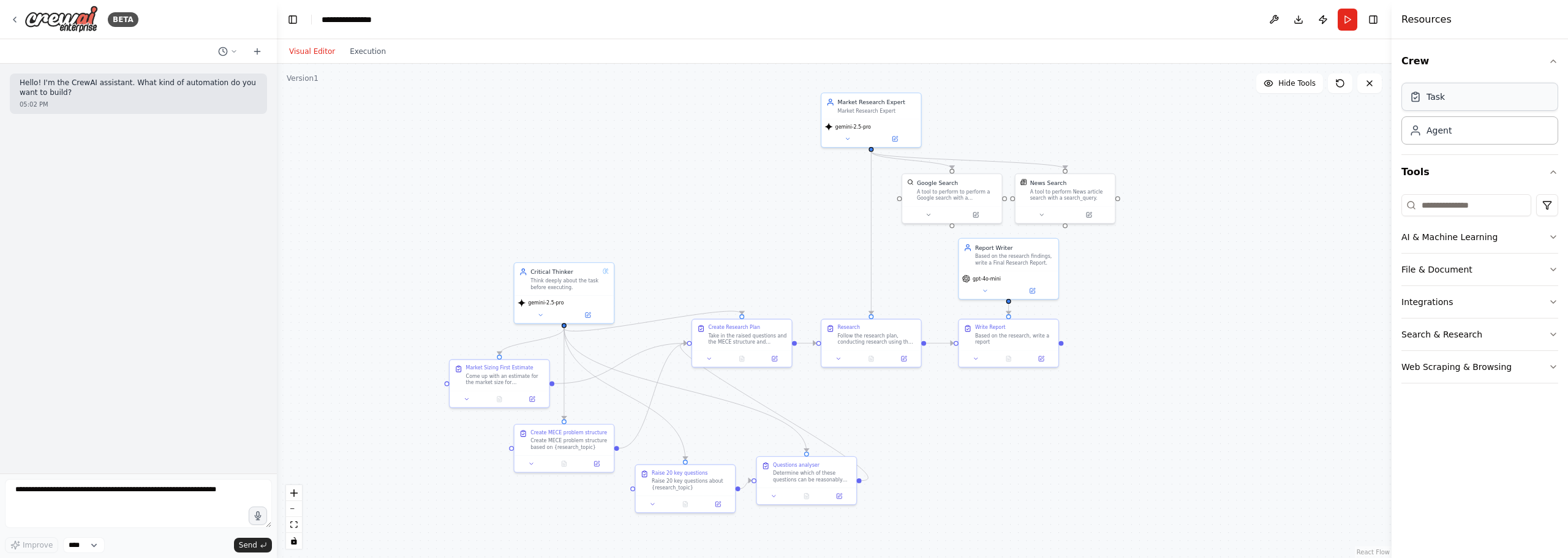
click at [1484, 100] on div "Task" at bounding box center [1479, 96] width 156 height 28
drag, startPoint x: 546, startPoint y: 170, endPoint x: 627, endPoint y: 131, distance: 89.9
click at [627, 131] on div "Task description" at bounding box center [626, 131] width 79 height 6
click at [650, 149] on icon at bounding box center [653, 148] width 6 height 6
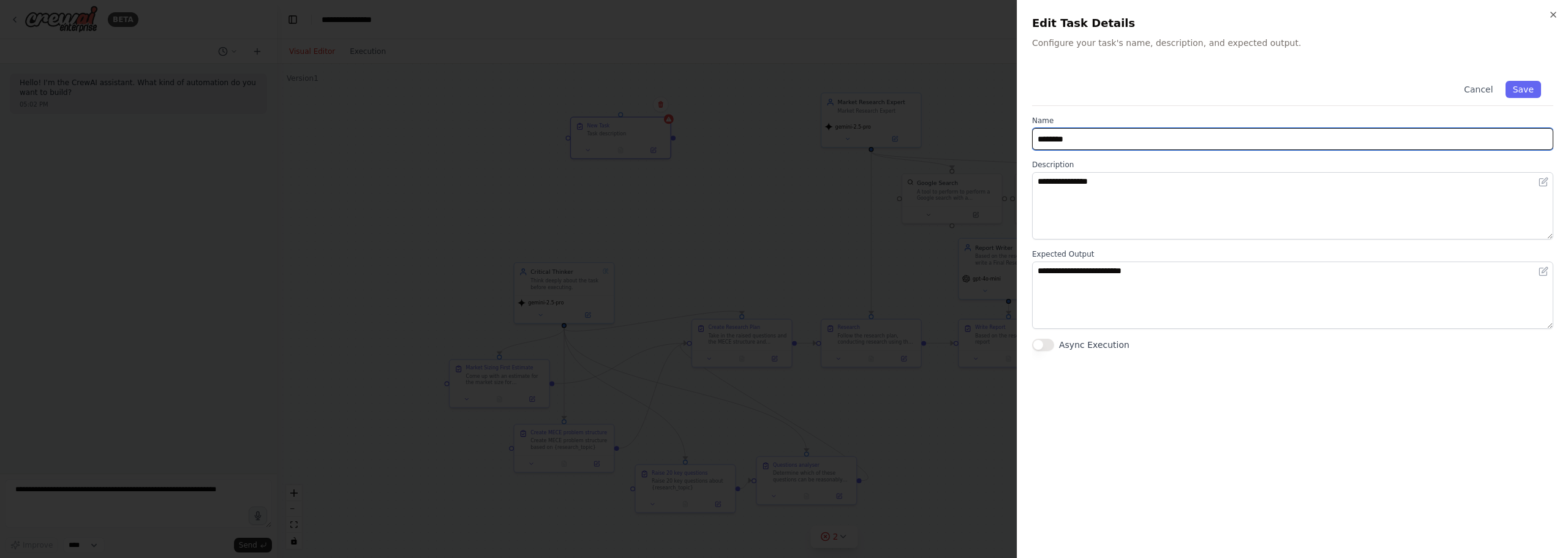
drag, startPoint x: 1102, startPoint y: 138, endPoint x: 960, endPoint y: 133, distance: 142.1
click at [960, 133] on body "**********" at bounding box center [784, 279] width 1568 height 558
type input "**********"
click at [1531, 92] on button "Save" at bounding box center [1523, 89] width 36 height 17
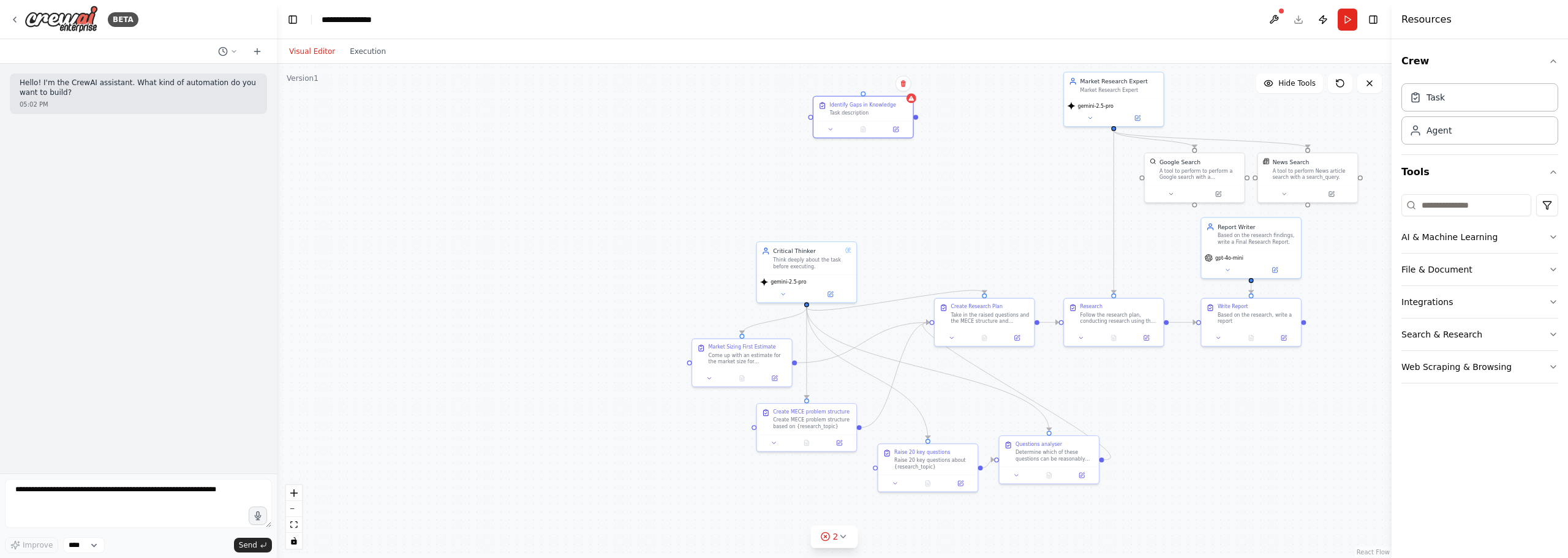
drag, startPoint x: 718, startPoint y: 179, endPoint x: 855, endPoint y: 209, distance: 140.2
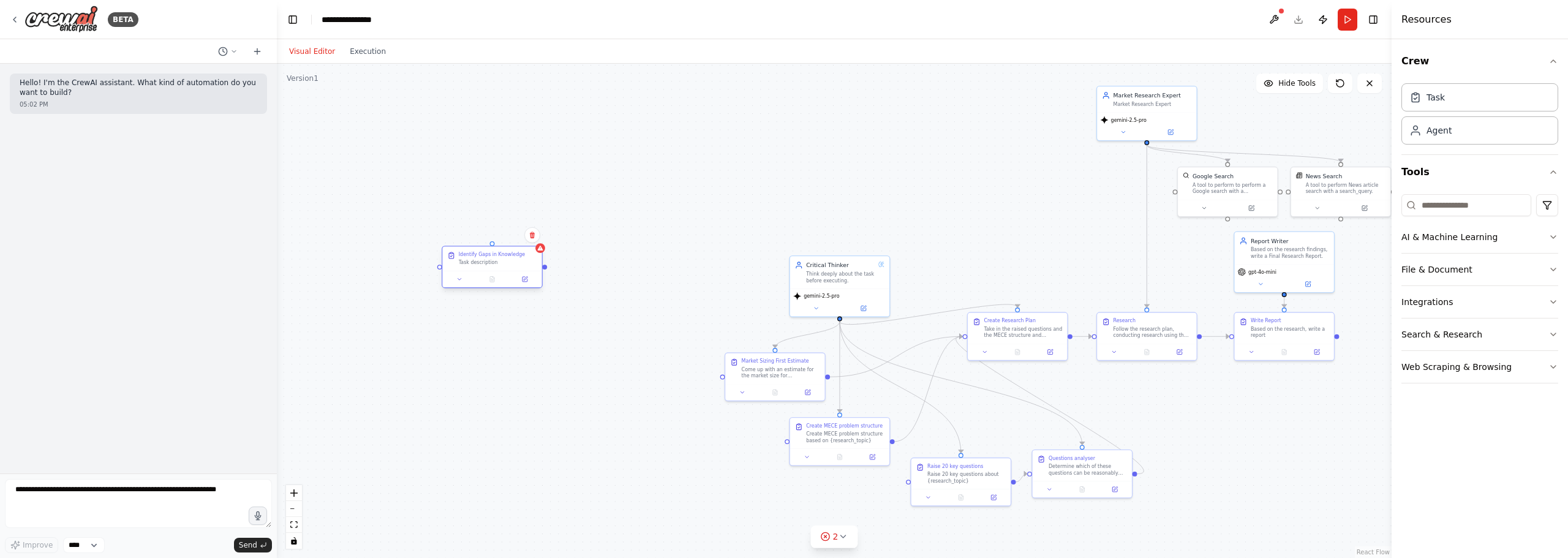
click at [484, 274] on div at bounding box center [491, 279] width 99 height 16
click at [703, 263] on div at bounding box center [653, 271] width 99 height 16
click at [784, 122] on div ".deletable-edge-delete-btn { width: 20px; height: 20px; border: 0px solid #ffff…" at bounding box center [834, 311] width 1114 height 494
drag, startPoint x: 716, startPoint y: 212, endPoint x: 494, endPoint y: 277, distance: 231.3
click at [507, 274] on div "Task description" at bounding box center [546, 271] width 79 height 6
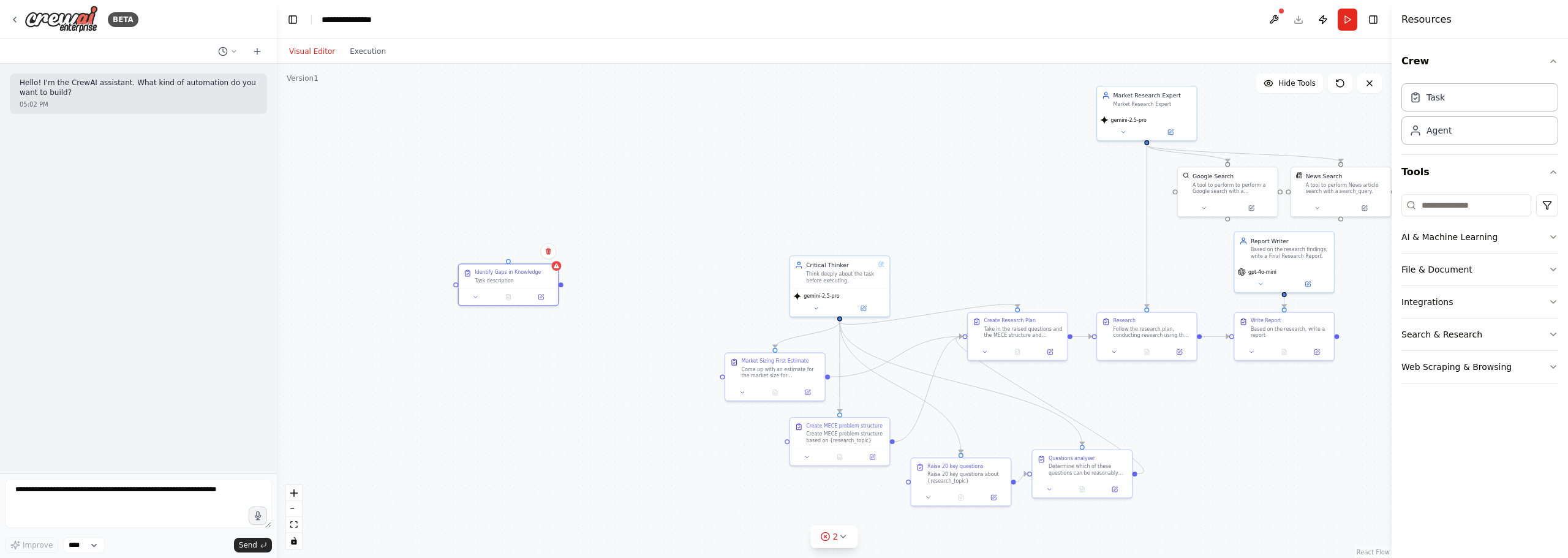
click at [646, 218] on div ".deletable-edge-delete-btn { width: 20px; height: 20px; border: 0px solid #ffff…" at bounding box center [834, 311] width 1114 height 494
drag, startPoint x: 874, startPoint y: 283, endPoint x: 719, endPoint y: 209, distance: 171.8
click at [712, 199] on div "Critical Thinker Think deeply about the task before executing." at bounding box center [678, 189] width 99 height 32
drag, startPoint x: 777, startPoint y: 377, endPoint x: 556, endPoint y: 389, distance: 221.3
click at [556, 377] on div "Come up with an estimate for the market size for {research_topic} in {market}. …" at bounding box center [554, 371] width 79 height 13
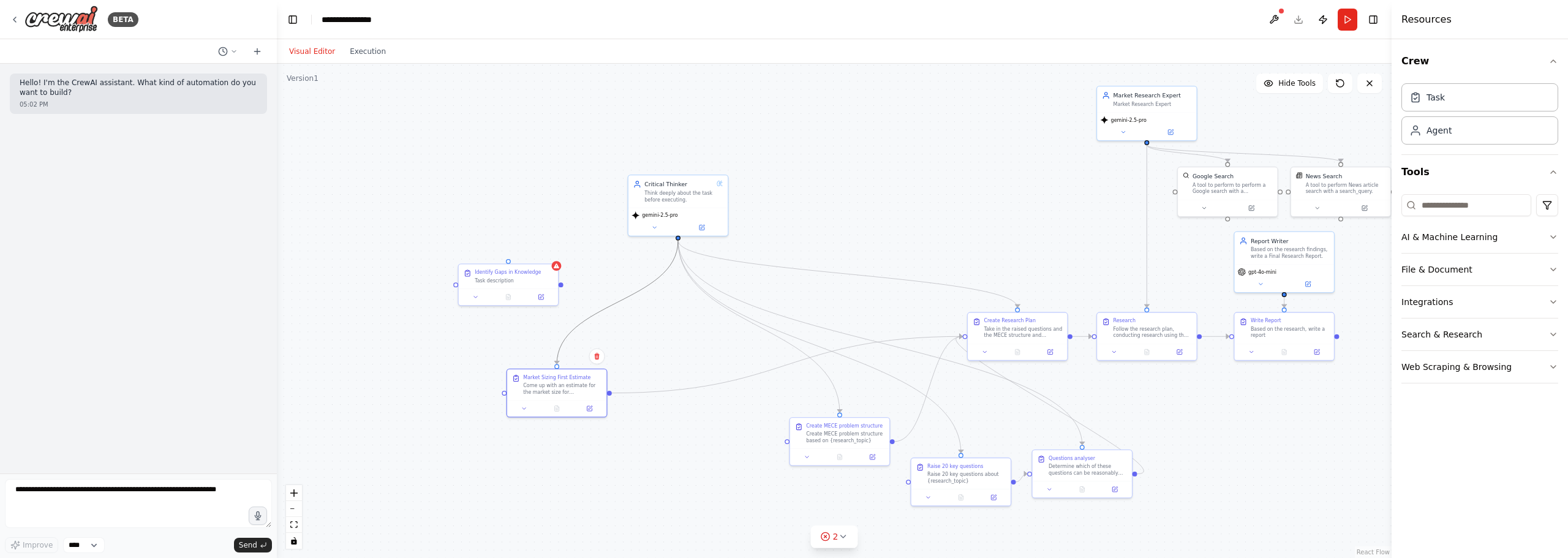
click at [628, 296] on icon "Edge from 366a1339-7bf6-425d-ad26-c733098fe781 to a6c0714b-482e-488a-b4d7-8fa72…" at bounding box center [617, 302] width 121 height 124
click at [619, 299] on button at bounding box center [617, 302] width 9 height 9
click at [724, 406] on div ".deletable-edge-delete-btn { width: 20px; height: 20px; border: 0px solid #ffff…" at bounding box center [834, 311] width 1114 height 494
click at [733, 382] on icon "Edge from a6c0714b-482e-488a-b4d7-8fa72f58aac0 to f0cb7051-8f87-43e8-82c0-ff73b…" at bounding box center [787, 364] width 351 height 56
click at [787, 365] on icon at bounding box center [787, 364] width 3 height 3
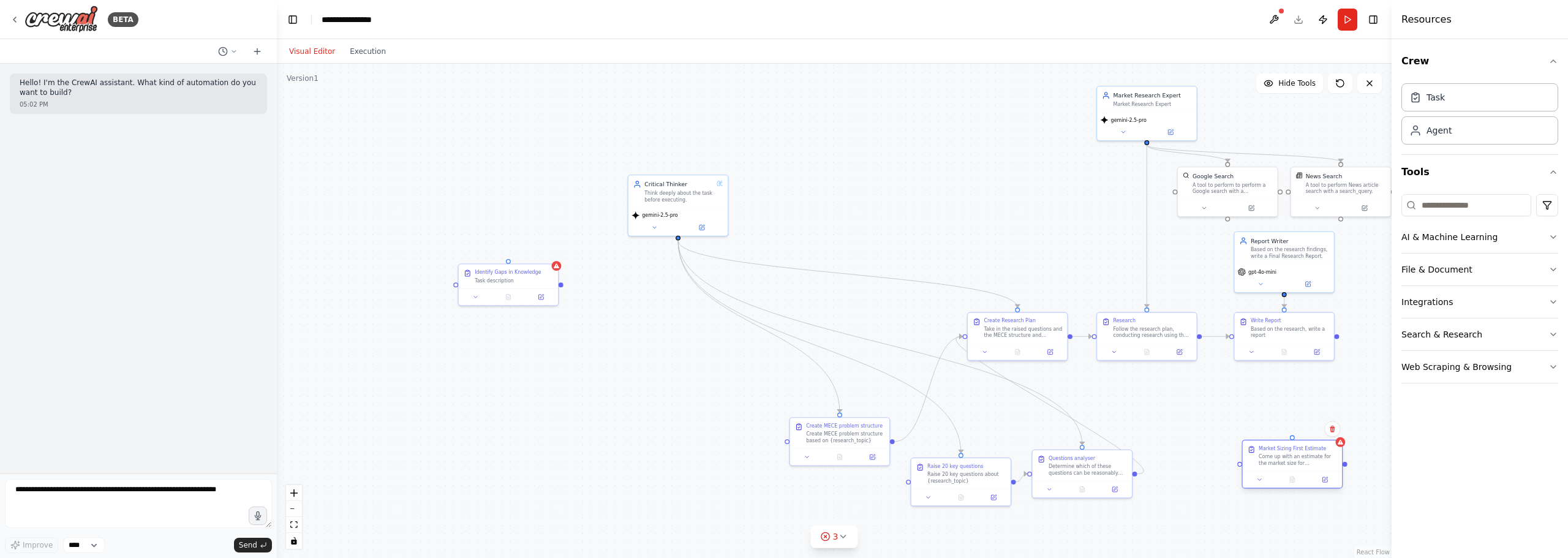
drag, startPoint x: 569, startPoint y: 389, endPoint x: 1333, endPoint y: 479, distance: 769.3
click at [1333, 466] on div "Come up with an estimate for the market size for {research_topic} in {market}. …" at bounding box center [1298, 459] width 79 height 13
click at [1154, 425] on div ".deletable-edge-delete-btn { width: 20px; height: 20px; border: 0px solid #ffff…" at bounding box center [834, 311] width 1114 height 494
click at [544, 301] on div at bounding box center [508, 294] width 99 height 16
click at [543, 294] on icon at bounding box center [541, 294] width 4 height 4
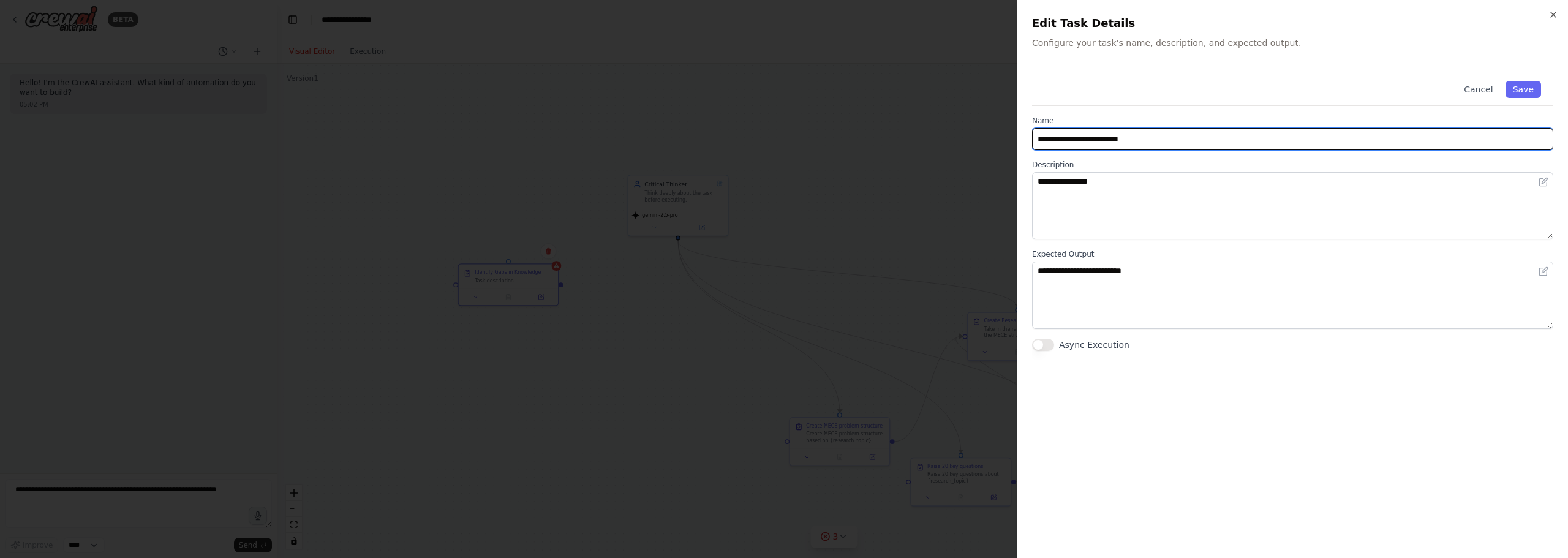
drag, startPoint x: 1157, startPoint y: 144, endPoint x: 1070, endPoint y: 154, distance: 87.6
click at [1070, 154] on div "**********" at bounding box center [1293, 209] width 521 height 282
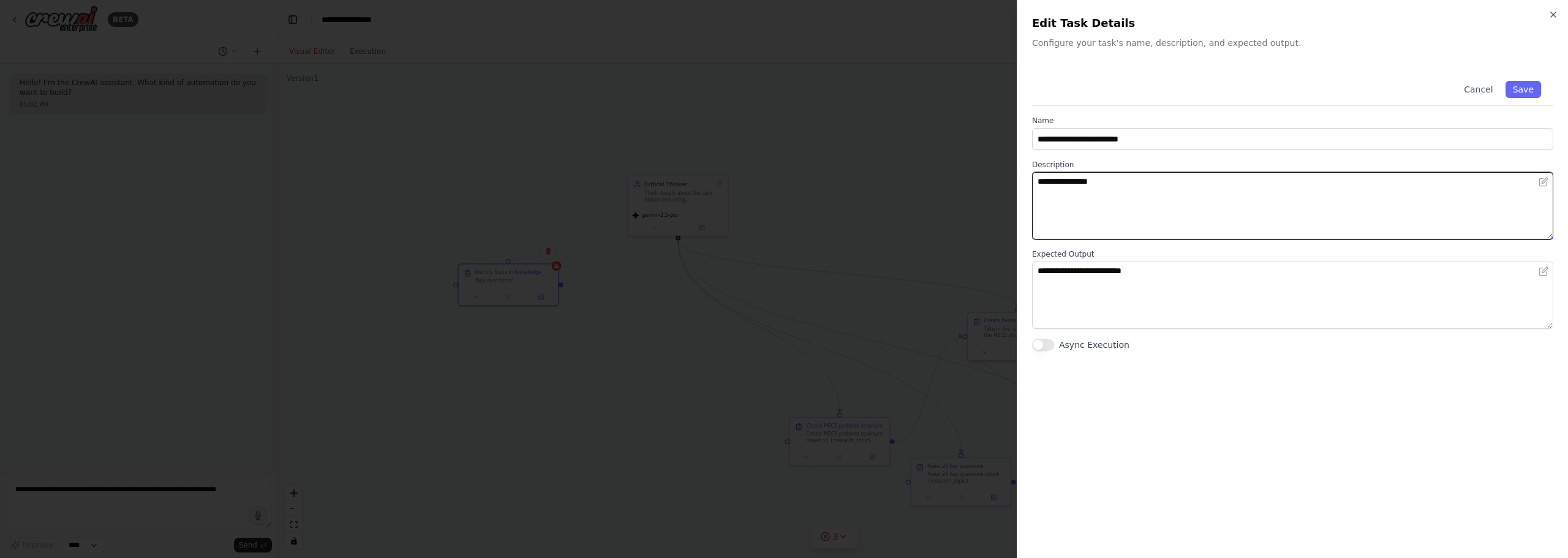
click at [1106, 184] on textarea "**********" at bounding box center [1293, 206] width 521 height 67
drag, startPoint x: 1161, startPoint y: 184, endPoint x: 766, endPoint y: 139, distance: 397.6
click at [768, 138] on body "**********" at bounding box center [784, 279] width 1568 height 558
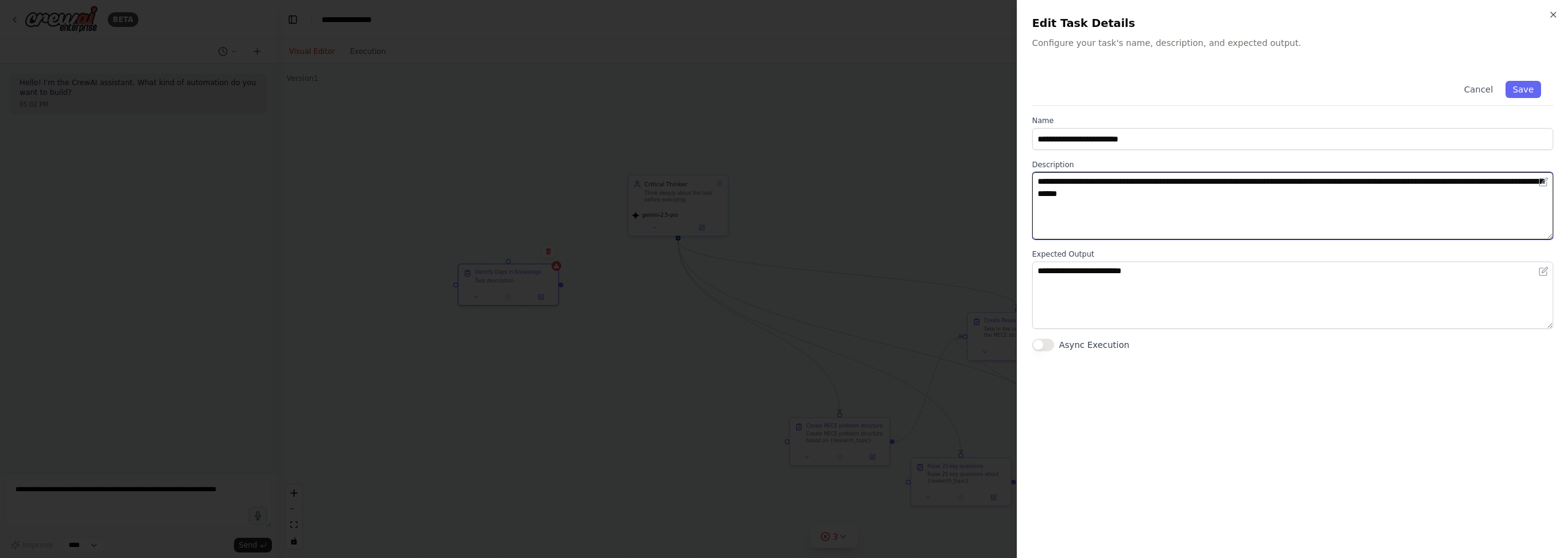
type textarea "**********"
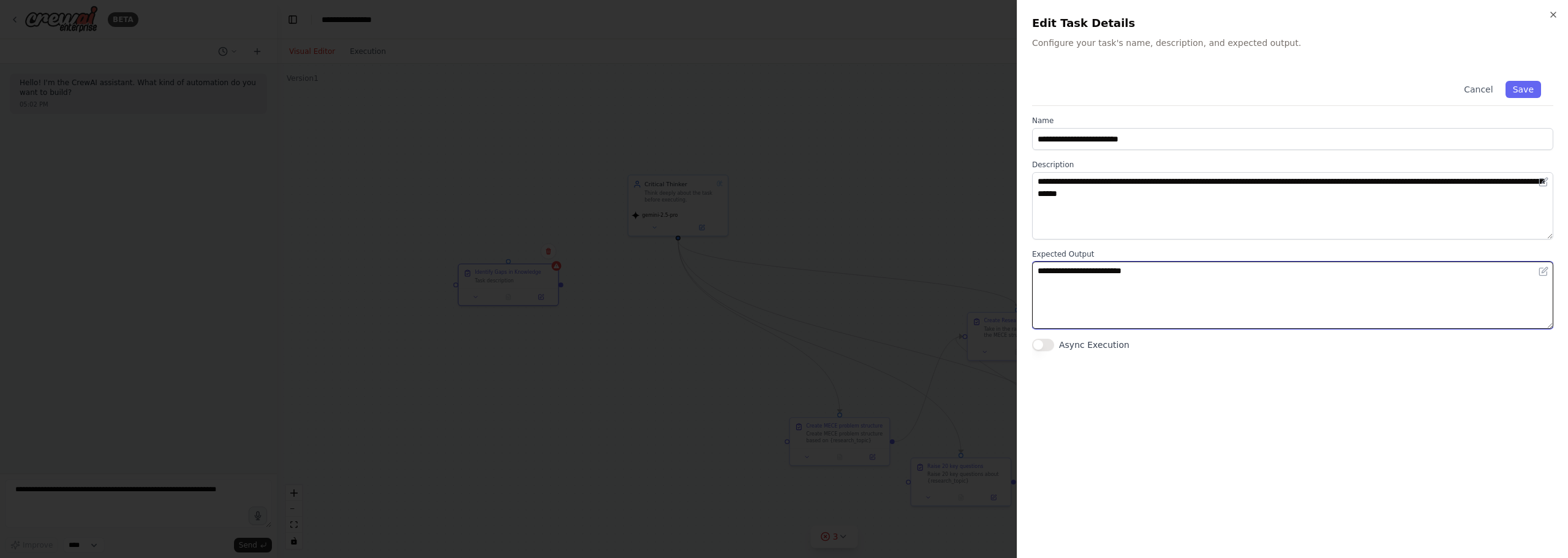
drag, startPoint x: 1237, startPoint y: 295, endPoint x: 731, endPoint y: 282, distance: 506.2
click at [731, 284] on body "**********" at bounding box center [784, 279] width 1568 height 558
type textarea "**********"
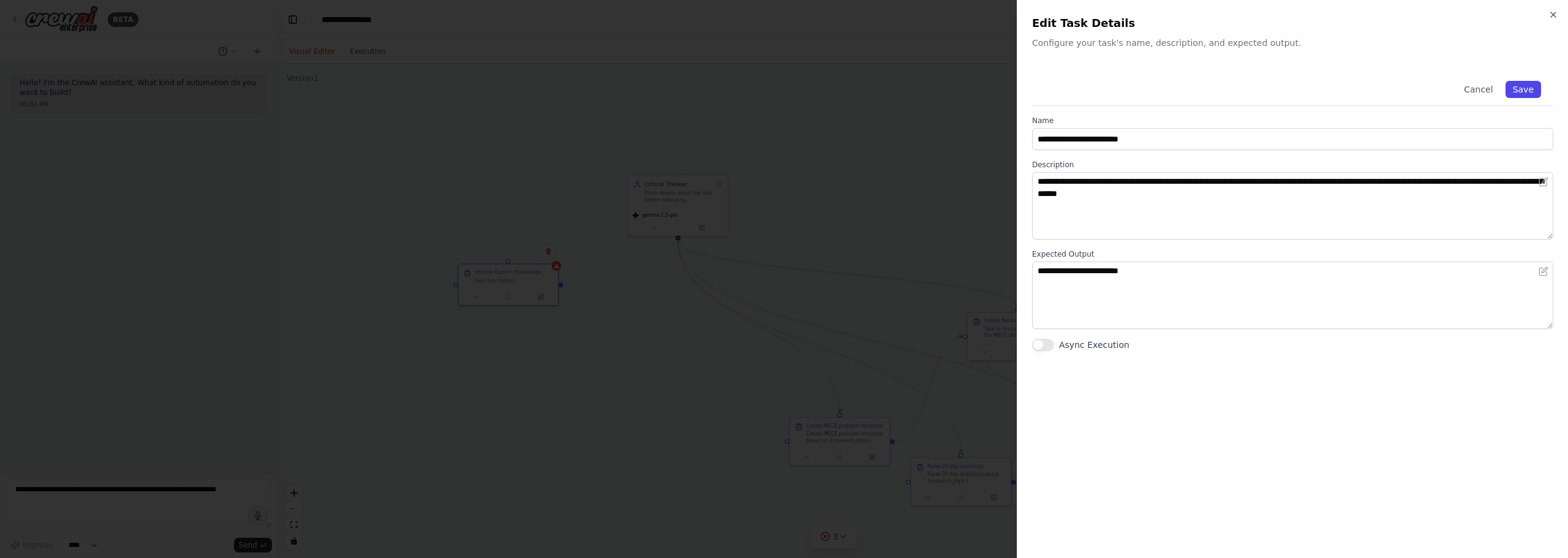
click at [1526, 85] on button "Save" at bounding box center [1523, 89] width 36 height 17
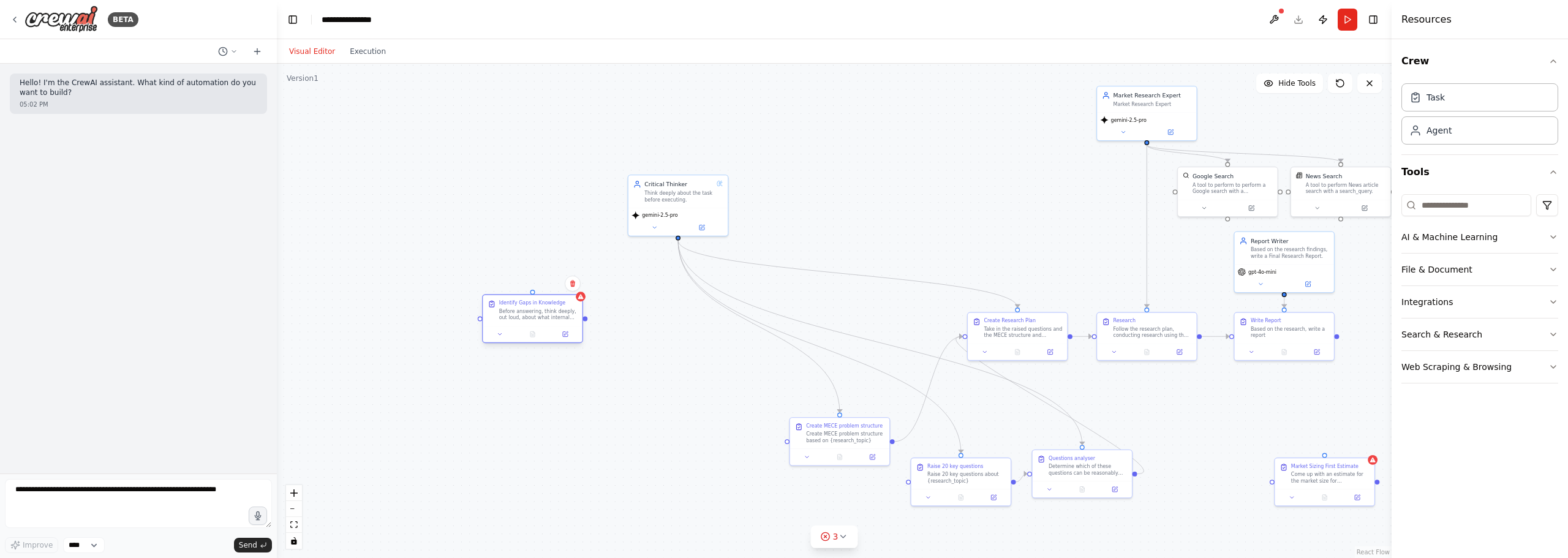
drag, startPoint x: 511, startPoint y: 289, endPoint x: 539, endPoint y: 323, distance: 44.0
click at [539, 323] on div "Identify Gaps in Knowledge Before answering, think deeply, out loud, about what…" at bounding box center [532, 310] width 99 height 31
click at [553, 330] on button at bounding box center [565, 334] width 28 height 10
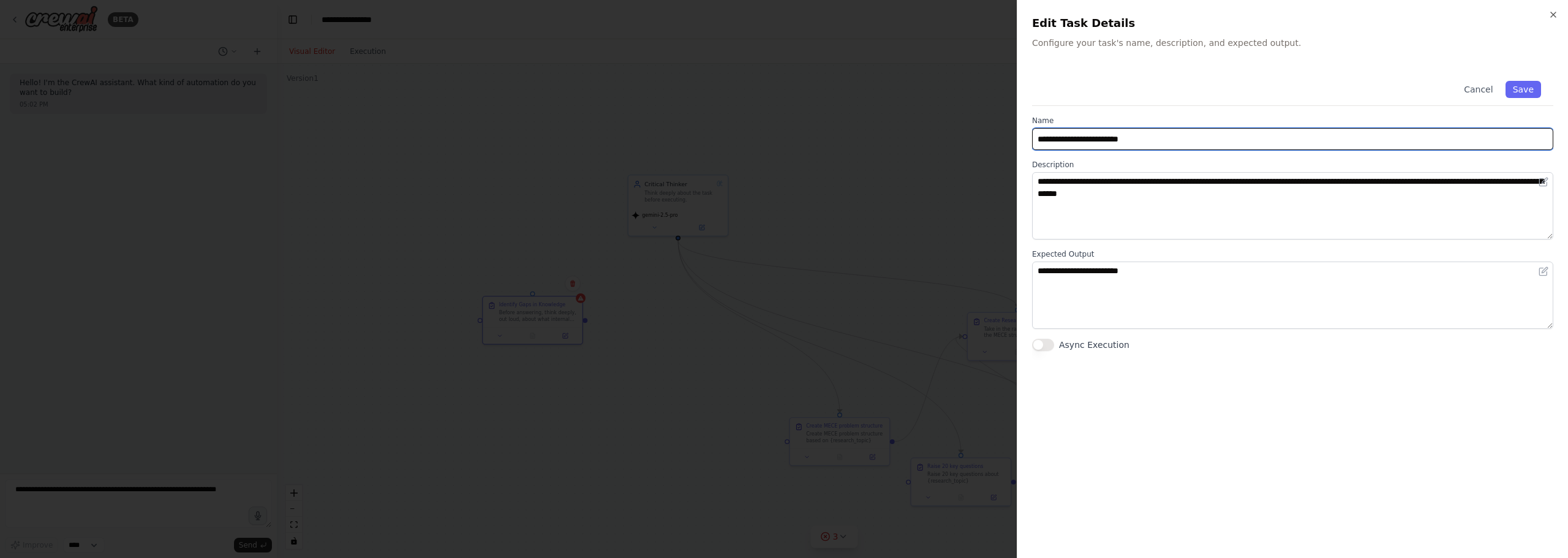
drag, startPoint x: 1149, startPoint y: 143, endPoint x: 949, endPoint y: 124, distance: 200.9
click at [949, 124] on body "**********" at bounding box center [784, 279] width 1568 height 558
type input "**********"
click at [1517, 80] on div "Cancel Save" at bounding box center [1293, 87] width 521 height 37
click at [1530, 88] on button "Save" at bounding box center [1523, 89] width 36 height 17
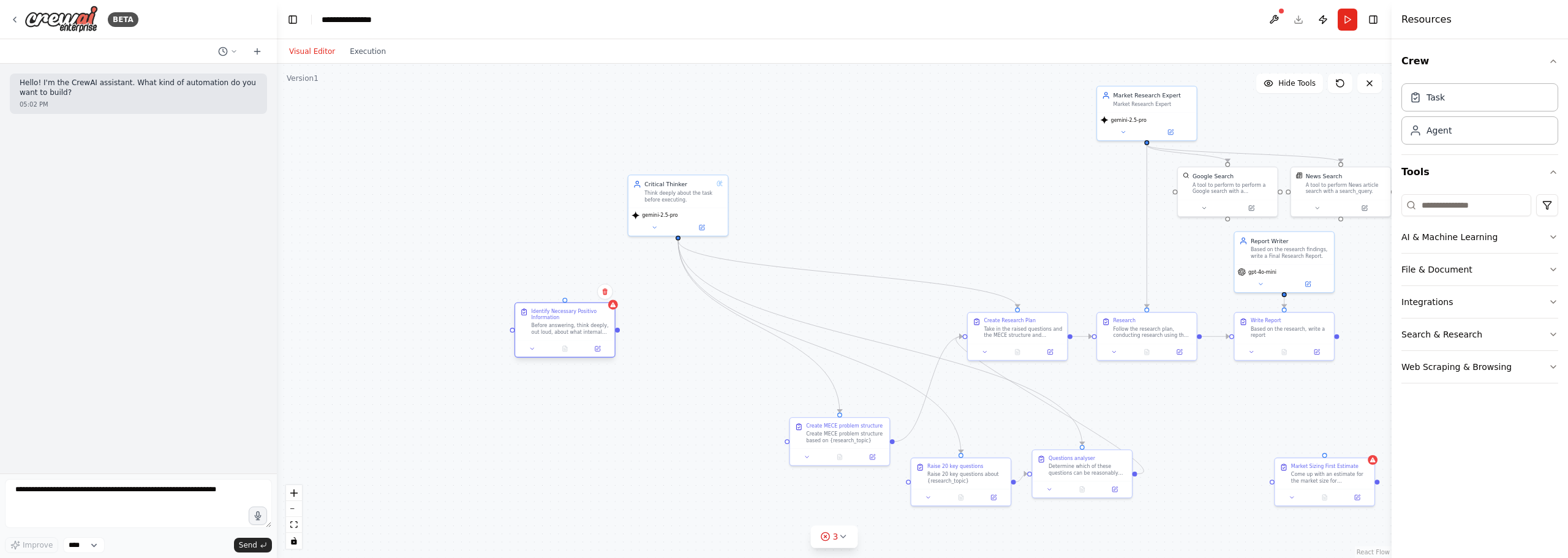
drag, startPoint x: 542, startPoint y: 322, endPoint x: 573, endPoint y: 327, distance: 31.4
click at [573, 327] on div "Before answering, think deeply, out loud, about what internal information from …" at bounding box center [571, 329] width 79 height 13
click at [595, 259] on div ".deletable-edge-delete-btn { width: 20px; height: 20px; border: 0px solid #ffff…" at bounding box center [834, 311] width 1114 height 494
click at [598, 350] on icon at bounding box center [596, 348] width 5 height 5
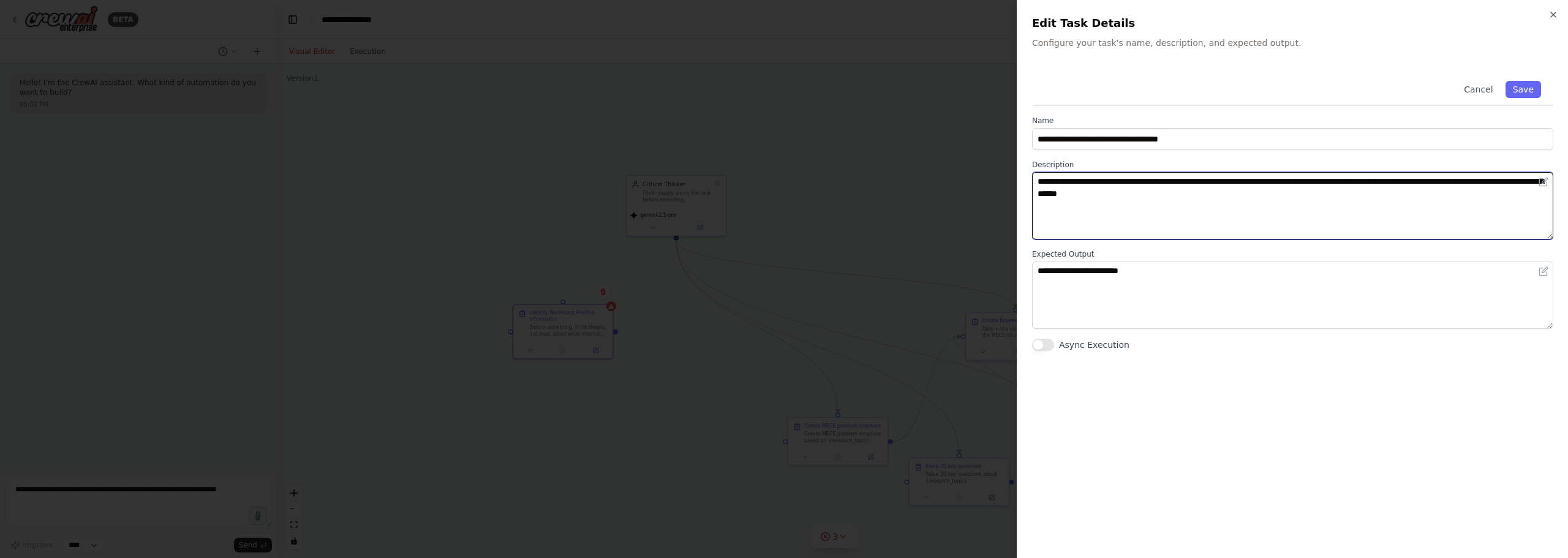
click at [1234, 186] on textarea "**********" at bounding box center [1293, 206] width 521 height 67
click at [1199, 206] on textarea "**********" at bounding box center [1293, 206] width 521 height 67
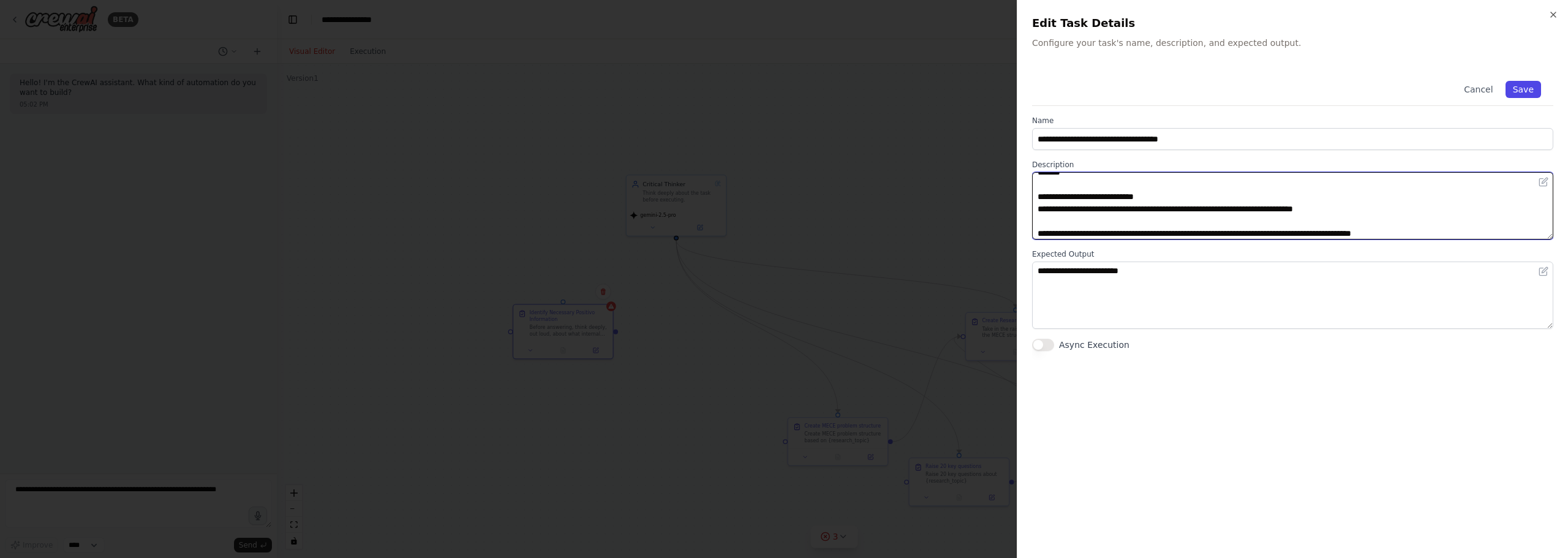
type textarea "**********"
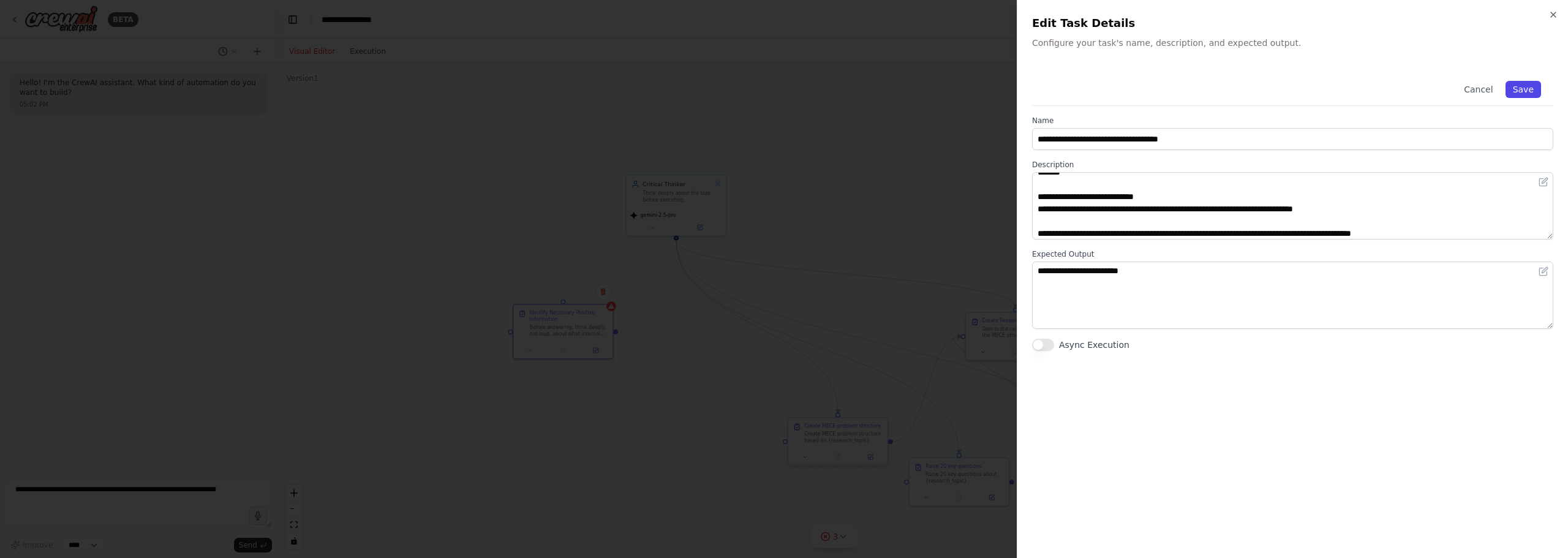
click at [1528, 91] on button "Save" at bounding box center [1523, 89] width 36 height 17
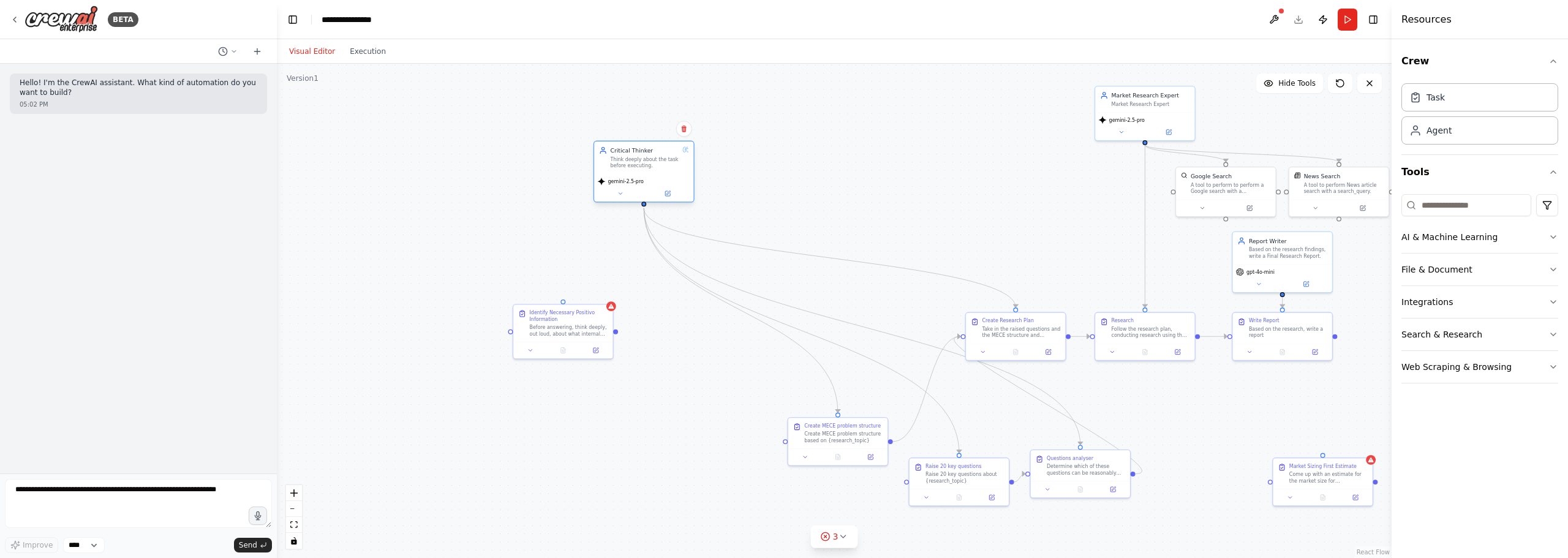
drag, startPoint x: 625, startPoint y: 191, endPoint x: 668, endPoint y: 181, distance: 44.1
click at [668, 169] on div "Think deeply about the task before executing." at bounding box center [644, 163] width 69 height 13
drag, startPoint x: 659, startPoint y: 221, endPoint x: 566, endPoint y: 302, distance: 123.3
click at [566, 302] on div ".deletable-edge-delete-btn { width: 20px; height: 20px; border: 0px solid #ffff…" at bounding box center [834, 311] width 1114 height 494
drag, startPoint x: 571, startPoint y: 313, endPoint x: 486, endPoint y: 264, distance: 98.1
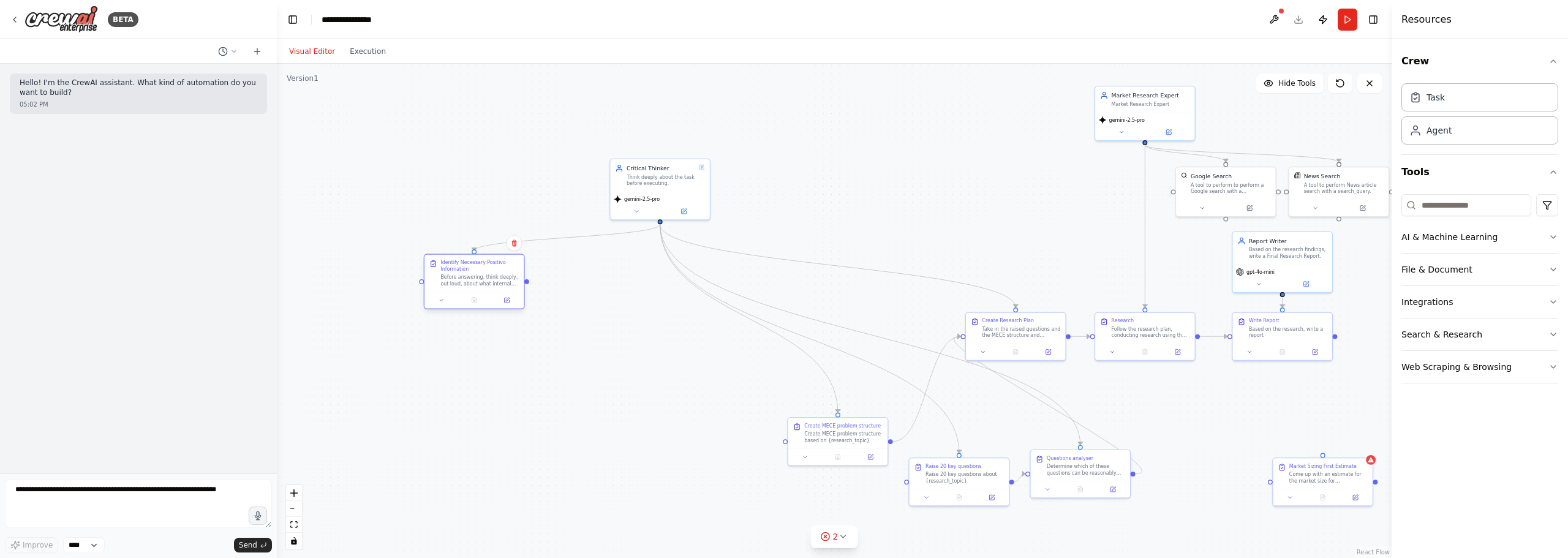
click at [486, 264] on div "Identify Necessary Positivo Information" at bounding box center [479, 266] width 79 height 13
click at [788, 163] on div ".deletable-edge-delete-btn { width: 20px; height: 20px; border: 0px solid #ffff…" at bounding box center [834, 311] width 1114 height 494
drag, startPoint x: 837, startPoint y: 436, endPoint x: 588, endPoint y: 274, distance: 297.1
click at [588, 274] on div "Create MECE problem structure based on {research_topic}" at bounding box center [593, 274] width 79 height 13
drag, startPoint x: 962, startPoint y: 484, endPoint x: 641, endPoint y: 375, distance: 339.0
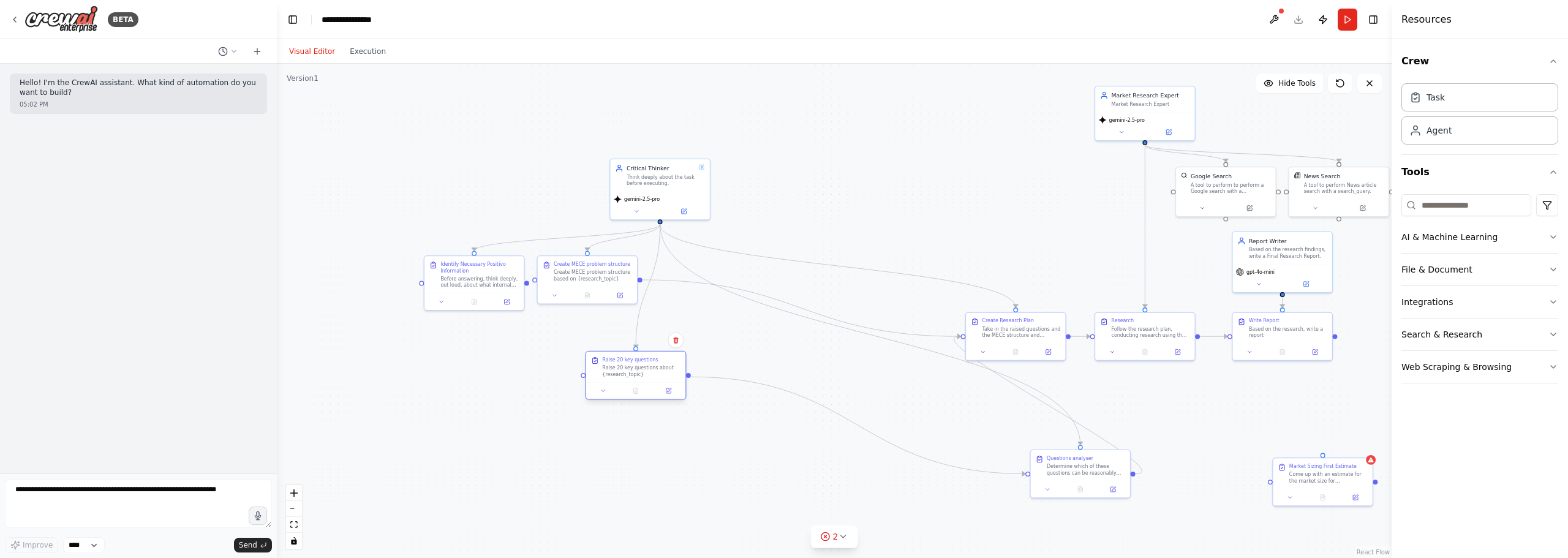
click at [639, 384] on div "Raise 20 key questions Raise 20 key questions about {research_topic}" at bounding box center [636, 375] width 101 height 49
click at [642, 297] on icon "Edge from 366a1339-7bf6-425d-ad26-c733098fe781 to 5b8dc09e-119f-47ca-8841-49ce2…" at bounding box center [648, 286] width 24 height 124
click at [647, 285] on icon at bounding box center [648, 286] width 6 height 7
drag, startPoint x: 637, startPoint y: 348, endPoint x: 642, endPoint y: 273, distance: 75.2
click at [642, 273] on div ".deletable-edge-delete-btn { width: 20px; height: 20px; border: 0px solid #ffff…" at bounding box center [834, 311] width 1114 height 494
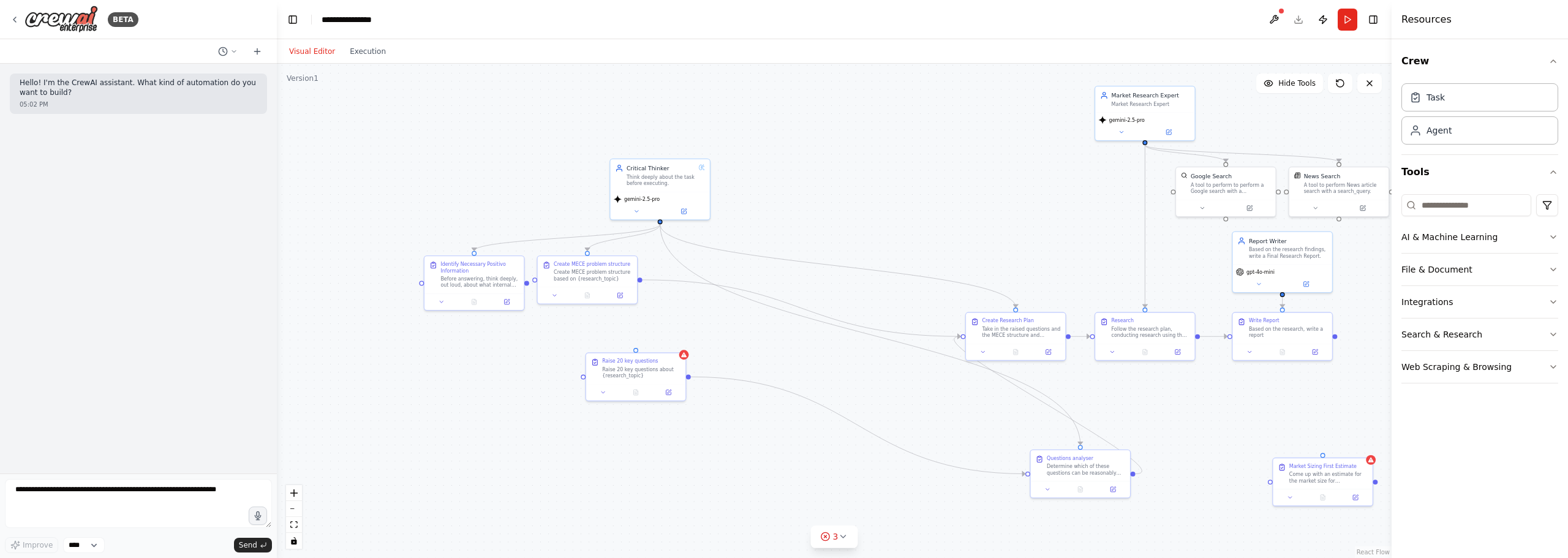
click at [699, 352] on div ".deletable-edge-delete-btn { width: 20px; height: 20px; border: 0px solid #ffff…" at bounding box center [834, 311] width 1114 height 494
drag, startPoint x: 649, startPoint y: 359, endPoint x: 676, endPoint y: 320, distance: 47.4
click at [676, 320] on div "Raise 20 key questions" at bounding box center [654, 319] width 56 height 6
drag, startPoint x: 678, startPoint y: 322, endPoint x: 696, endPoint y: 362, distance: 43.9
click at [696, 362] on div "Raise 20 key questions" at bounding box center [681, 359] width 79 height 6
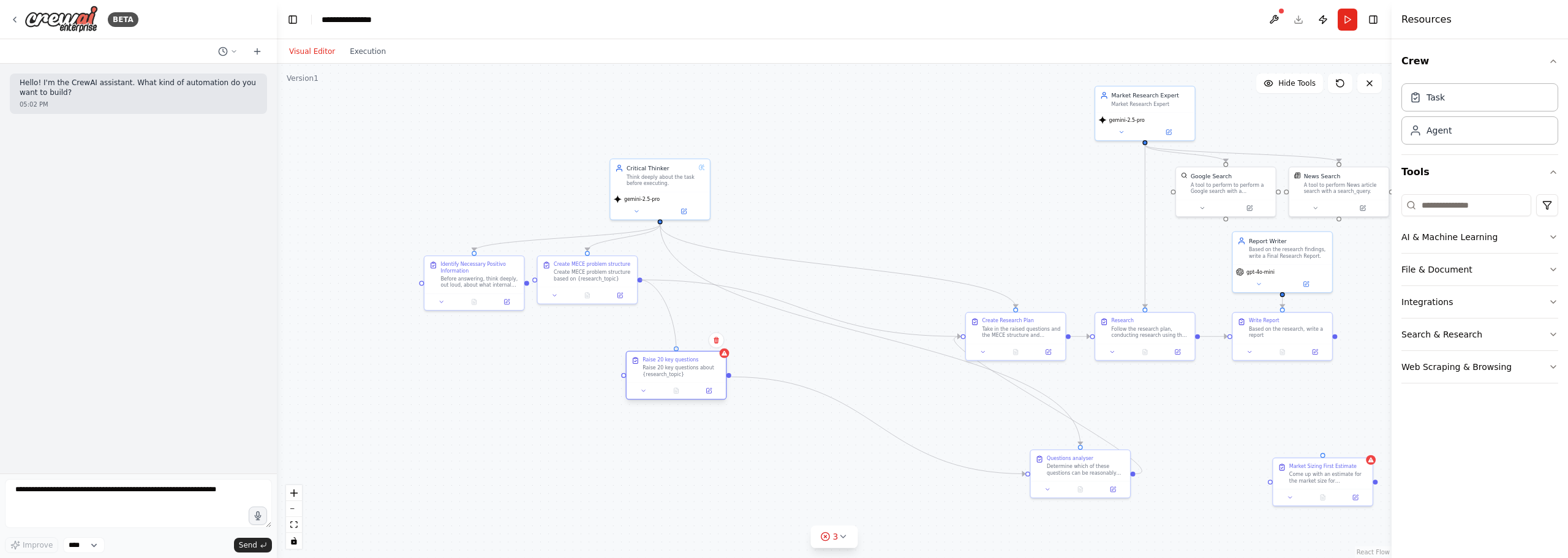
drag, startPoint x: 641, startPoint y: 280, endPoint x: 679, endPoint y: 357, distance: 85.9
click at [779, 357] on div "Critical Thinker Think deeply about the task before executing. gemini-2.5-pro R…" at bounding box center [1147, 419] width 736 height 326
drag, startPoint x: 639, startPoint y: 279, endPoint x: 625, endPoint y: 376, distance: 98.0
click at [779, 376] on div "Critical Thinker Think deeply about the task before executing. gemini-2.5-pro R…" at bounding box center [1147, 419] width 736 height 326
drag, startPoint x: 686, startPoint y: 376, endPoint x: 779, endPoint y: 376, distance: 93.0
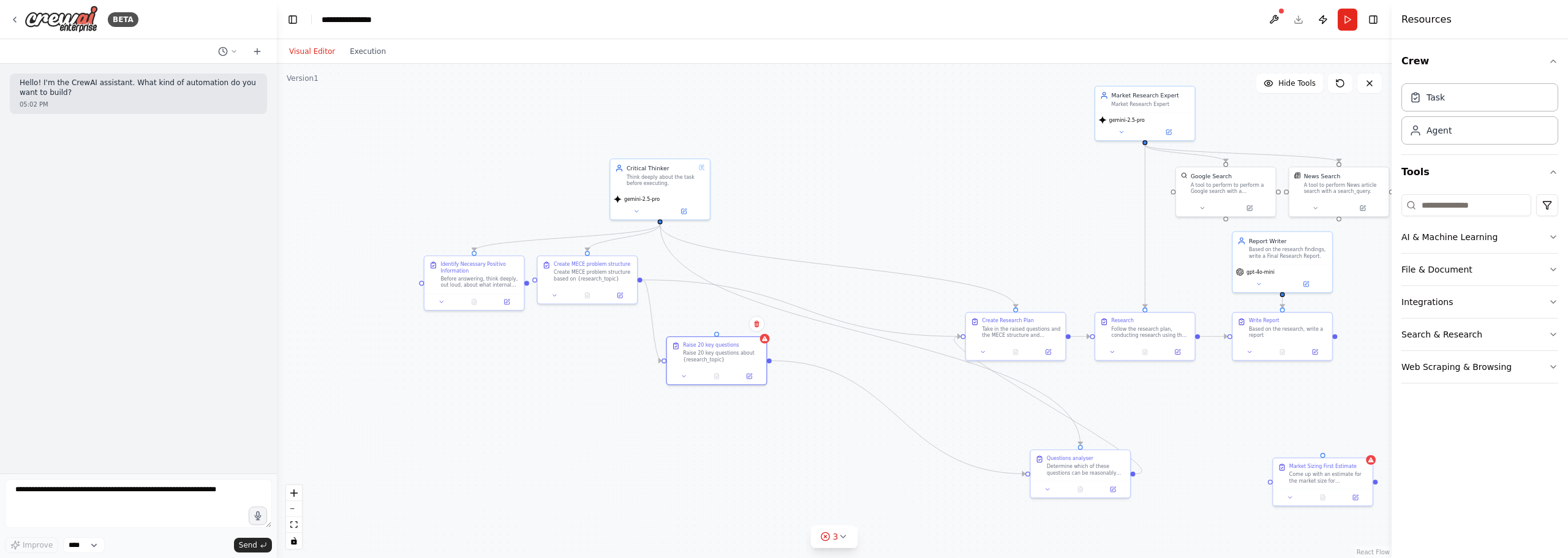
click at [727, 362] on div "Raise 20 key questions Raise 20 key questions about {research_topic}" at bounding box center [716, 352] width 99 height 31
drag, startPoint x: 1073, startPoint y: 475, endPoint x: 832, endPoint y: 363, distance: 265.8
click at [832, 363] on div "Questions analyser Determine which of these questions can be reasonably answere…" at bounding box center [837, 351] width 99 height 31
drag, startPoint x: 857, startPoint y: 367, endPoint x: 855, endPoint y: 355, distance: 12.2
click at [855, 355] on div "Determine which of these questions can be reasonably answered through web searc…" at bounding box center [836, 355] width 79 height 13
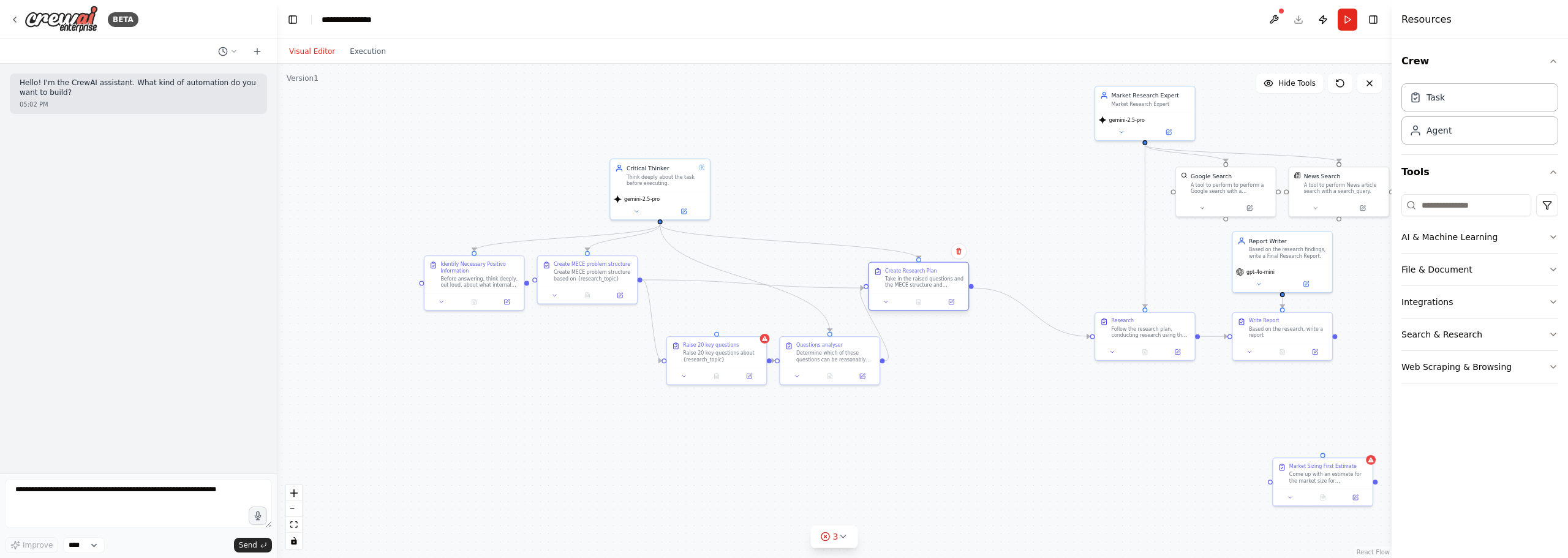
drag, startPoint x: 997, startPoint y: 321, endPoint x: 902, endPoint y: 272, distance: 106.9
click at [902, 272] on div "Create Research Plan" at bounding box center [911, 271] width 52 height 6
click at [817, 287] on icon "Edge from 085da395-4ba6-428f-b55a-869f84f22628 to f0cb7051-8f87-43e8-82c0-ff73b…" at bounding box center [753, 284] width 221 height 8
drag, startPoint x: 918, startPoint y: 286, endPoint x: 935, endPoint y: 289, distance: 17.3
click at [935, 289] on div "Take in the raised questions and the MECE structure and propose an actionable r…" at bounding box center [941, 282] width 79 height 13
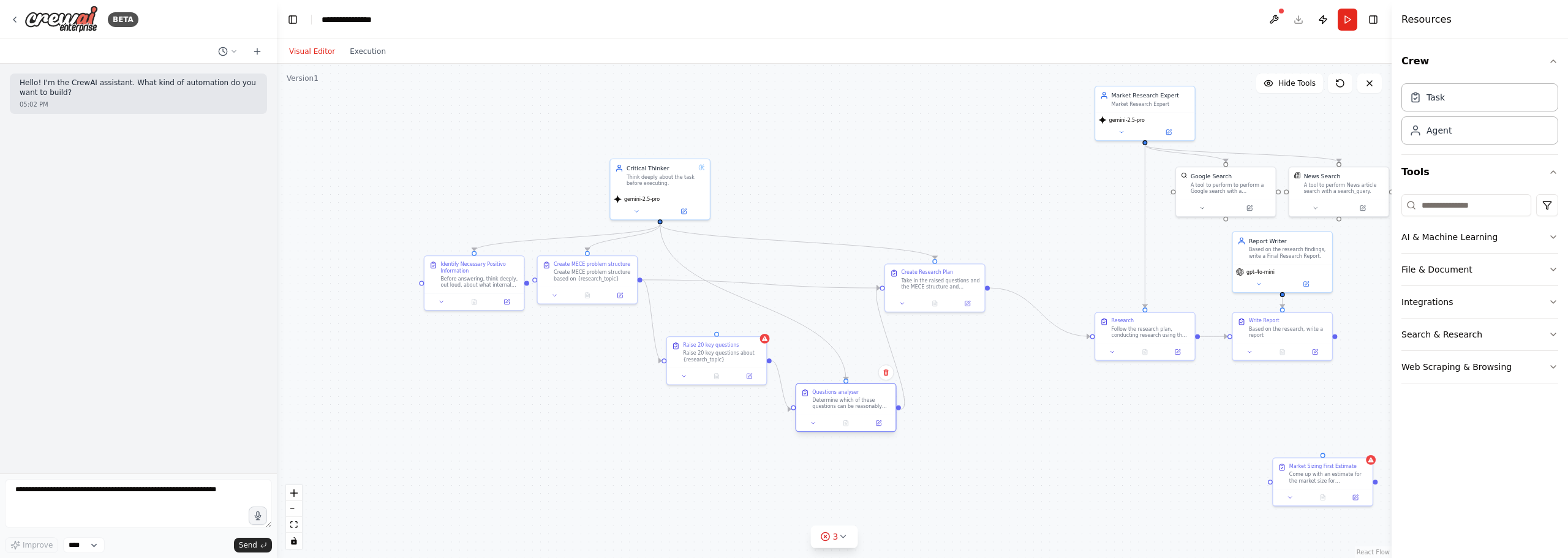
drag, startPoint x: 833, startPoint y: 353, endPoint x: 852, endPoint y: 404, distance: 54.4
click at [852, 404] on div "Determine which of these questions can be reasonably answered through web searc…" at bounding box center [852, 404] width 79 height 13
click at [726, 415] on div ".deletable-edge-delete-btn { width: 20px; height: 20px; border: 0px solid #ffff…" at bounding box center [834, 311] width 1114 height 494
drag, startPoint x: 719, startPoint y: 374, endPoint x: 718, endPoint y: 401, distance: 27.0
click at [718, 401] on div "Raise 20 key questions about {research_topic}" at bounding box center [722, 404] width 79 height 13
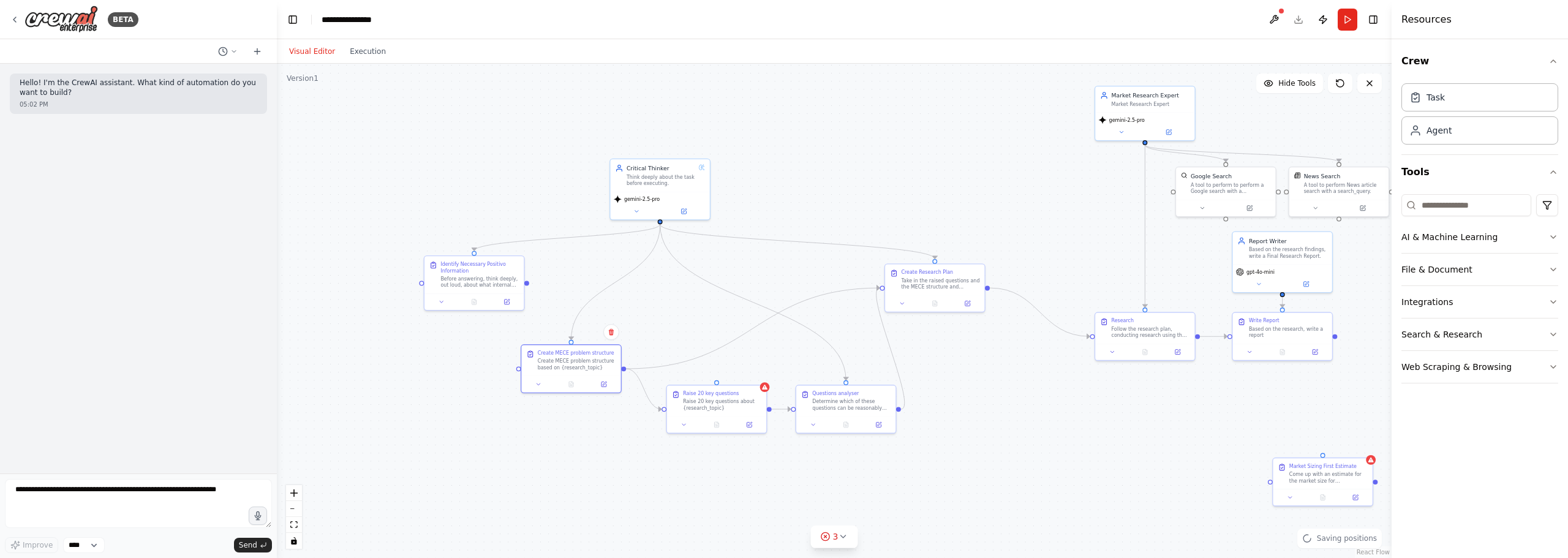
drag, startPoint x: 604, startPoint y: 260, endPoint x: 585, endPoint y: 342, distance: 84.2
click at [584, 345] on div "Create MECE problem structure Create MECE problem structure based on {research_…" at bounding box center [571, 360] width 99 height 31
drag, startPoint x: 491, startPoint y: 279, endPoint x: 550, endPoint y: 266, distance: 60.4
click at [550, 266] on div "Before answering, think deeply, out loud, about what internal information from …" at bounding box center [536, 264] width 79 height 13
drag, startPoint x: 586, startPoint y: 266, endPoint x: 884, endPoint y: 290, distance: 299.0
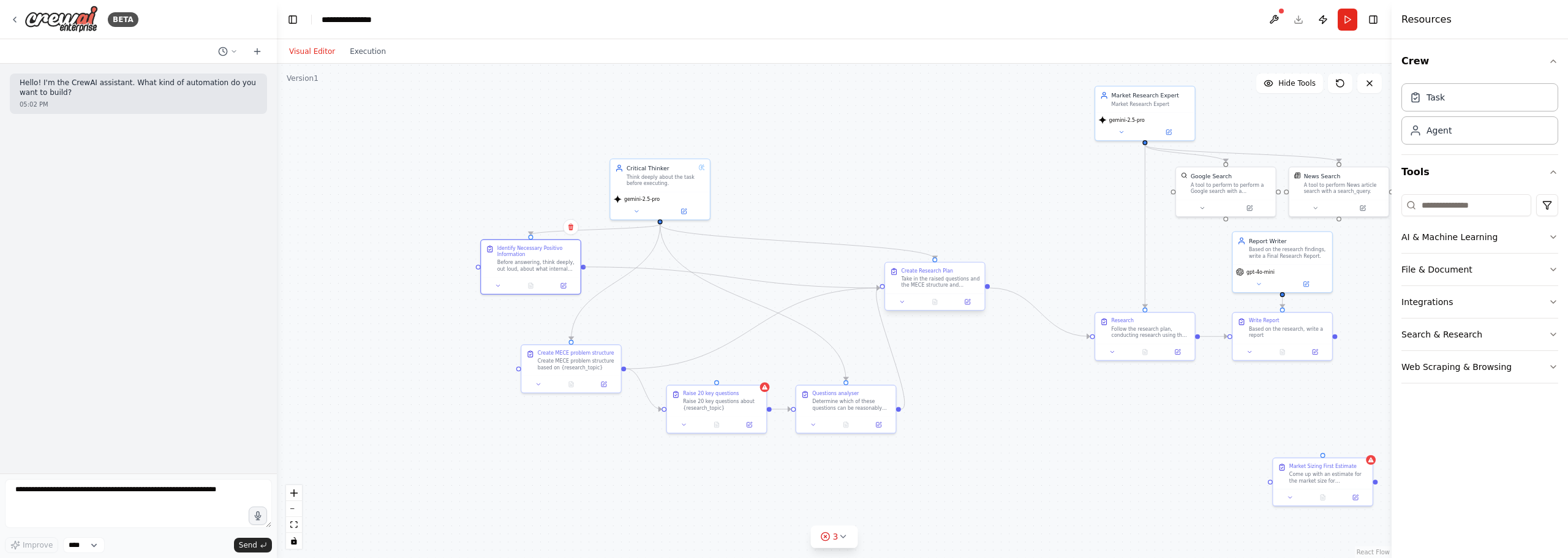
click at [884, 290] on div "Critical Thinker Think deeply about the task before executing. gemini-2.5-pro R…" at bounding box center [1147, 419] width 736 height 326
click at [1012, 402] on div ".deletable-edge-delete-btn { width: 20px; height: 20px; border: 0px solid #ffff…" at bounding box center [834, 311] width 1114 height 494
click at [1341, 20] on button "Run" at bounding box center [1347, 19] width 19 height 22
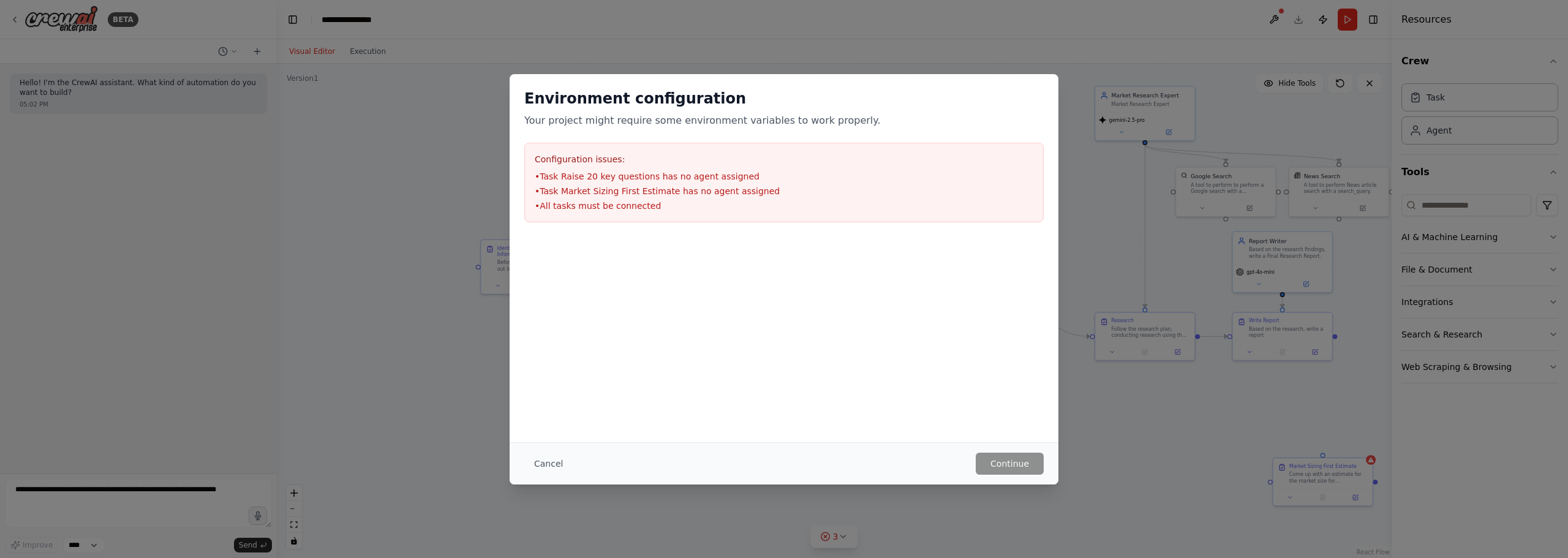
click at [435, 159] on div "Environment configuration Your project might require some environment variables…" at bounding box center [784, 279] width 1568 height 558
click at [1017, 450] on div "Cancel Continue" at bounding box center [784, 463] width 549 height 42
click at [540, 462] on button "Cancel" at bounding box center [549, 464] width 49 height 22
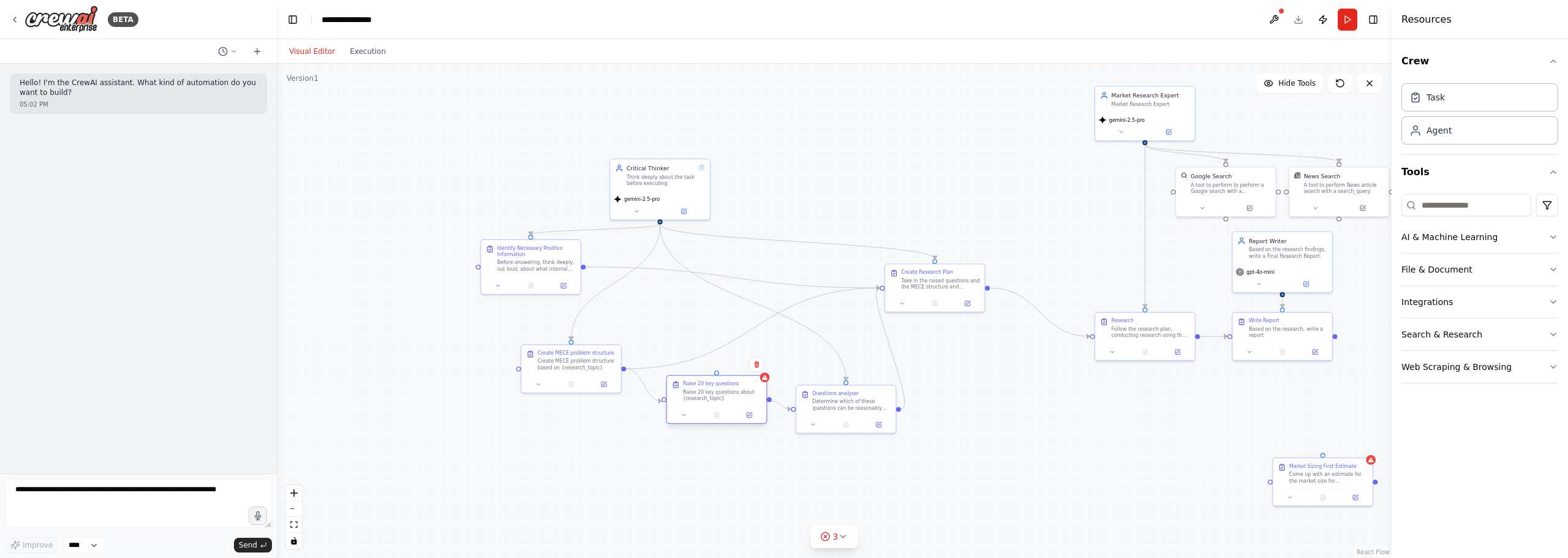
click at [716, 384] on div "Raise 20 key questions Raise 20 key questions about {research_topic}" at bounding box center [716, 399] width 101 height 49
drag, startPoint x: 716, startPoint y: 380, endPoint x: 663, endPoint y: 220, distance: 168.5
click at [779, 256] on div "Critical Thinker Think deeply about the task before executing. gemini-2.5-pro R…" at bounding box center [1147, 419] width 736 height 326
click at [977, 392] on div ".deletable-edge-delete-btn { width: 20px; height: 20px; border: 0px solid #ffff…" at bounding box center [834, 311] width 1114 height 494
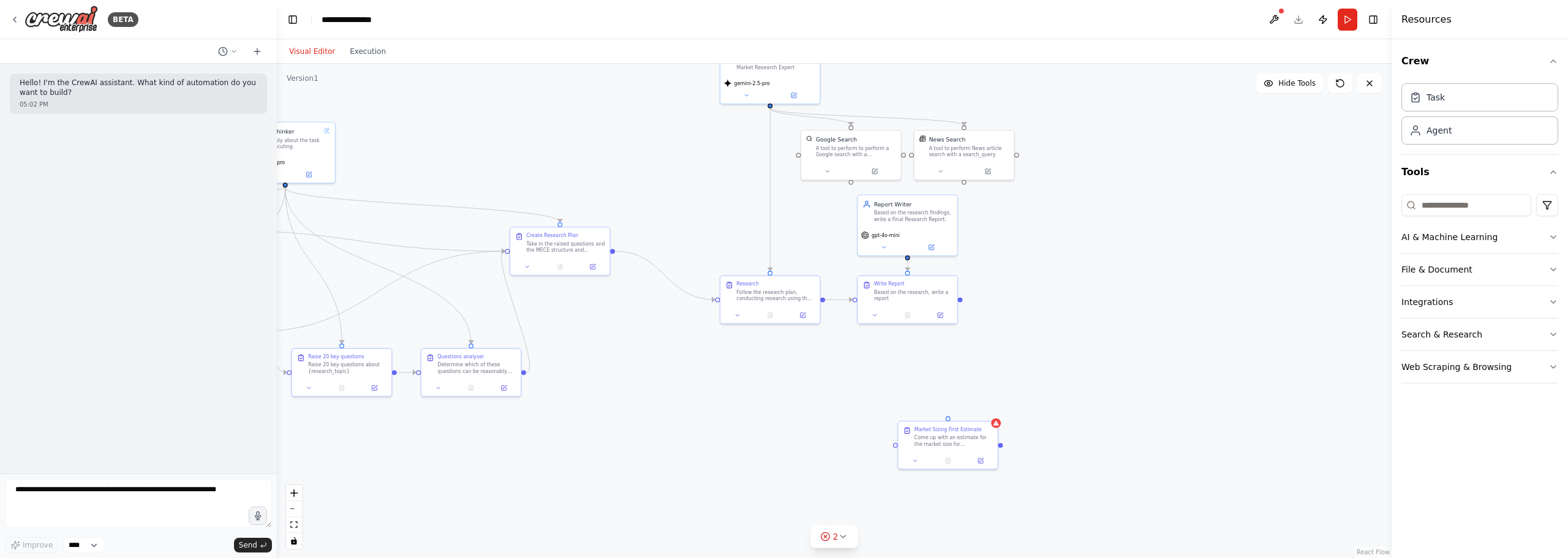
drag, startPoint x: 966, startPoint y: 337, endPoint x: 591, endPoint y: 301, distance: 376.7
drag, startPoint x: 973, startPoint y: 443, endPoint x: 793, endPoint y: 362, distance: 197.4
click at [793, 362] on div "Come up with an estimate for the market size for {research_topic} in {market}. …" at bounding box center [776, 359] width 79 height 13
drag, startPoint x: 612, startPoint y: 251, endPoint x: 727, endPoint y: 366, distance: 162.6
click at [727, 366] on div "Critical Thinker Think deeply about the task before executing. gemini-2.5-pro R…" at bounding box center [772, 382] width 736 height 326
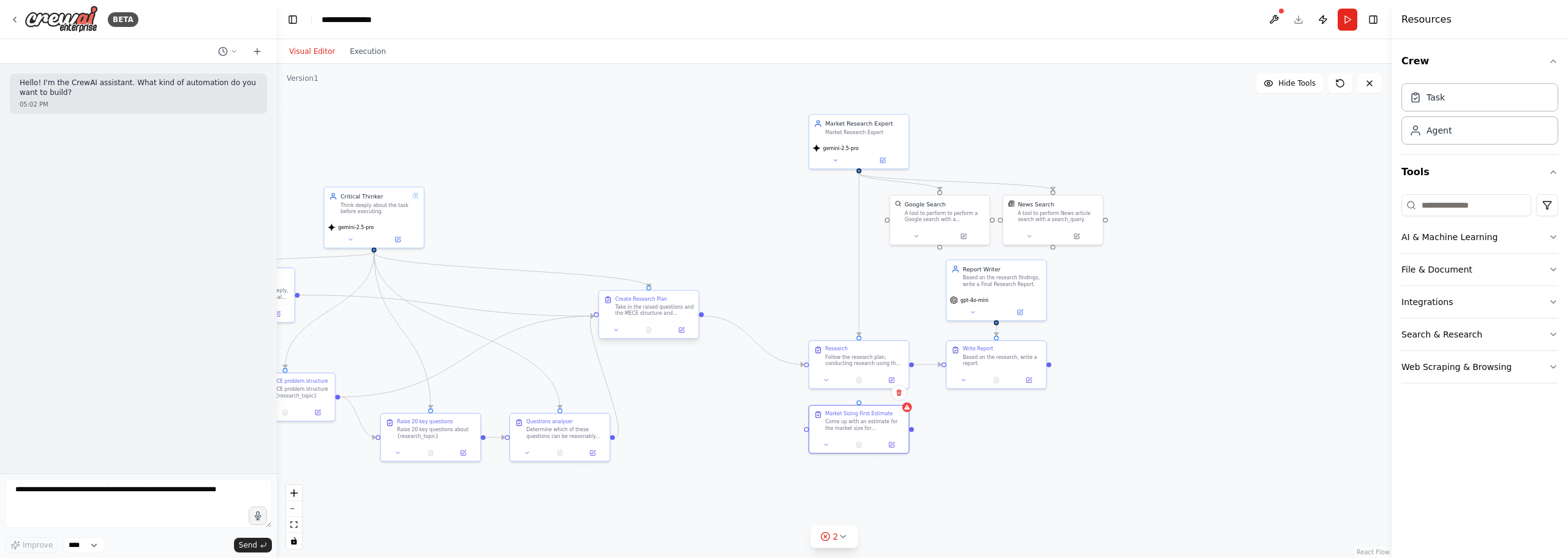
drag, startPoint x: 613, startPoint y: 253, endPoint x: 700, endPoint y: 317, distance: 108.0
click at [700, 317] on div ".deletable-edge-delete-btn { width: 20px; height: 20px; border: 0px solid #ffff…" at bounding box center [834, 311] width 1114 height 494
click at [701, 318] on div ".deletable-edge-delete-btn { width: 20px; height: 20px; border: 0px solid #ffff…" at bounding box center [834, 311] width 1114 height 494
drag, startPoint x: 698, startPoint y: 312, endPoint x: 810, endPoint y: 432, distance: 164.1
click at [810, 432] on div "Critical Thinker Think deeply about the task before executing. gemini-2.5-pro R…" at bounding box center [859, 446] width 736 height 326
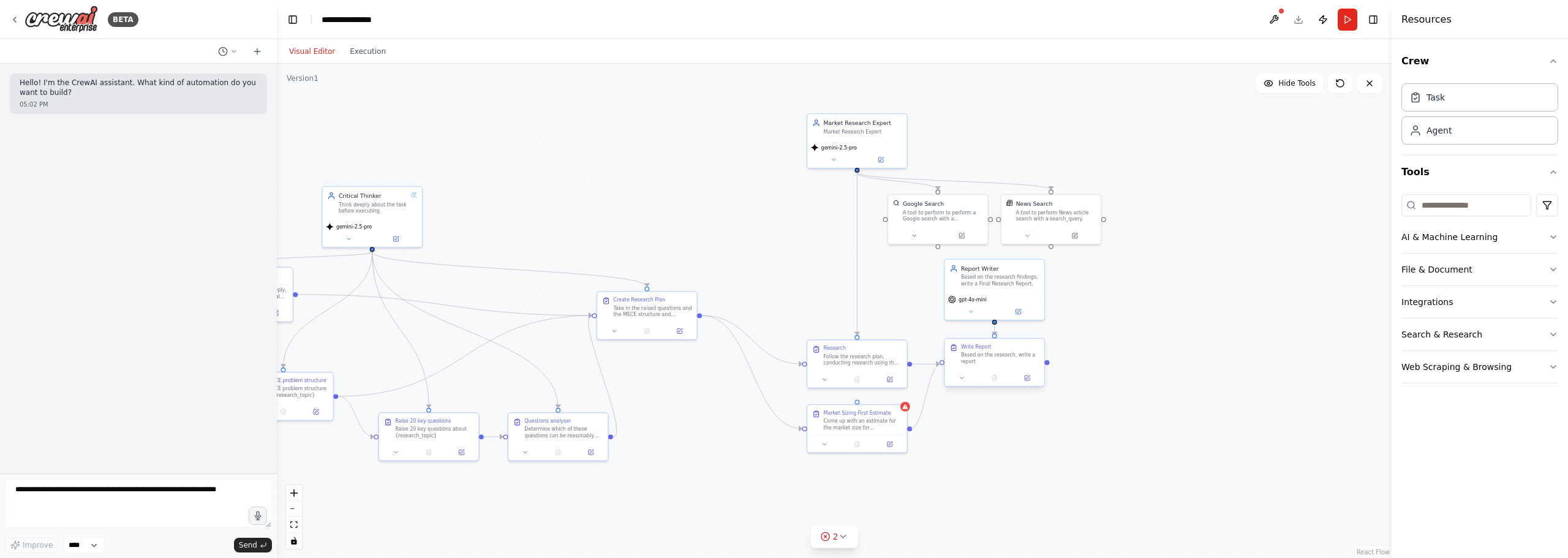
drag, startPoint x: 910, startPoint y: 427, endPoint x: 942, endPoint y: 363, distance: 71.6
click at [942, 363] on div "Critical Thinker Think deeply about the task before executing. gemini-2.5-pro R…" at bounding box center [859, 446] width 736 height 326
click at [998, 442] on div ".deletable-edge-delete-btn { width: 20px; height: 20px; border: 0px solid #ffff…" at bounding box center [834, 311] width 1114 height 494
click at [1140, 372] on div ".deletable-edge-delete-btn { width: 20px; height: 20px; border: 0px solid #ffff…" at bounding box center [834, 311] width 1114 height 494
drag, startPoint x: 895, startPoint y: 424, endPoint x: 893, endPoint y: 455, distance: 31.1
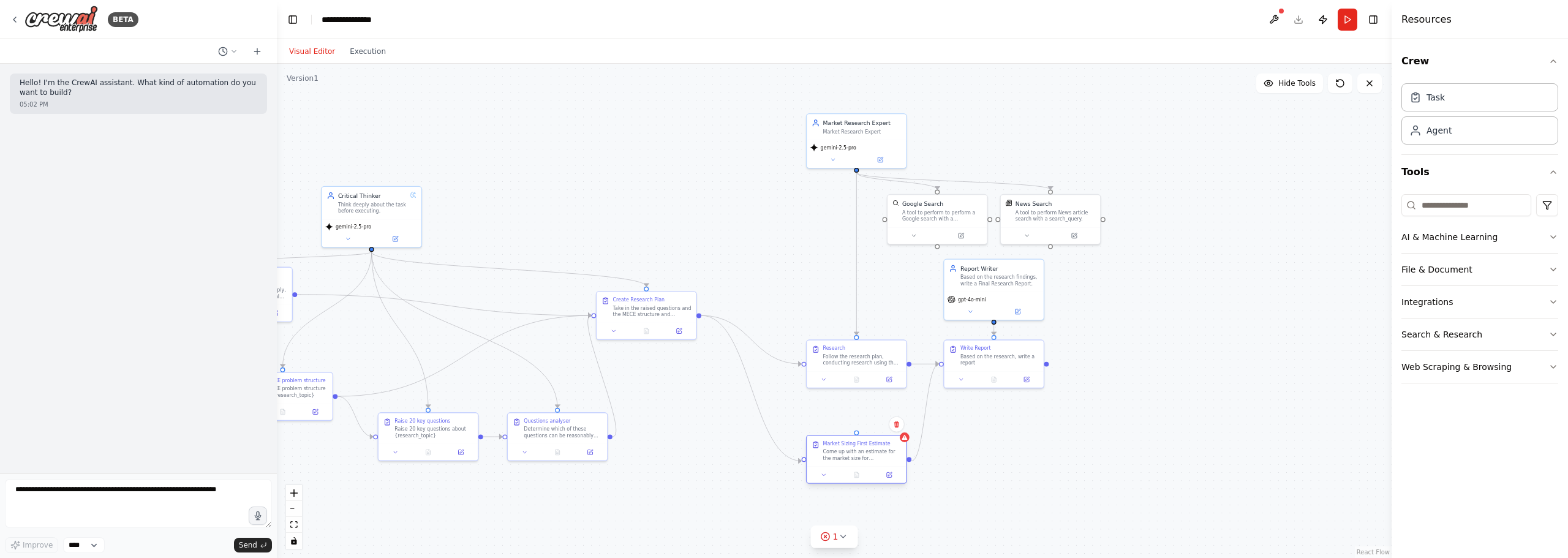
click at [893, 455] on div "Come up with an estimate for the market size for {research_topic} in {market}. …" at bounding box center [862, 455] width 79 height 13
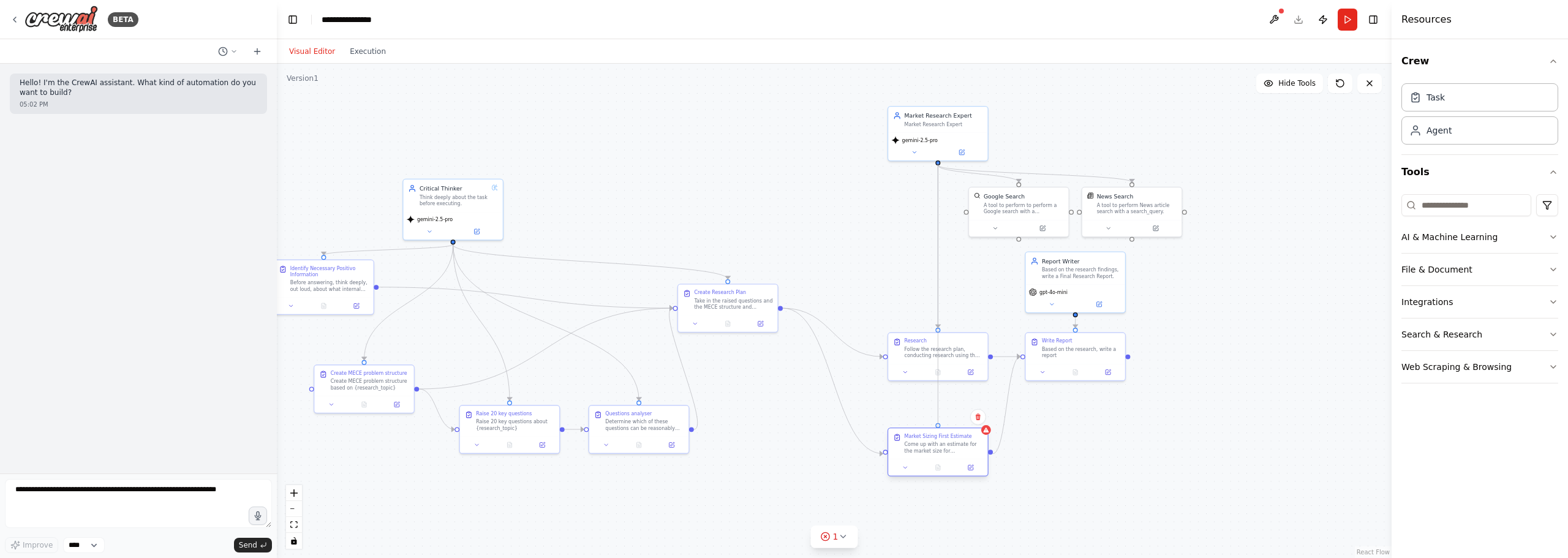
drag, startPoint x: 932, startPoint y: 177, endPoint x: 938, endPoint y: 427, distance: 250.1
click at [938, 427] on div "Critical Thinker Think deeply about the task before executing. gemini-2.5-pro R…" at bounding box center [940, 439] width 736 height 326
click at [1012, 400] on icon "Edge from a6c0714b-482e-488a-b4d7-8fa72f58aac0 to 8c821e50-04d0-43fb-84a8-1c8c8…" at bounding box center [1007, 404] width 28 height 96
click at [1007, 408] on icon at bounding box center [1006, 405] width 6 height 7
click at [1027, 440] on div ".deletable-edge-delete-btn { width: 20px; height: 20px; border: 0px solid #ffff…" at bounding box center [834, 311] width 1114 height 494
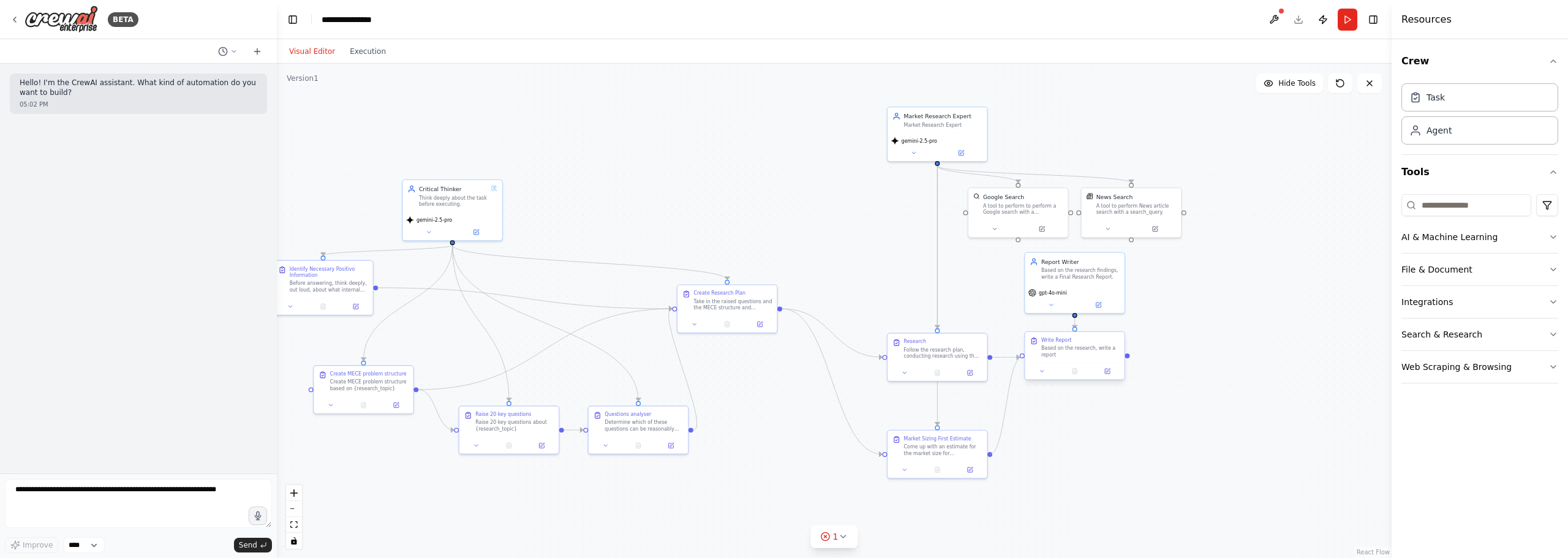
drag, startPoint x: 989, startPoint y: 453, endPoint x: 1024, endPoint y: 354, distance: 105.0
click at [1024, 354] on div "Critical Thinker Think deeply about the task before executing. gemini-2.5-pro R…" at bounding box center [939, 439] width 736 height 326
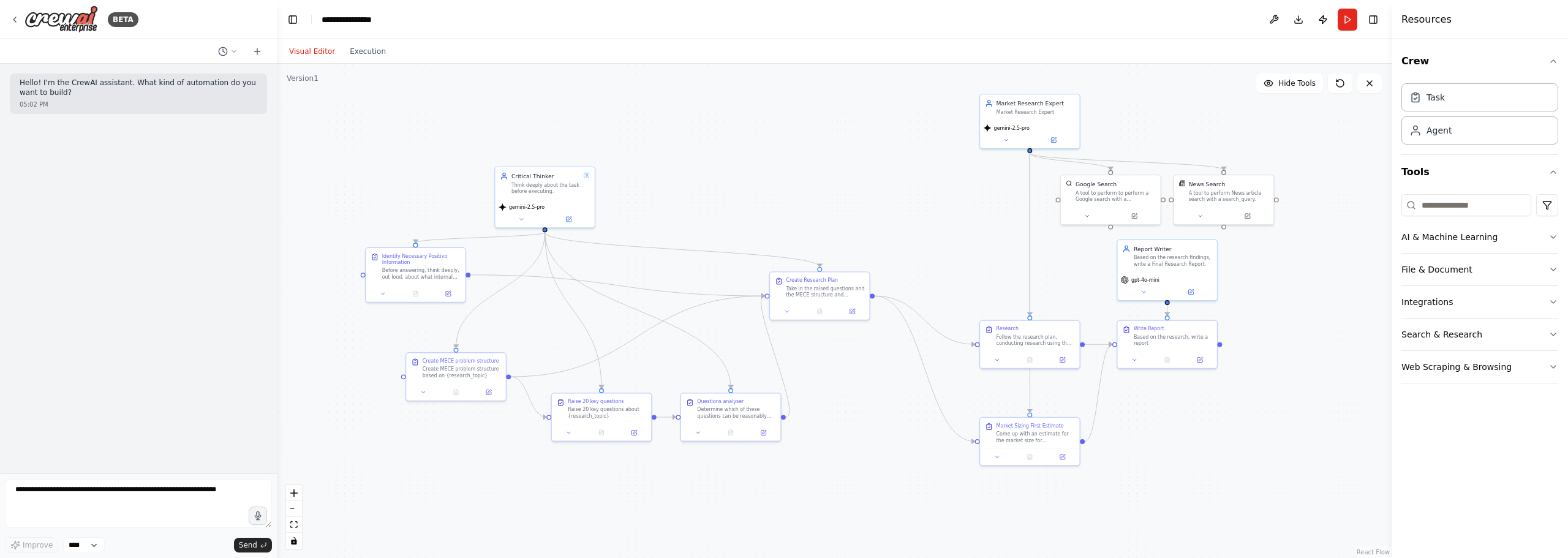
drag, startPoint x: 690, startPoint y: 201, endPoint x: 784, endPoint y: 187, distance: 95.0
click at [1346, 19] on button "Run" at bounding box center [1347, 19] width 19 height 22
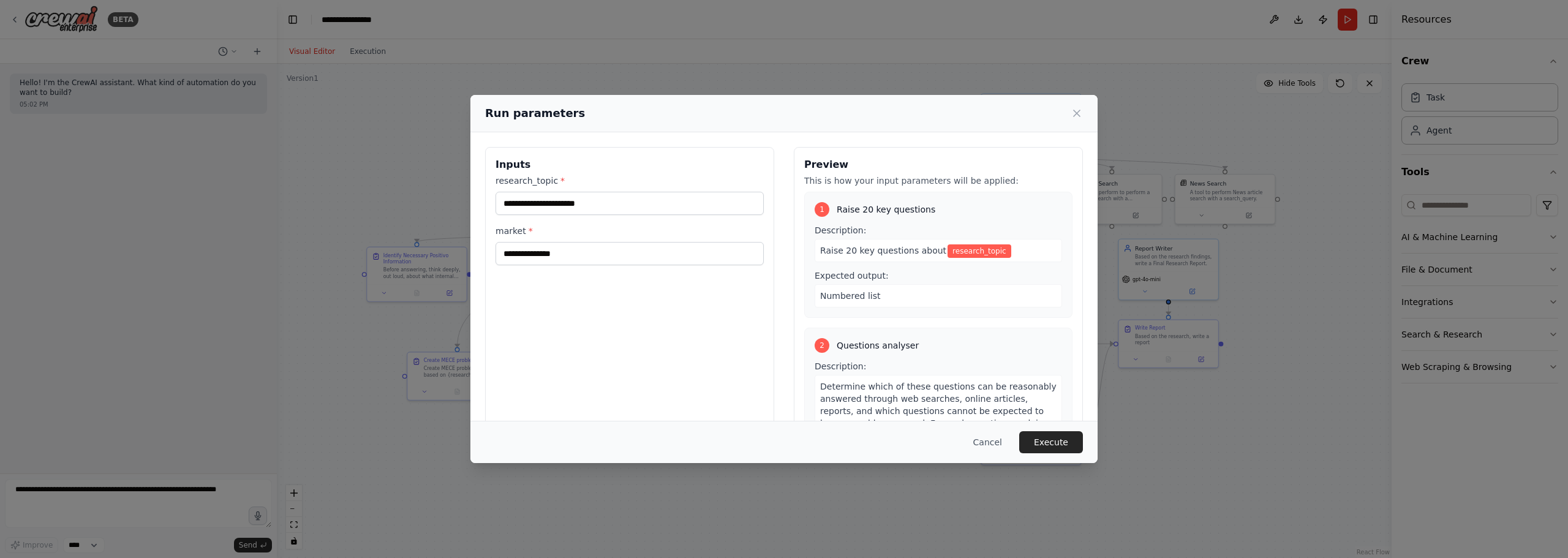
click at [679, 217] on div "research_topic * market *" at bounding box center [630, 219] width 269 height 91
click at [684, 201] on input "research_topic *" at bounding box center [630, 203] width 269 height 24
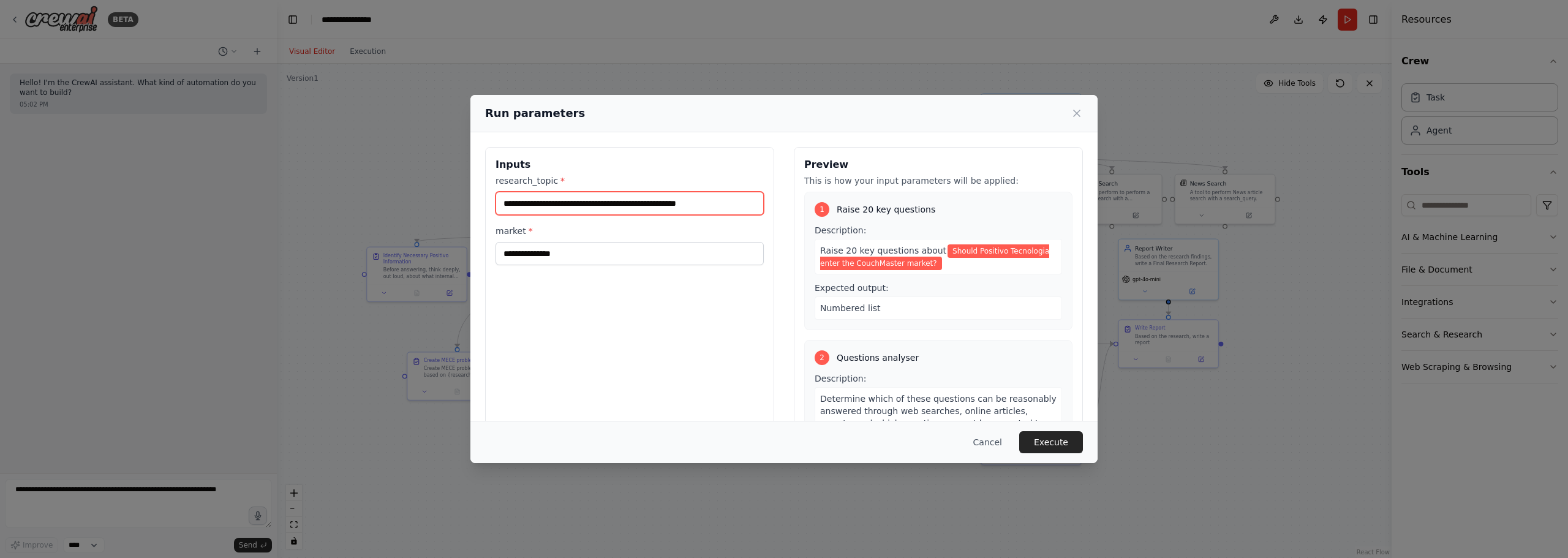
type input "**********"
click at [561, 266] on div "**********" at bounding box center [629, 292] width 289 height 290
click at [568, 259] on input "market *" at bounding box center [630, 254] width 269 height 24
type input "******"
click at [1033, 393] on div "Determine which of these questions can be reasonably answered through web searc…" at bounding box center [938, 423] width 247 height 72
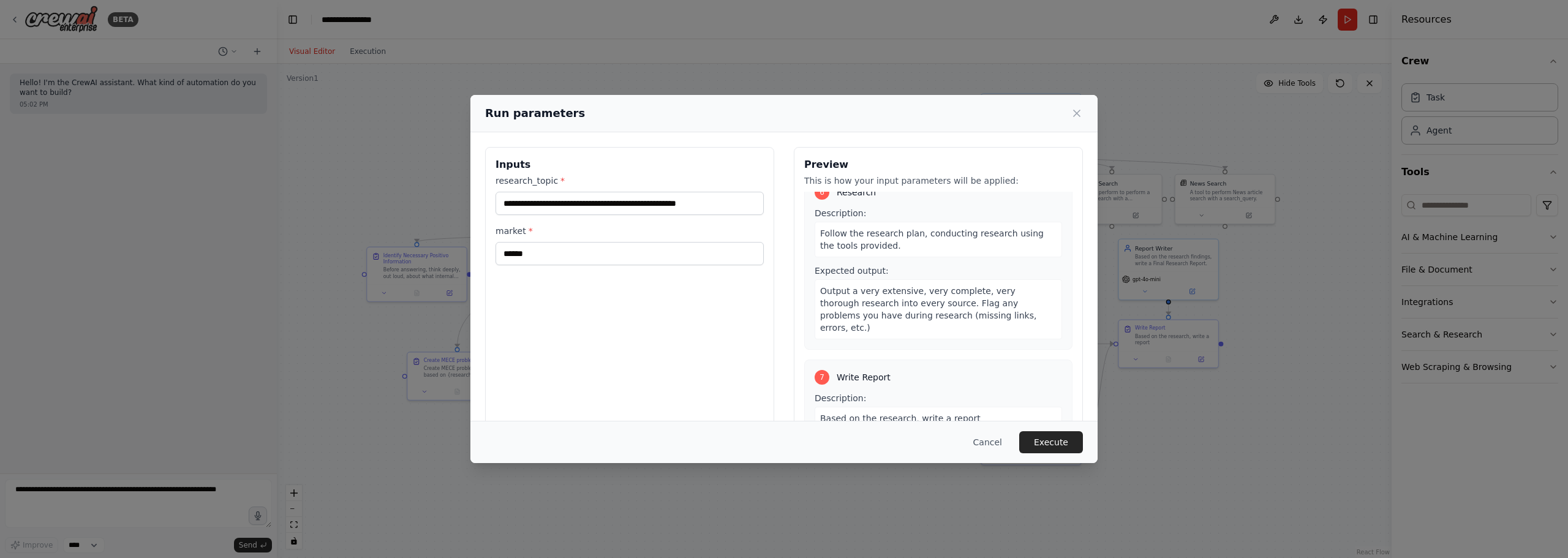
scroll to position [1100, 0]
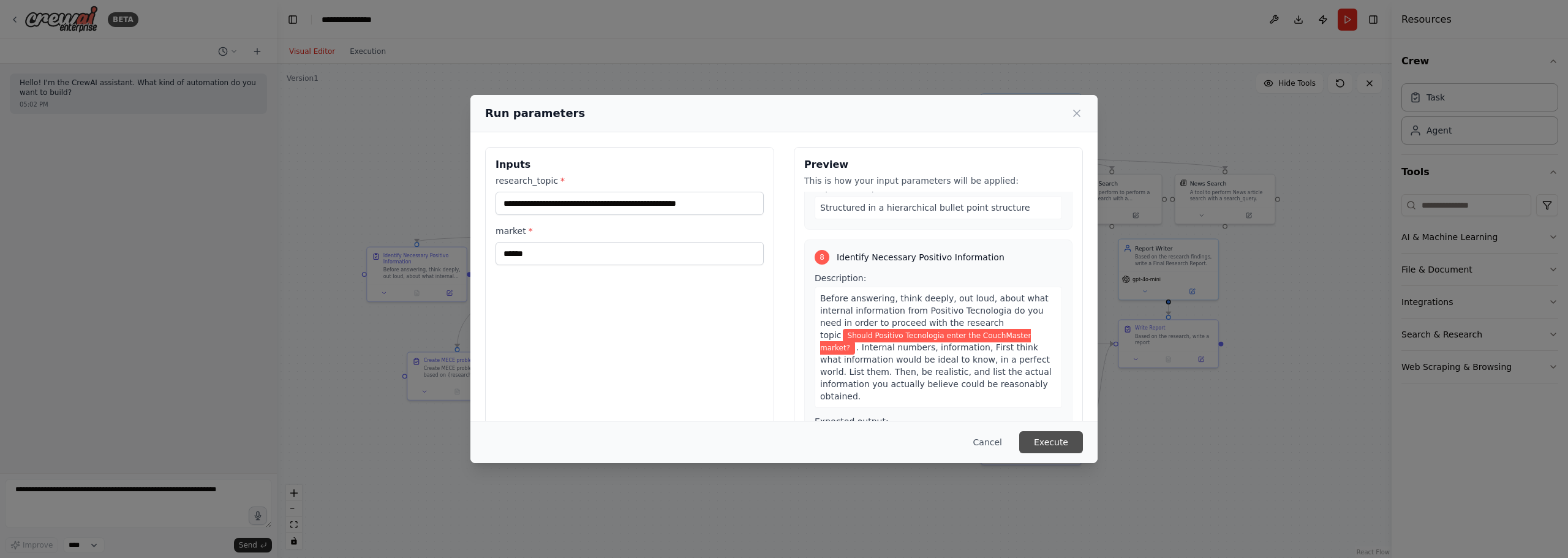
click at [1063, 439] on button "Execute" at bounding box center [1051, 442] width 64 height 22
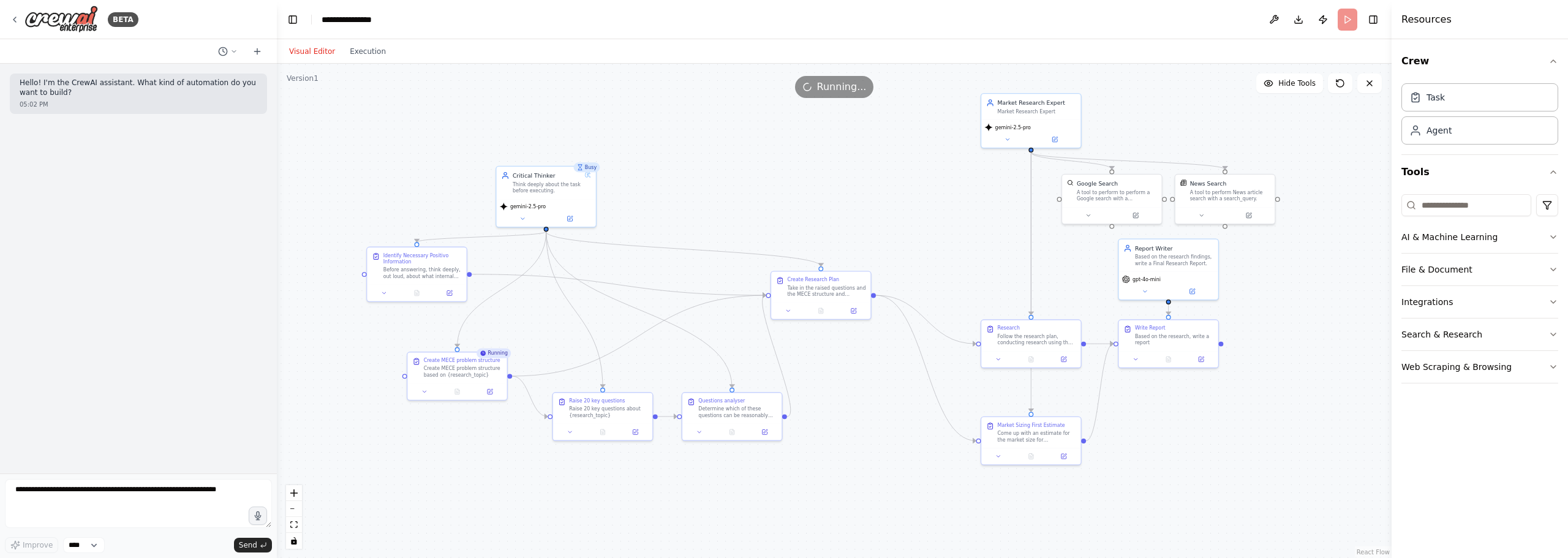
click at [414, 126] on div ".deletable-edge-delete-btn { width: 20px; height: 20px; border: 0px solid #ffff…" at bounding box center [834, 311] width 1114 height 494
drag, startPoint x: 496, startPoint y: 88, endPoint x: 429, endPoint y: 137, distance: 83.0
click at [436, 135] on div ".deletable-edge-delete-btn { width: 20px; height: 20px; border: 0px solid #ffff…" at bounding box center [834, 311] width 1114 height 494
click at [354, 48] on button "Execution" at bounding box center [367, 51] width 51 height 15
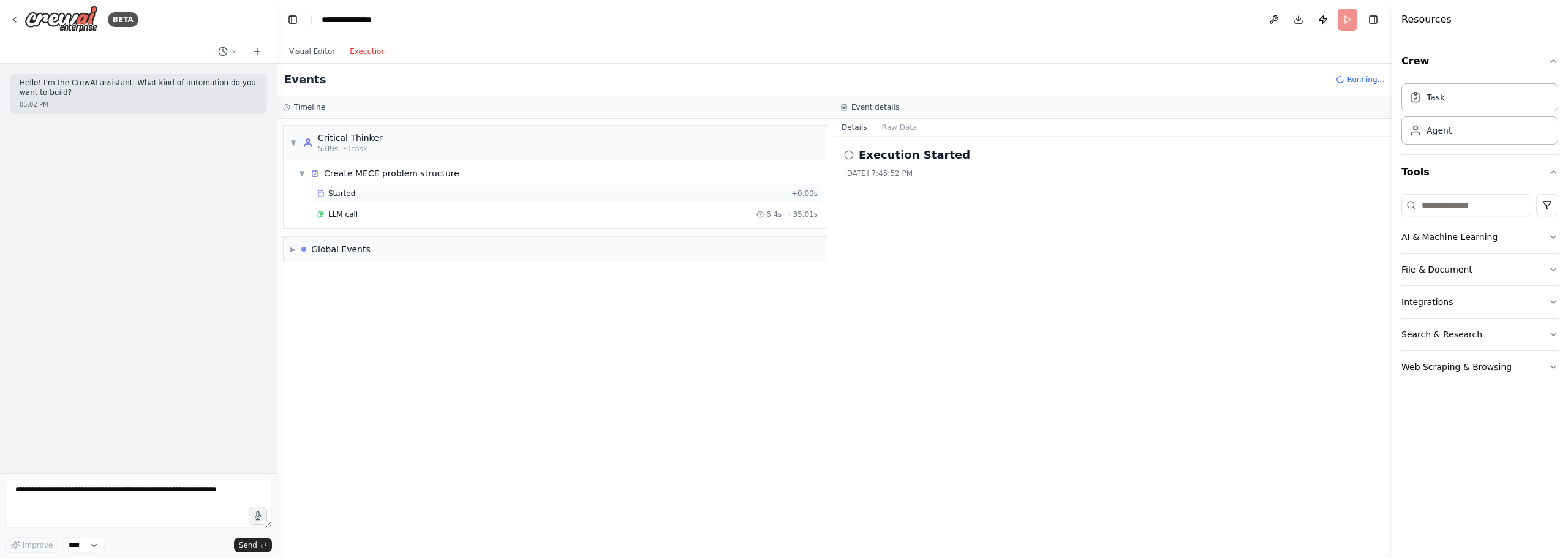
click at [359, 199] on div "Started + 0.00s" at bounding box center [567, 194] width 509 height 19
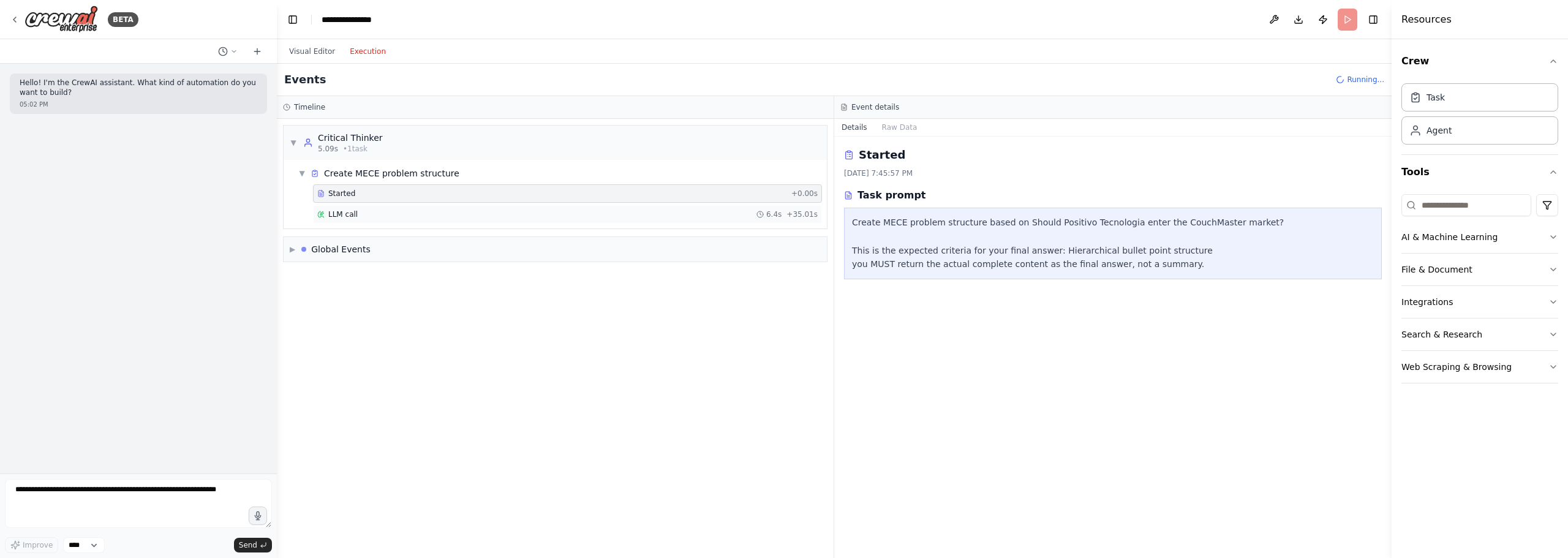
click at [364, 216] on div "LLM call 6.4s + 35.01s" at bounding box center [567, 214] width 500 height 10
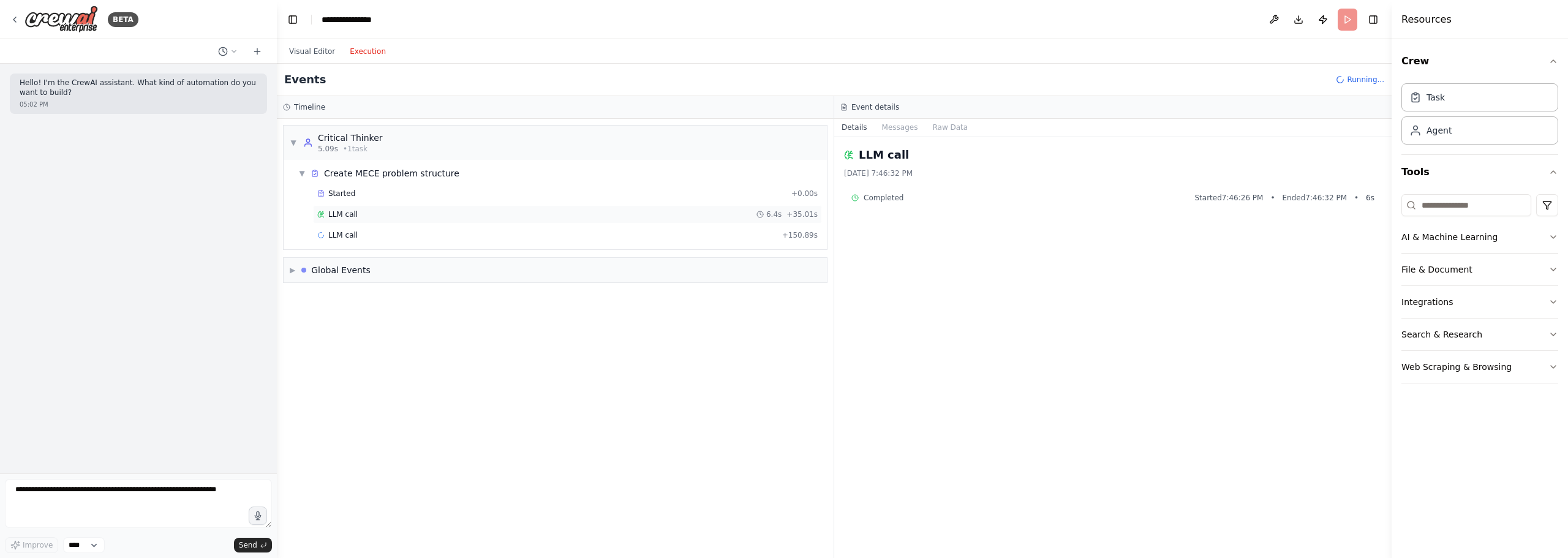
click at [672, 220] on div "LLM call 6.4s + 35.01s" at bounding box center [567, 214] width 509 height 19
click at [669, 213] on div "LLM call 6.4s + 35.01s" at bounding box center [567, 214] width 500 height 10
click at [629, 242] on div "LLM call + 150.89s" at bounding box center [567, 235] width 509 height 19
click at [644, 219] on div "LLM call 6.4s + 35.01s" at bounding box center [567, 214] width 500 height 10
click at [639, 231] on div "LLM call 5.1s + 155.97s" at bounding box center [567, 235] width 500 height 10
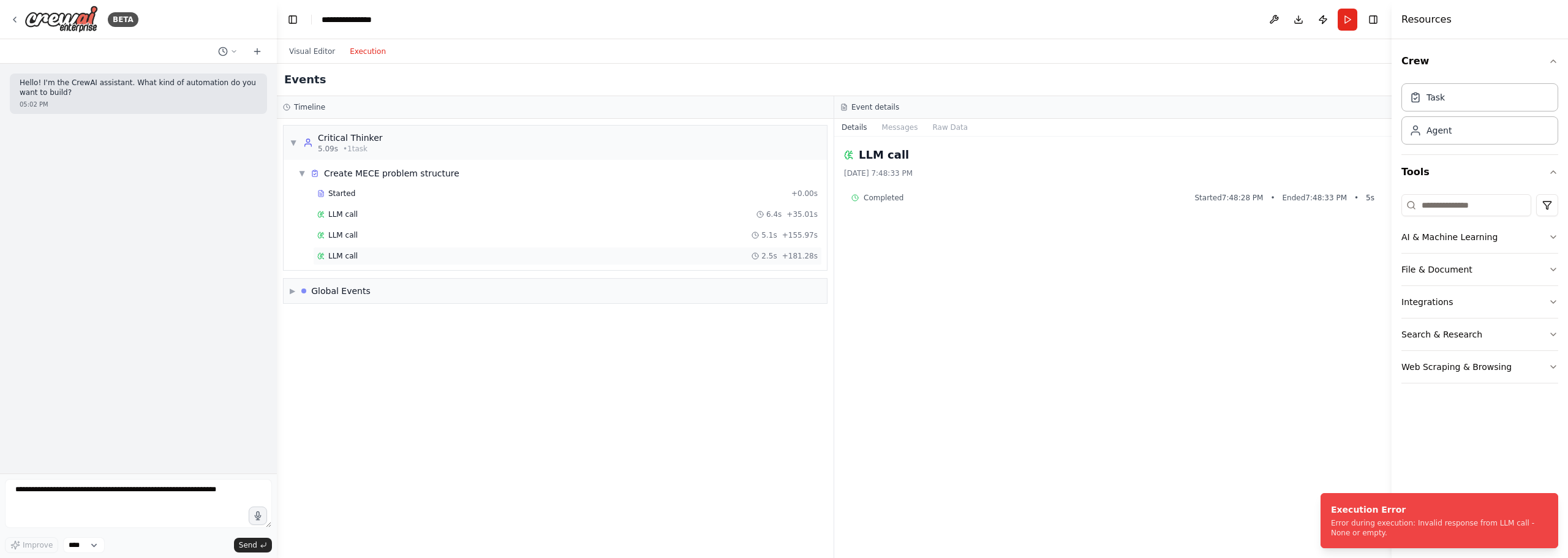
click at [595, 249] on div "LLM call 2.5s + 181.28s" at bounding box center [567, 256] width 509 height 19
click at [597, 251] on div "LLM call 2.5s + 181.28s" at bounding box center [567, 256] width 500 height 10
click at [616, 231] on div "LLM call 5.1s + 155.97s" at bounding box center [567, 235] width 500 height 10
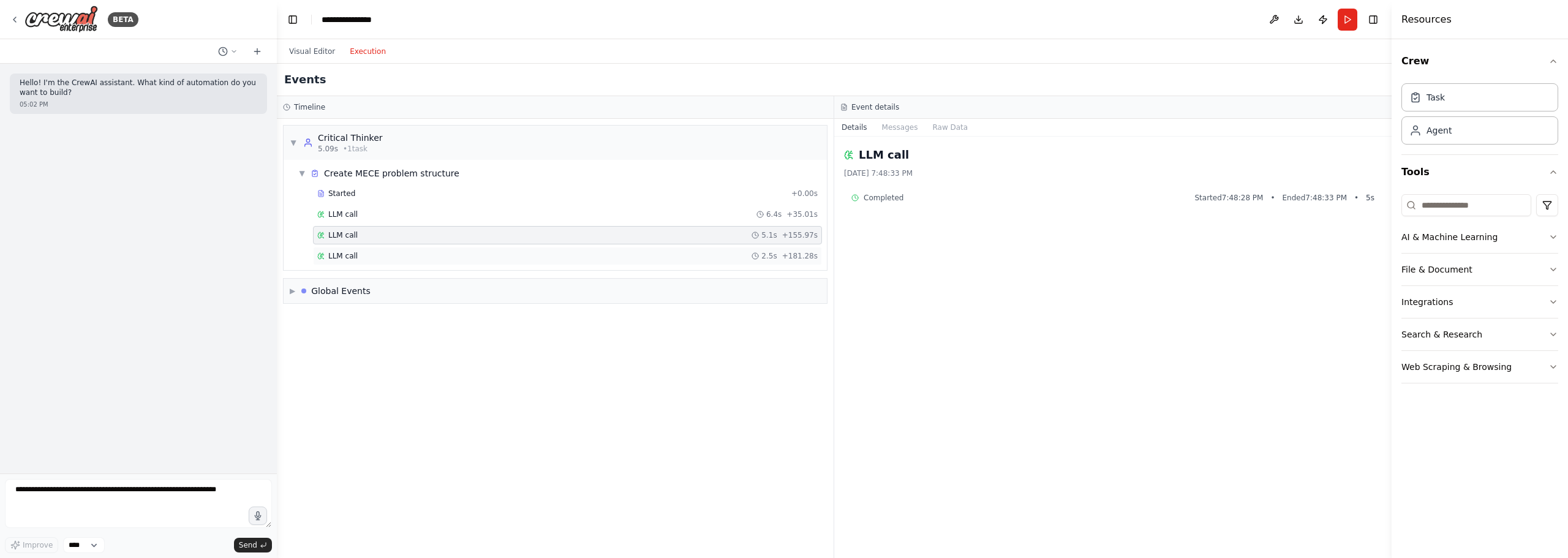
click at [611, 253] on div "LLM call 2.5s + 181.28s" at bounding box center [567, 256] width 500 height 10
click at [610, 218] on div "LLM call 6.4s + 35.01s" at bounding box center [567, 214] width 500 height 10
click at [611, 236] on div "LLM call 5.1s + 155.97s" at bounding box center [567, 235] width 500 height 10
click at [612, 251] on div "LLM call 2.5s + 181.28s" at bounding box center [567, 256] width 500 height 10
click at [322, 54] on button "Visual Editor" at bounding box center [311, 51] width 61 height 15
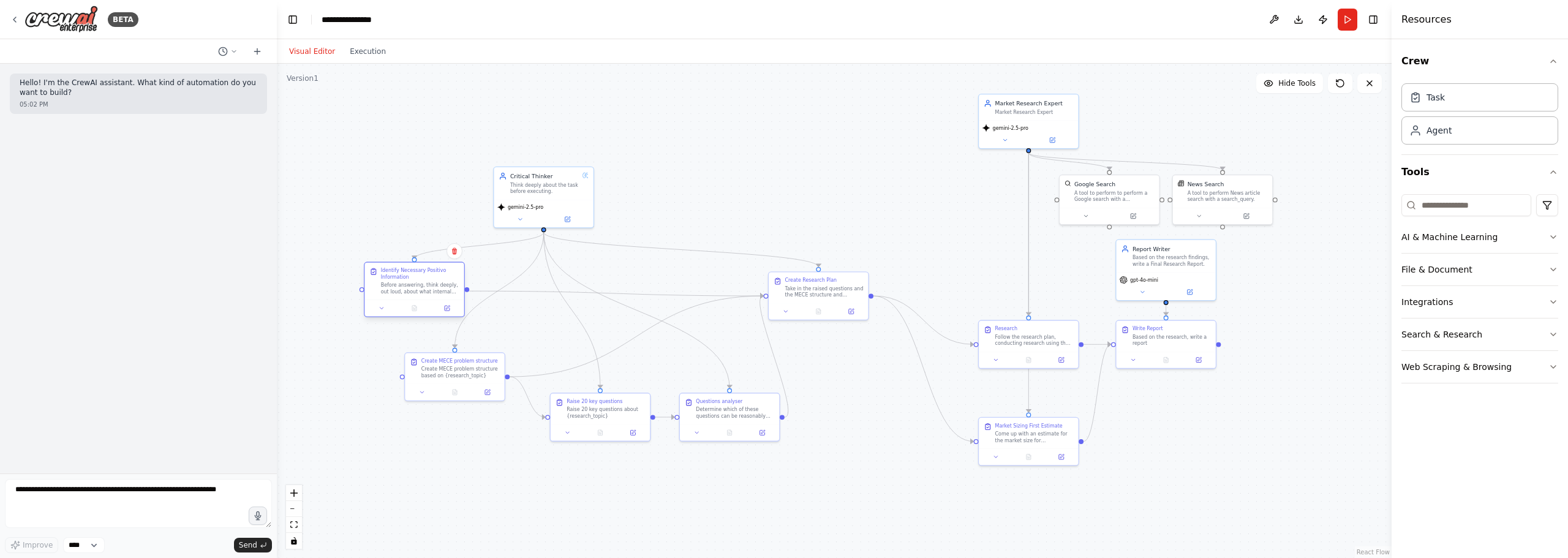
drag, startPoint x: 437, startPoint y: 273, endPoint x: 436, endPoint y: 289, distance: 16.0
click at [436, 289] on div "Before answering, think deeply, out loud, about what internal information from …" at bounding box center [420, 288] width 79 height 13
drag, startPoint x: 464, startPoint y: 367, endPoint x: 482, endPoint y: 372, distance: 18.7
click at [482, 372] on div "Create MECE problem structure based on {research_topic}" at bounding box center [476, 379] width 79 height 13
click at [1346, 11] on button "Run" at bounding box center [1347, 19] width 19 height 22
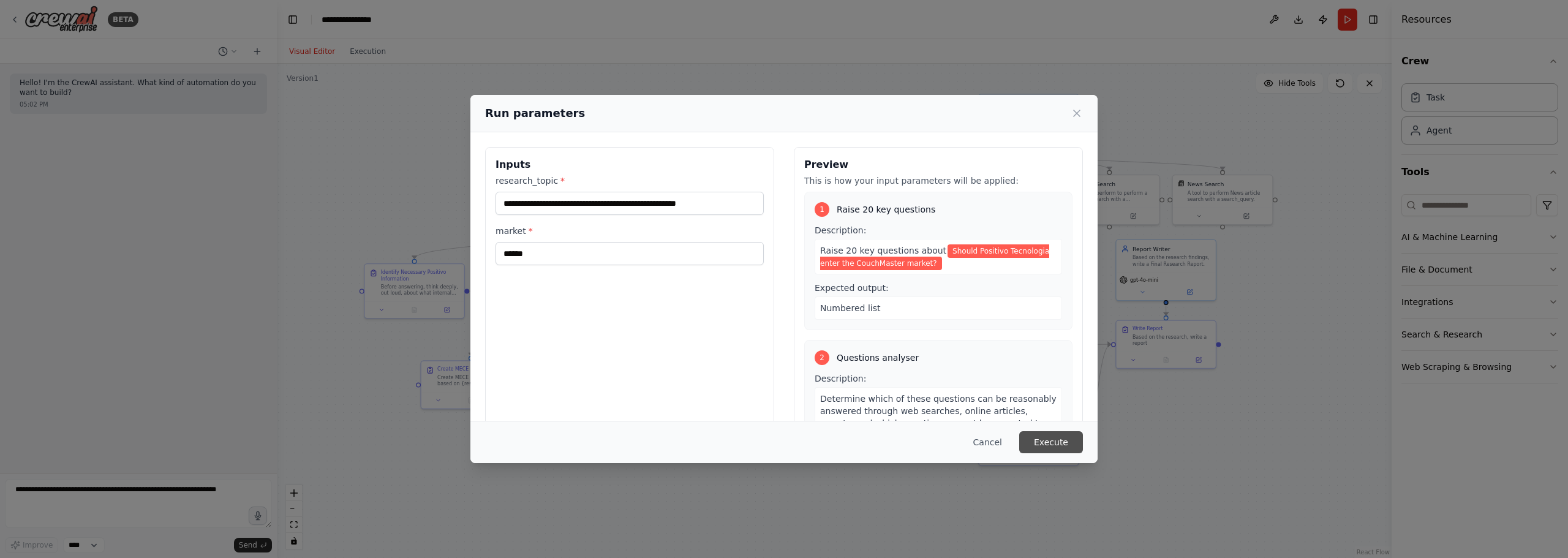
click at [1058, 440] on button "Execute" at bounding box center [1051, 442] width 64 height 22
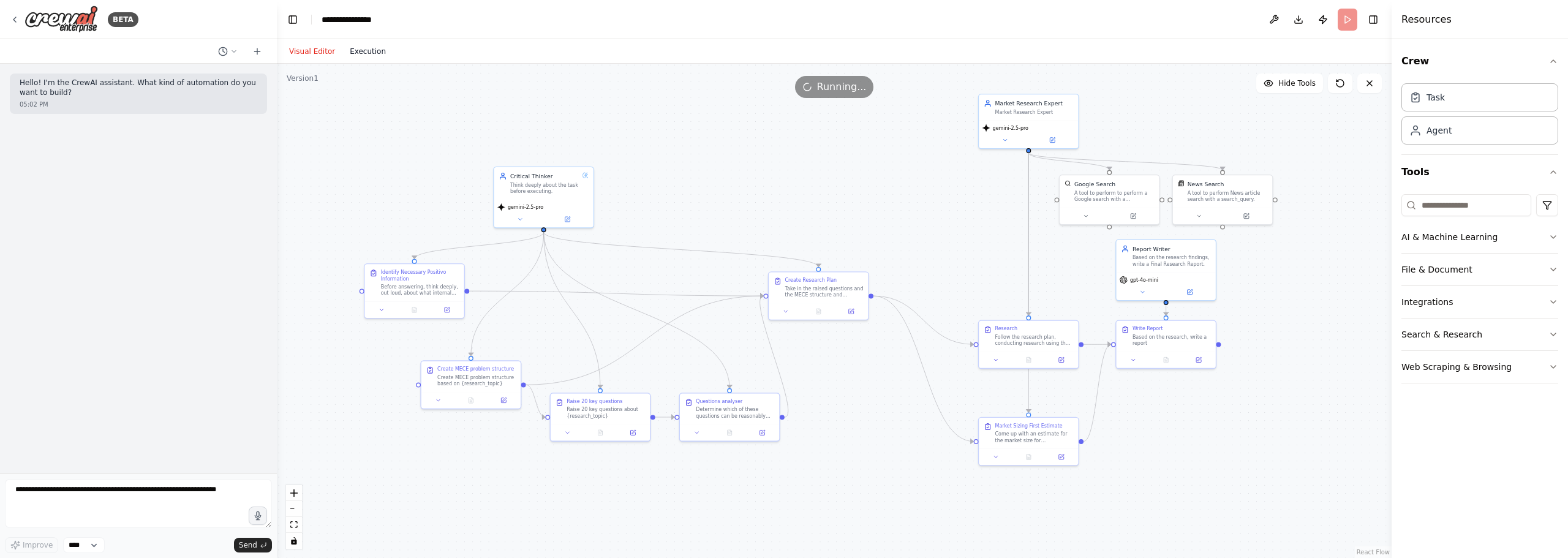
click at [372, 54] on button "Execution" at bounding box center [367, 51] width 51 height 15
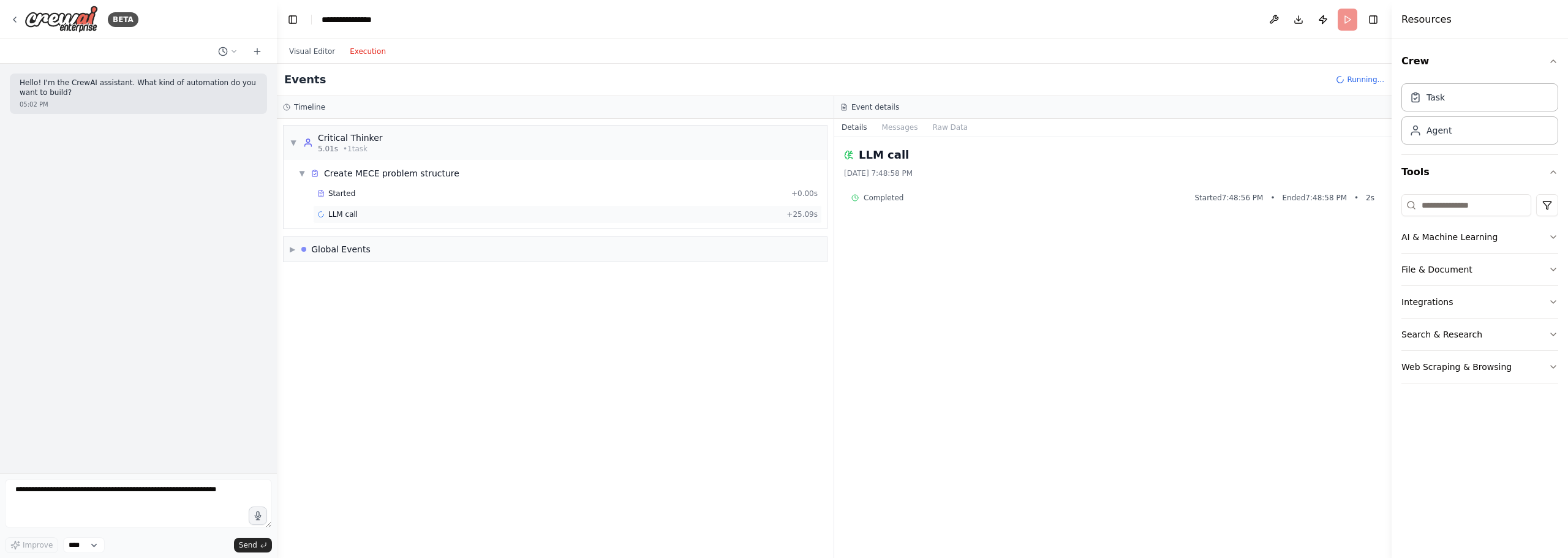
click at [609, 205] on div "LLM call + 25.09s" at bounding box center [567, 214] width 509 height 19
click at [438, 219] on div "LLM call + 25.09s" at bounding box center [567, 214] width 500 height 10
click at [549, 300] on div "▼ Critical Thinker 5.01s • 1 task ▼ Create MECE problem structure Started + 0.0…" at bounding box center [555, 338] width 556 height 439
click at [377, 209] on div "LLM call 30.2s + 55.30s" at bounding box center [567, 214] width 500 height 10
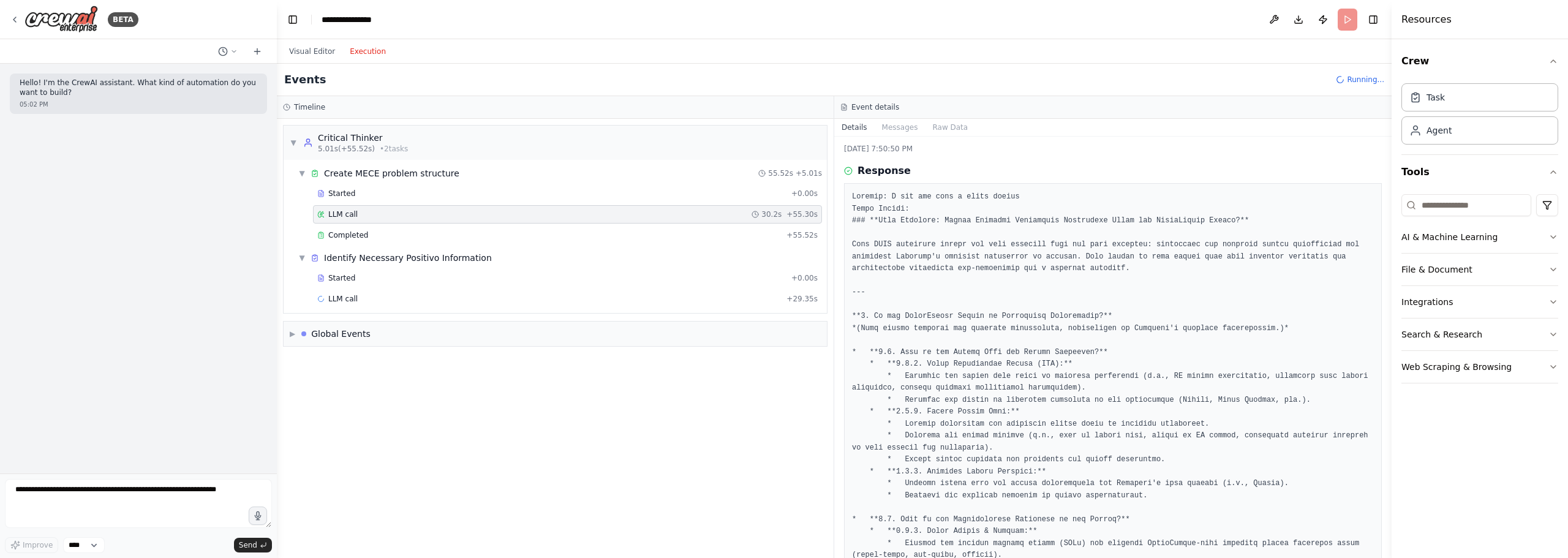
drag, startPoint x: 1033, startPoint y: 219, endPoint x: 1035, endPoint y: 237, distance: 18.1
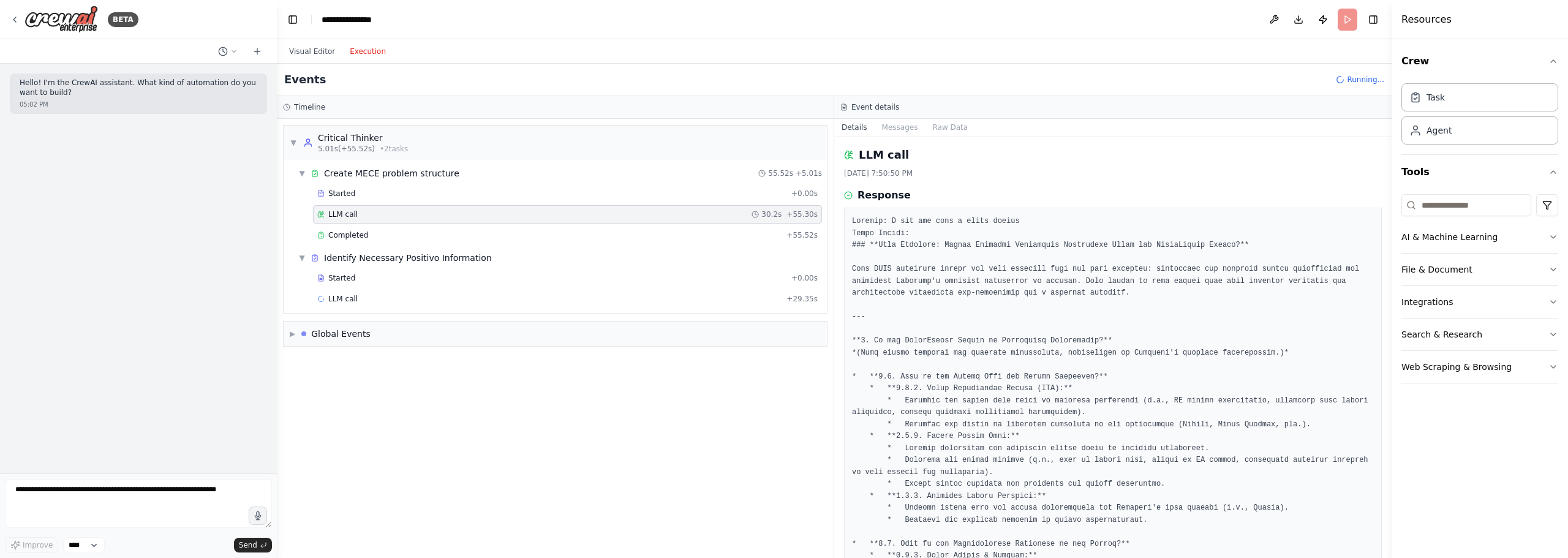
drag, startPoint x: 1050, startPoint y: 241, endPoint x: 1080, endPoint y: 212, distance: 41.7
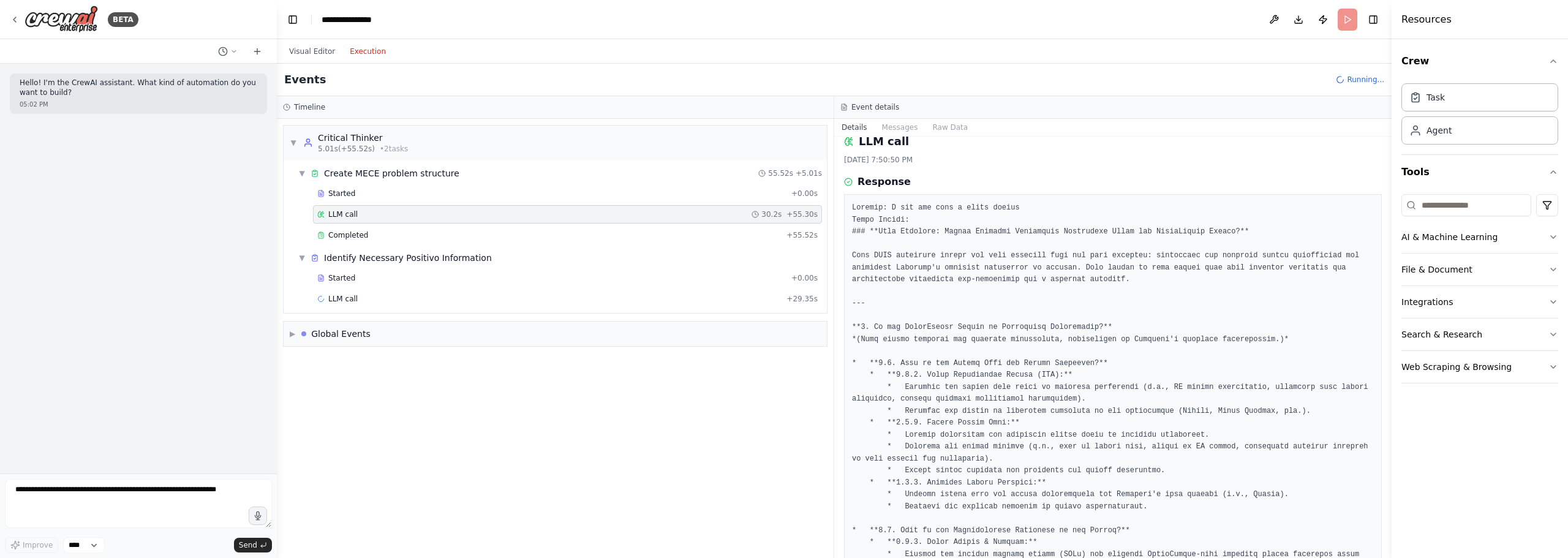
drag, startPoint x: 1062, startPoint y: 256, endPoint x: 1022, endPoint y: 290, distance: 52.5
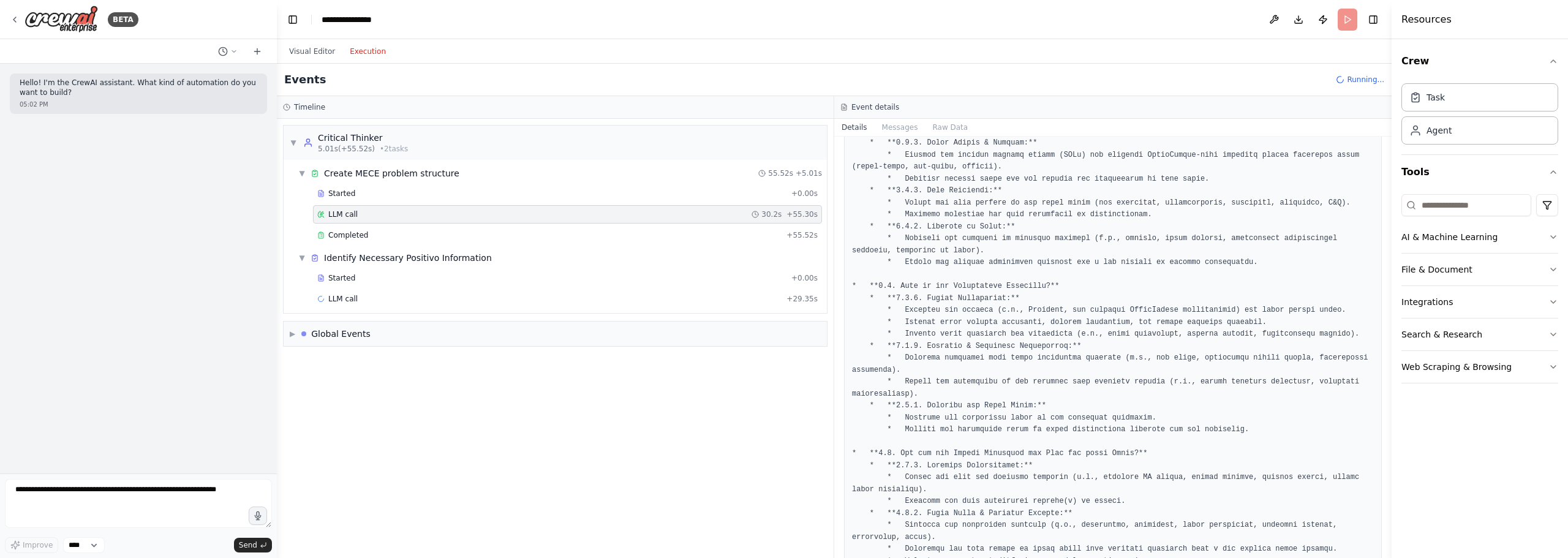
drag, startPoint x: 1111, startPoint y: 276, endPoint x: 1115, endPoint y: 303, distance: 27.3
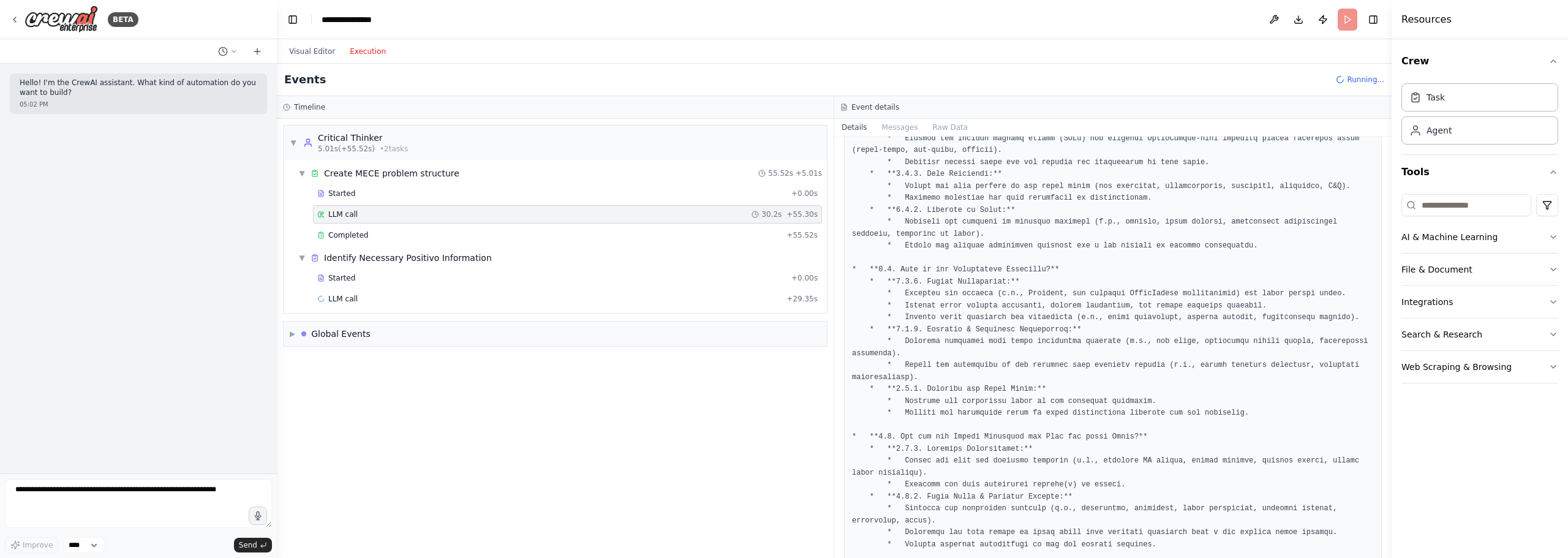
drag, startPoint x: 1114, startPoint y: 303, endPoint x: 1092, endPoint y: 339, distance: 42.2
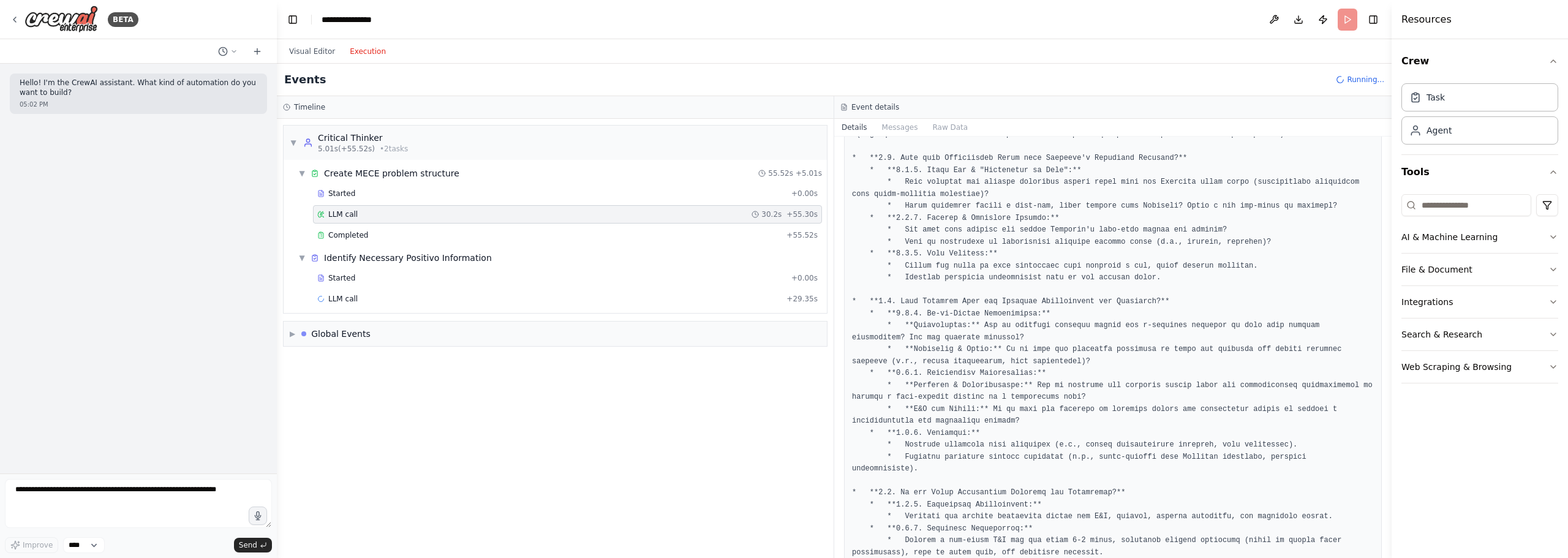
scroll to position [1145, 0]
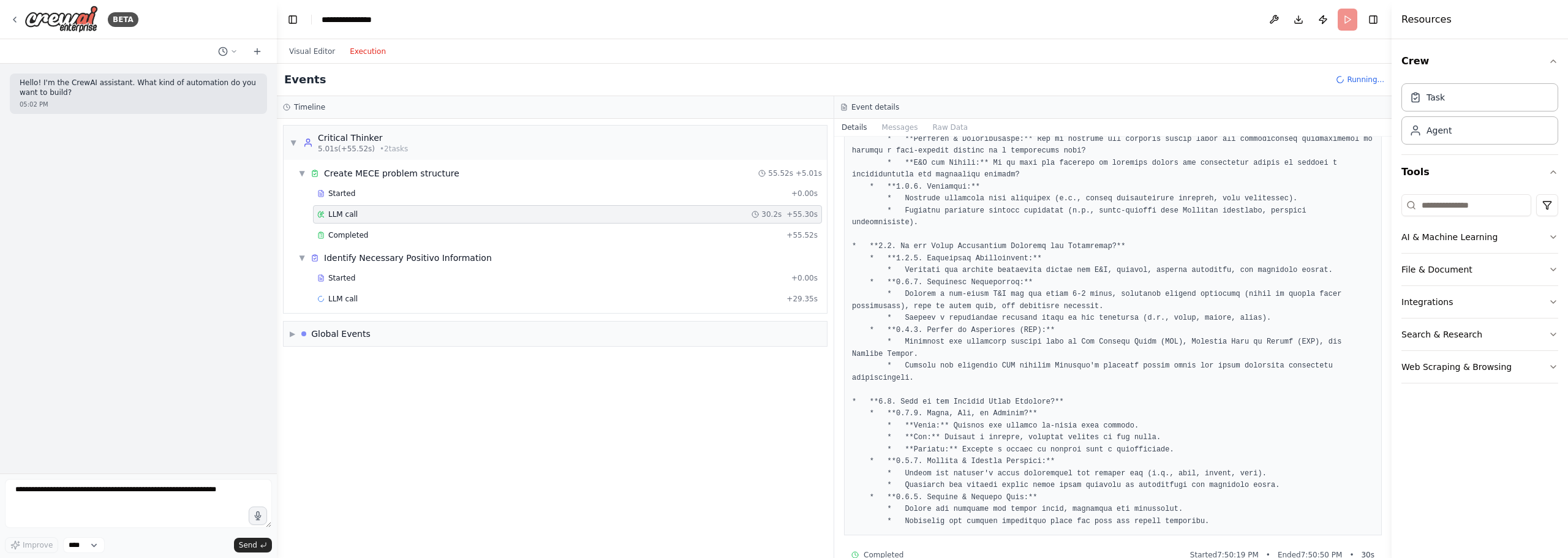
drag, startPoint x: 1108, startPoint y: 340, endPoint x: 1094, endPoint y: 451, distance: 111.9
click at [453, 318] on div "Completed" at bounding box center [549, 320] width 464 height 10
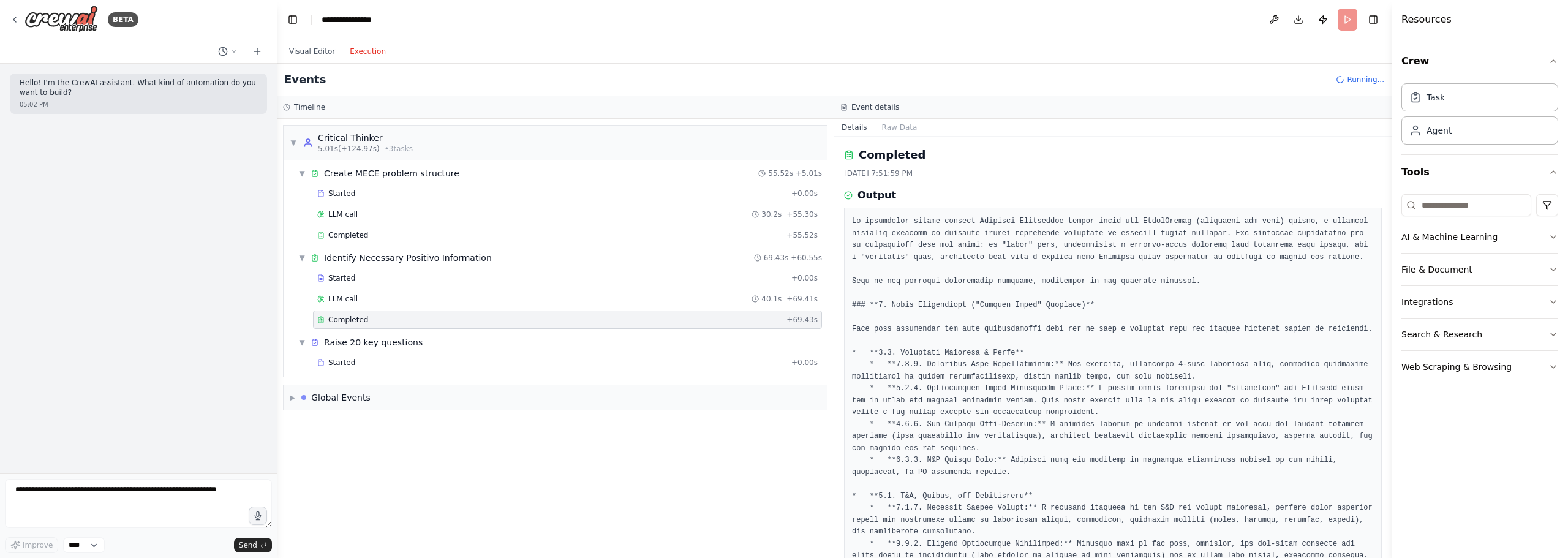
click at [1091, 191] on div "Output" at bounding box center [1112, 195] width 538 height 15
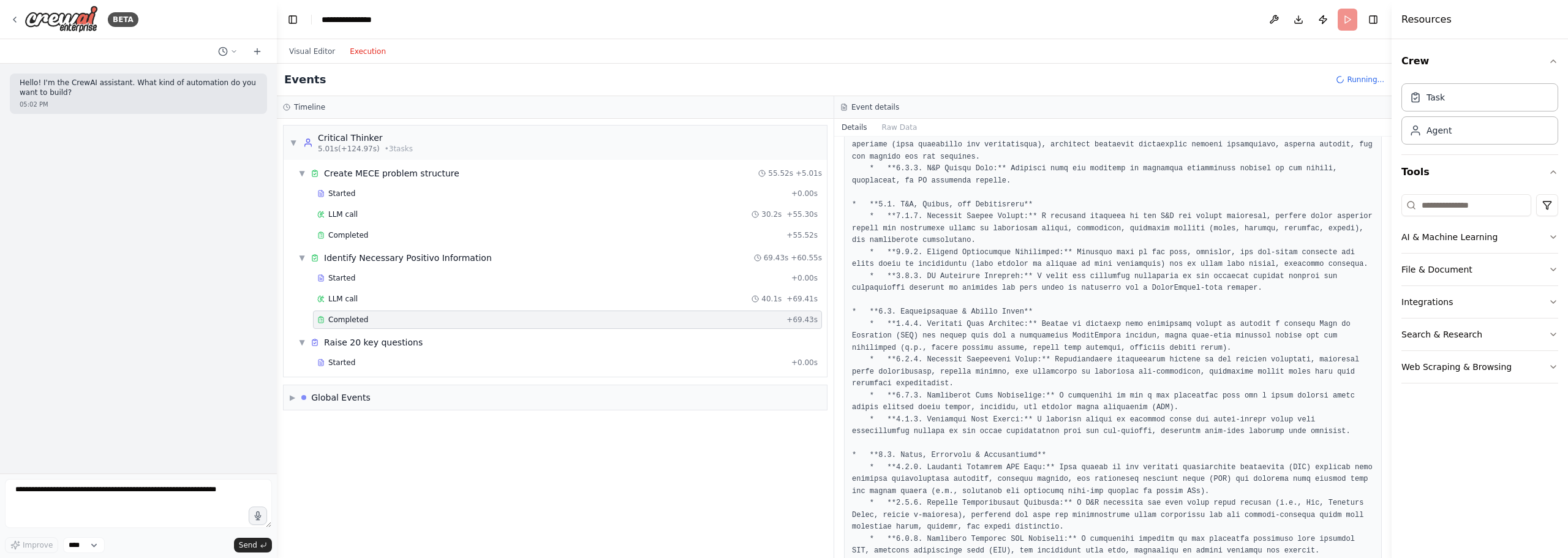
scroll to position [367, 0]
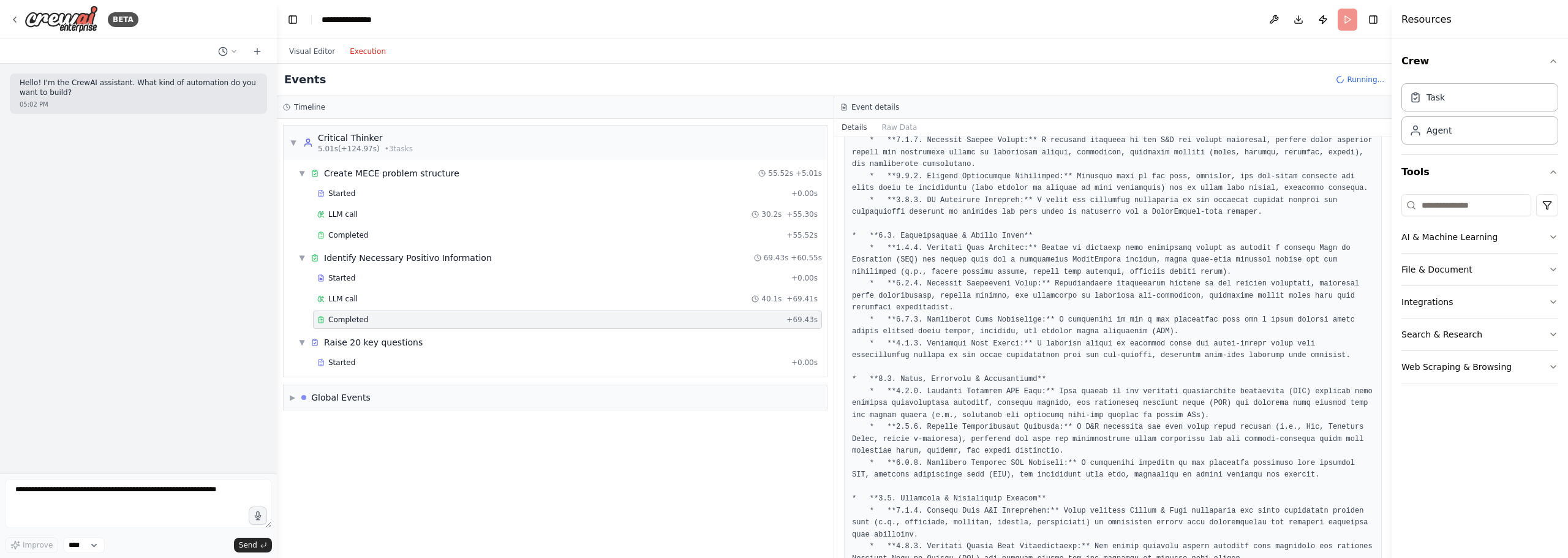
click at [928, 66] on div "Events Running..." at bounding box center [834, 79] width 1114 height 32
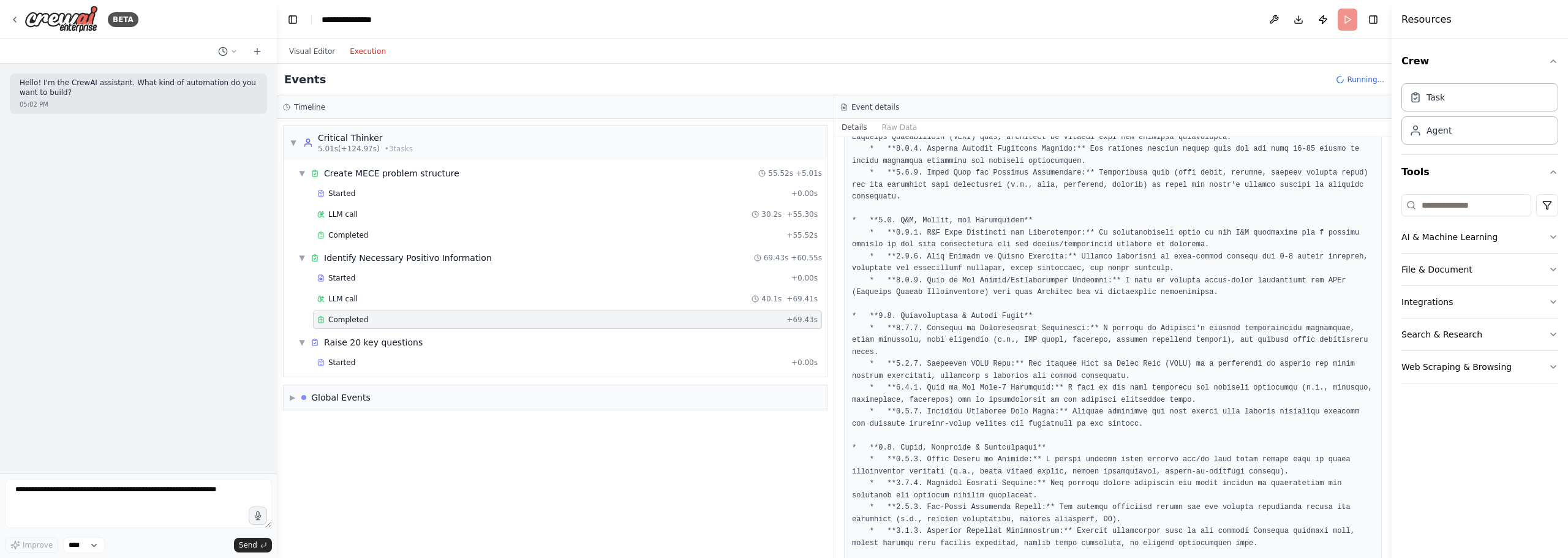
scroll to position [1083, 0]
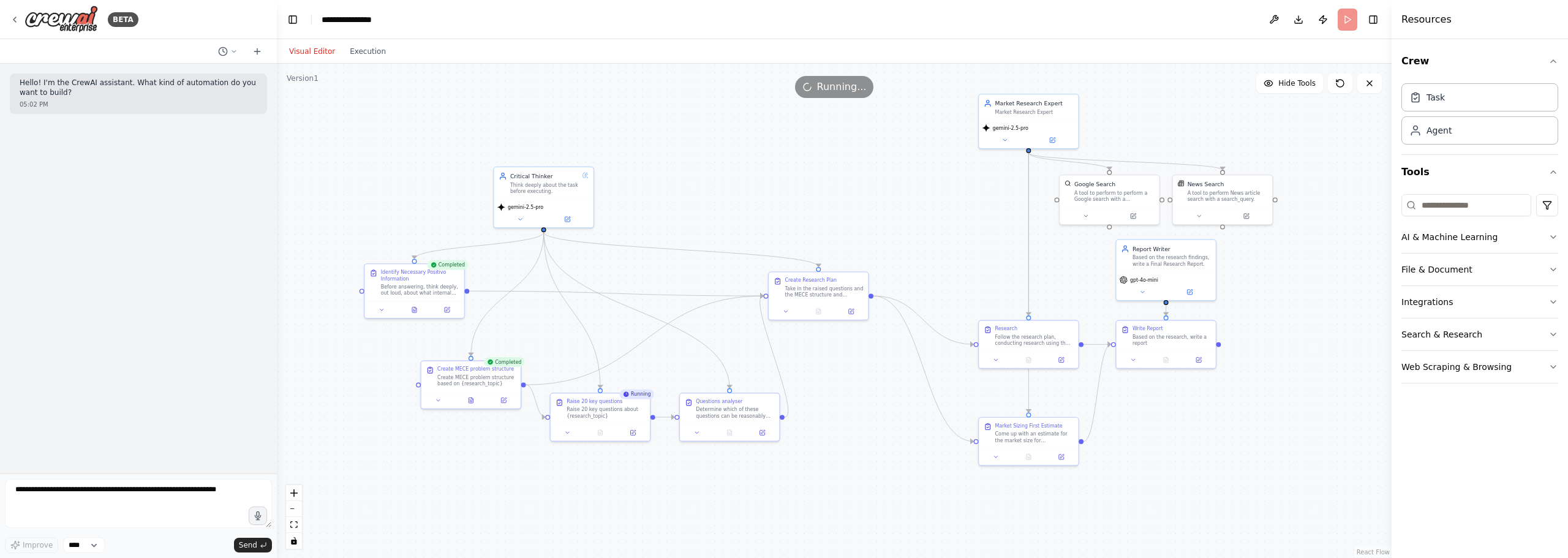
click at [314, 53] on button "Visual Editor" at bounding box center [311, 51] width 61 height 15
click at [454, 139] on div ".deletable-edge-delete-btn { width: 20px; height: 20px; border: 0px solid #ffff…" at bounding box center [834, 311] width 1114 height 494
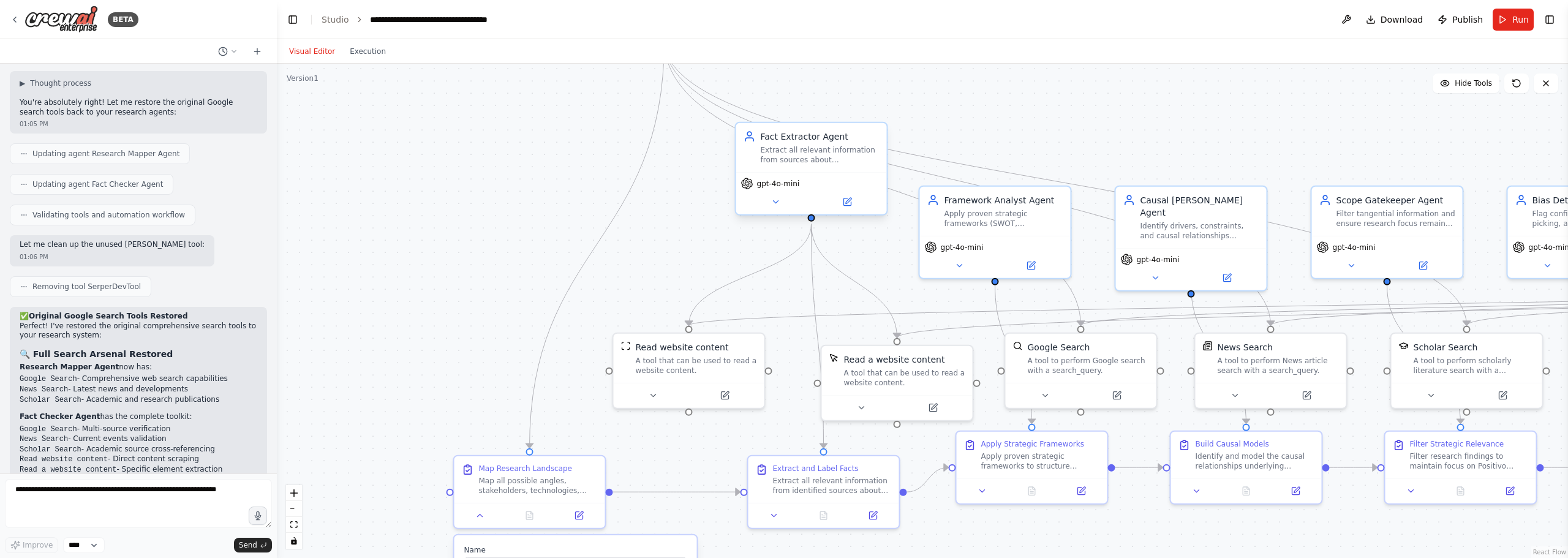
click at [814, 159] on div "Extract all relevant information from sources about {research_topic}, rigorousl…" at bounding box center [820, 154] width 119 height 19
click at [843, 169] on div "Fact Extractor Agent Extract all relevant information from sources about {resea…" at bounding box center [812, 147] width 151 height 49
click at [856, 203] on button at bounding box center [847, 202] width 69 height 15
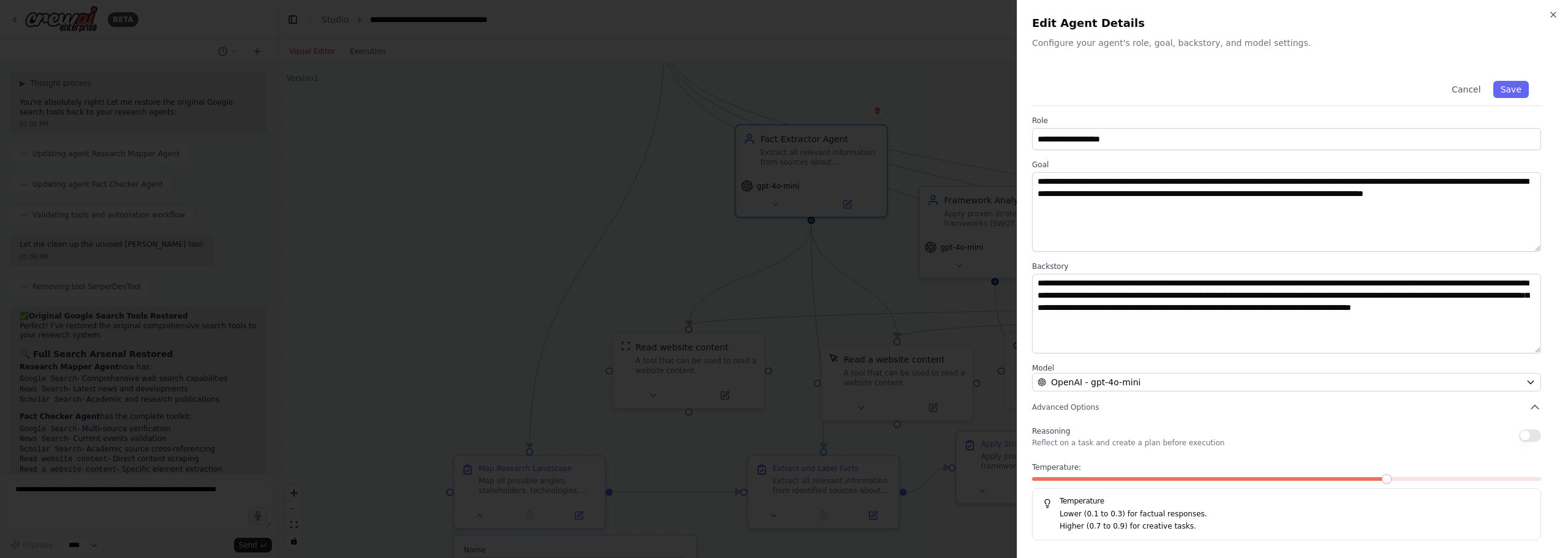
click at [485, 124] on div at bounding box center [784, 279] width 1568 height 558
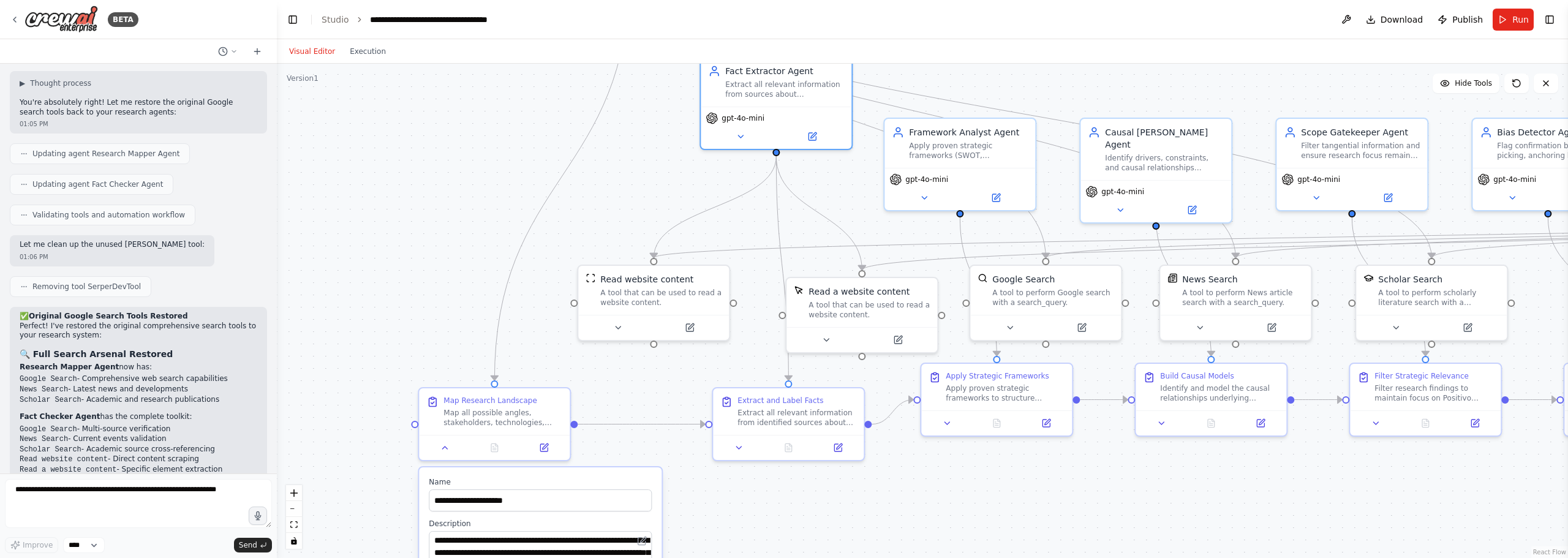
drag, startPoint x: 754, startPoint y: 295, endPoint x: 687, endPoint y: 164, distance: 147.1
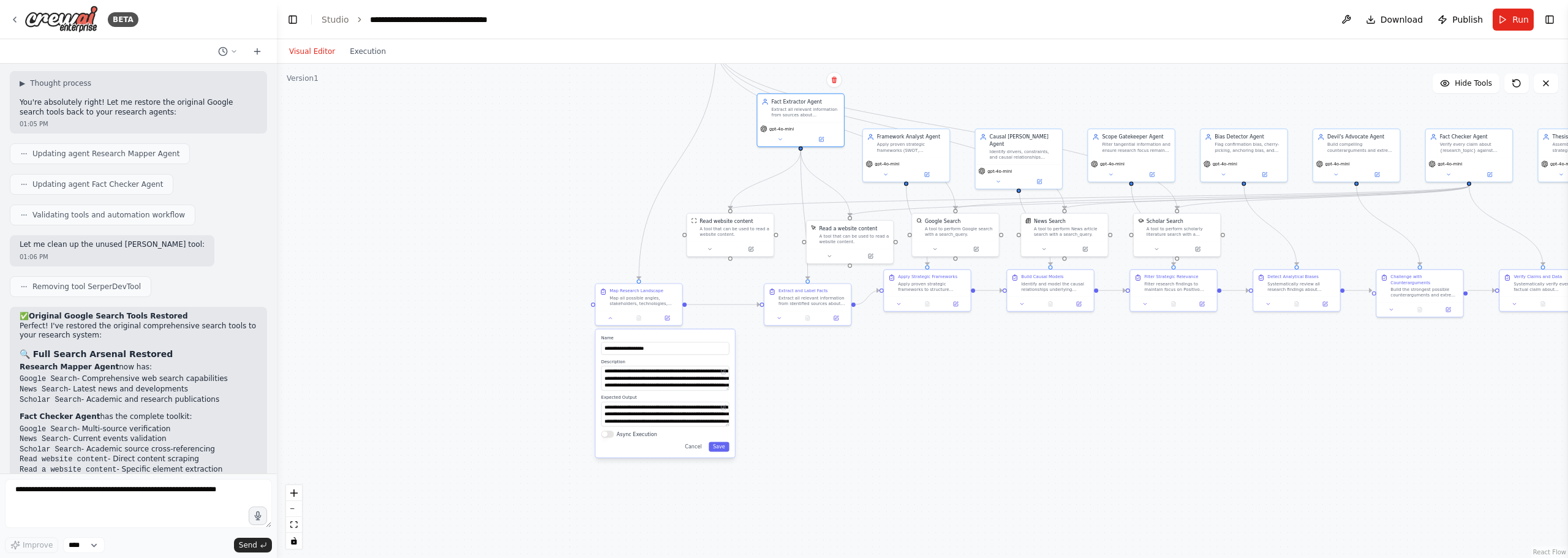
click at [989, 384] on div ".deletable-edge-delete-btn { width: 20px; height: 20px; border: 0px solid #ffff…" at bounding box center [922, 311] width 1291 height 494
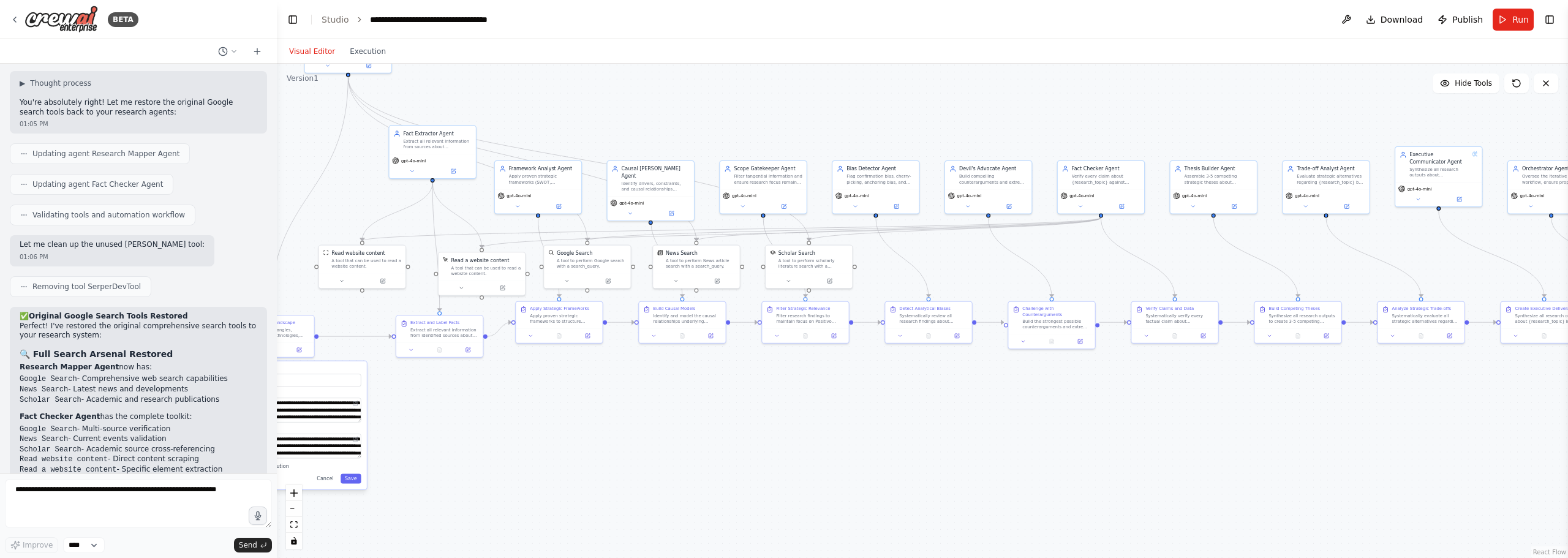
drag, startPoint x: 779, startPoint y: 379, endPoint x: 717, endPoint y: 380, distance: 62.0
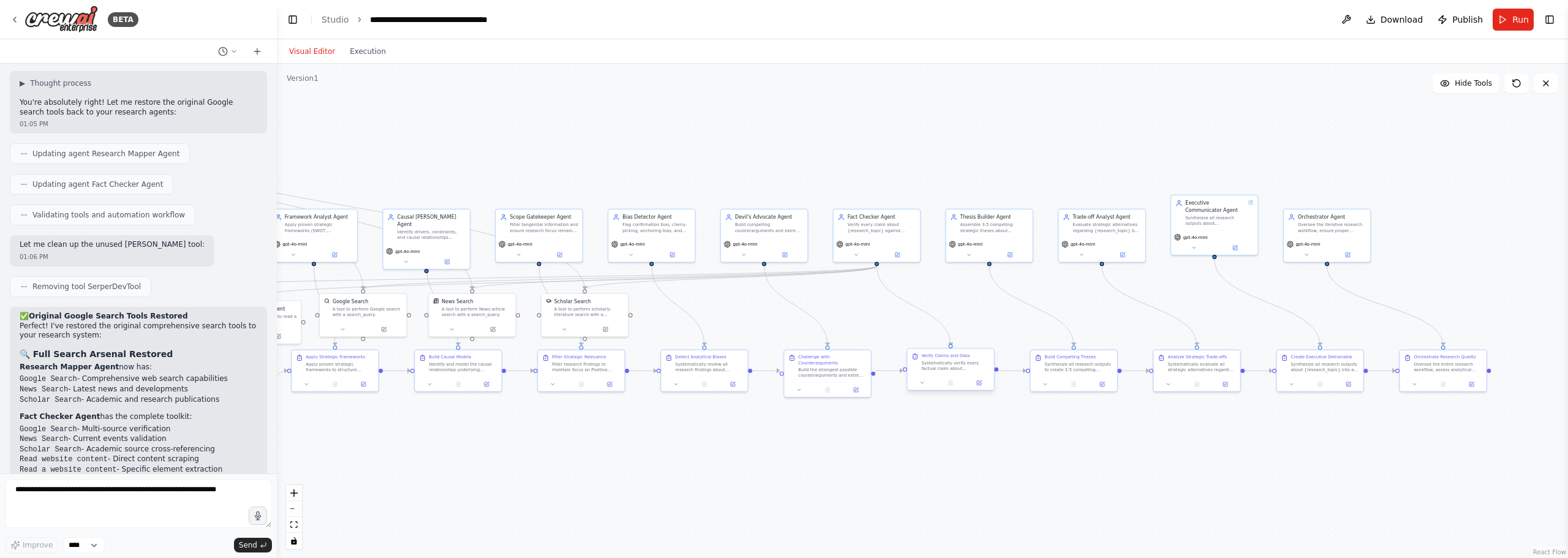
drag, startPoint x: 1074, startPoint y: 377, endPoint x: 676, endPoint y: 374, distance: 398.0
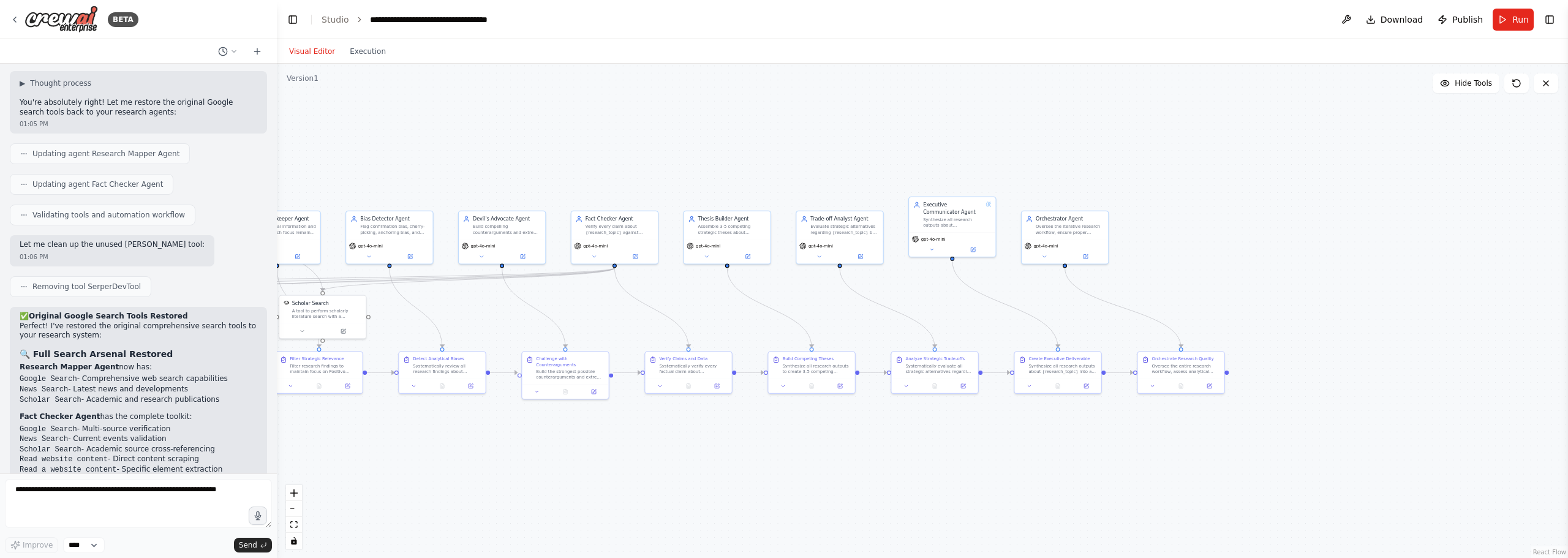
drag, startPoint x: 701, startPoint y: 280, endPoint x: 1126, endPoint y: 281, distance: 425.0
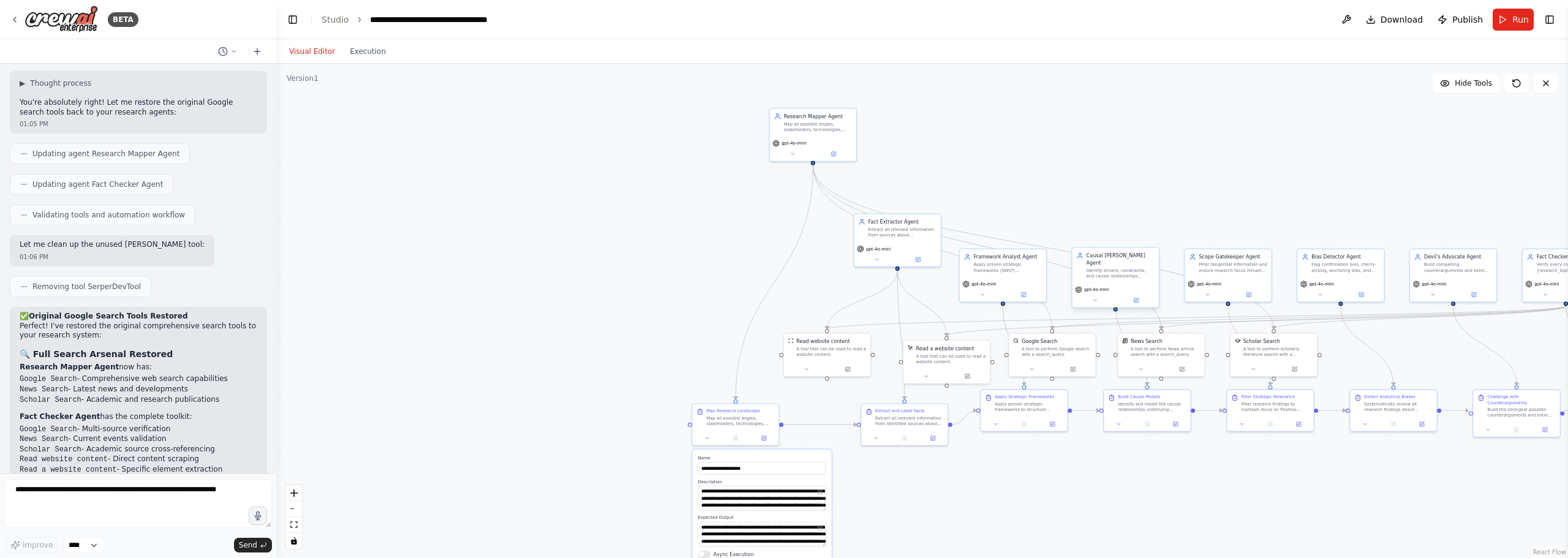
drag, startPoint x: 602, startPoint y: 252, endPoint x: 1243, endPoint y: 299, distance: 642.7
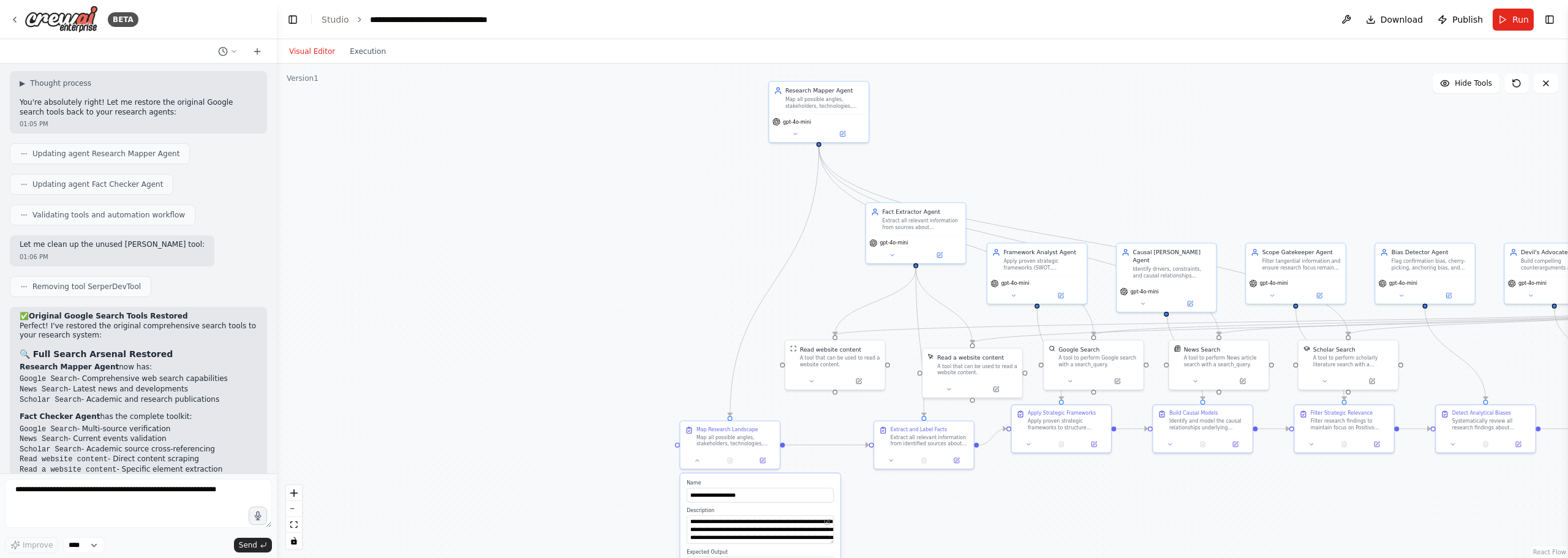
drag, startPoint x: 822, startPoint y: 263, endPoint x: 789, endPoint y: 269, distance: 33.5
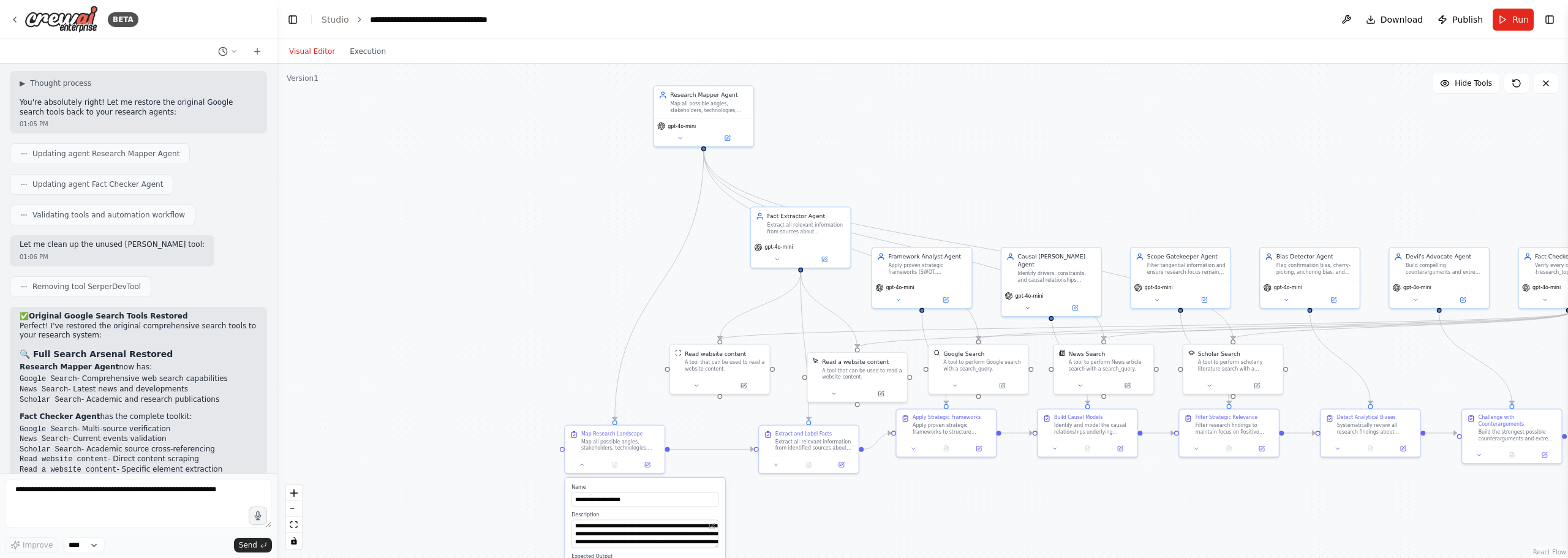
drag, startPoint x: 687, startPoint y: 249, endPoint x: 654, endPoint y: 246, distance: 33.1
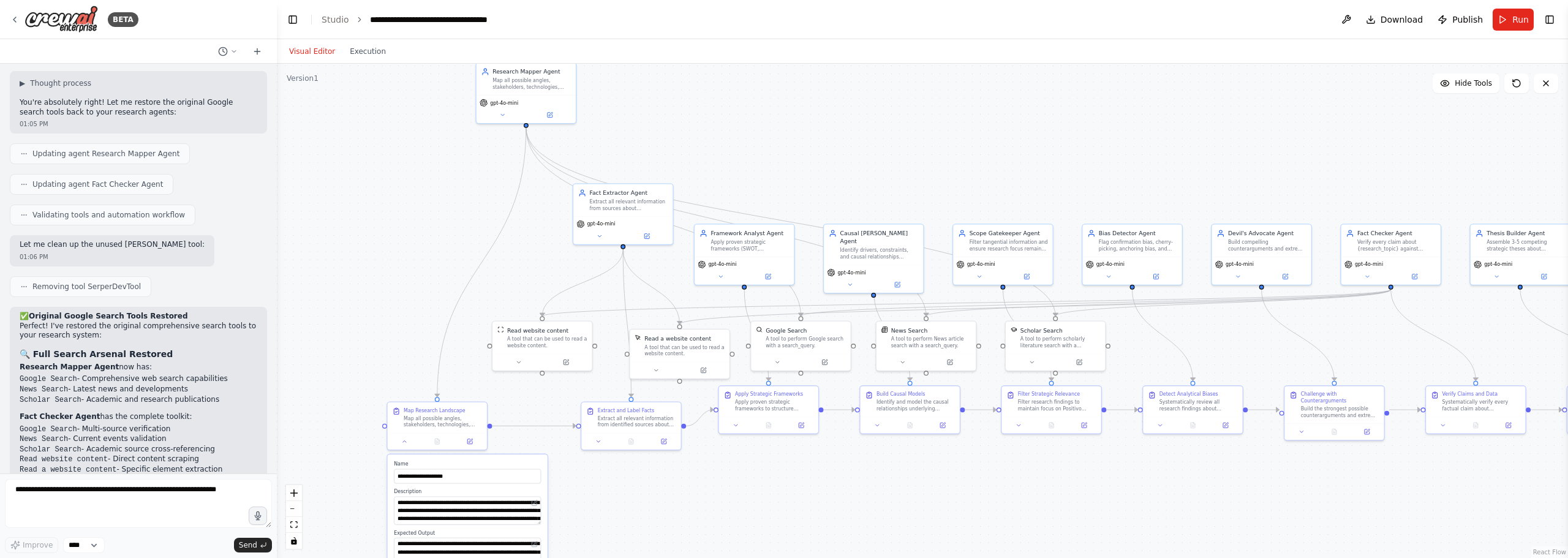
drag, startPoint x: 844, startPoint y: 236, endPoint x: 818, endPoint y: 234, distance: 26.1
